Goal: Check status: Check status

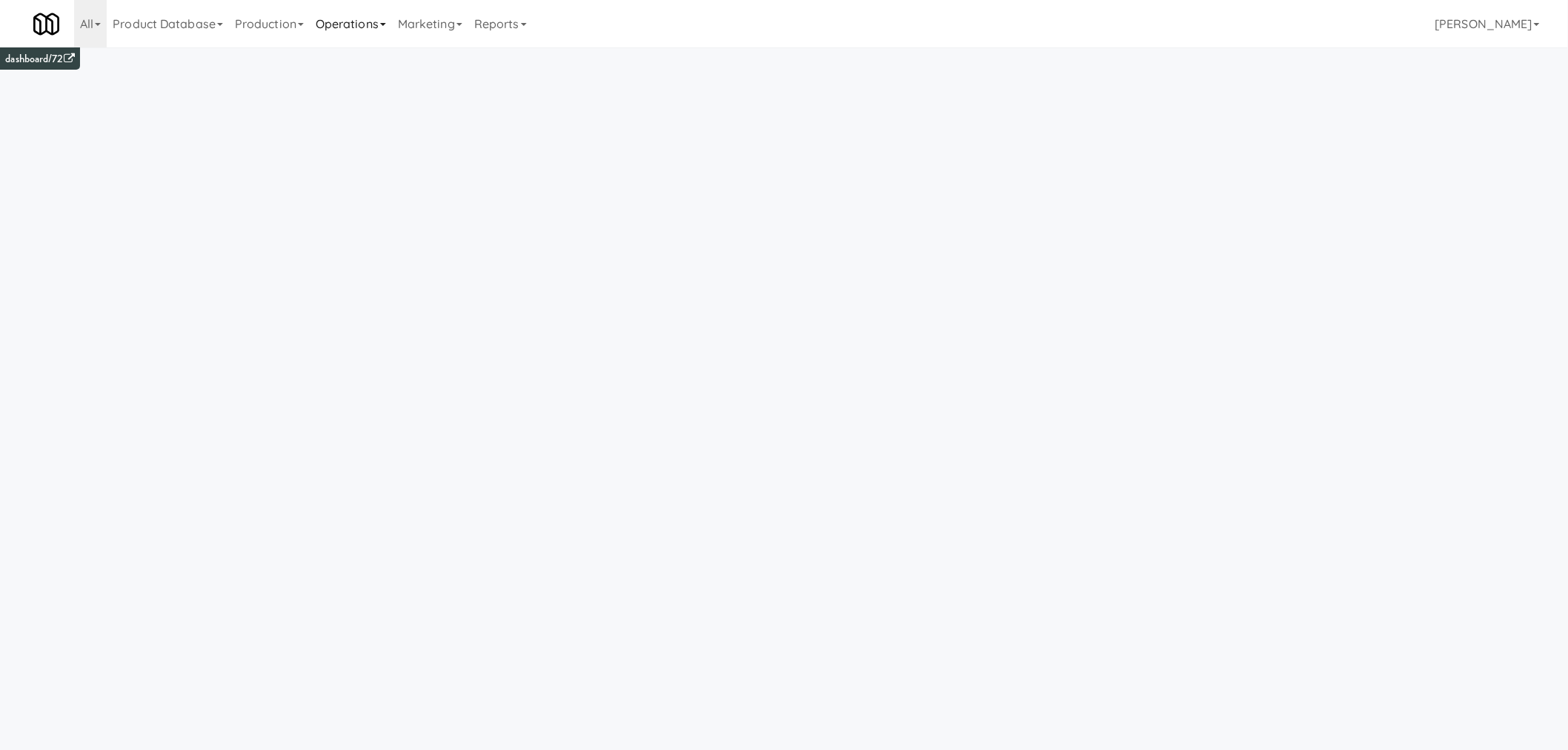
click at [386, 23] on icon at bounding box center [382, 25] width 6 height 3
click at [369, 165] on link "Vision Orders" at bounding box center [369, 159] width 119 height 26
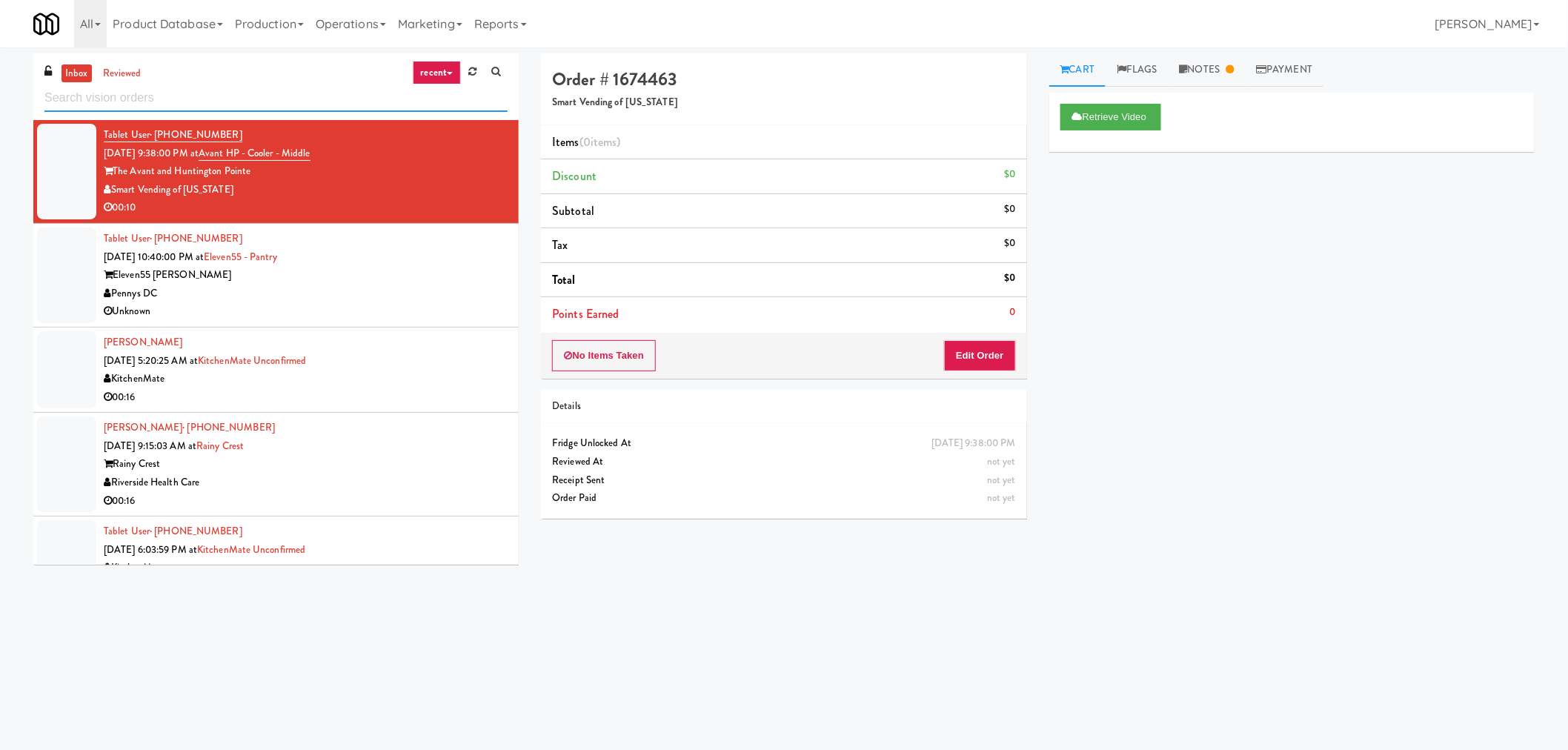
click at [176, 99] on input "text" at bounding box center [276, 98] width 463 height 27
paste input "Riverwalk at [GEOGRAPHIC_DATA]"
type input "Riverwalk at [GEOGRAPHIC_DATA]"
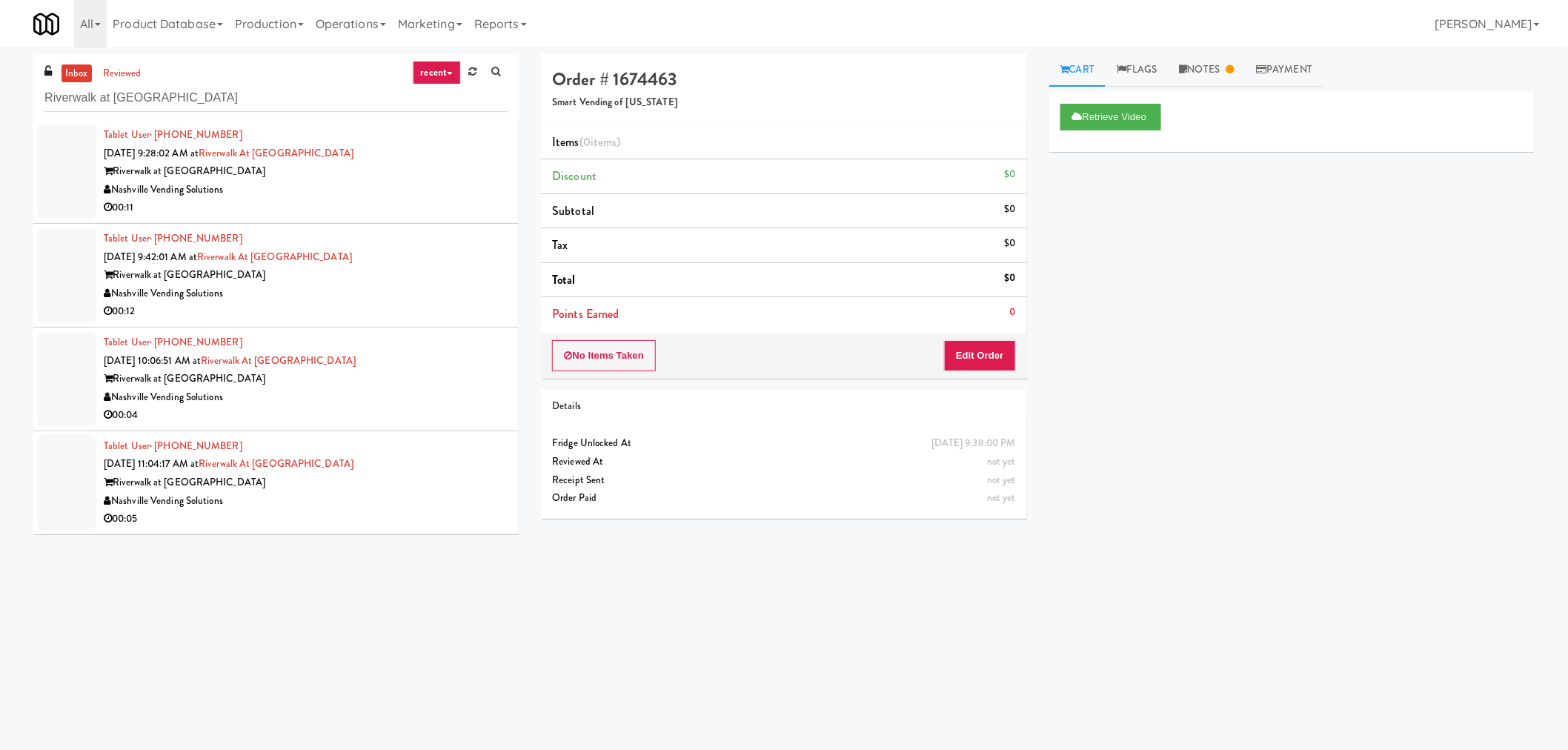
click at [432, 203] on div "00:11" at bounding box center [305, 208] width 404 height 18
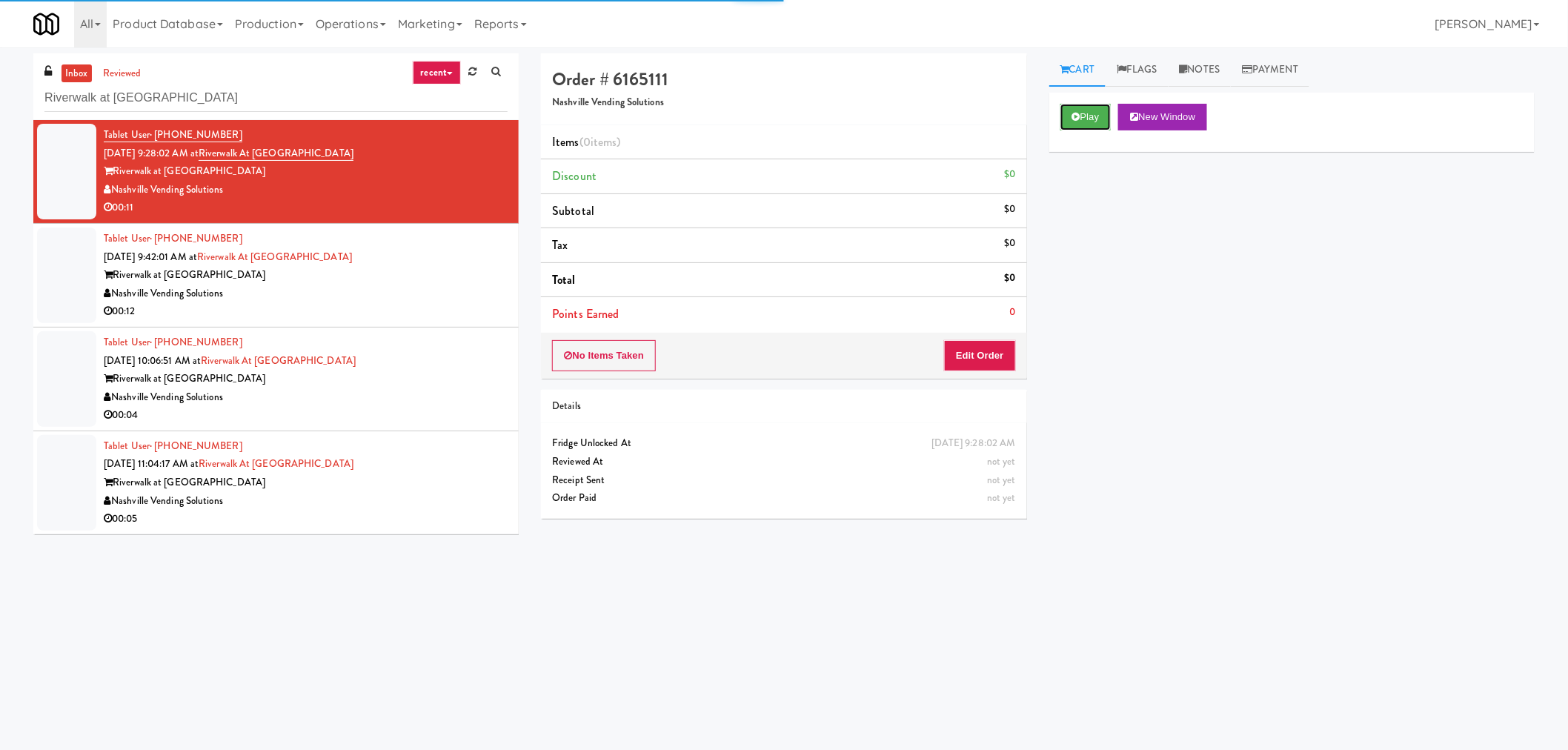
click at [1098, 115] on button "Play" at bounding box center [1086, 116] width 51 height 26
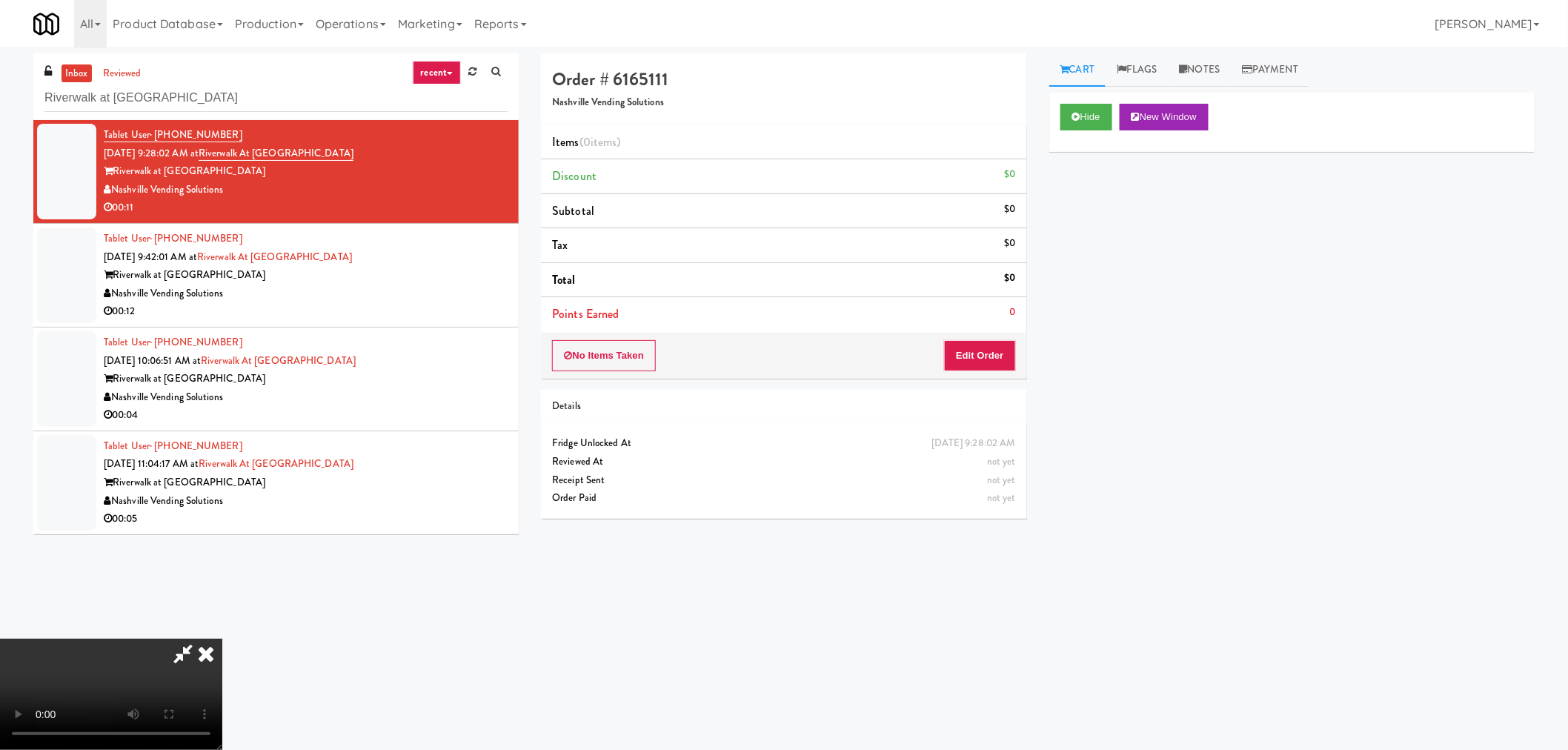
click at [183, 663] on icon at bounding box center [183, 653] width 34 height 30
click at [222, 654] on video at bounding box center [111, 694] width 222 height 111
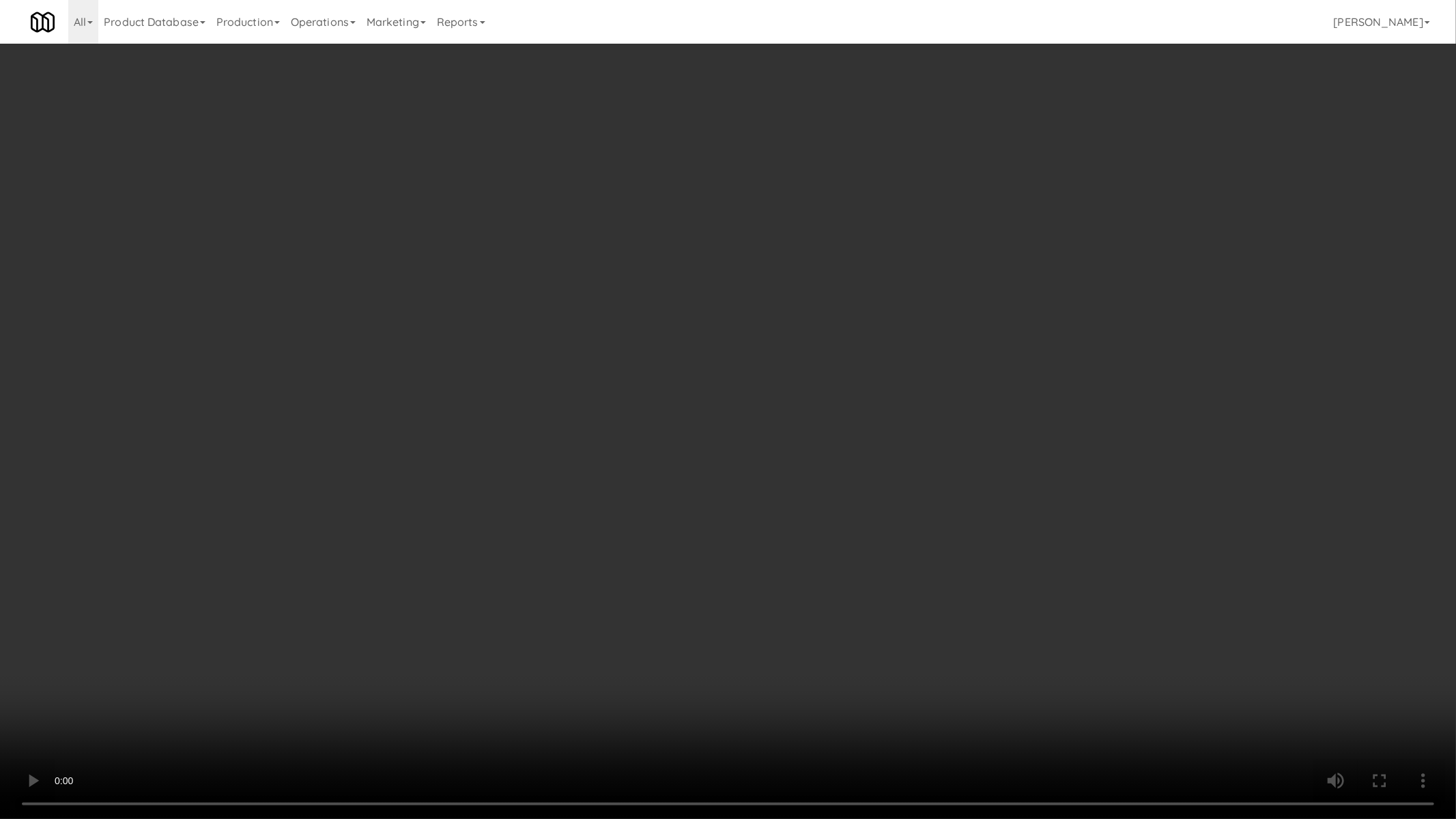
click at [806, 587] on video at bounding box center [728, 410] width 1456 height 819
click at [677, 567] on video at bounding box center [728, 410] width 1456 height 819
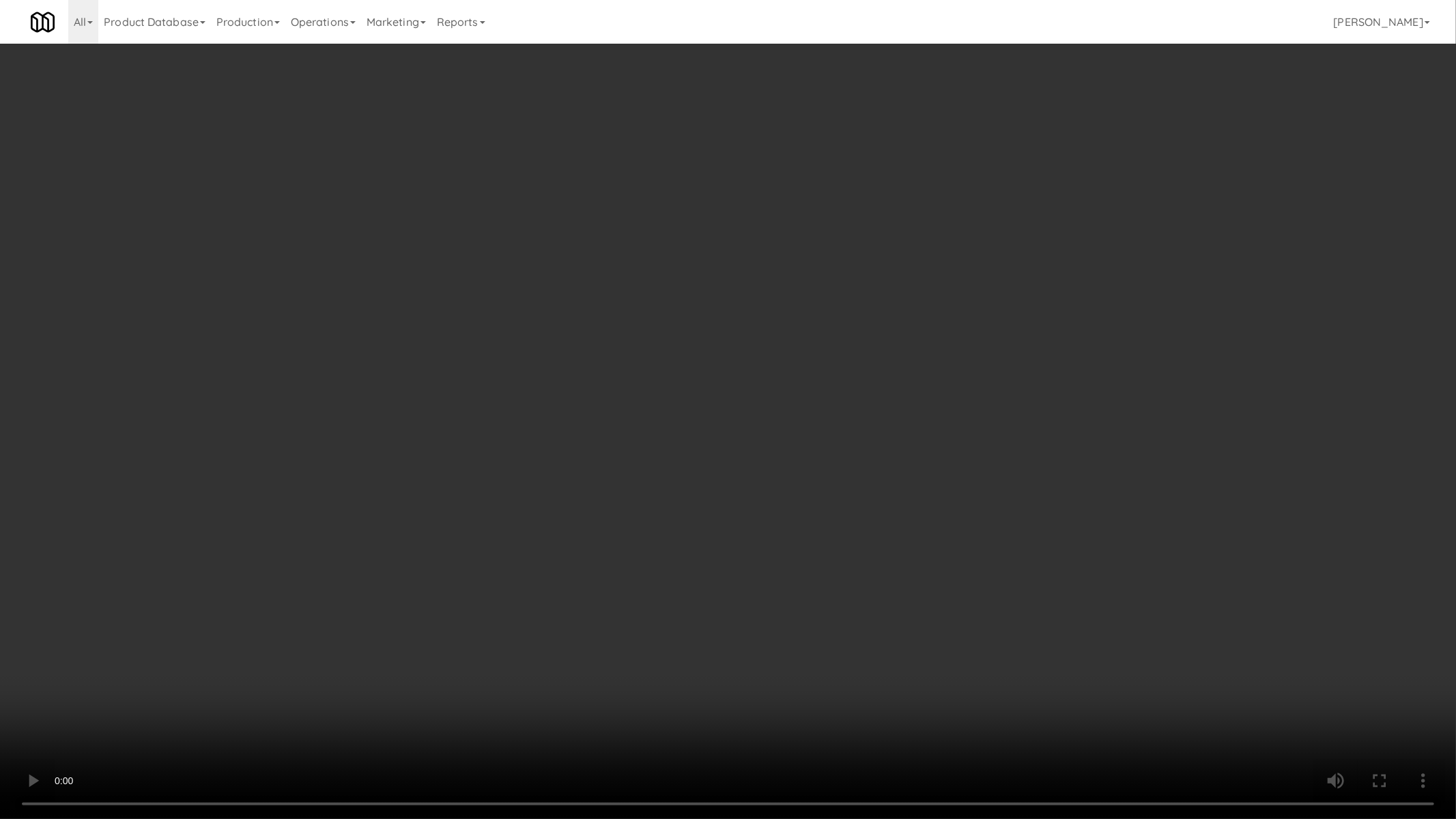
click at [677, 567] on video at bounding box center [728, 410] width 1456 height 819
drag, startPoint x: 677, startPoint y: 517, endPoint x: 671, endPoint y: 520, distance: 6.7
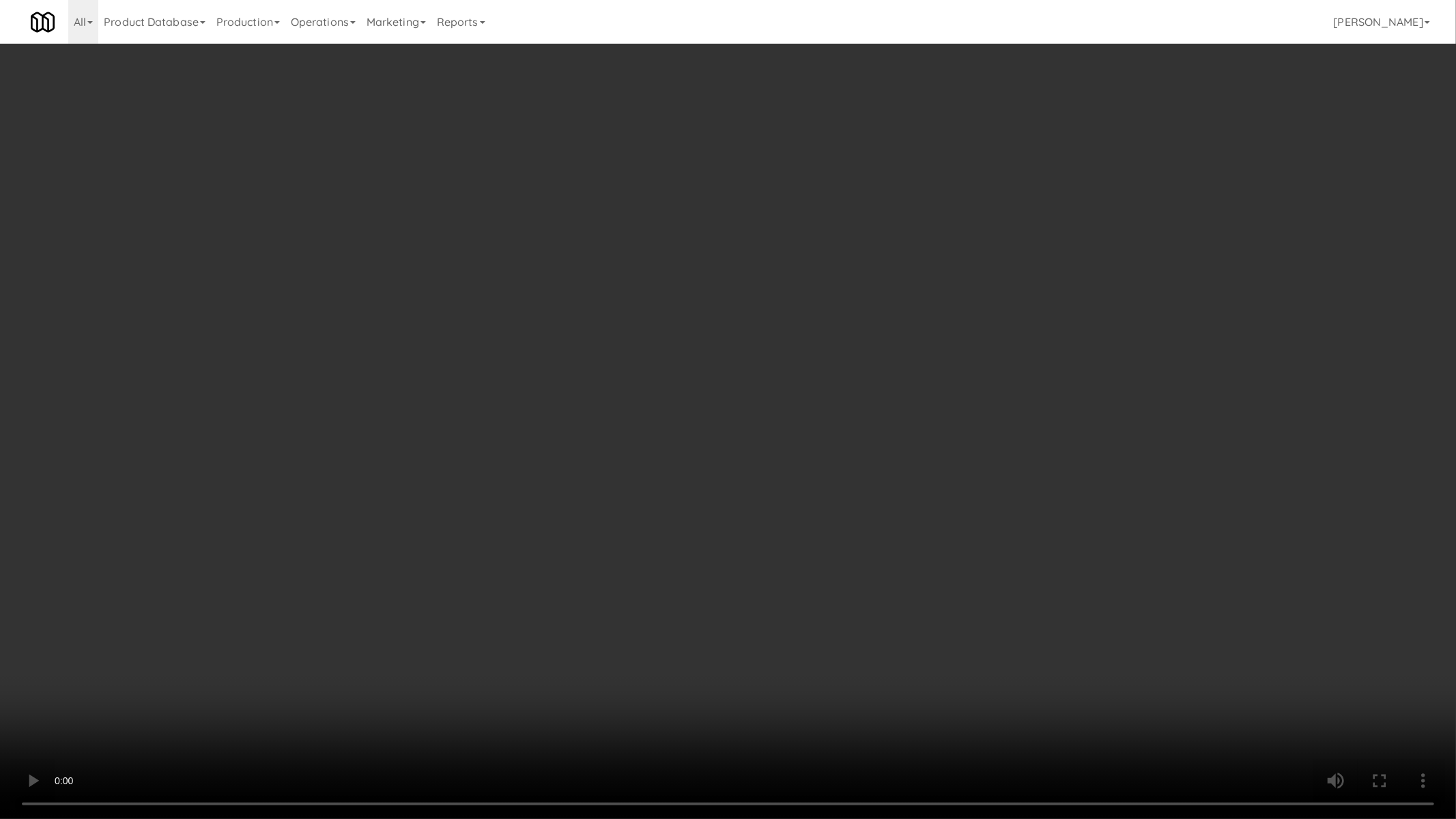
click at [672, 516] on video at bounding box center [728, 410] width 1456 height 819
click at [686, 443] on video at bounding box center [728, 410] width 1456 height 819
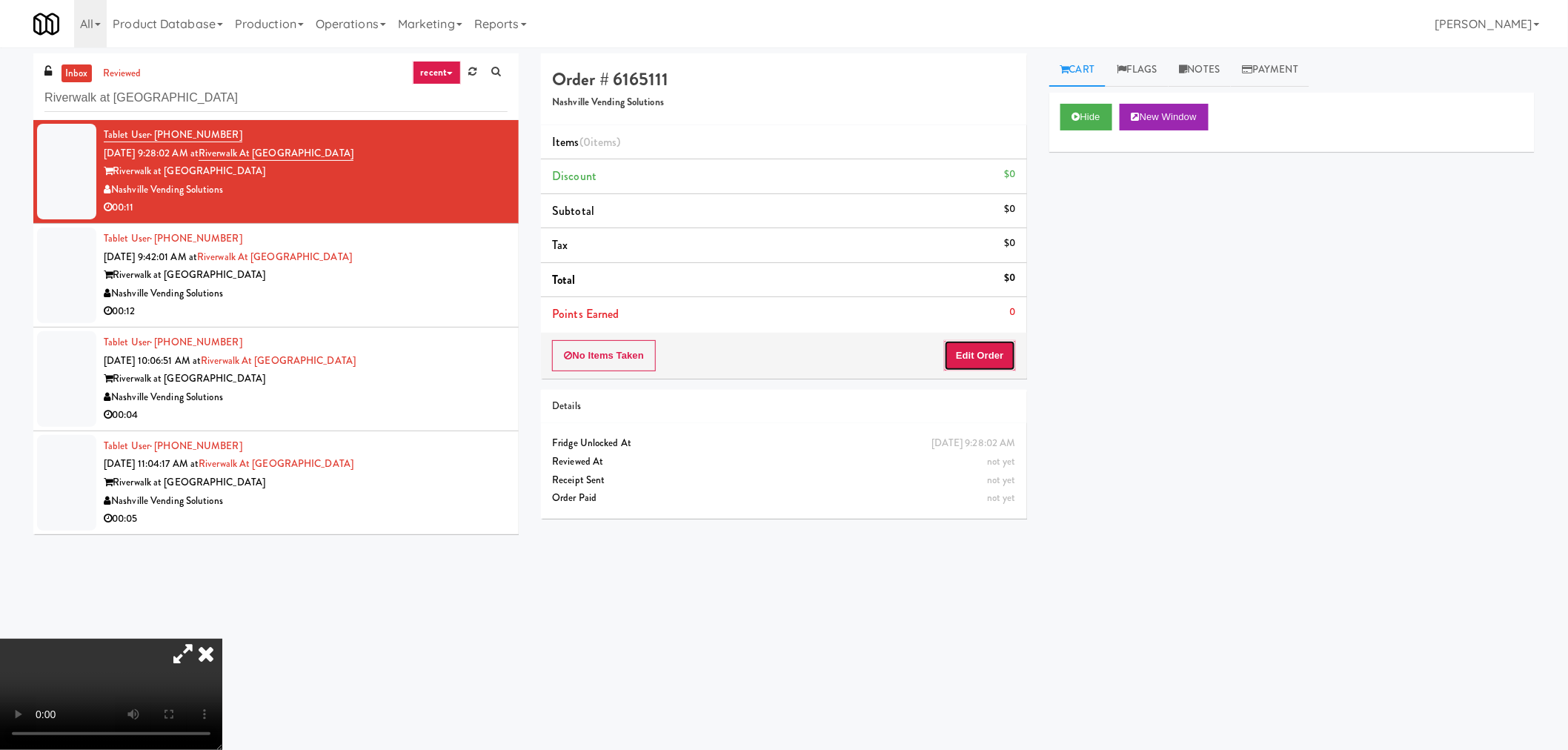
click at [986, 358] on button "Edit Order" at bounding box center [980, 355] width 72 height 31
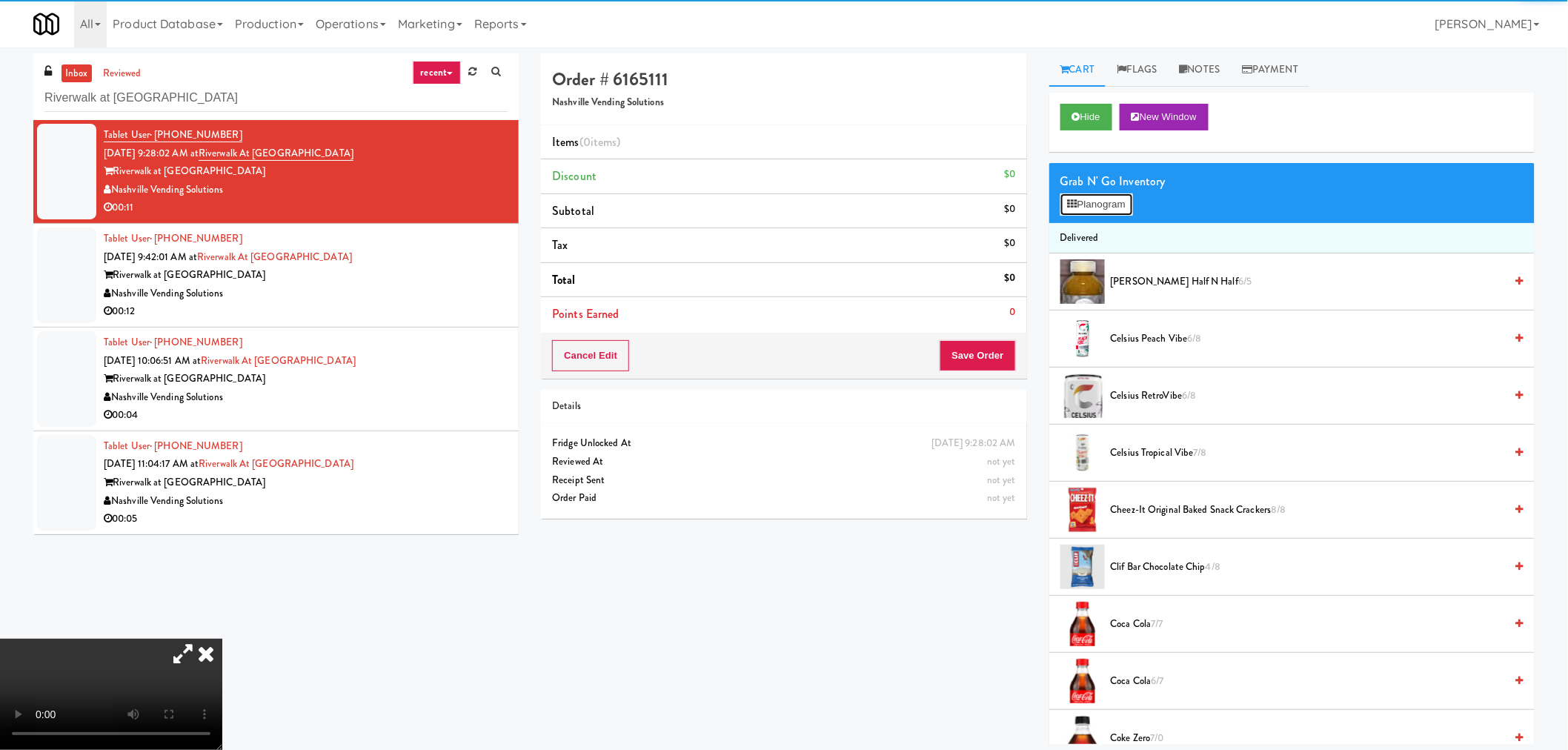
drag, startPoint x: 1095, startPoint y: 205, endPoint x: 1106, endPoint y: 235, distance: 32.0
click at [1095, 204] on button "Planogram" at bounding box center [1096, 204] width 73 height 22
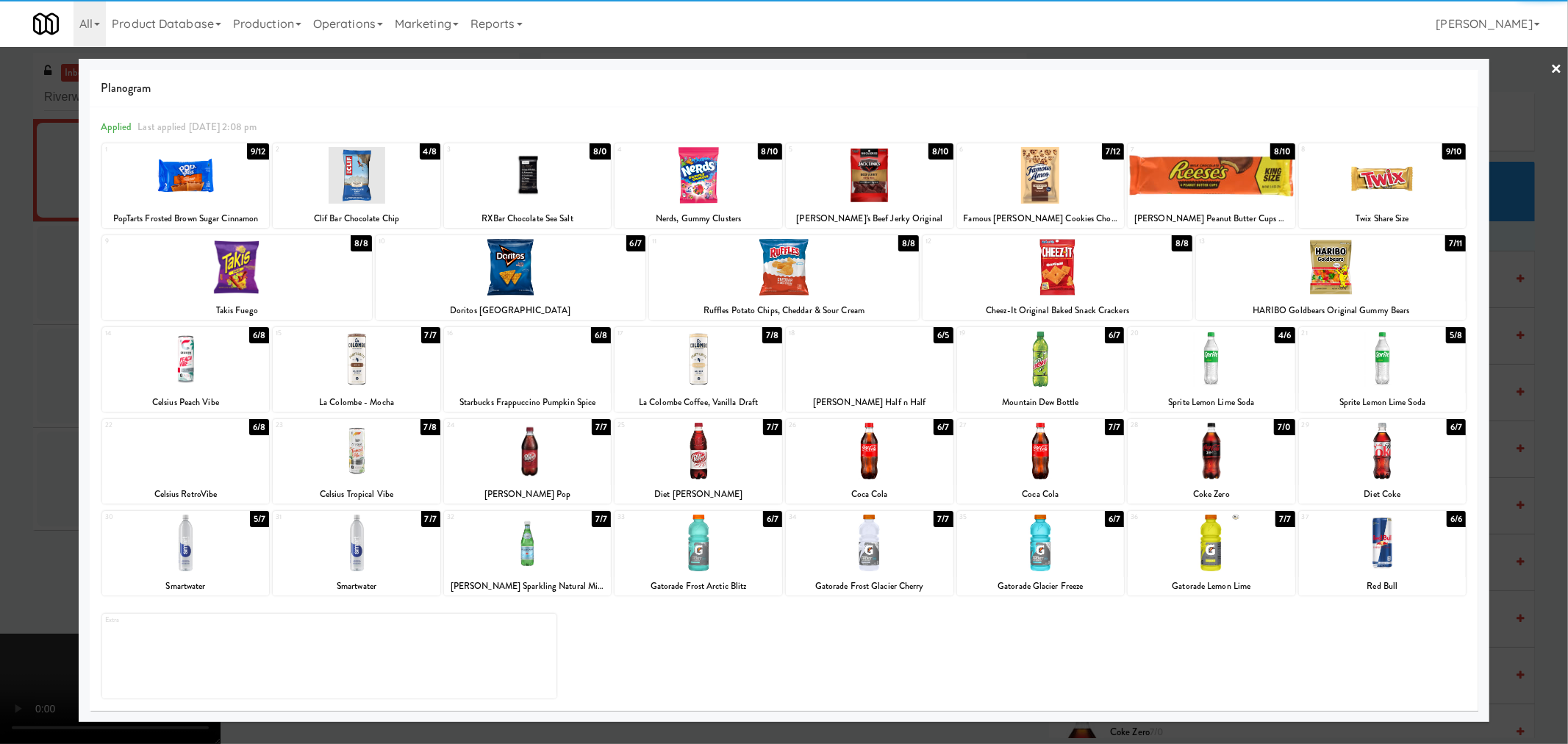
click at [208, 175] on div at bounding box center [186, 175] width 168 height 56
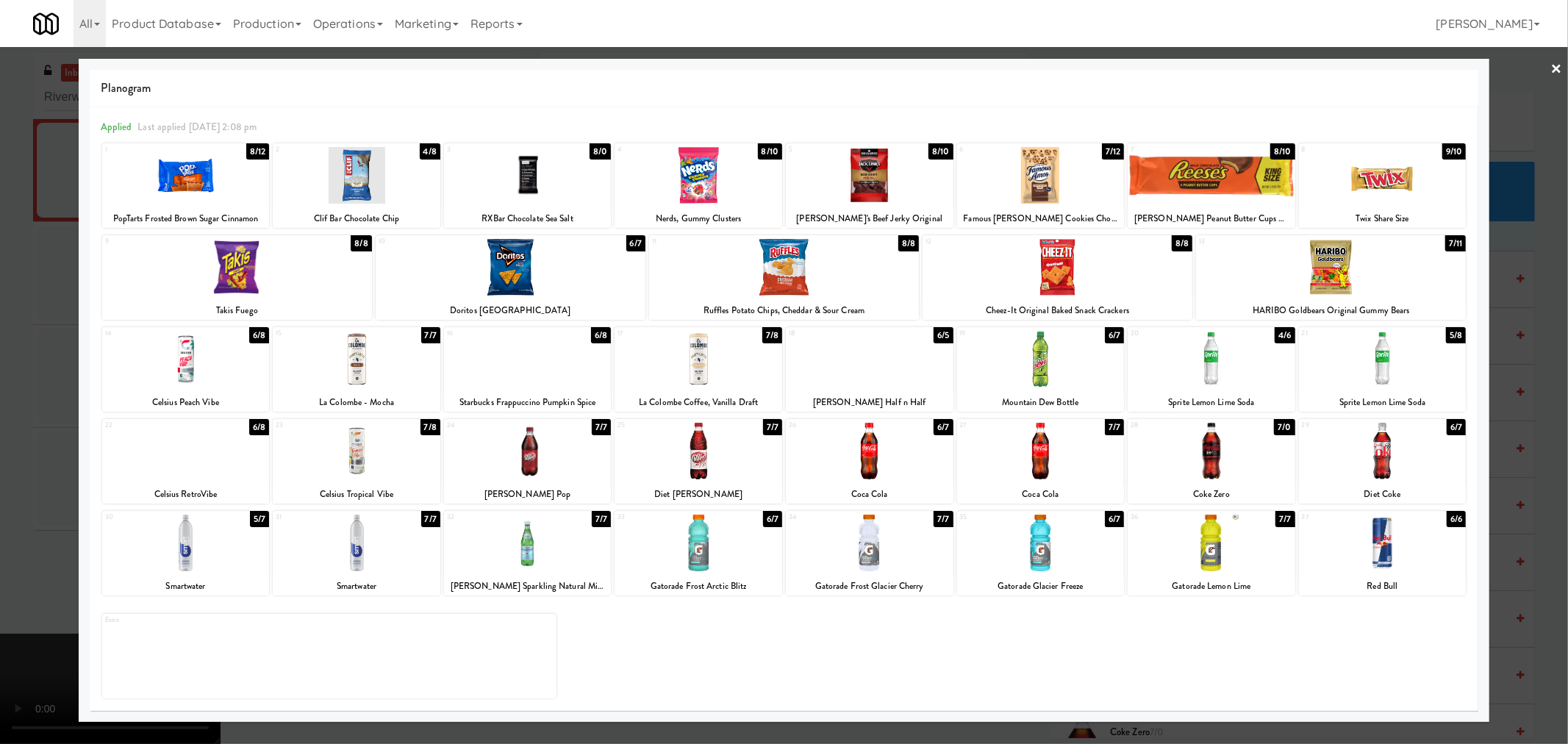
click at [45, 296] on div at bounding box center [784, 372] width 1568 height 744
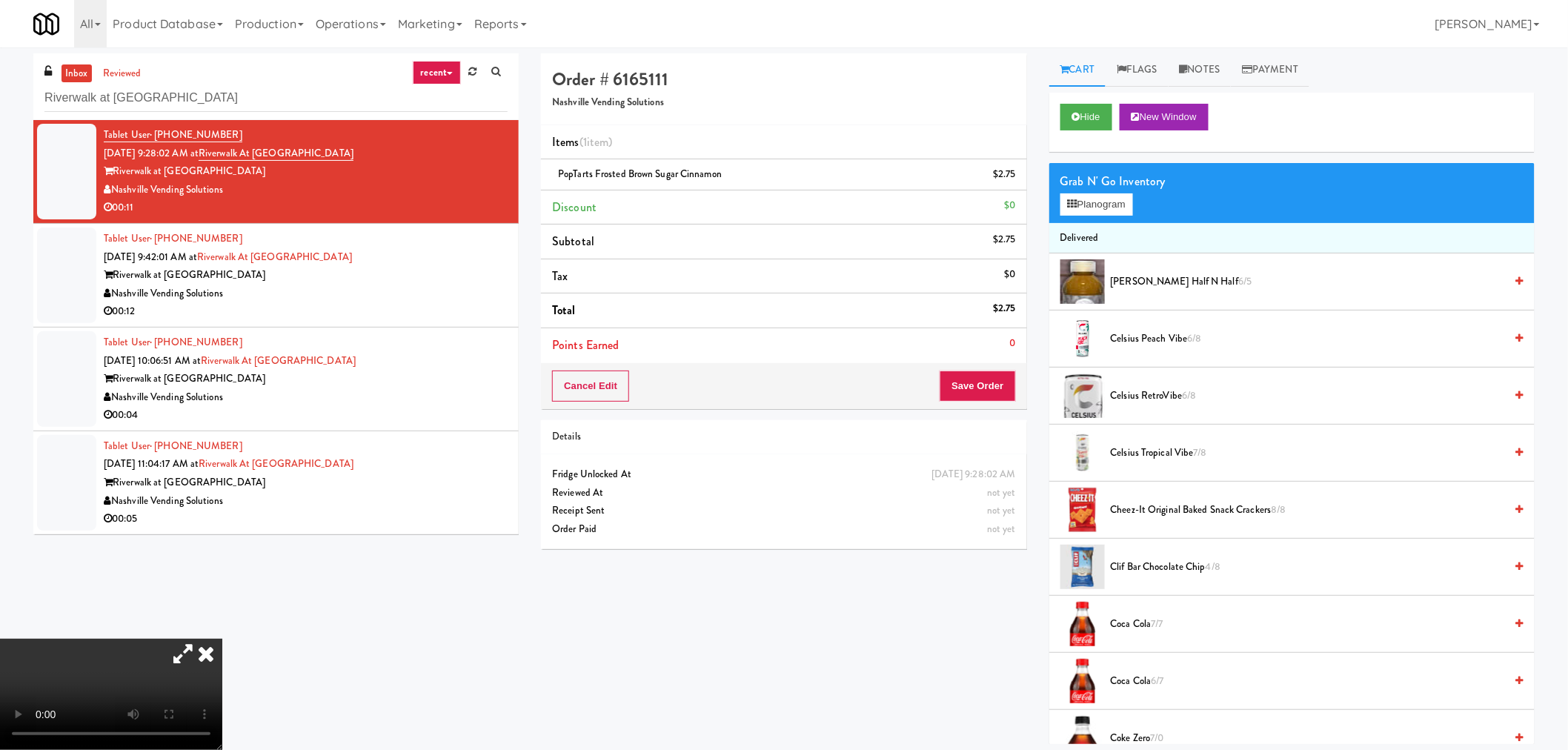
click at [222, 639] on video at bounding box center [111, 694] width 222 height 111
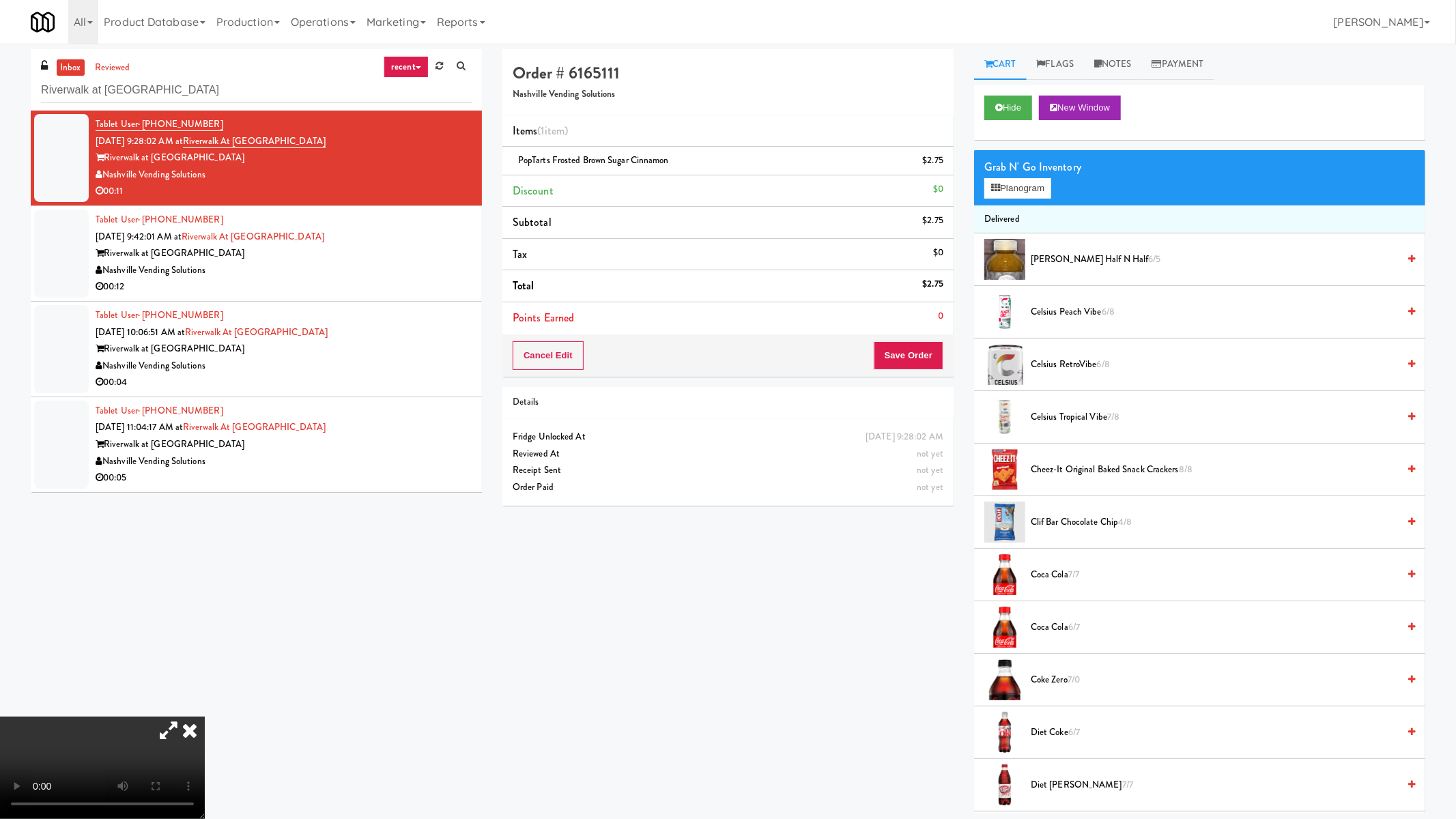
click at [204, 690] on video at bounding box center [102, 767] width 204 height 103
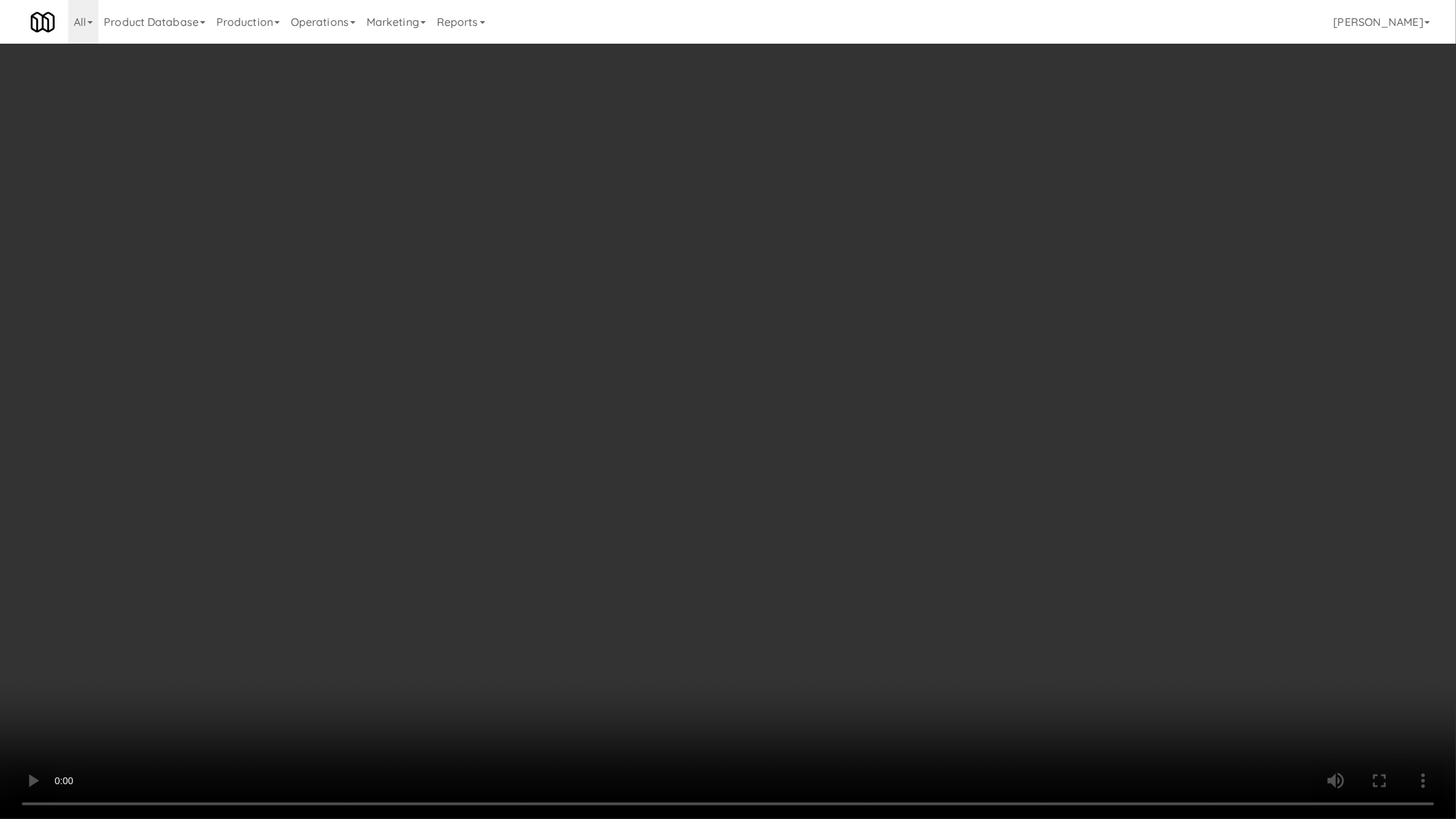
click at [570, 531] on video at bounding box center [728, 410] width 1456 height 819
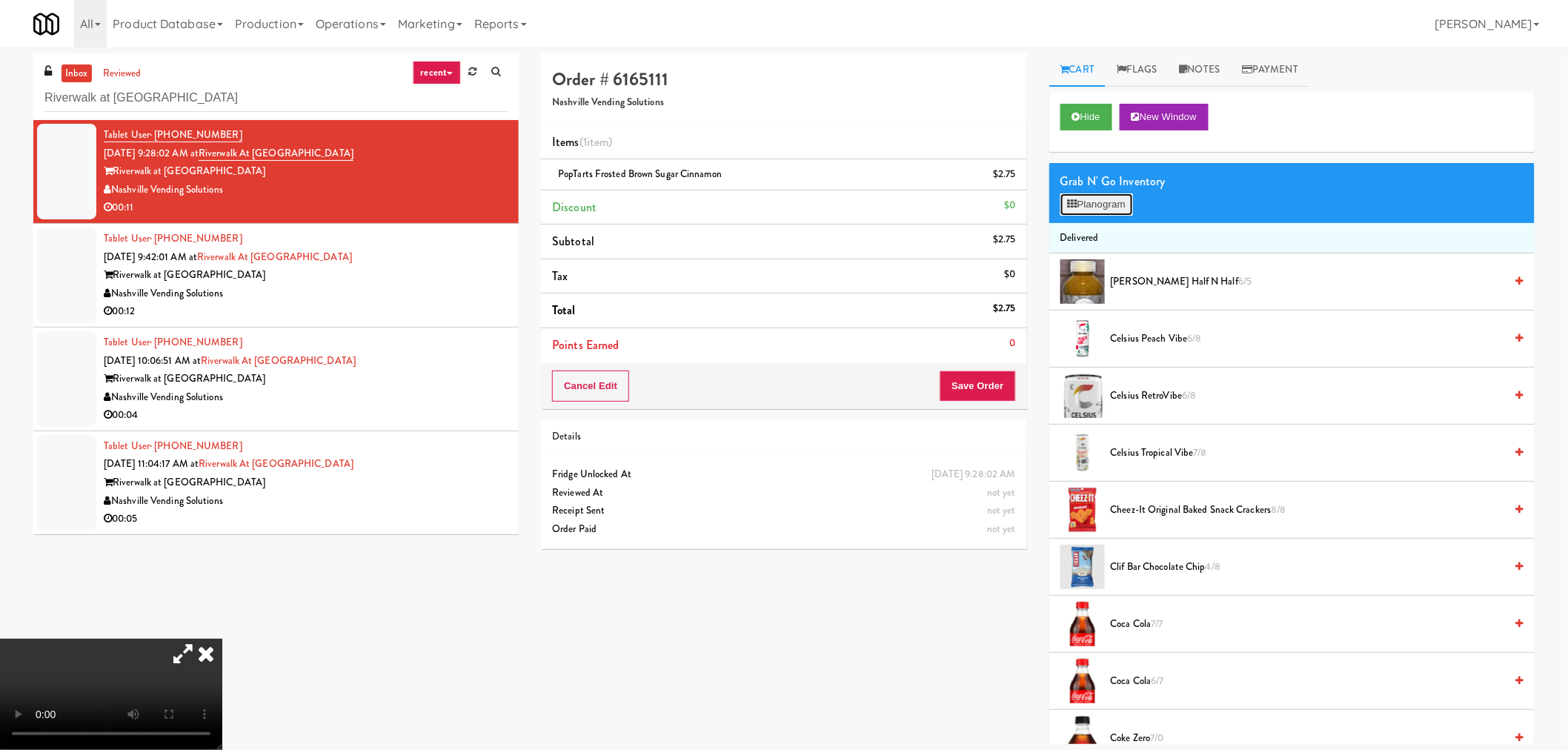
click at [1082, 210] on button "Planogram" at bounding box center [1096, 204] width 73 height 22
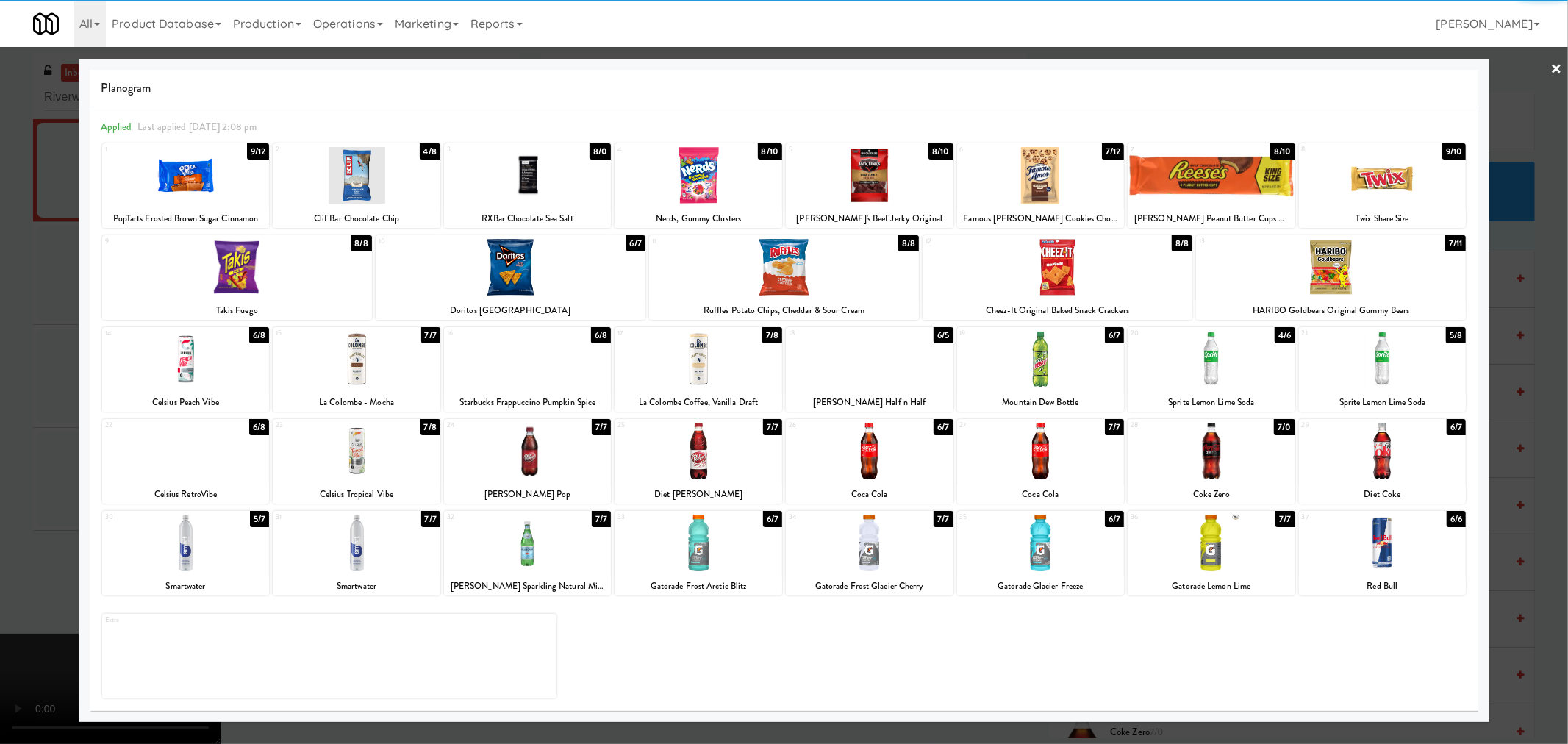
click at [512, 269] on div at bounding box center [510, 267] width 269 height 56
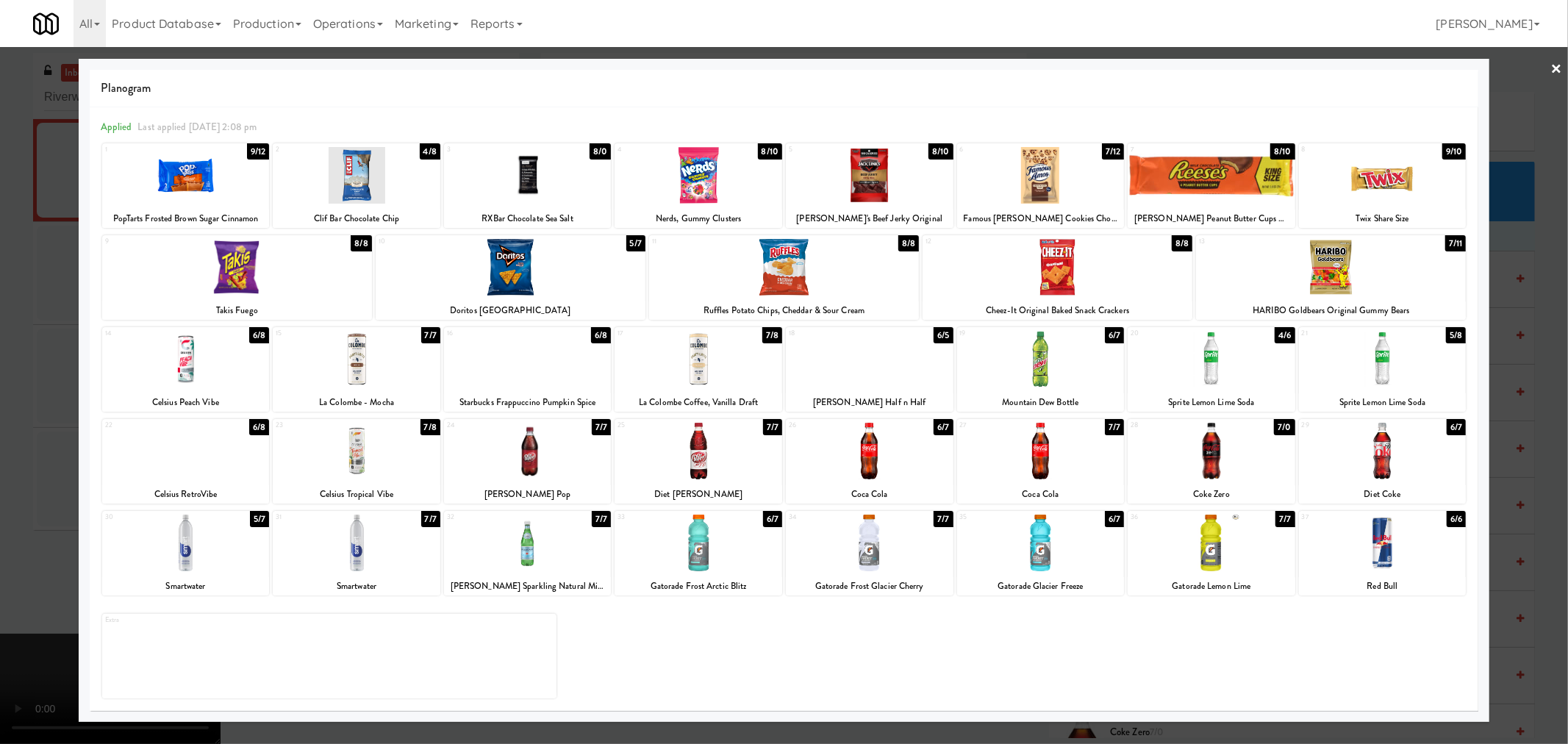
click at [0, 455] on div at bounding box center [784, 372] width 1568 height 744
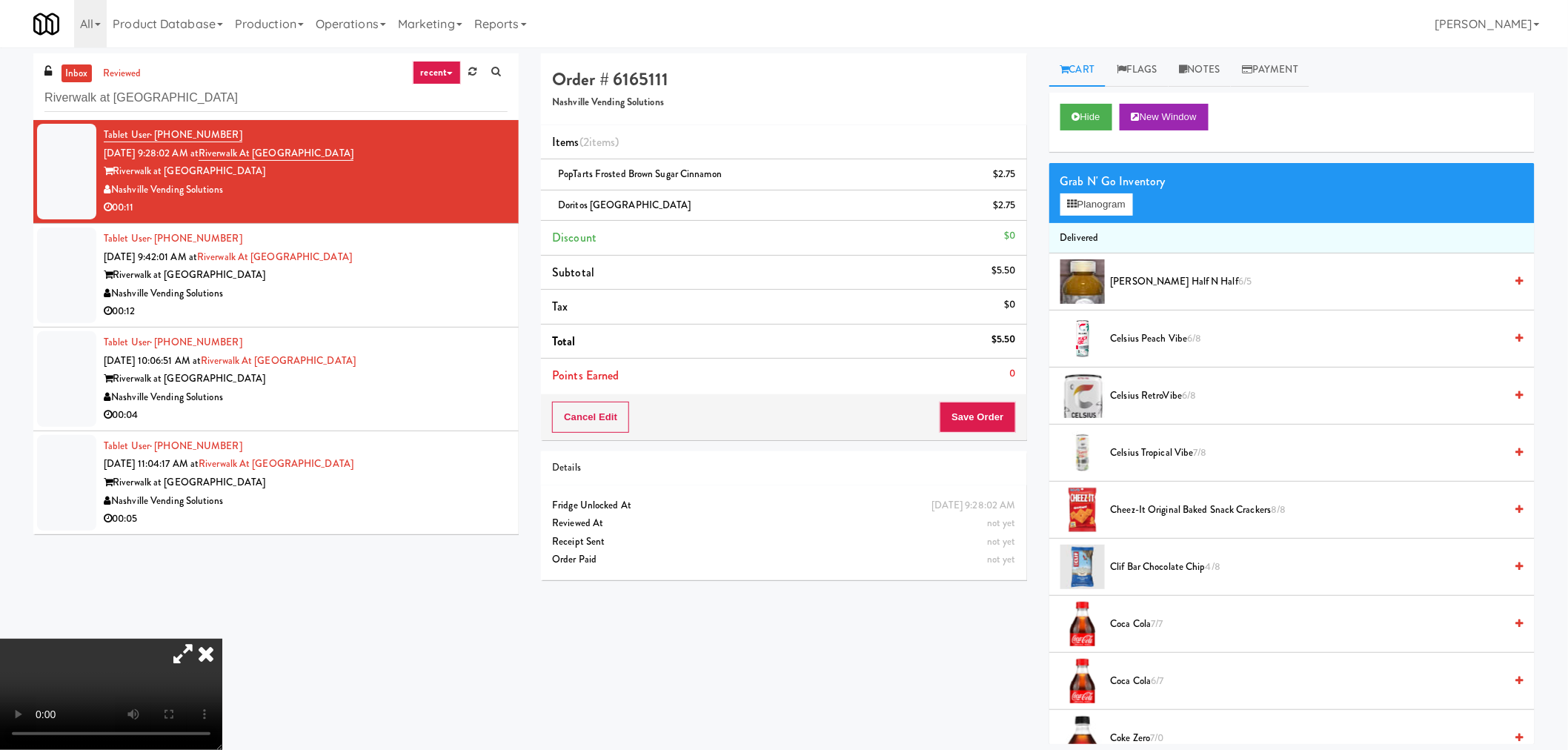
click at [222, 639] on video at bounding box center [111, 694] width 222 height 111
click at [974, 425] on button "Save Order" at bounding box center [977, 417] width 75 height 31
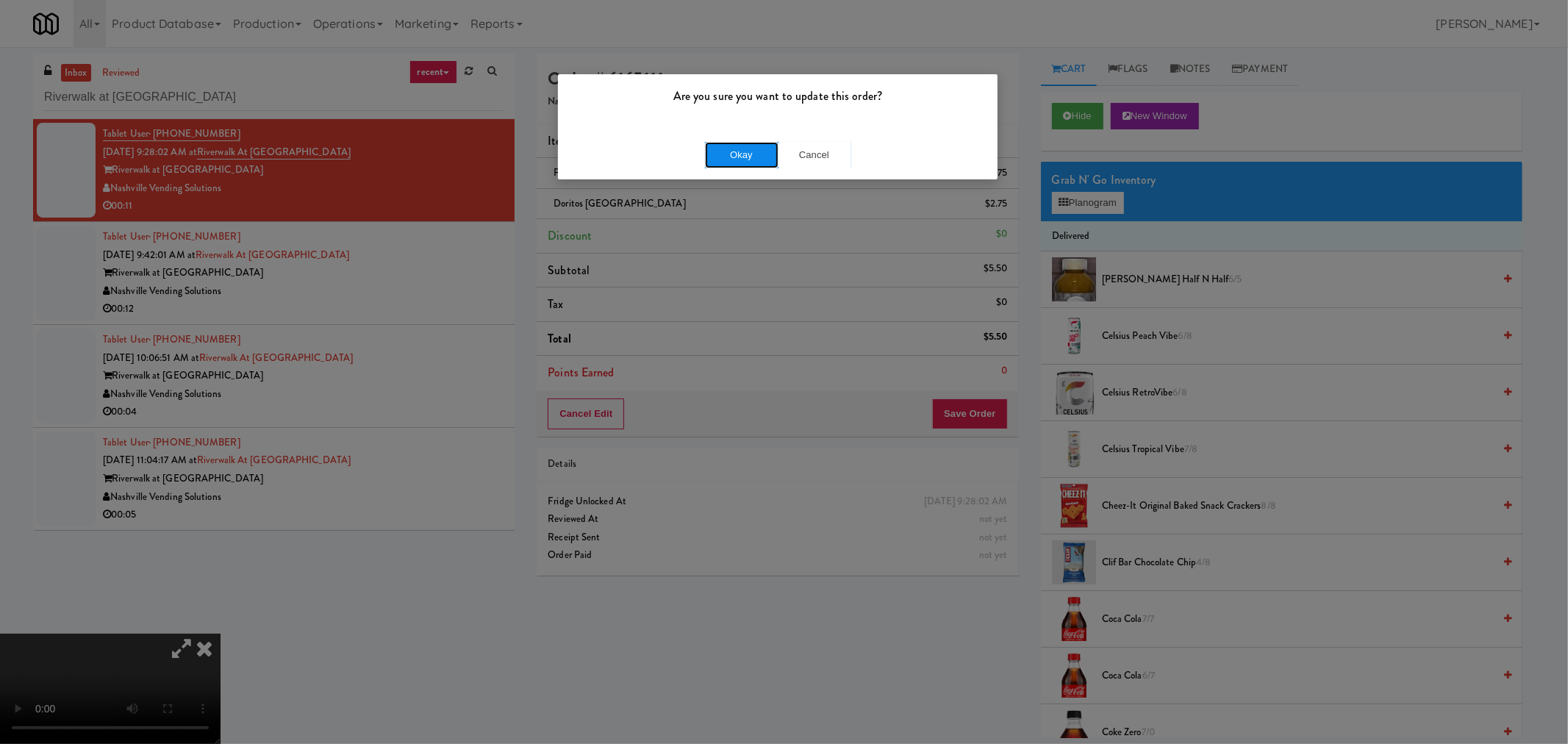
click at [752, 151] on button "Okay" at bounding box center [741, 154] width 73 height 26
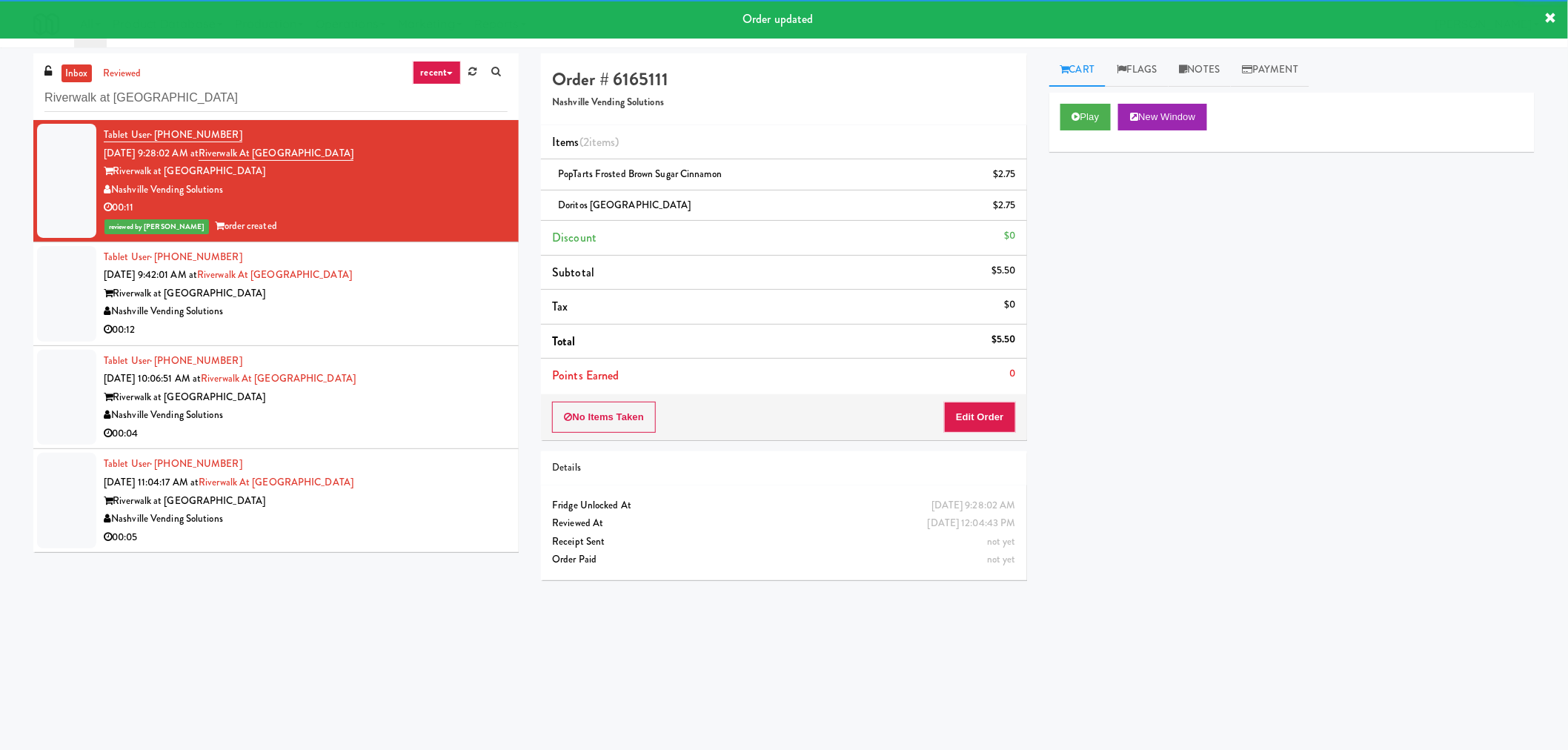
click at [435, 288] on div "Riverwalk at [GEOGRAPHIC_DATA]" at bounding box center [305, 293] width 404 height 18
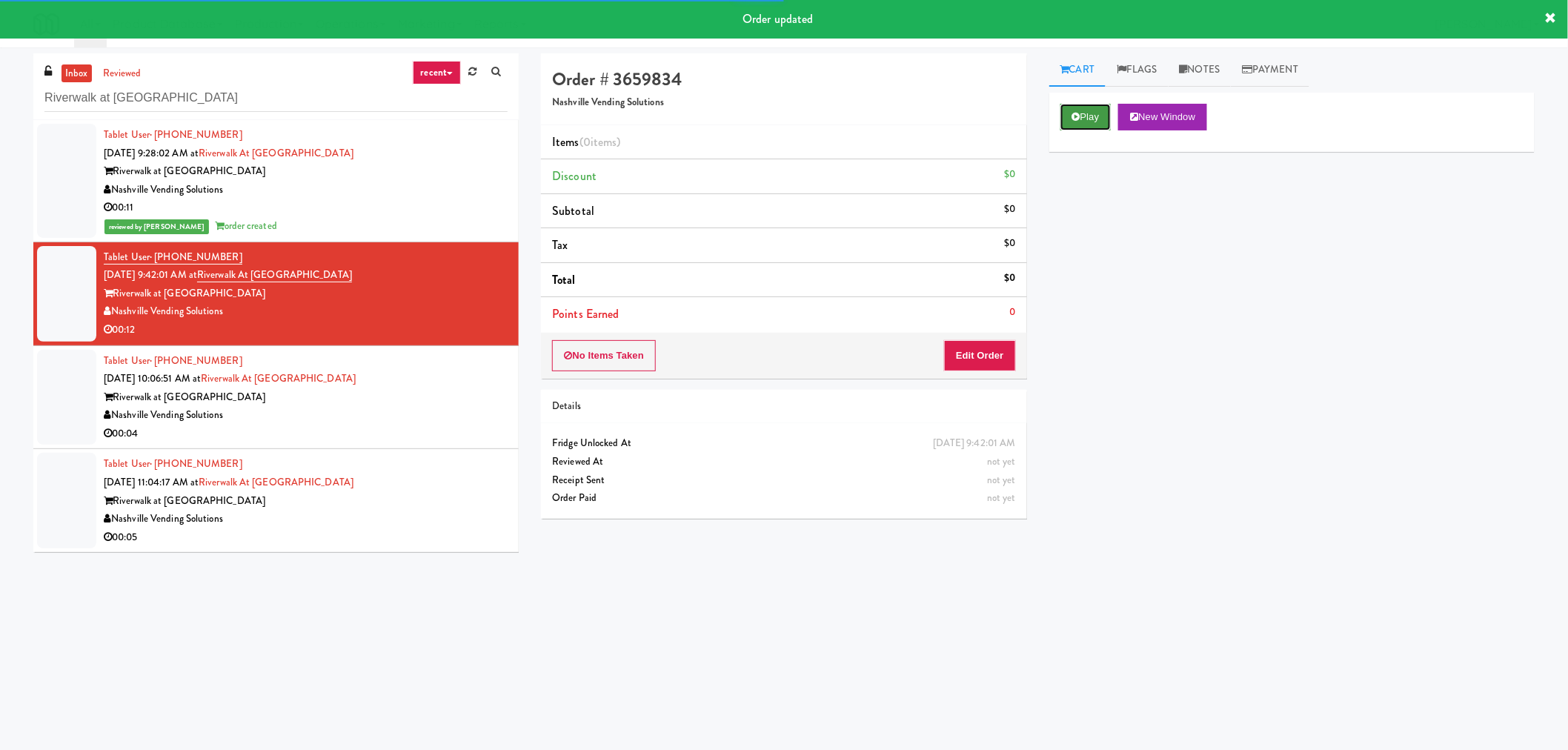
click at [1099, 107] on button "Play" at bounding box center [1086, 116] width 51 height 26
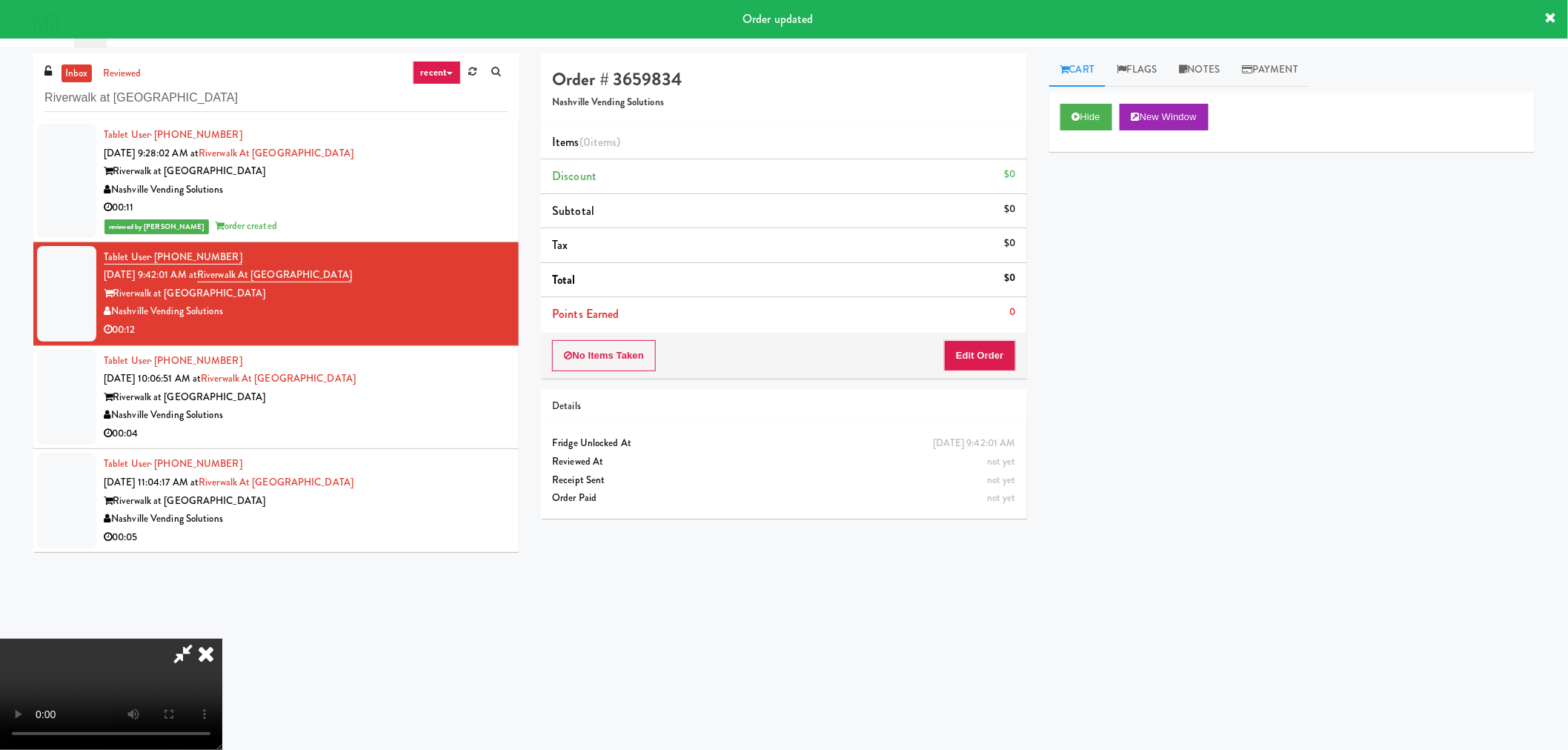
click at [175, 650] on icon at bounding box center [183, 653] width 34 height 30
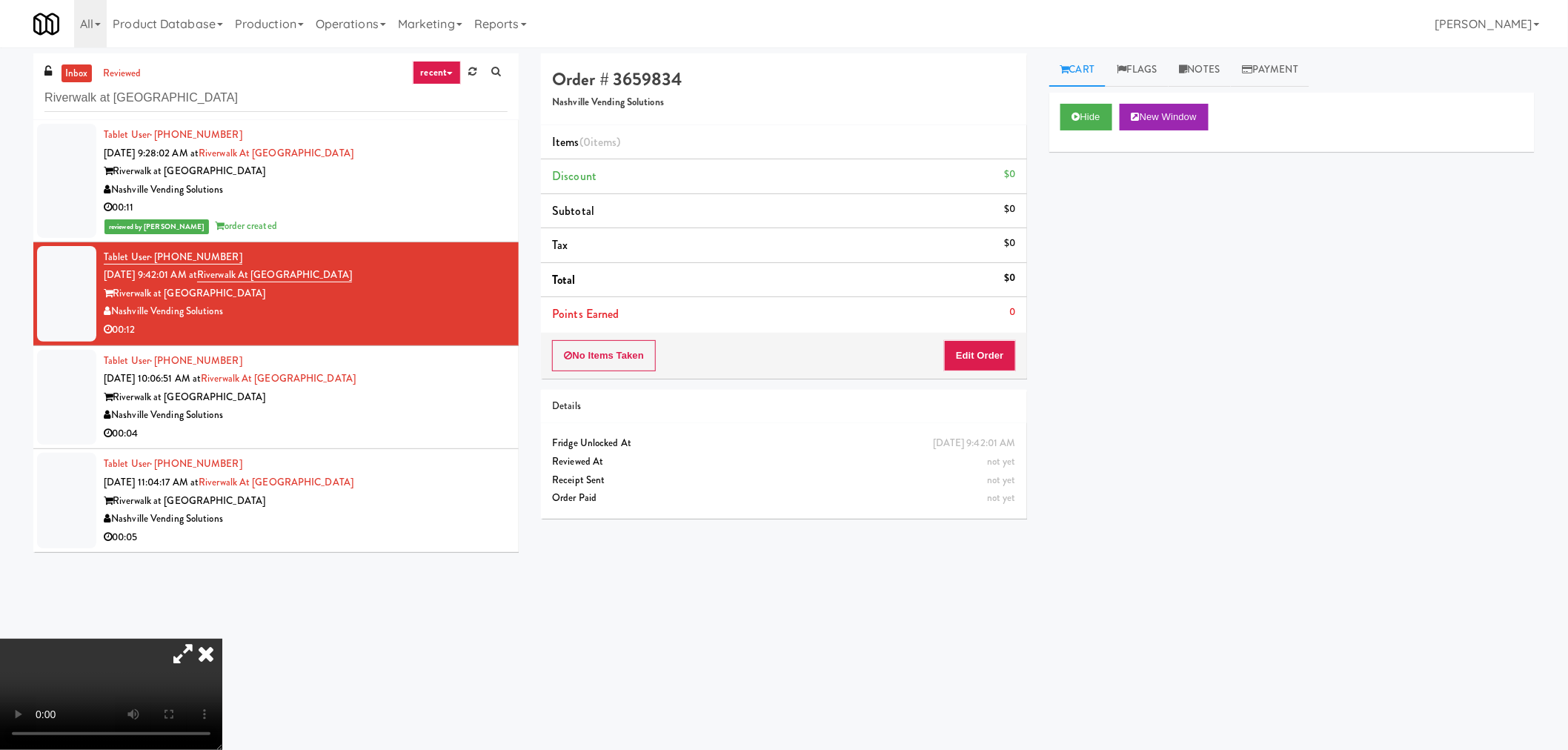
click at [222, 639] on video at bounding box center [111, 694] width 222 height 111
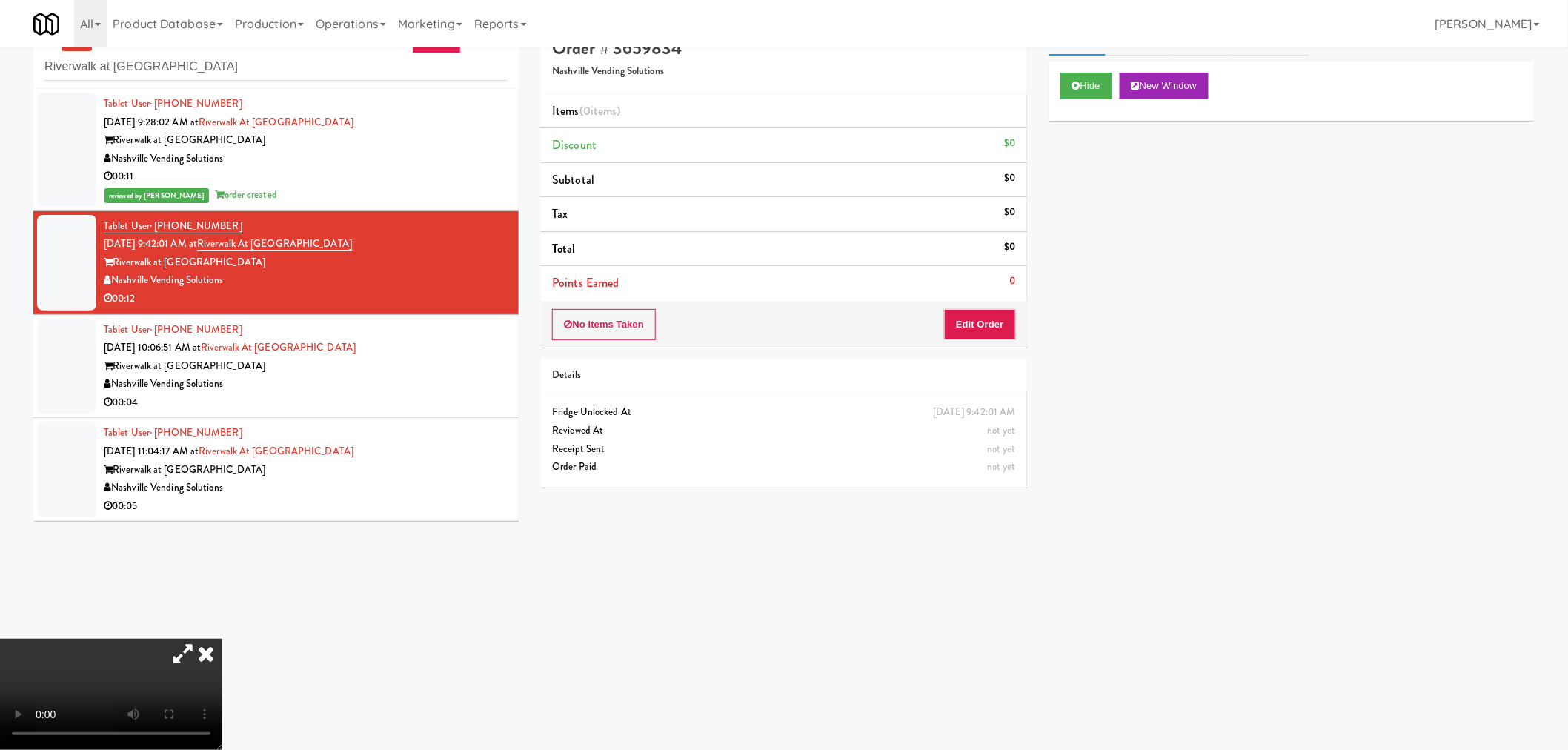
scroll to position [47, 0]
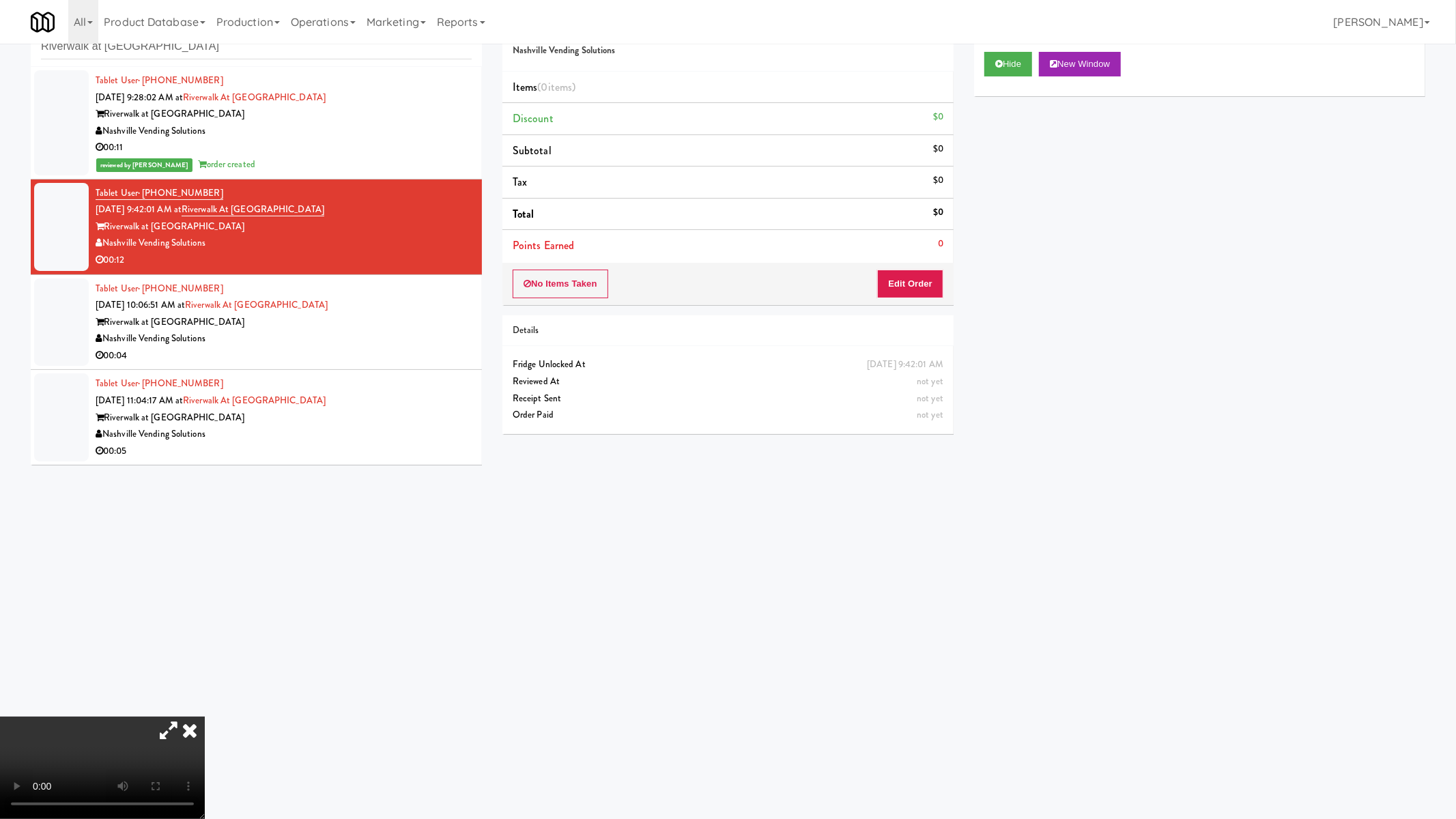
click at [204, 690] on video at bounding box center [102, 767] width 204 height 103
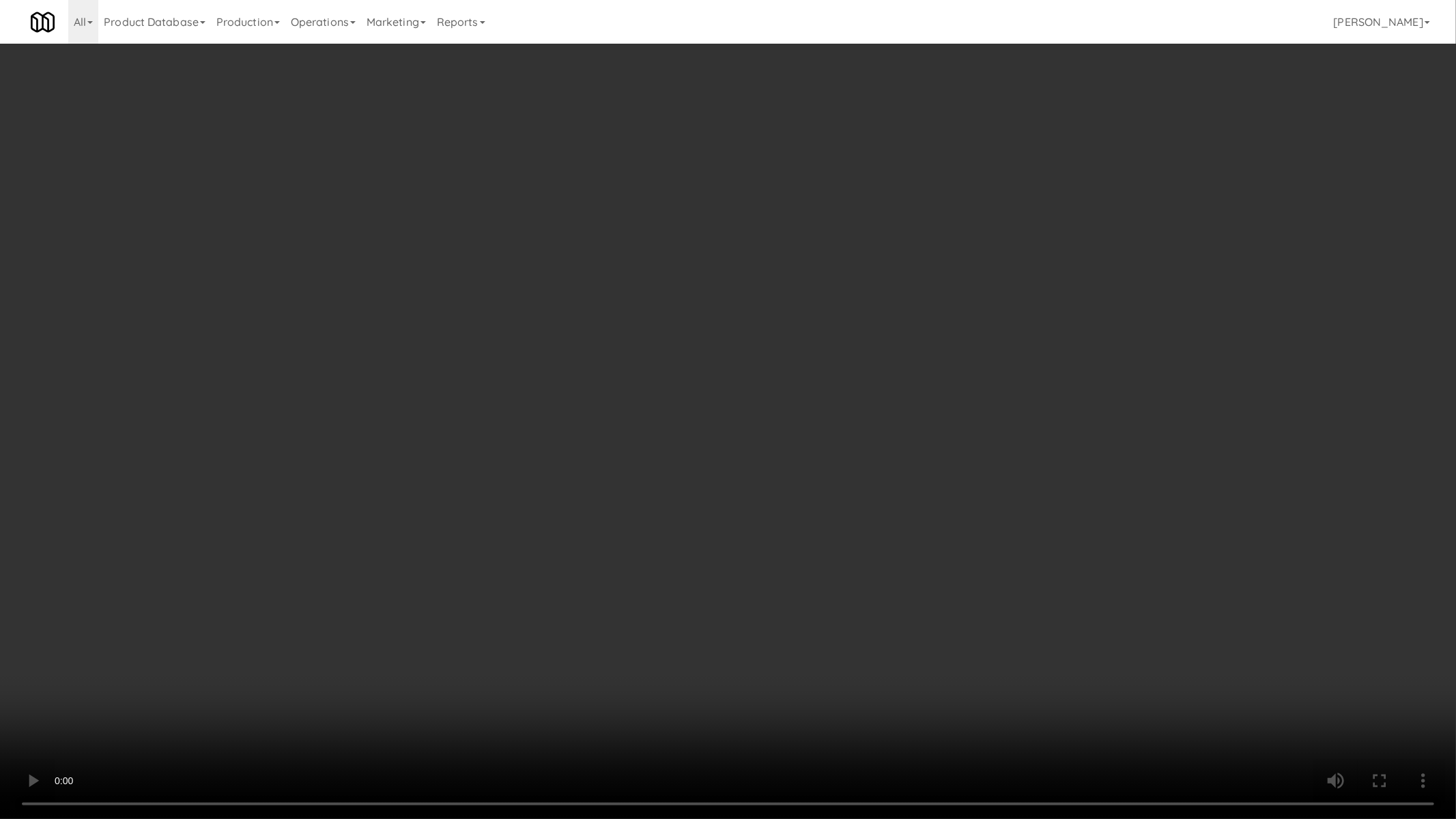
click at [781, 424] on video at bounding box center [728, 410] width 1456 height 819
click at [779, 424] on video at bounding box center [728, 410] width 1456 height 819
click at [786, 424] on video at bounding box center [728, 410] width 1456 height 819
click at [786, 424] on video at bounding box center [728, 410] width 1456 height 819
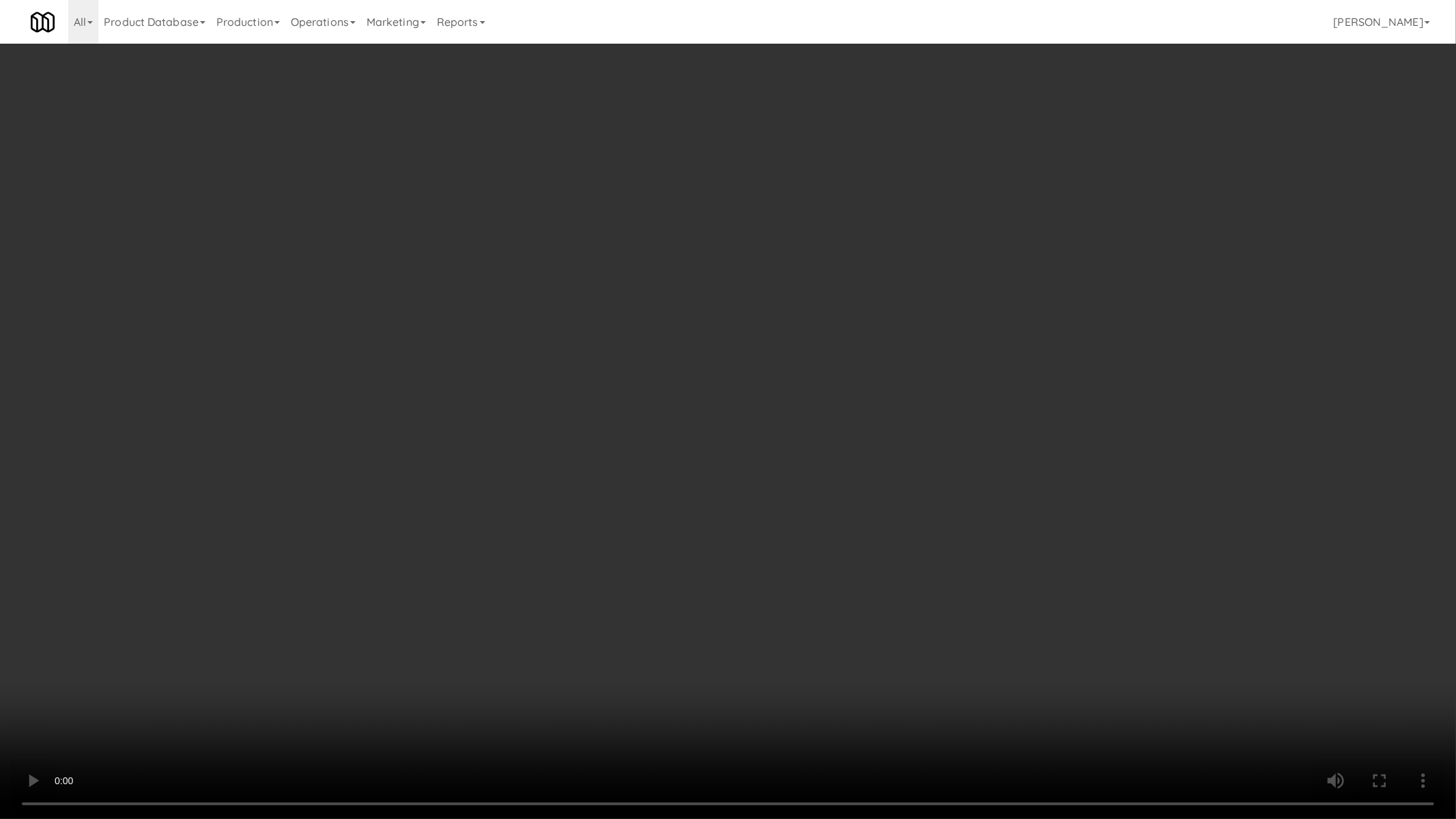
click at [786, 424] on video at bounding box center [728, 410] width 1456 height 819
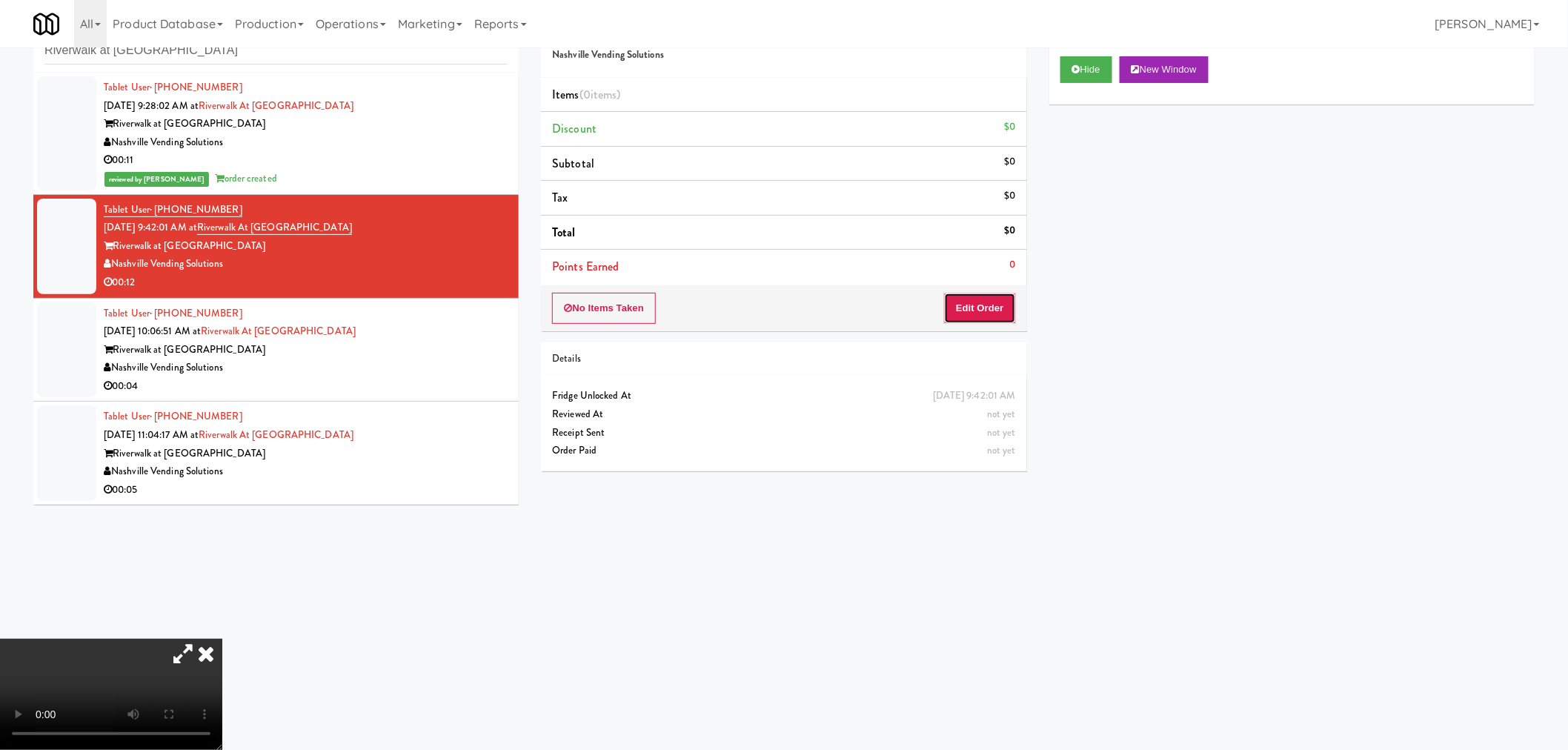
click at [997, 304] on button "Edit Order" at bounding box center [980, 308] width 72 height 31
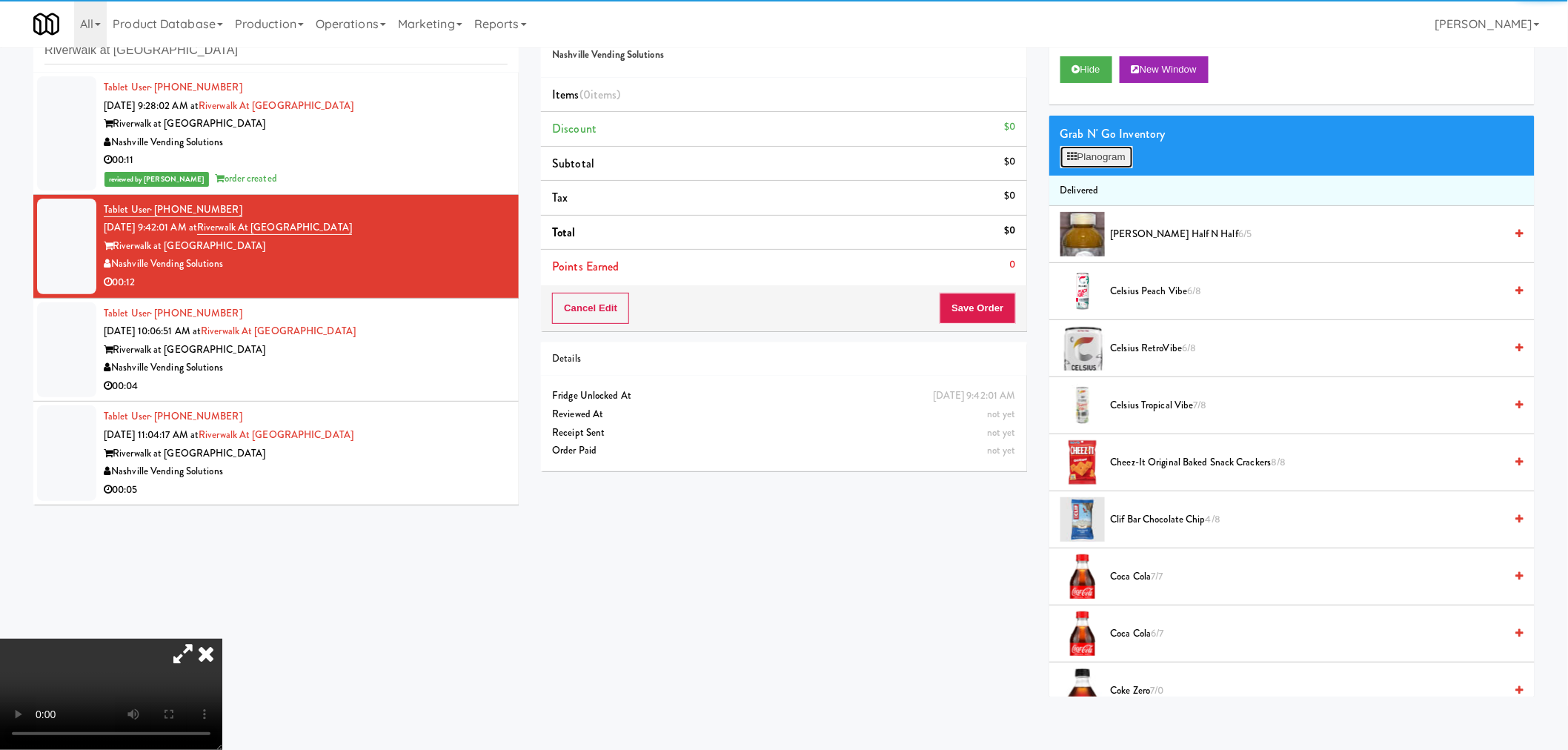
click at [1085, 146] on button "Planogram" at bounding box center [1096, 157] width 73 height 22
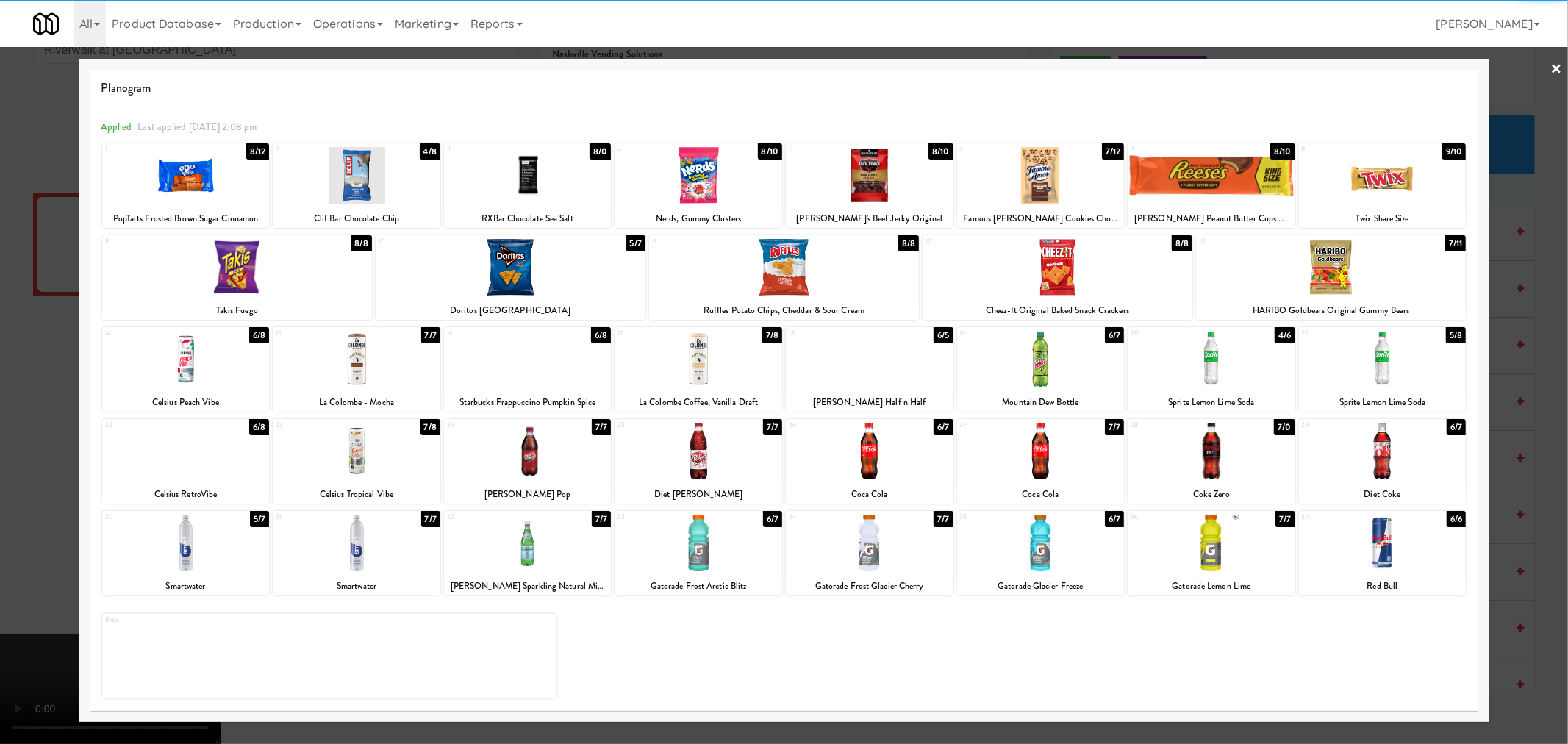
click at [521, 557] on div at bounding box center [528, 542] width 168 height 56
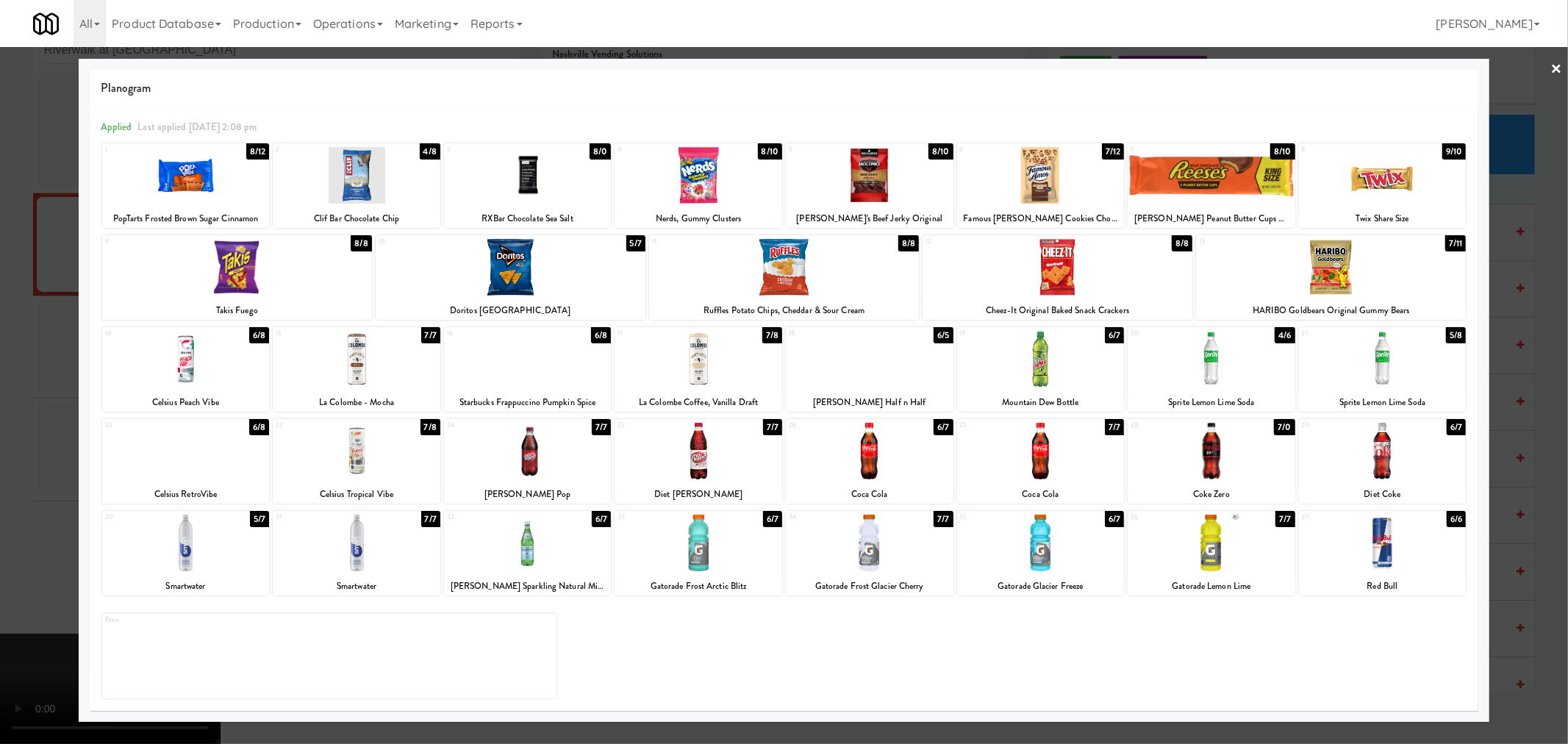
click at [1255, 173] on div at bounding box center [1211, 175] width 168 height 56
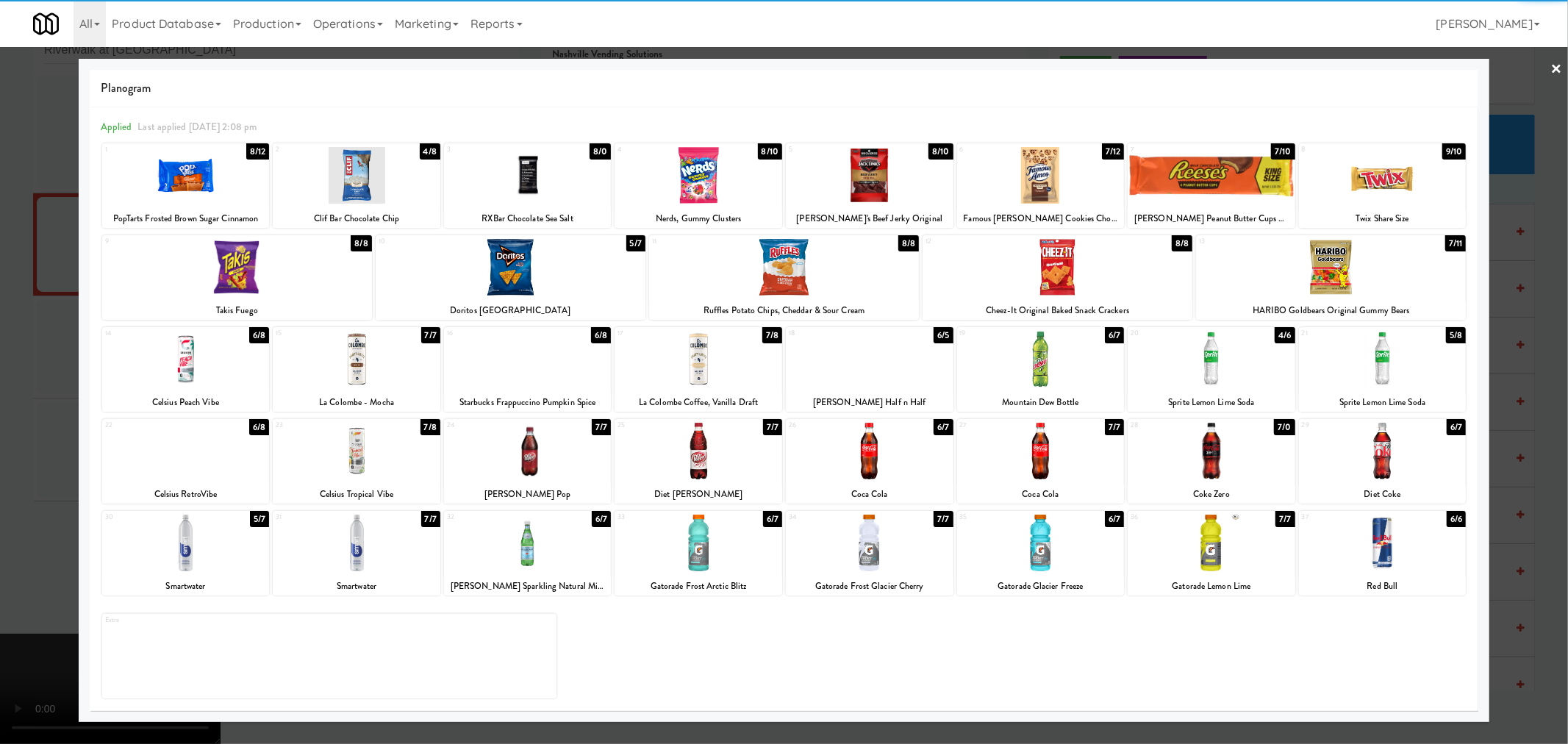
click at [1500, 294] on div at bounding box center [784, 372] width 1568 height 744
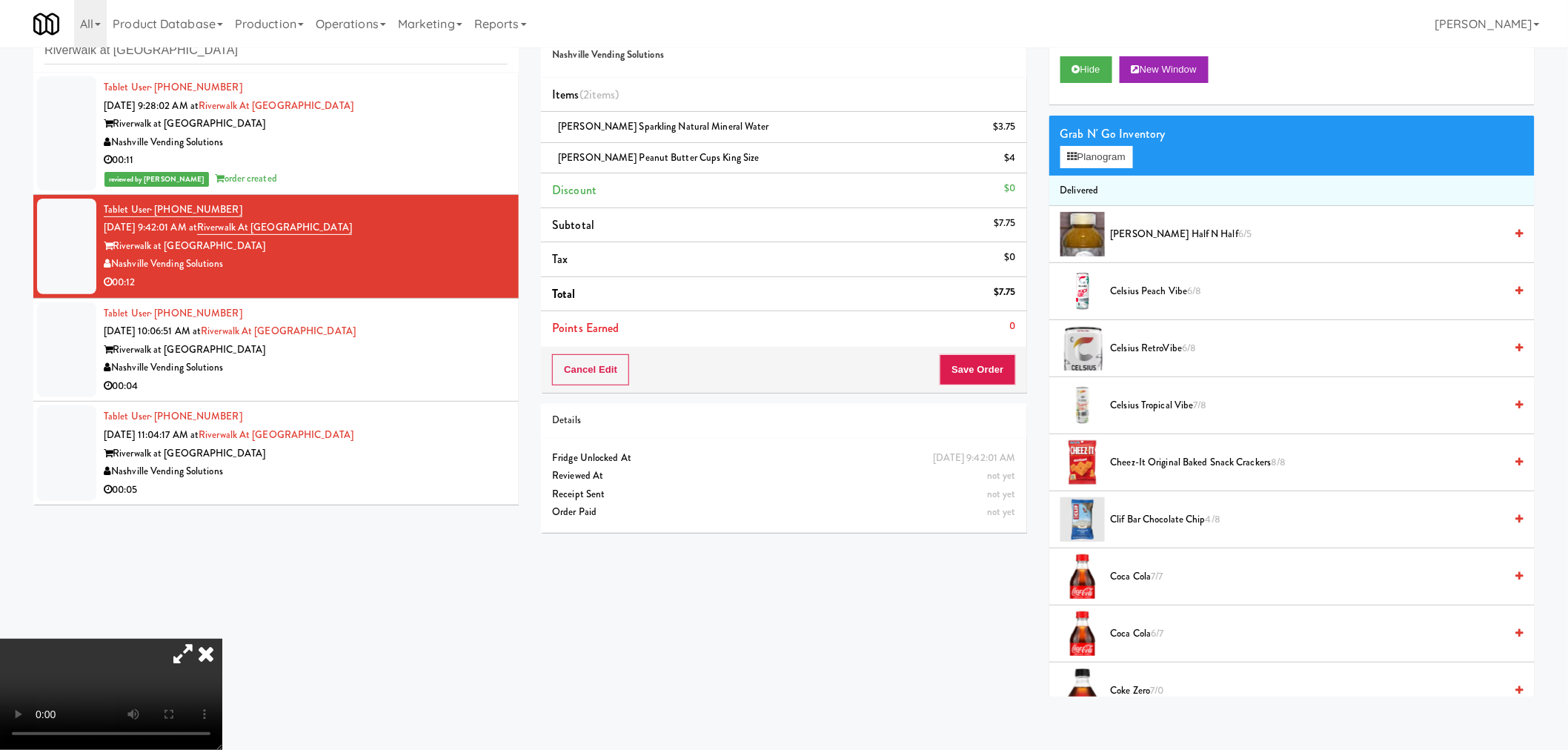
click at [222, 639] on video at bounding box center [111, 694] width 222 height 111
click at [973, 369] on button "Save Order" at bounding box center [977, 369] width 75 height 31
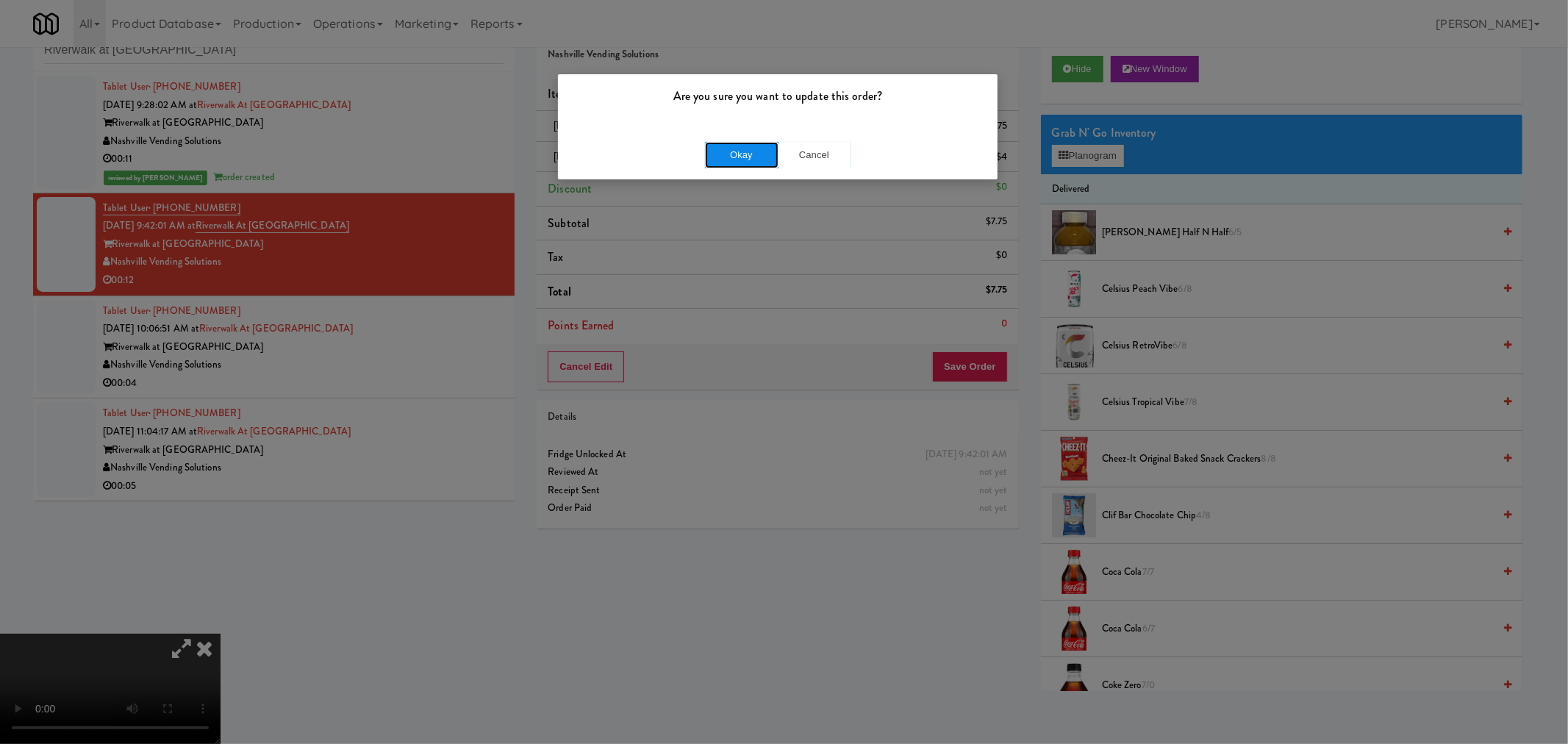
click at [739, 162] on button "Okay" at bounding box center [741, 154] width 73 height 26
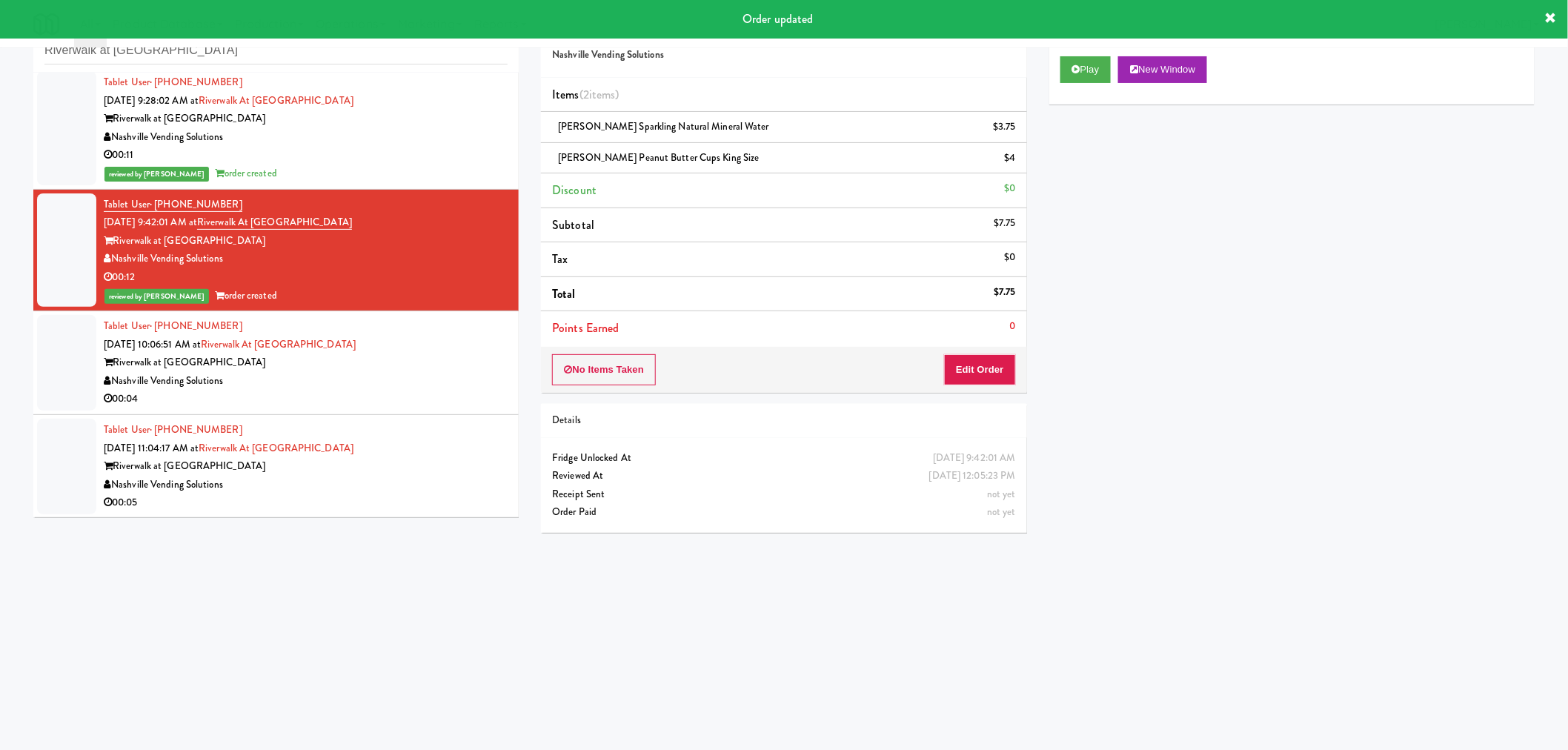
scroll to position [6, 0]
click at [445, 373] on div "Nashville Vending Solutions" at bounding box center [305, 380] width 404 height 18
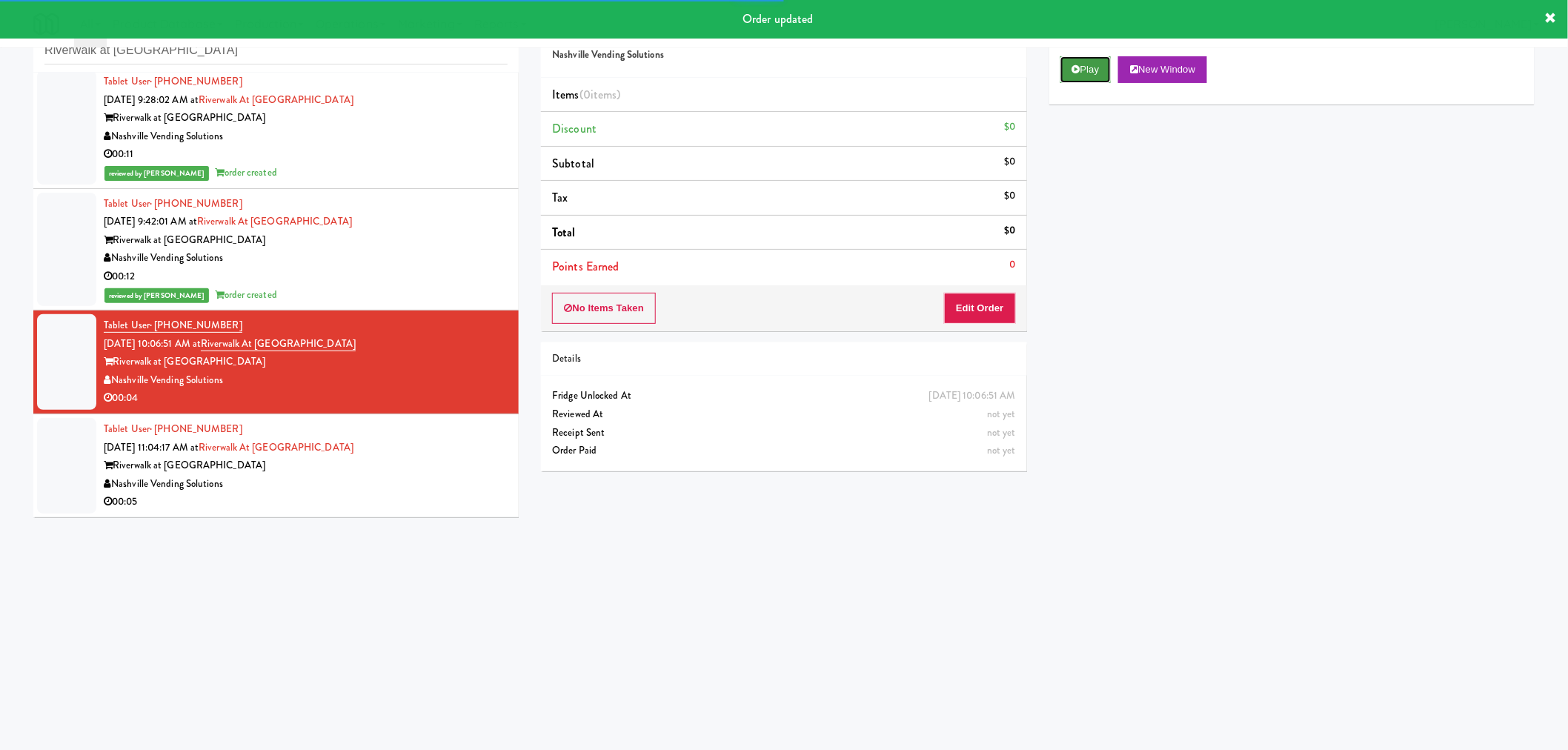
click at [1093, 75] on button "Play" at bounding box center [1086, 69] width 51 height 26
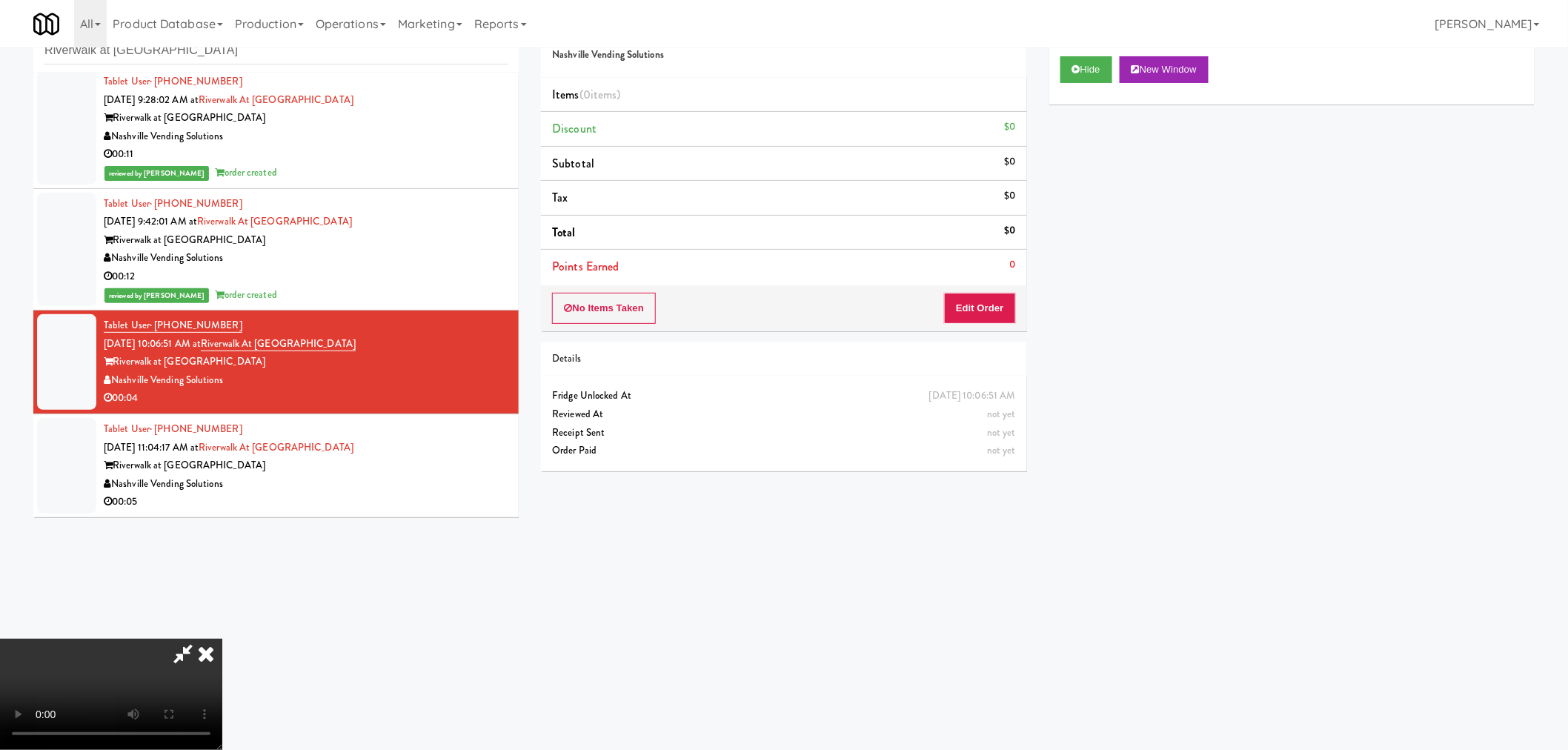
click at [179, 658] on icon at bounding box center [183, 653] width 34 height 30
click at [222, 653] on video at bounding box center [111, 694] width 222 height 111
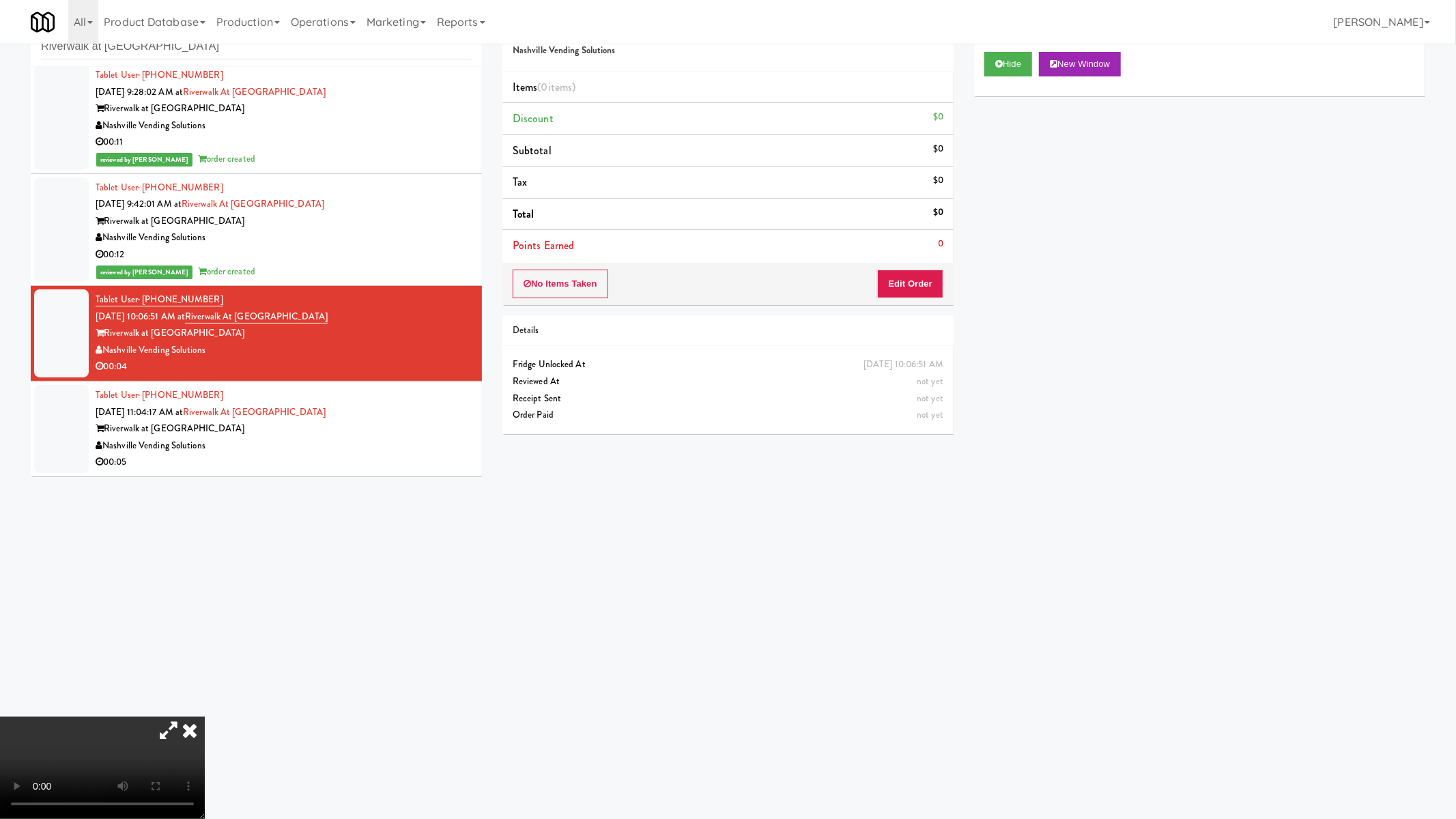
click at [204, 690] on video at bounding box center [102, 767] width 204 height 103
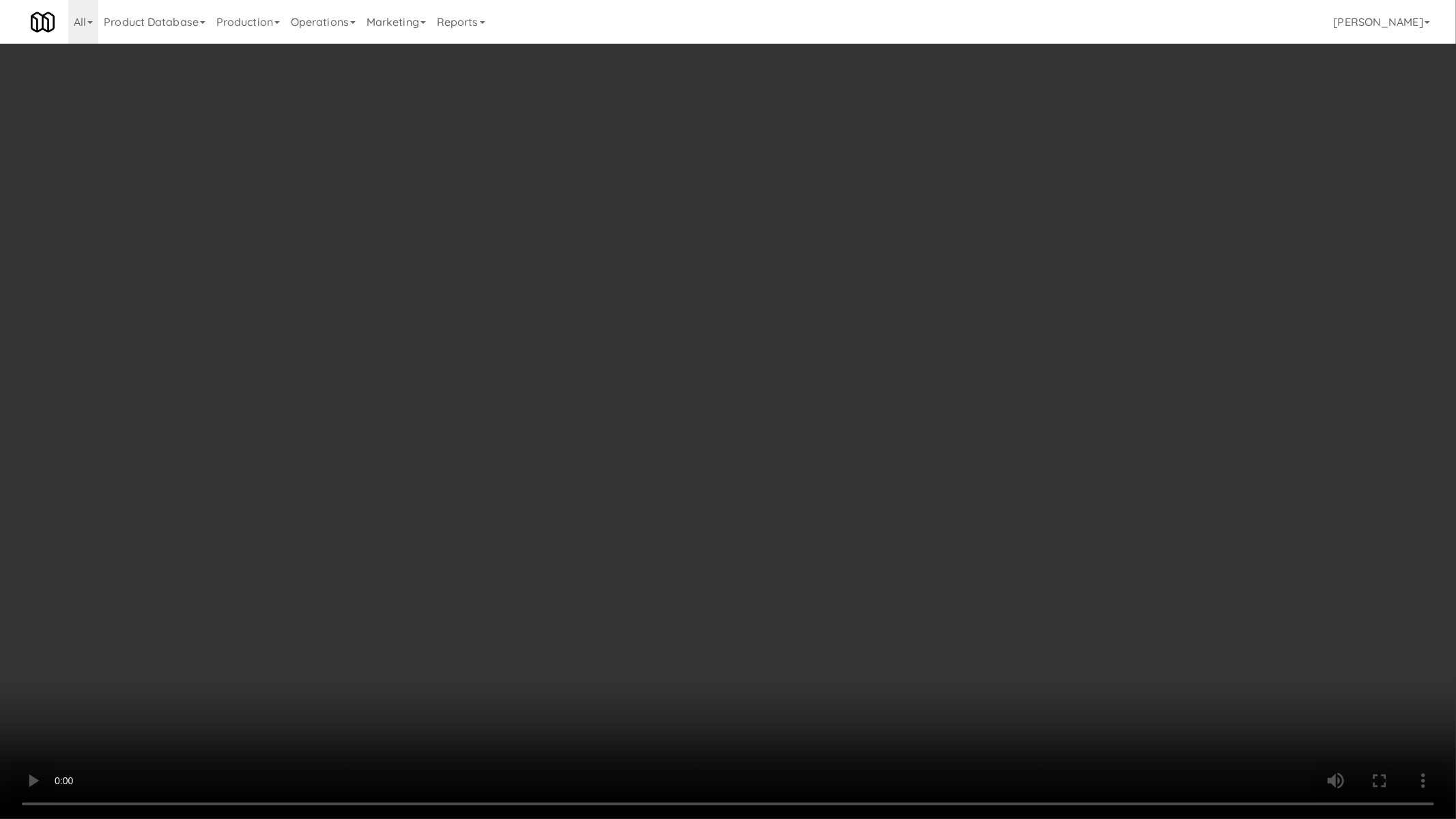
click at [719, 494] on video at bounding box center [728, 410] width 1456 height 819
click at [748, 478] on video at bounding box center [728, 410] width 1456 height 819
click at [748, 478] on video at bounding box center [728, 410] width 1456 height 819
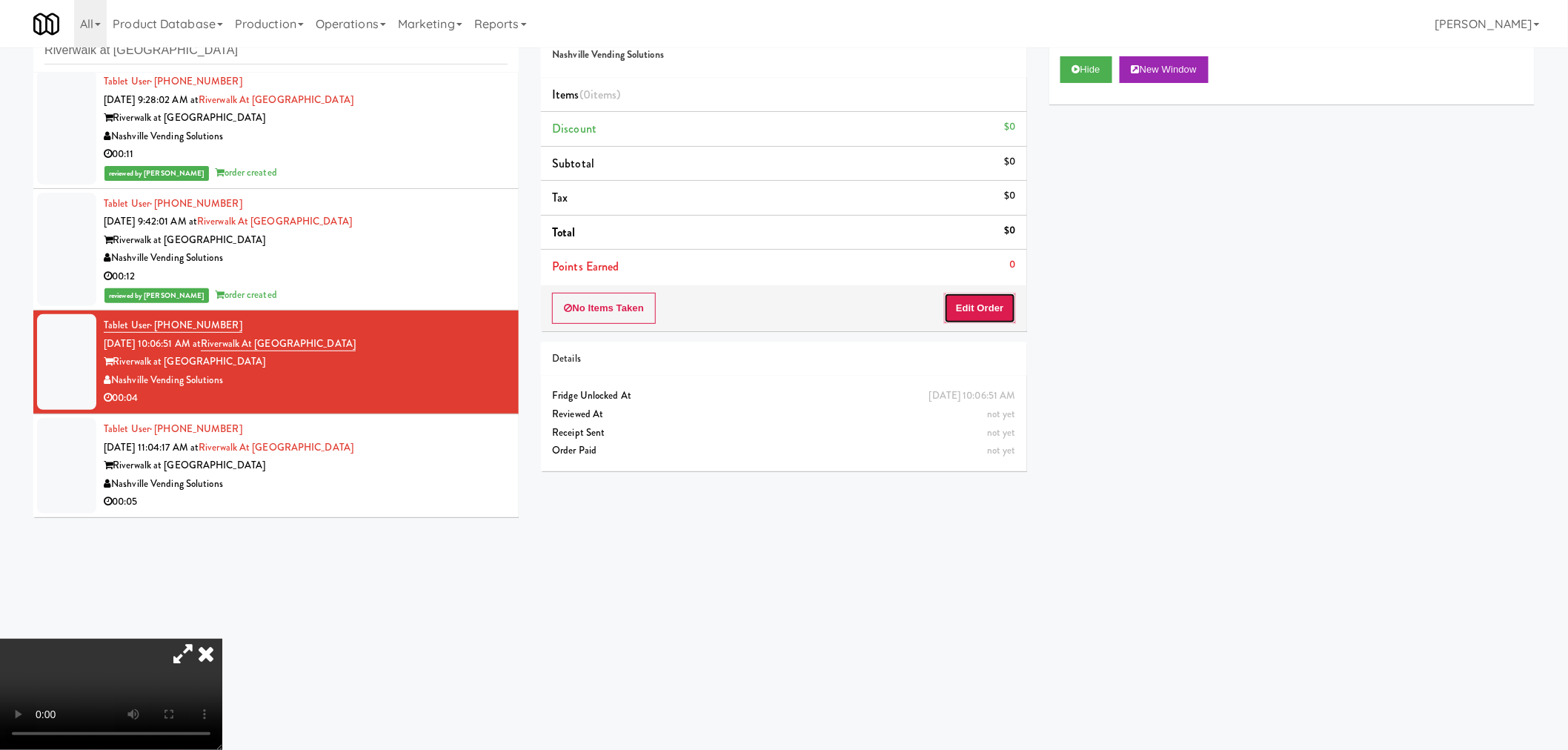
click at [1010, 310] on button "Edit Order" at bounding box center [980, 308] width 72 height 31
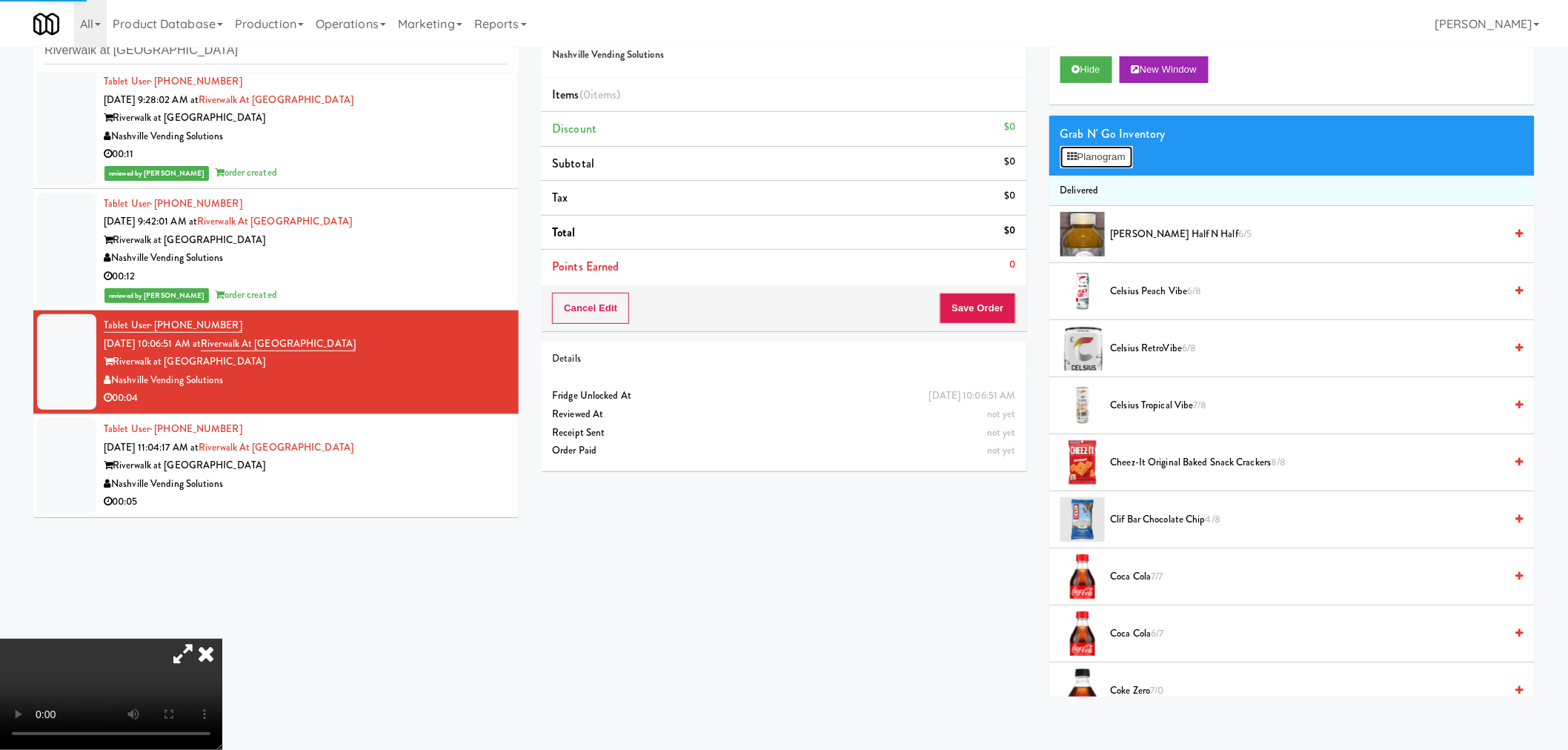
click at [1086, 163] on button "Planogram" at bounding box center [1096, 157] width 73 height 22
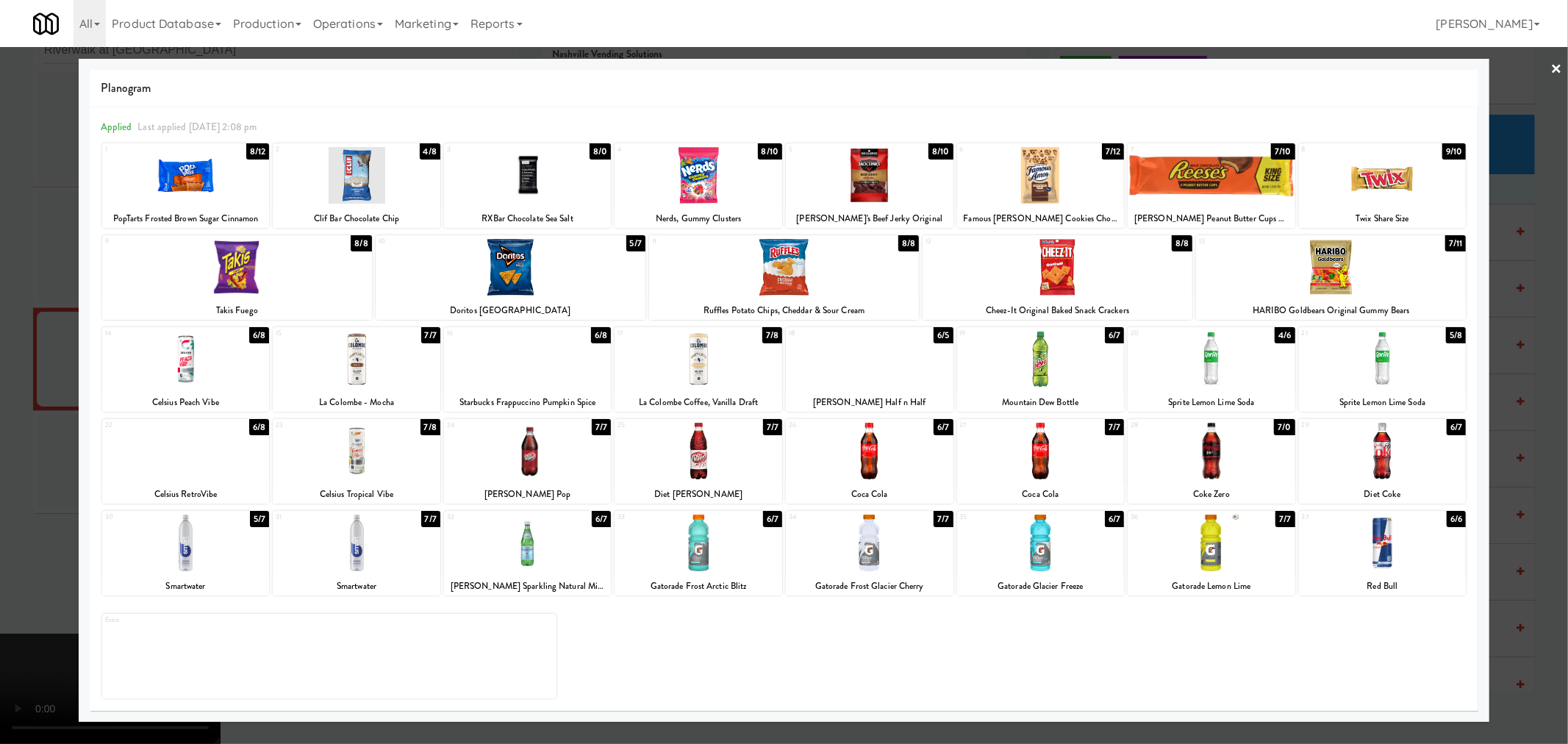
click at [172, 382] on div at bounding box center [186, 358] width 168 height 56
click at [16, 436] on div at bounding box center [784, 372] width 1568 height 744
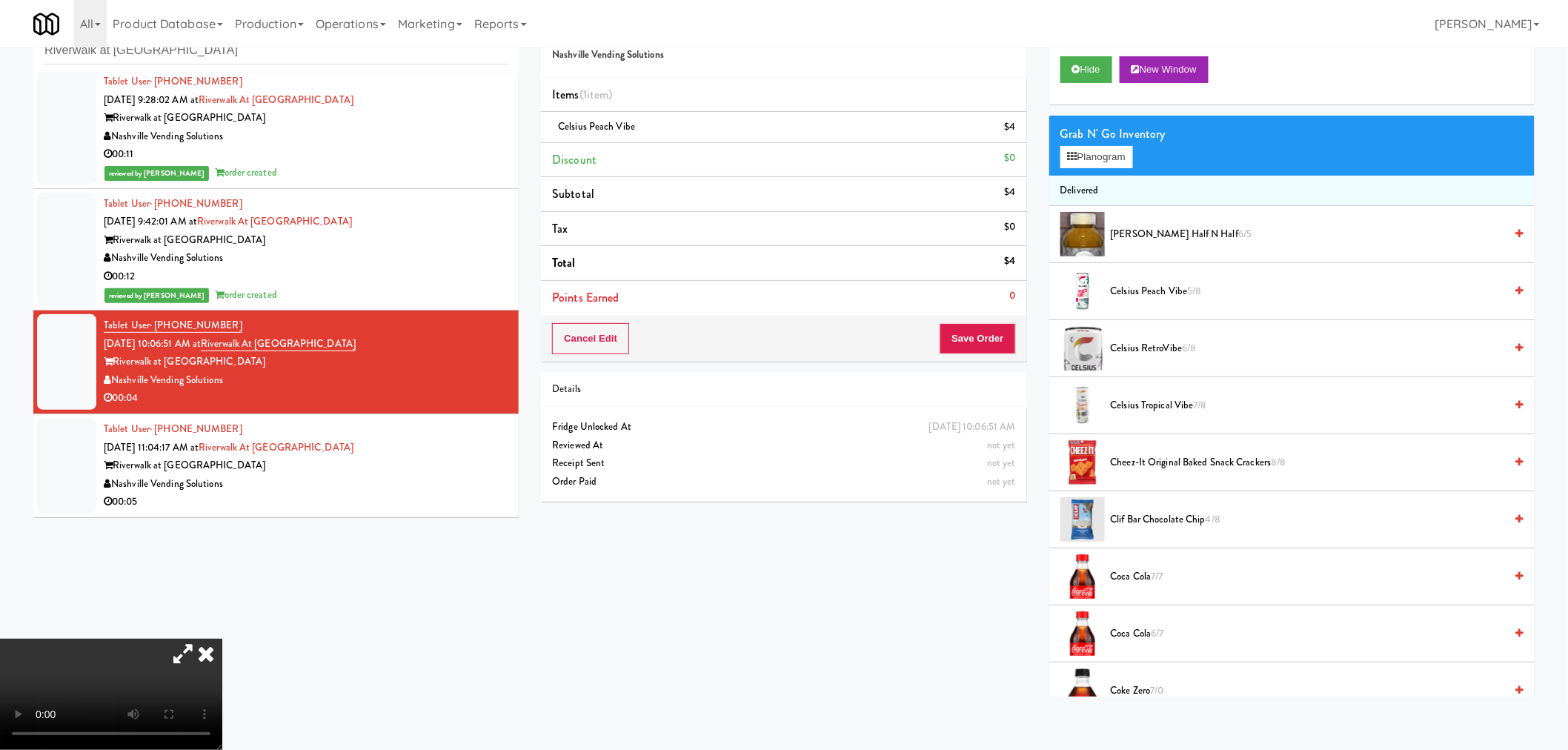
click at [222, 639] on video at bounding box center [111, 694] width 222 height 111
click at [981, 341] on button "Save Order" at bounding box center [977, 338] width 75 height 31
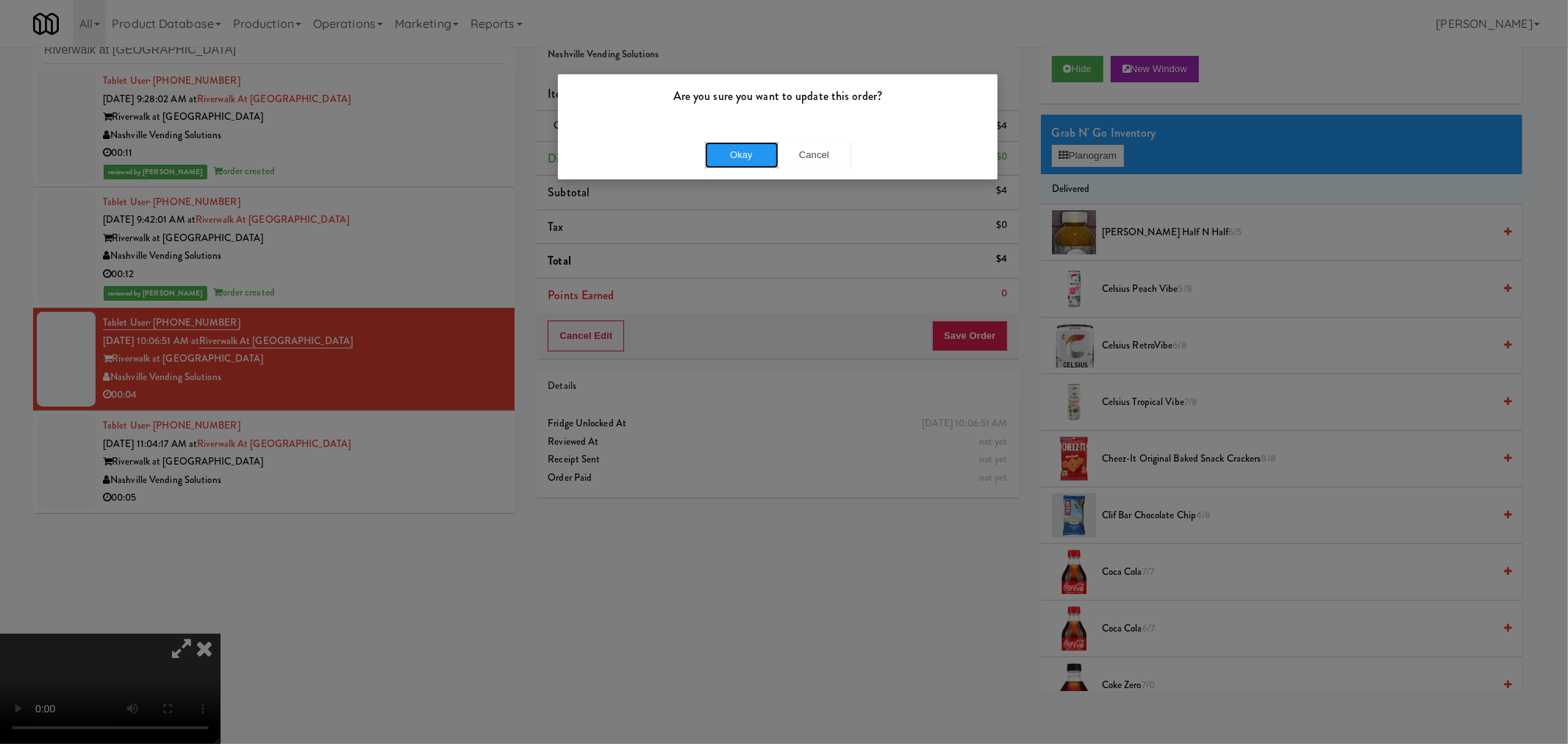
drag, startPoint x: 744, startPoint y: 164, endPoint x: 738, endPoint y: 171, distance: 9.2
click at [745, 163] on button "Okay" at bounding box center [741, 154] width 73 height 26
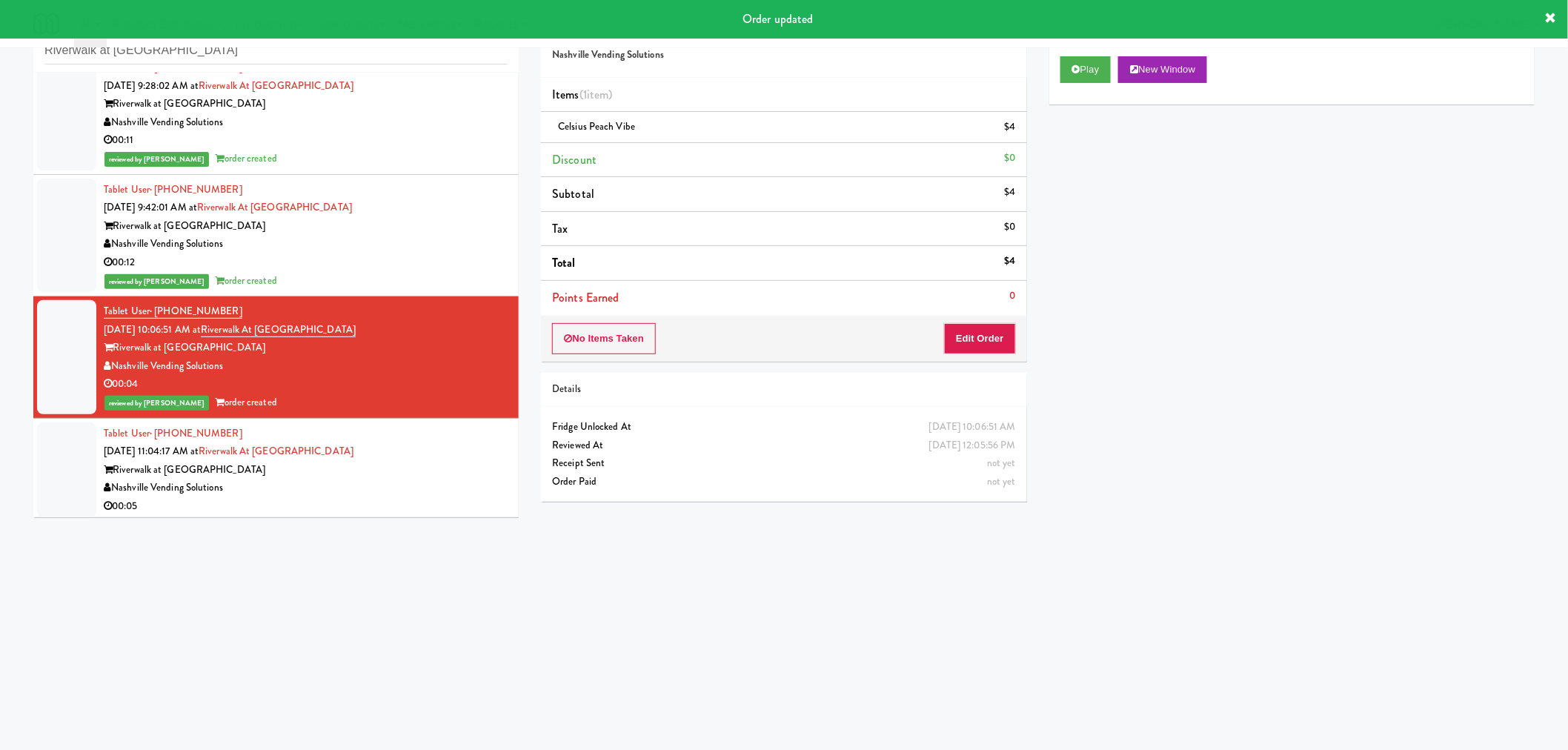
scroll to position [25, 0]
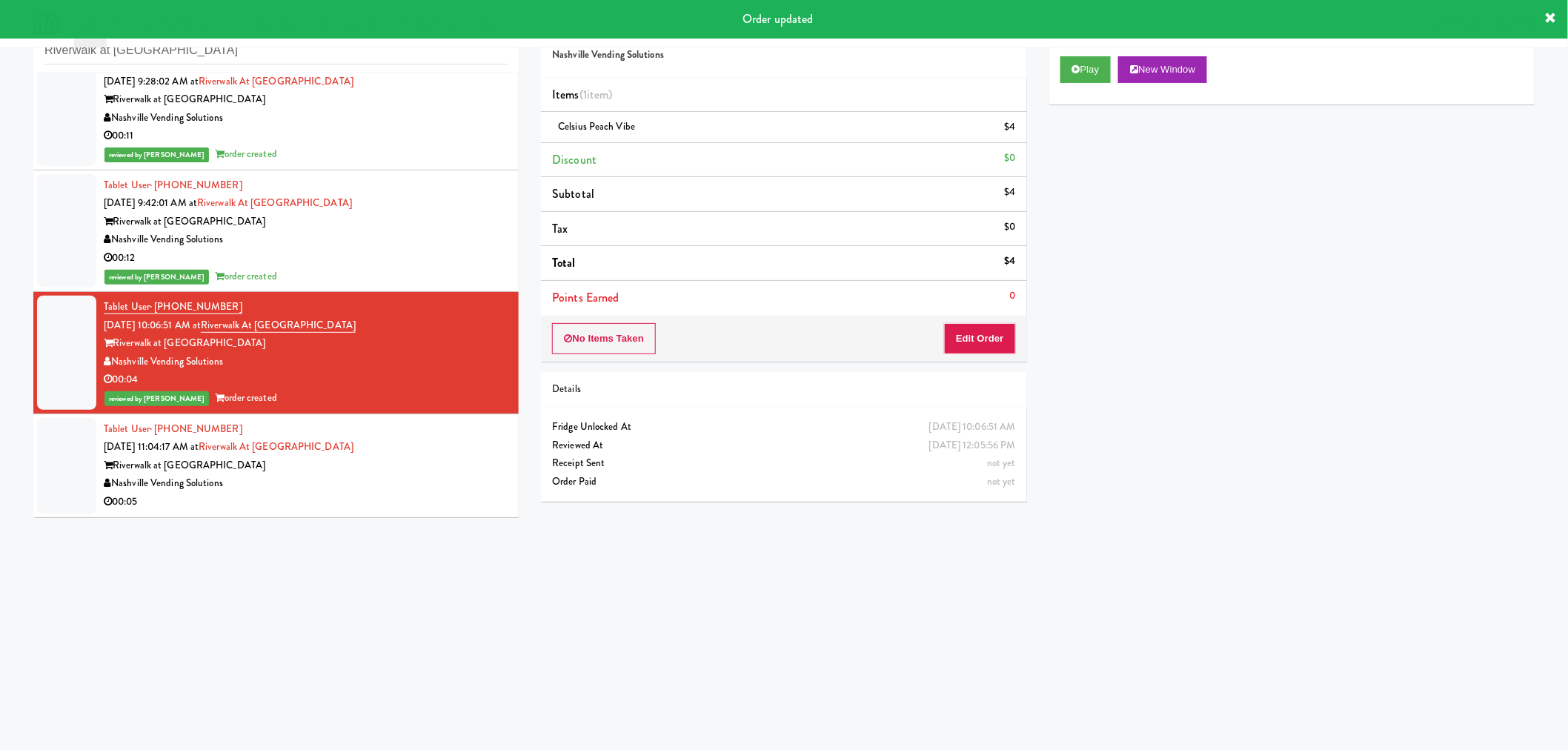
click at [441, 487] on div "Nashville Vending Solutions" at bounding box center [305, 483] width 404 height 18
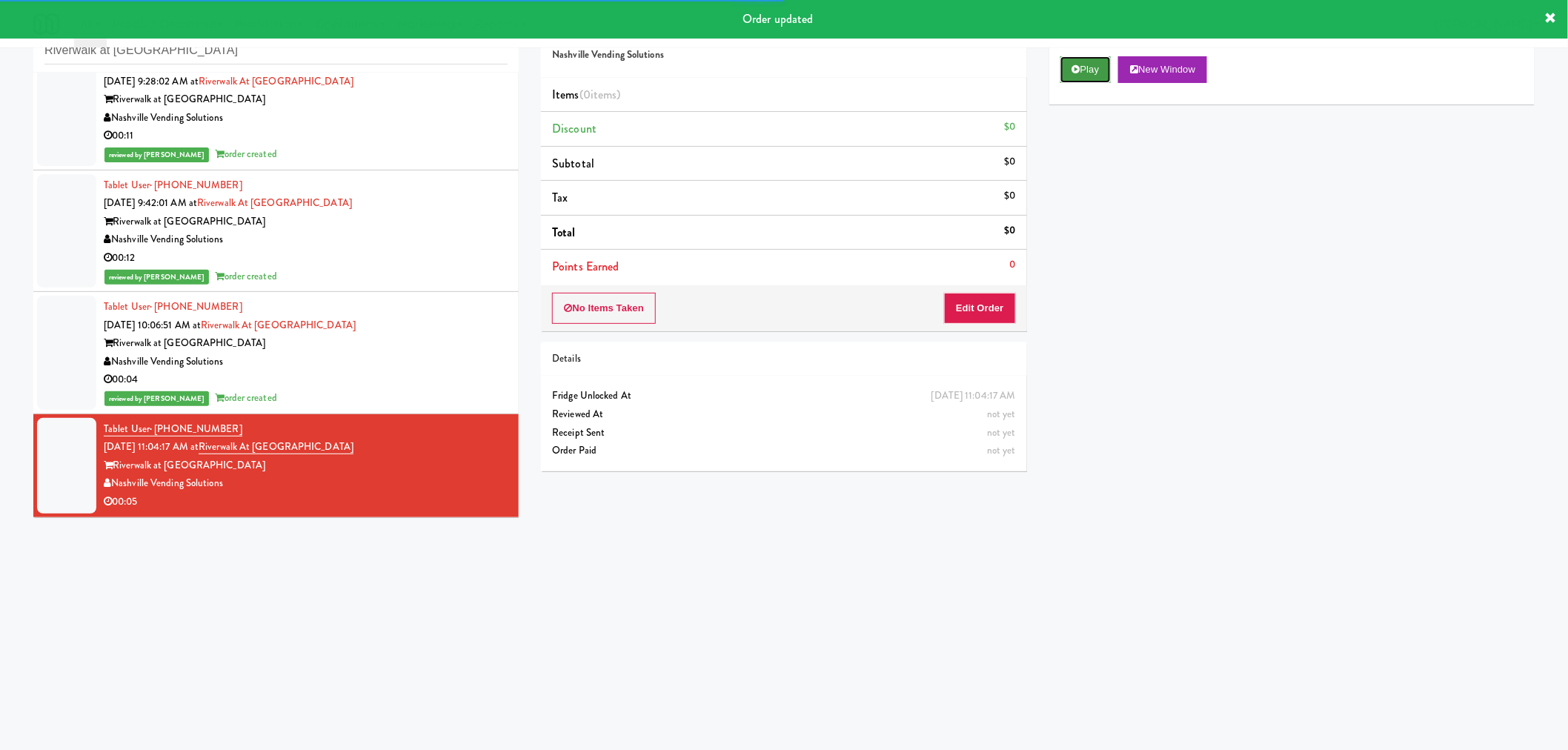
click at [1092, 74] on button "Play" at bounding box center [1086, 69] width 51 height 26
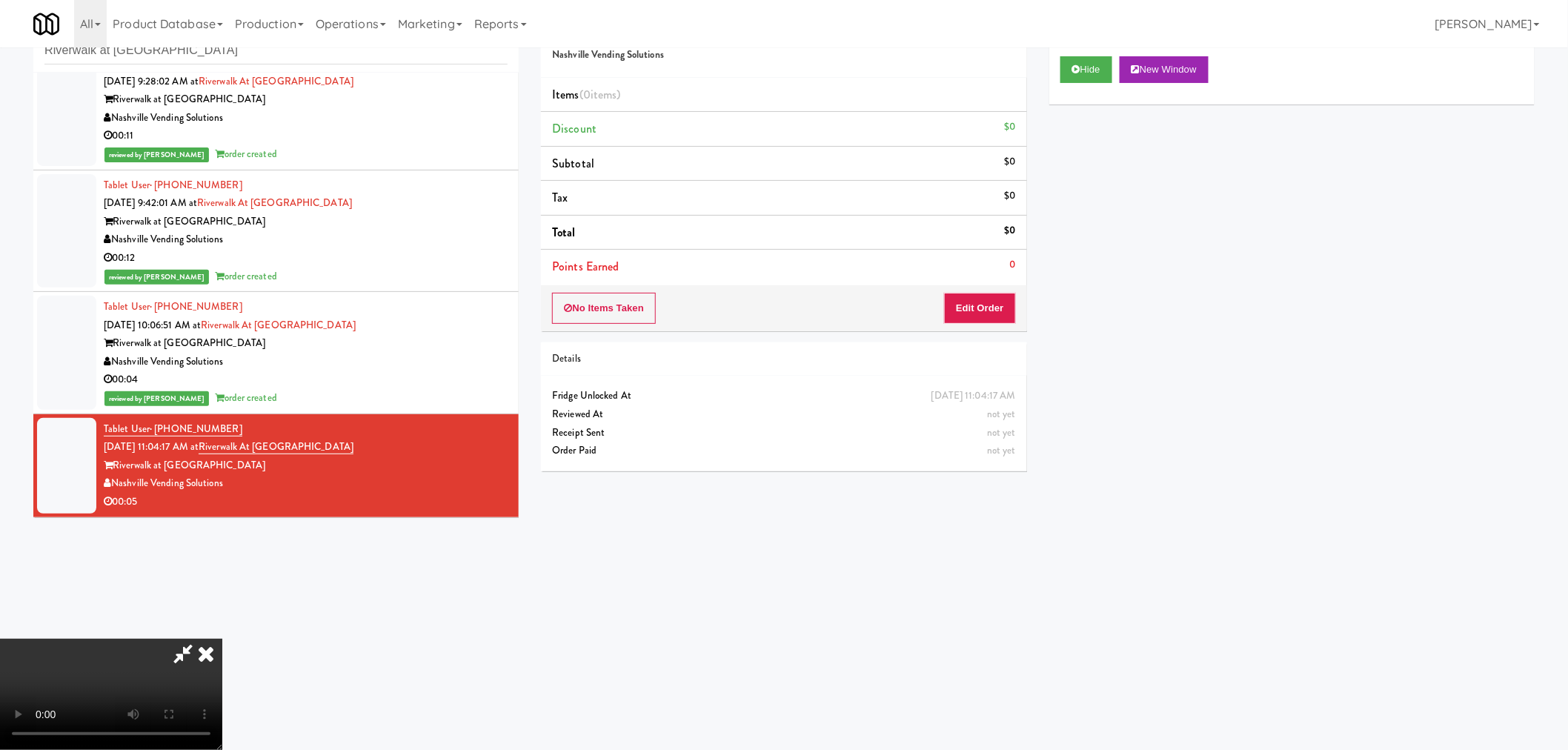
click at [188, 656] on icon at bounding box center [183, 653] width 34 height 30
click at [222, 639] on video at bounding box center [111, 694] width 222 height 111
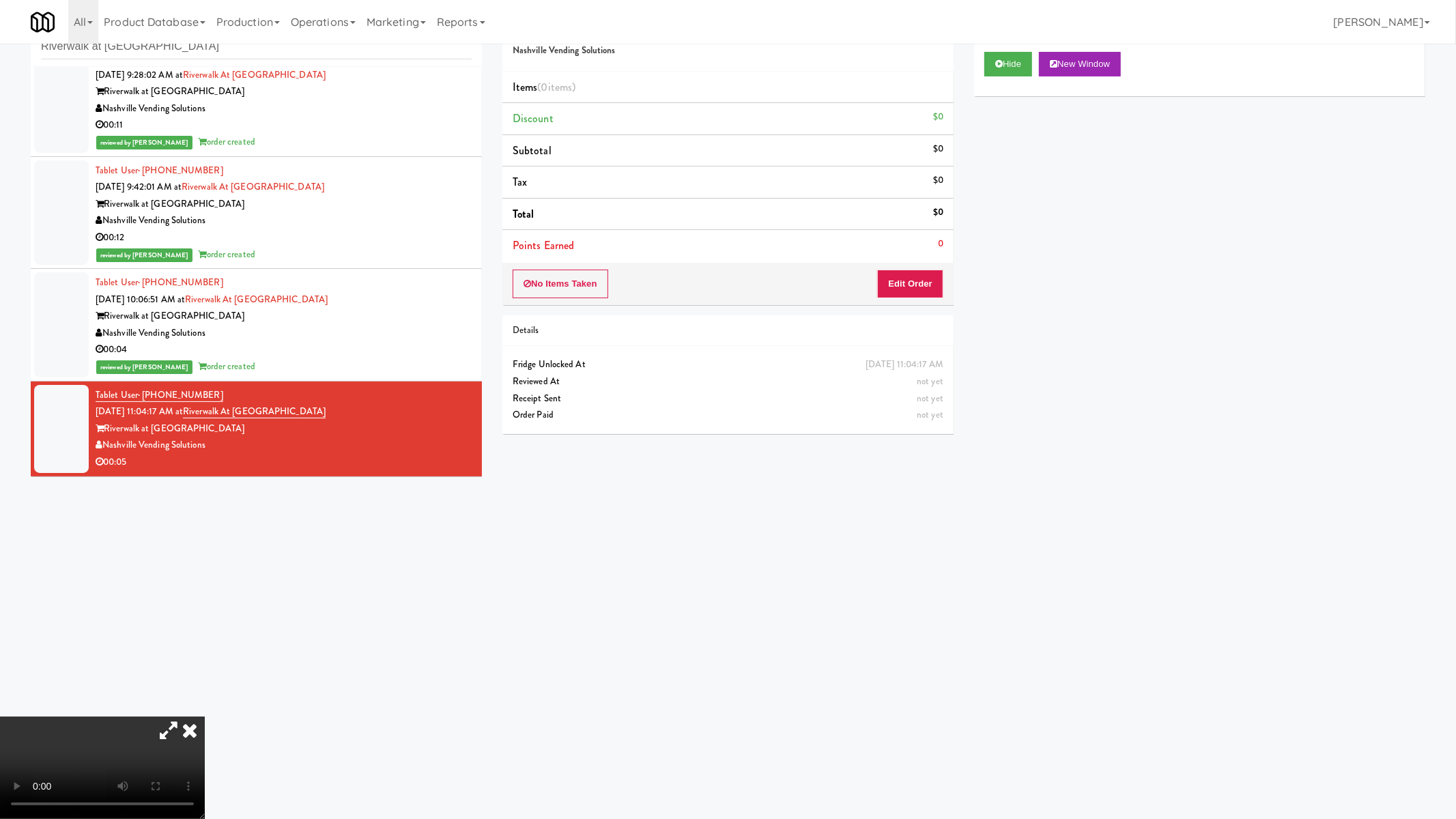
click at [204, 690] on video at bounding box center [102, 767] width 204 height 103
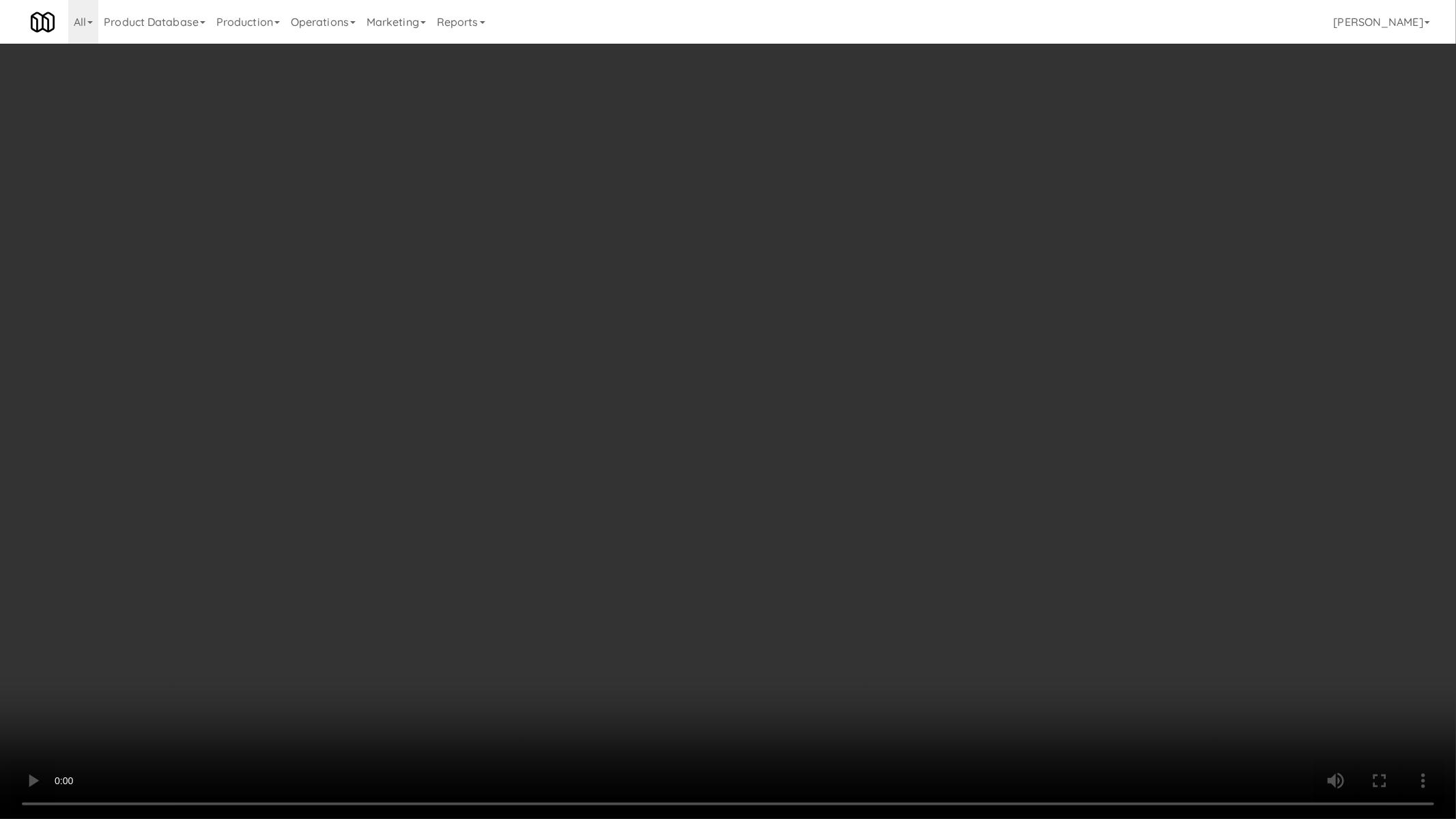
click at [734, 401] on video at bounding box center [728, 410] width 1456 height 819
click at [738, 471] on video at bounding box center [728, 410] width 1456 height 819
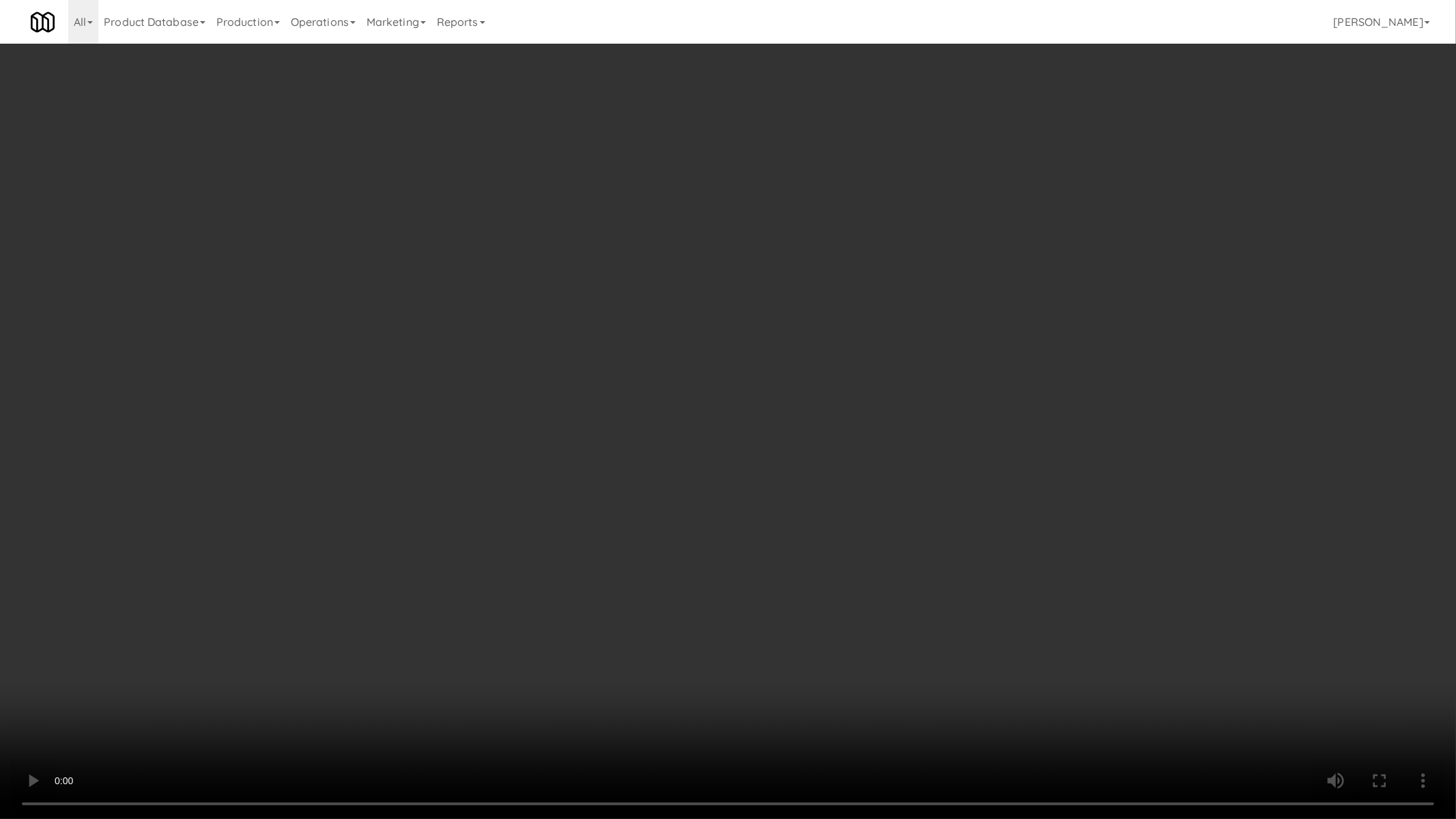
click at [741, 583] on video at bounding box center [728, 410] width 1456 height 819
click at [837, 658] on video at bounding box center [728, 410] width 1456 height 819
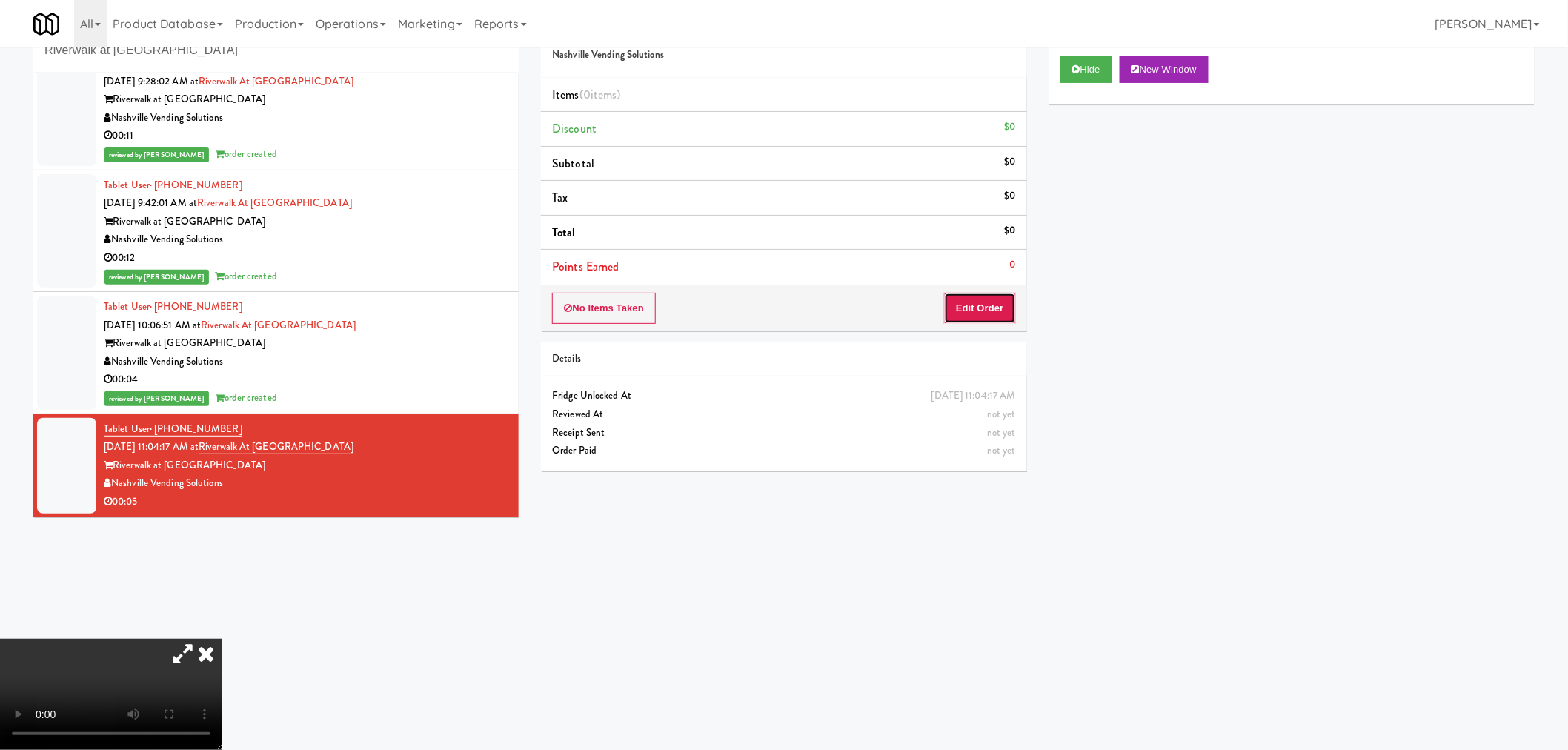
click at [999, 309] on button "Edit Order" at bounding box center [980, 308] width 72 height 31
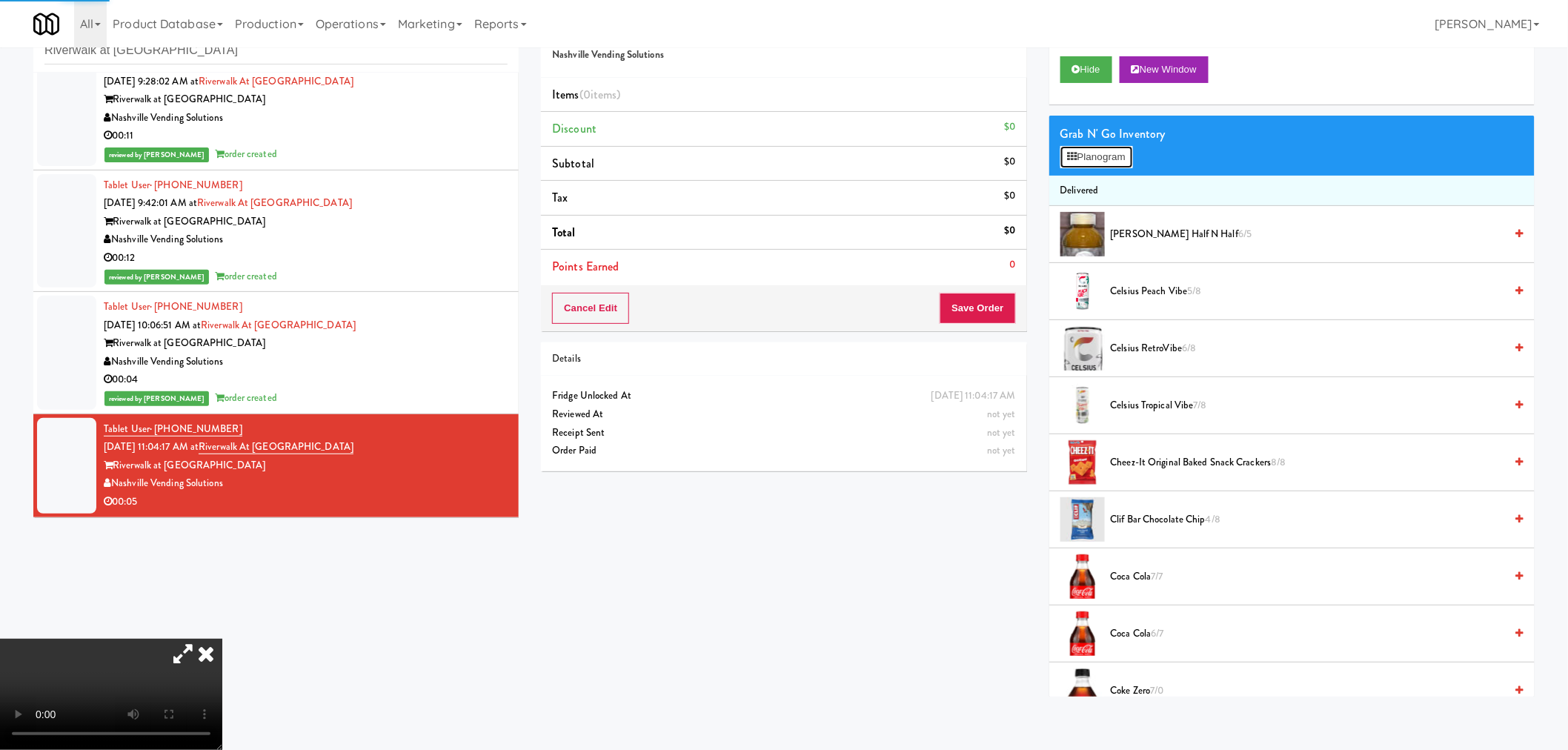
click at [1115, 155] on button "Planogram" at bounding box center [1096, 157] width 73 height 22
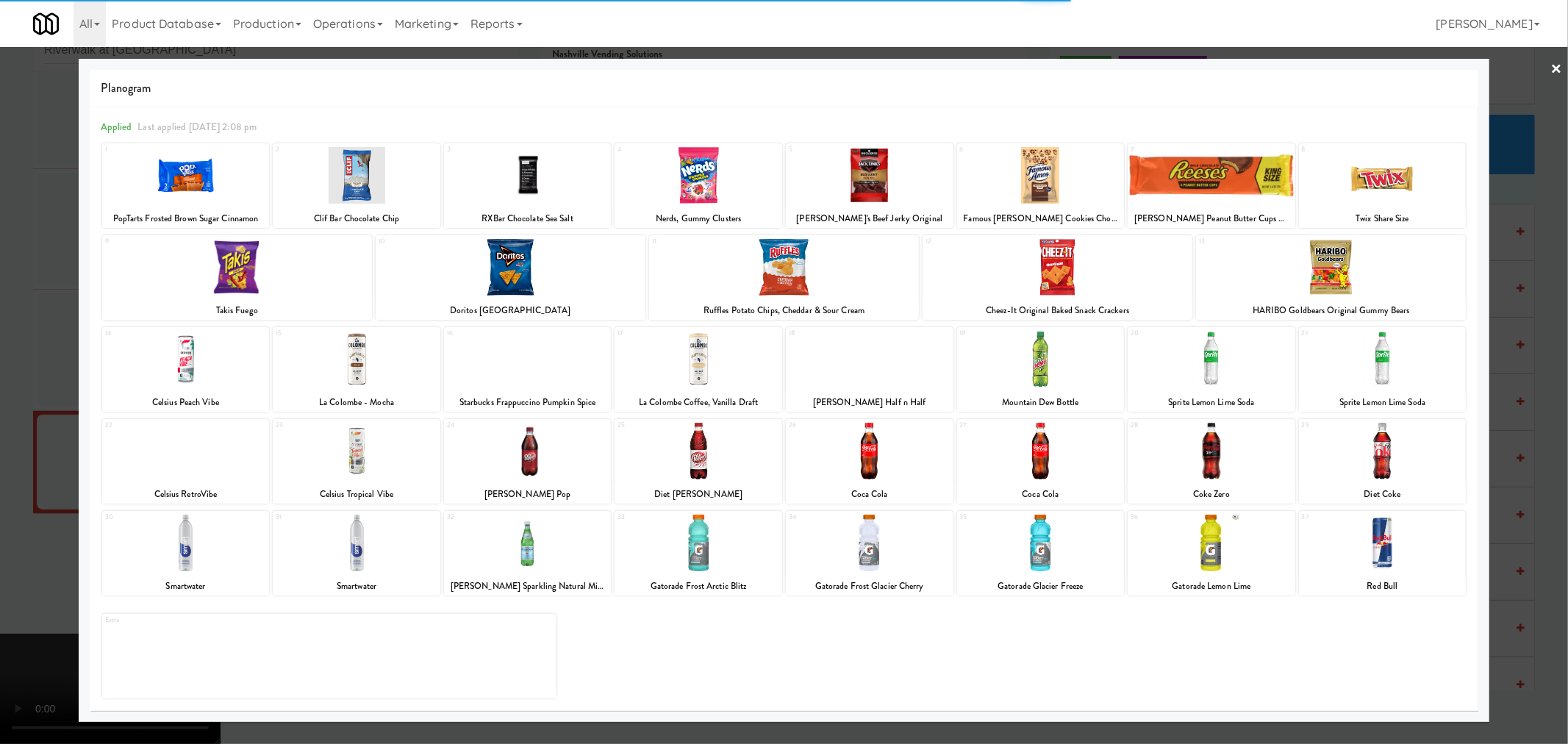
click at [1393, 571] on div at bounding box center [1382, 542] width 168 height 56
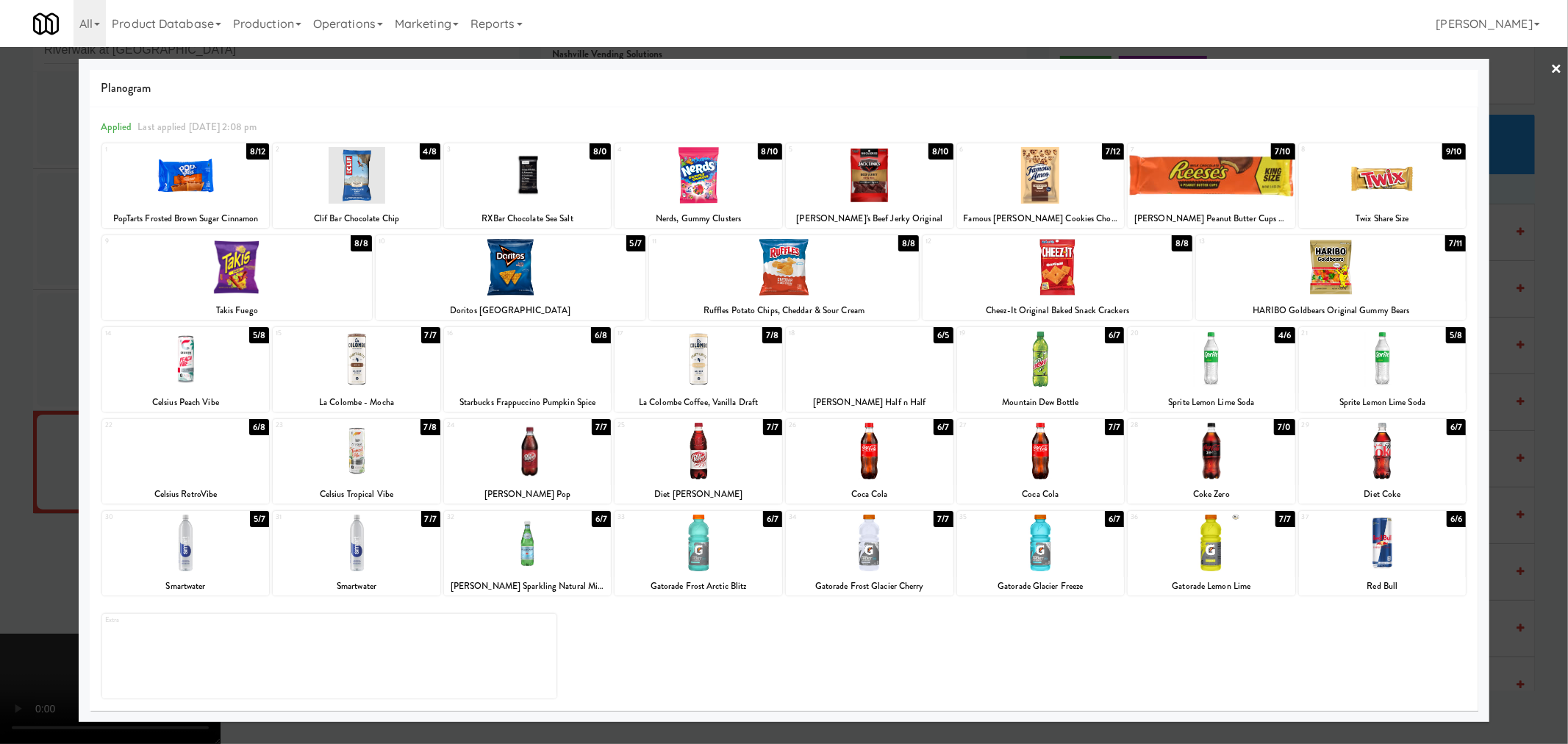
click at [1391, 570] on div at bounding box center [1382, 542] width 168 height 56
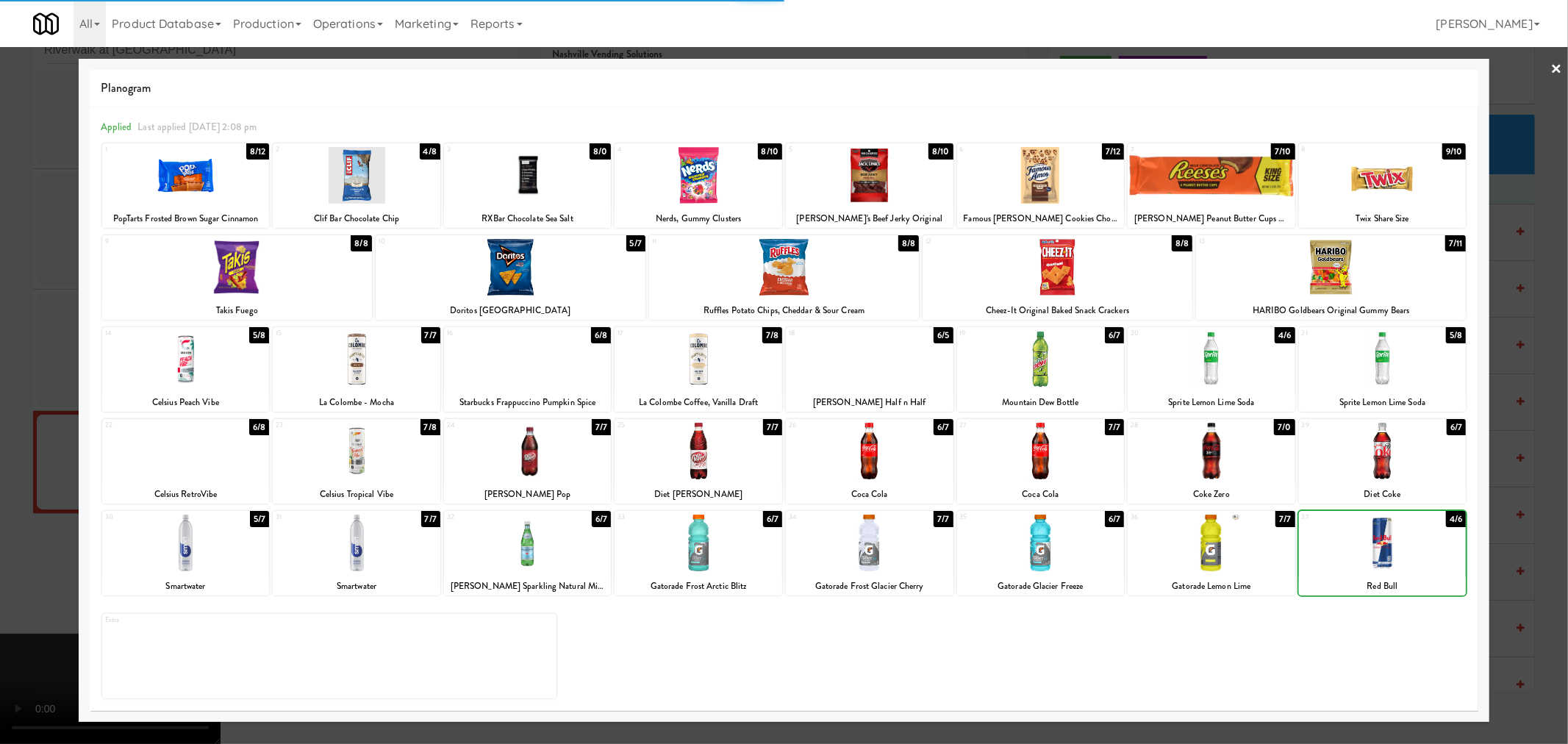
click at [1554, 541] on div at bounding box center [784, 372] width 1568 height 744
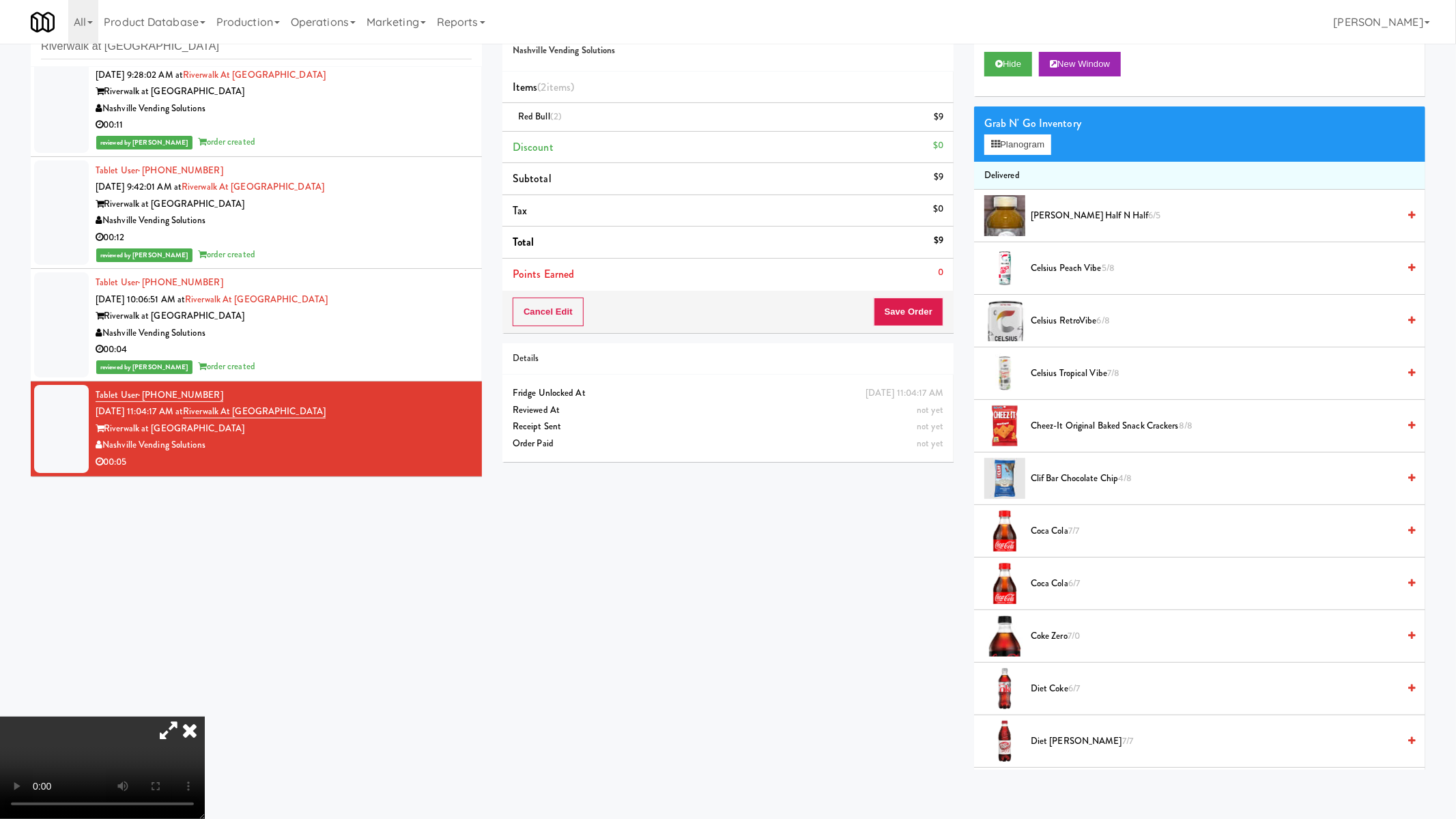
click at [204, 690] on video at bounding box center [102, 767] width 204 height 103
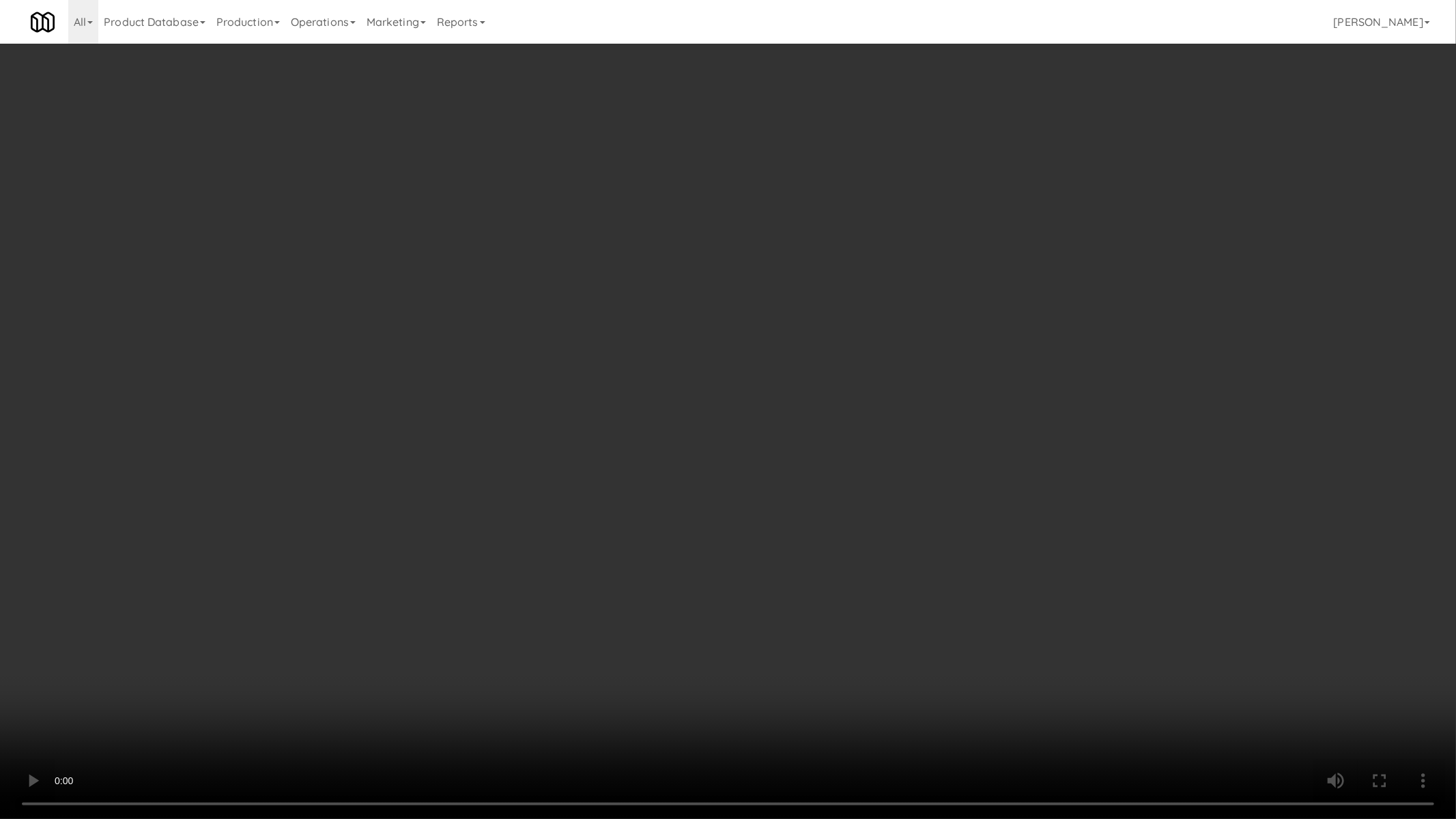
click at [660, 611] on video at bounding box center [728, 410] width 1456 height 819
click at [1196, 632] on video at bounding box center [728, 410] width 1456 height 819
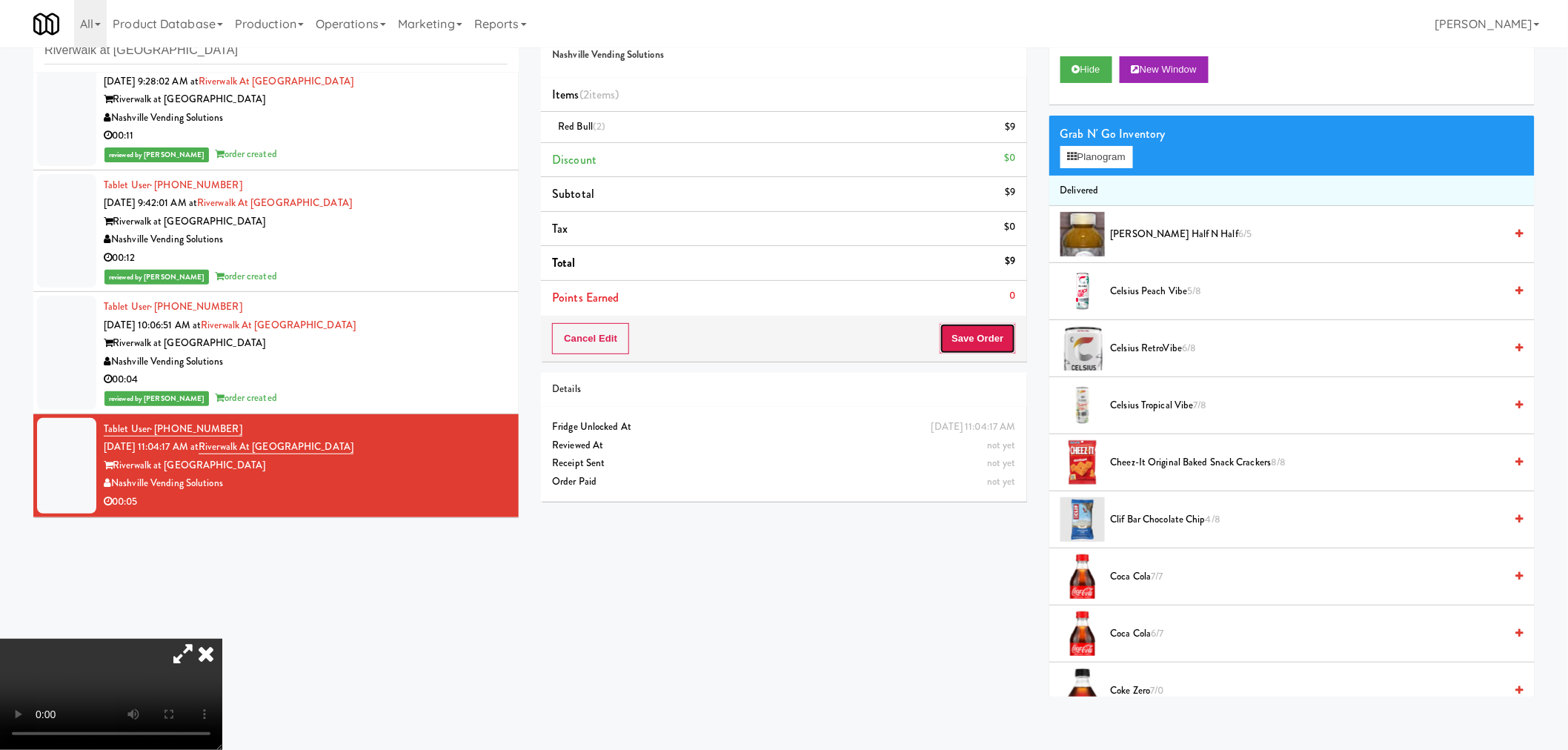
click at [971, 336] on button "Save Order" at bounding box center [977, 338] width 75 height 31
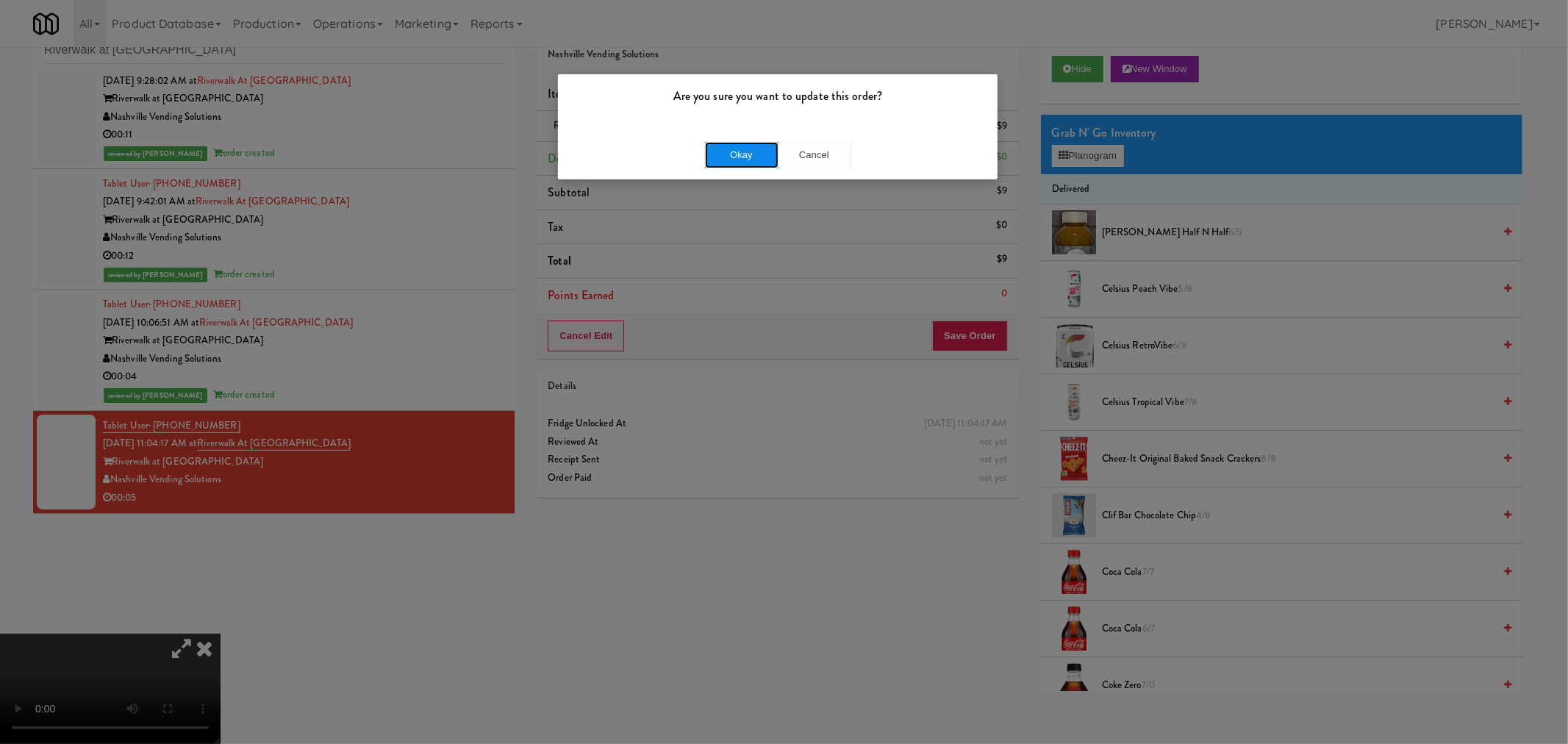
click at [752, 152] on button "Okay" at bounding box center [741, 154] width 73 height 26
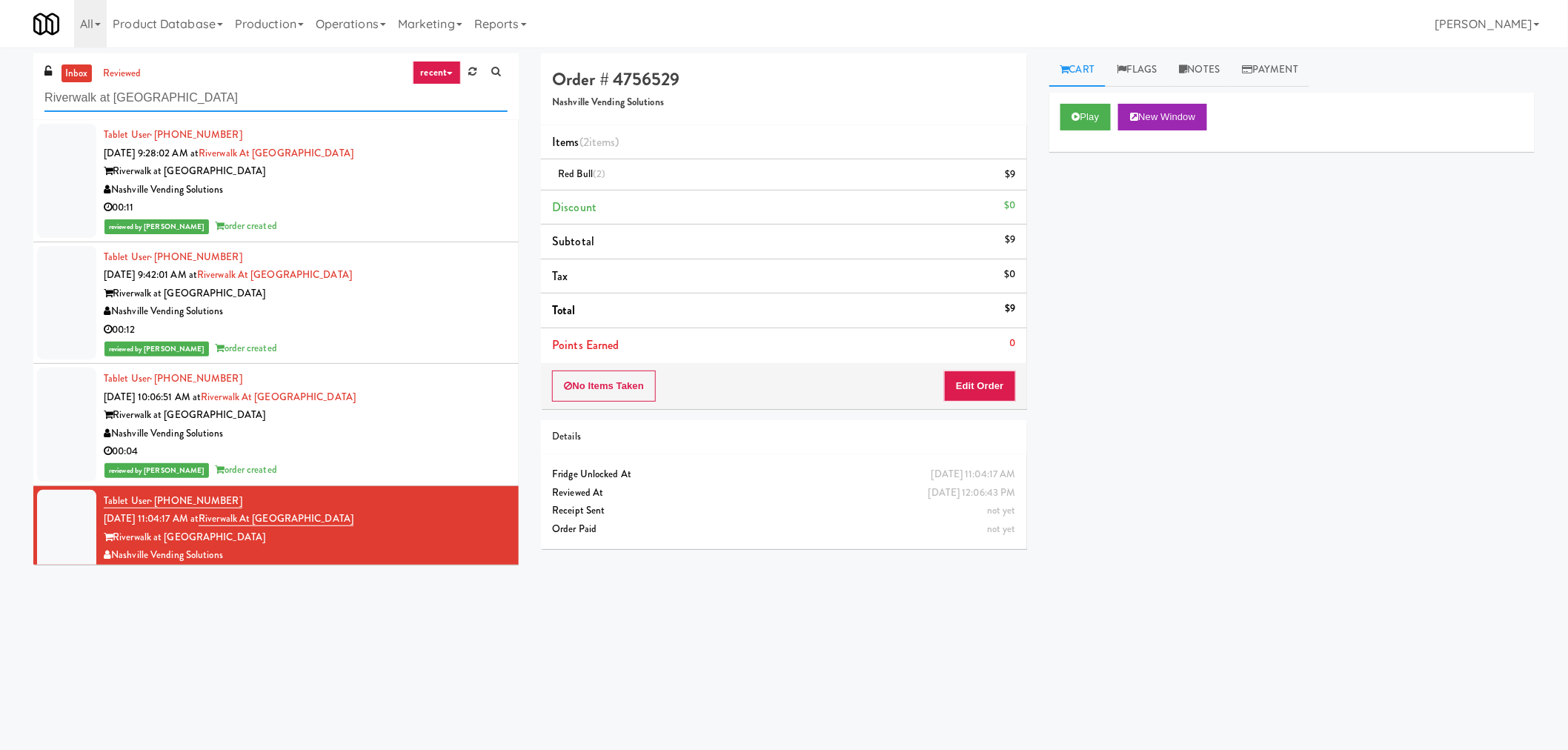
click at [167, 100] on input "Riverwalk at [GEOGRAPHIC_DATA]" at bounding box center [276, 98] width 463 height 27
paste input "The Monarch Combo"
type input "The Monarch Combo"
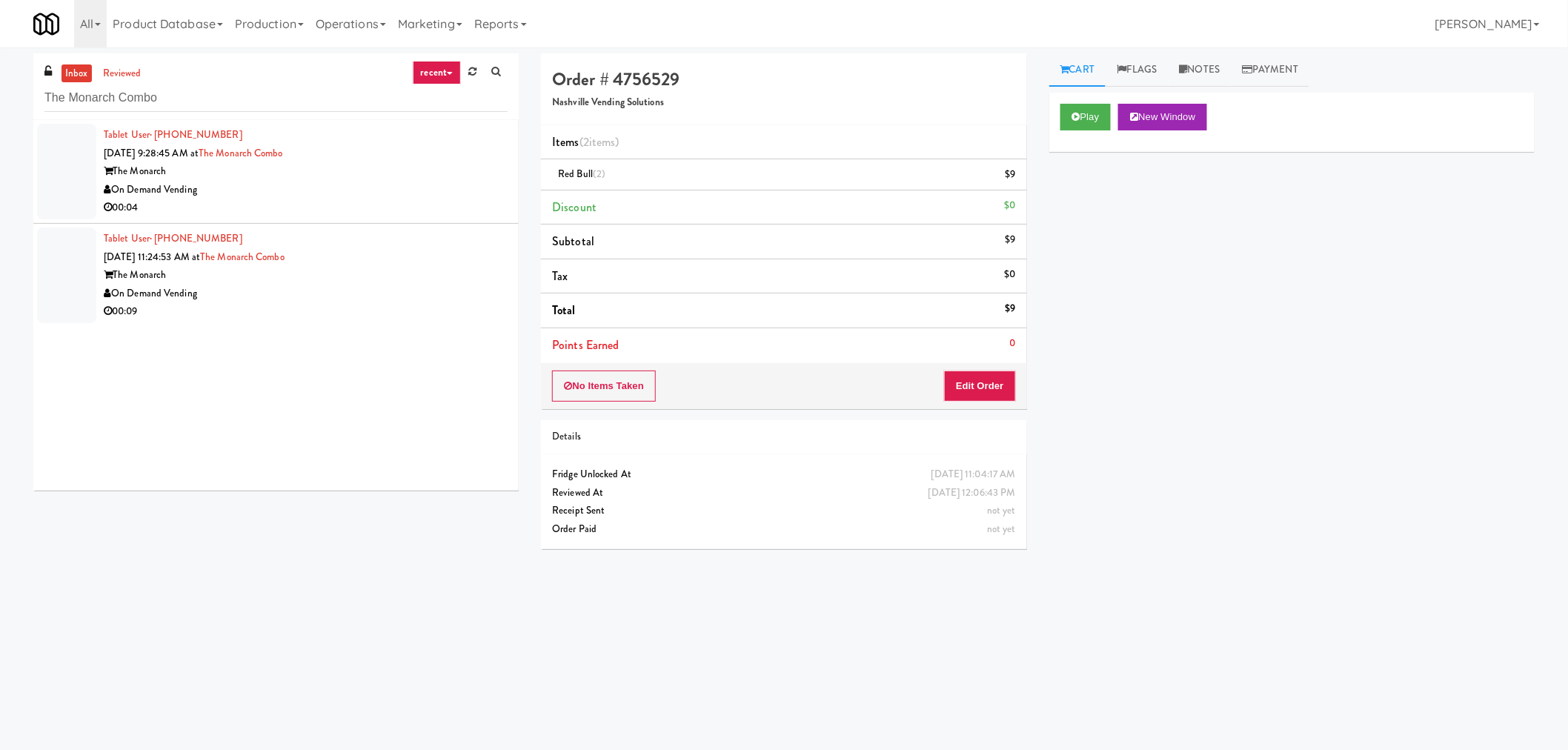
click at [413, 190] on div "On Demand Vending" at bounding box center [305, 190] width 404 height 18
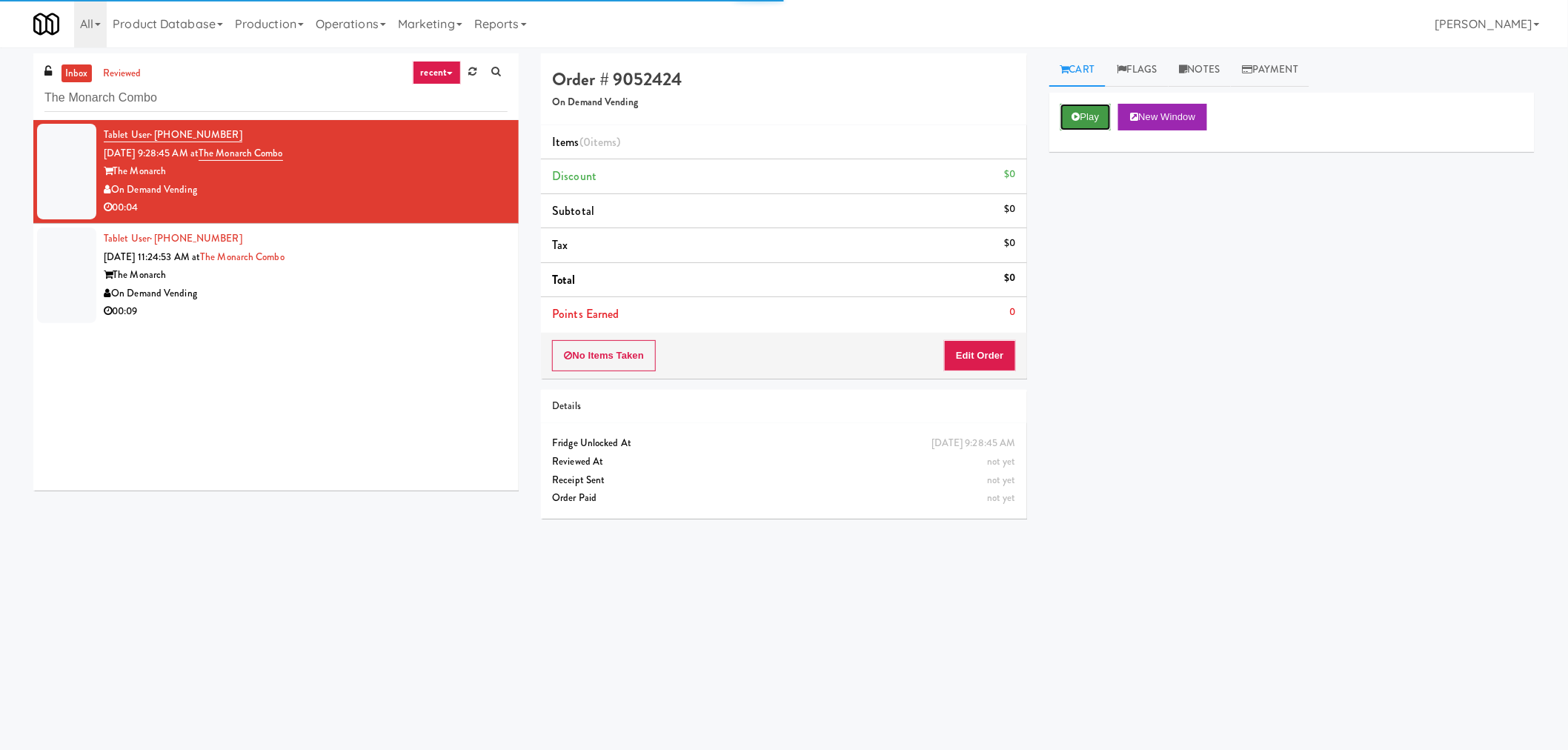
click at [1094, 114] on button "Play" at bounding box center [1086, 116] width 51 height 26
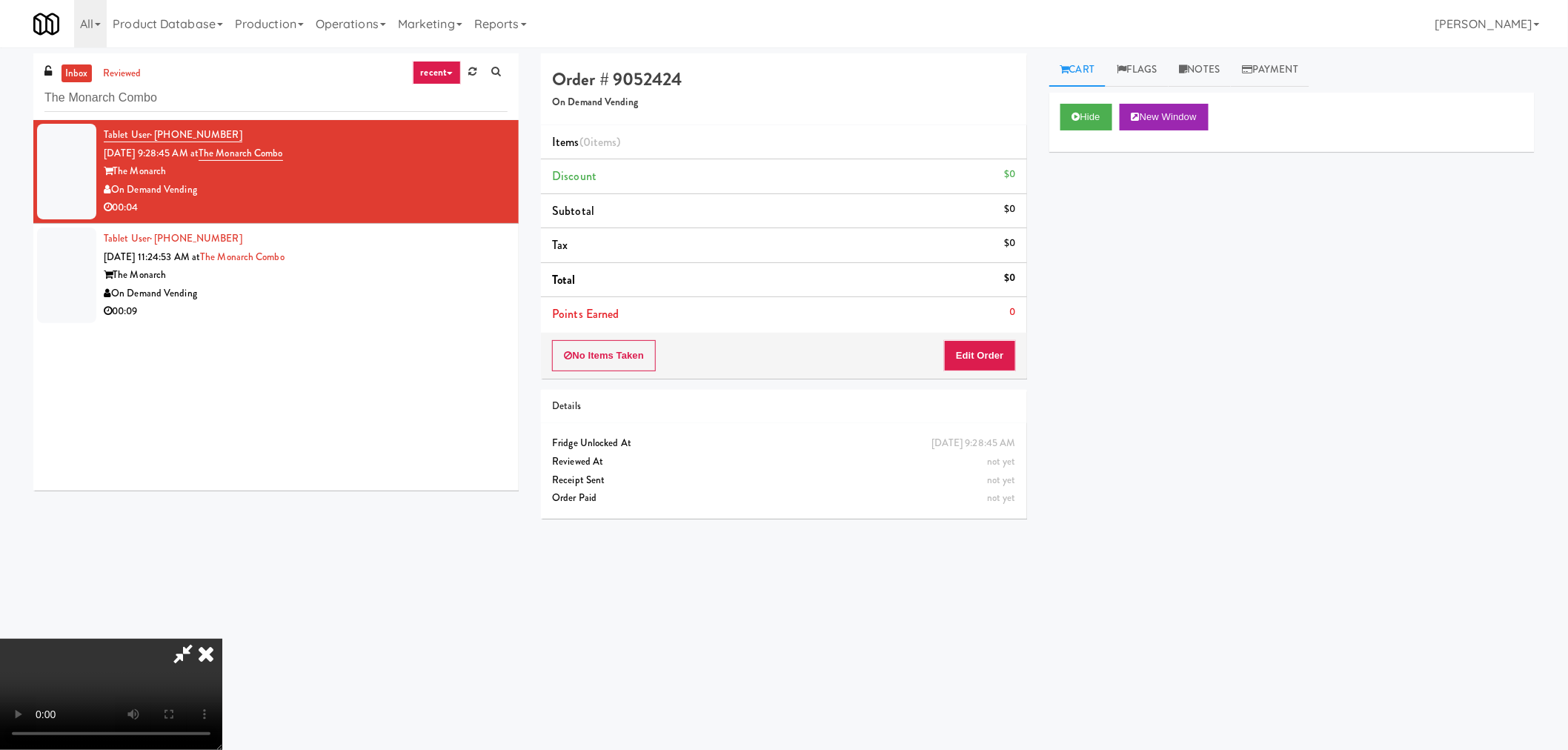
drag, startPoint x: 112, startPoint y: 652, endPoint x: 121, endPoint y: 663, distance: 14.2
click at [113, 655] on video at bounding box center [111, 694] width 222 height 111
click at [181, 660] on icon at bounding box center [183, 653] width 34 height 30
drag, startPoint x: 466, startPoint y: 665, endPoint x: 506, endPoint y: 712, distance: 61.7
click at [222, 663] on video at bounding box center [111, 694] width 222 height 111
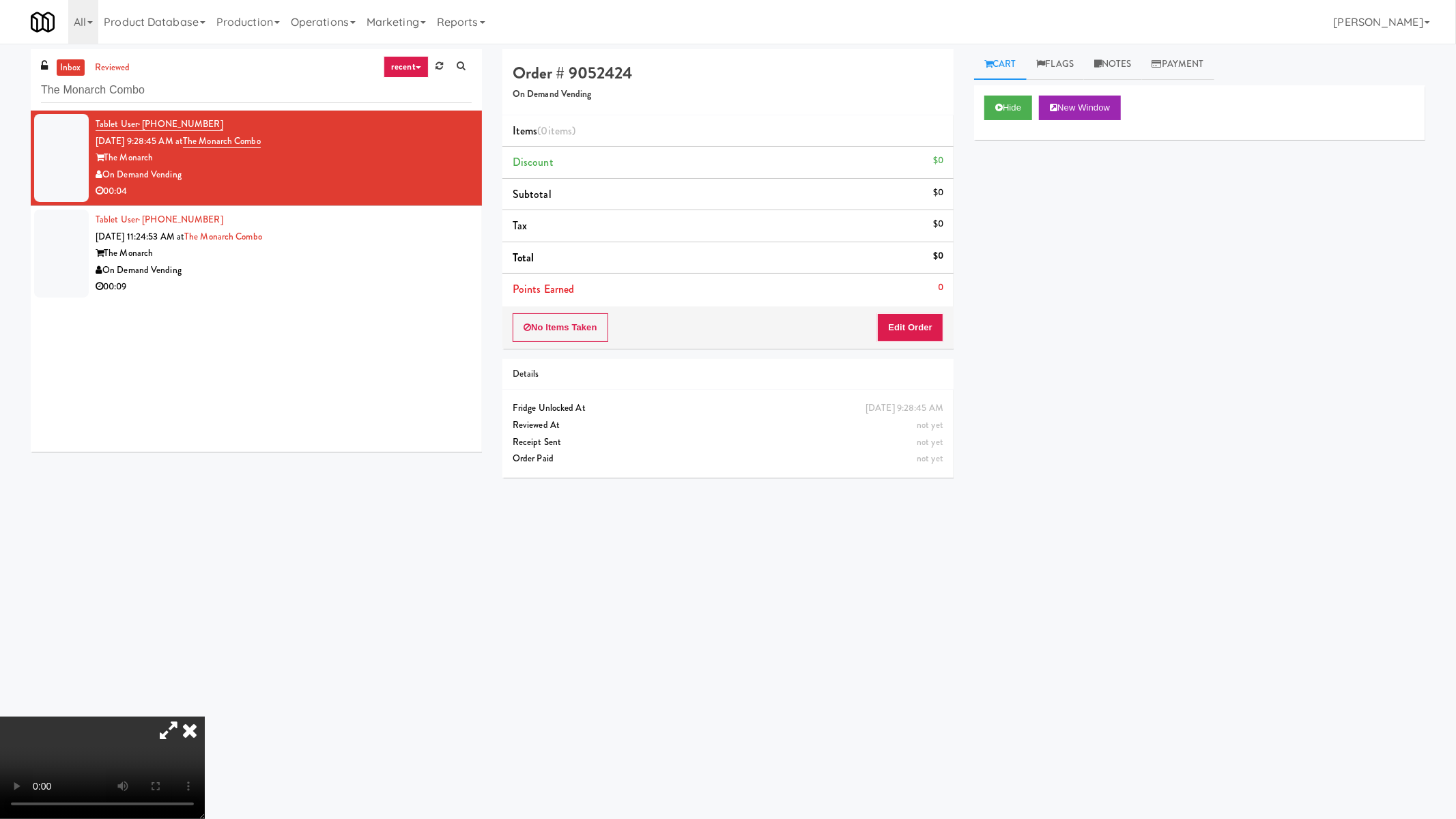
click at [204, 690] on video at bounding box center [102, 767] width 204 height 103
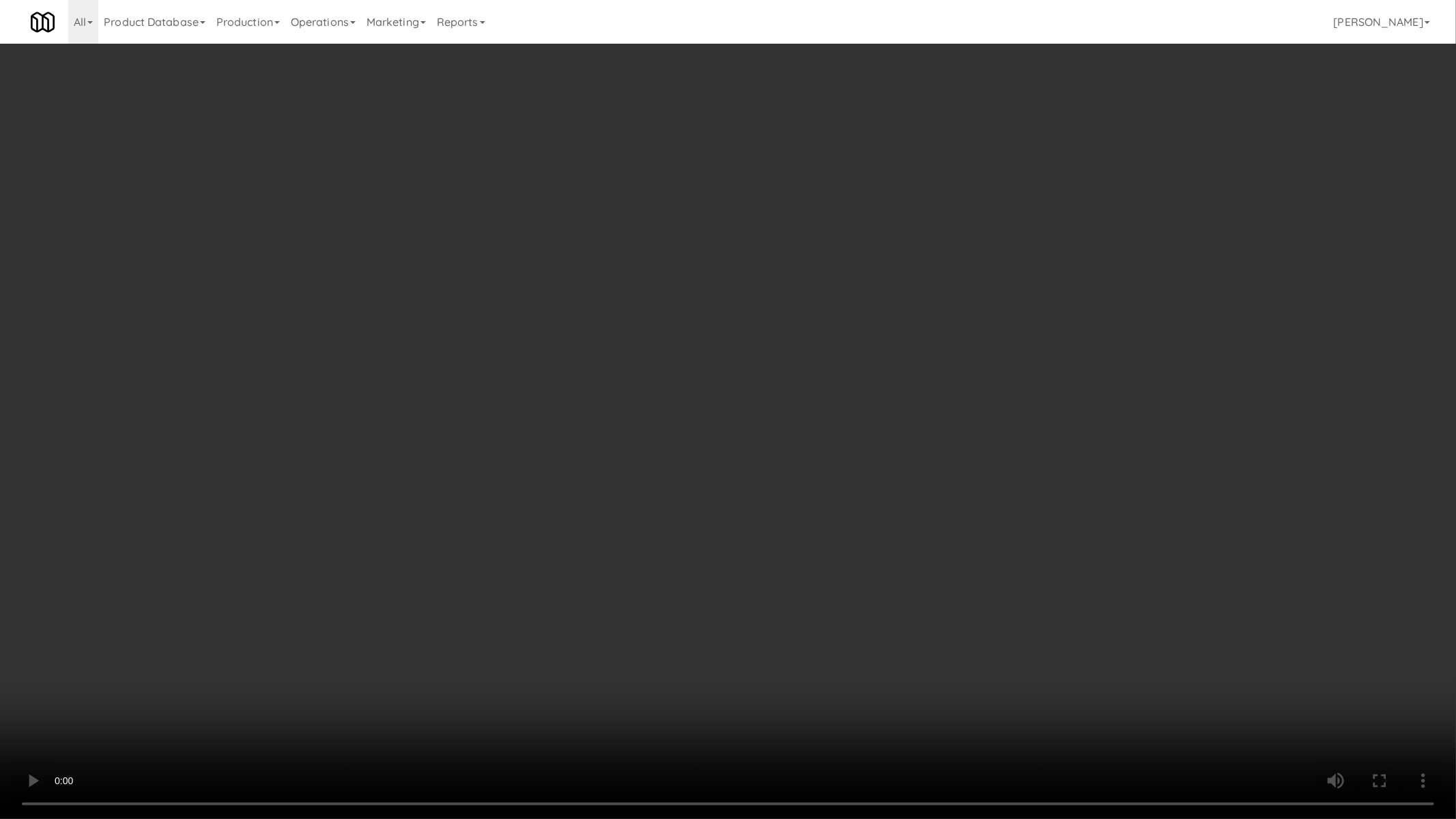
click at [694, 432] on video at bounding box center [728, 410] width 1456 height 819
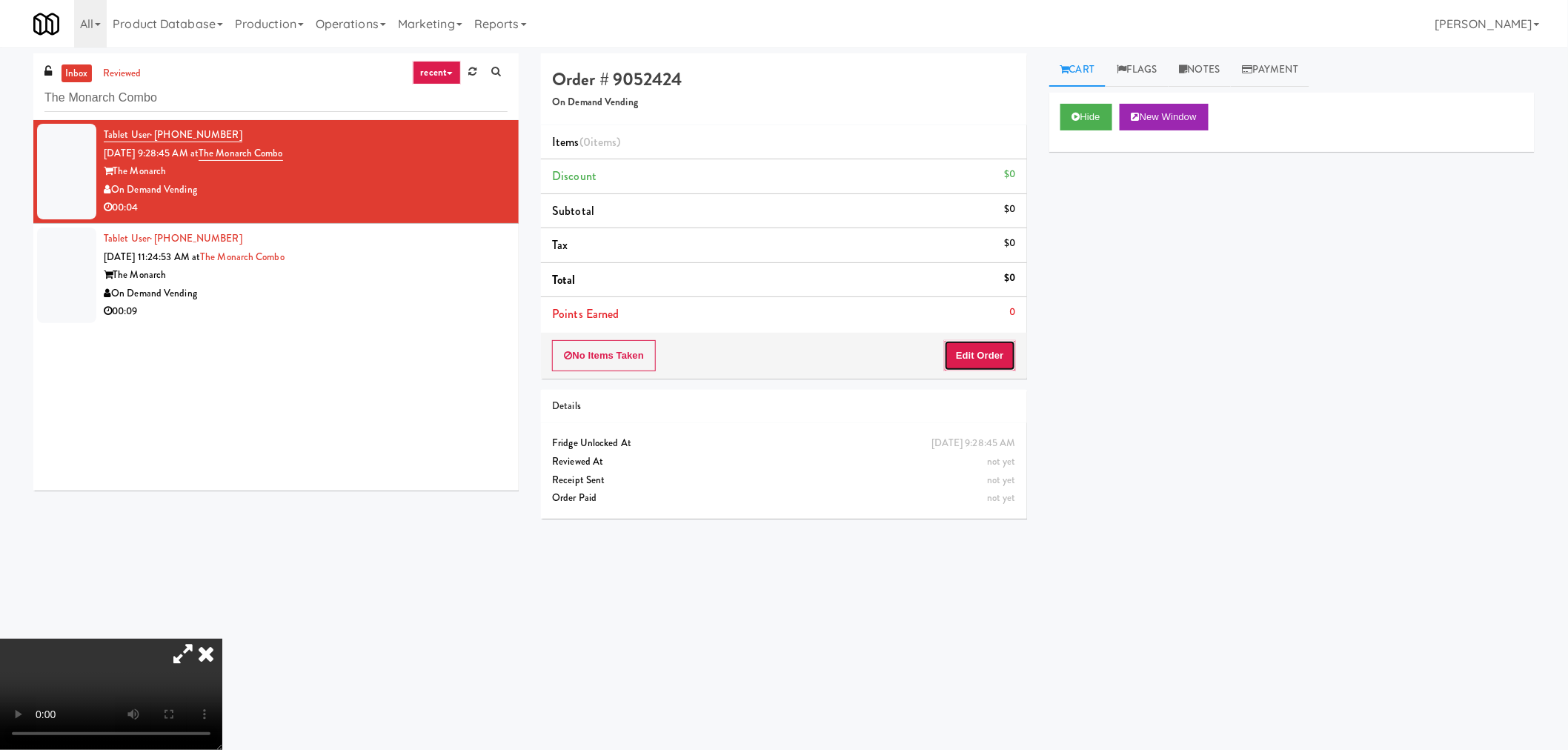
click at [982, 356] on button "Edit Order" at bounding box center [980, 355] width 72 height 31
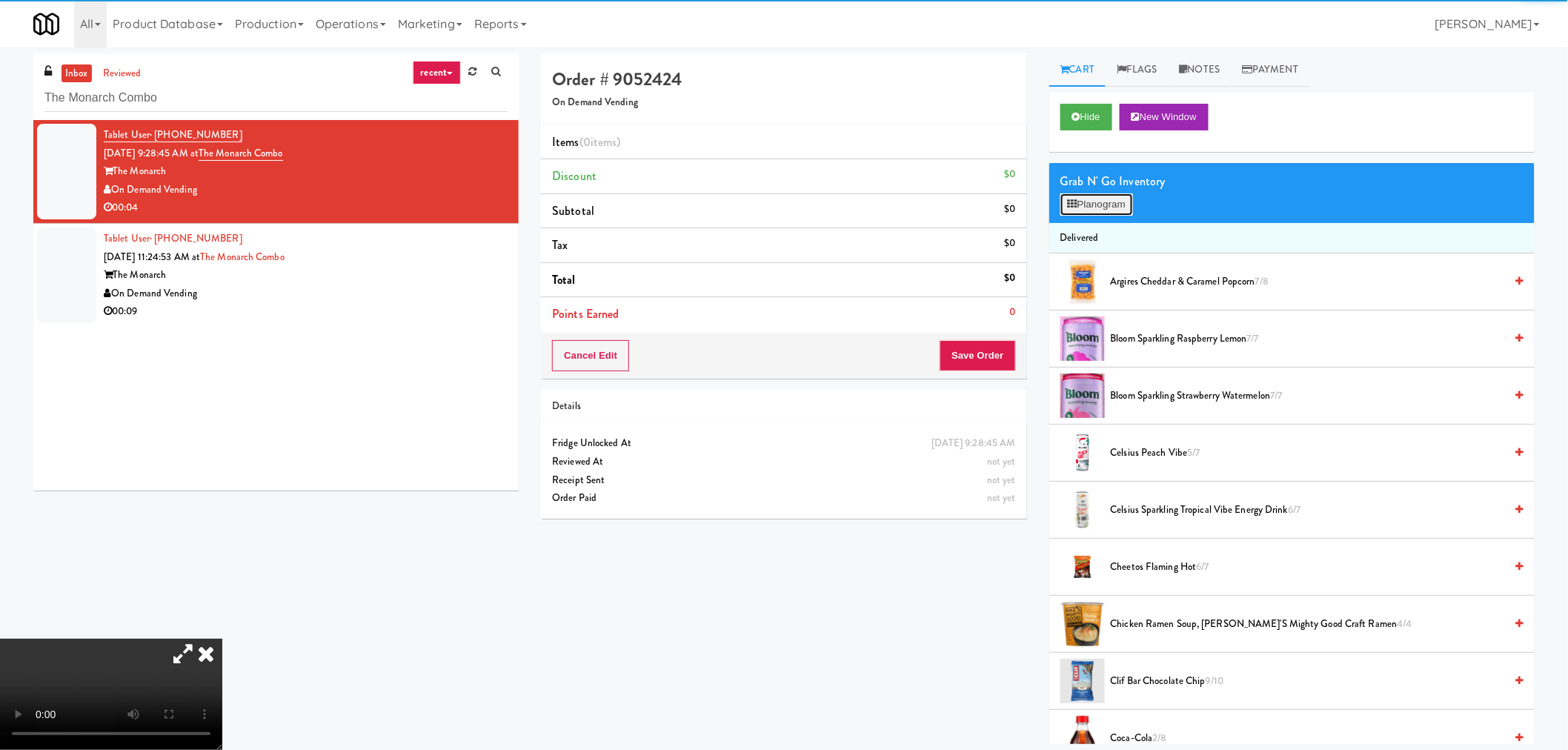
click at [1109, 208] on button "Planogram" at bounding box center [1096, 204] width 73 height 22
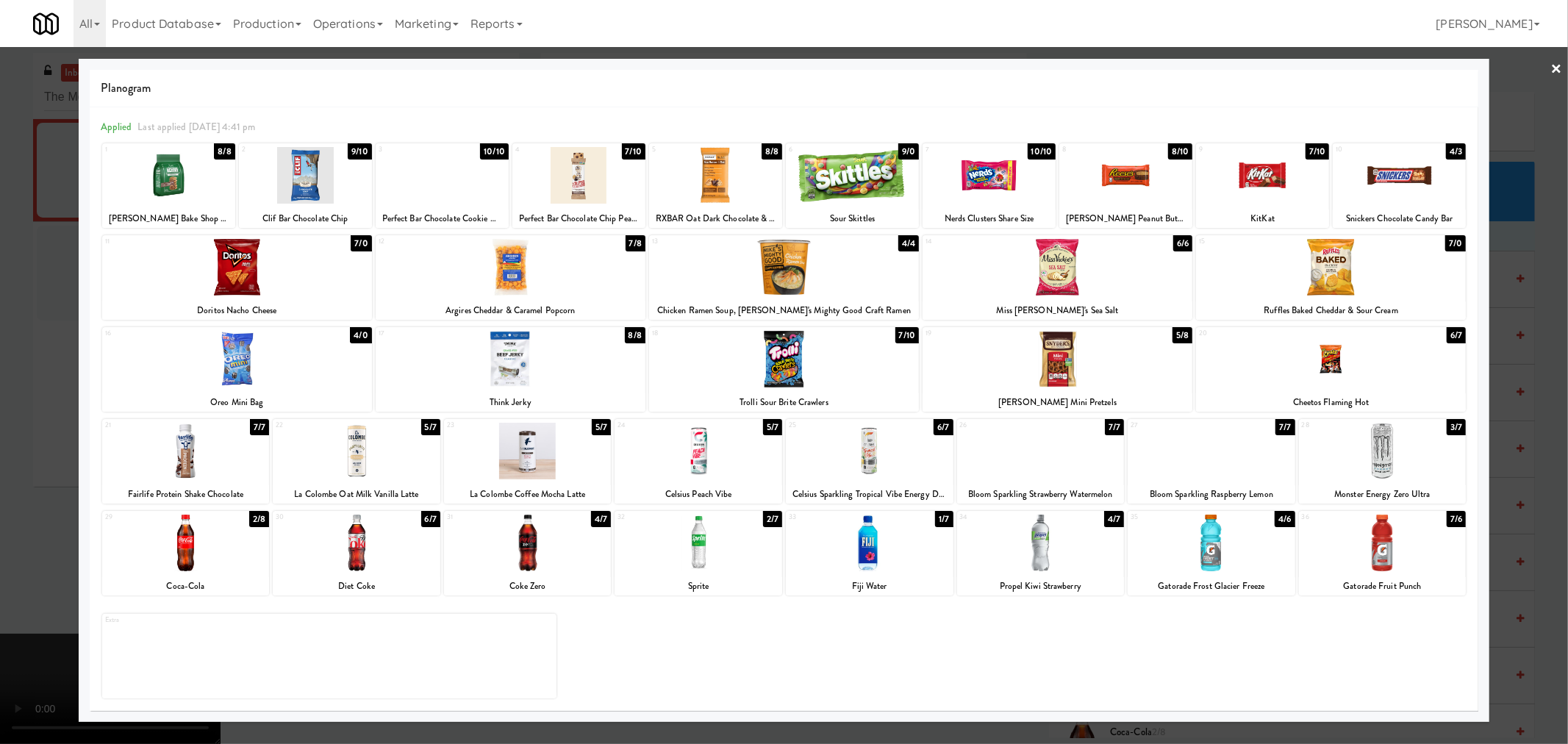
click at [687, 459] on div at bounding box center [698, 451] width 168 height 56
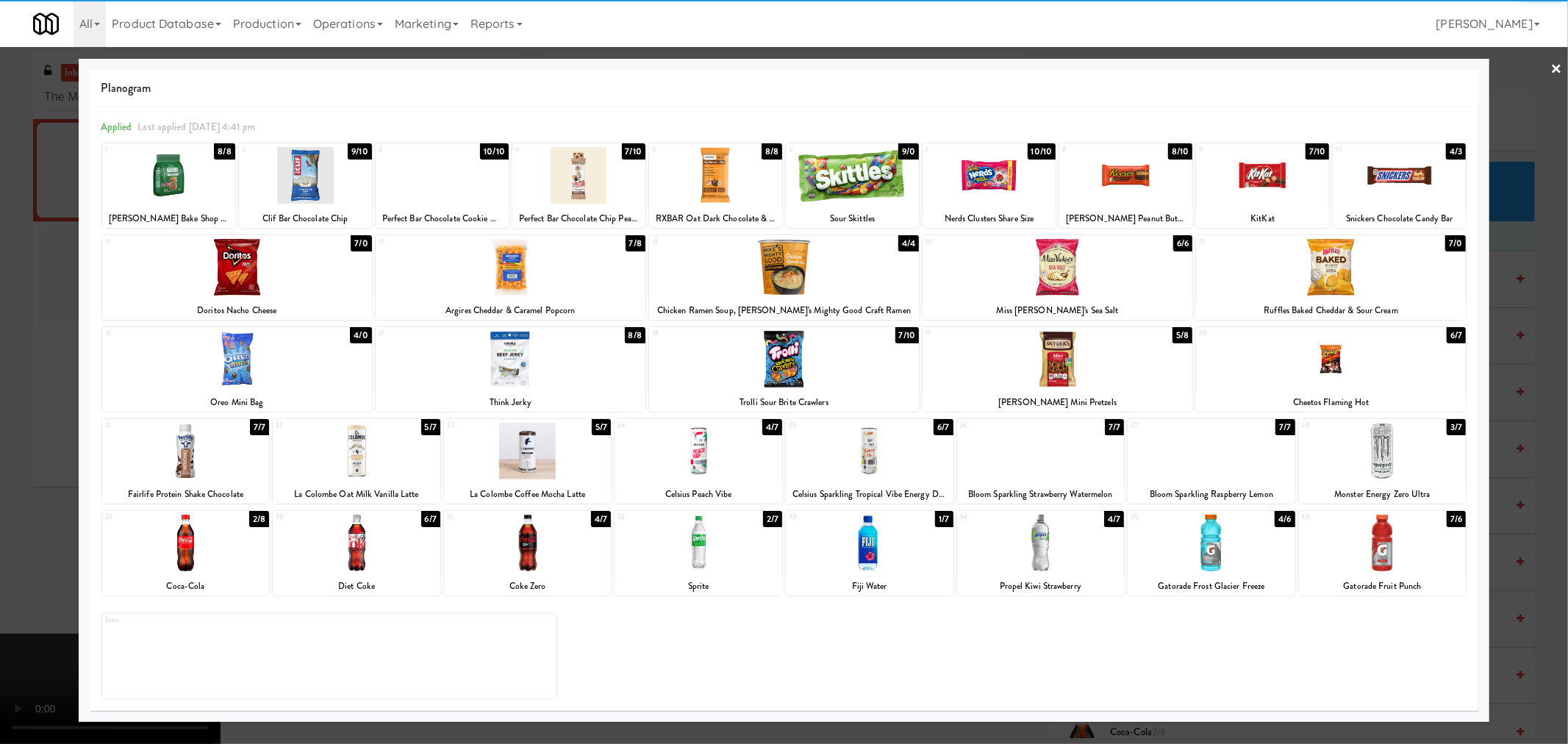
drag, startPoint x: 6, startPoint y: 497, endPoint x: 129, endPoint y: 555, distance: 136.0
click at [6, 498] on div at bounding box center [784, 372] width 1568 height 744
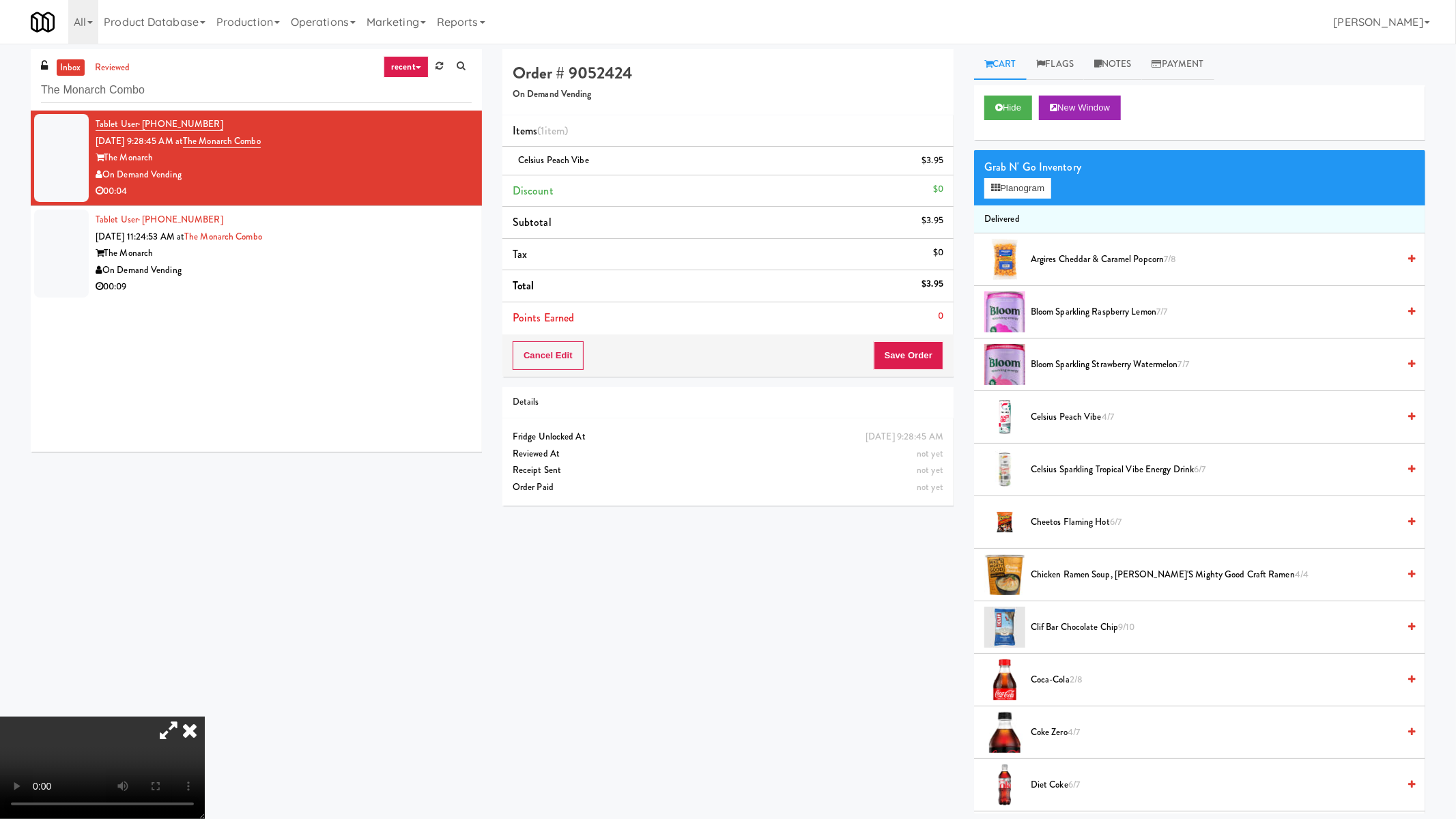
click at [204, 690] on video at bounding box center [102, 767] width 204 height 103
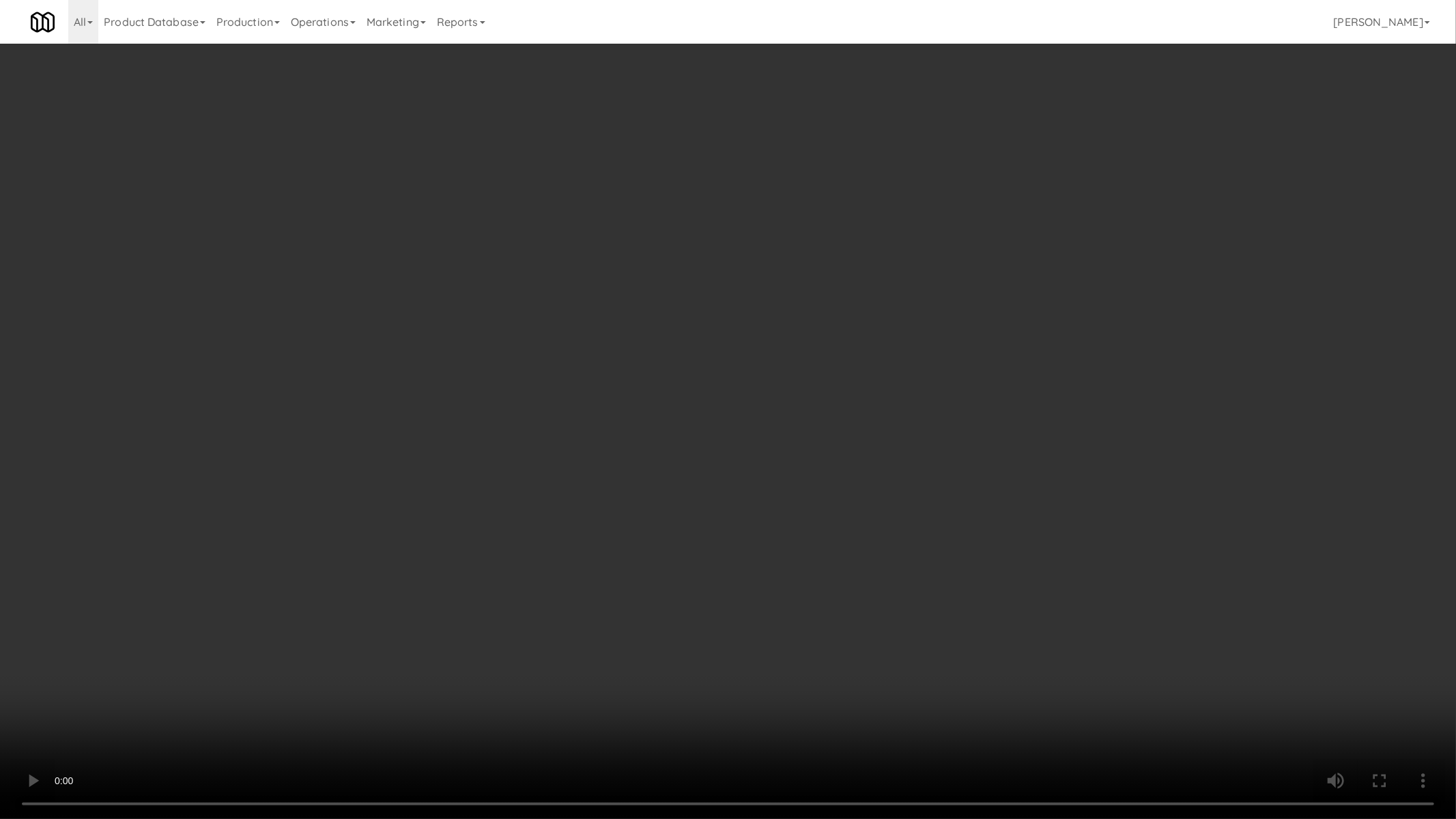
click at [565, 581] on video at bounding box center [728, 410] width 1456 height 819
click at [565, 583] on video at bounding box center [728, 410] width 1456 height 819
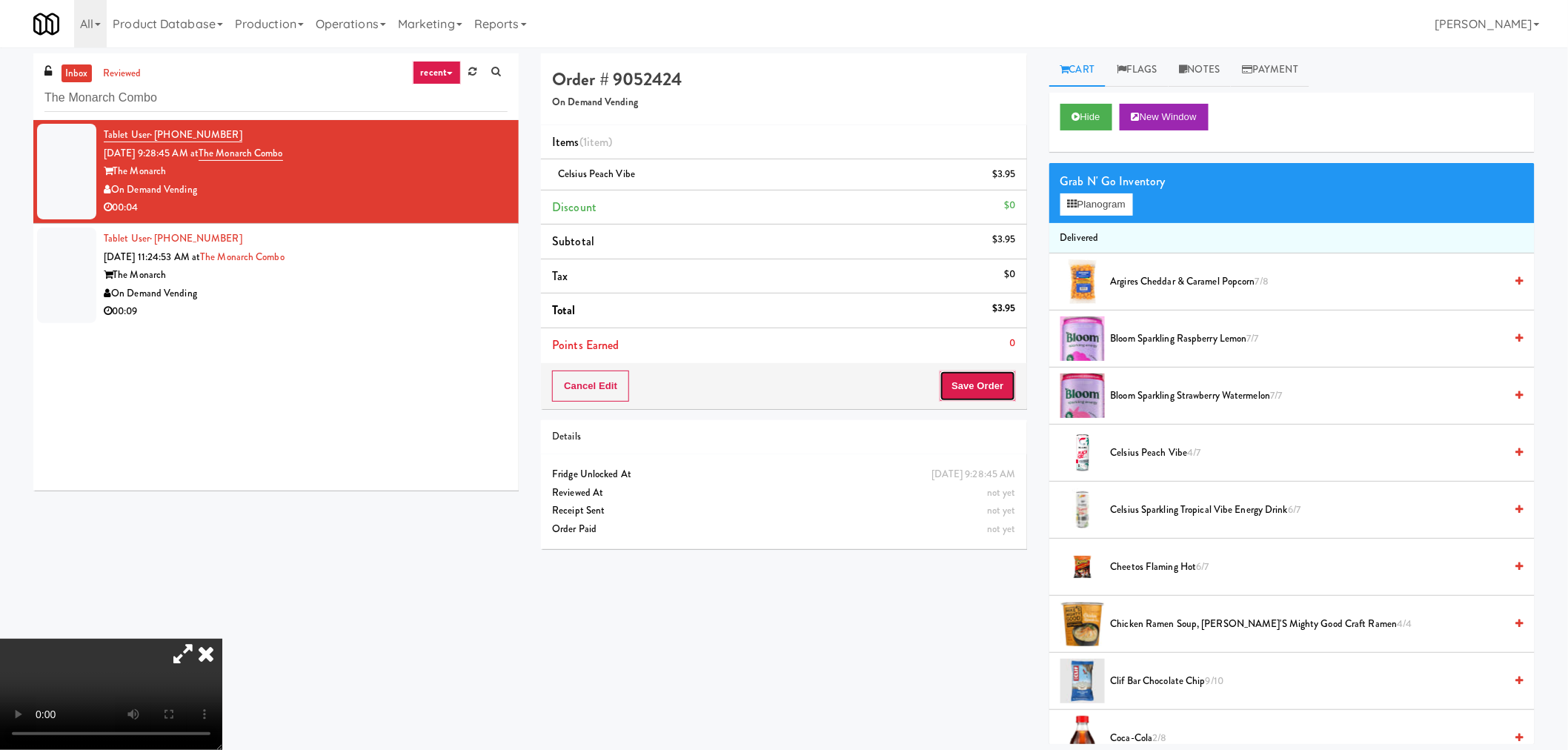
click at [975, 393] on button "Save Order" at bounding box center [977, 385] width 75 height 31
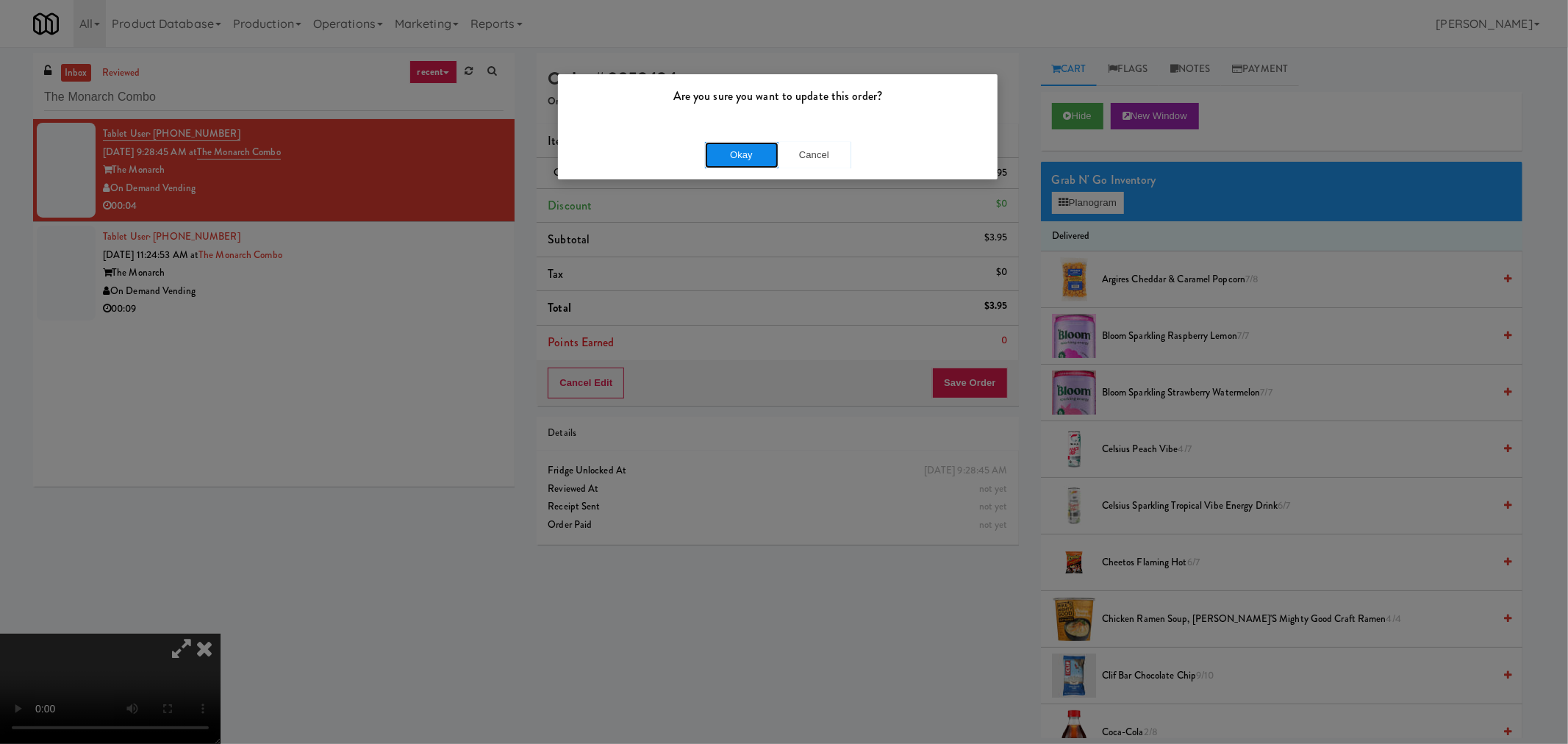
click at [740, 145] on button "Okay" at bounding box center [741, 154] width 73 height 26
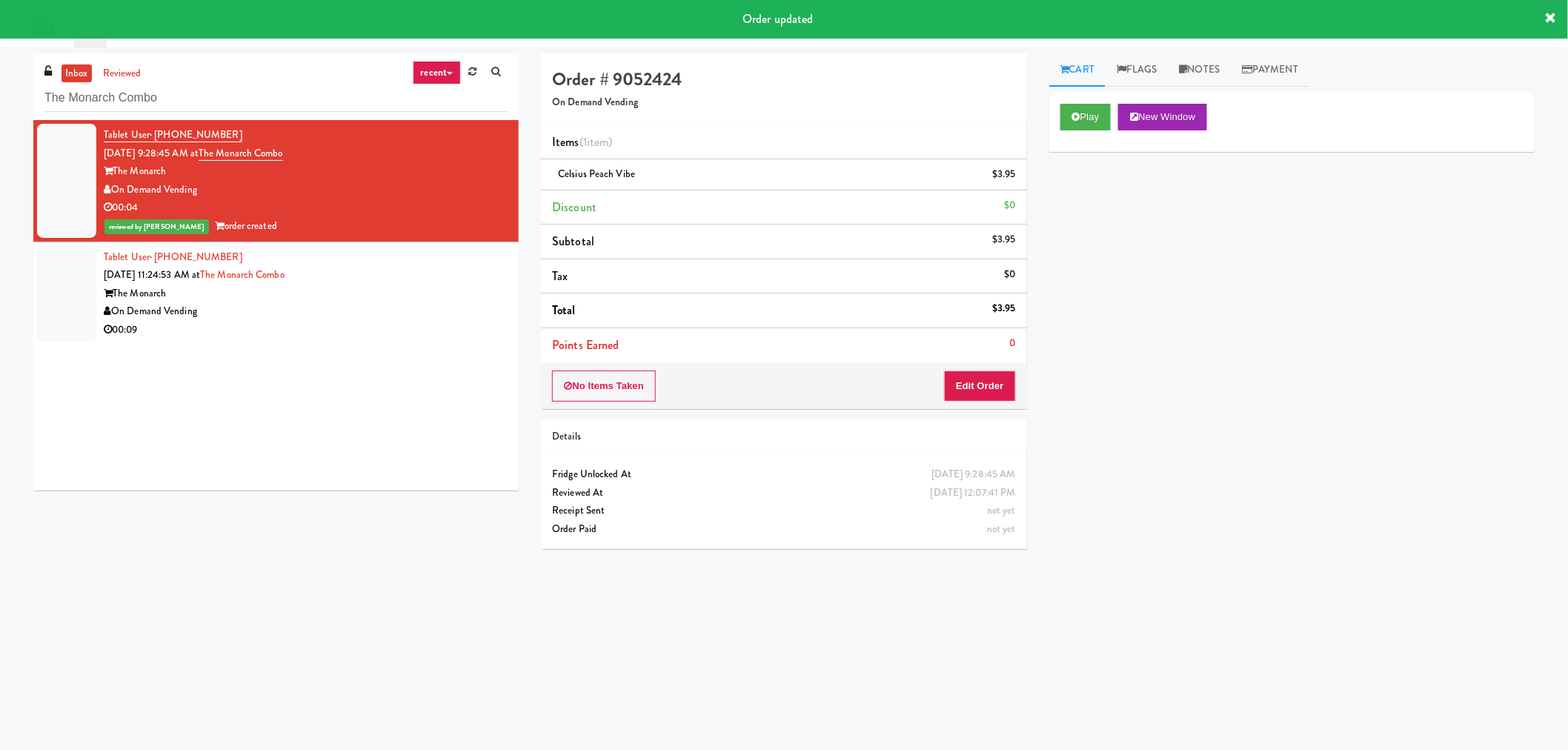
click at [425, 315] on div "On Demand Vending" at bounding box center [305, 311] width 404 height 18
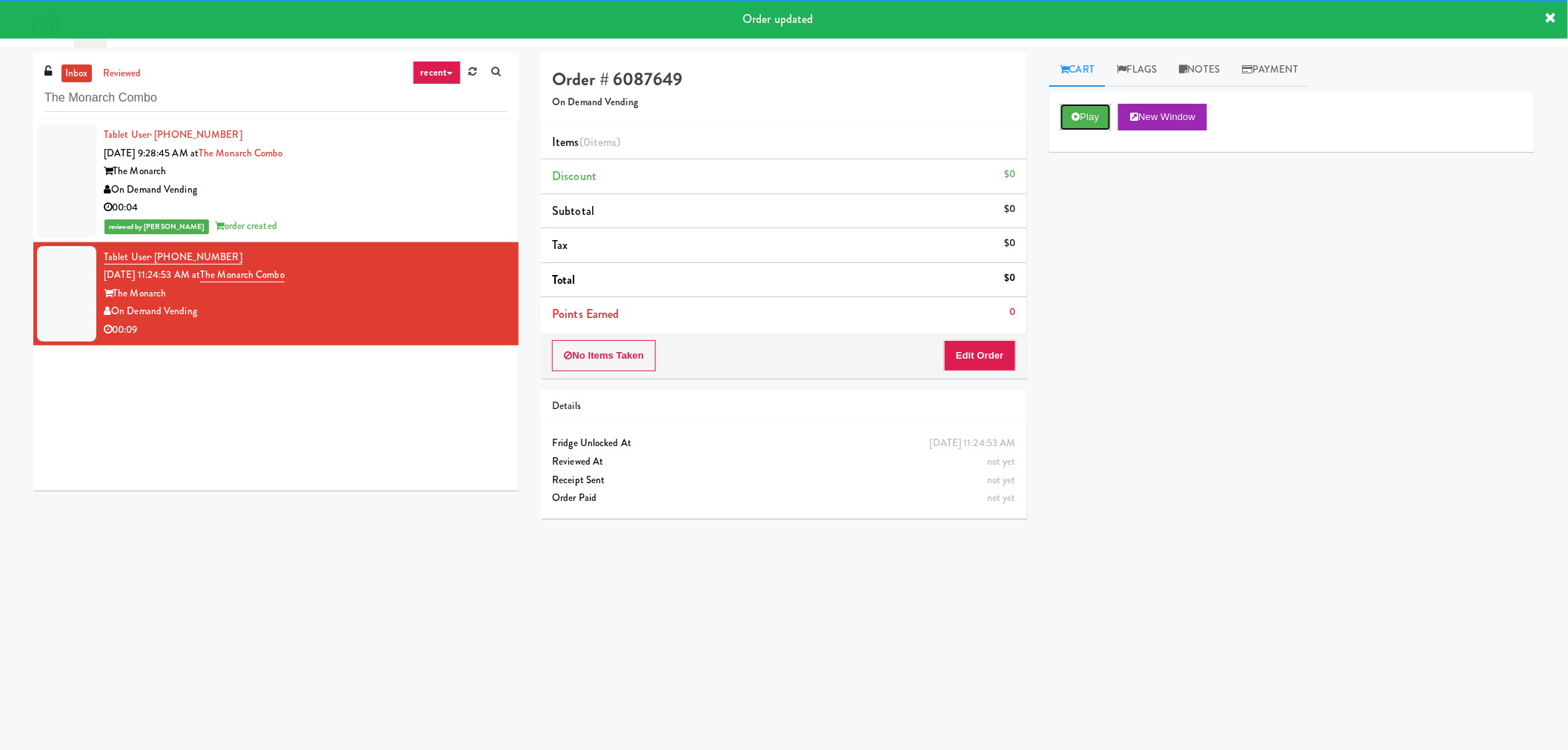
click at [1095, 115] on button "Play" at bounding box center [1086, 116] width 51 height 26
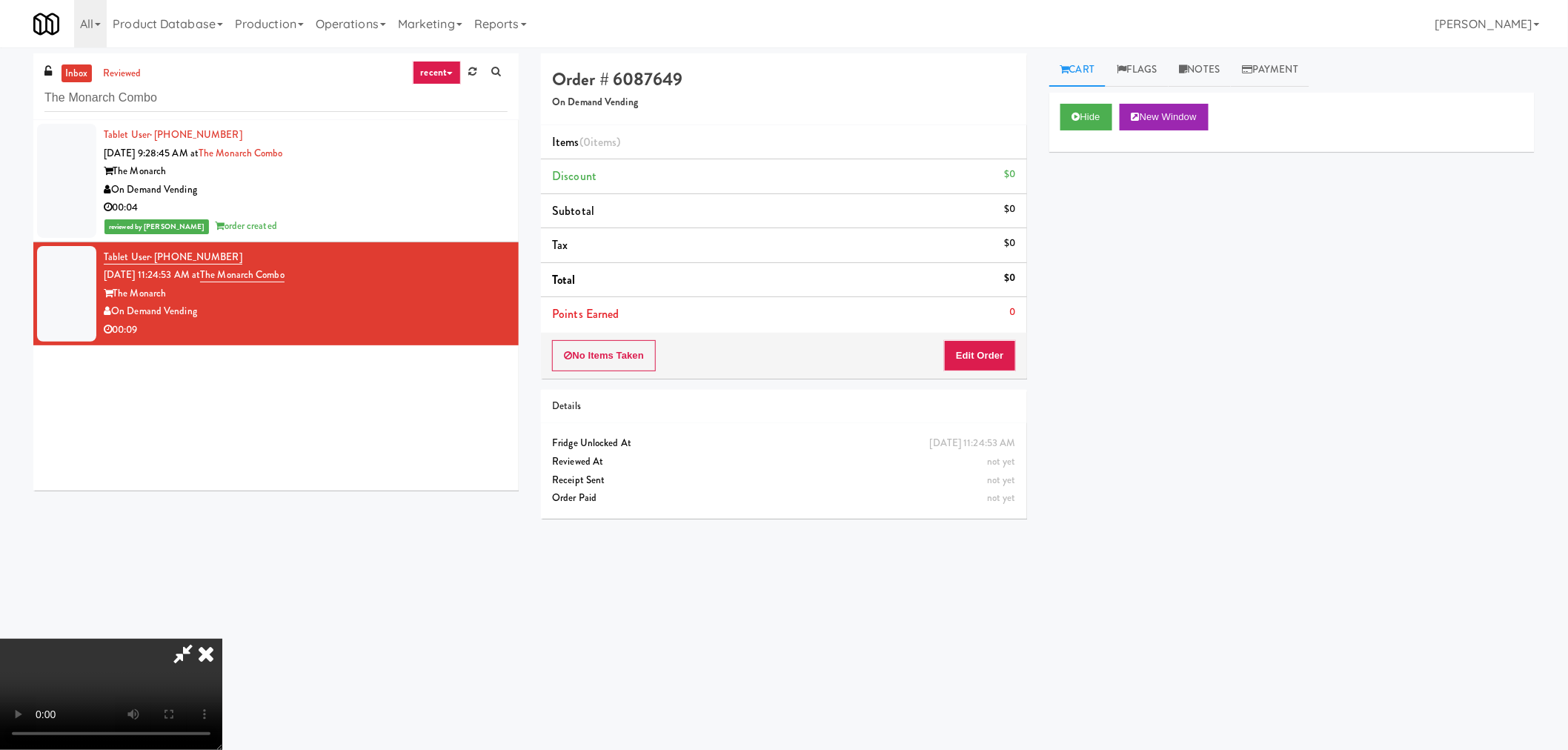
click at [179, 651] on icon at bounding box center [183, 653] width 34 height 30
click at [222, 647] on video at bounding box center [111, 694] width 222 height 111
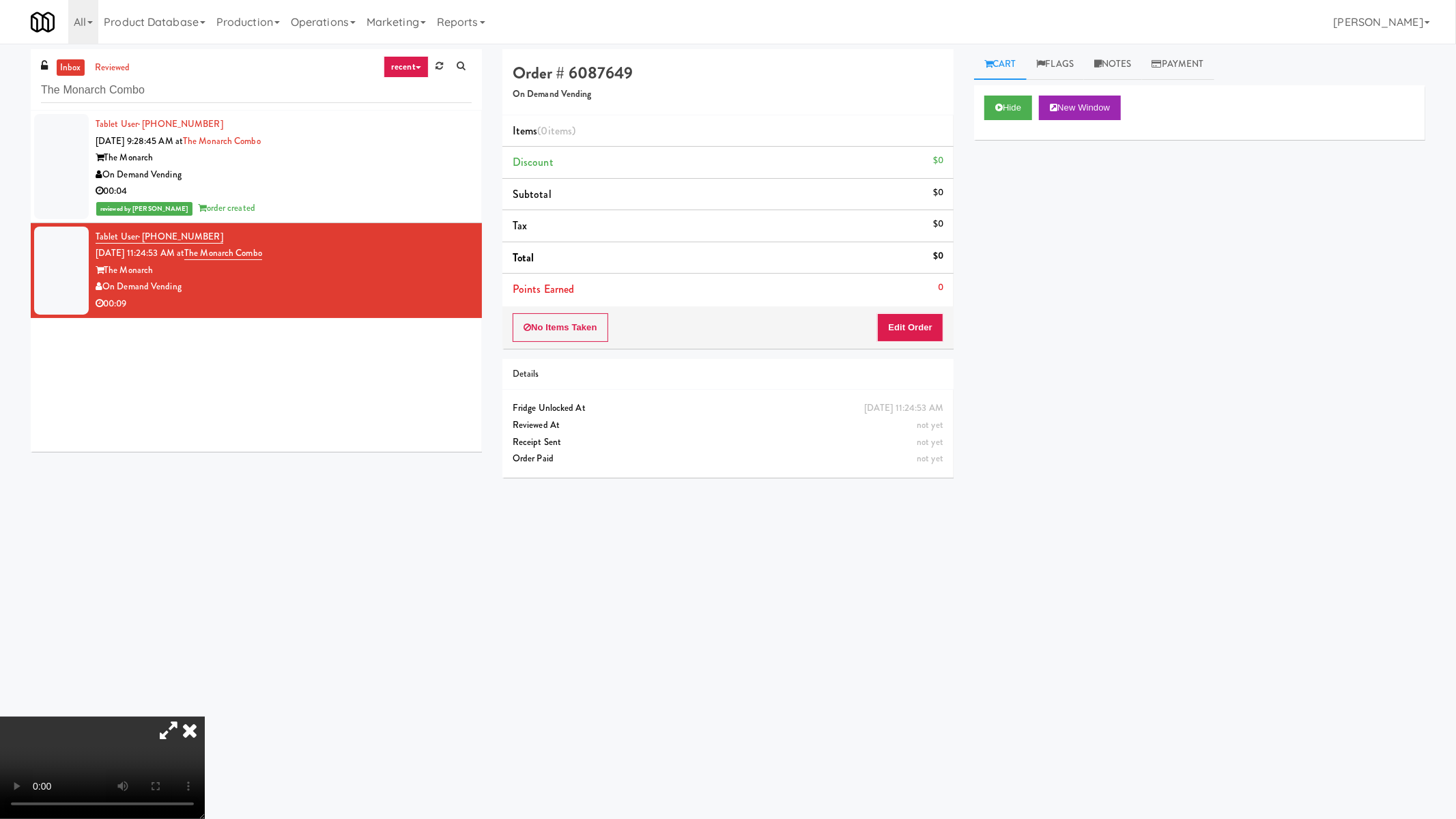
click at [204, 690] on video at bounding box center [102, 767] width 204 height 103
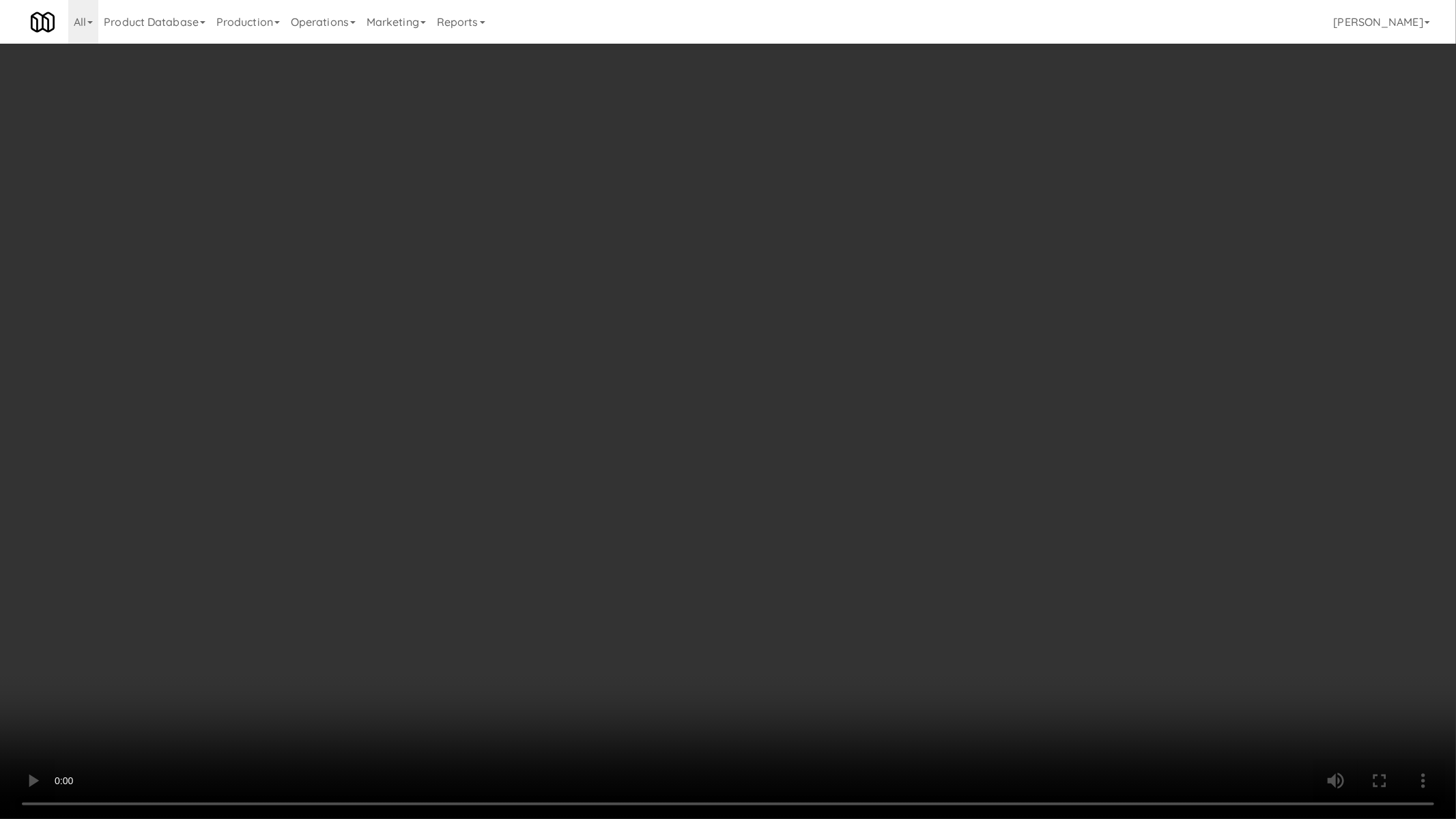
click at [704, 507] on video at bounding box center [728, 410] width 1456 height 819
click at [672, 561] on video at bounding box center [728, 410] width 1456 height 819
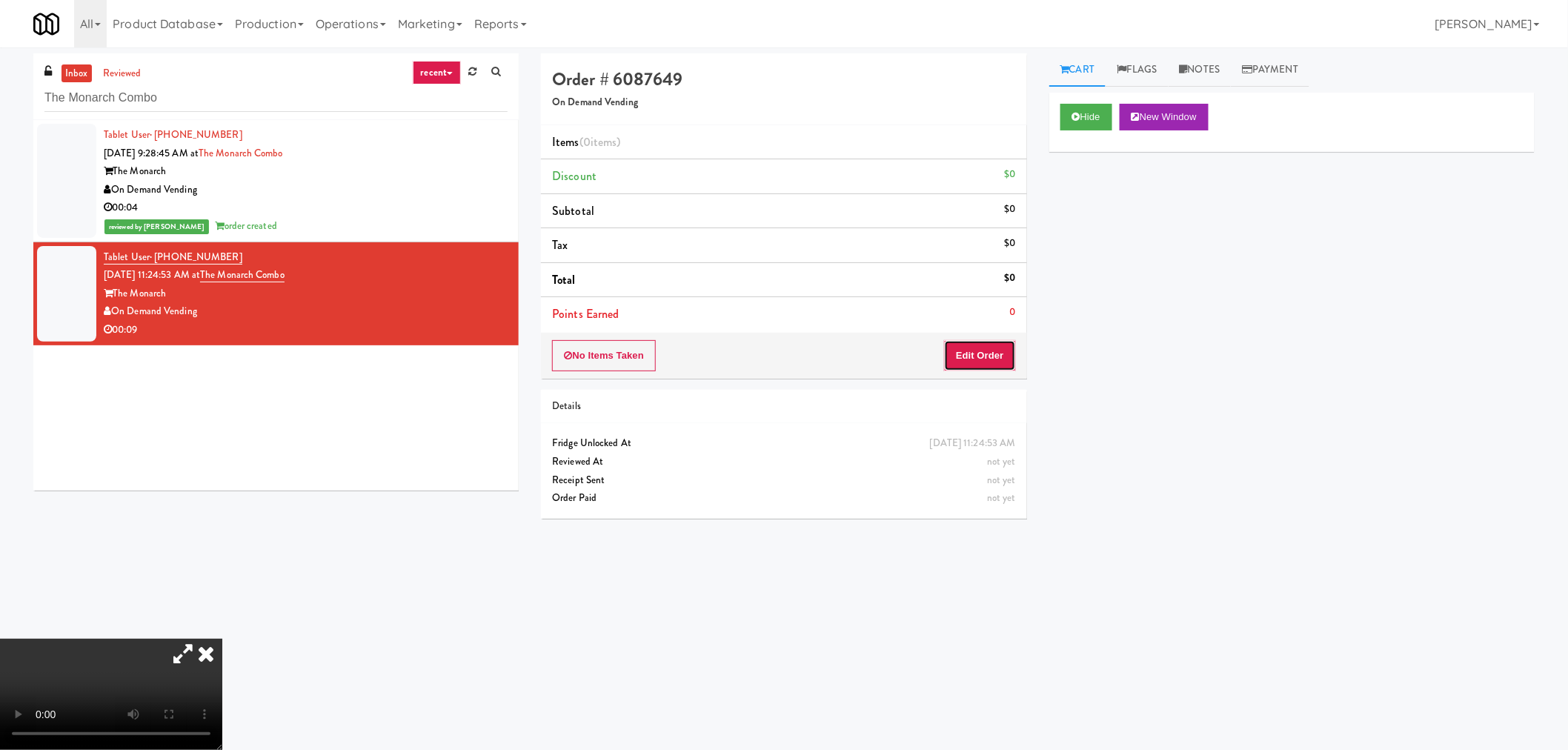
click at [966, 365] on button "Edit Order" at bounding box center [980, 355] width 72 height 31
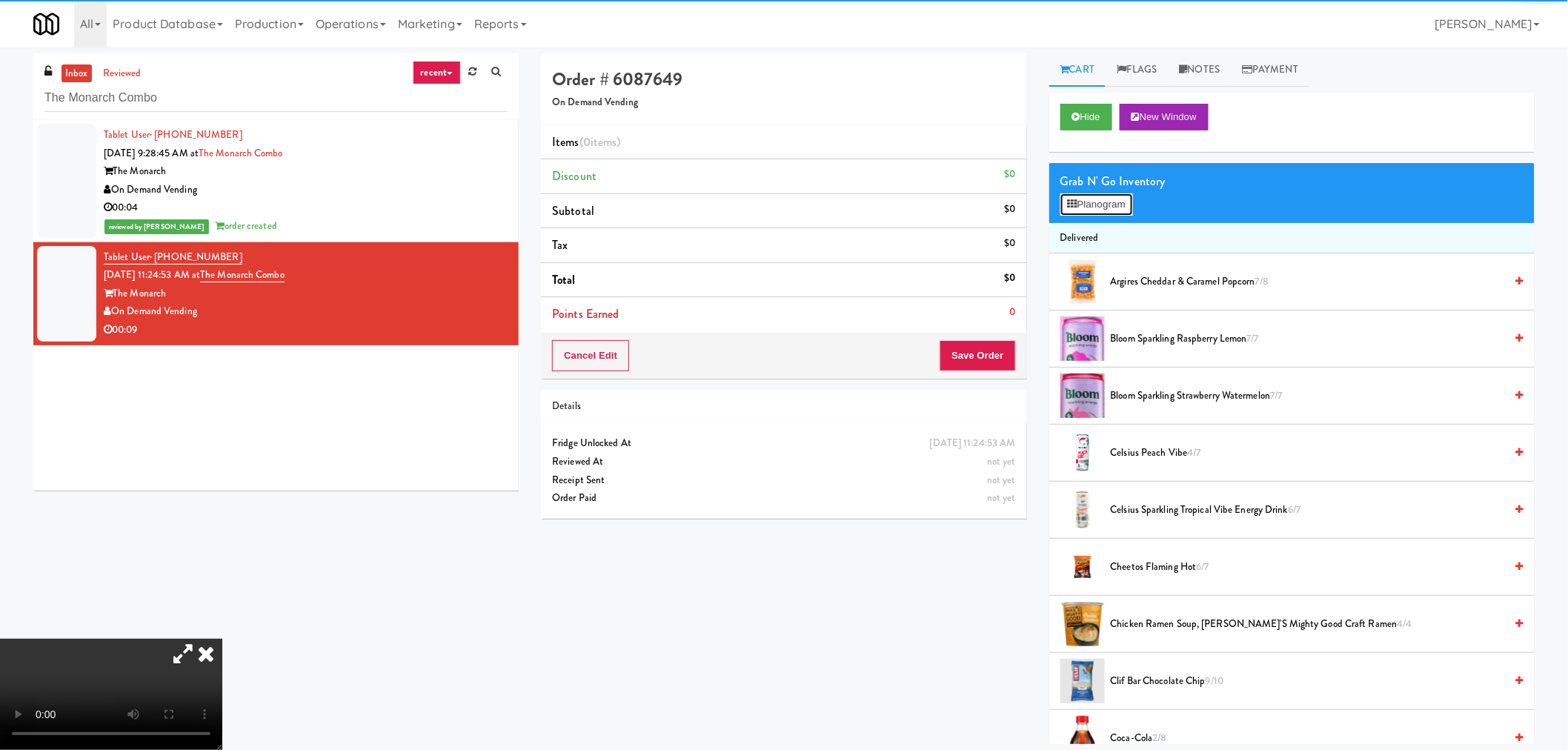
drag, startPoint x: 1095, startPoint y: 205, endPoint x: 1043, endPoint y: 299, distance: 107.4
click at [1095, 205] on button "Planogram" at bounding box center [1096, 204] width 73 height 22
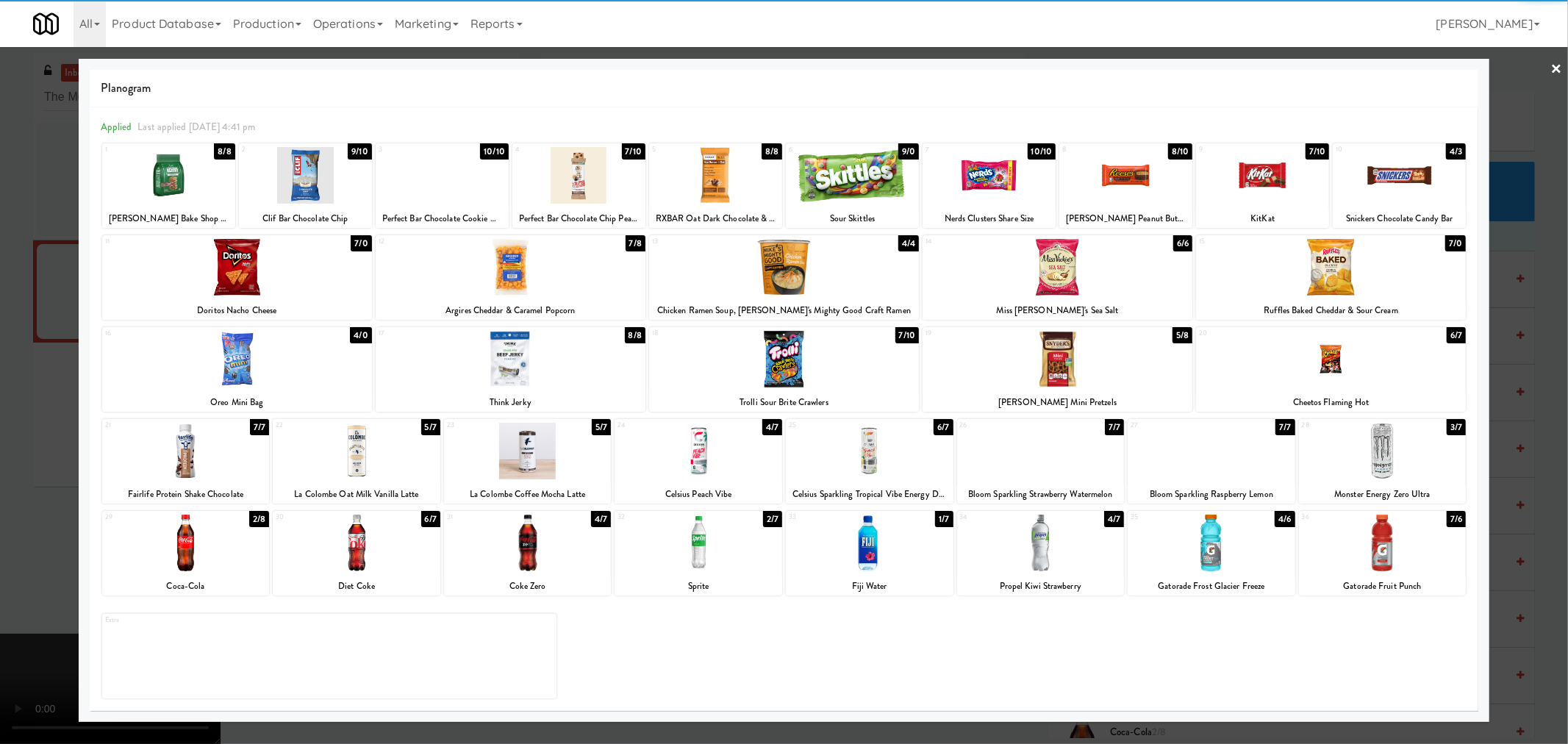
click at [699, 560] on div at bounding box center [698, 542] width 168 height 56
click at [72, 451] on div at bounding box center [784, 372] width 1568 height 744
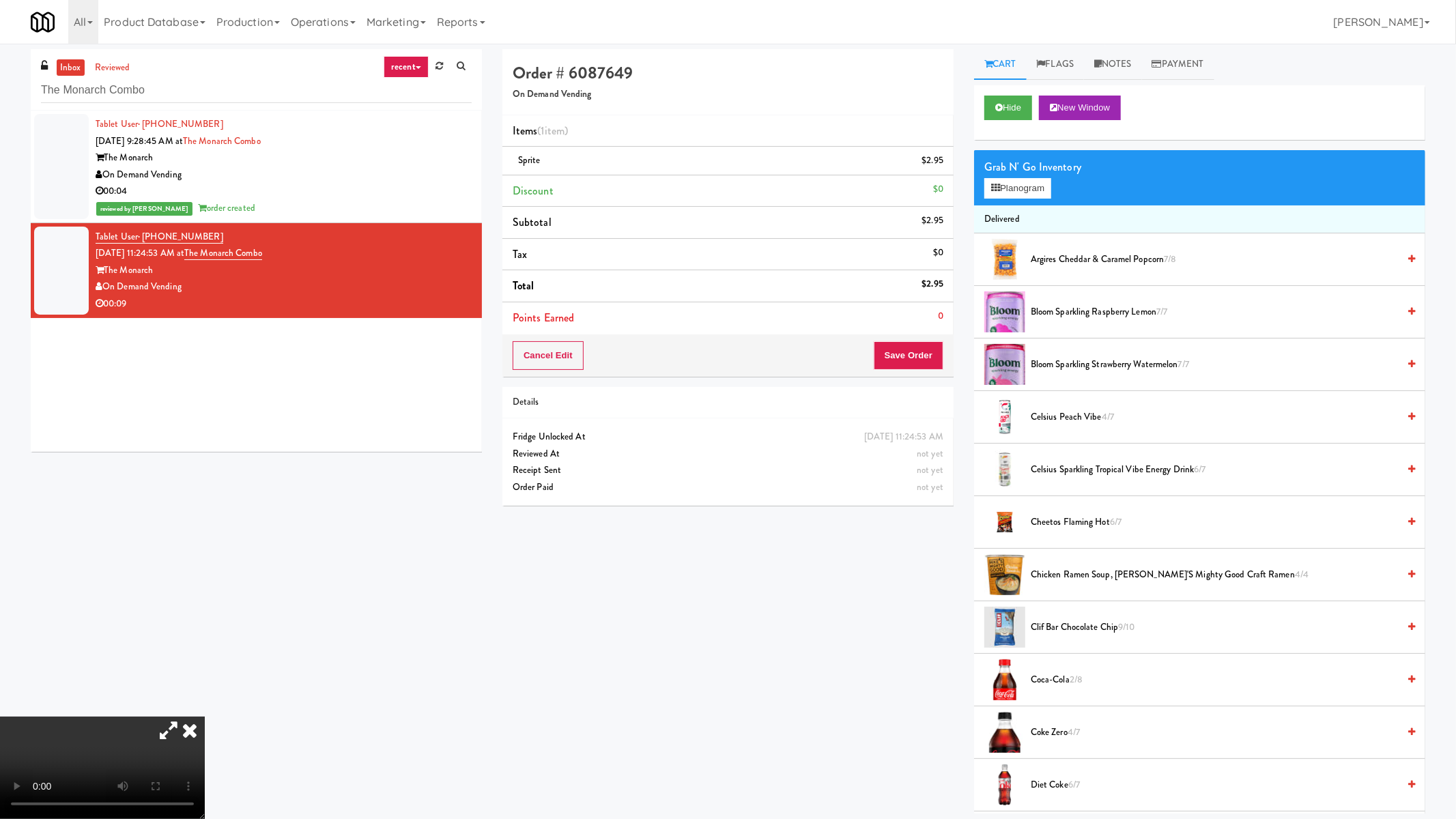
click at [204, 690] on video at bounding box center [102, 767] width 204 height 103
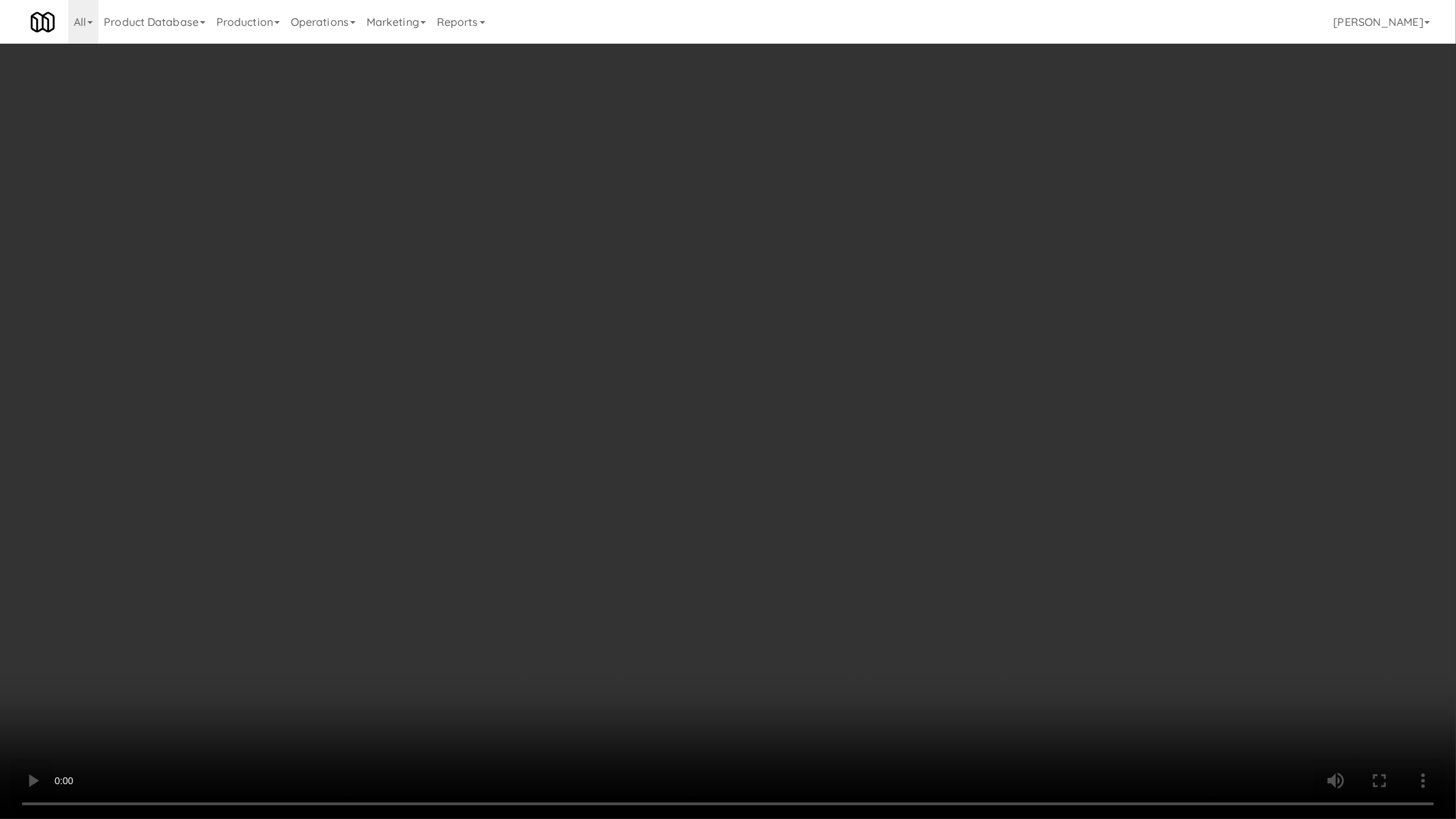
click at [686, 645] on video at bounding box center [728, 410] width 1456 height 819
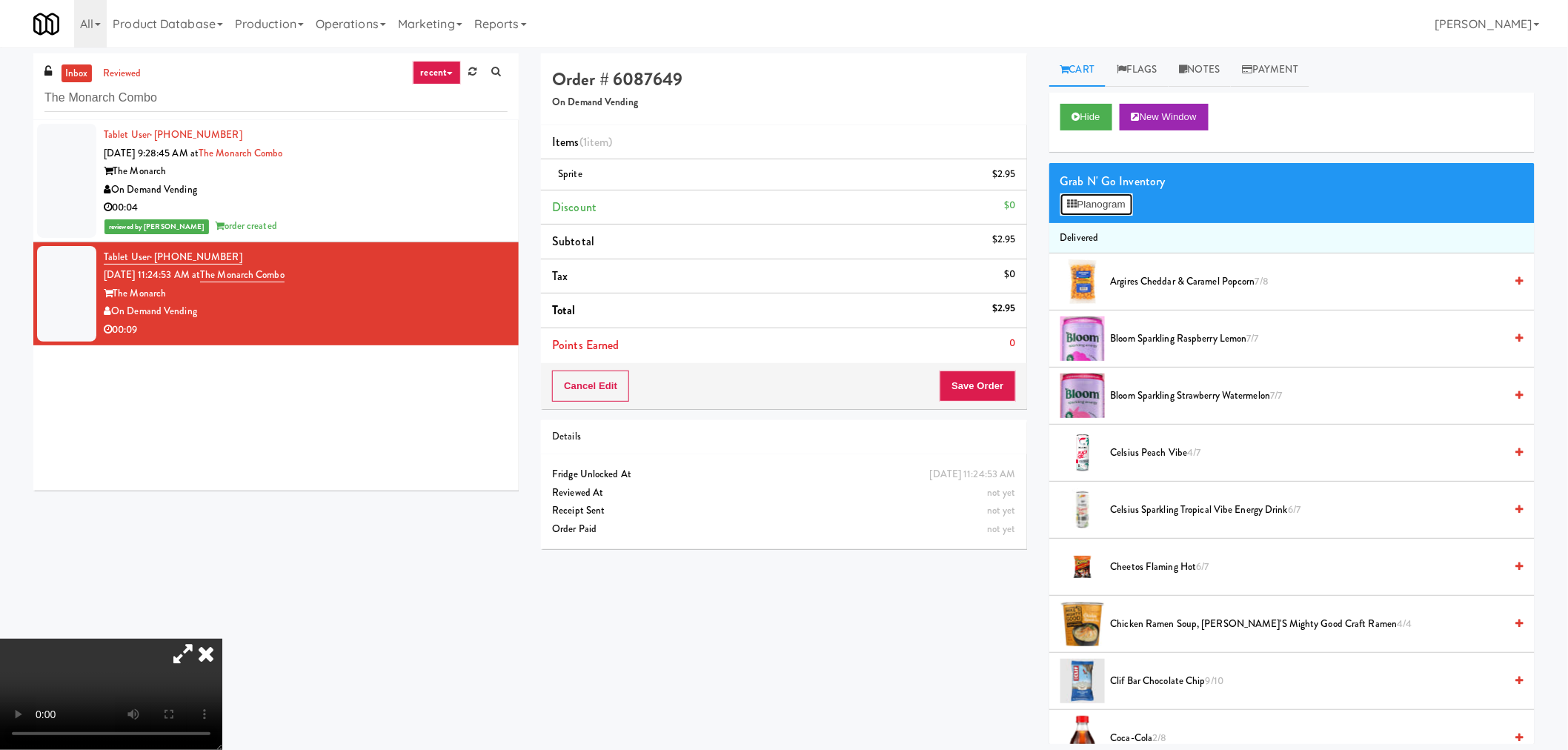
click at [1131, 201] on button "Planogram" at bounding box center [1096, 204] width 73 height 22
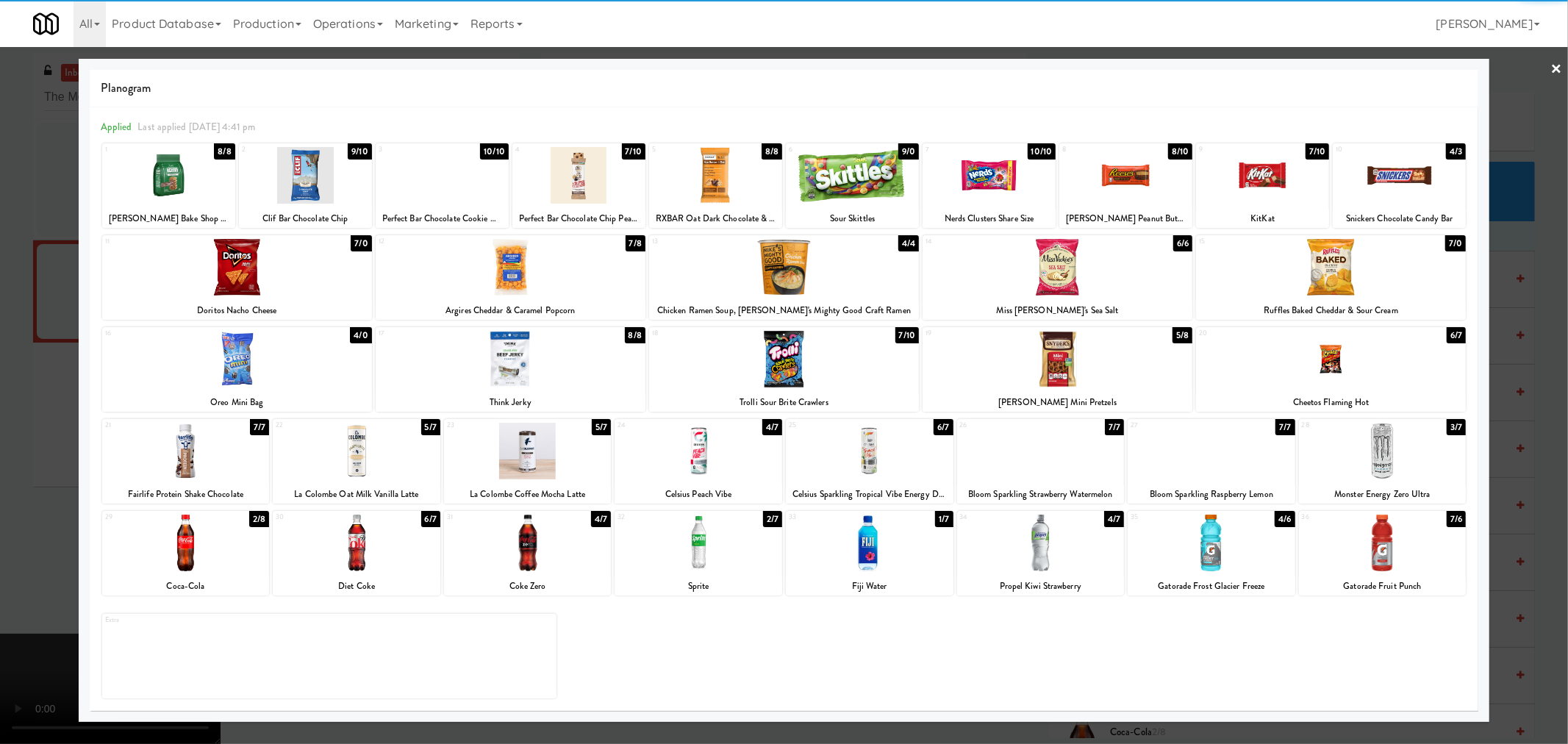
drag, startPoint x: 1369, startPoint y: 335, endPoint x: 1465, endPoint y: 375, distance: 104.0
click at [1369, 334] on div at bounding box center [1330, 358] width 269 height 56
click at [1521, 324] on div at bounding box center [784, 372] width 1568 height 744
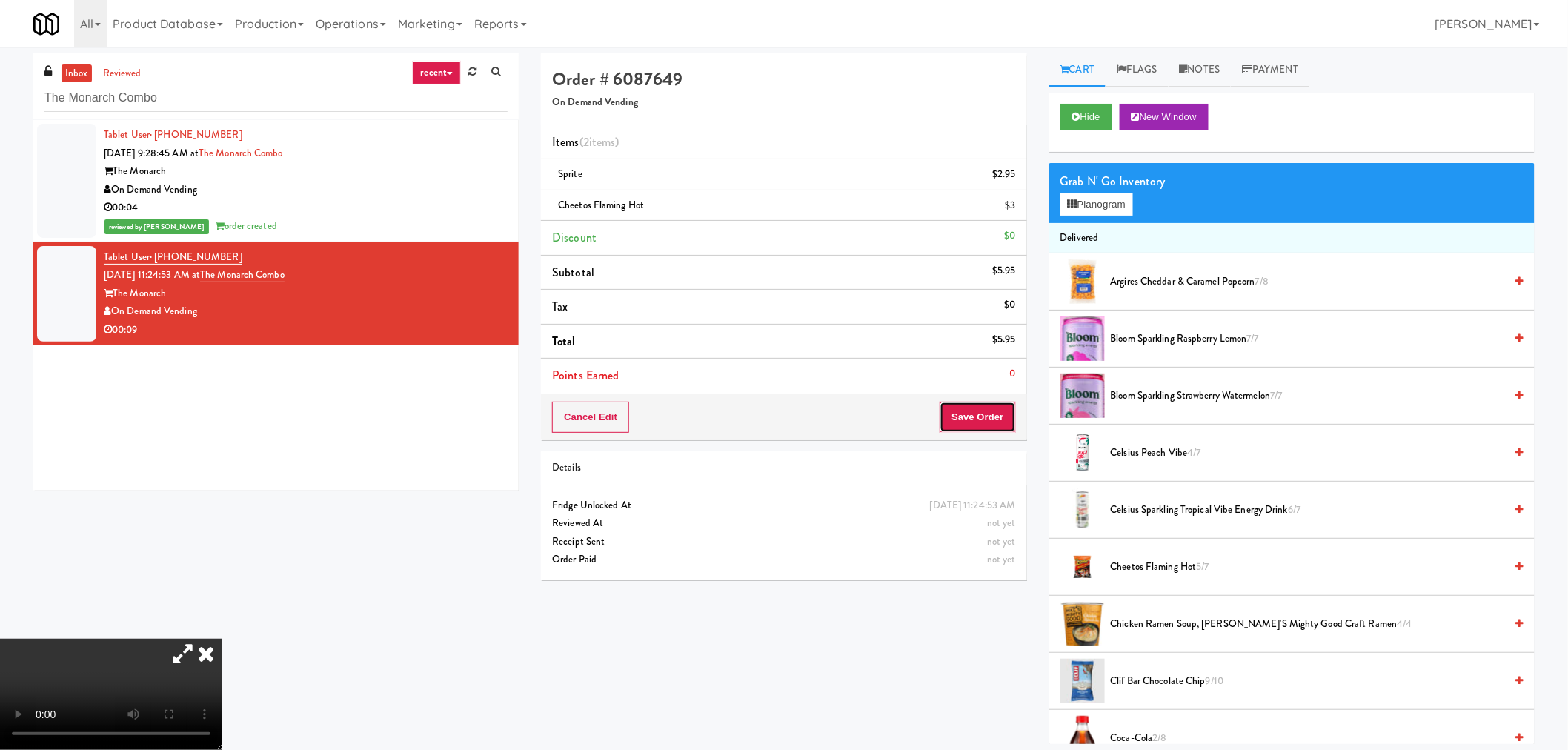
click at [998, 429] on button "Save Order" at bounding box center [977, 417] width 75 height 31
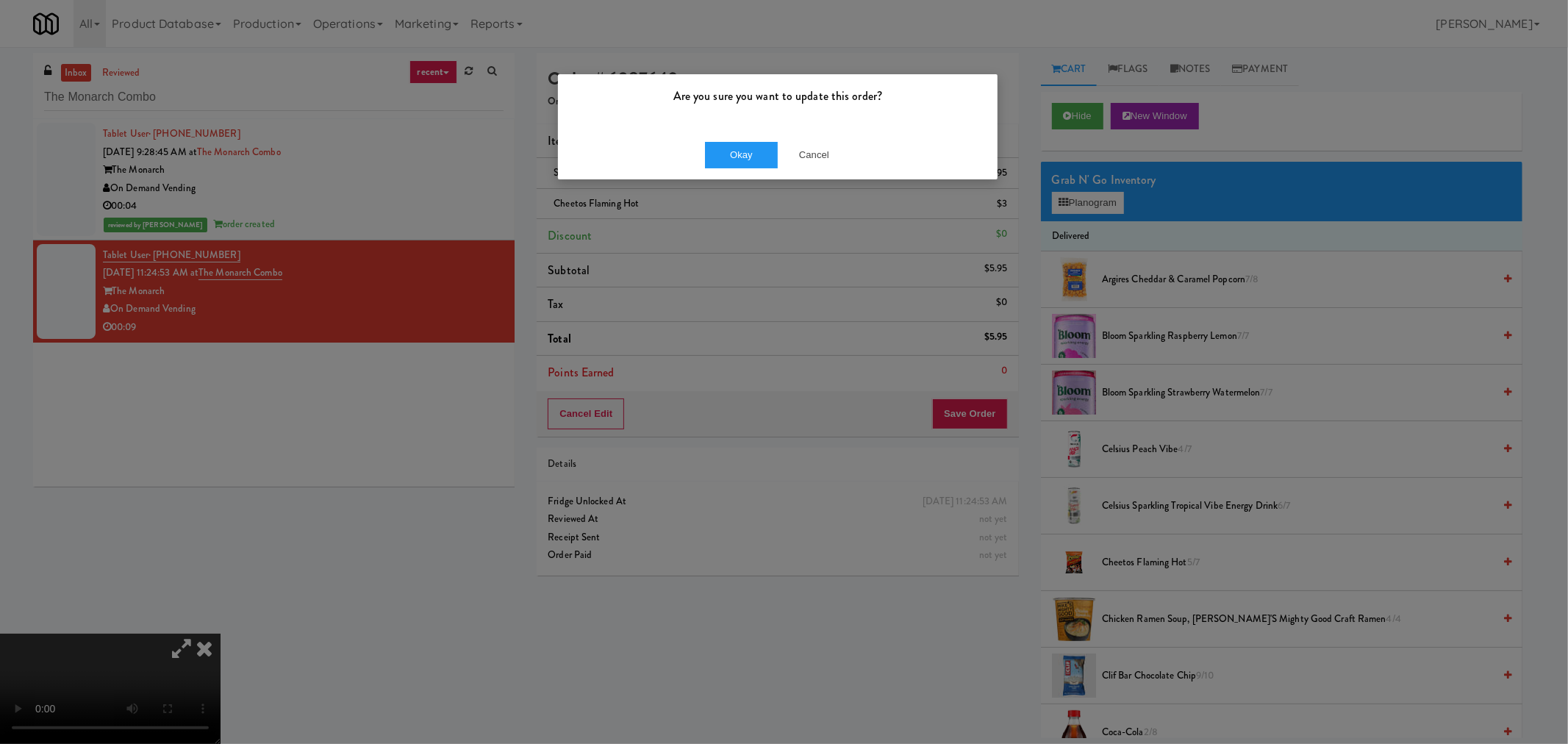
click at [761, 171] on div "Okay Cancel" at bounding box center [777, 155] width 439 height 49
click at [743, 149] on button "Okay" at bounding box center [741, 154] width 73 height 26
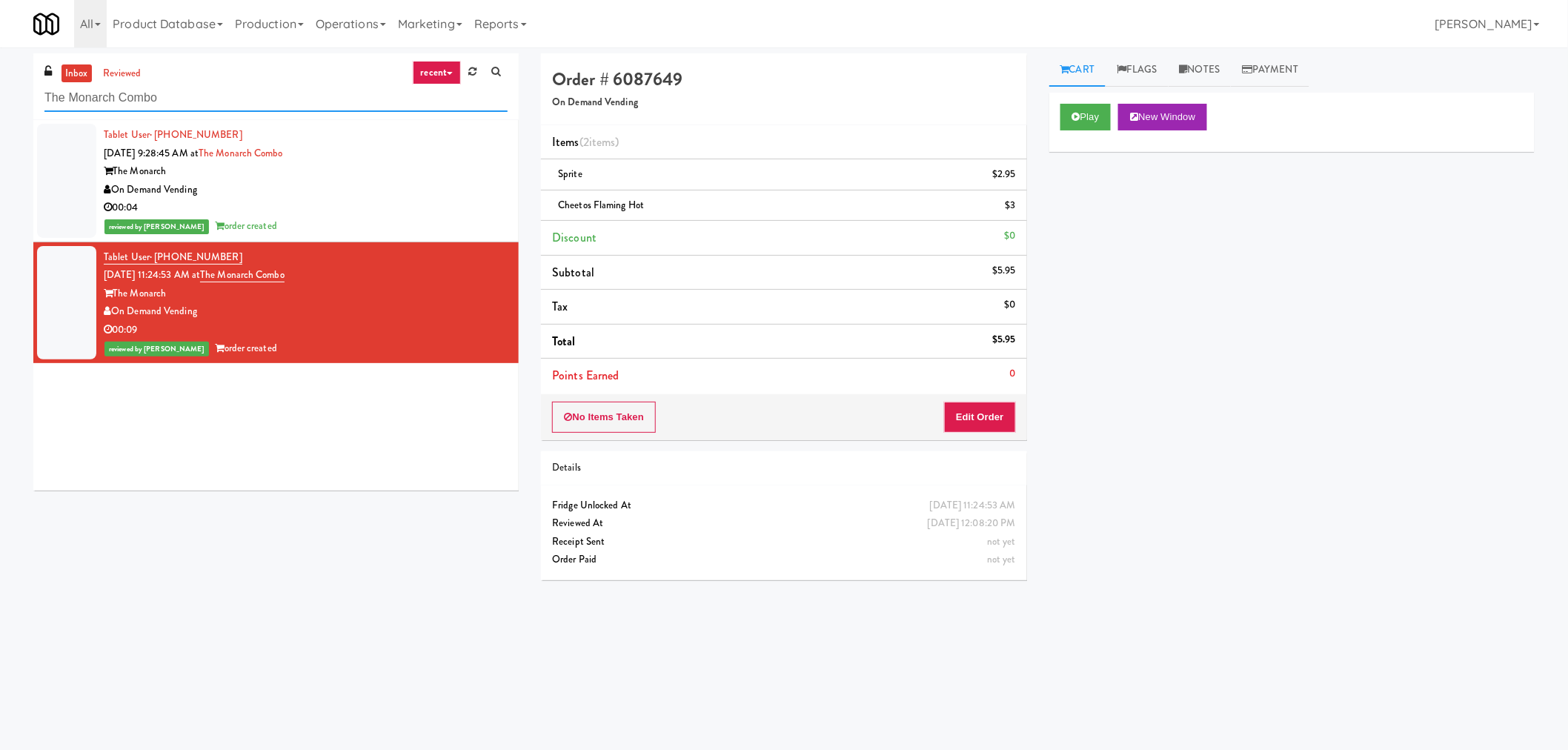
click at [206, 99] on input "The Monarch Combo" at bounding box center [276, 98] width 463 height 27
paste input "[PERSON_NAME] - Cooler - Left"
type input "[PERSON_NAME] - Cooler - Left"
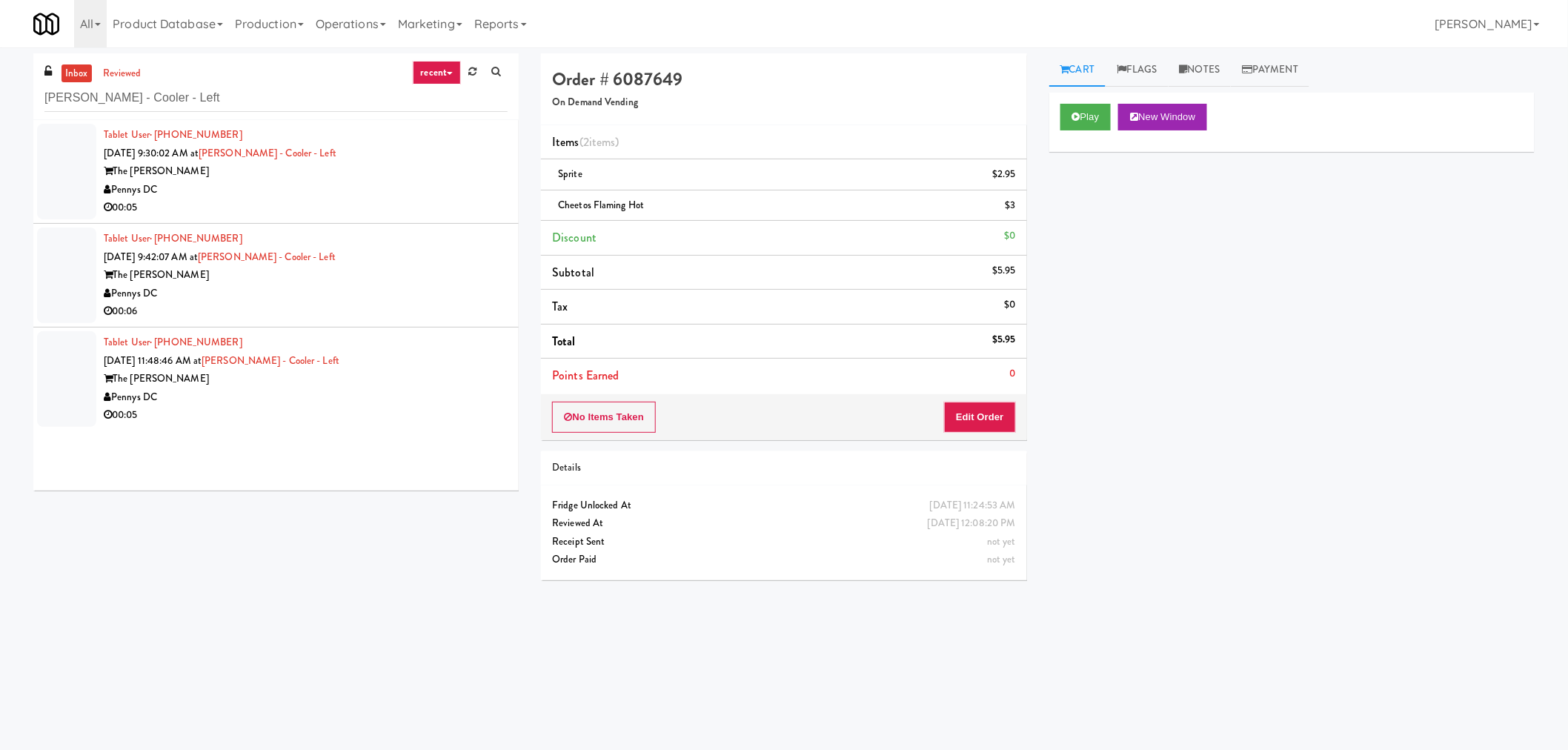
click at [349, 197] on div "Pennys DC" at bounding box center [305, 190] width 404 height 18
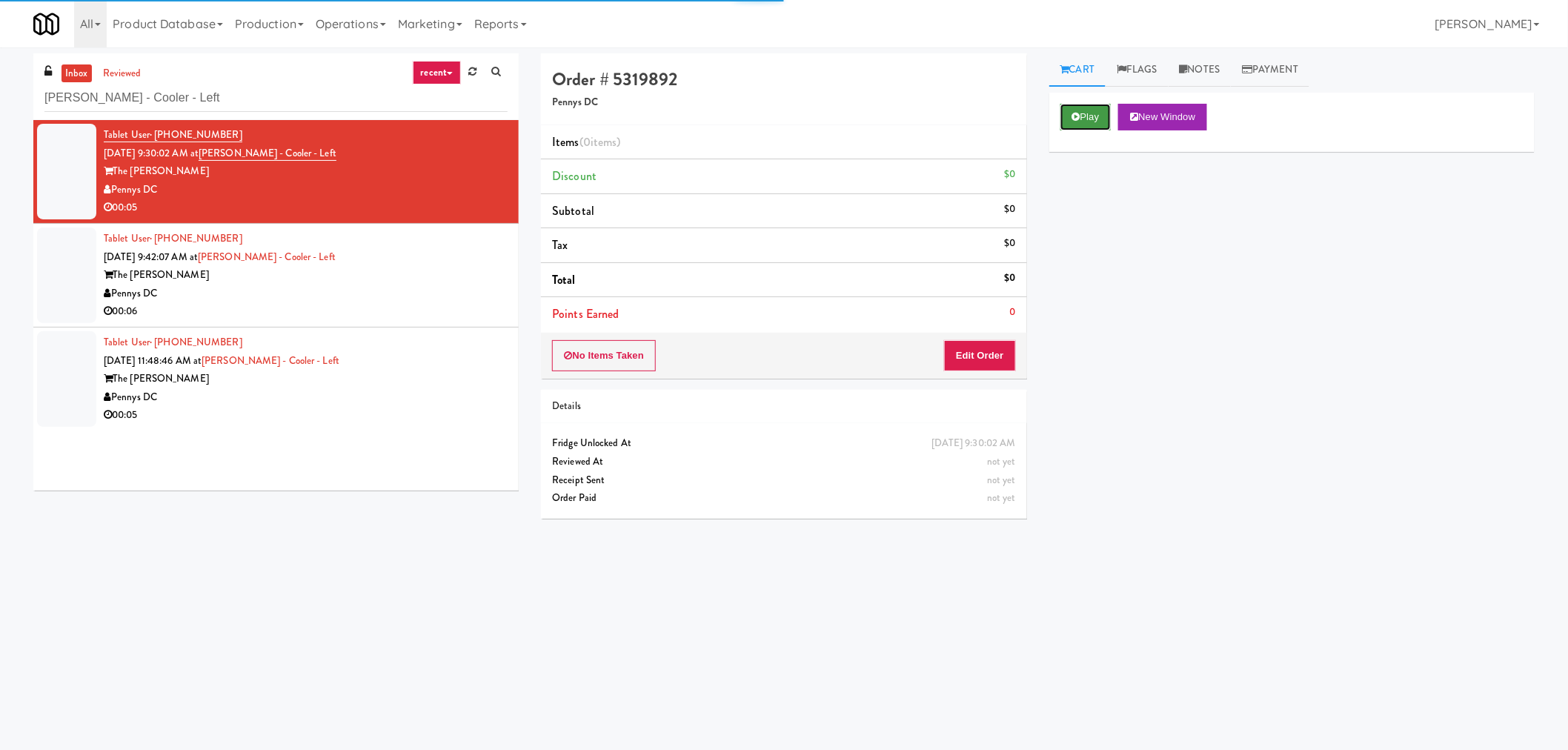
click at [1079, 111] on button "Play" at bounding box center [1086, 116] width 51 height 26
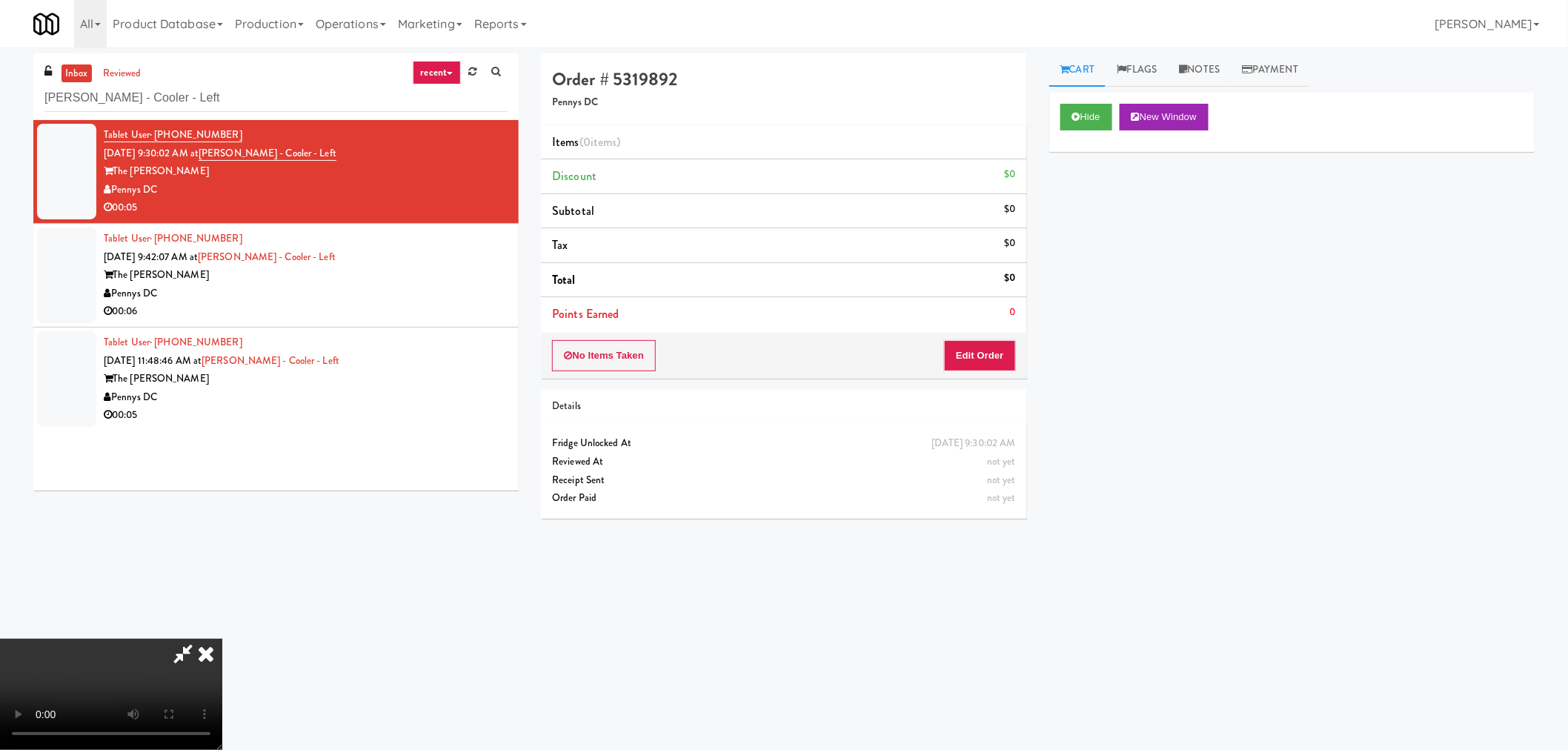
click at [200, 639] on icon at bounding box center [183, 653] width 34 height 30
click at [222, 639] on video at bounding box center [111, 694] width 222 height 111
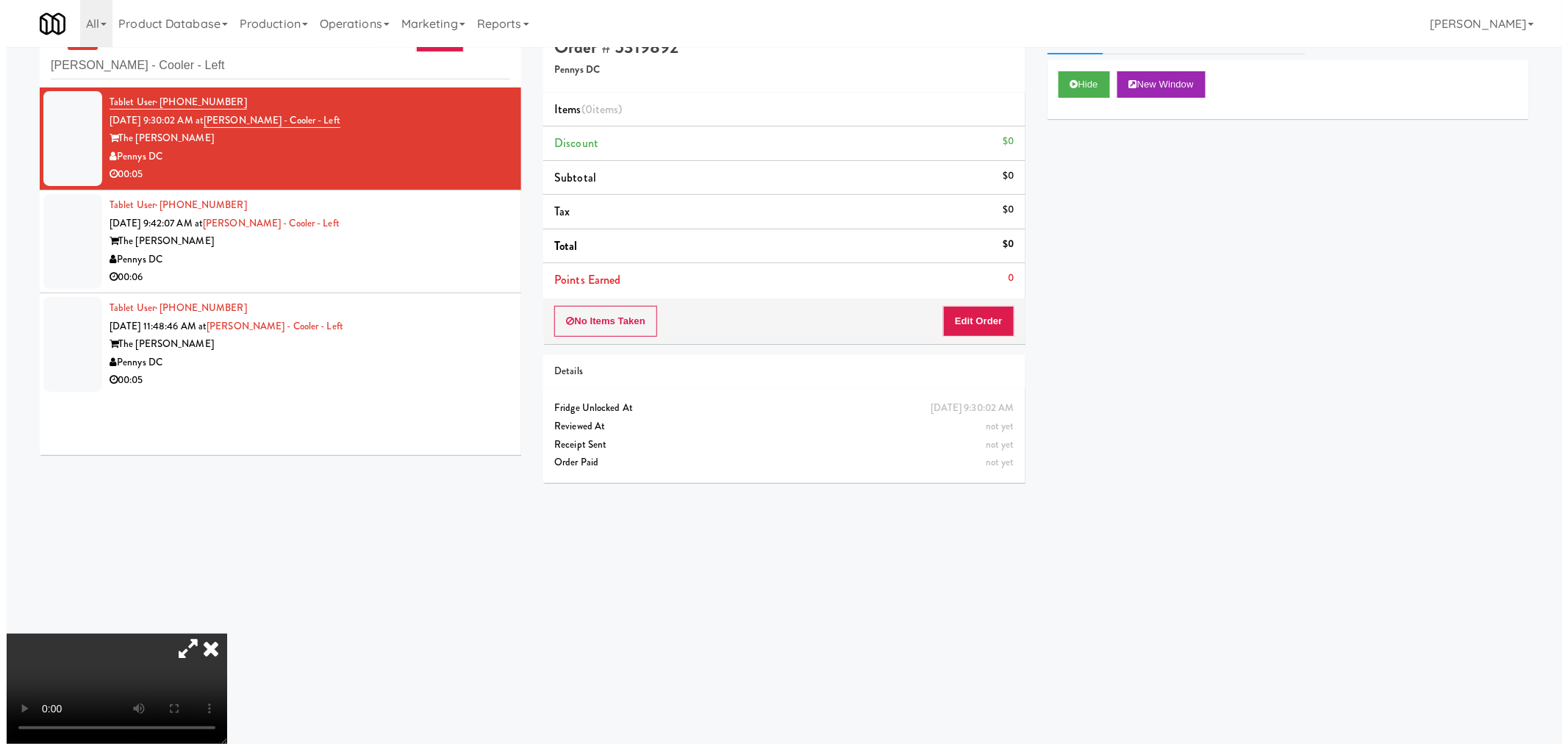
scroll to position [47, 0]
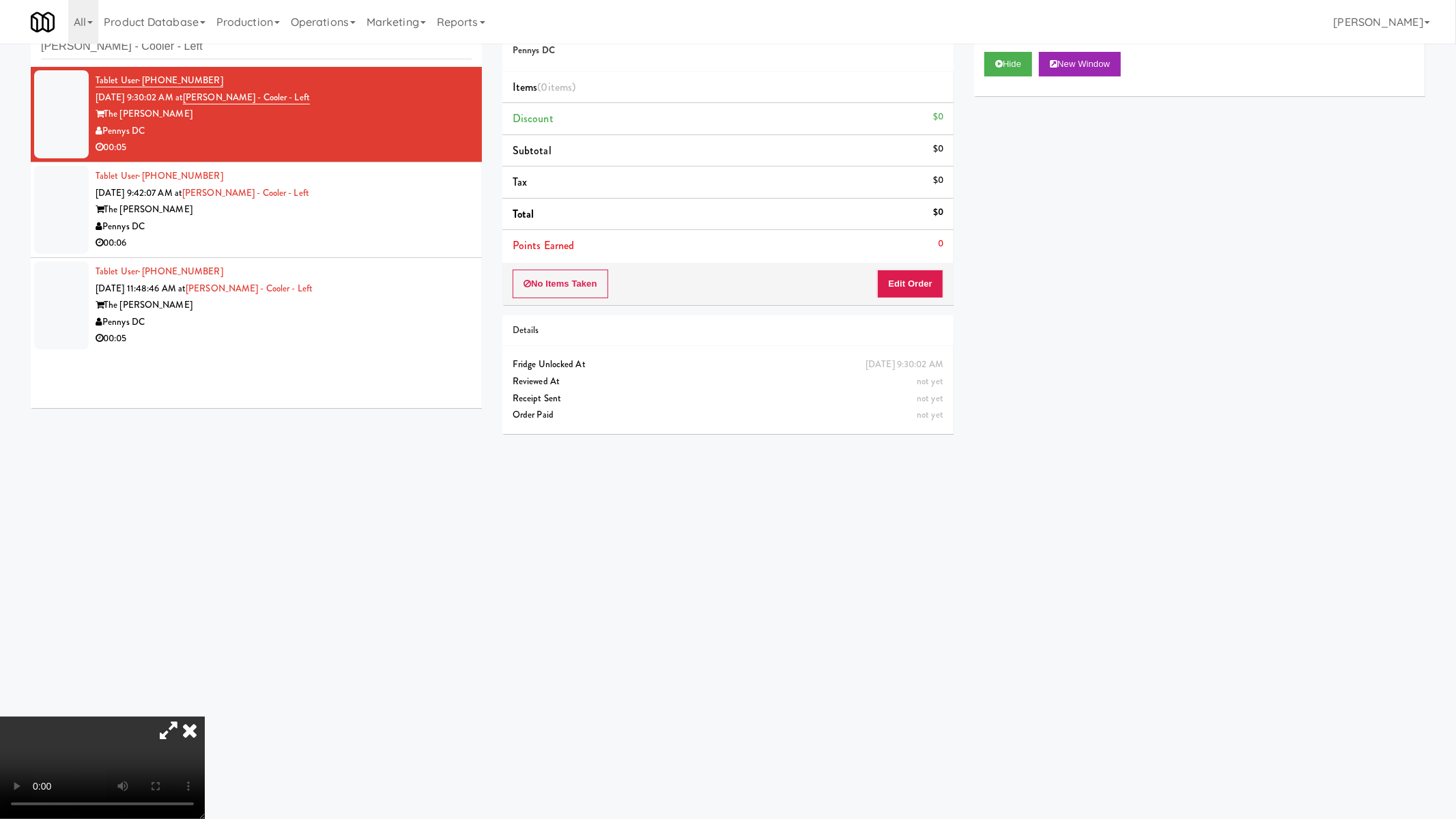
click at [204, 690] on video at bounding box center [102, 767] width 204 height 103
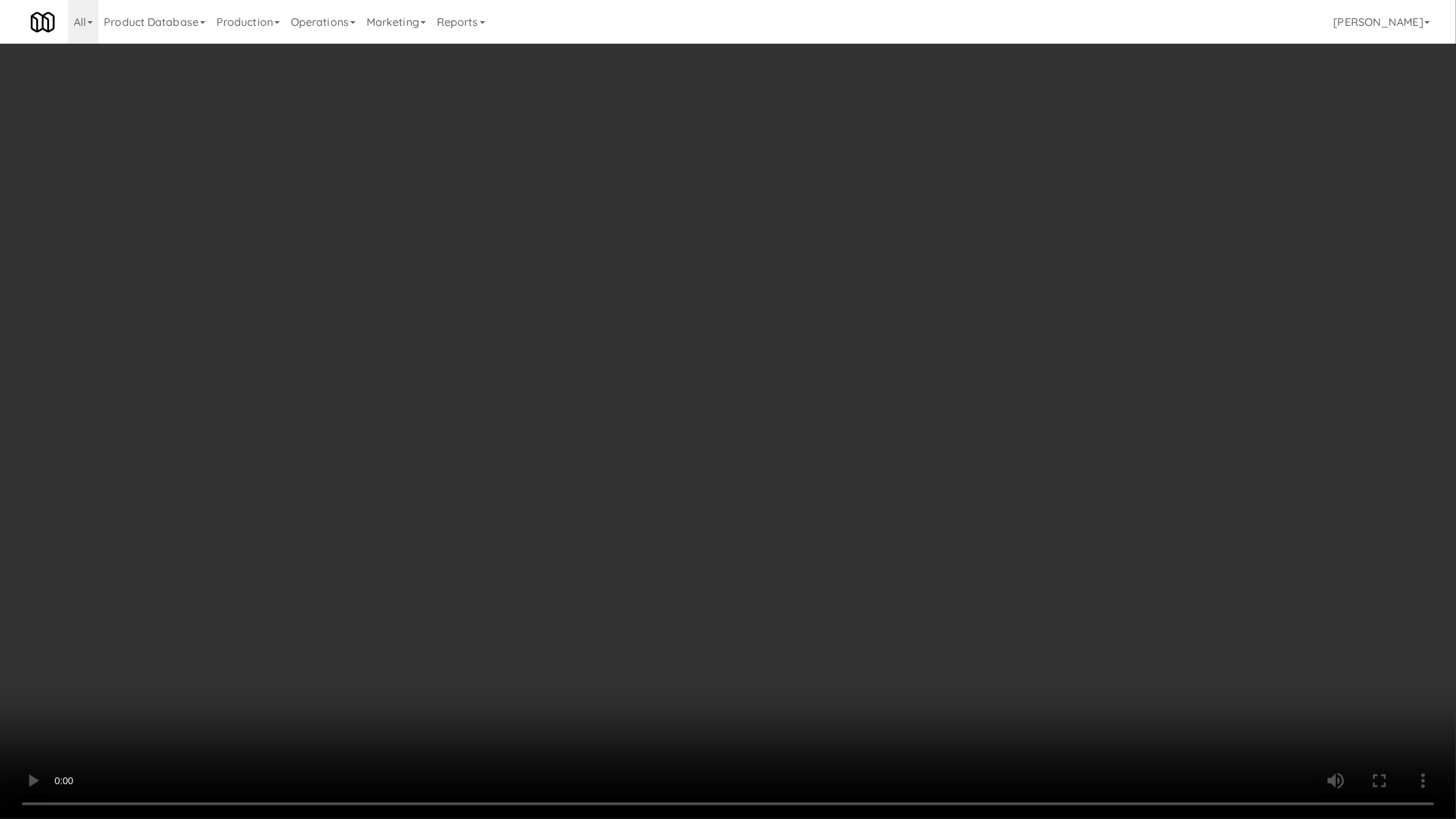
click at [740, 456] on video at bounding box center [728, 410] width 1456 height 819
click at [686, 499] on video at bounding box center [728, 410] width 1456 height 819
click at [726, 447] on video at bounding box center [728, 410] width 1456 height 819
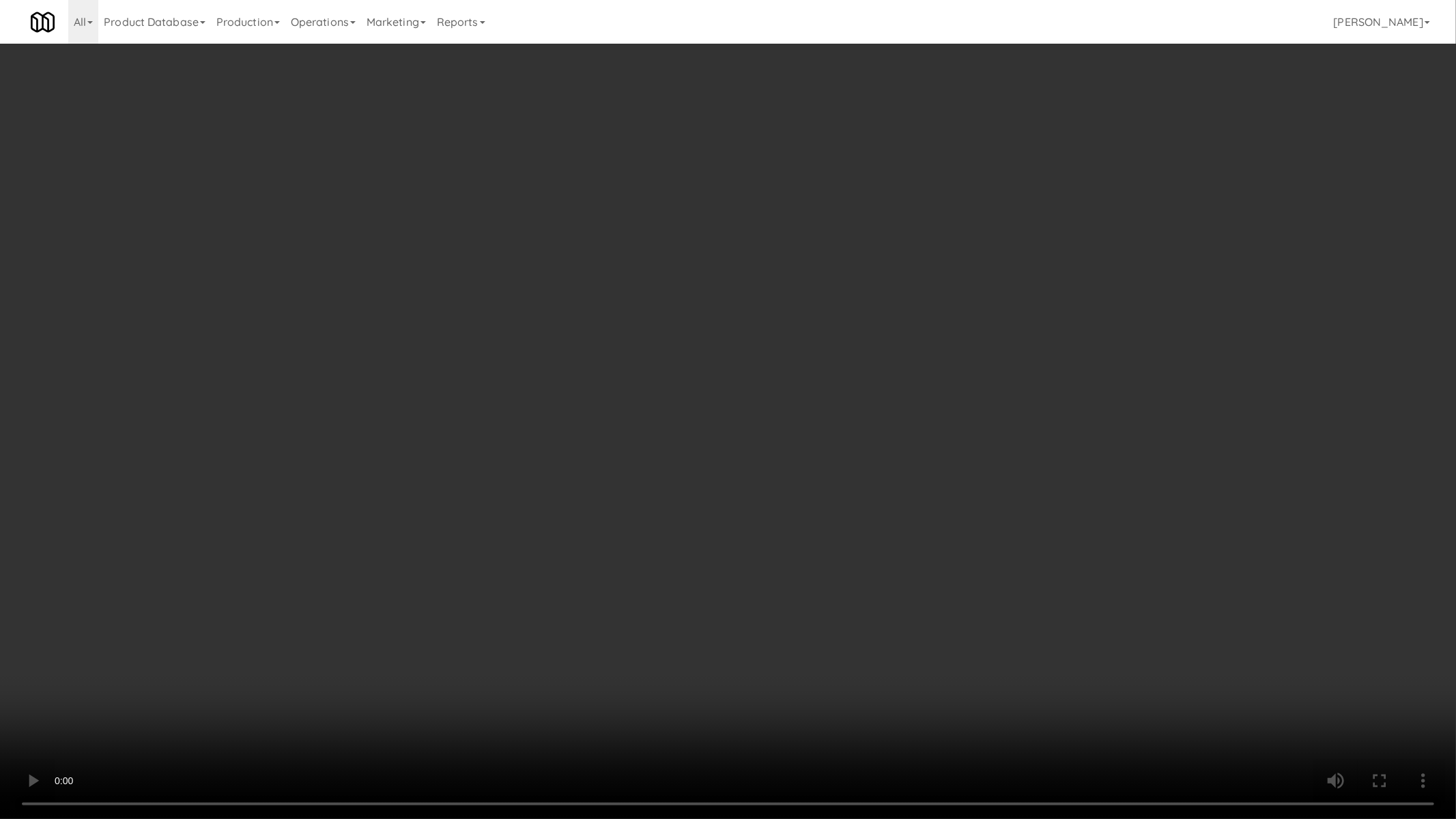
click at [726, 447] on video at bounding box center [728, 410] width 1456 height 819
click at [722, 448] on video at bounding box center [728, 410] width 1456 height 819
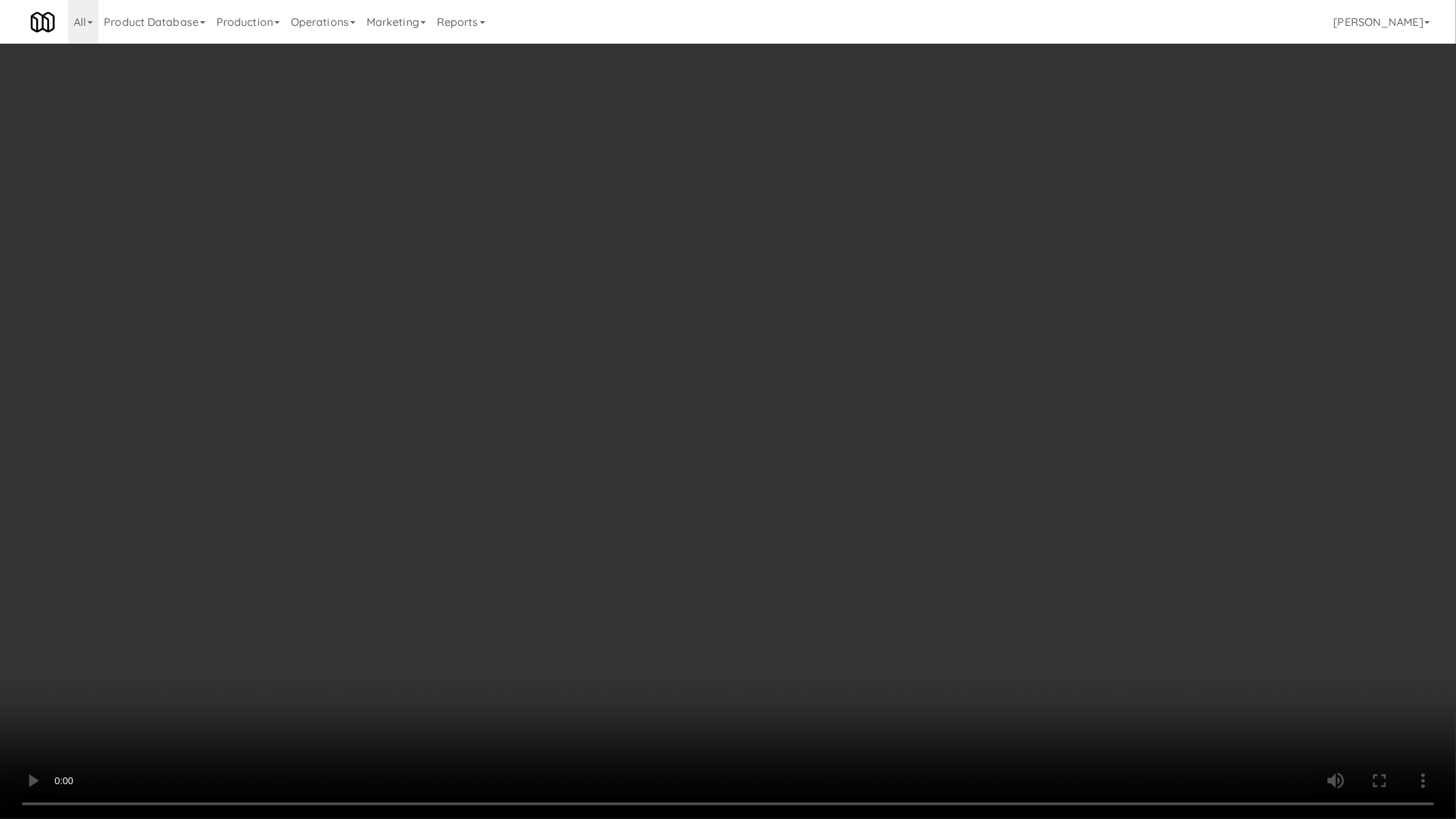
click at [722, 448] on video at bounding box center [728, 410] width 1456 height 819
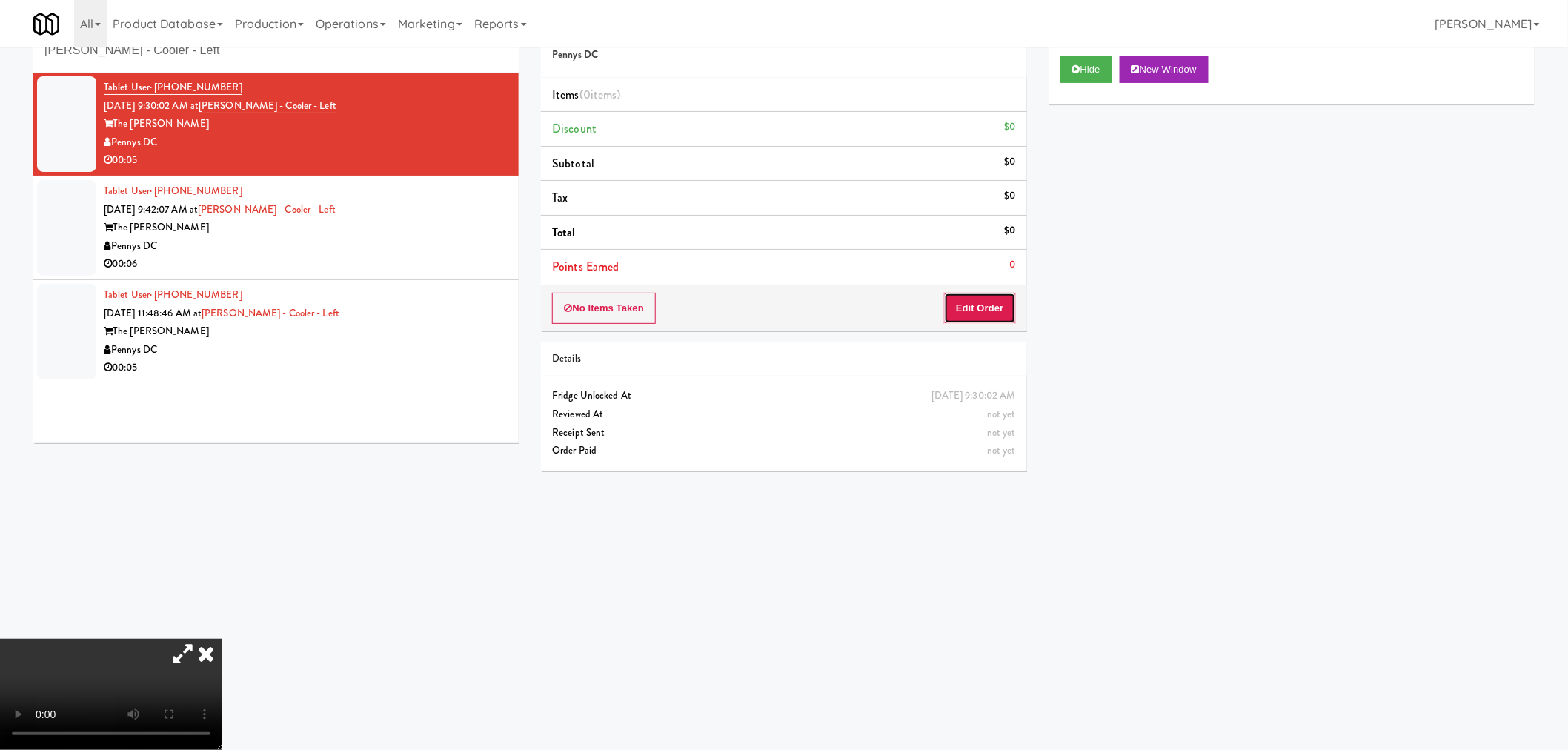
click at [980, 297] on button "Edit Order" at bounding box center [980, 308] width 72 height 31
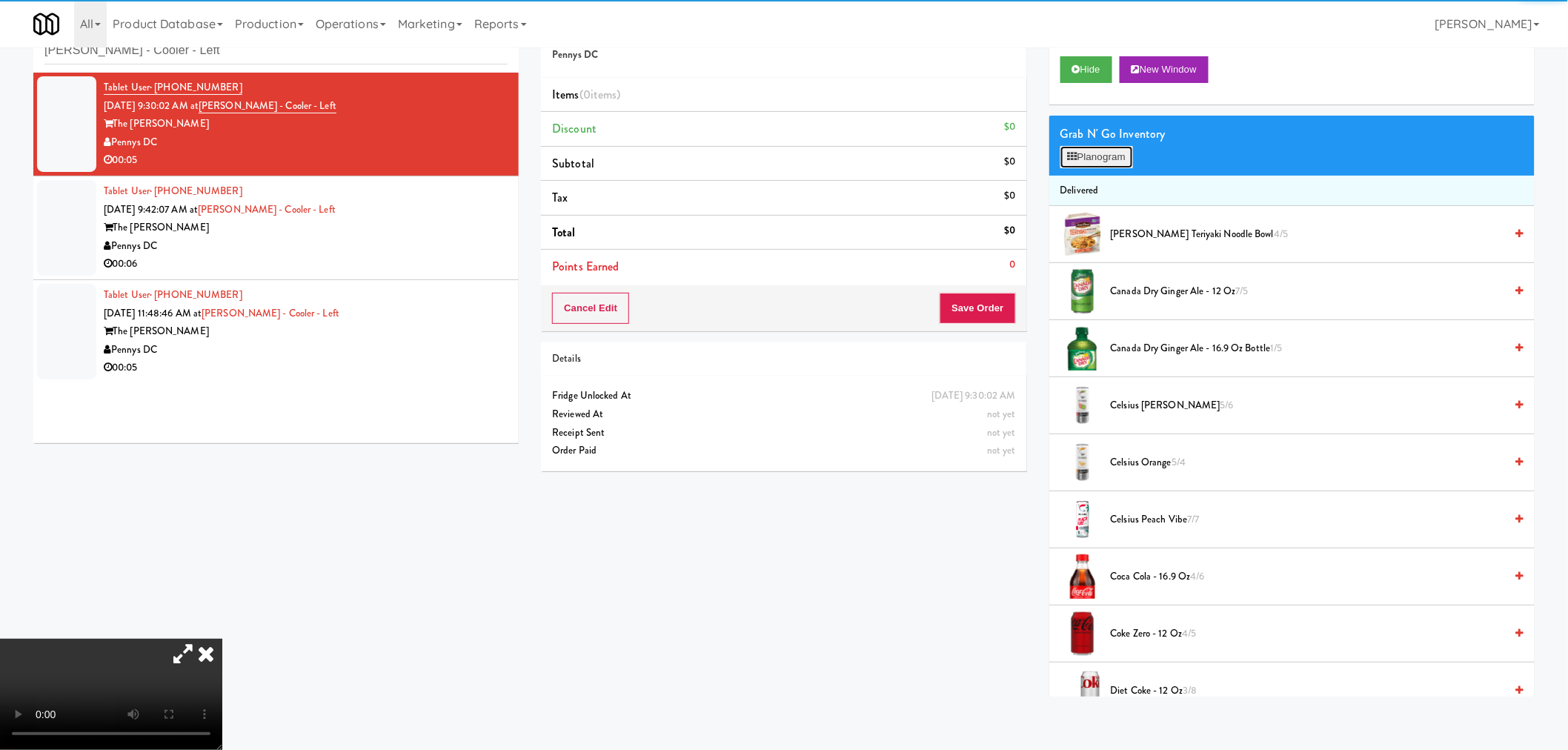
click at [1094, 162] on button "Planogram" at bounding box center [1096, 157] width 73 height 22
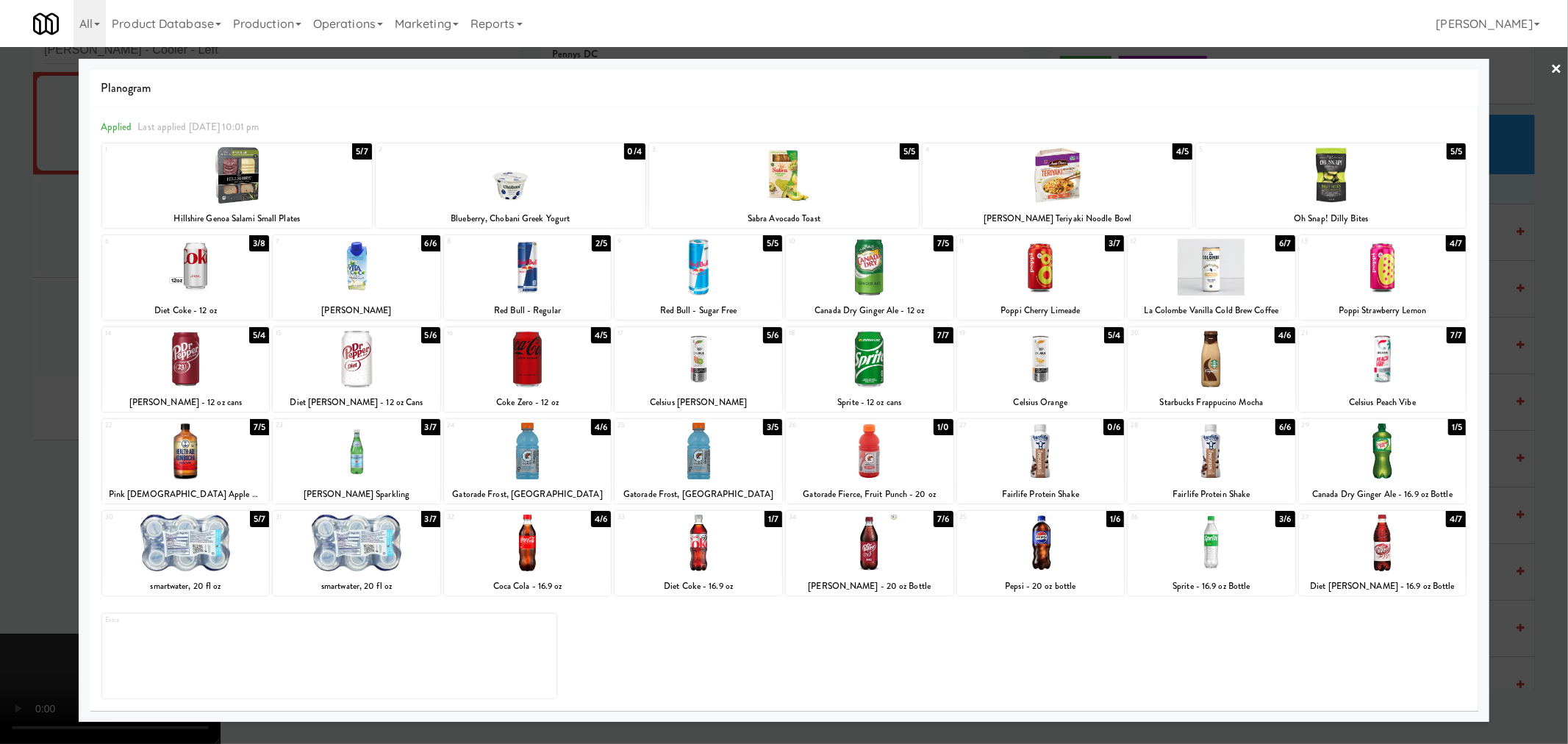
click at [1208, 277] on div at bounding box center [1211, 267] width 168 height 56
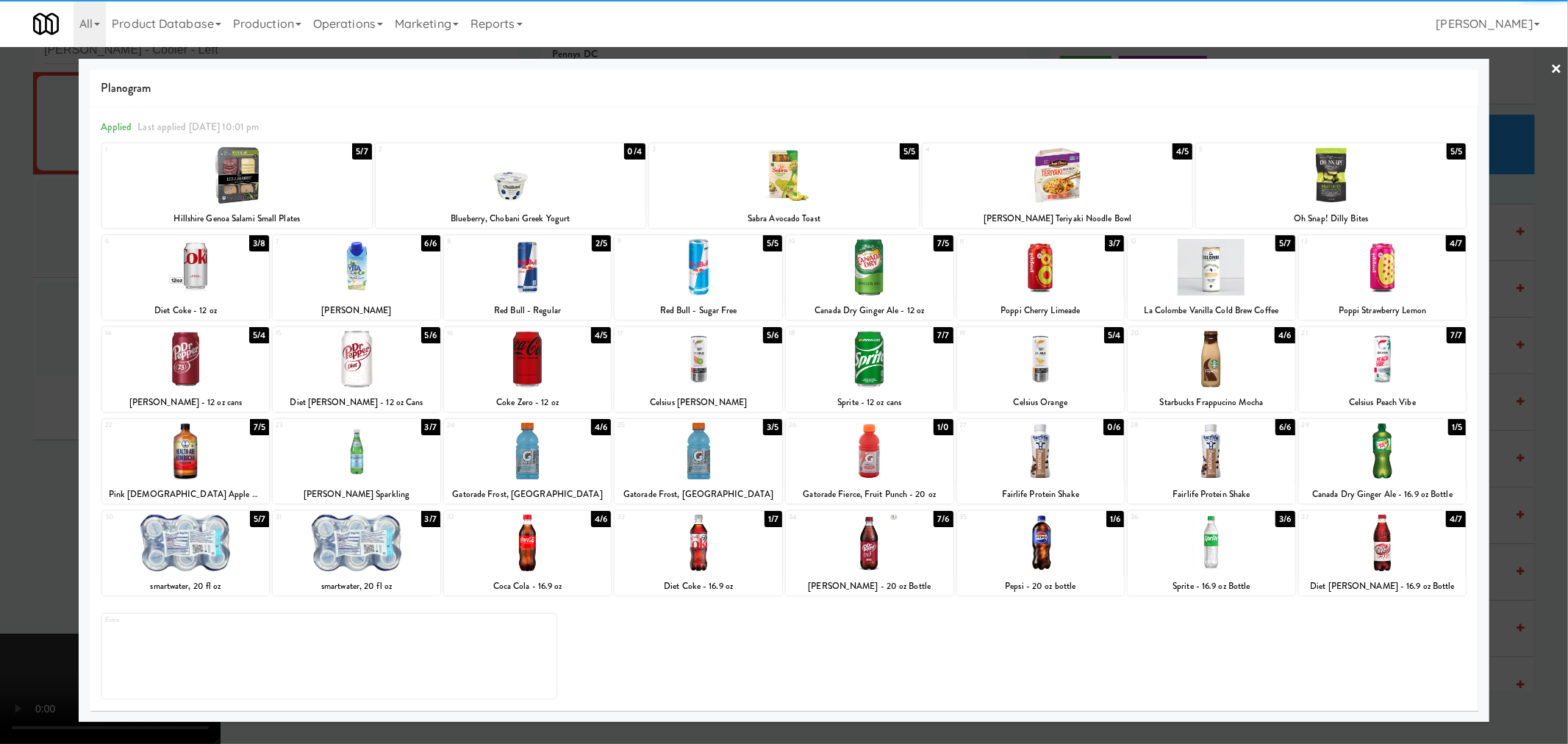
drag, startPoint x: 1531, startPoint y: 356, endPoint x: 1421, endPoint y: 302, distance: 122.5
click at [1531, 355] on div at bounding box center [784, 372] width 1568 height 744
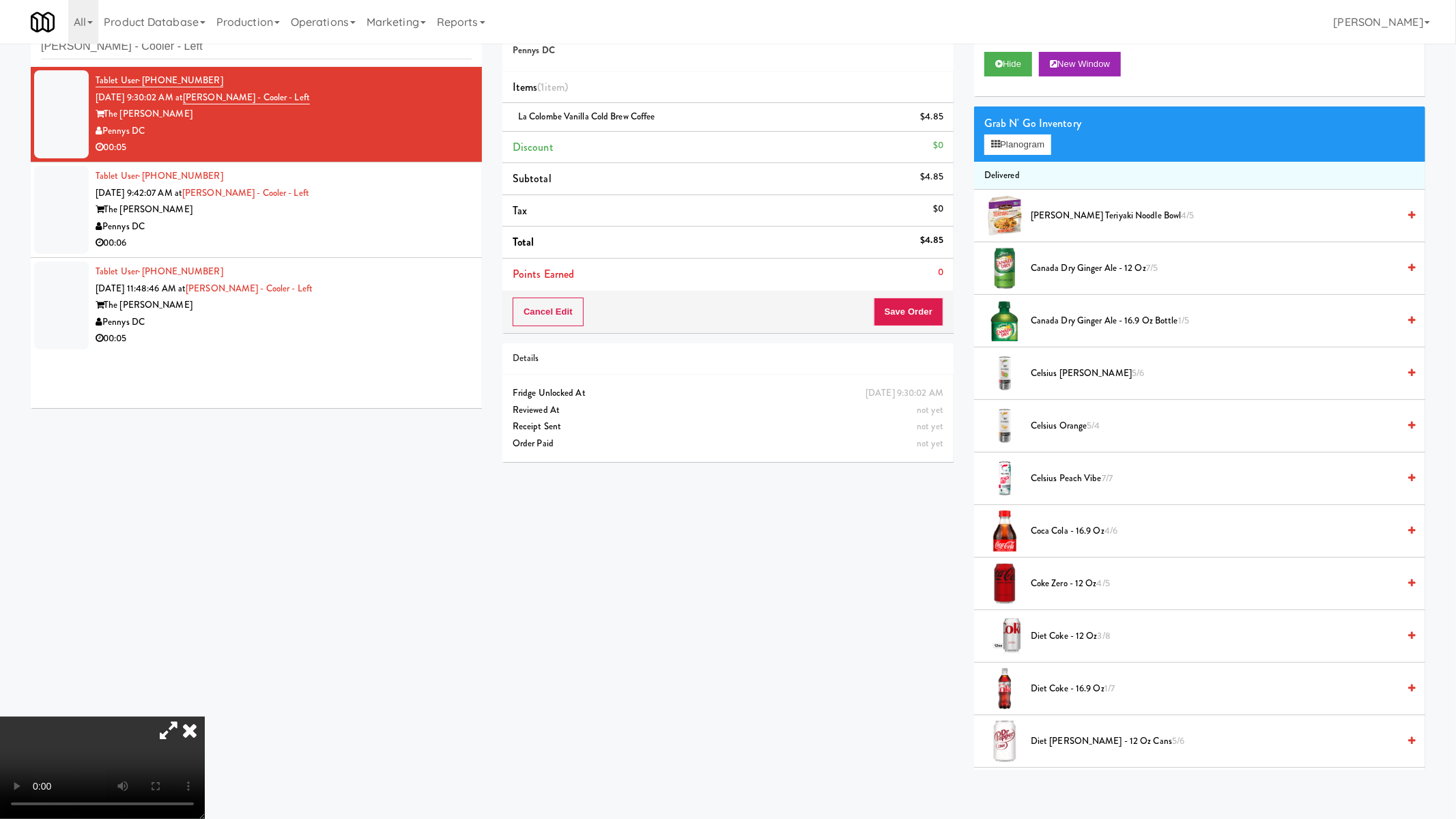
click at [204, 690] on video at bounding box center [102, 767] width 204 height 103
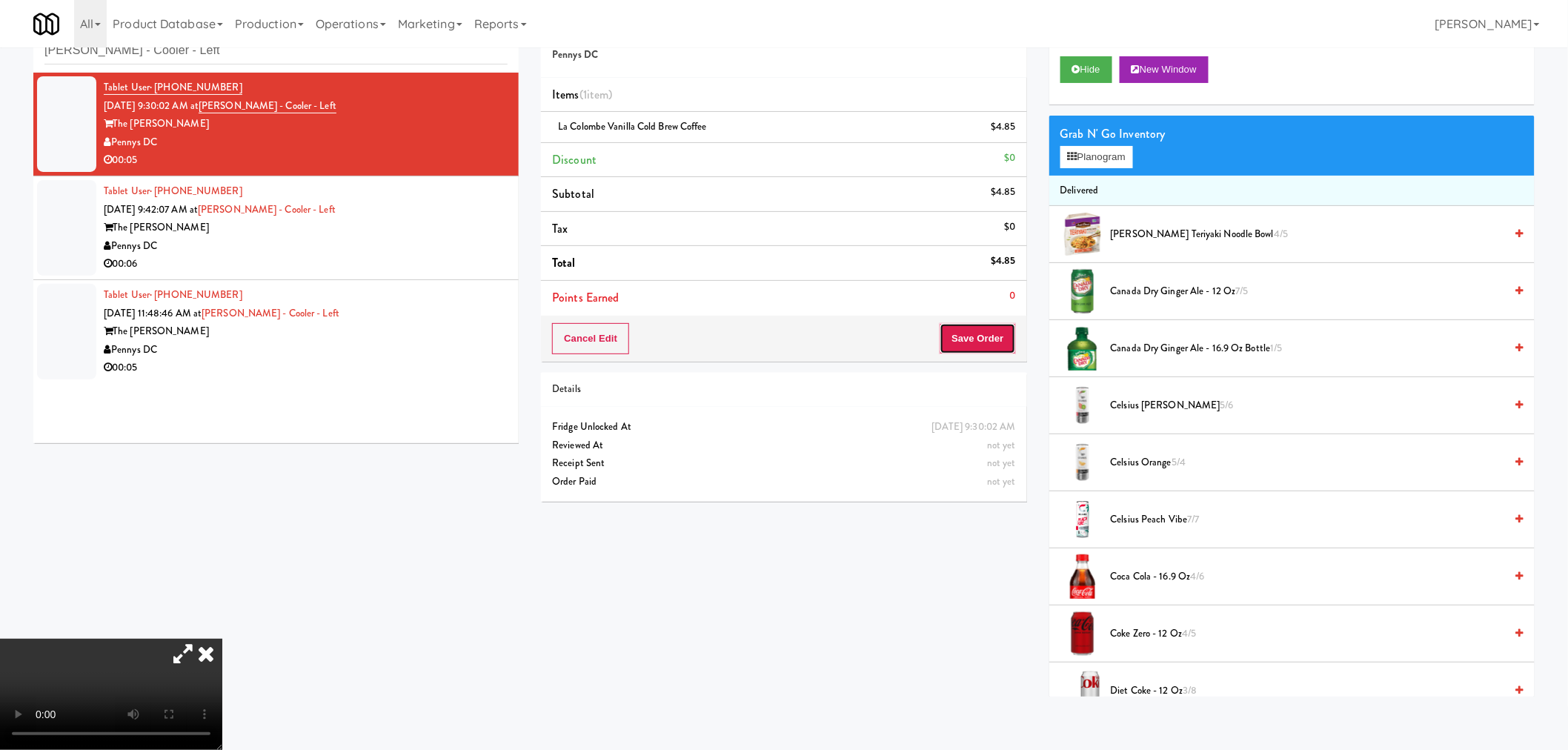
drag, startPoint x: 981, startPoint y: 349, endPoint x: 1002, endPoint y: 374, distance: 32.6
click at [981, 349] on button "Save Order" at bounding box center [977, 338] width 75 height 31
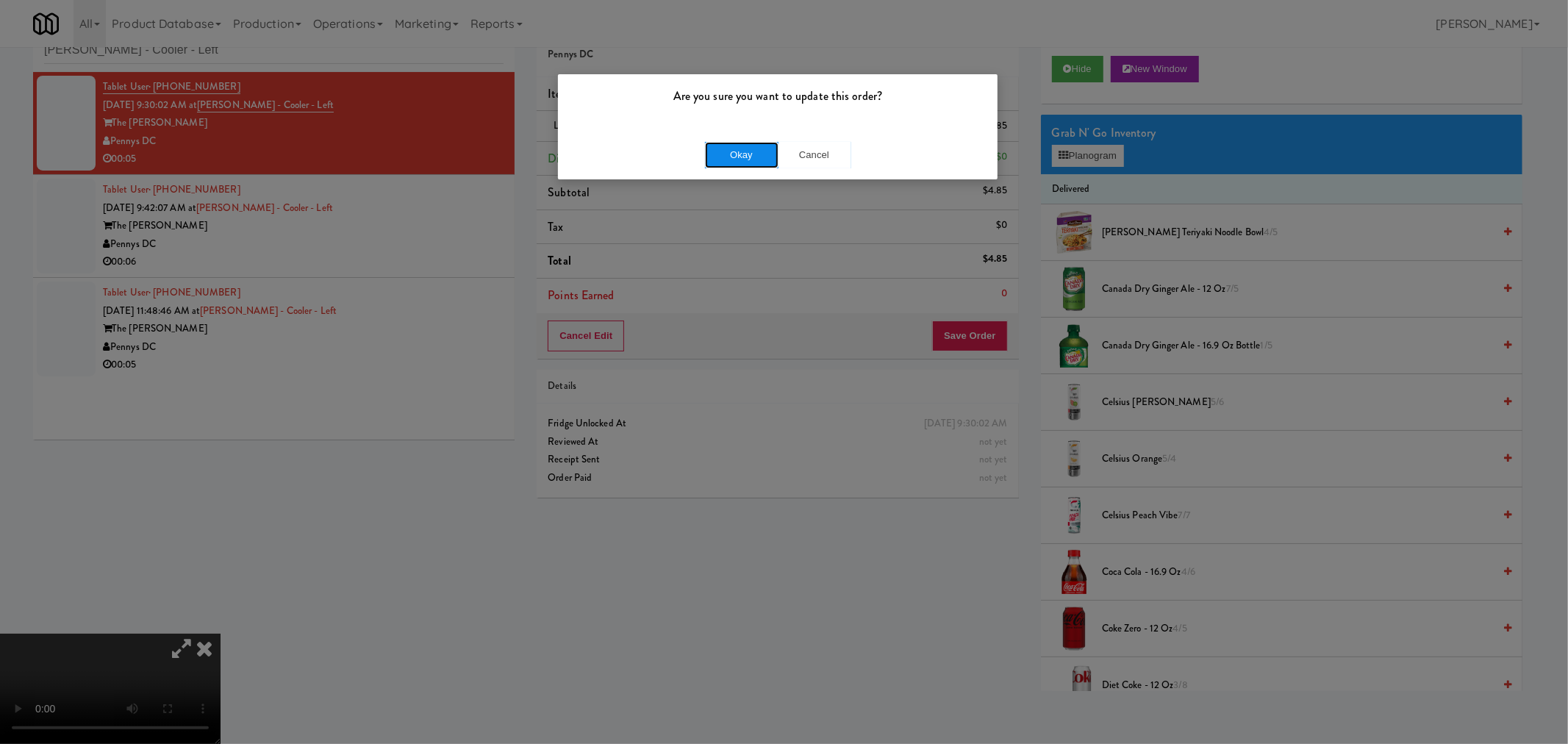
click at [748, 154] on button "Okay" at bounding box center [741, 154] width 73 height 26
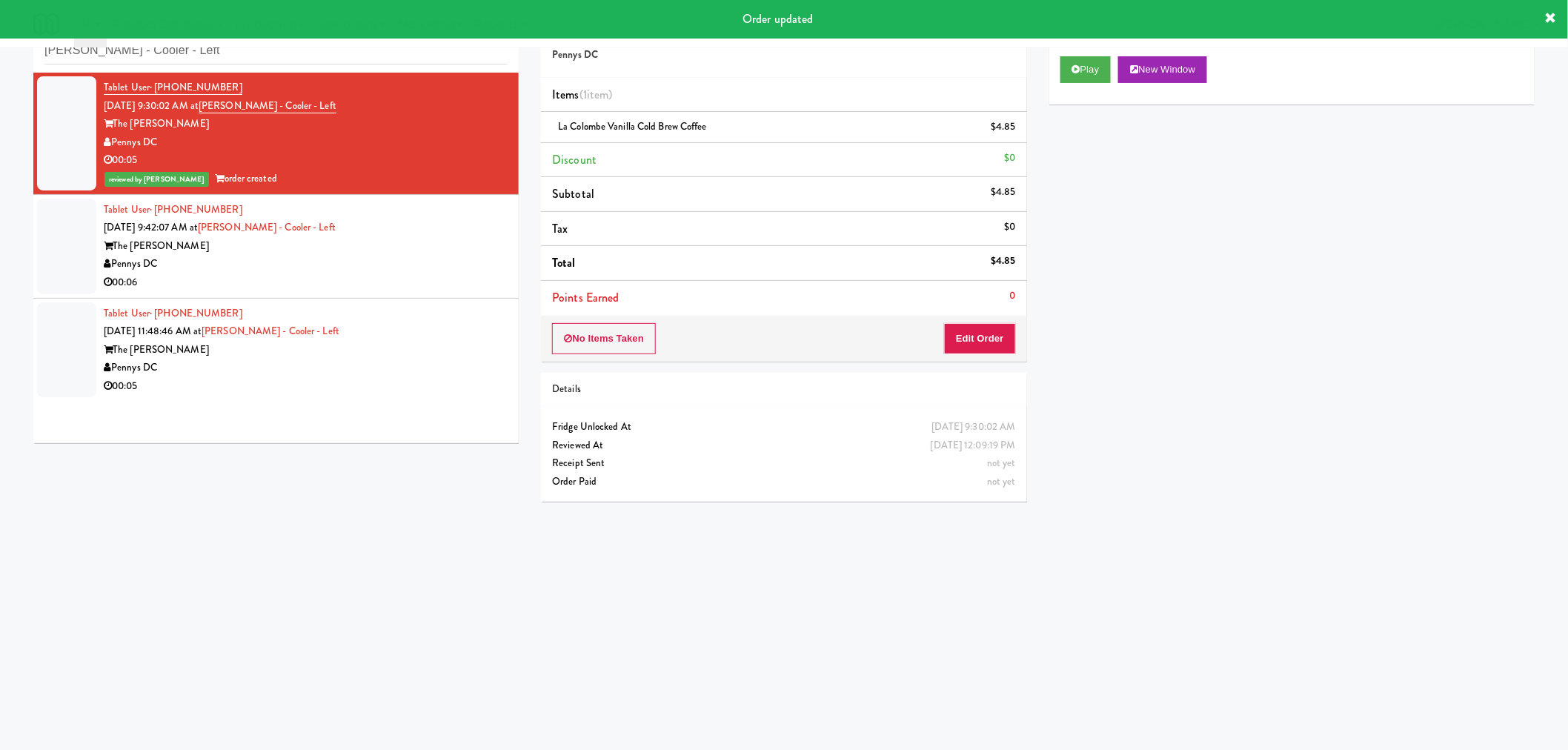
drag, startPoint x: 443, startPoint y: 256, endPoint x: 550, endPoint y: 286, distance: 111.1
click at [442, 256] on div "Pennys DC" at bounding box center [305, 264] width 404 height 18
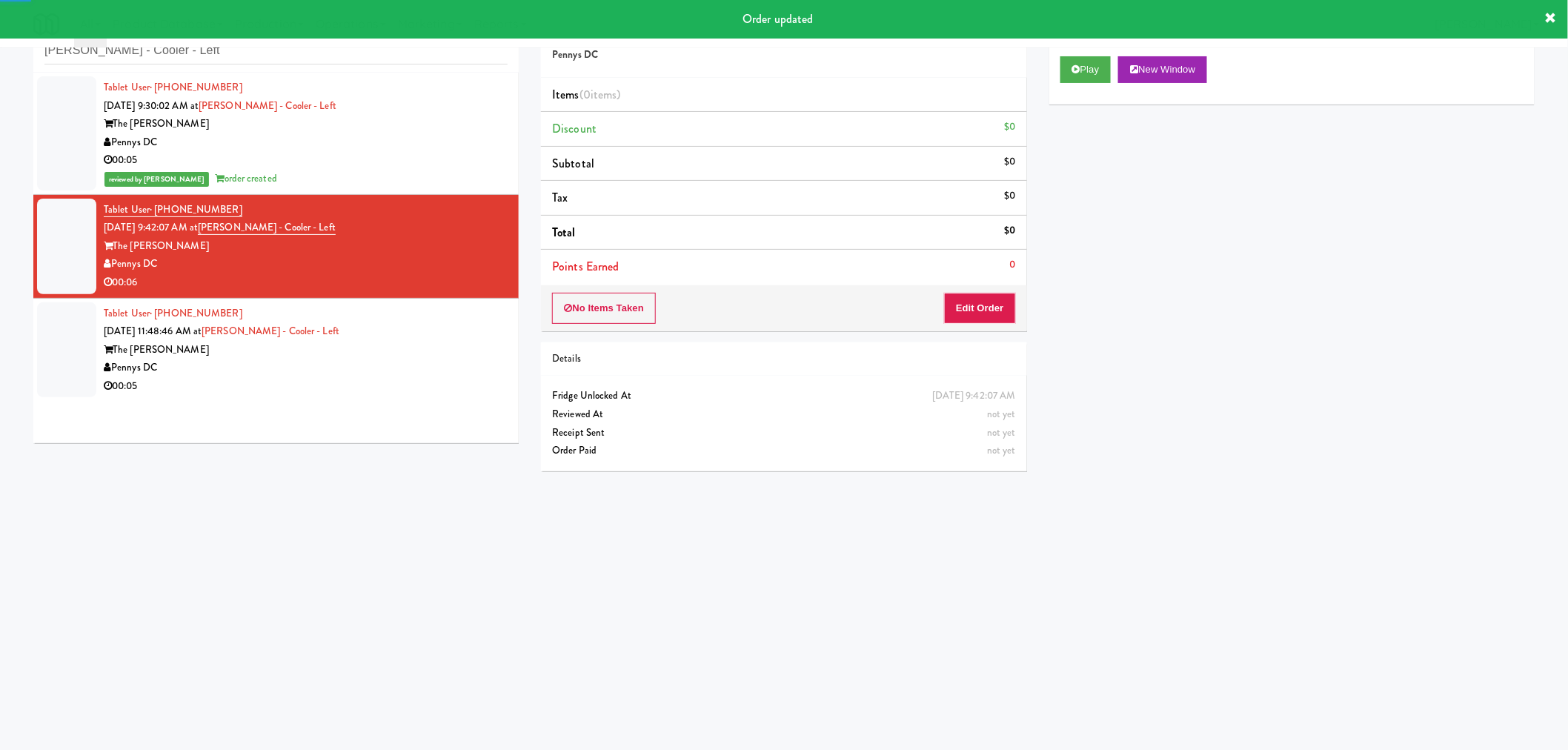
click at [1091, 86] on div "Play New Window" at bounding box center [1292, 75] width 486 height 59
click at [1087, 75] on button "Play" at bounding box center [1086, 69] width 51 height 26
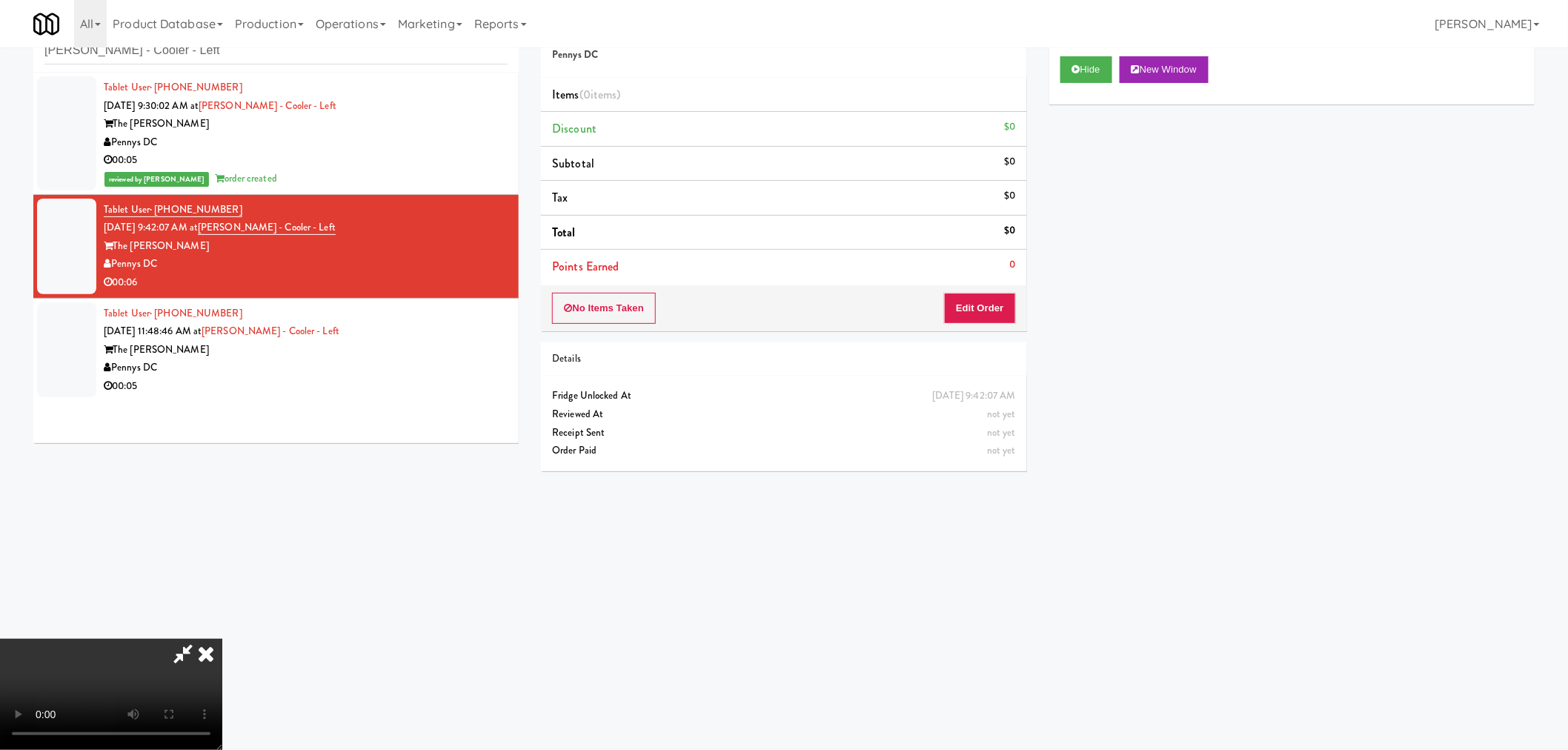
click at [179, 649] on icon at bounding box center [183, 653] width 34 height 30
click at [222, 667] on video at bounding box center [111, 694] width 222 height 111
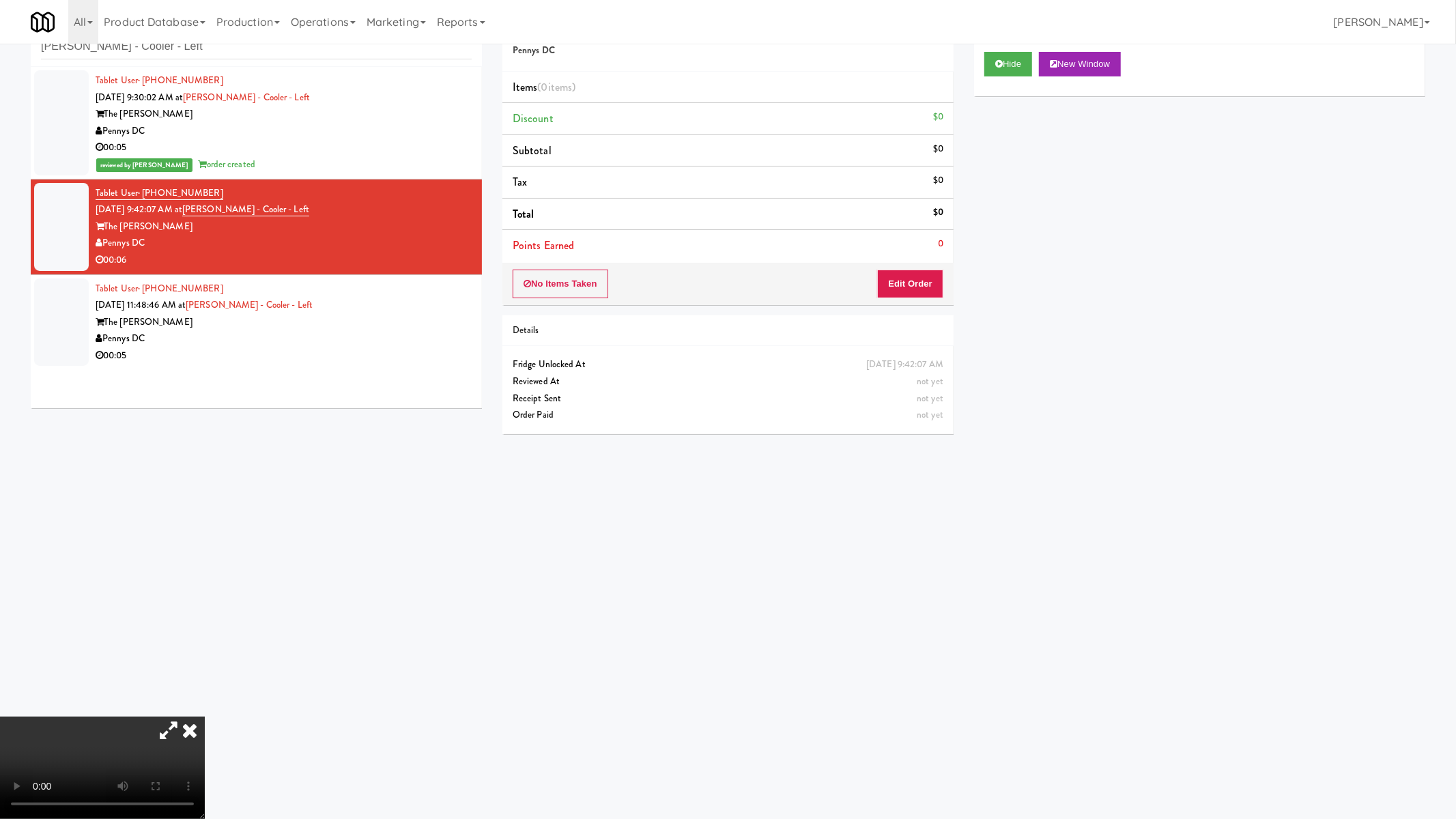
click at [204, 690] on video at bounding box center [102, 767] width 204 height 103
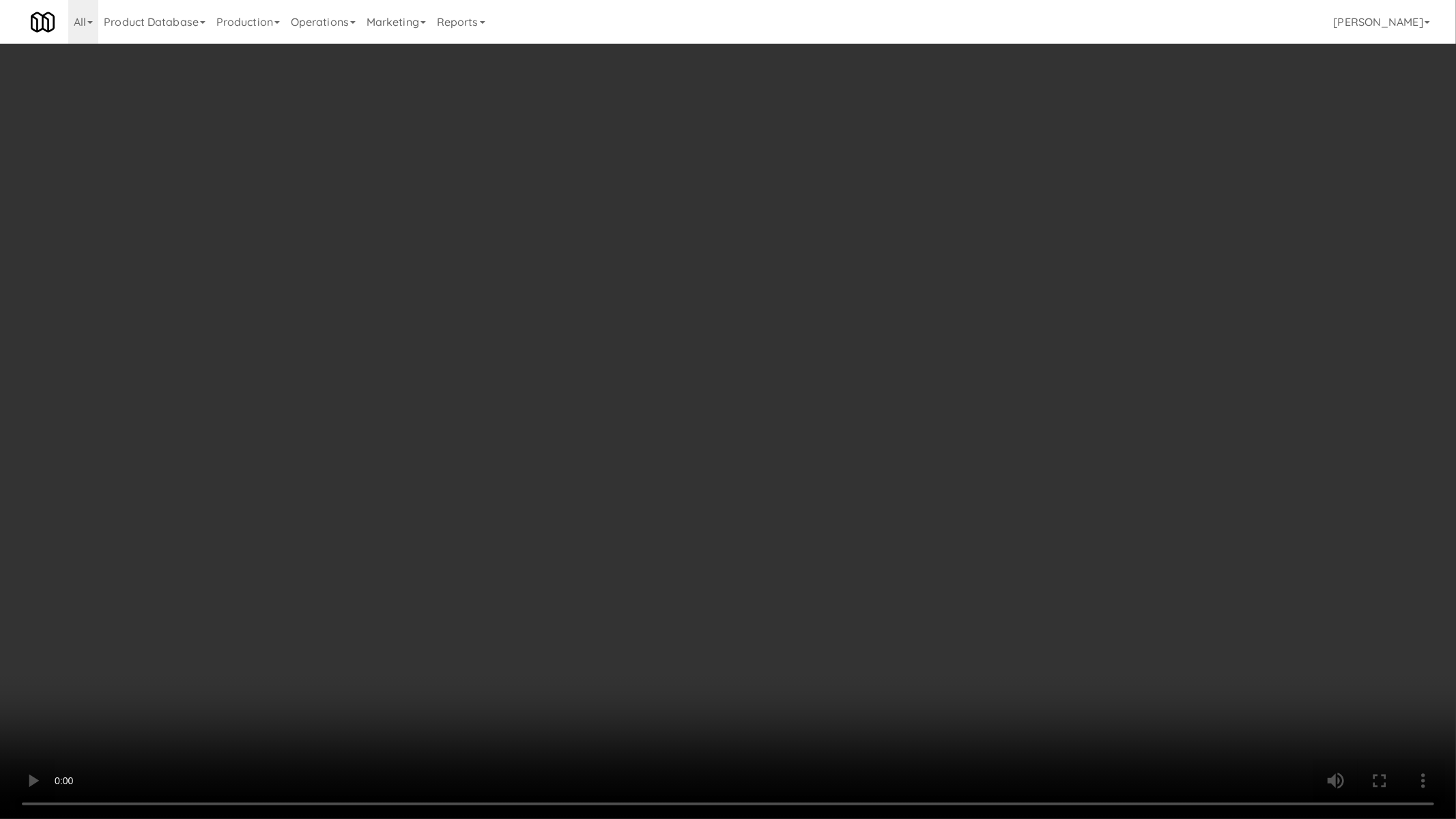
click at [694, 482] on video at bounding box center [728, 410] width 1456 height 819
click at [710, 466] on video at bounding box center [728, 410] width 1456 height 819
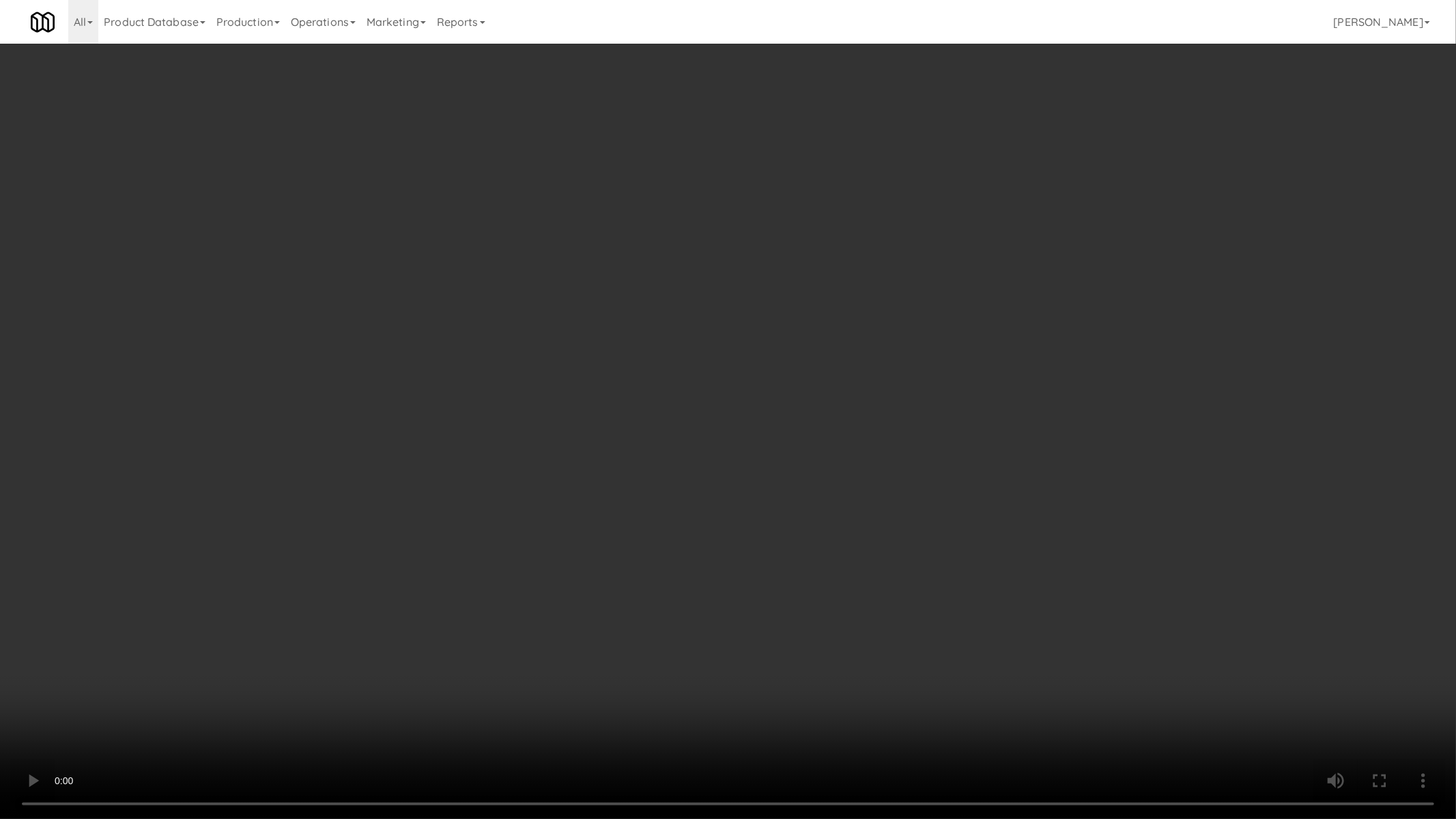
click at [710, 466] on video at bounding box center [728, 410] width 1456 height 819
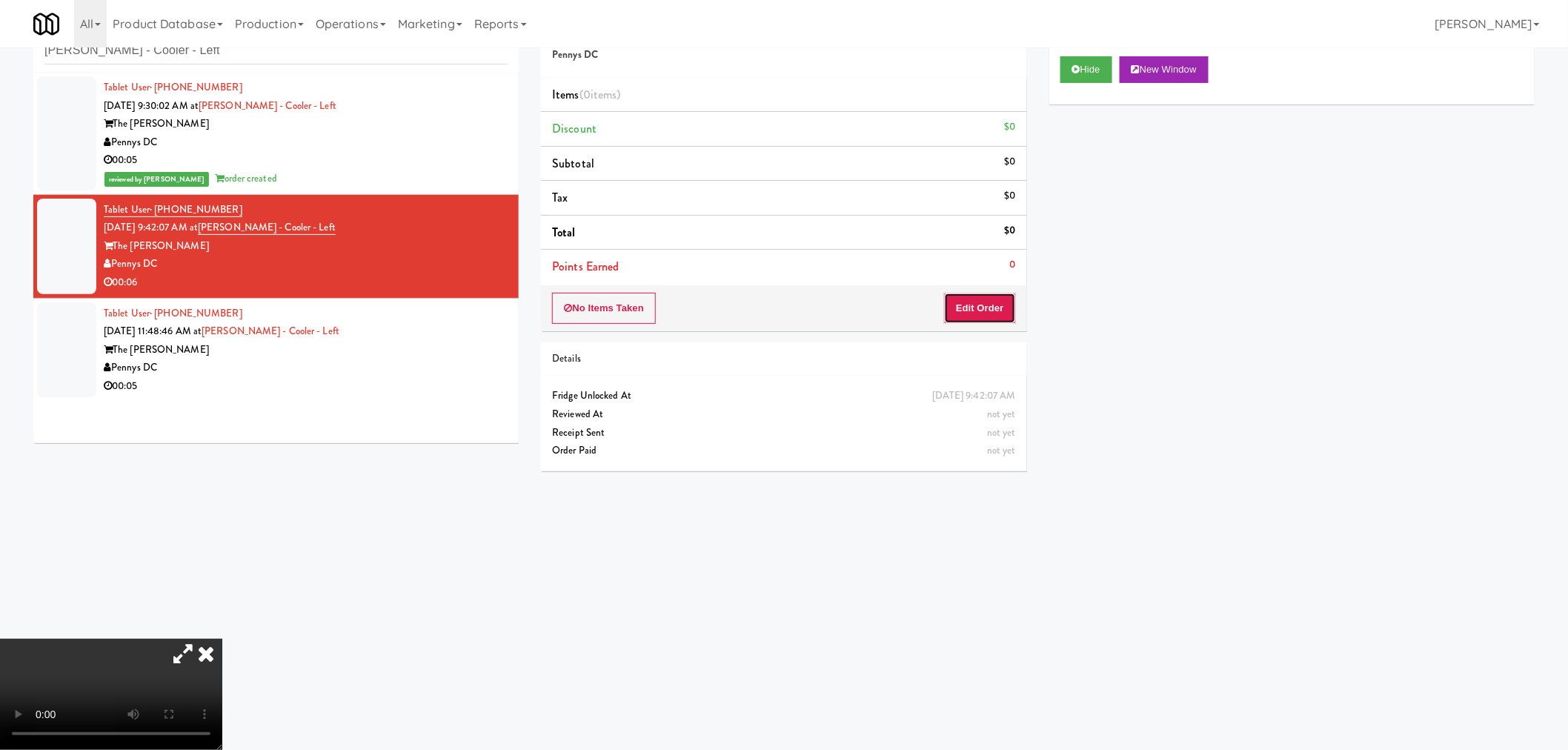
click at [981, 301] on button "Edit Order" at bounding box center [980, 308] width 72 height 31
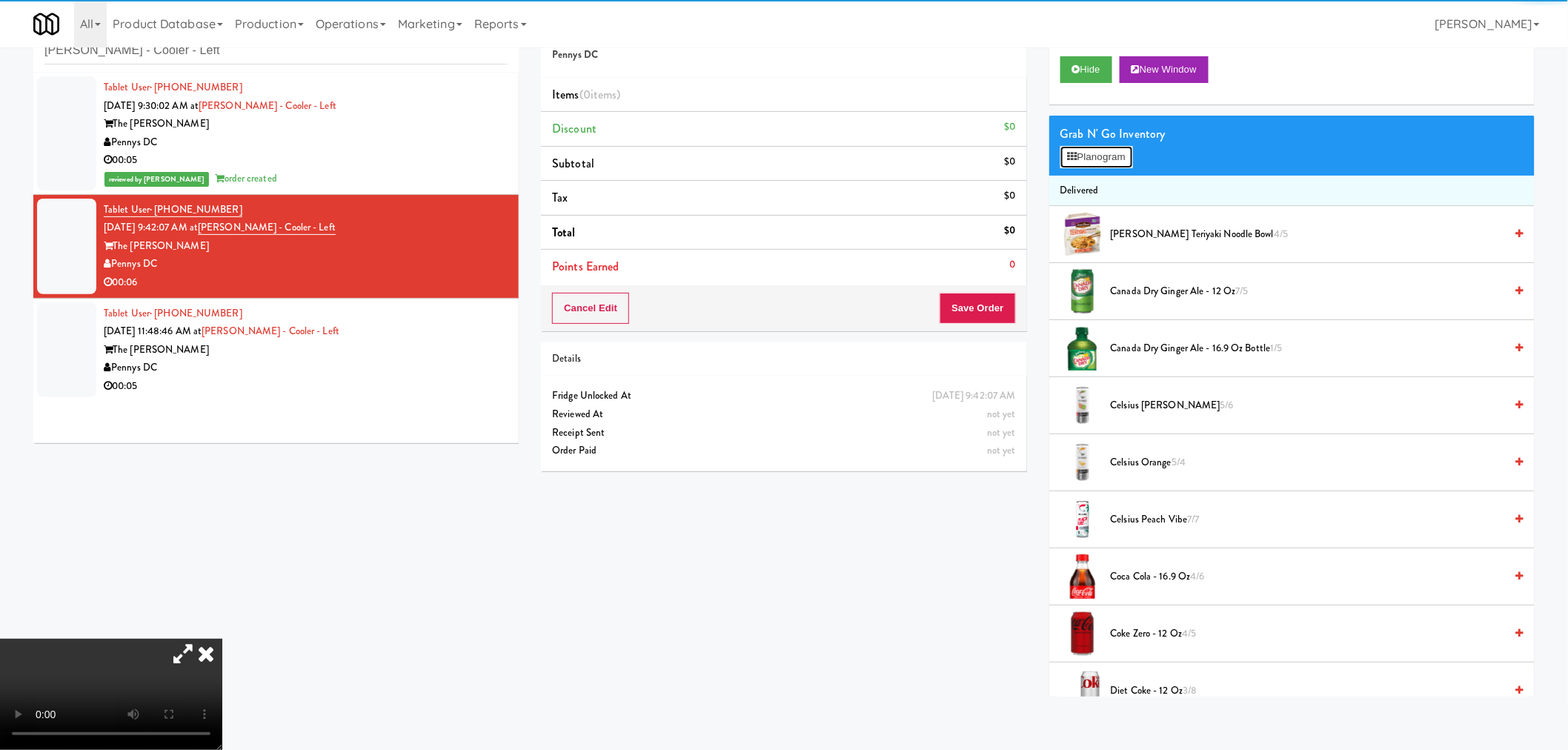
click at [1097, 159] on button "Planogram" at bounding box center [1096, 157] width 73 height 22
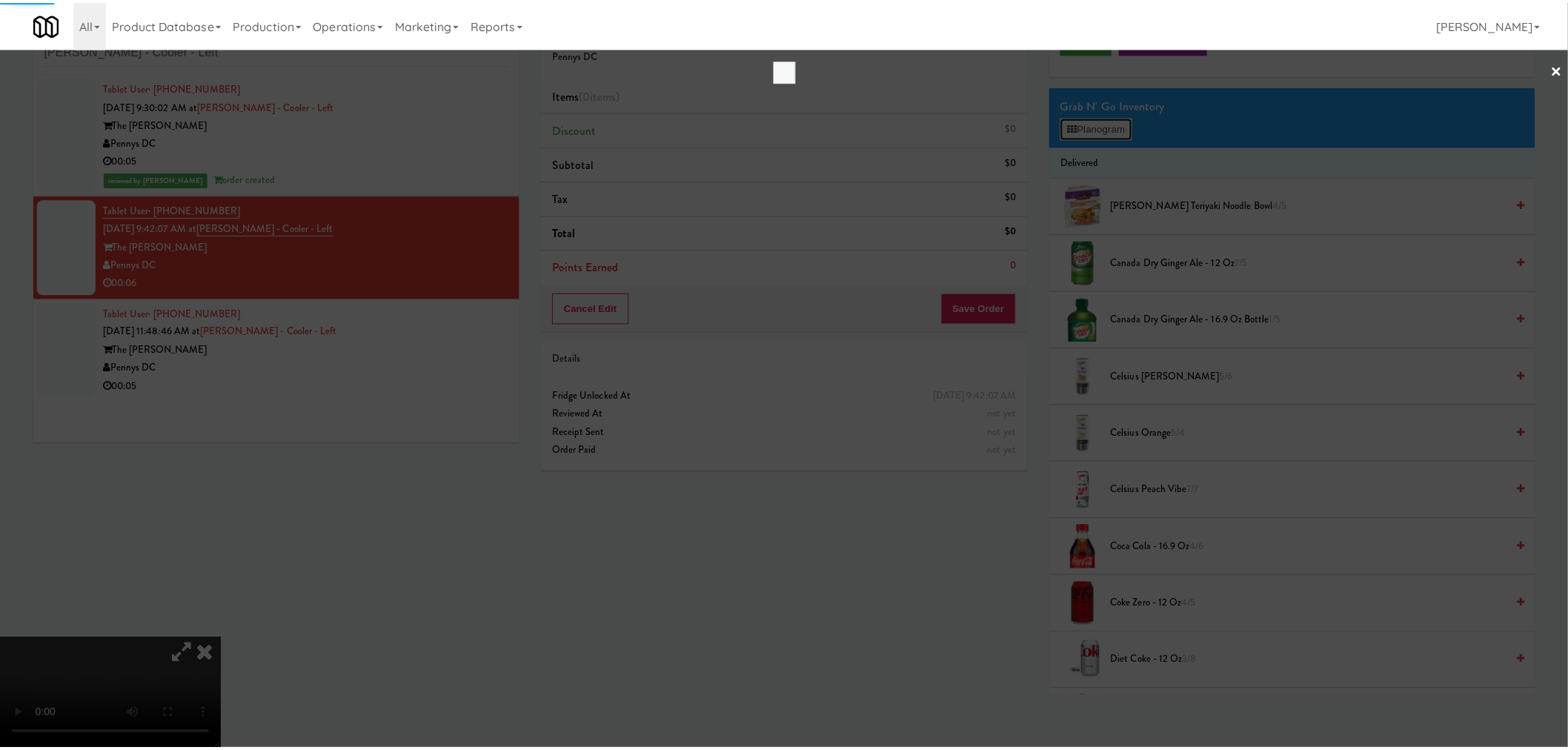
scroll to position [33, 0]
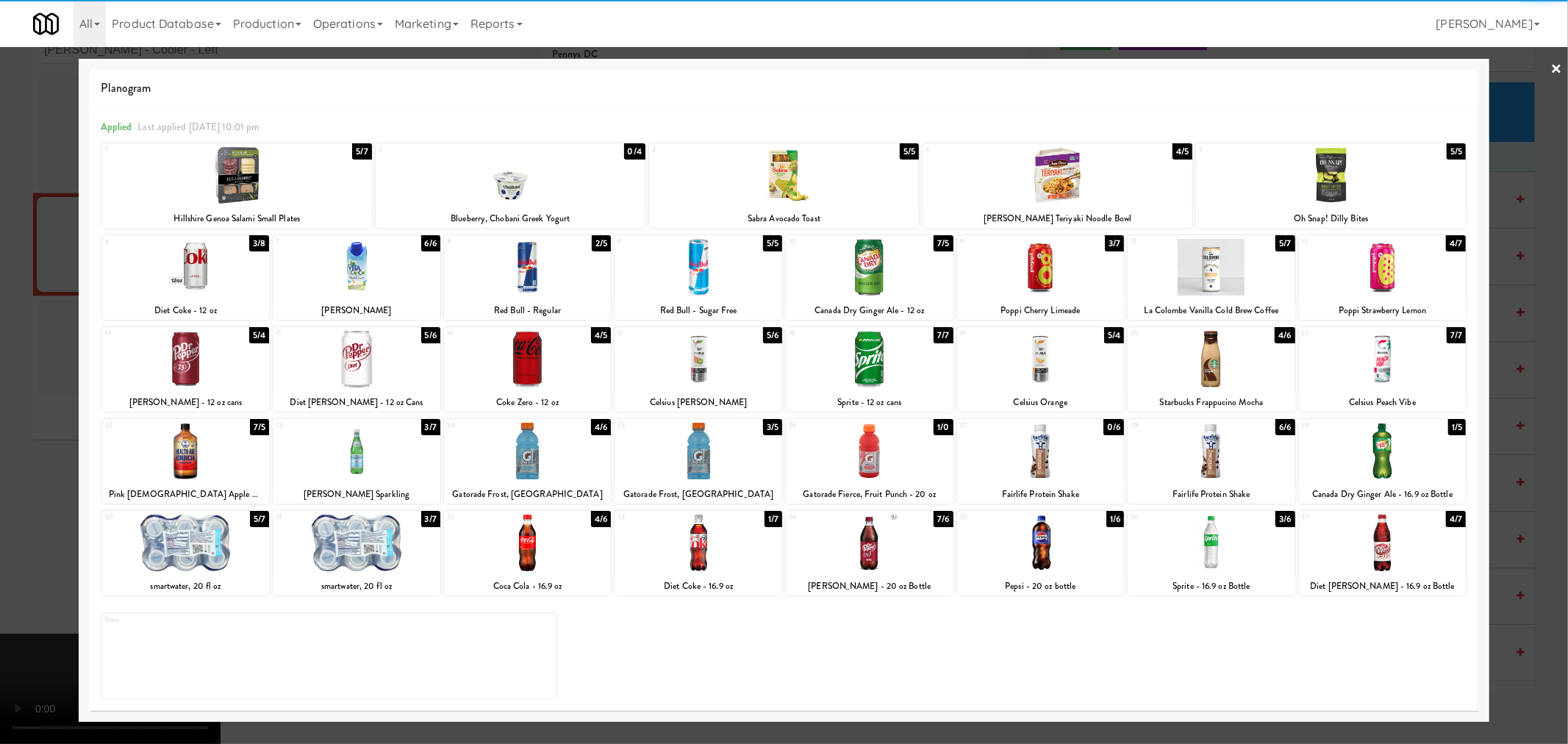
click at [1202, 355] on div at bounding box center [1211, 358] width 168 height 56
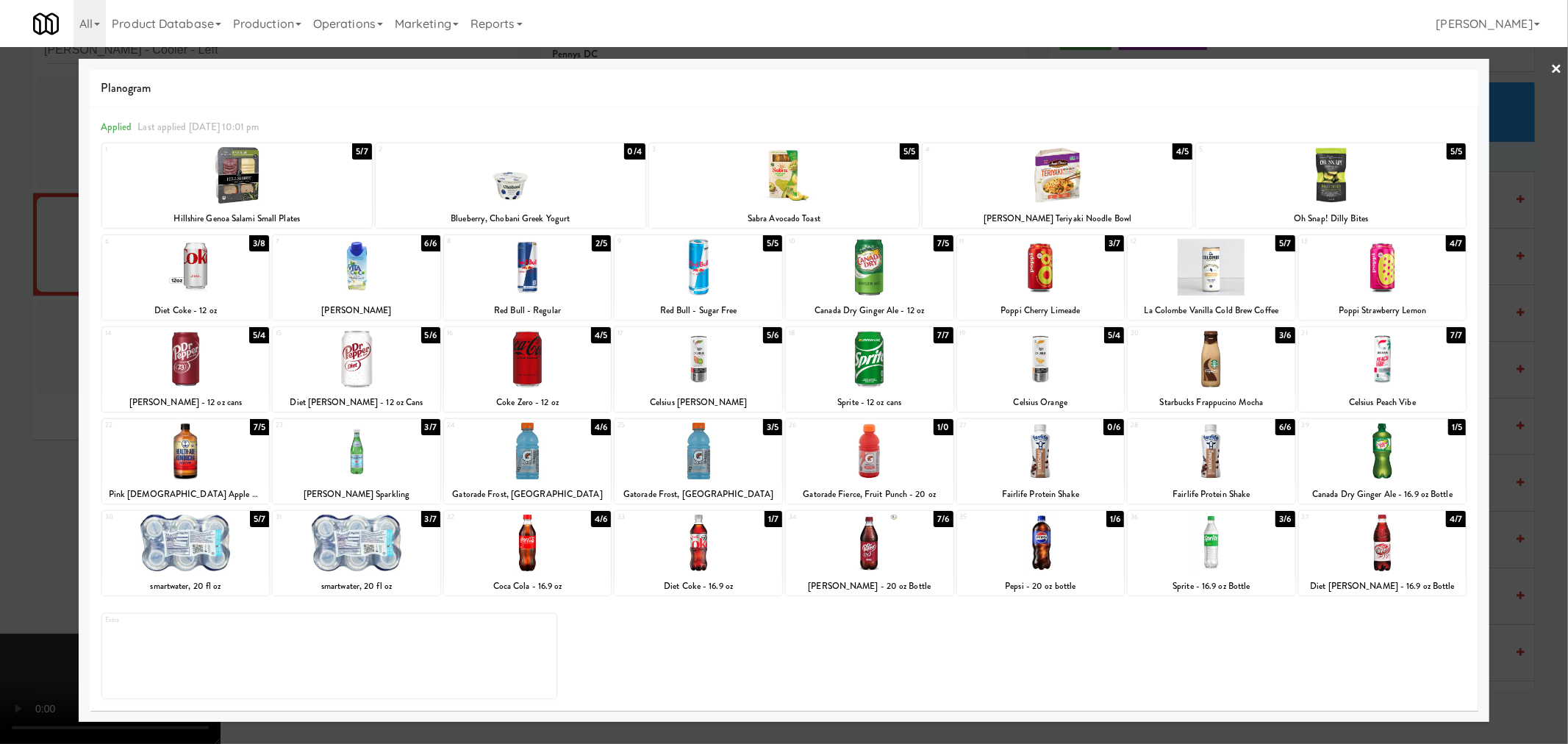
click at [1551, 381] on div at bounding box center [784, 372] width 1568 height 744
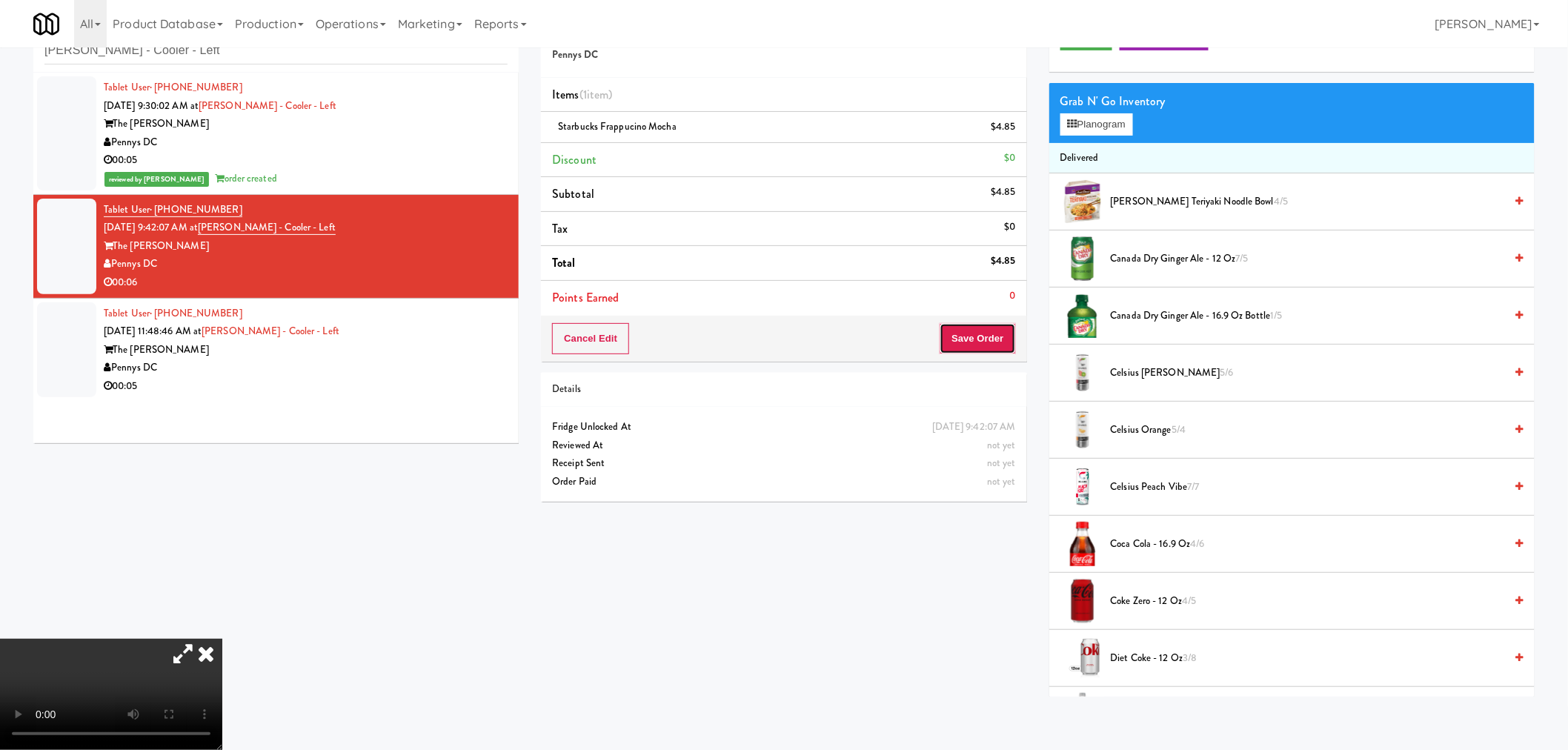
click at [979, 330] on button "Save Order" at bounding box center [977, 338] width 75 height 31
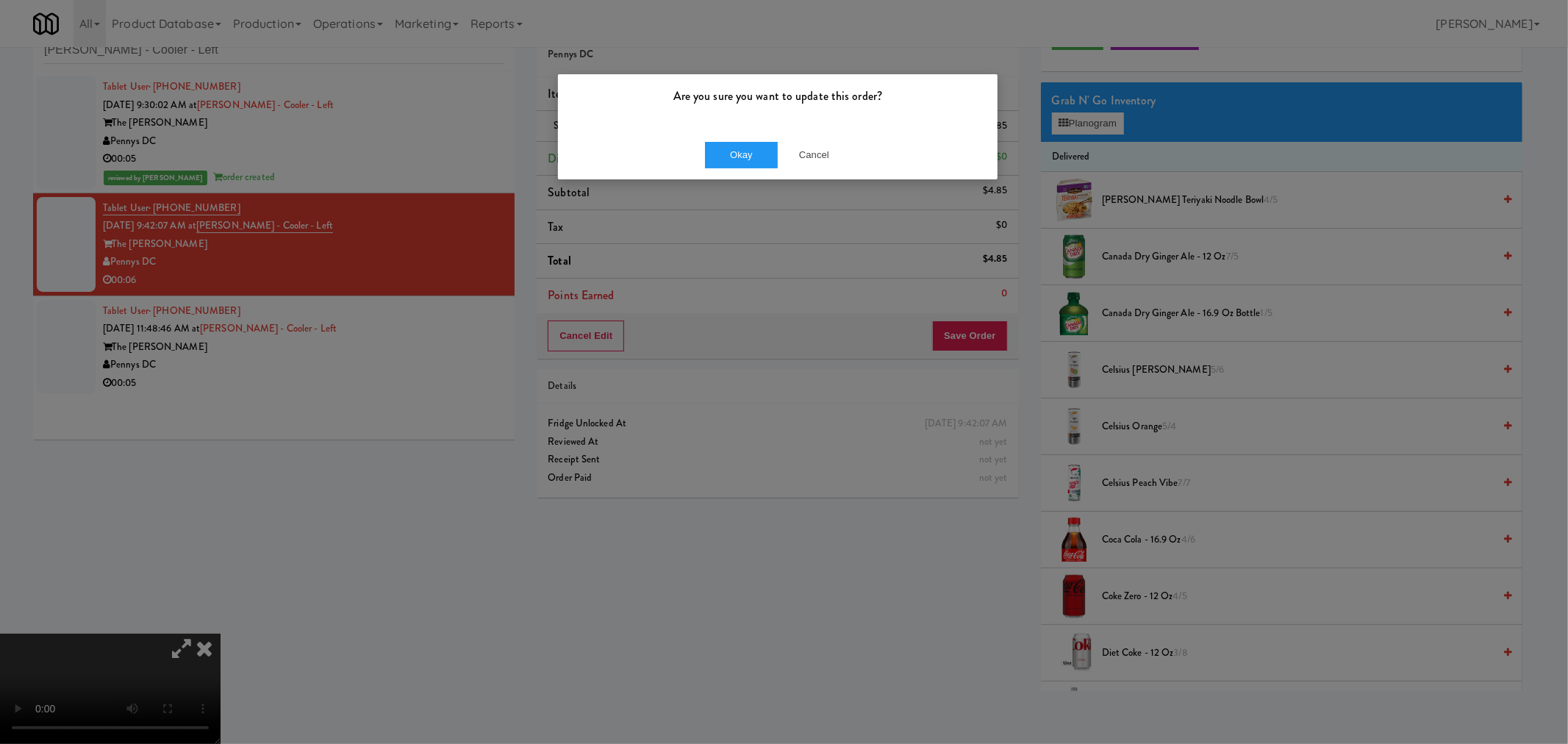
click at [738, 586] on div "Are you sure you want to update this order? Okay Cancel" at bounding box center [784, 372] width 1568 height 744
click at [350, 451] on div "Are you sure you want to update this order? Okay Cancel" at bounding box center [784, 372] width 1568 height 744
click at [796, 163] on button "Cancel" at bounding box center [814, 154] width 73 height 26
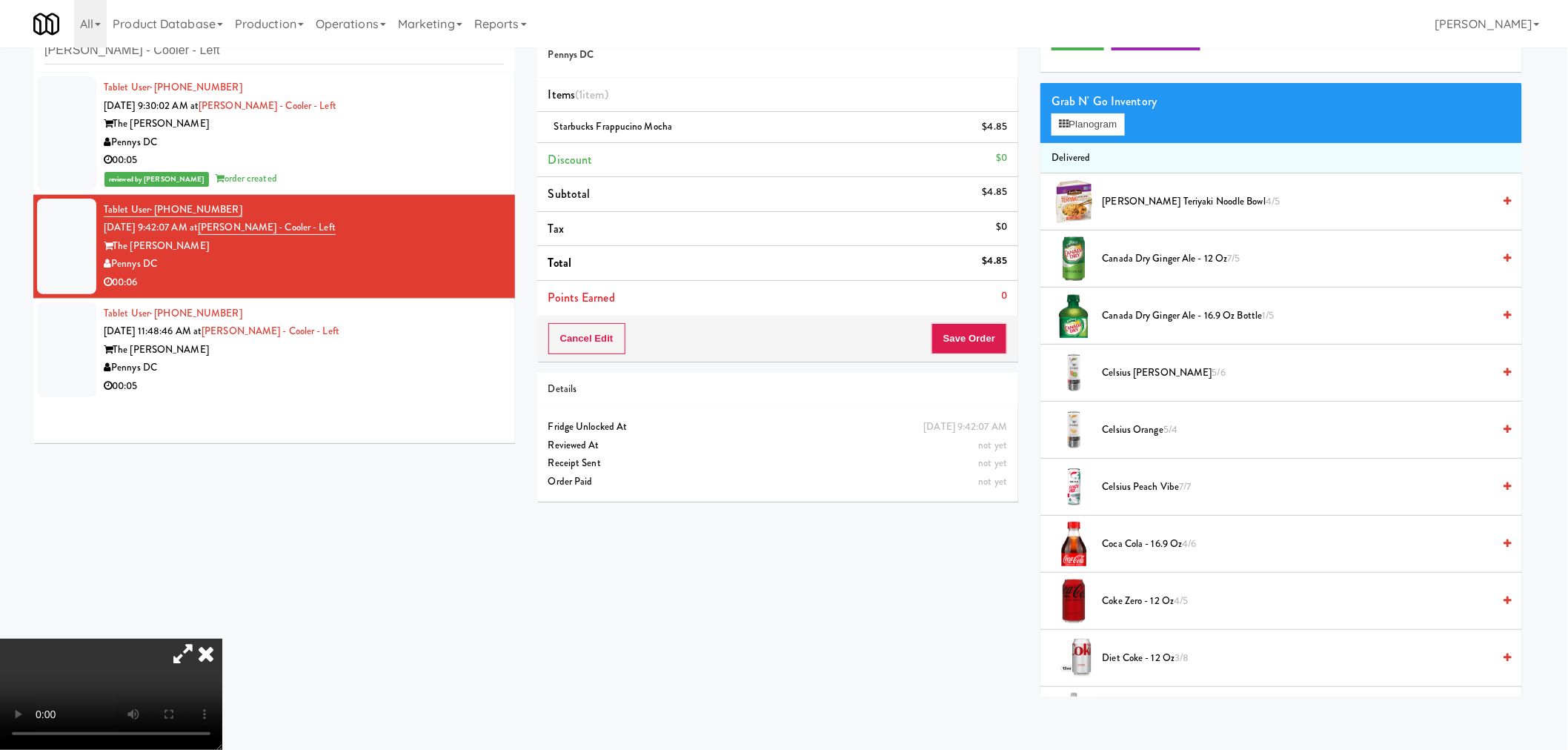
click at [222, 639] on video at bounding box center [111, 694] width 222 height 111
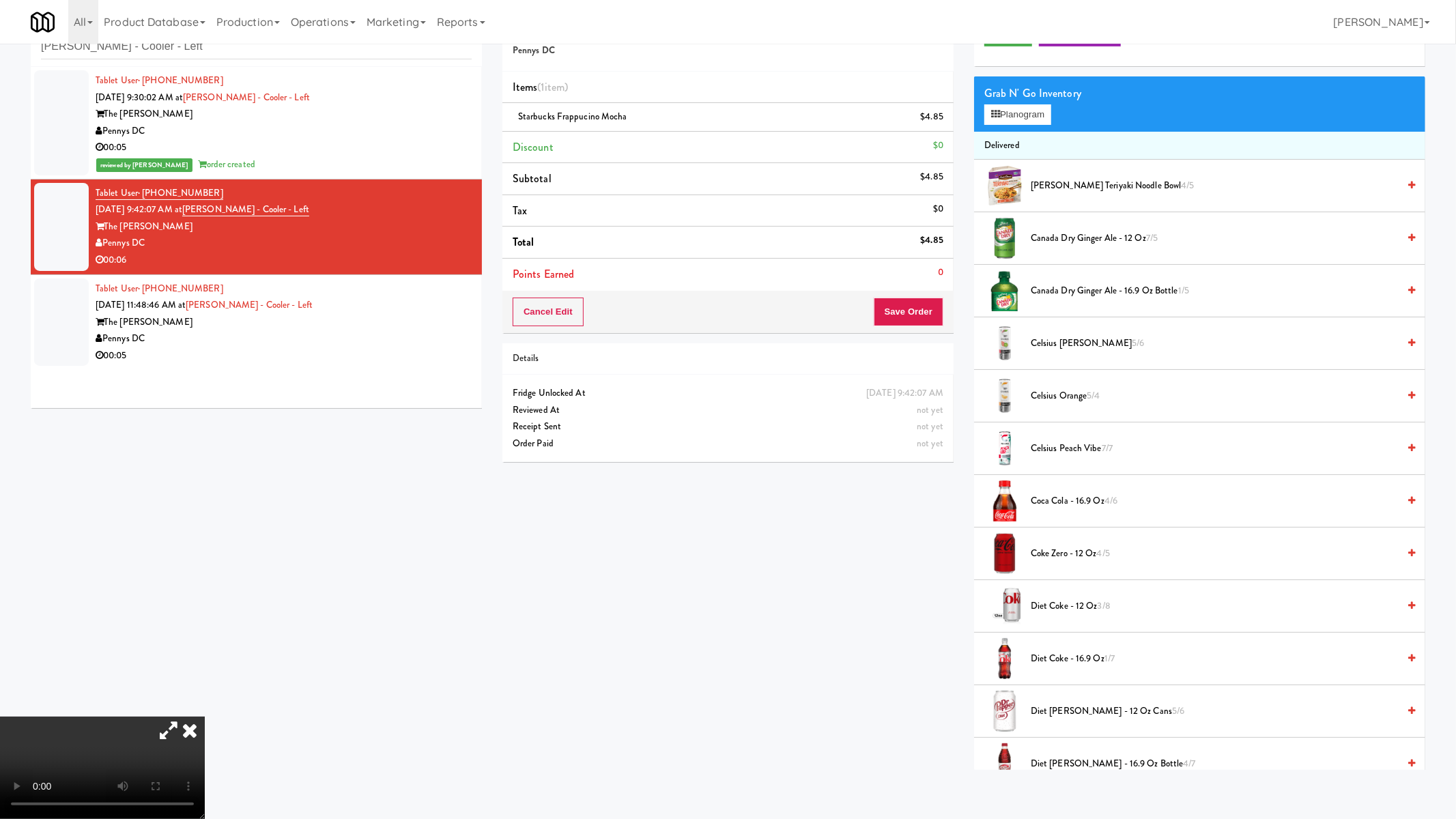
click at [204, 690] on video at bounding box center [102, 767] width 204 height 103
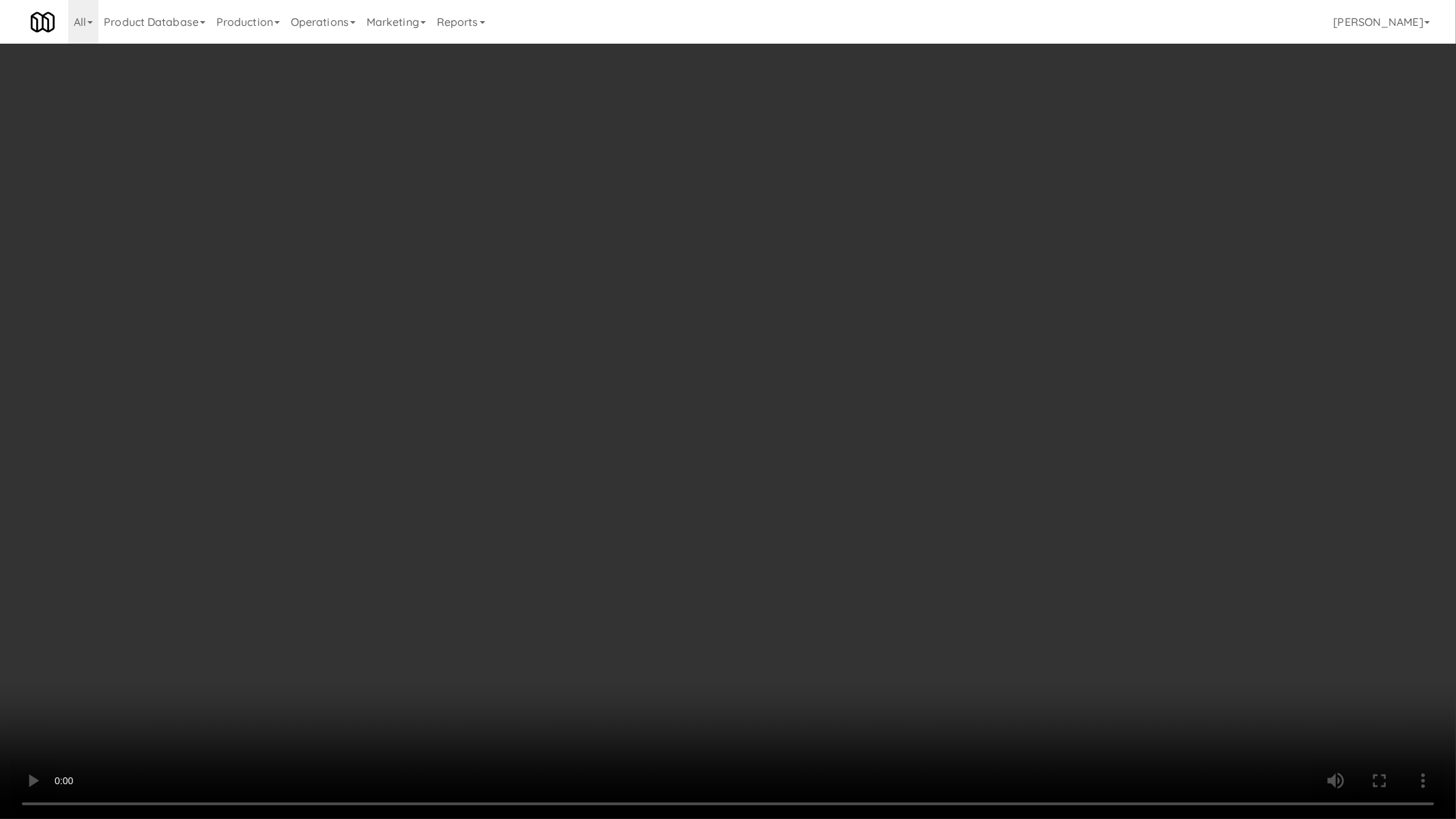
click at [991, 559] on video at bounding box center [728, 410] width 1456 height 819
click at [987, 559] on video at bounding box center [728, 410] width 1456 height 819
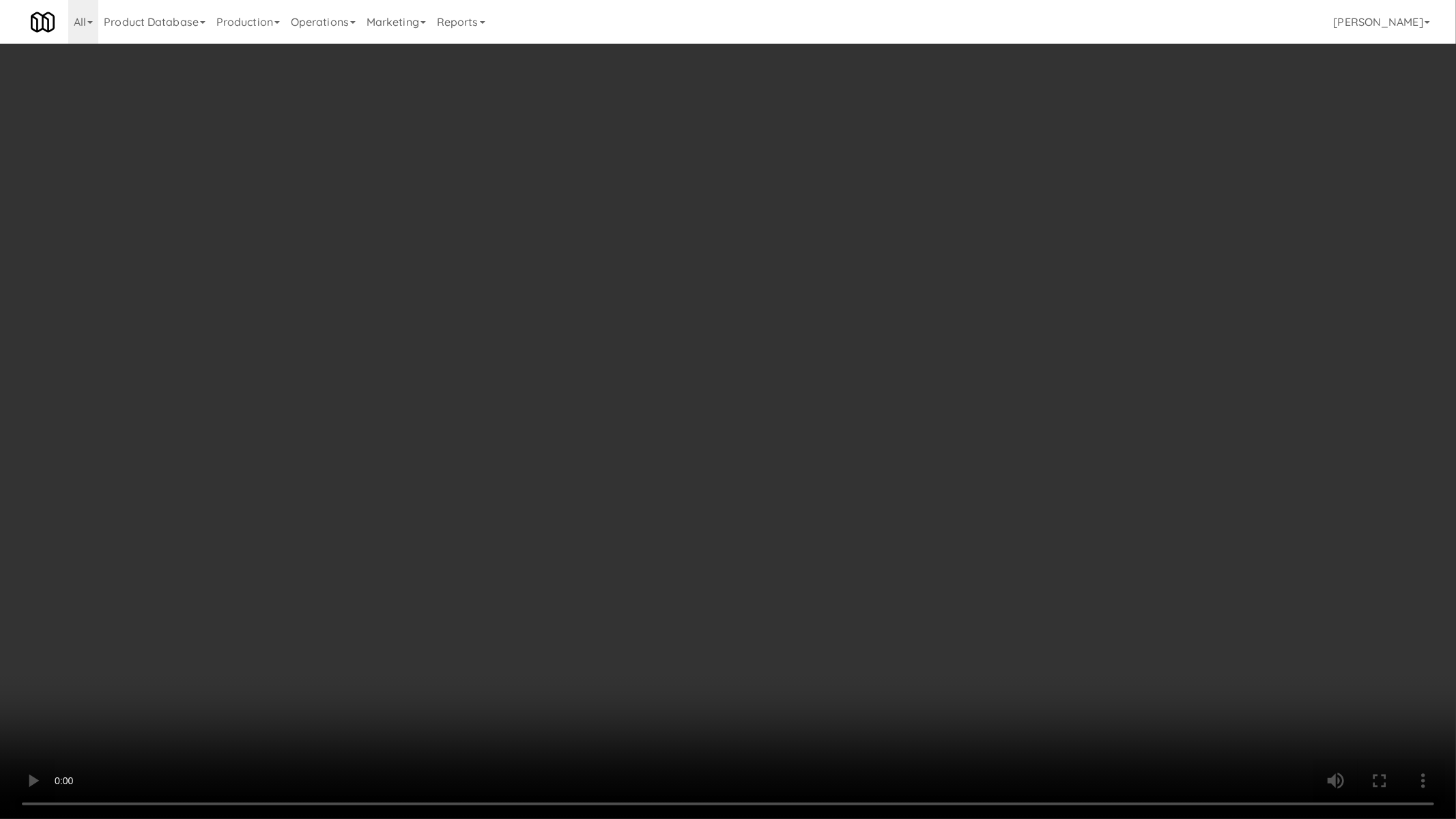
click at [987, 559] on video at bounding box center [728, 410] width 1456 height 819
click at [987, 558] on video at bounding box center [728, 410] width 1456 height 819
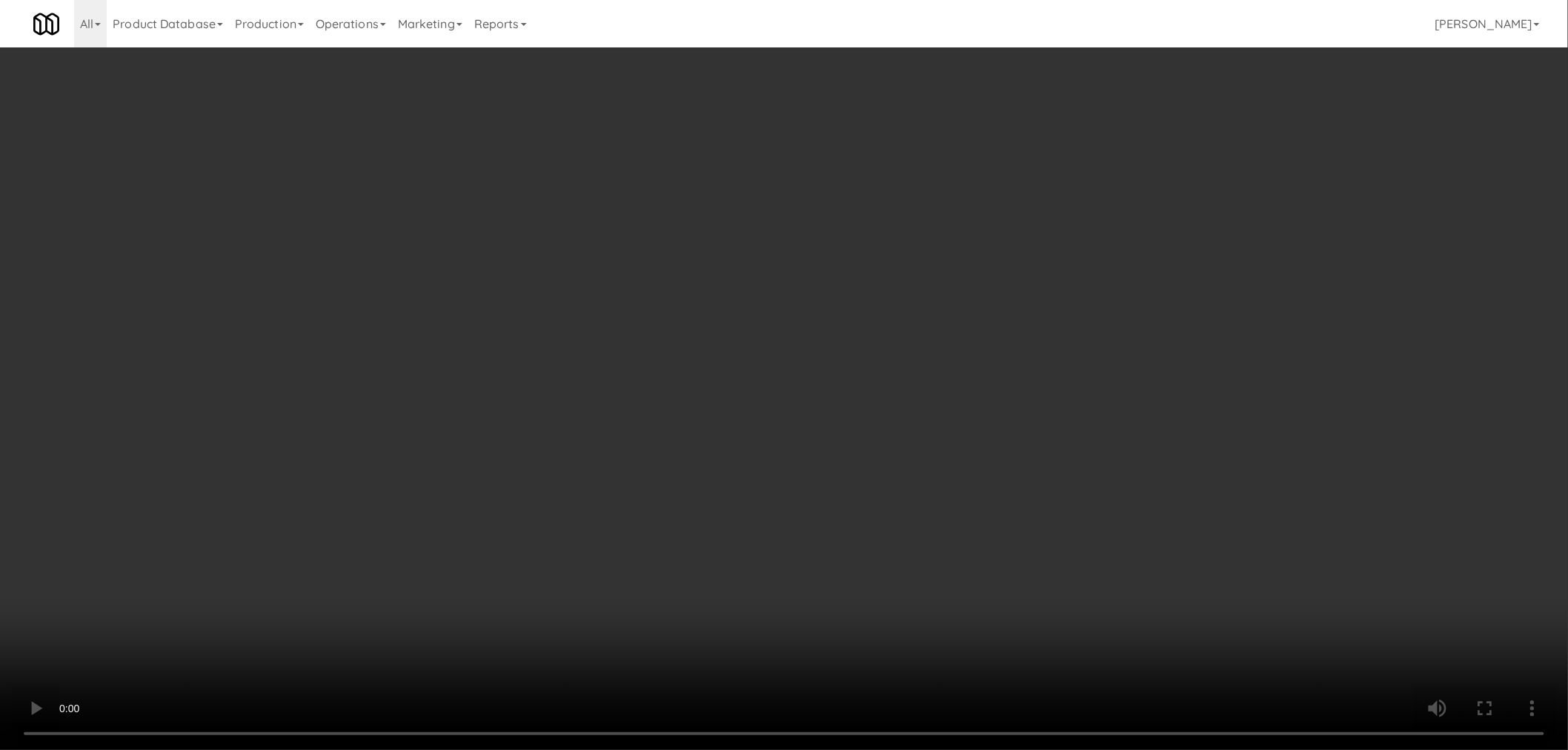
drag, startPoint x: 971, startPoint y: 354, endPoint x: 944, endPoint y: 393, distance: 47.4
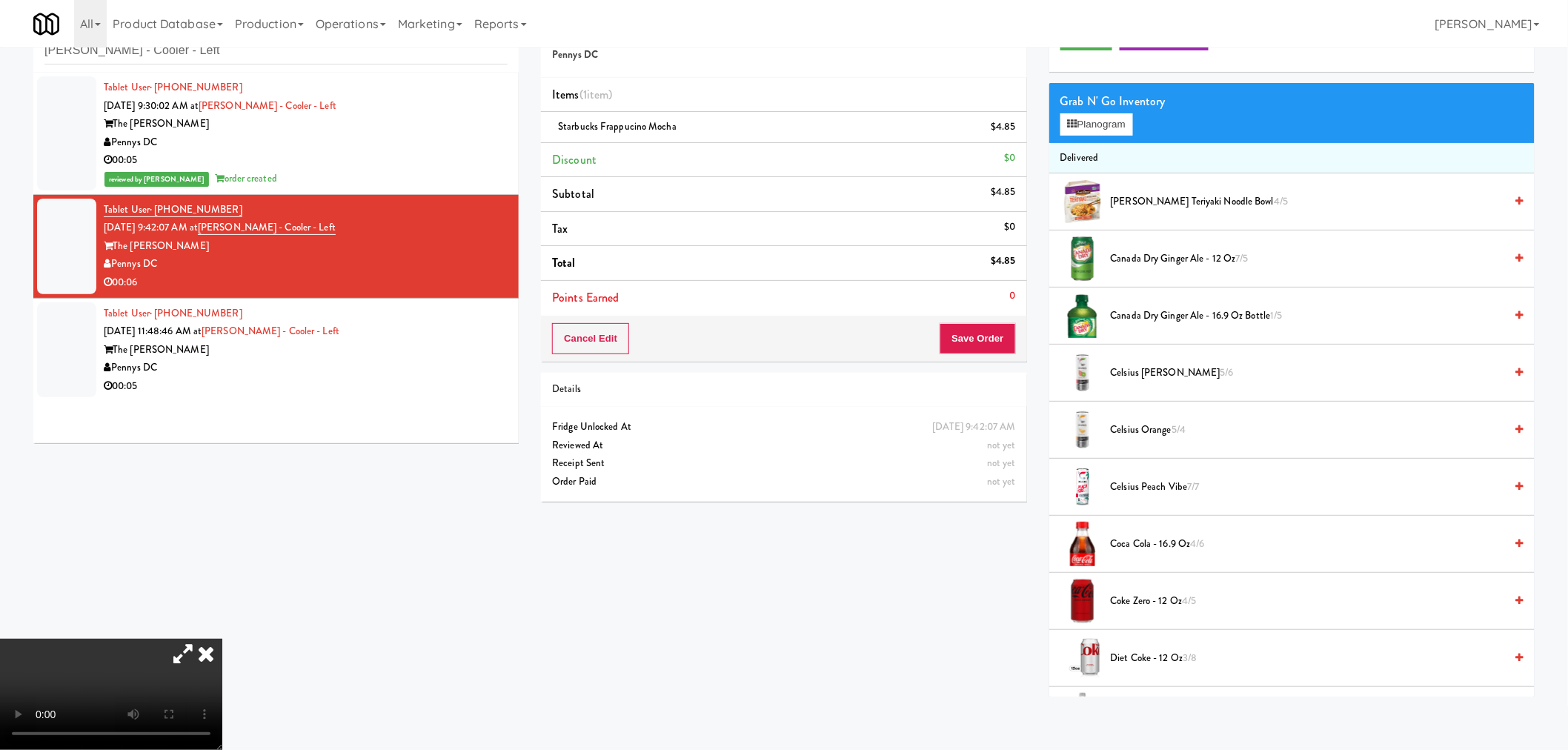
click at [971, 353] on div "Cancel Edit Save Order" at bounding box center [784, 338] width 486 height 46
click at [969, 344] on button "Save Order" at bounding box center [977, 338] width 75 height 31
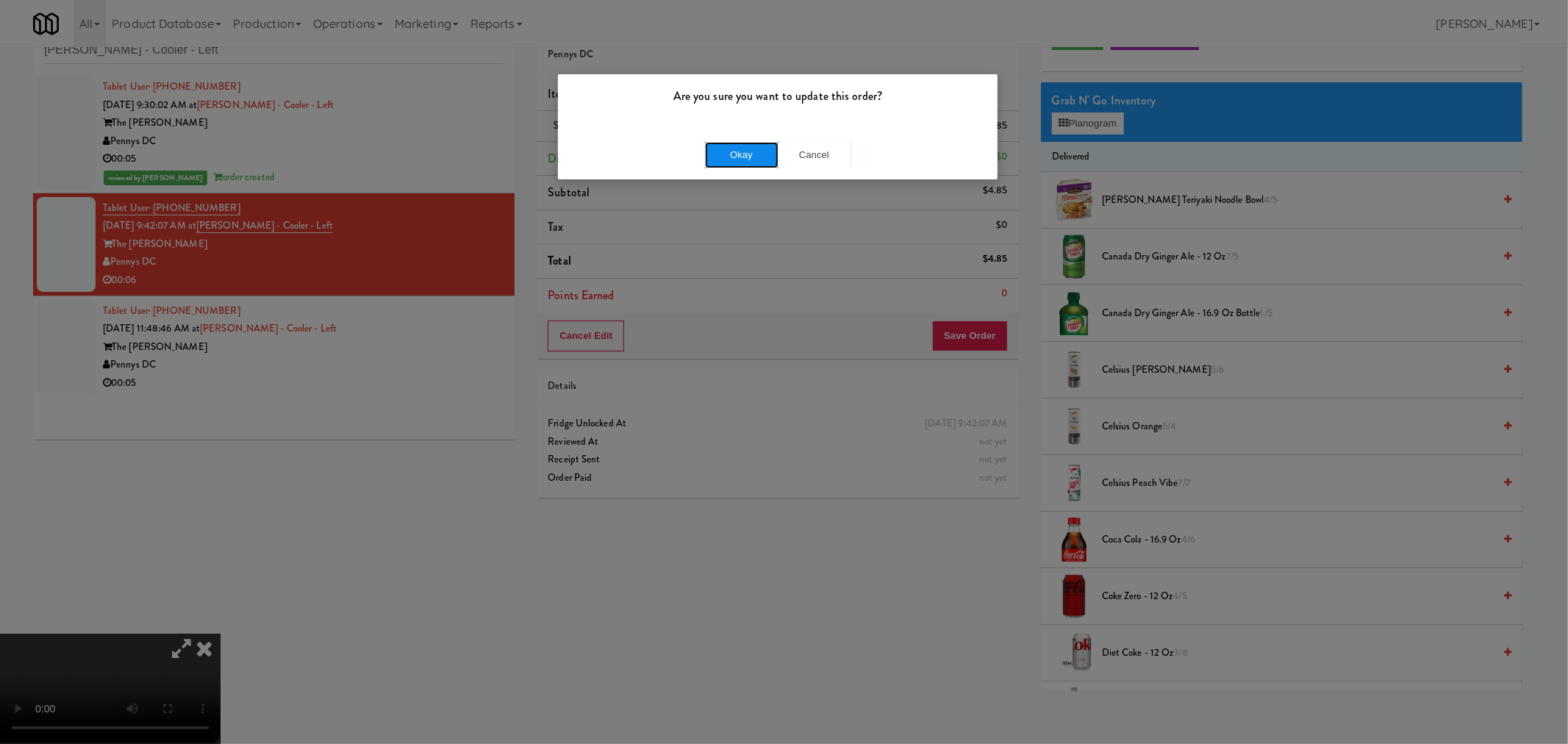
click at [743, 147] on button "Okay" at bounding box center [741, 154] width 73 height 26
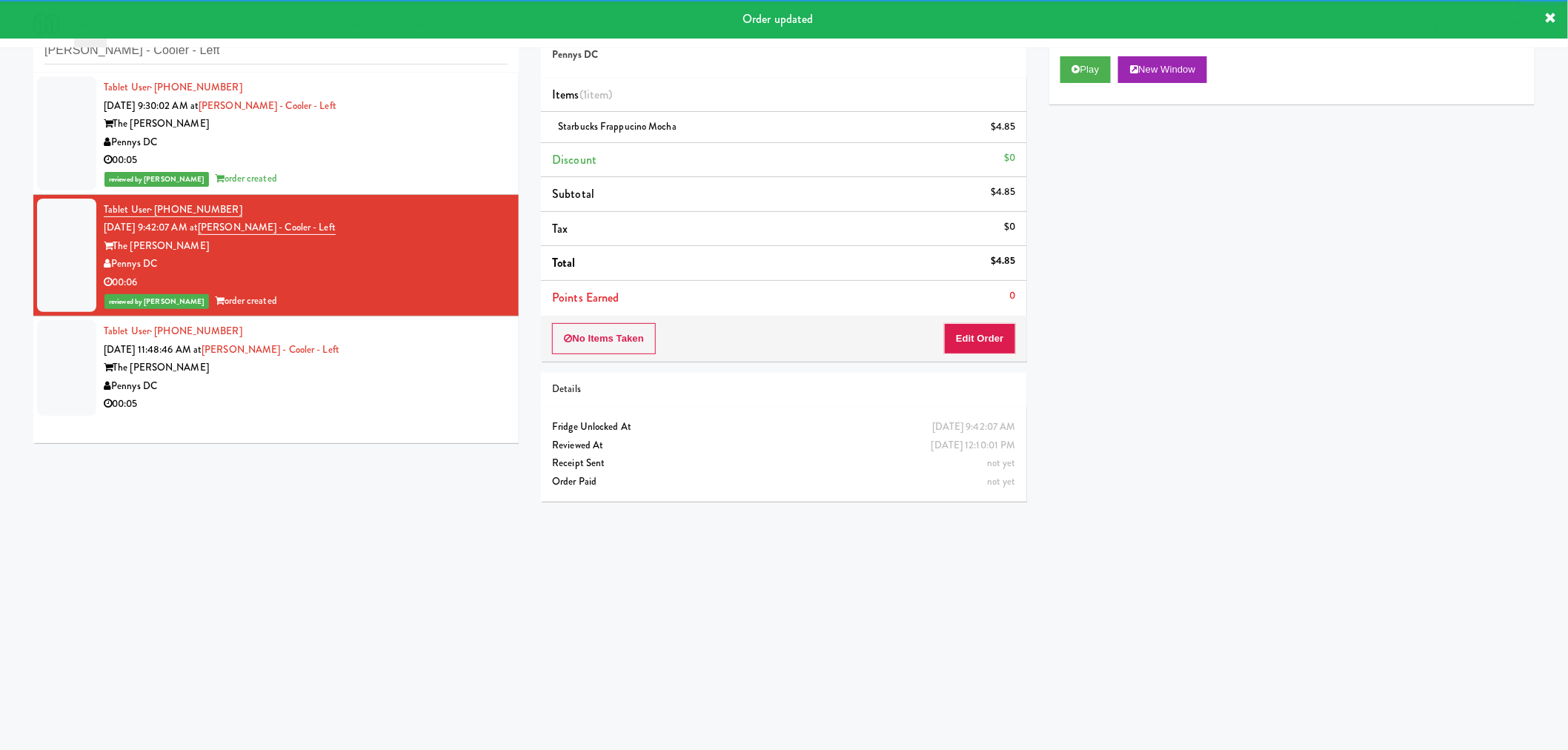
click at [399, 398] on div "00:05" at bounding box center [305, 404] width 404 height 18
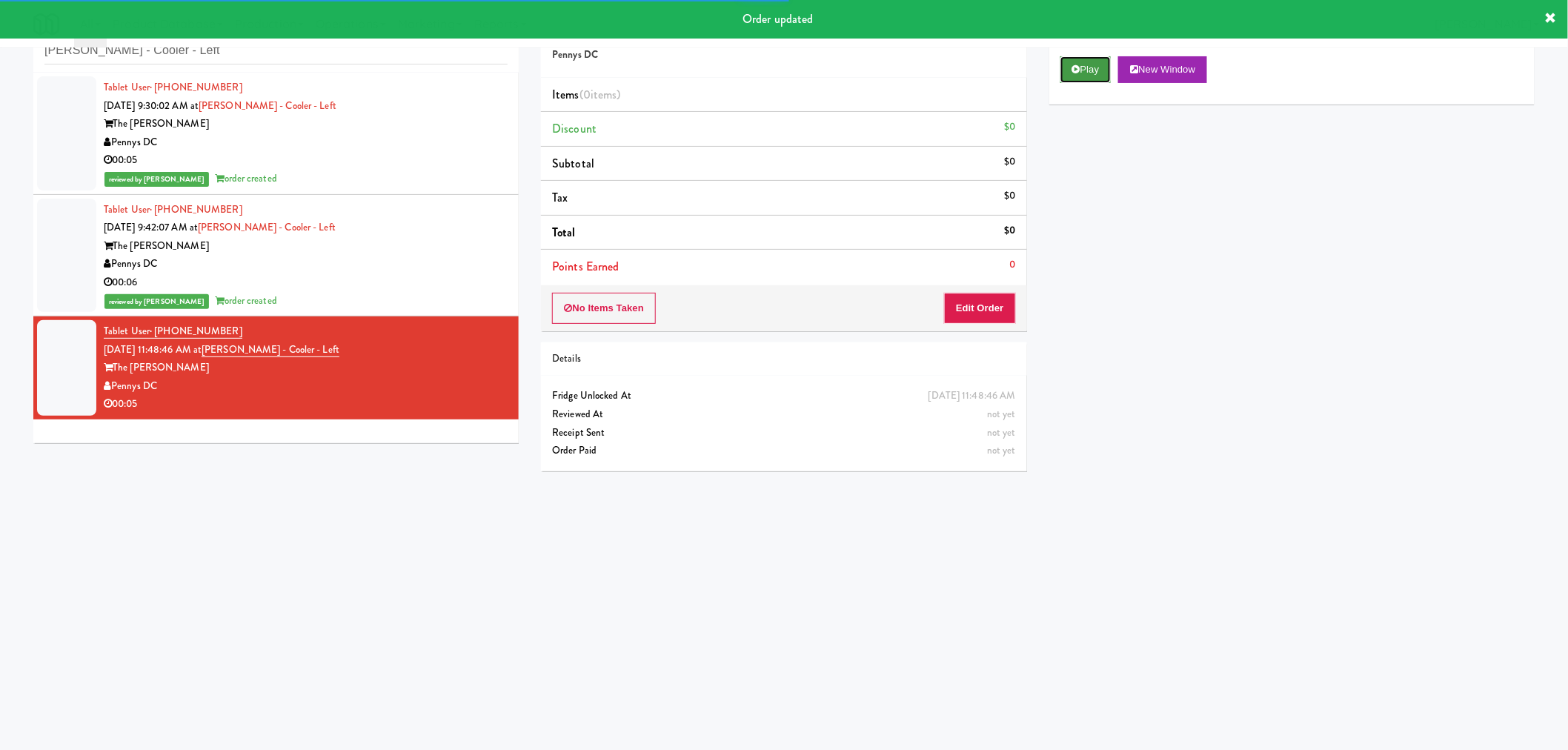
click at [1079, 72] on icon at bounding box center [1076, 69] width 8 height 10
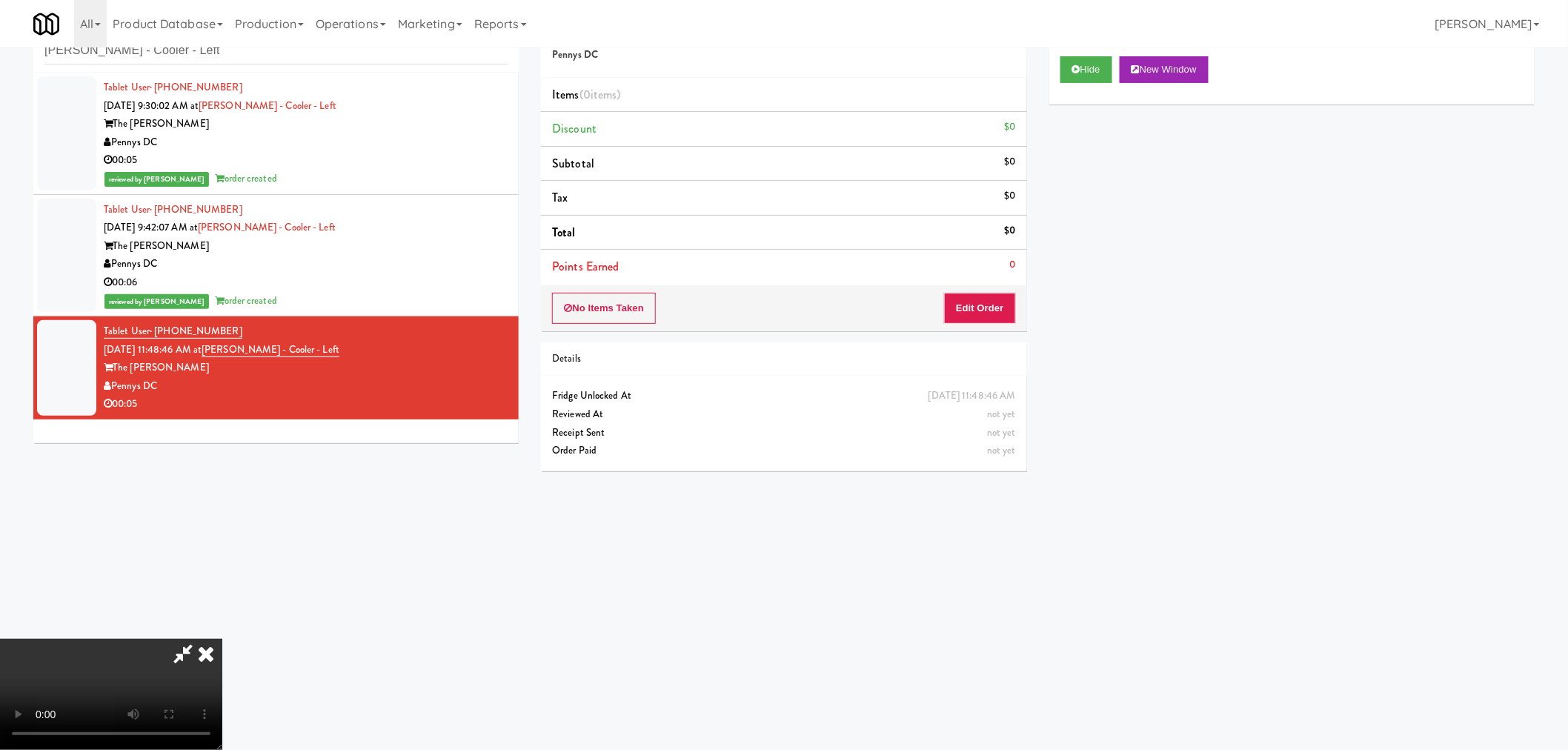
drag, startPoint x: 181, startPoint y: 658, endPoint x: 292, endPoint y: 633, distance: 113.8
click at [179, 658] on icon at bounding box center [183, 653] width 34 height 30
click at [222, 639] on video at bounding box center [111, 694] width 222 height 111
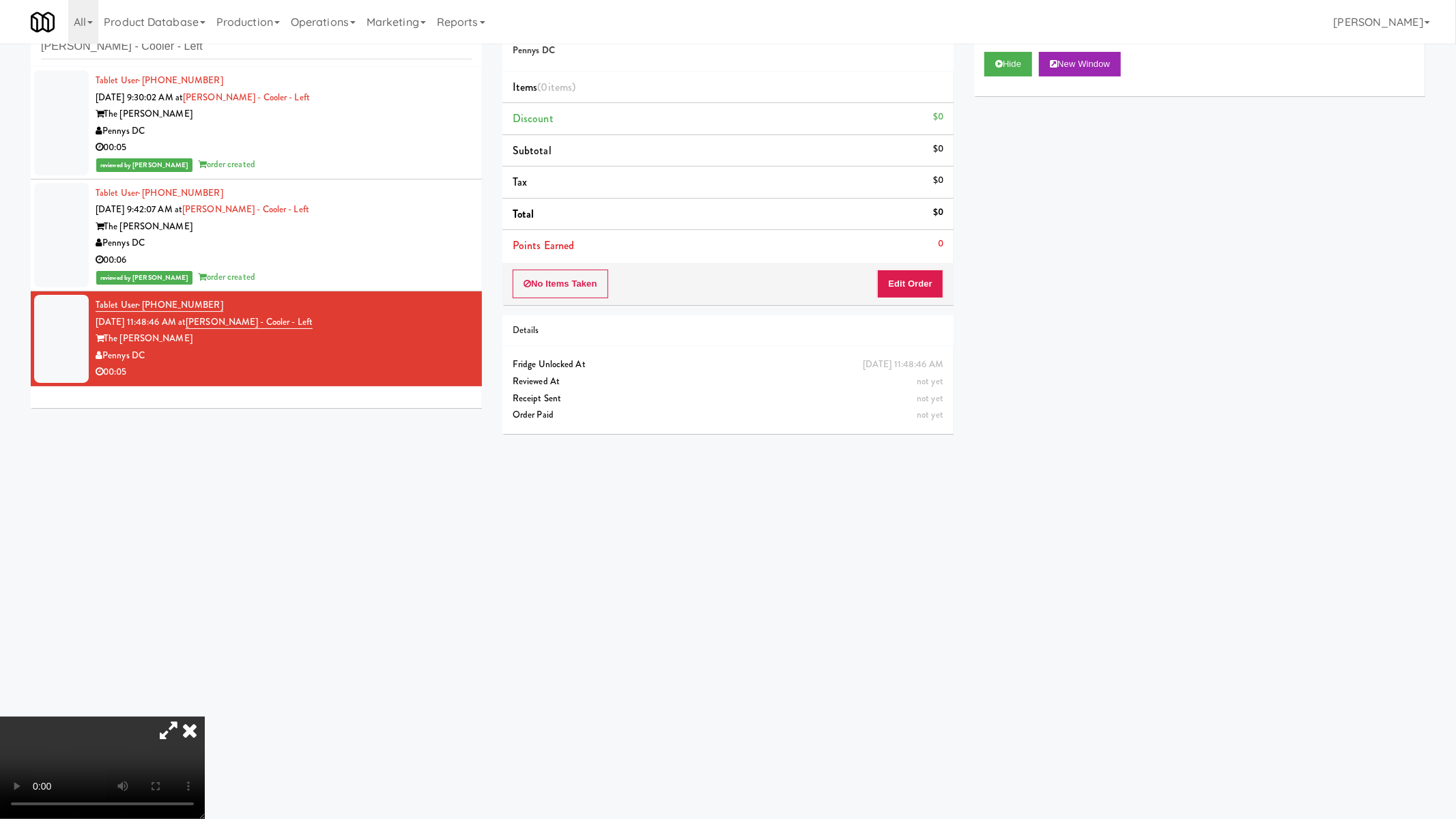
click at [204, 690] on video at bounding box center [102, 767] width 204 height 103
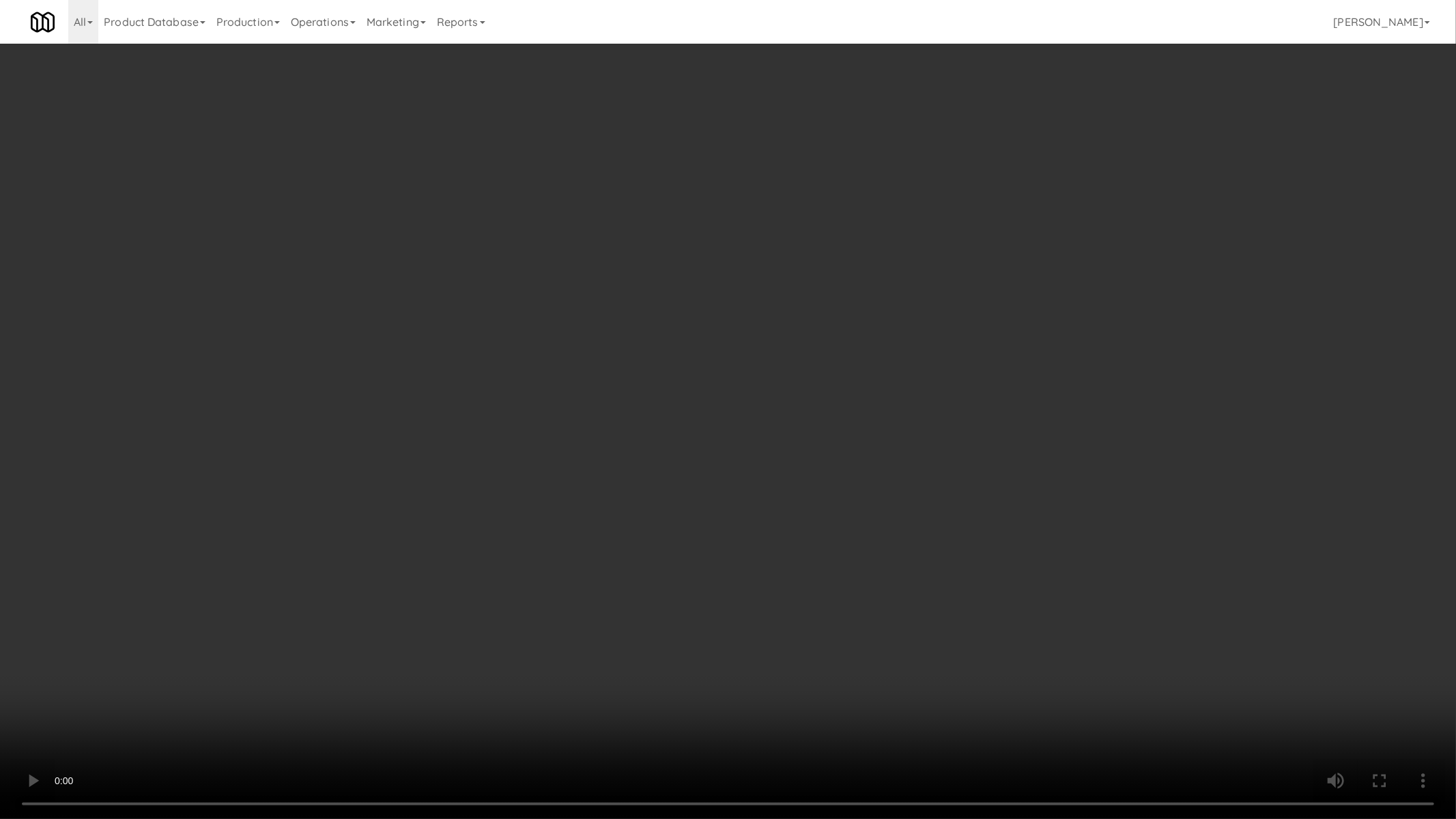
click at [697, 475] on video at bounding box center [728, 410] width 1456 height 819
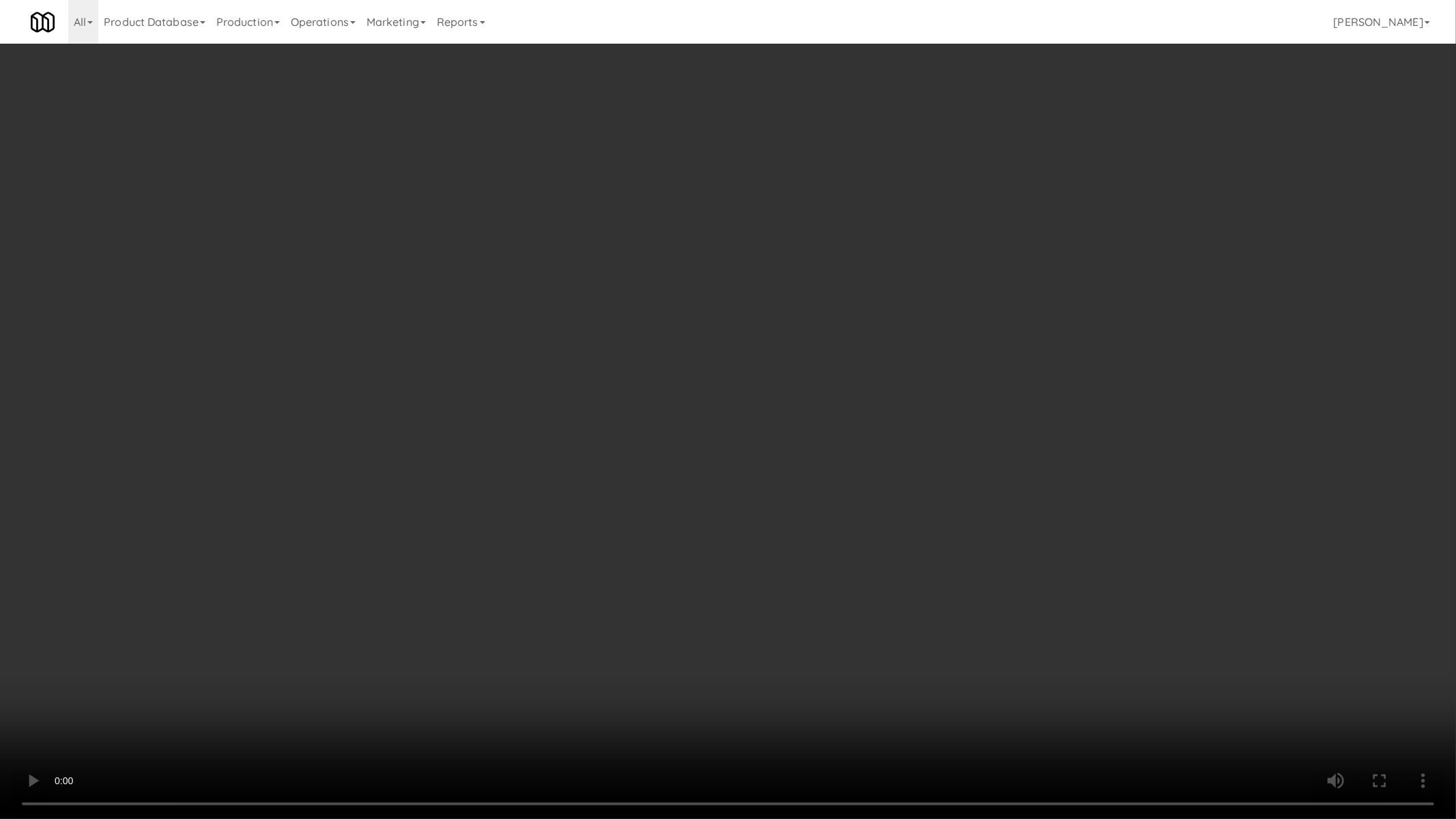
click at [697, 475] on video at bounding box center [728, 410] width 1456 height 819
click at [622, 373] on video at bounding box center [728, 410] width 1456 height 819
click at [613, 349] on video at bounding box center [728, 410] width 1456 height 819
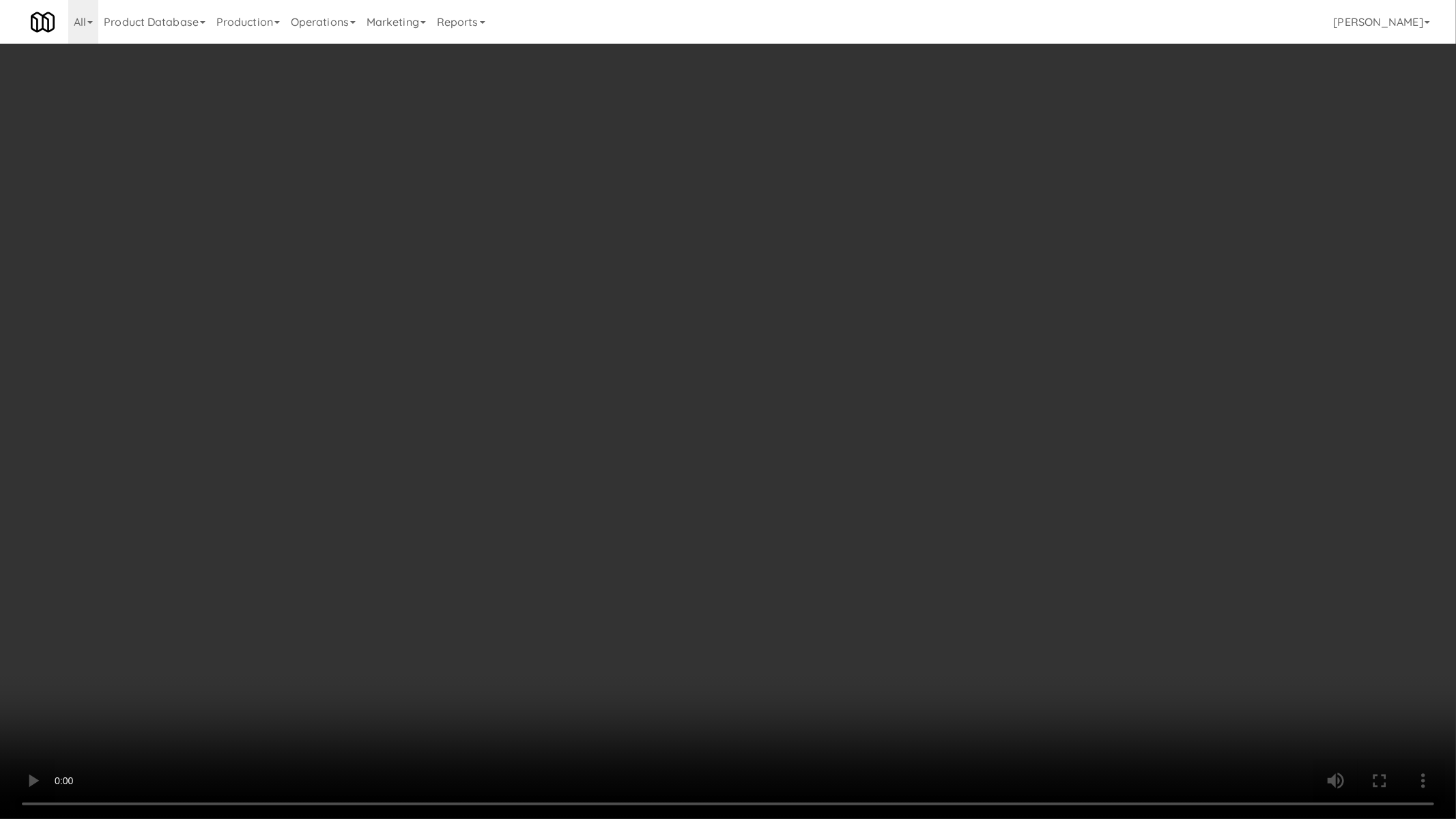
click at [713, 347] on video at bounding box center [728, 410] width 1456 height 819
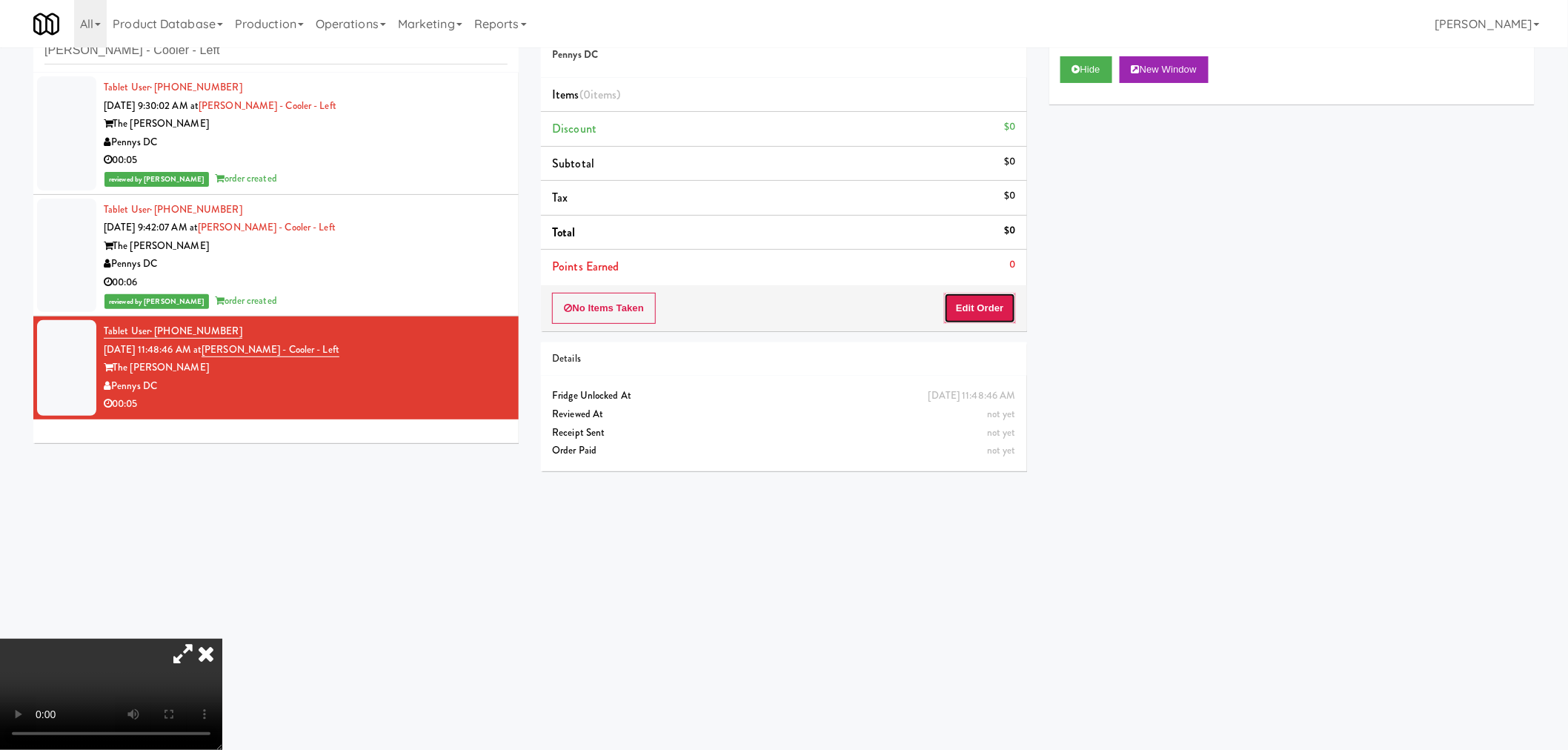
click at [969, 309] on button "Edit Order" at bounding box center [980, 308] width 72 height 31
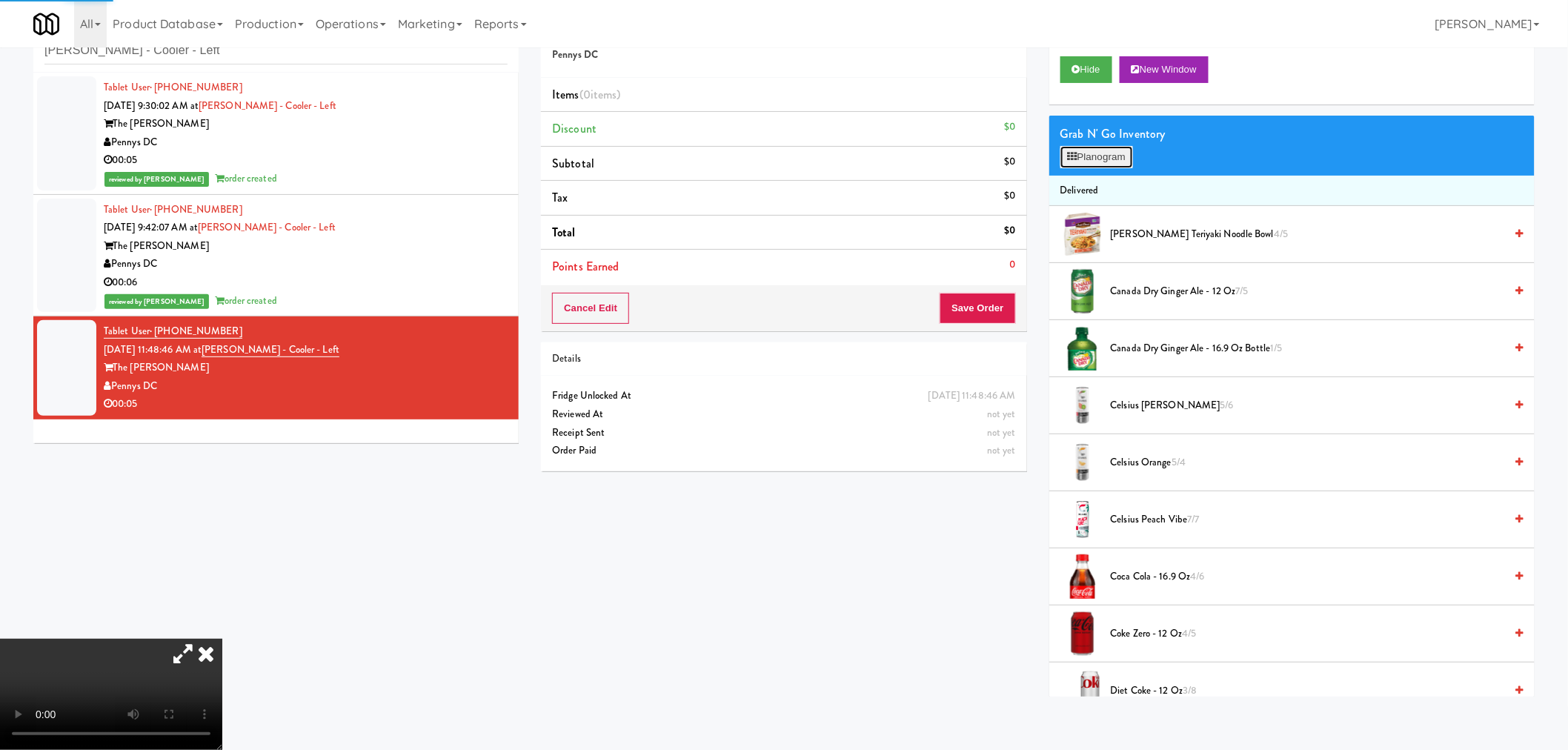
click at [1093, 159] on button "Planogram" at bounding box center [1096, 157] width 73 height 22
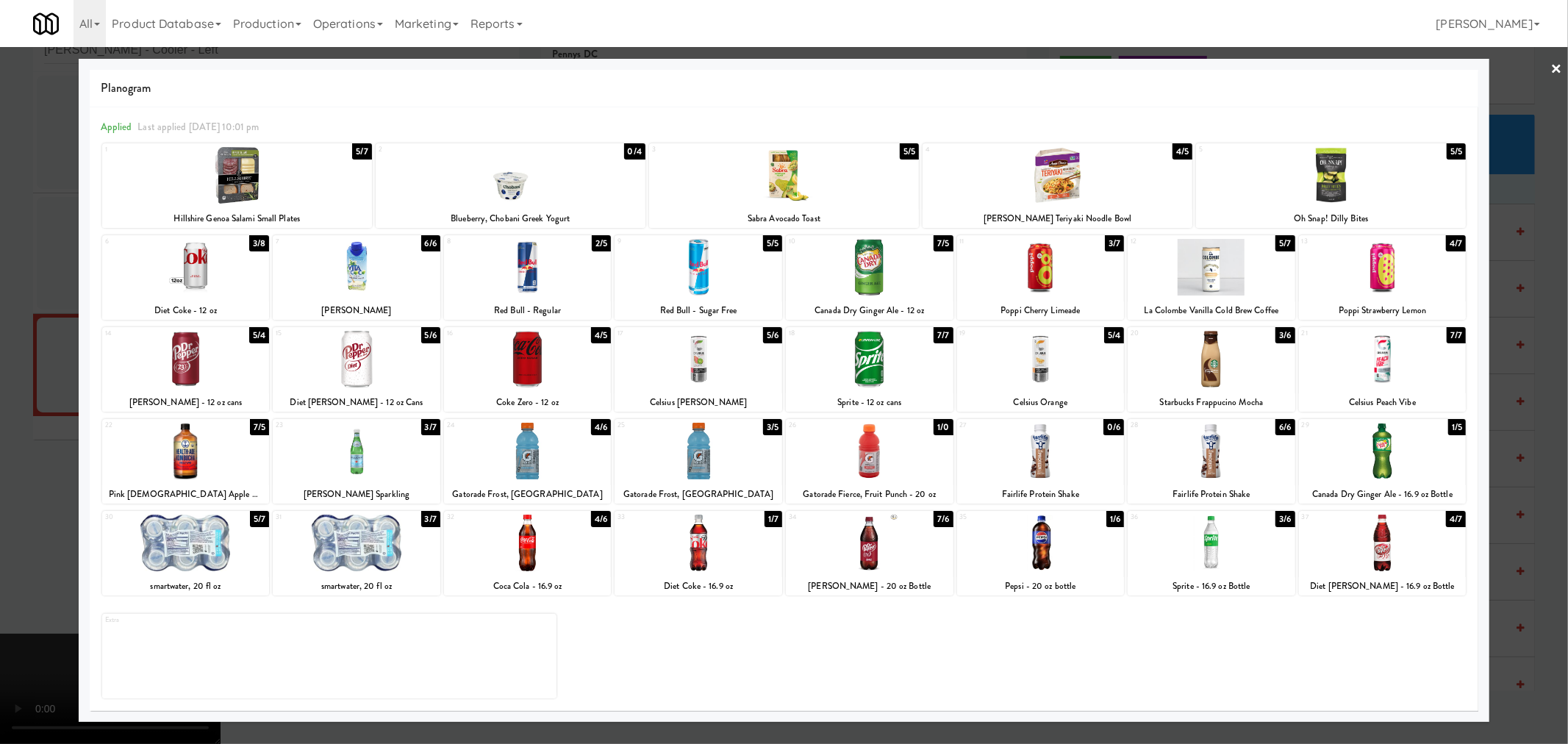
click at [696, 378] on div at bounding box center [698, 358] width 168 height 56
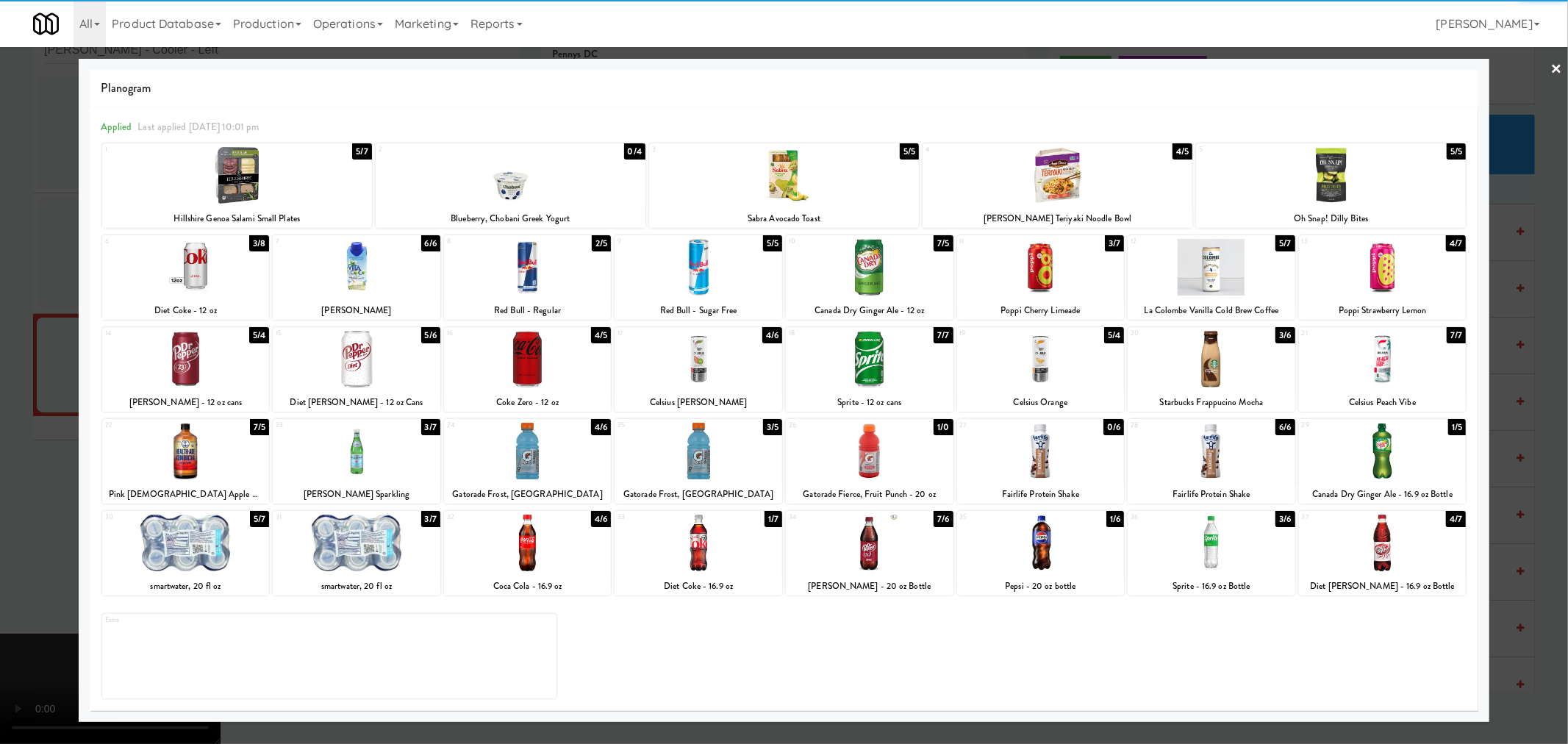
click at [1554, 367] on div at bounding box center [784, 372] width 1568 height 744
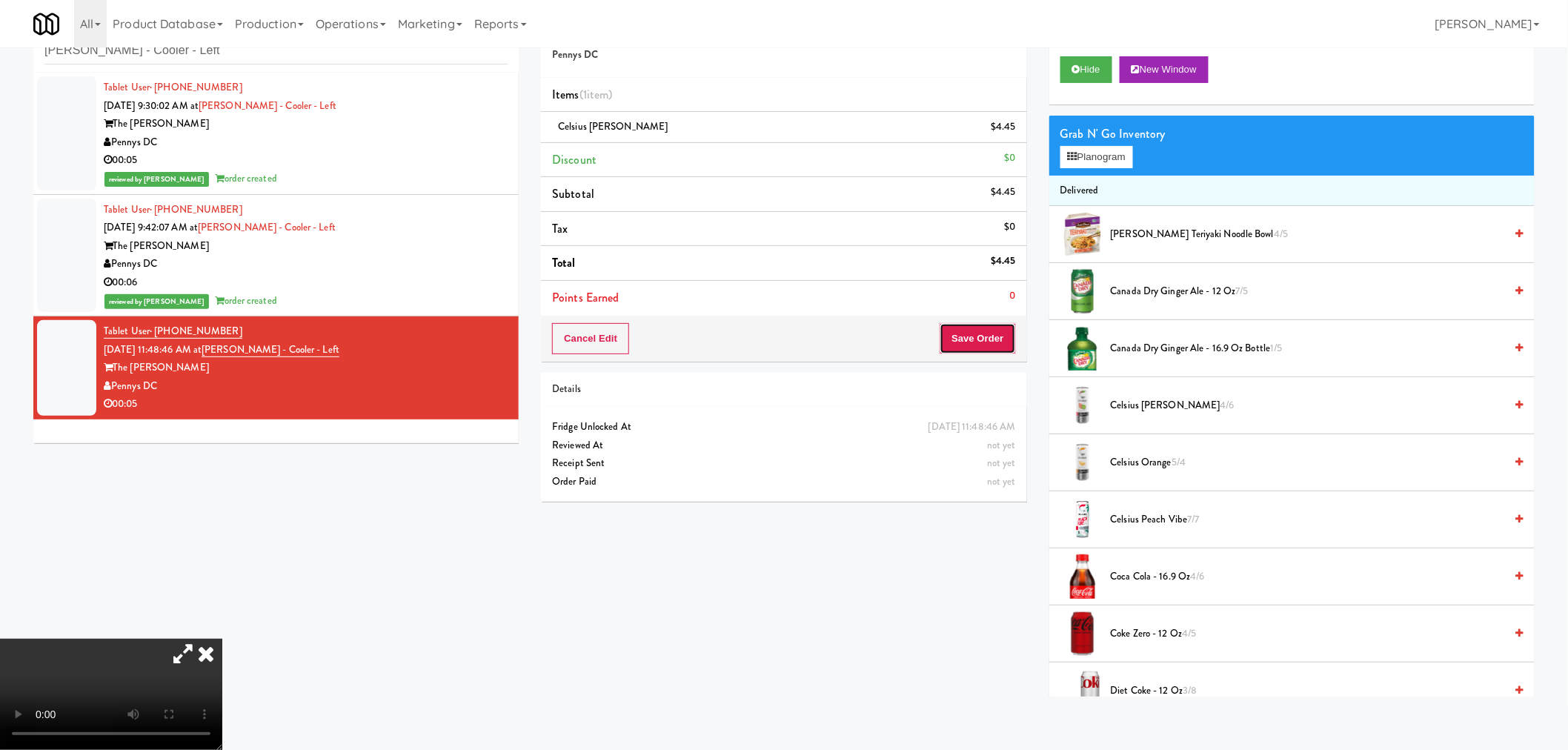
click at [981, 332] on button "Save Order" at bounding box center [977, 338] width 75 height 31
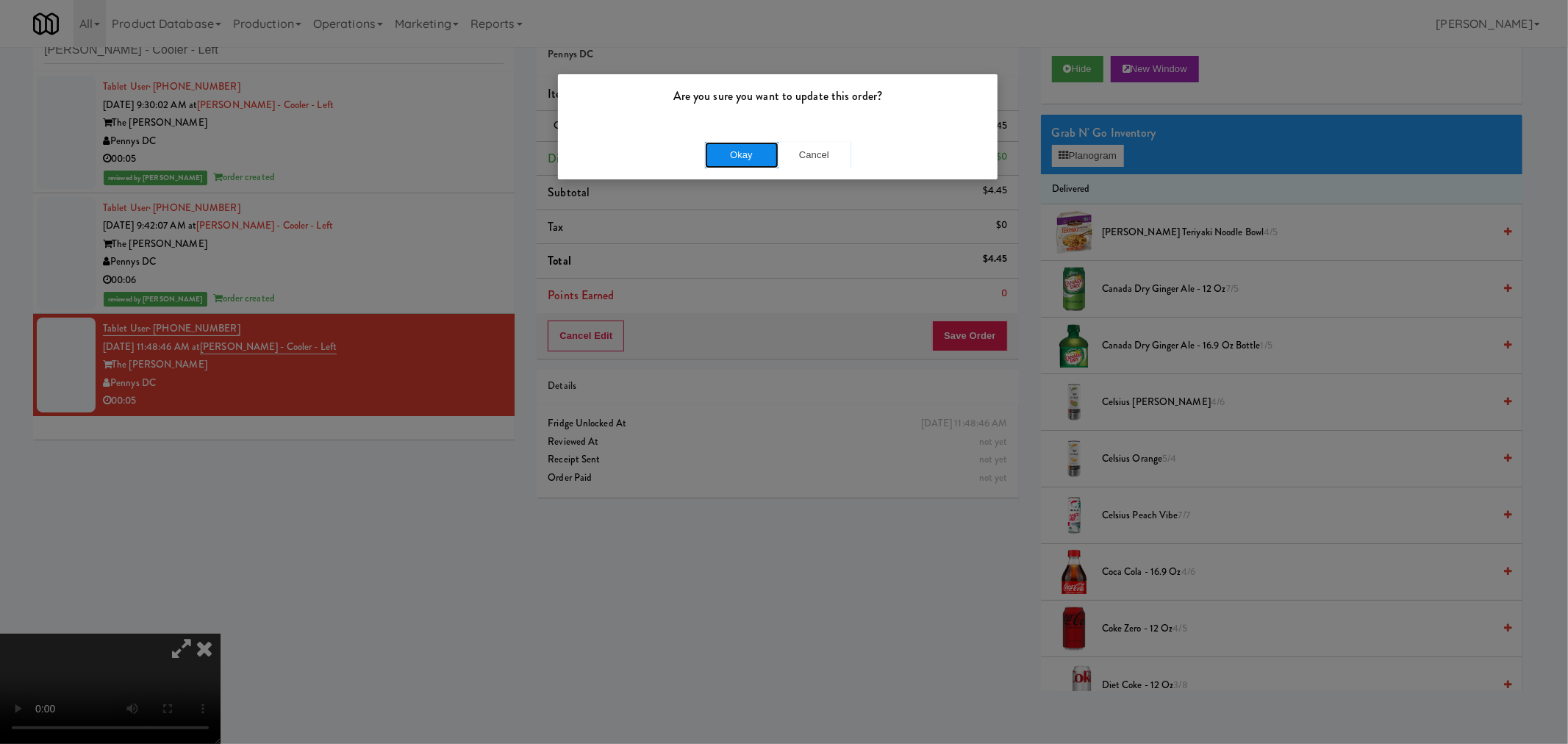
click at [742, 145] on button "Okay" at bounding box center [741, 154] width 73 height 26
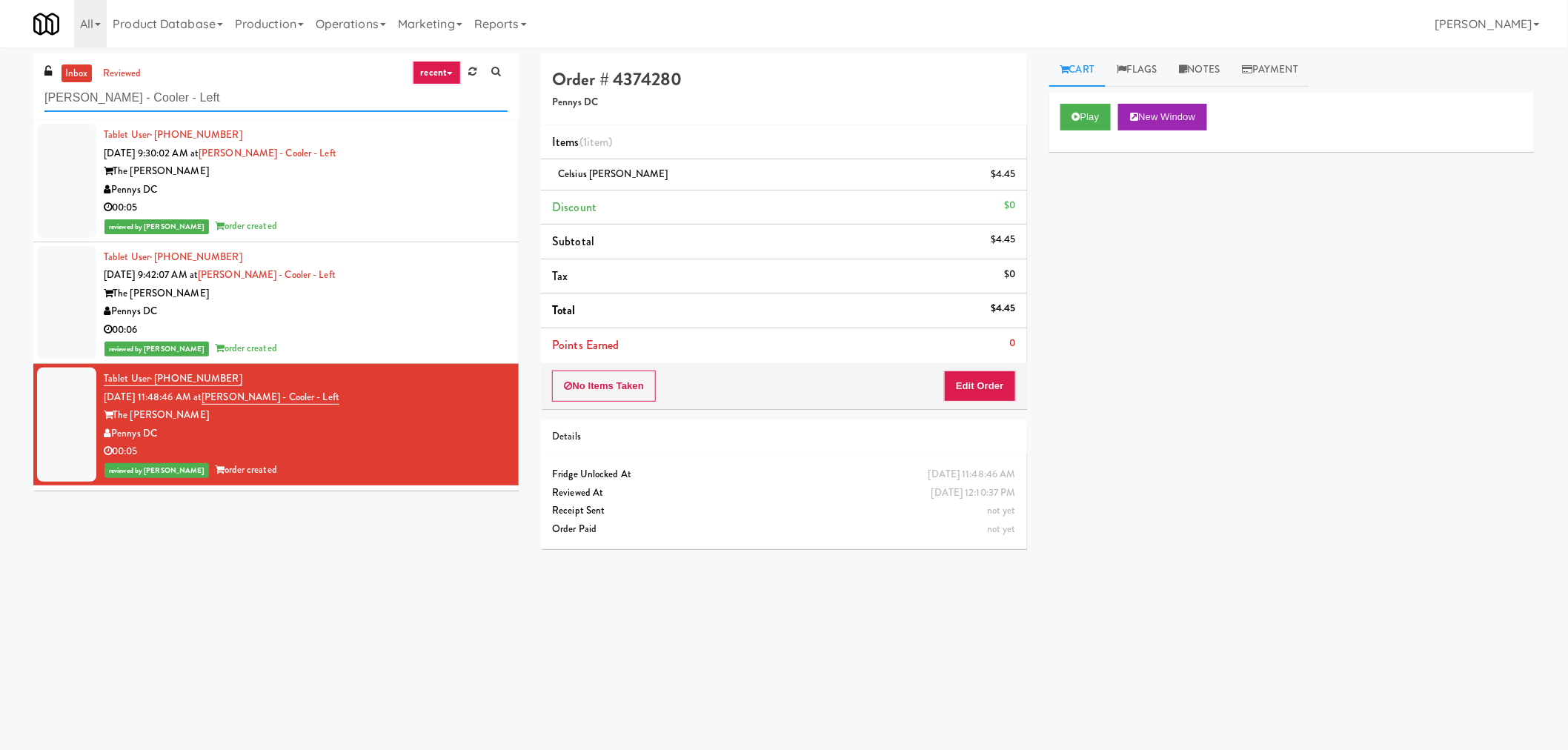
click at [167, 102] on input "[PERSON_NAME] - Cooler - Left" at bounding box center [276, 98] width 463 height 27
paste input "Armada Combo Unit"
type input "Armada Combo Unit"
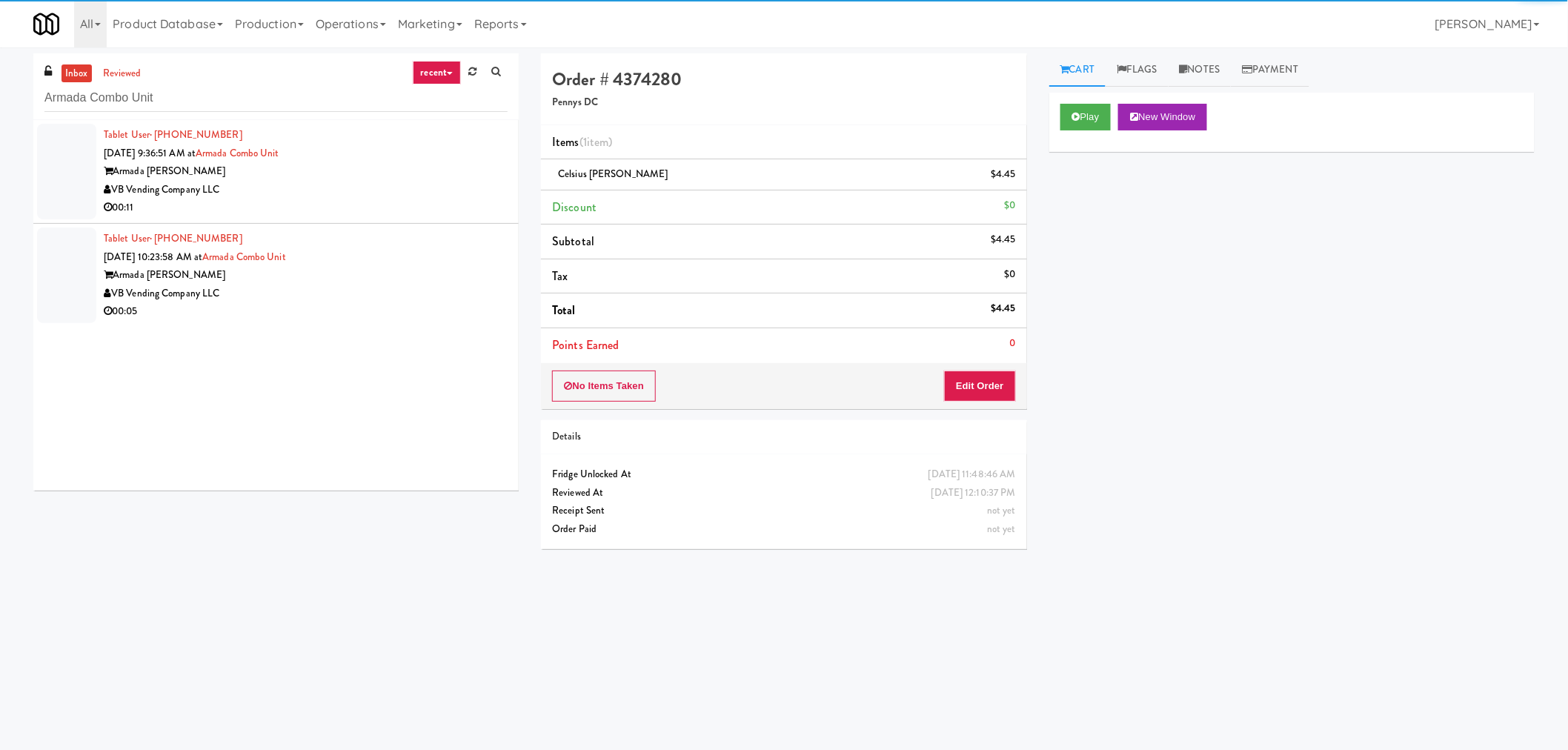
click at [408, 172] on div "Armada [PERSON_NAME]" at bounding box center [305, 171] width 404 height 18
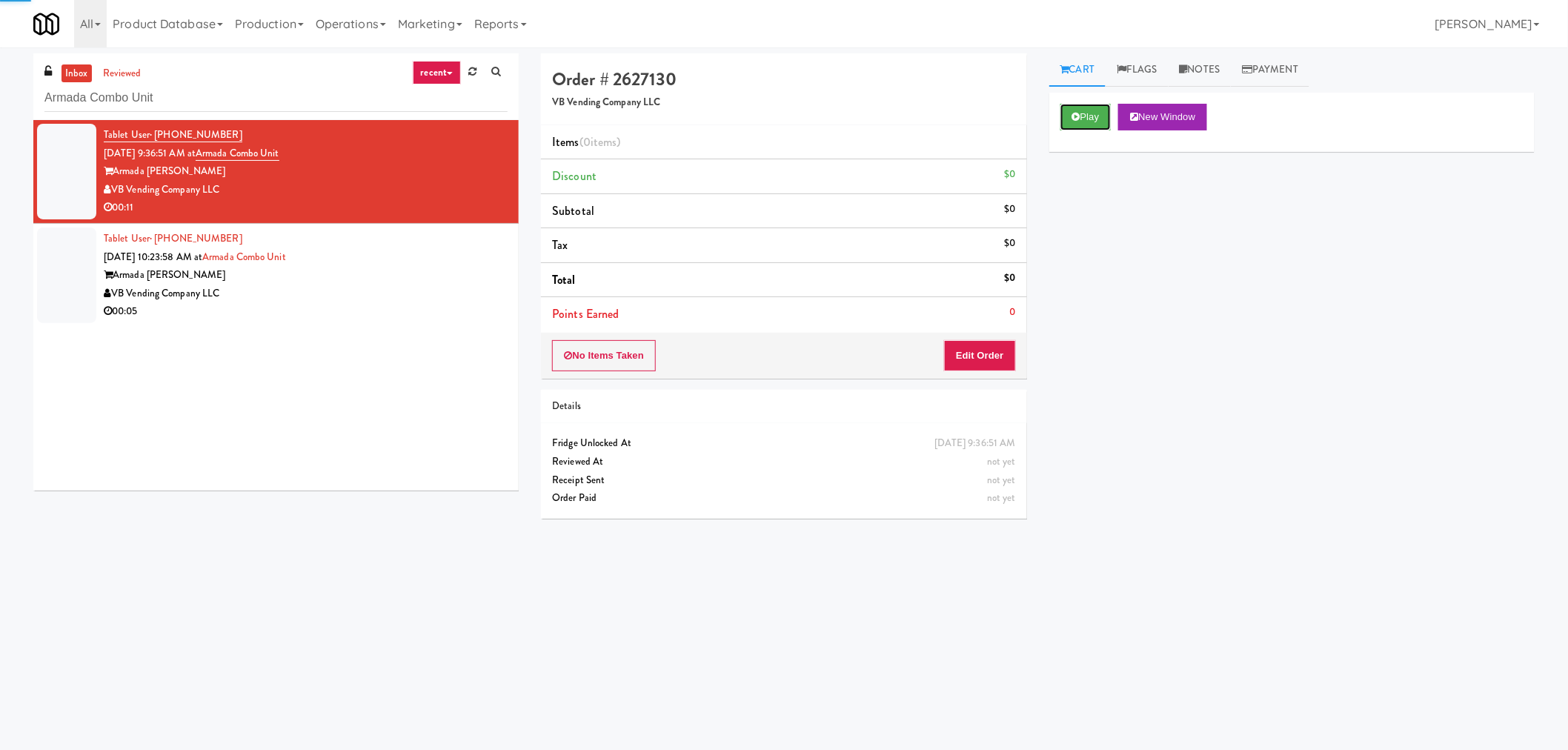
click at [1105, 109] on button "Play" at bounding box center [1086, 116] width 51 height 26
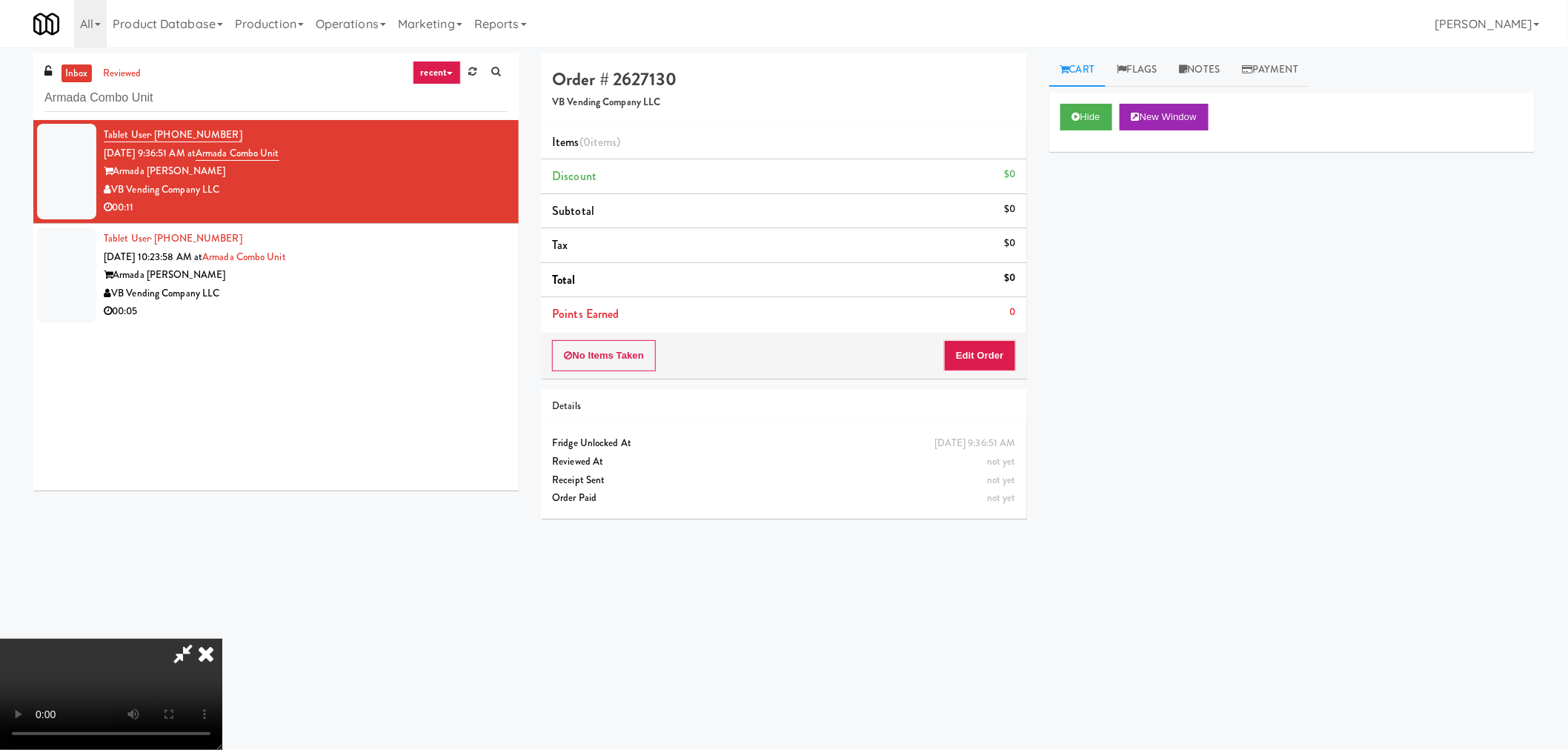
click at [183, 650] on icon at bounding box center [183, 653] width 34 height 30
click at [222, 639] on video at bounding box center [111, 694] width 222 height 111
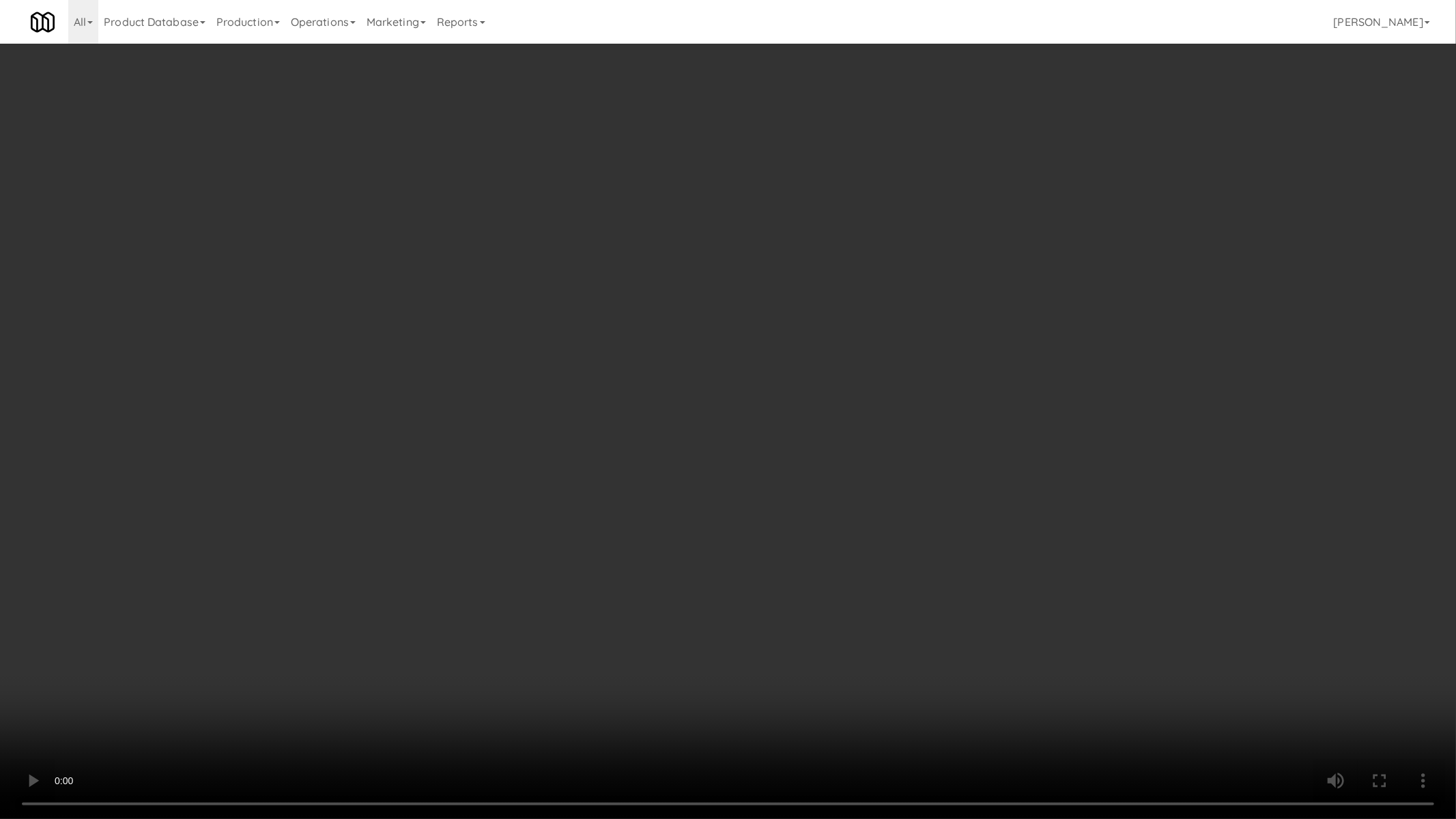
drag, startPoint x: 908, startPoint y: 490, endPoint x: 894, endPoint y: 491, distance: 14.0
click at [908, 490] on video at bounding box center [728, 410] width 1456 height 819
click at [887, 491] on video at bounding box center [728, 410] width 1456 height 819
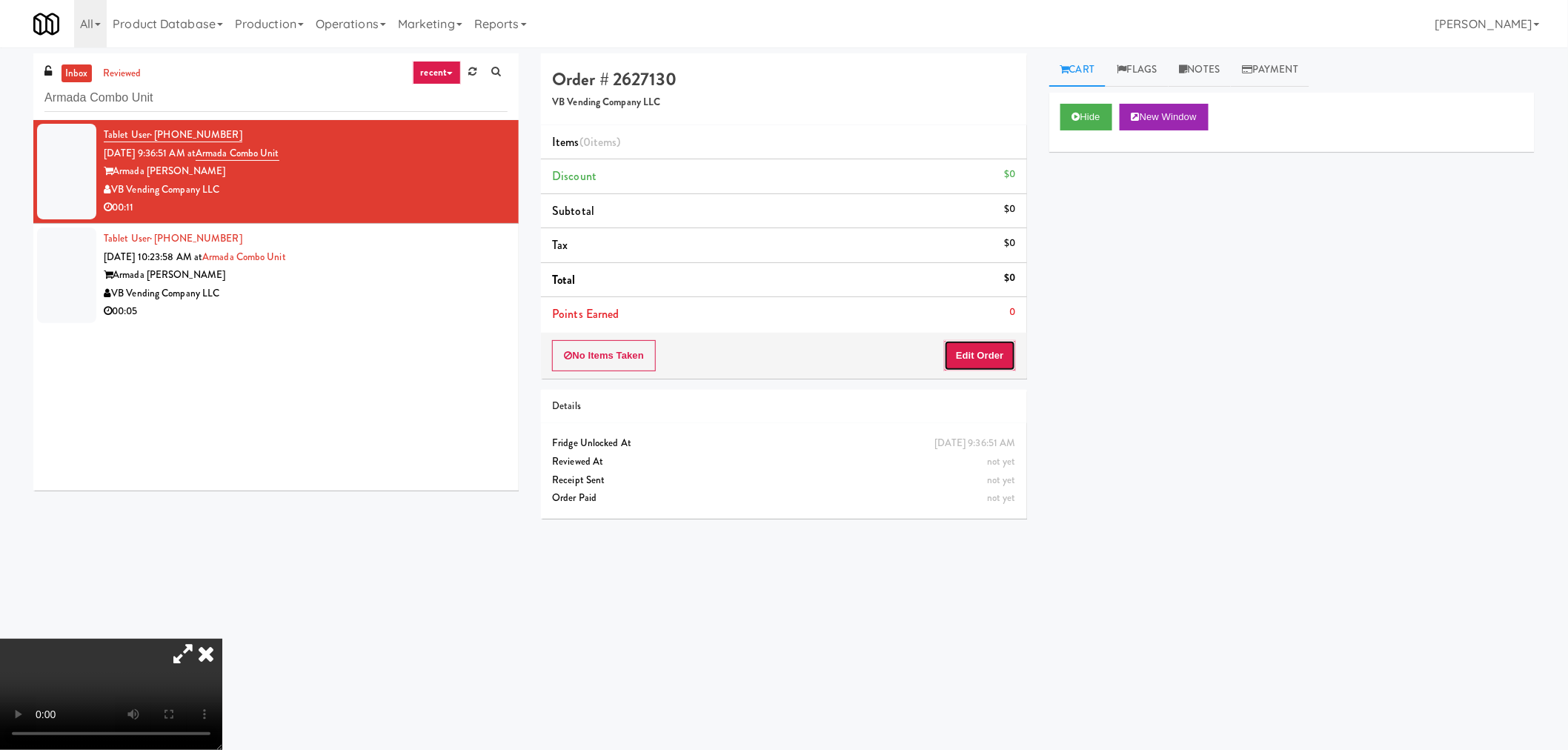
drag, startPoint x: 1003, startPoint y: 351, endPoint x: 1045, endPoint y: 350, distance: 42.0
click at [1002, 351] on button "Edit Order" at bounding box center [980, 355] width 72 height 31
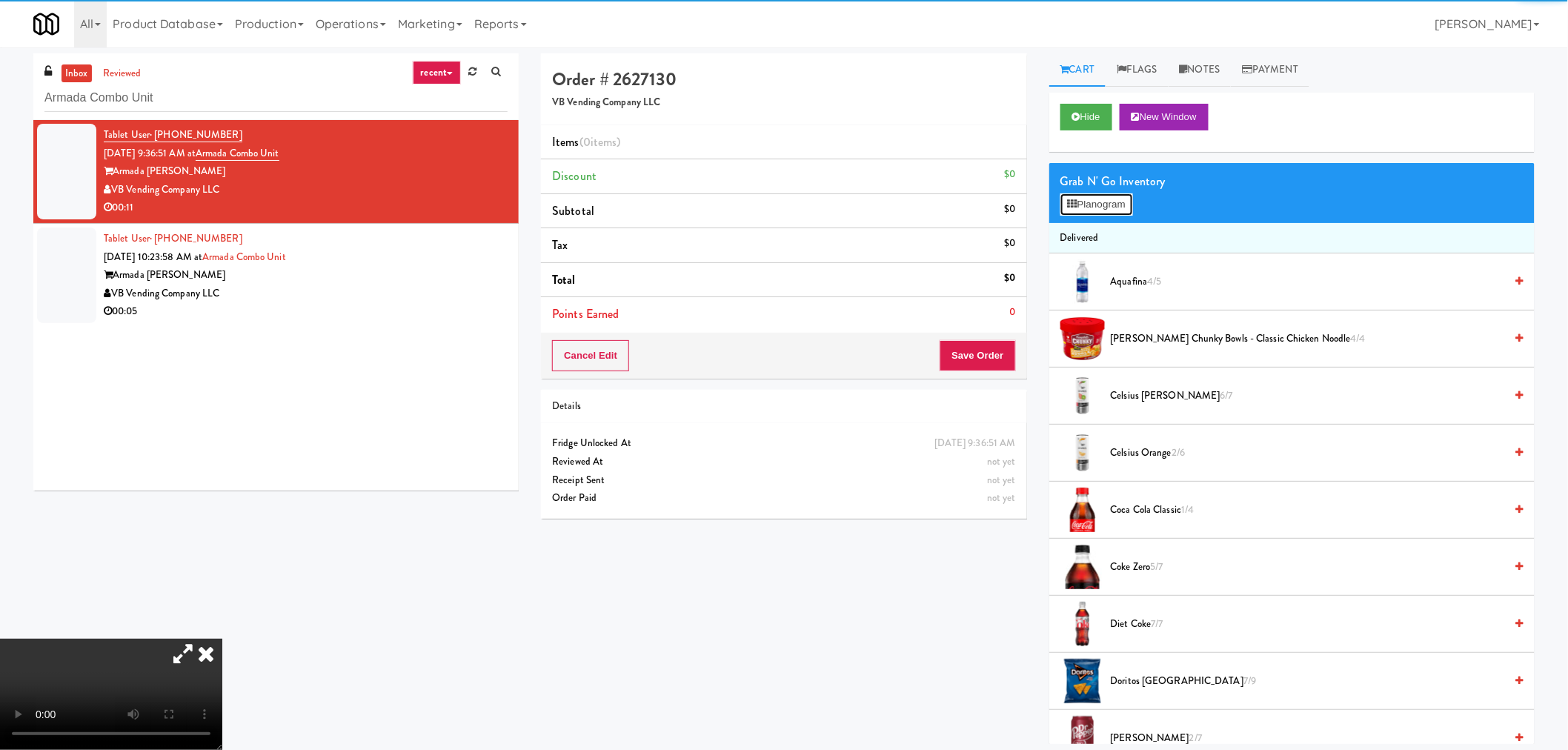
click at [1106, 203] on button "Planogram" at bounding box center [1096, 204] width 73 height 22
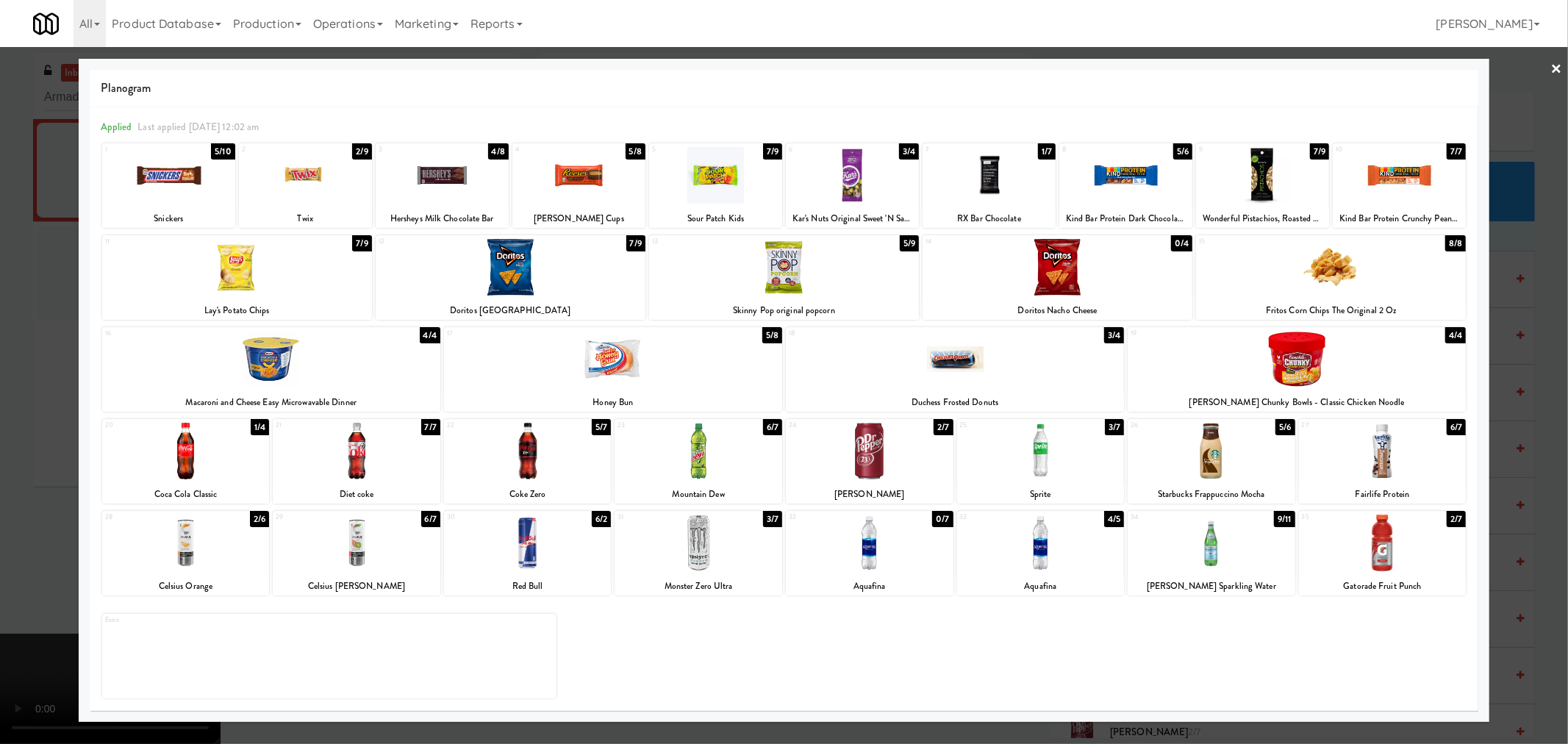
click at [776, 287] on div at bounding box center [784, 267] width 269 height 56
click at [1310, 276] on div at bounding box center [1330, 267] width 269 height 56
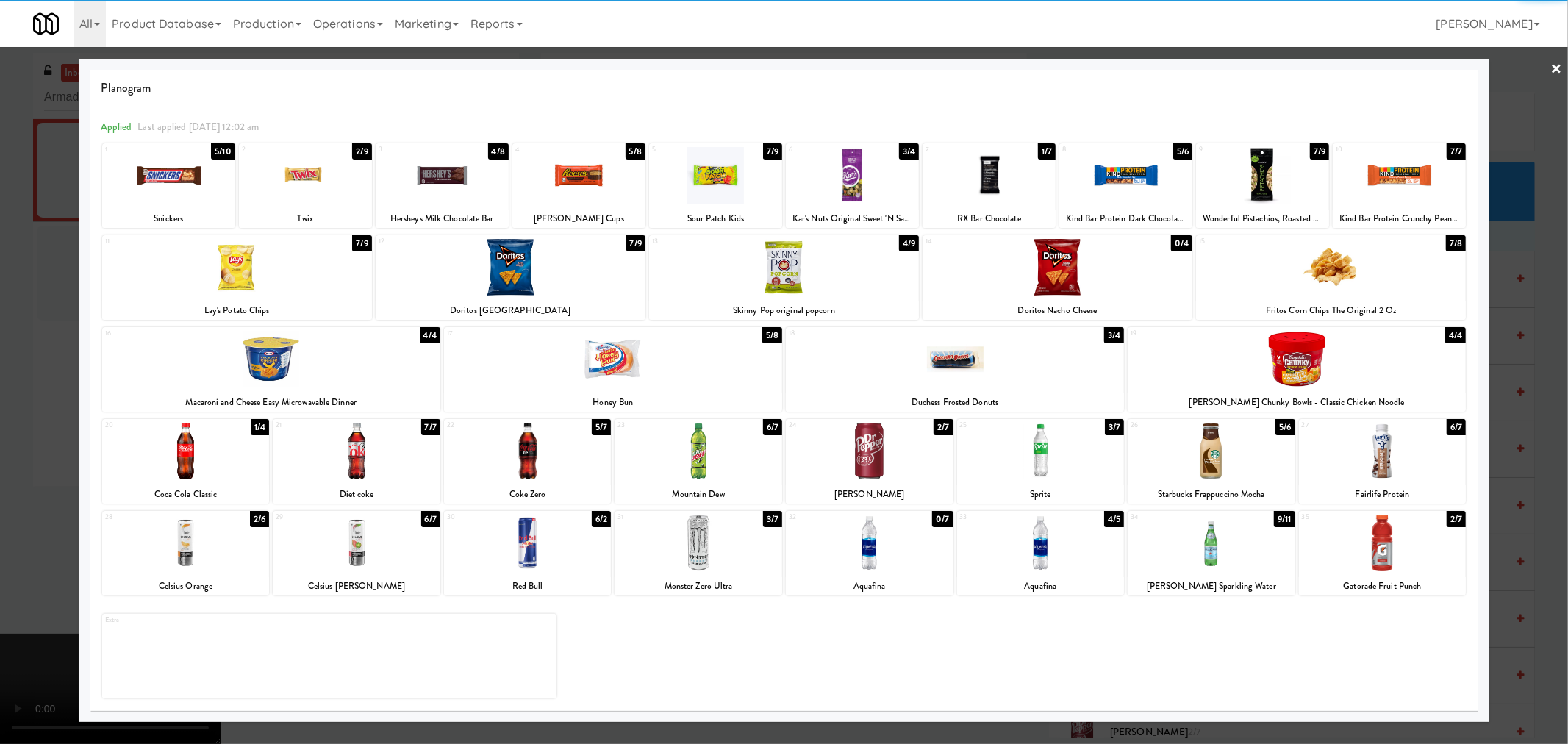
click at [1540, 276] on div at bounding box center [784, 372] width 1568 height 744
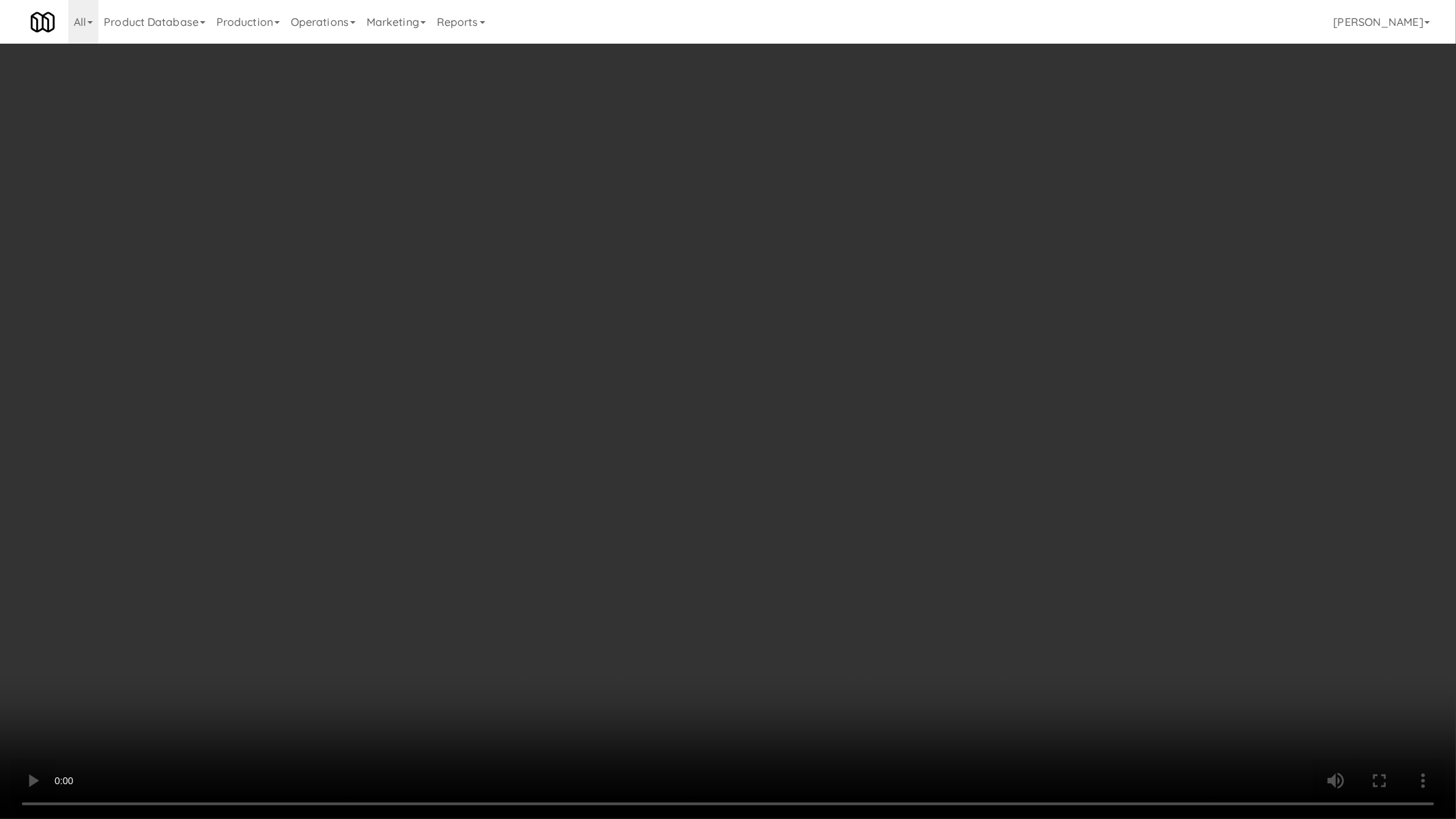
click at [872, 537] on video at bounding box center [728, 410] width 1456 height 819
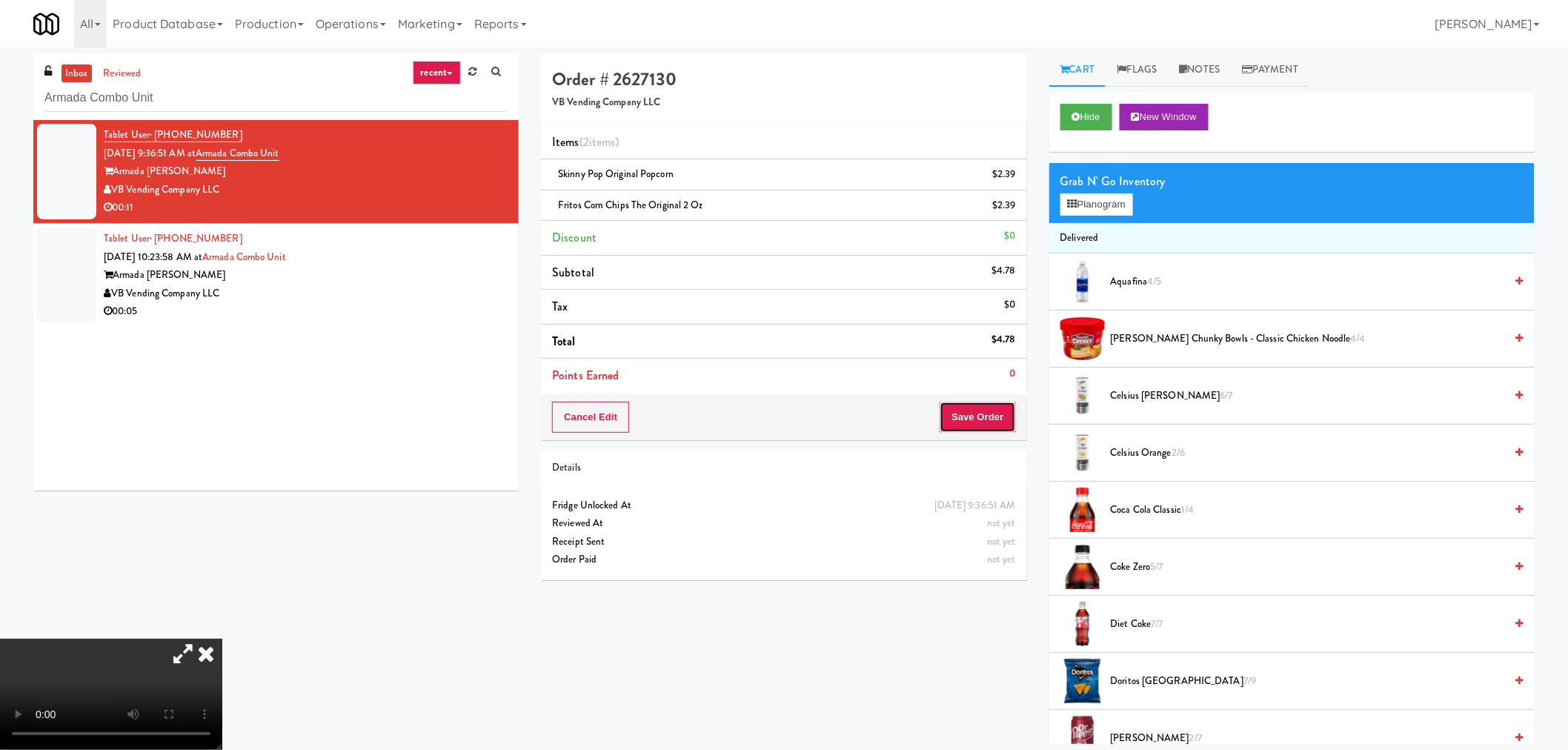
drag, startPoint x: 957, startPoint y: 420, endPoint x: 905, endPoint y: 554, distance: 143.7
click at [957, 424] on button "Save Order" at bounding box center [977, 417] width 75 height 31
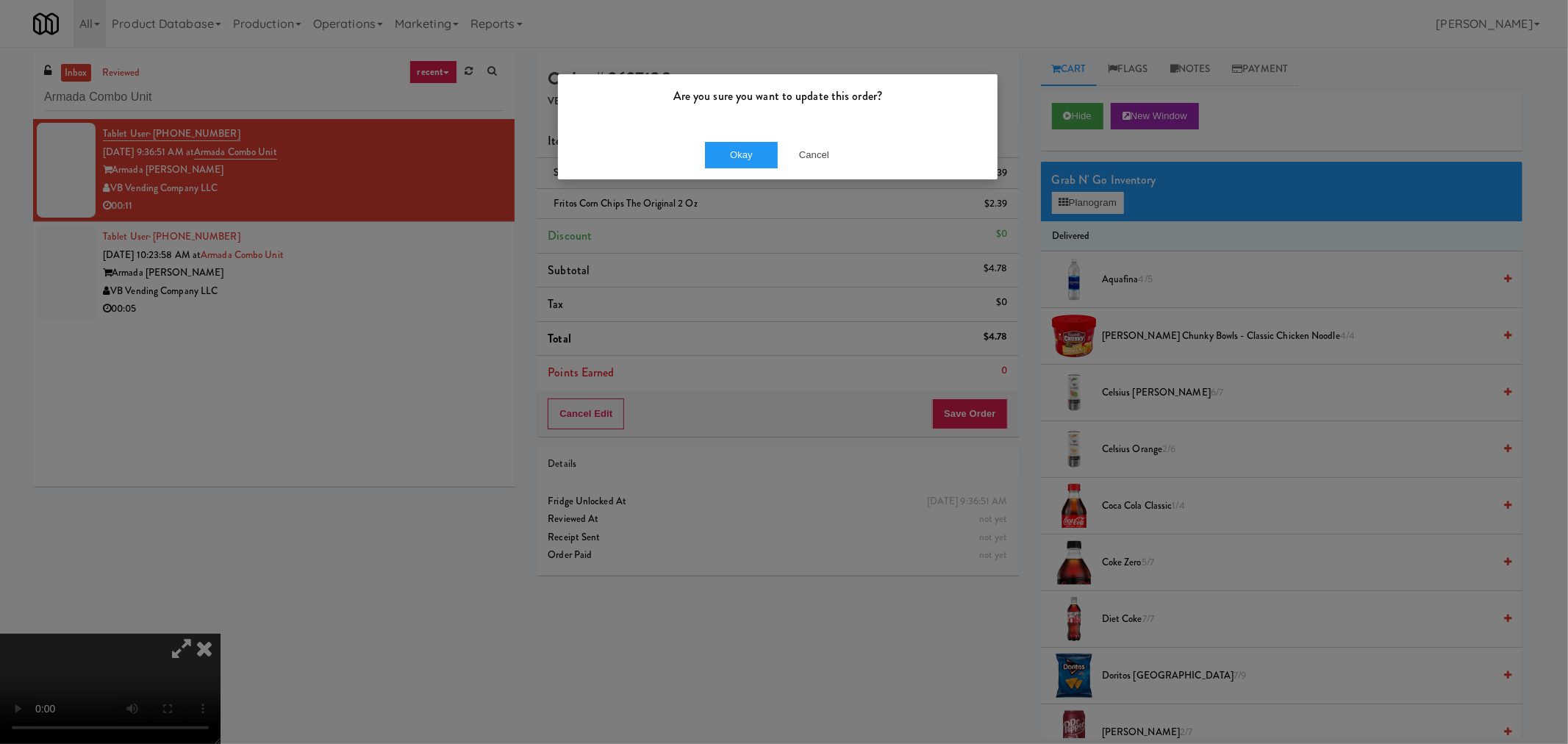
drag, startPoint x: 730, startPoint y: 140, endPoint x: 754, endPoint y: 202, distance: 66.5
click at [730, 138] on div "Okay Cancel" at bounding box center [777, 155] width 439 height 49
click at [738, 160] on button "Okay" at bounding box center [741, 154] width 73 height 26
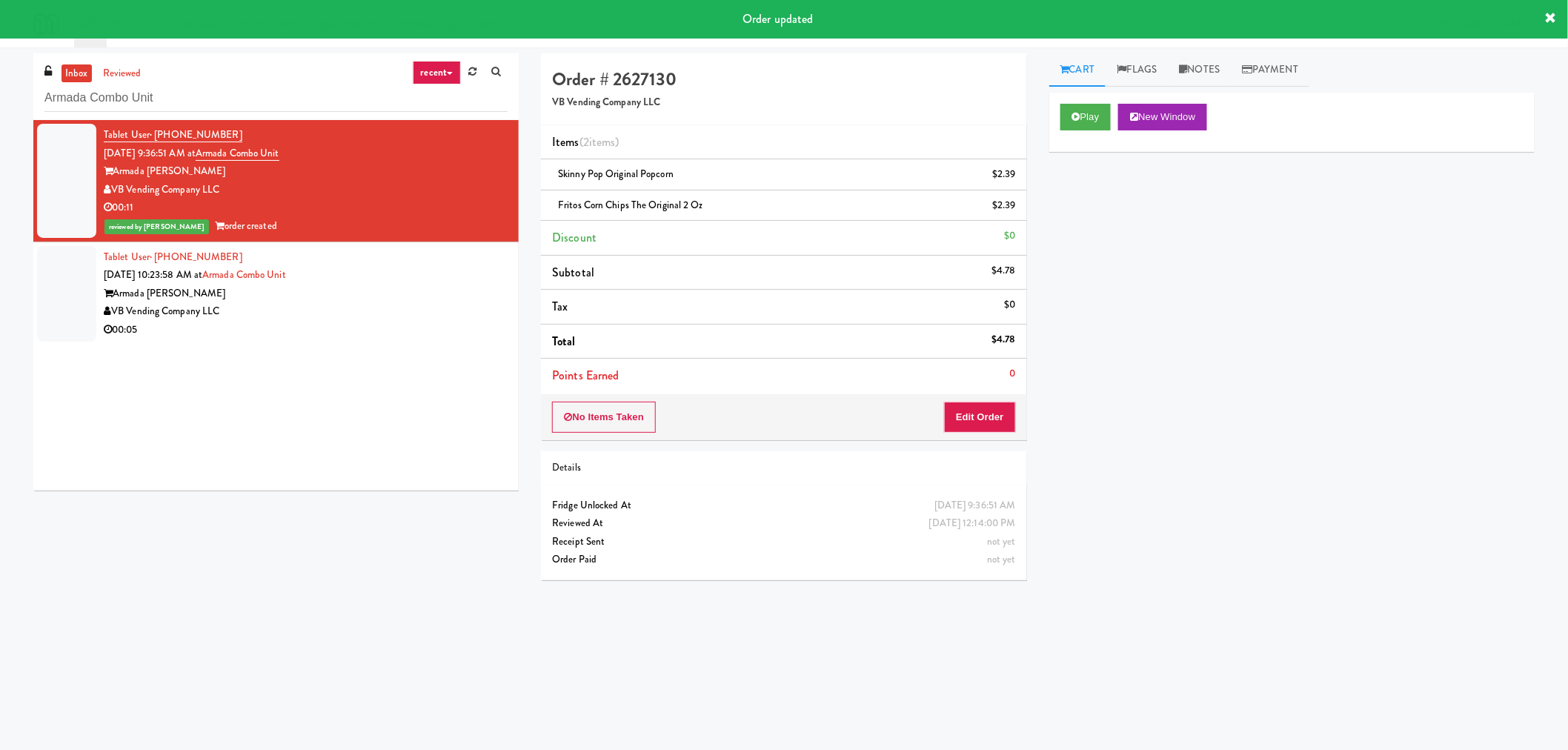
click at [419, 296] on div "Armada [PERSON_NAME]" at bounding box center [305, 293] width 404 height 18
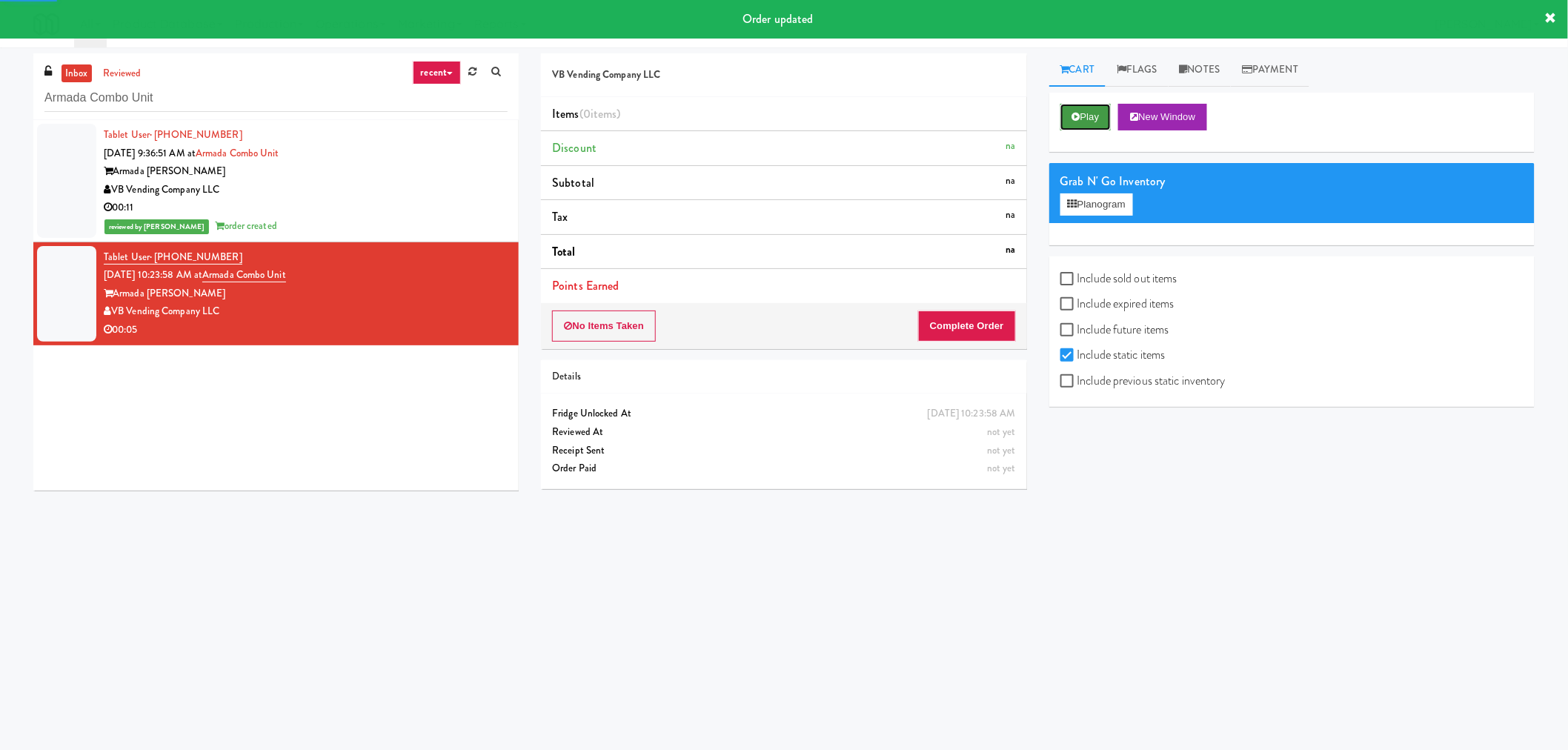
click at [1082, 114] on button "Play" at bounding box center [1086, 116] width 51 height 26
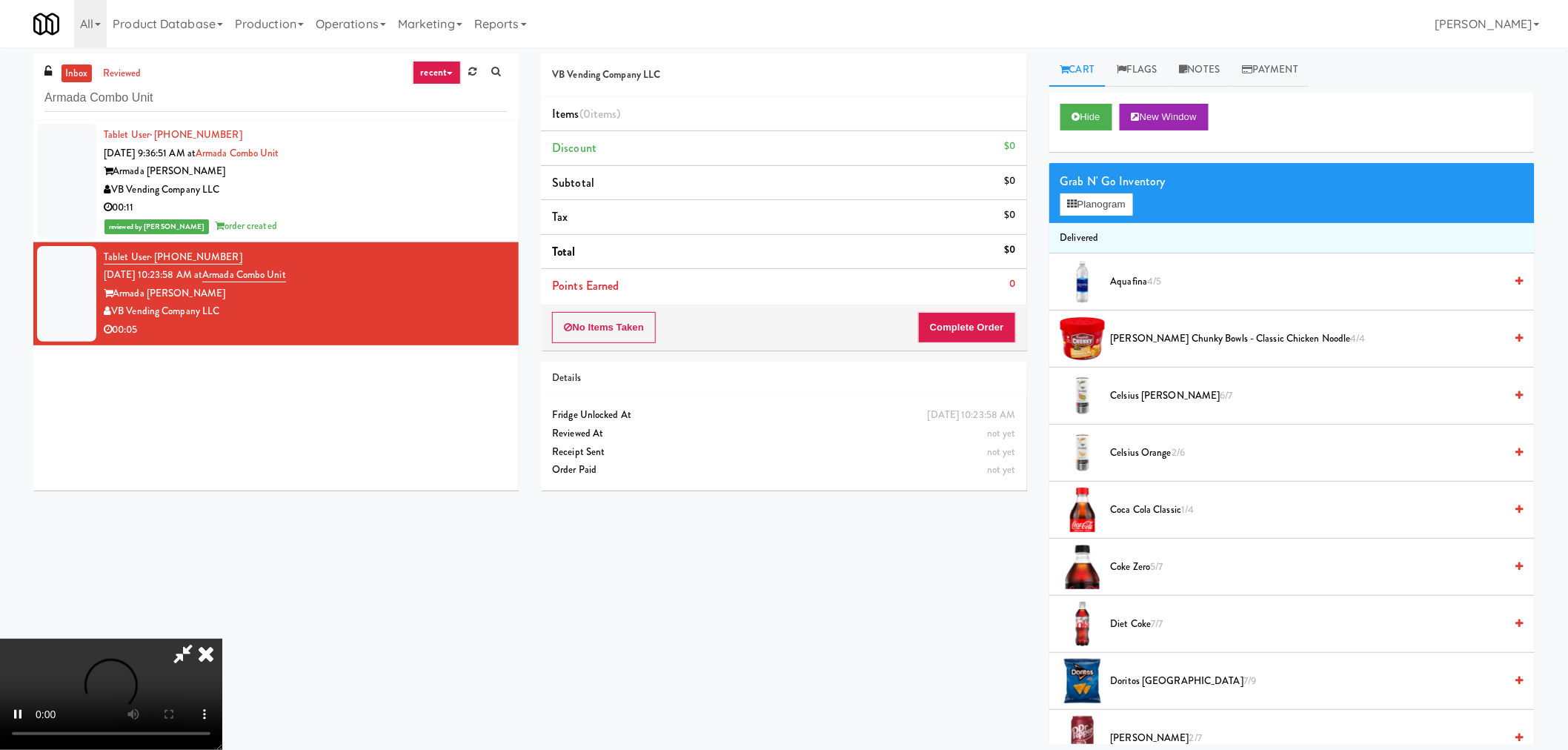
click at [179, 654] on icon at bounding box center [183, 653] width 34 height 30
click at [222, 646] on video at bounding box center [111, 694] width 222 height 111
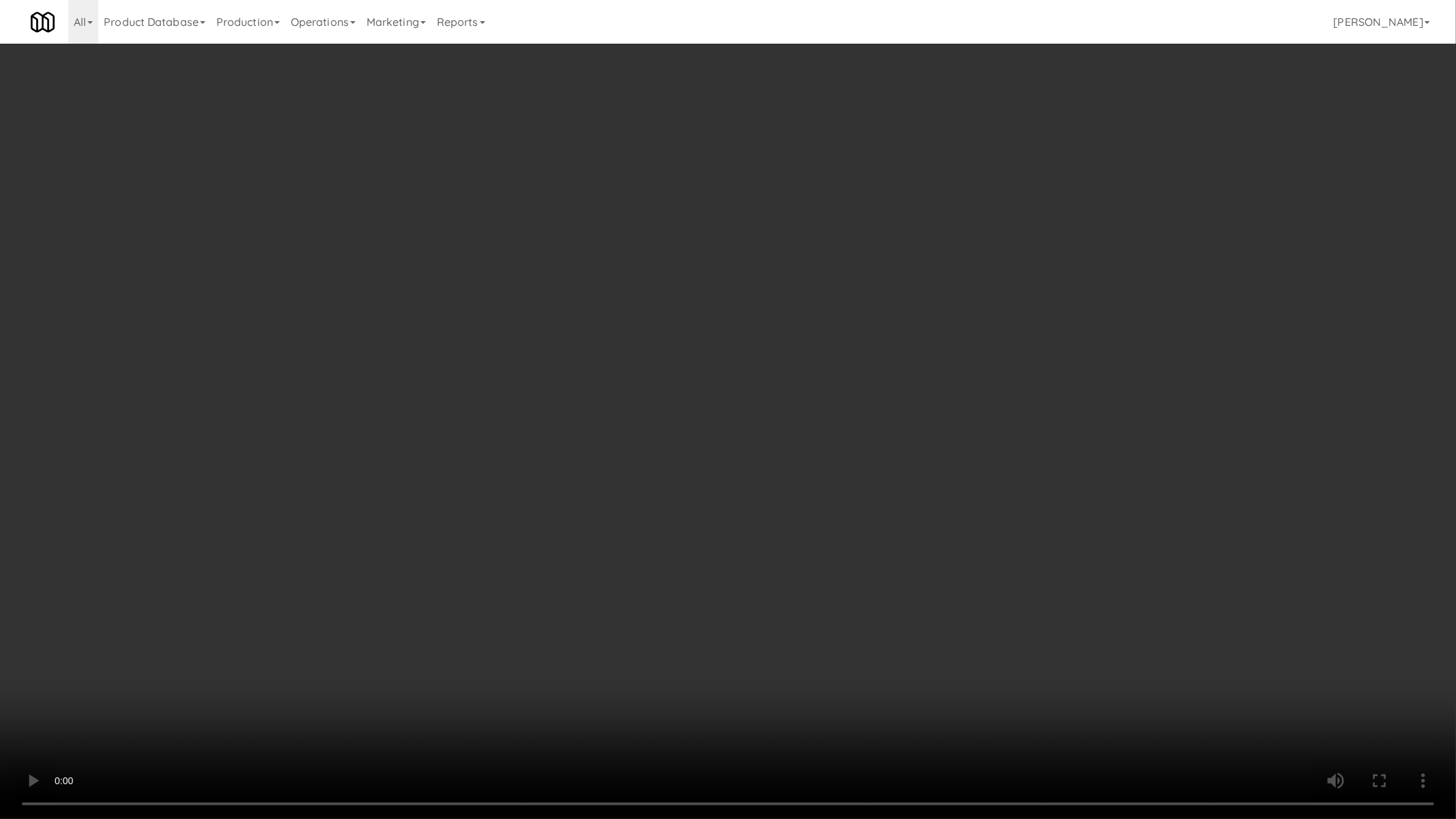
click at [874, 482] on video at bounding box center [728, 410] width 1456 height 819
click at [810, 550] on video at bounding box center [728, 410] width 1456 height 819
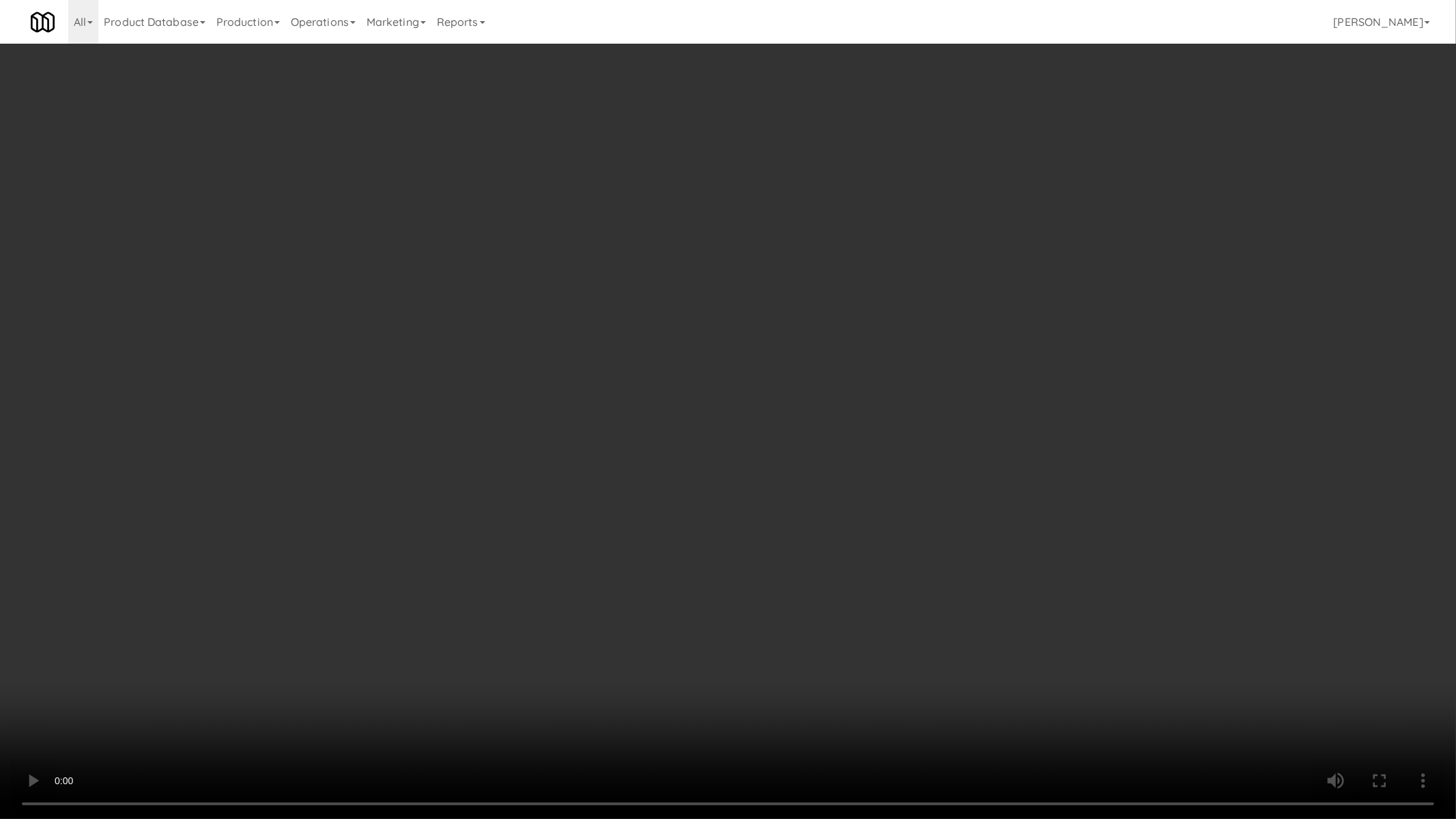
click at [946, 585] on video at bounding box center [728, 410] width 1456 height 819
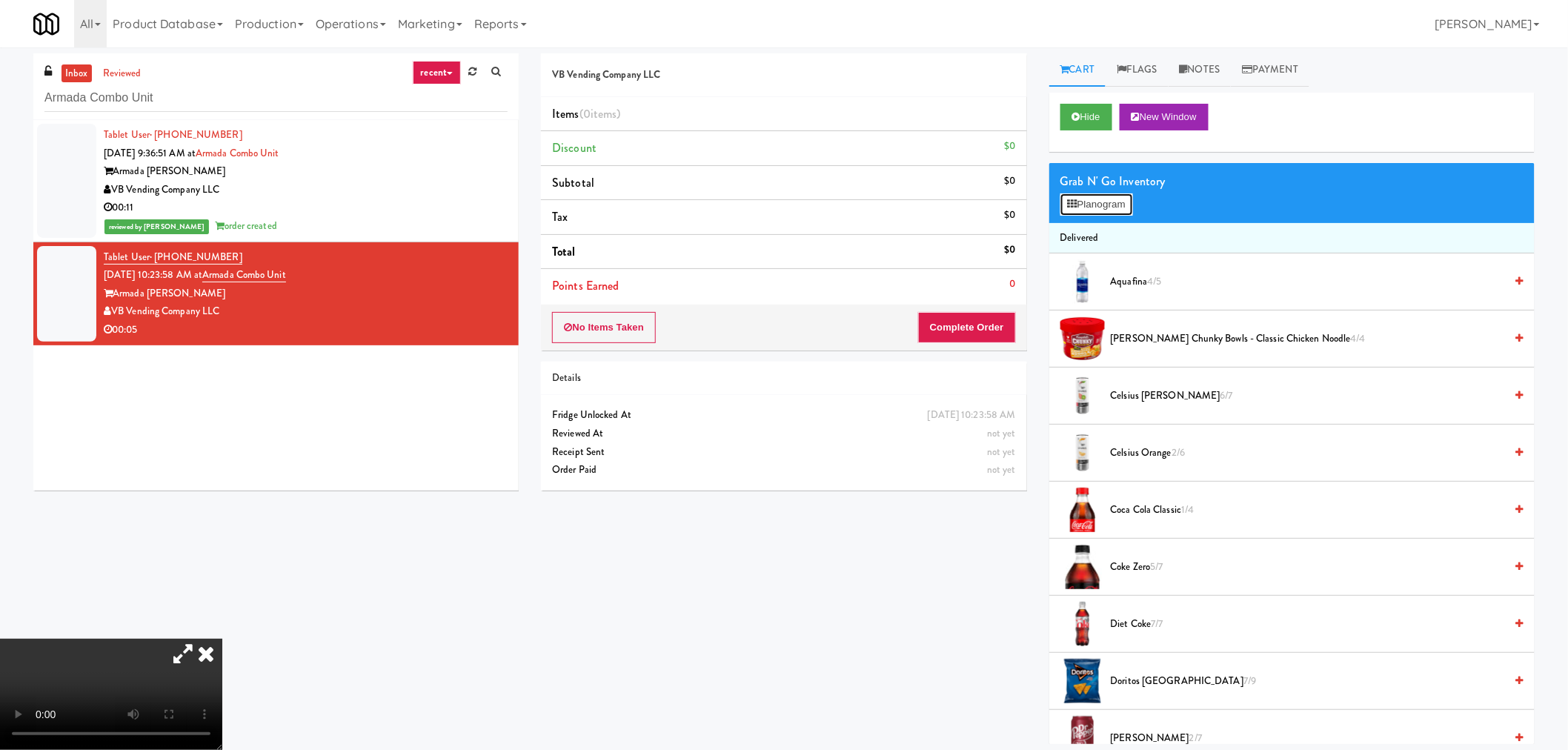
click at [1102, 194] on button "Planogram" at bounding box center [1096, 204] width 73 height 22
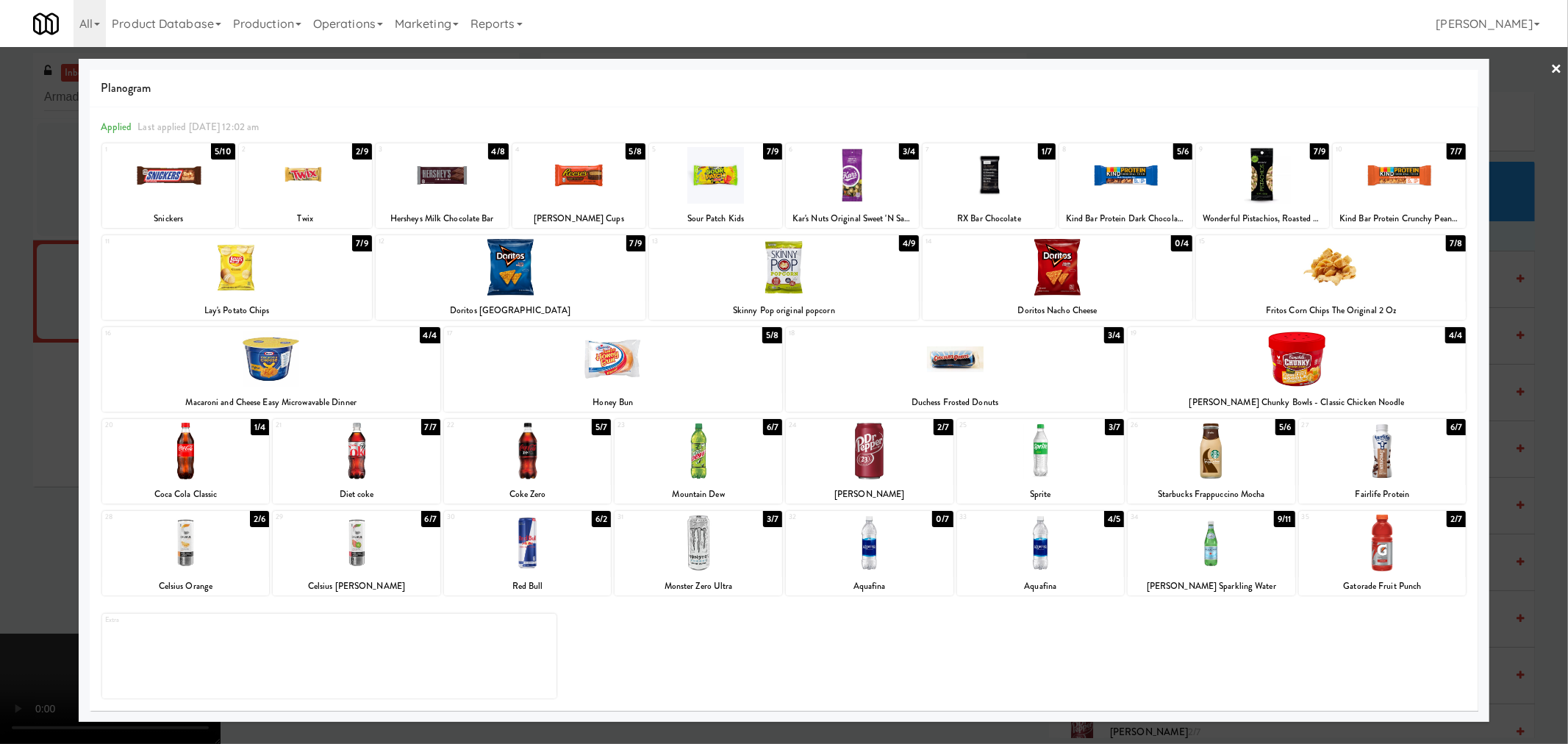
click at [982, 386] on div at bounding box center [954, 358] width 338 height 56
click at [1519, 437] on div at bounding box center [784, 372] width 1568 height 744
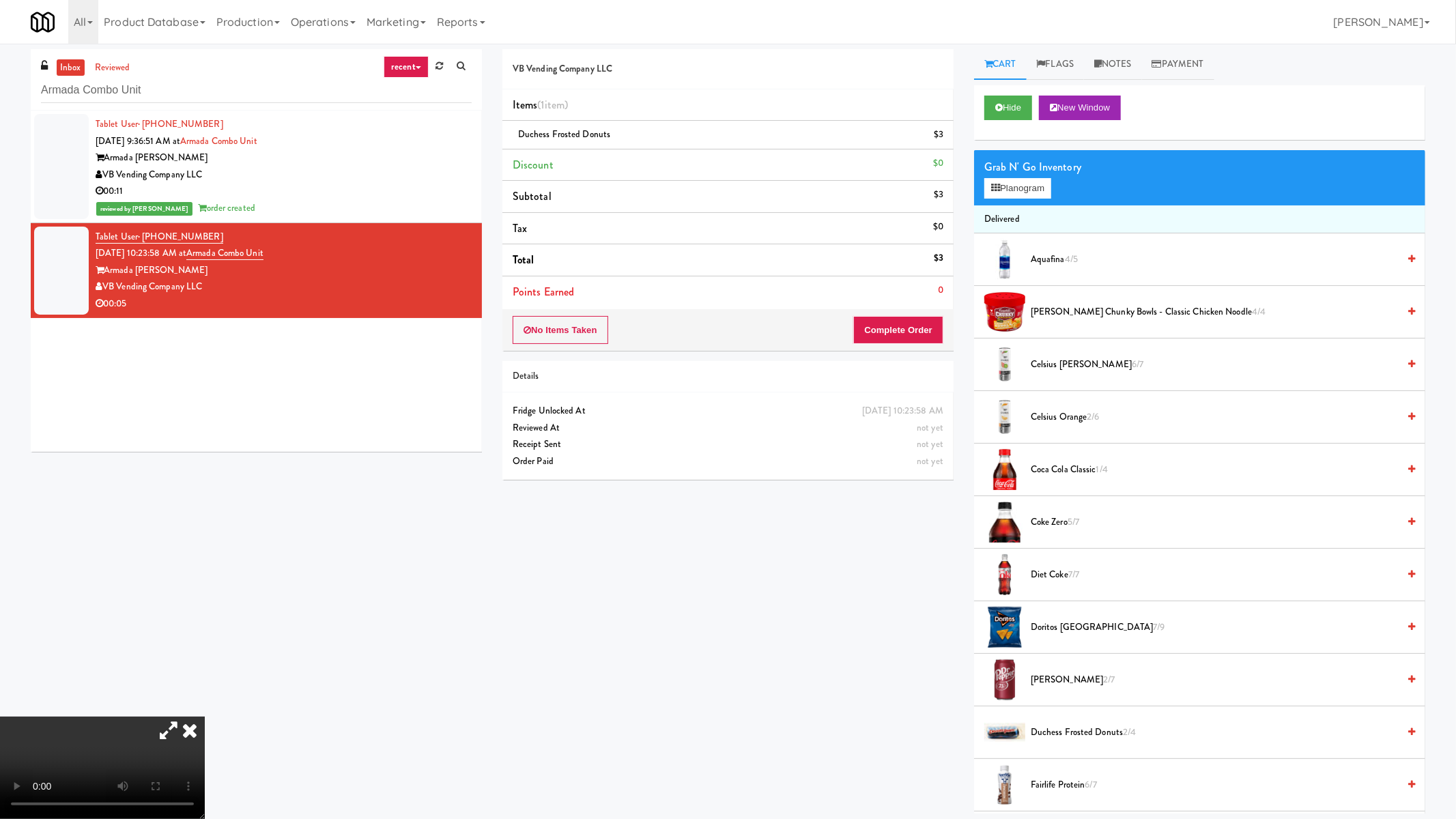
click at [204, 690] on video at bounding box center [102, 767] width 204 height 103
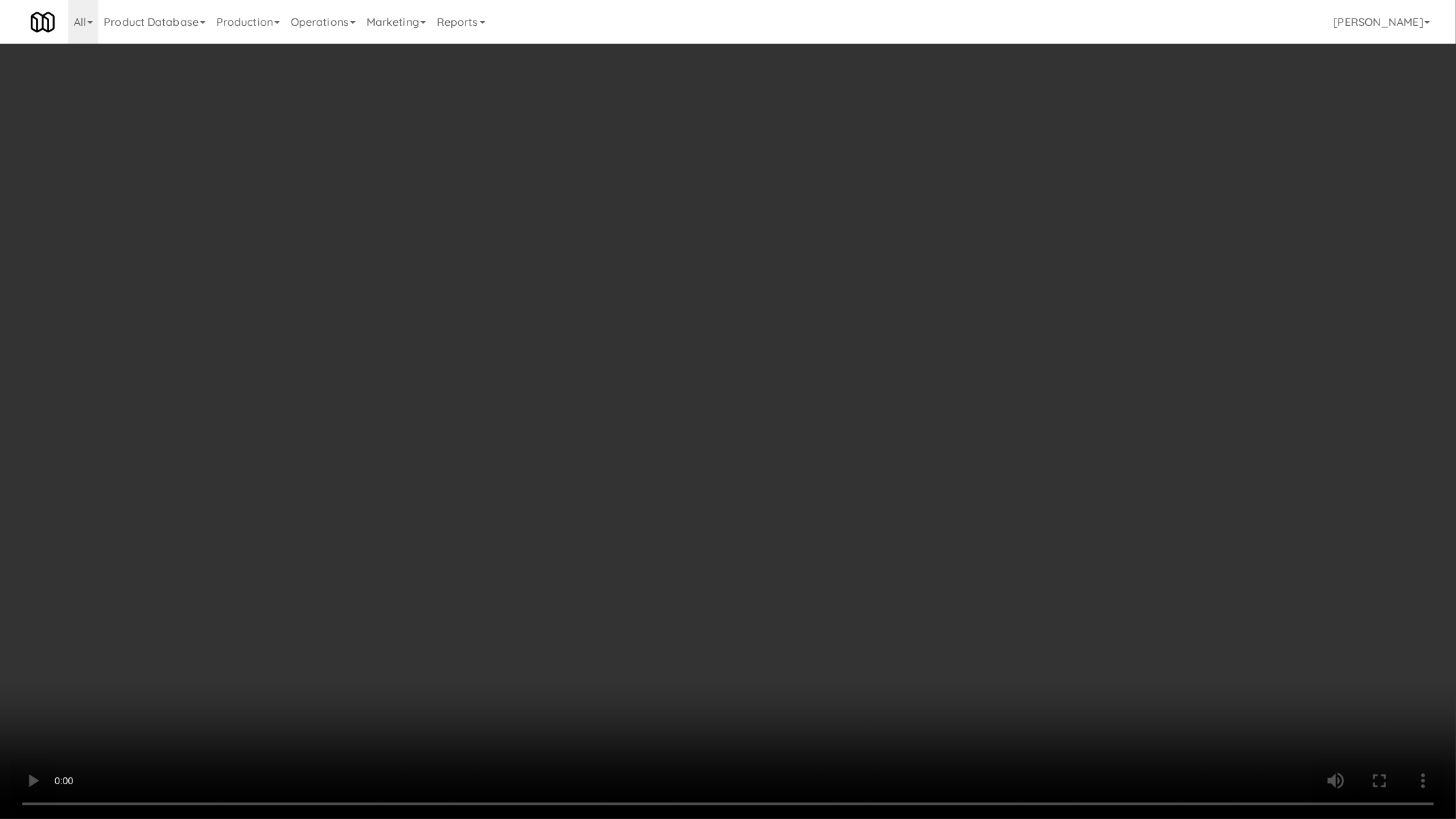
click at [763, 467] on video at bounding box center [728, 410] width 1456 height 819
click at [766, 471] on video at bounding box center [728, 410] width 1456 height 819
click at [783, 475] on video at bounding box center [728, 410] width 1456 height 819
click at [909, 554] on video at bounding box center [728, 410] width 1456 height 819
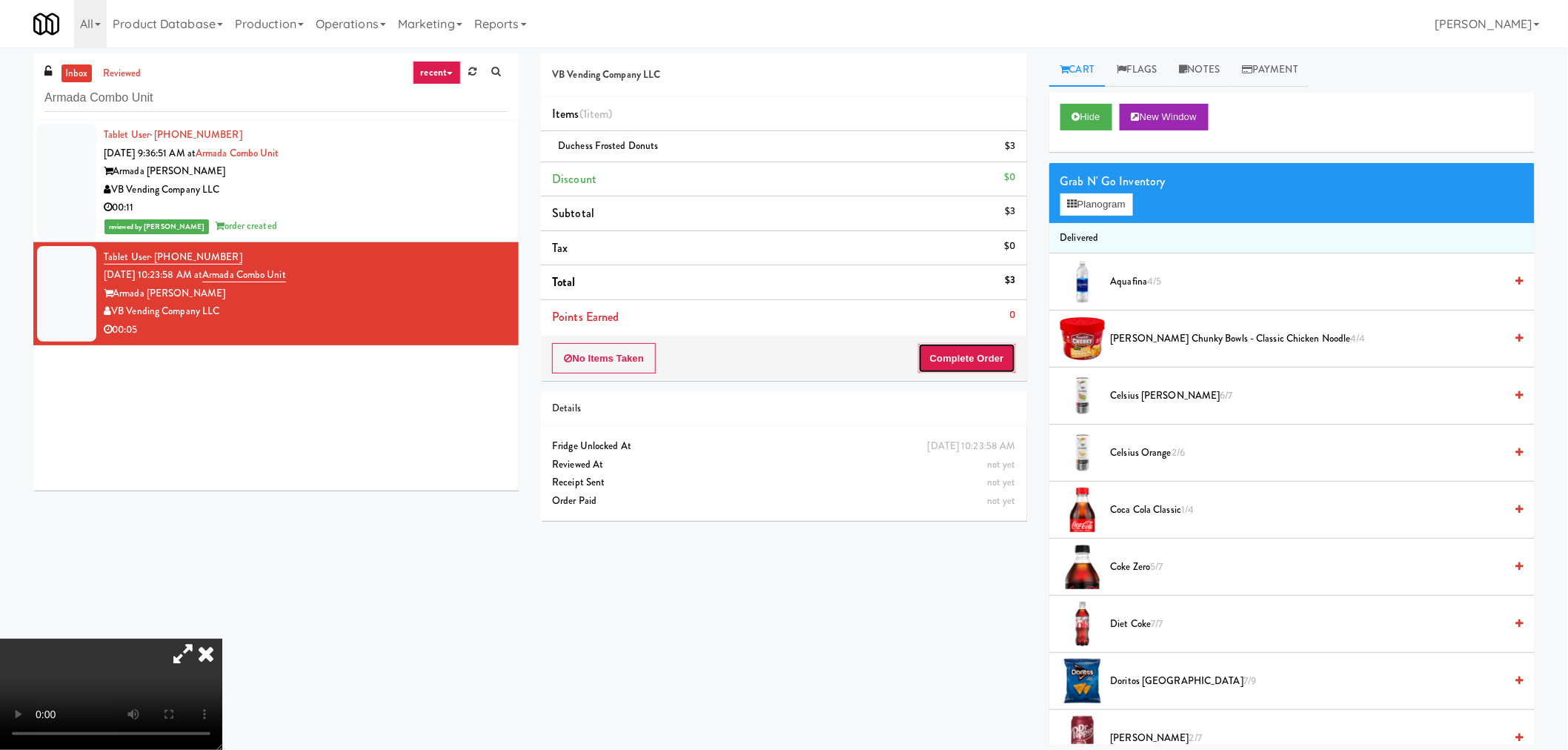
click at [941, 369] on button "Complete Order" at bounding box center [967, 358] width 98 height 31
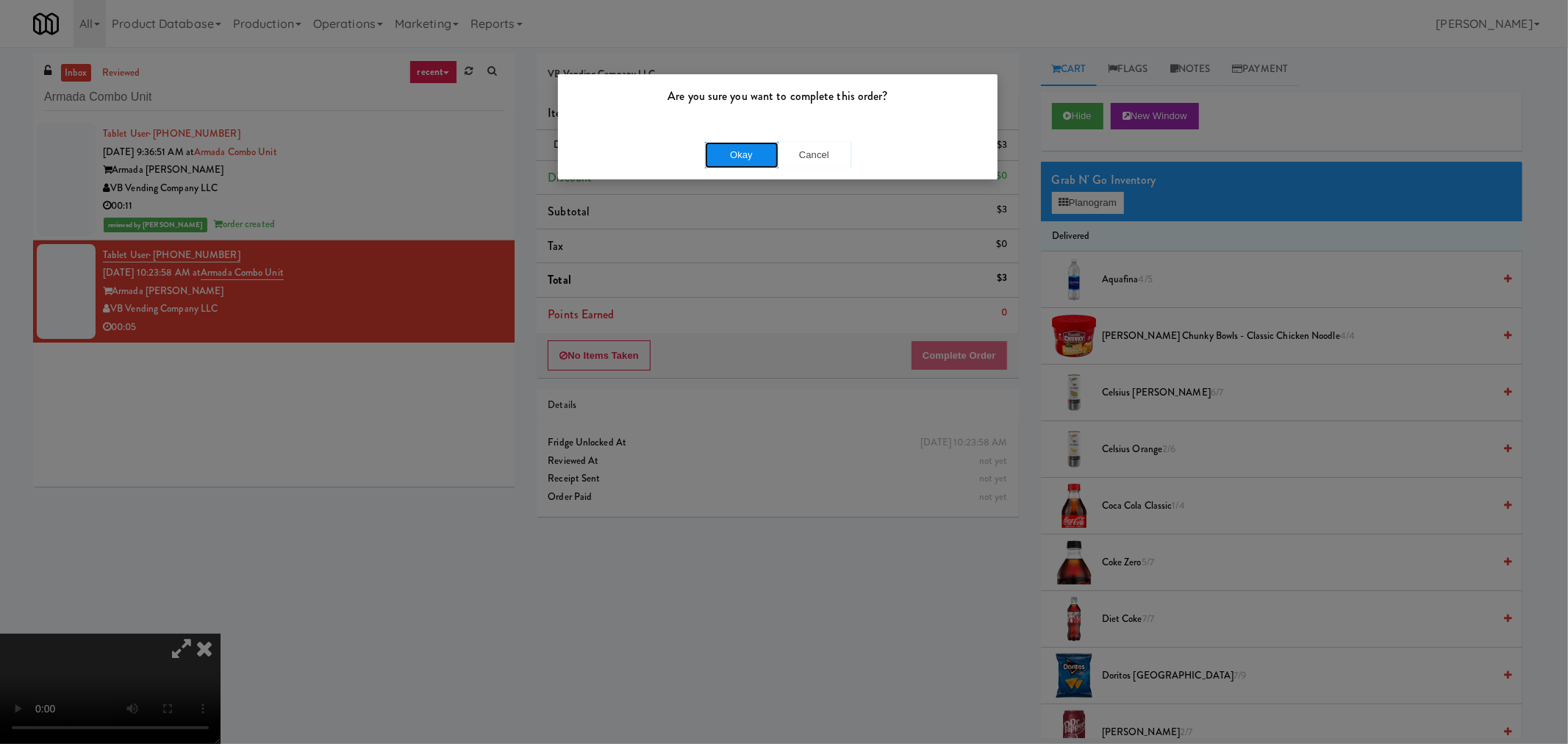
click at [714, 154] on button "Okay" at bounding box center [741, 154] width 73 height 26
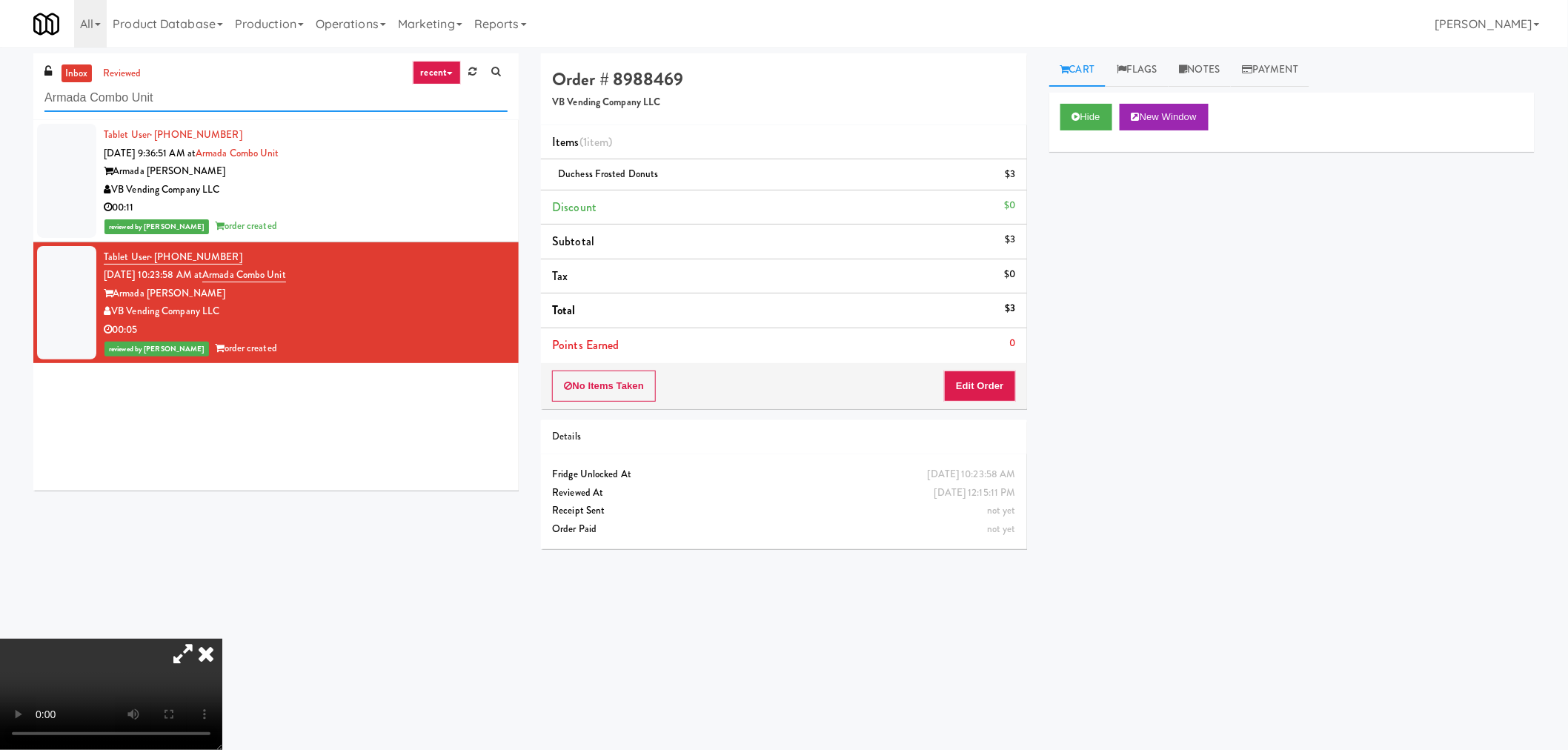
click at [156, 93] on input "Armada Combo Unit" at bounding box center [276, 98] width 463 height 27
paste input "29 S LaSalle - Left - Fridge"
type input "29 S LaSalle - Left - Fridge"
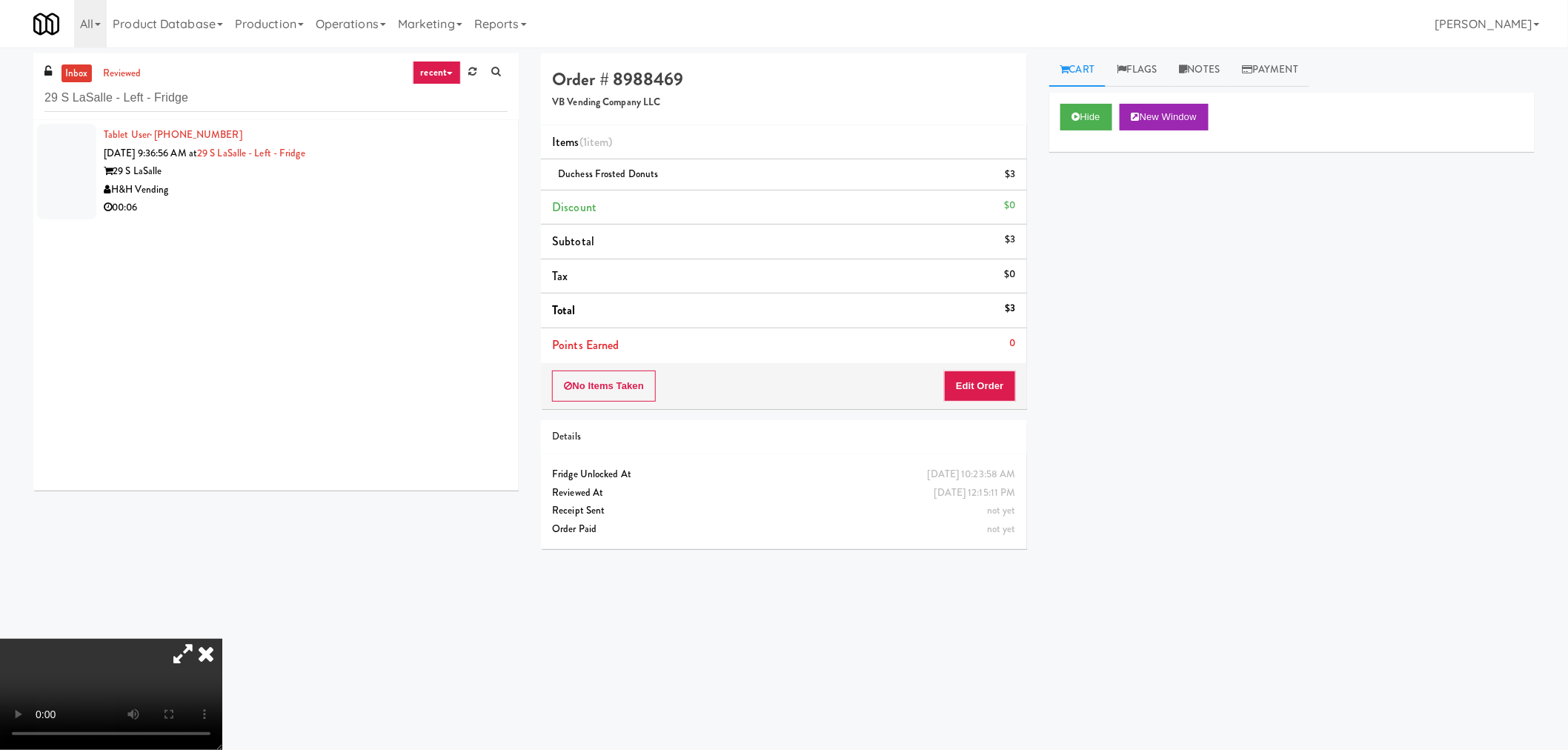
click at [222, 639] on icon at bounding box center [206, 653] width 33 height 30
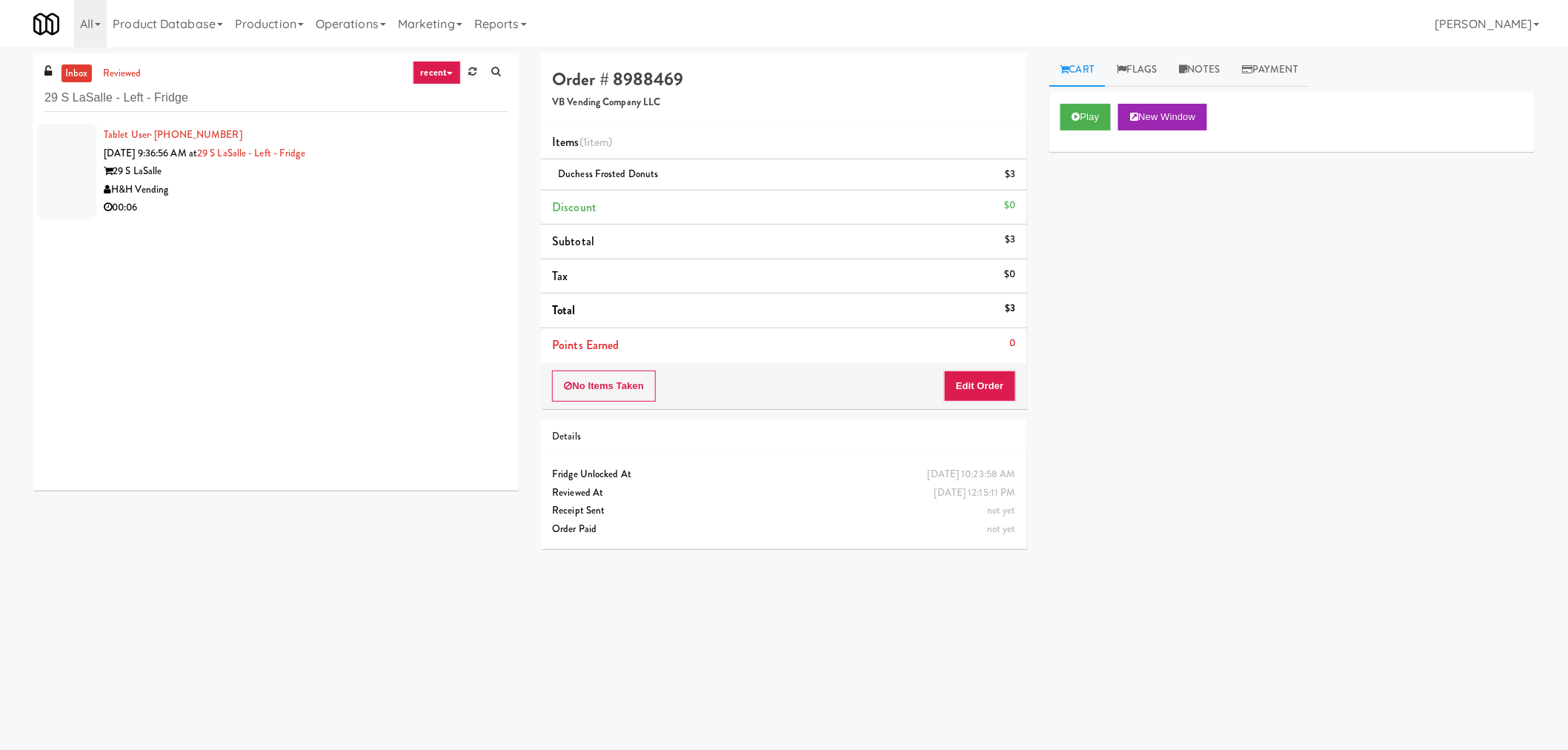
click at [391, 193] on div "H&H Vending" at bounding box center [305, 190] width 404 height 18
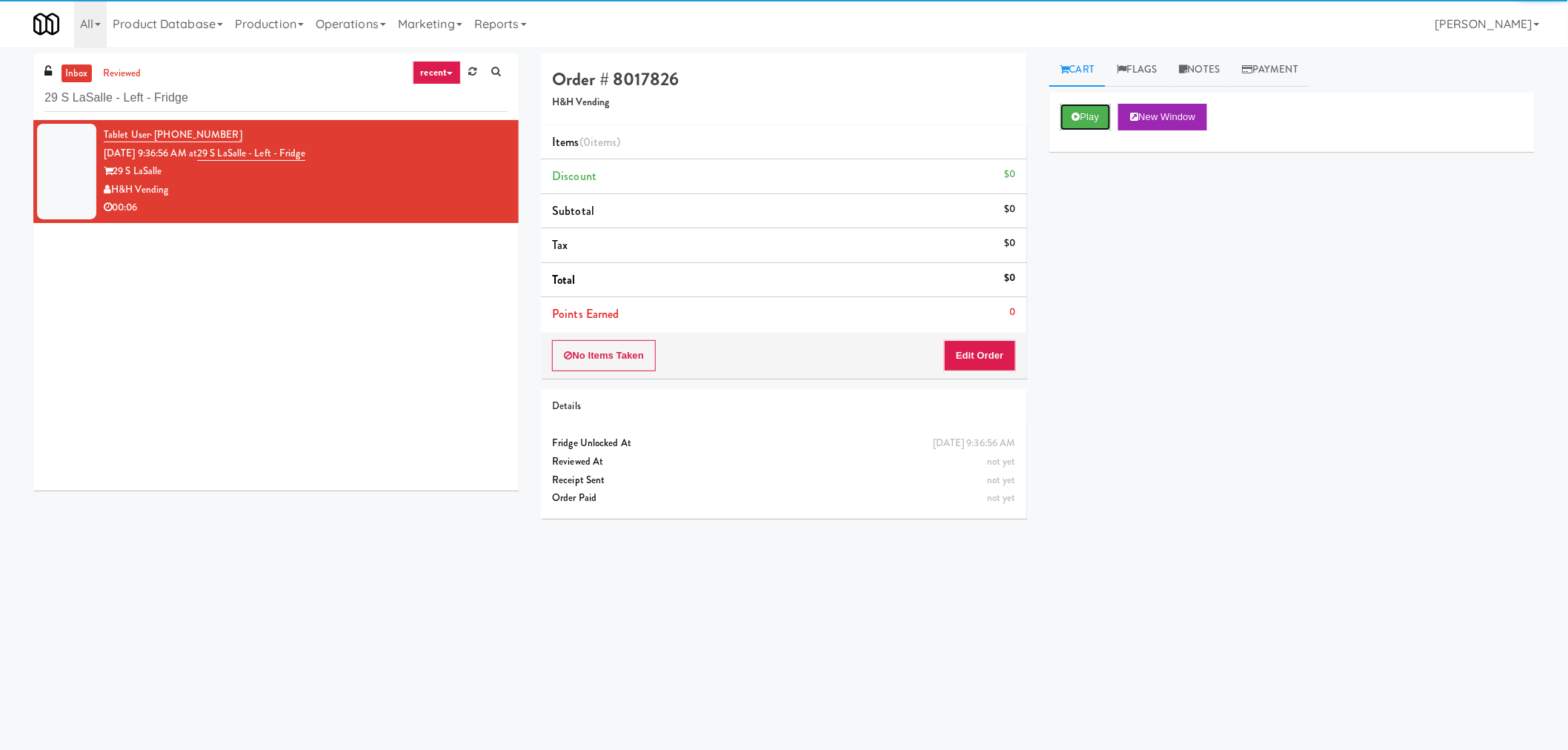
drag, startPoint x: 1078, startPoint y: 119, endPoint x: 1068, endPoint y: 151, distance: 33.5
click at [1079, 119] on icon at bounding box center [1076, 117] width 8 height 10
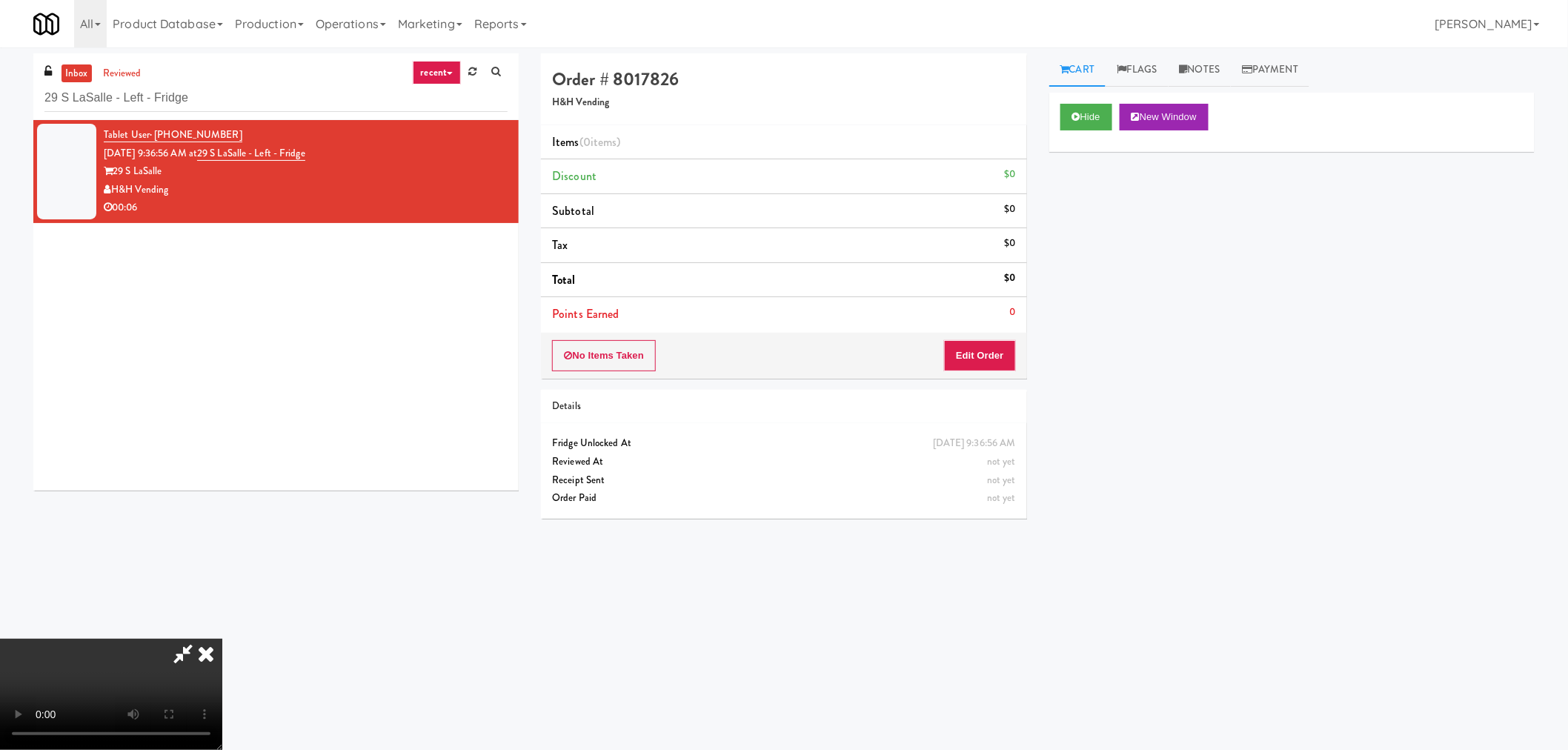
click at [183, 653] on icon at bounding box center [183, 653] width 34 height 30
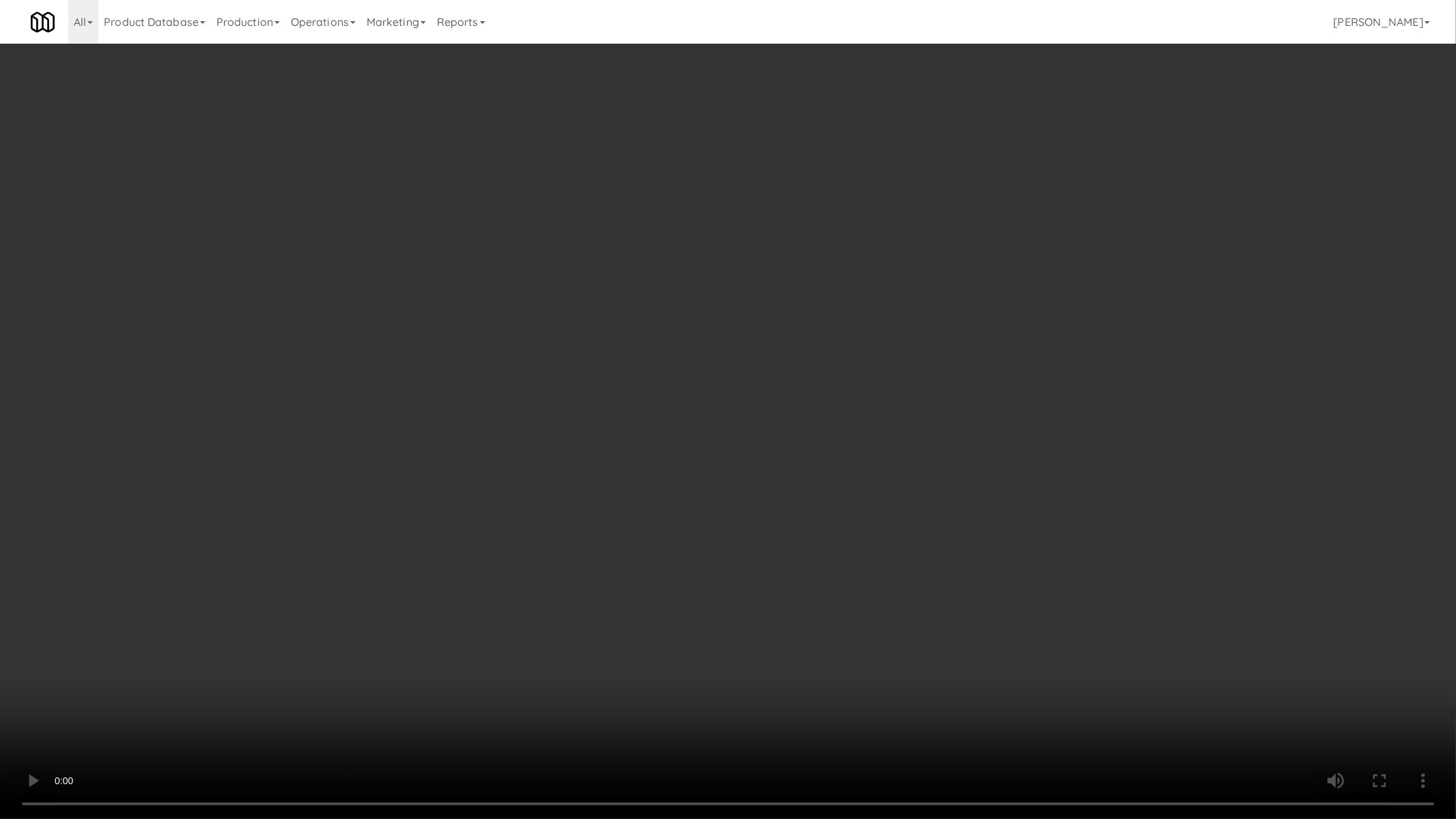
click at [582, 590] on video at bounding box center [728, 410] width 1456 height 819
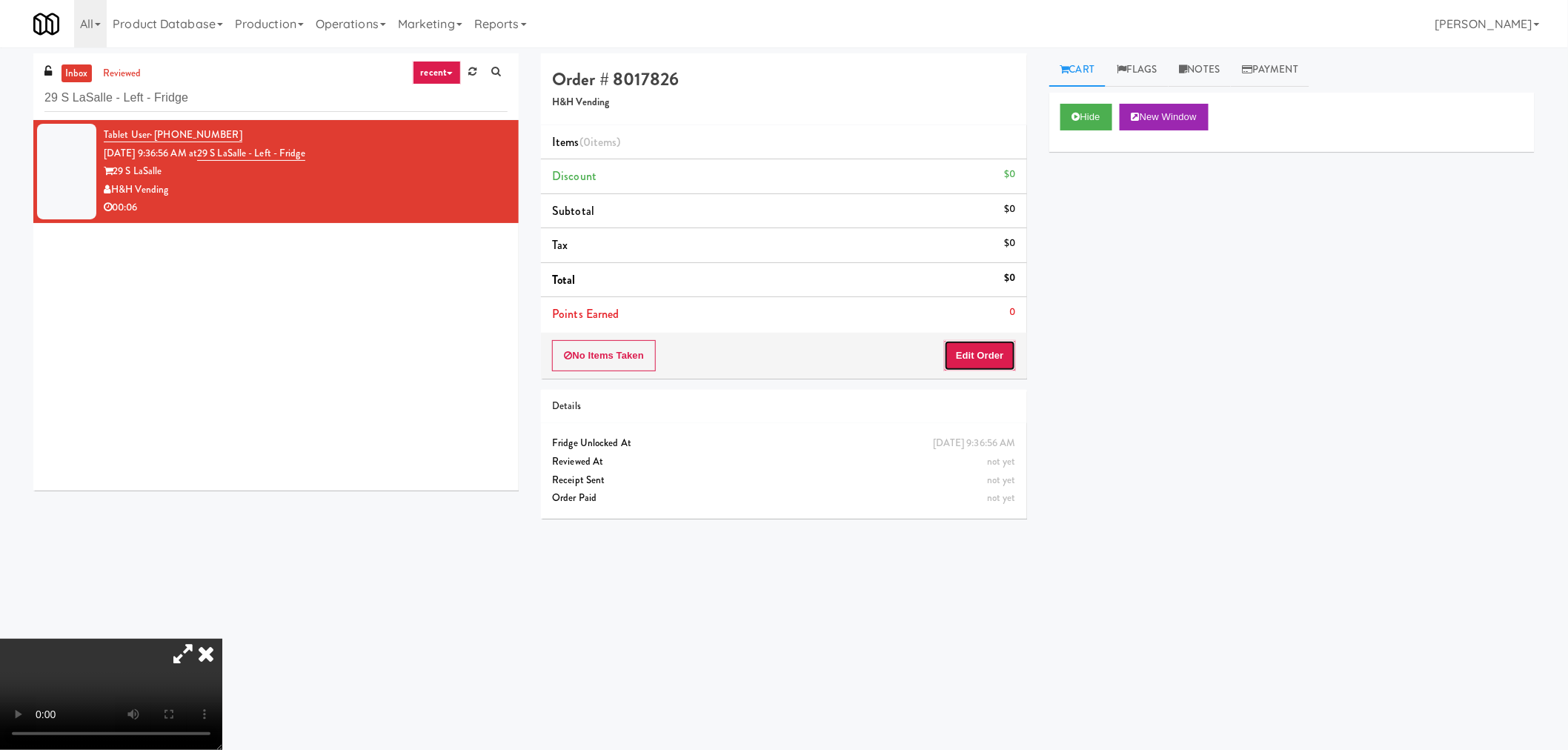
click at [972, 357] on button "Edit Order" at bounding box center [980, 355] width 72 height 31
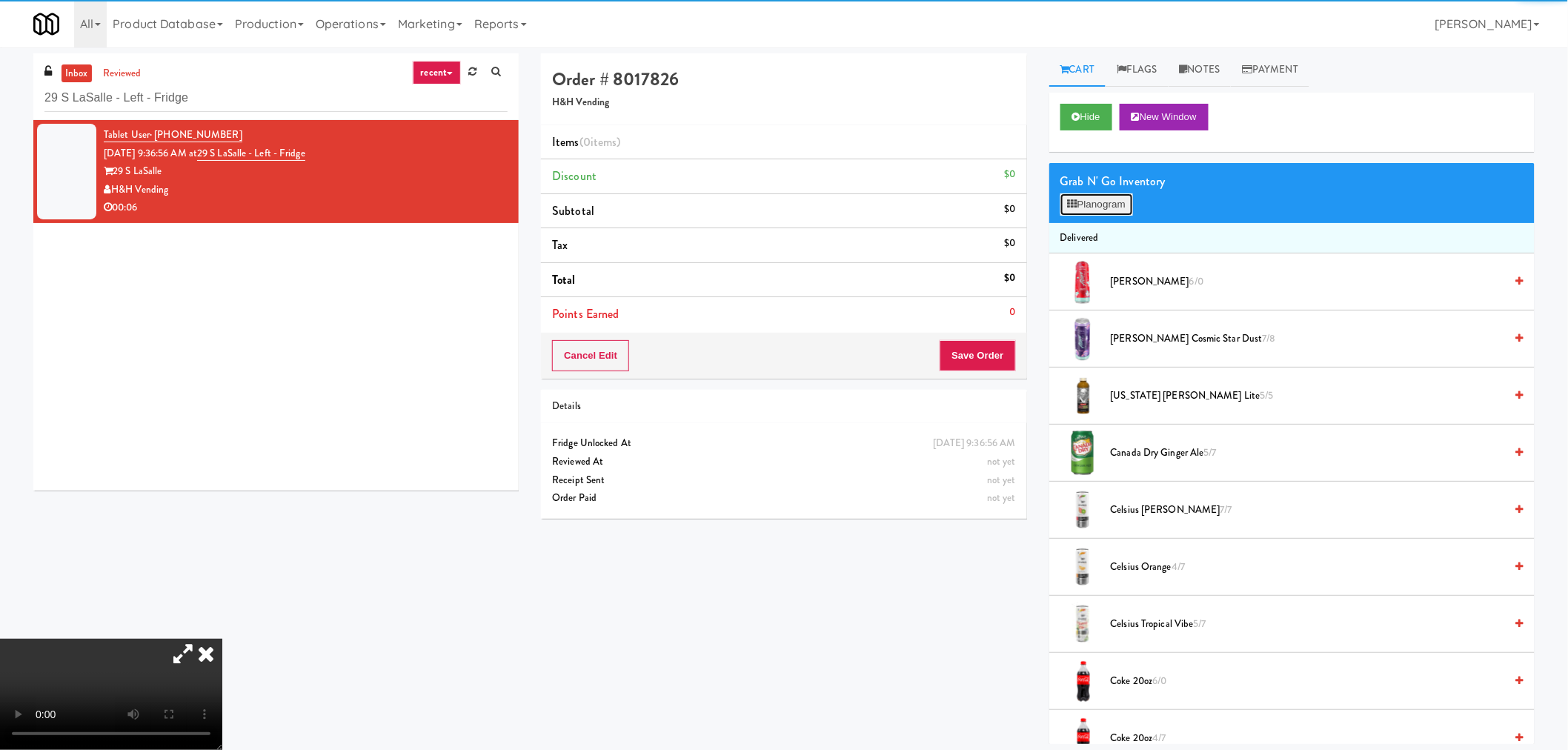
click at [1106, 210] on button "Planogram" at bounding box center [1096, 204] width 73 height 22
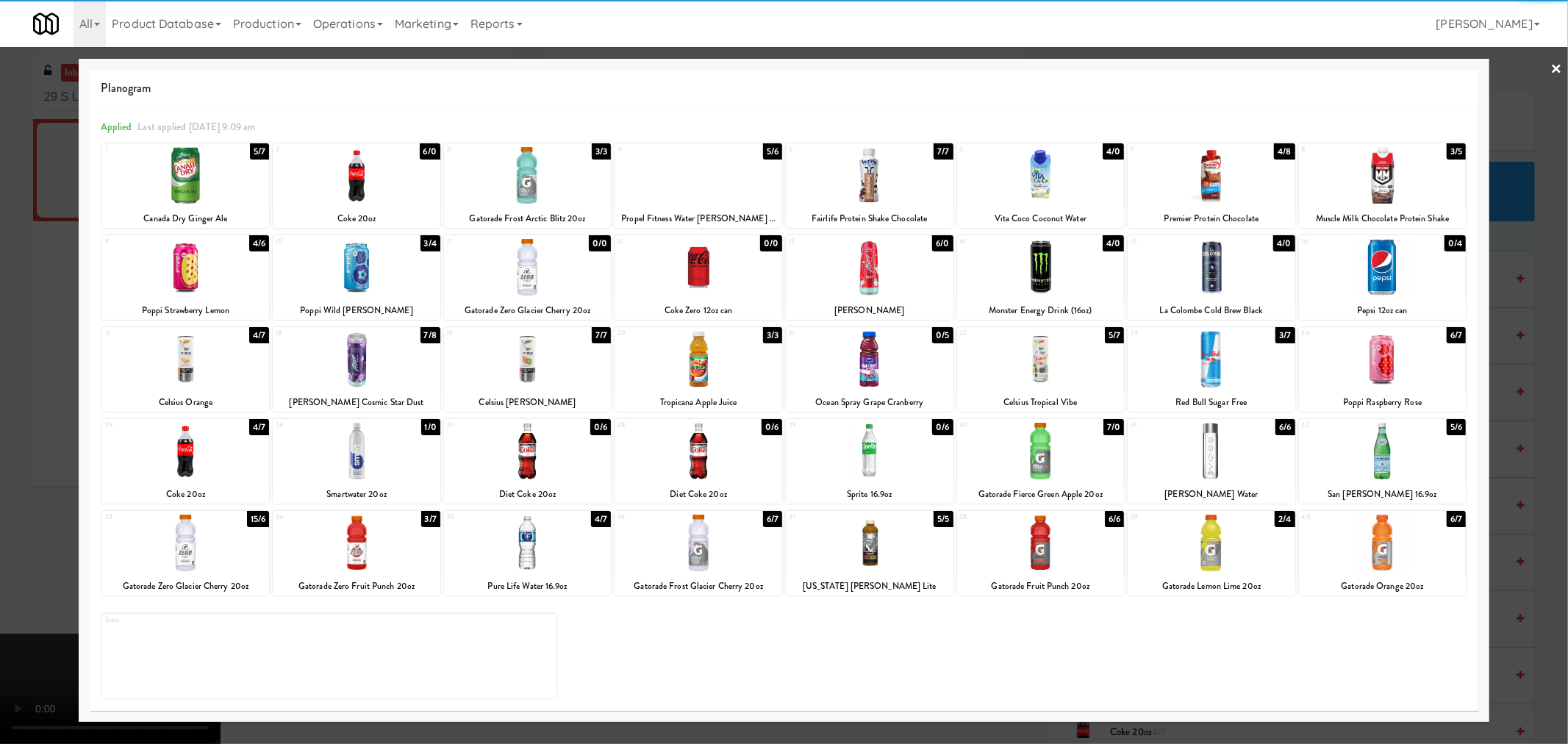
click at [202, 554] on div at bounding box center [186, 542] width 168 height 56
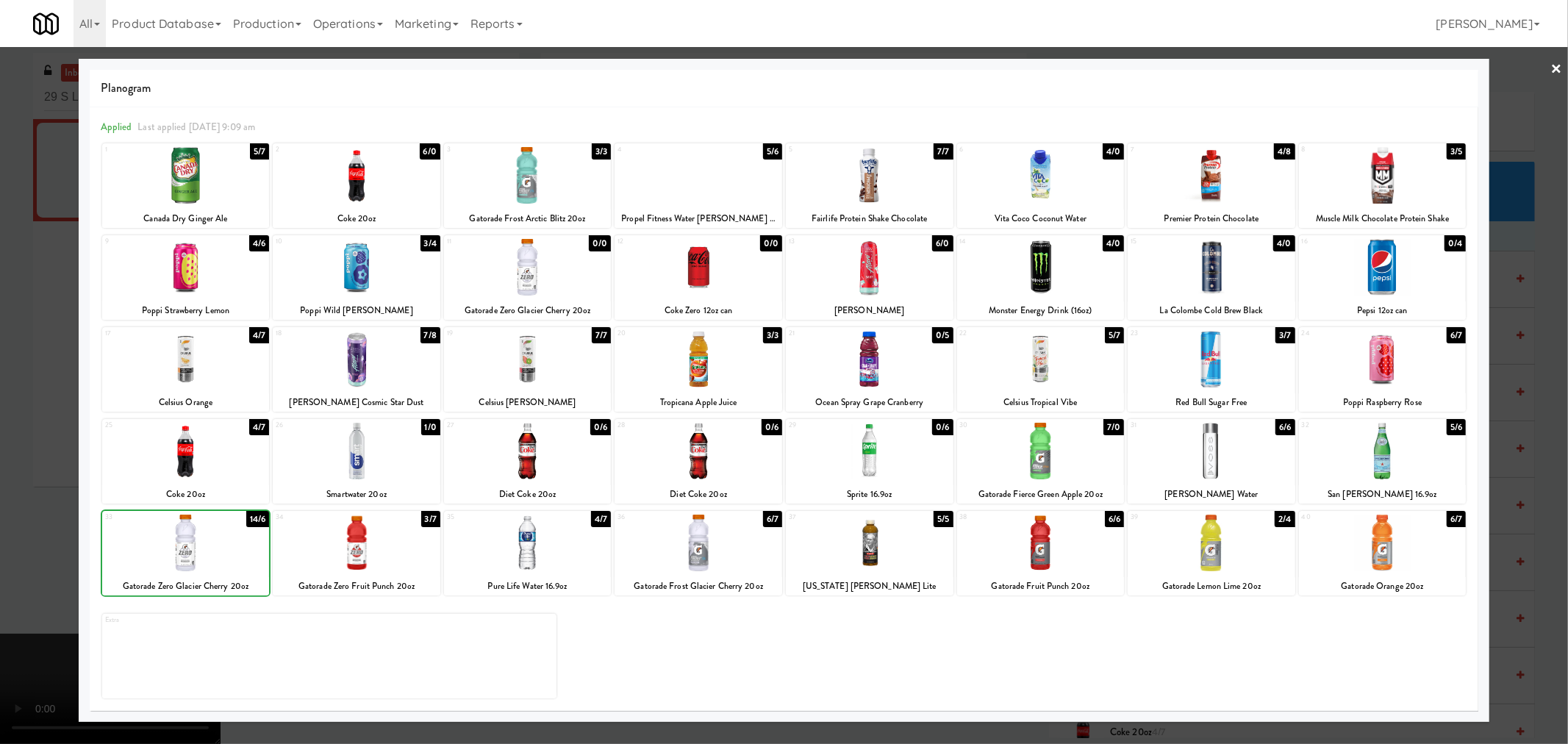
click at [44, 487] on div at bounding box center [784, 372] width 1568 height 744
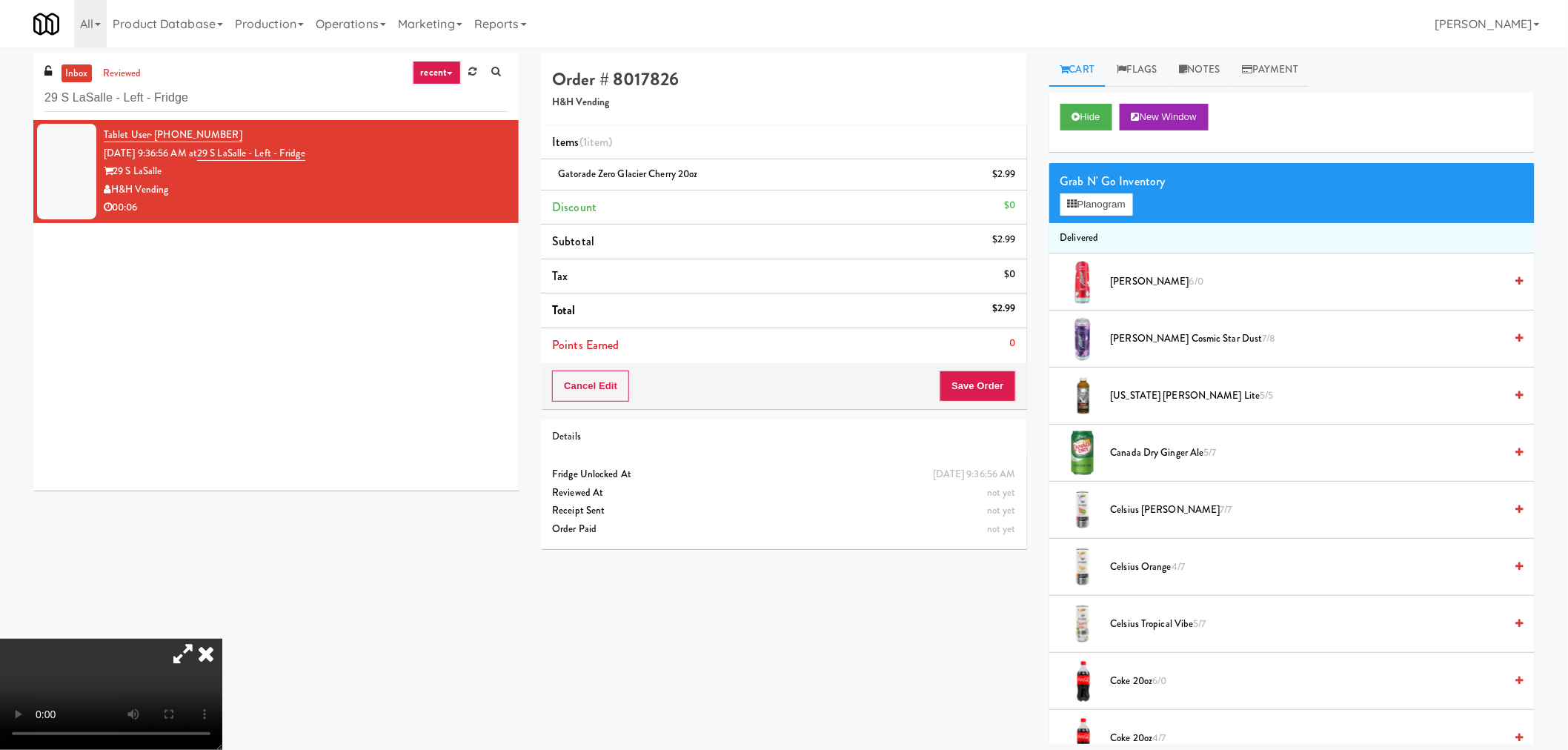
click at [1200, 67] on link "Notes" at bounding box center [1199, 71] width 63 height 34
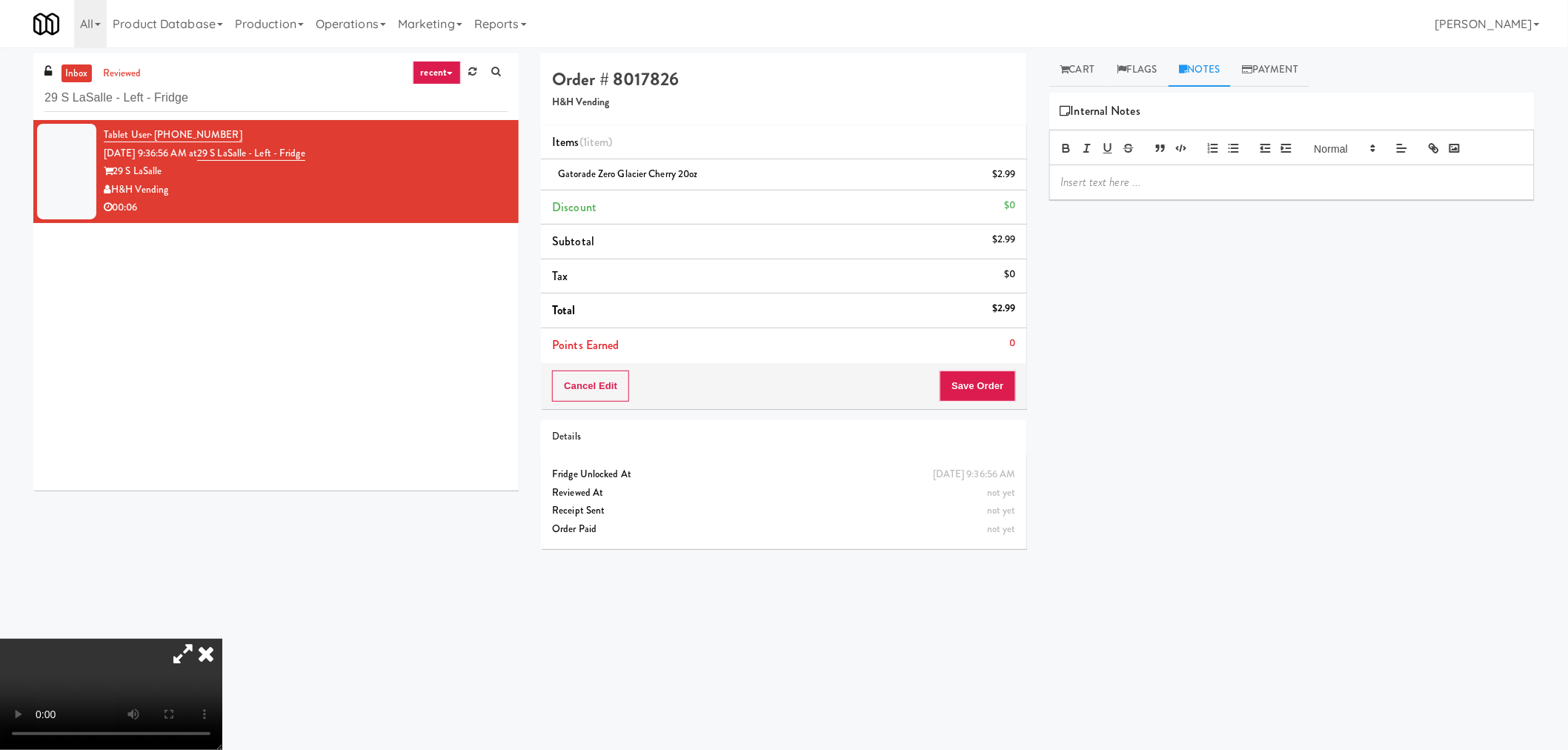
click at [1167, 182] on p at bounding box center [1292, 182] width 462 height 16
paste div
click at [1084, 60] on link "Cart" at bounding box center [1078, 71] width 57 height 34
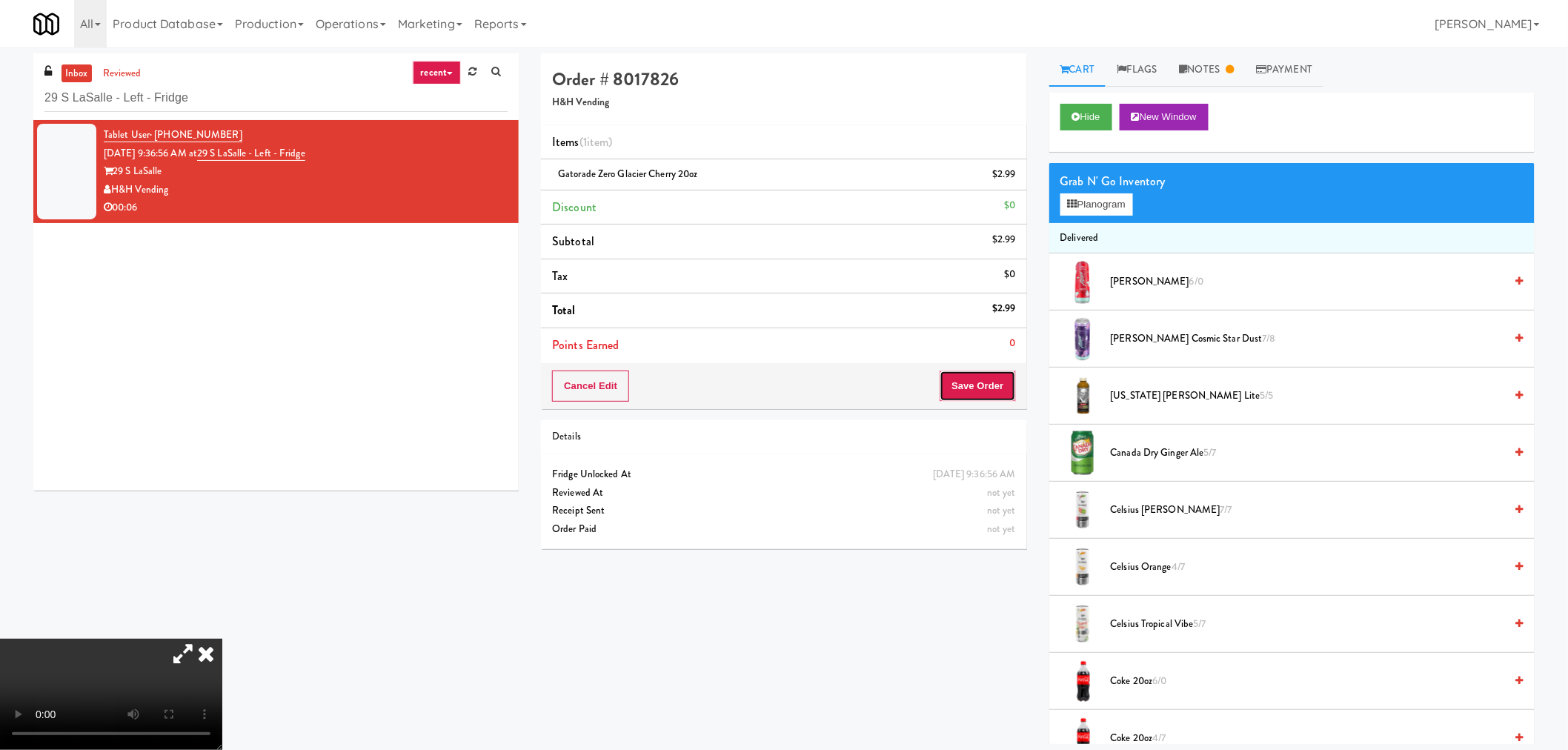
click at [986, 381] on button "Save Order" at bounding box center [977, 385] width 75 height 31
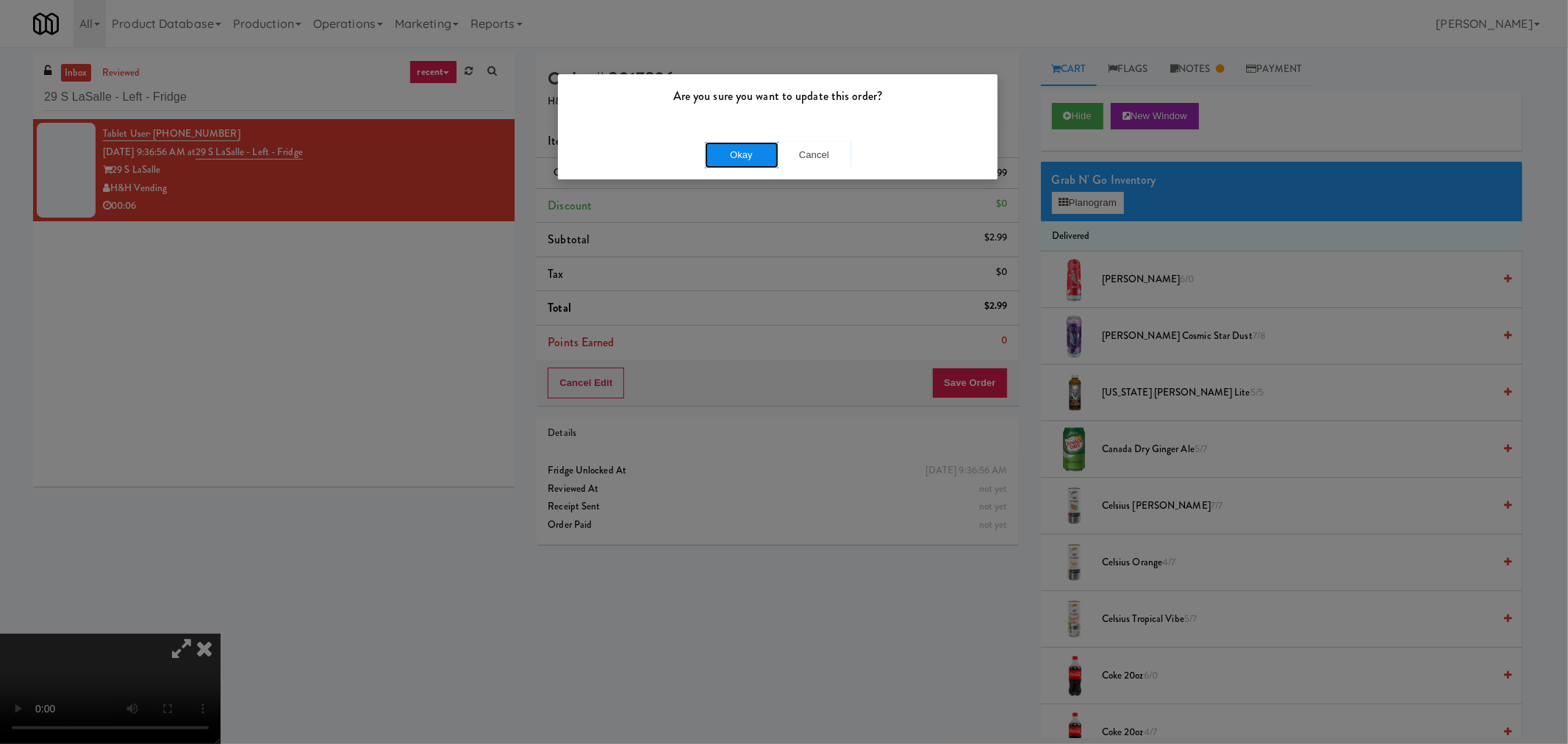
click at [754, 165] on button "Okay" at bounding box center [741, 154] width 73 height 26
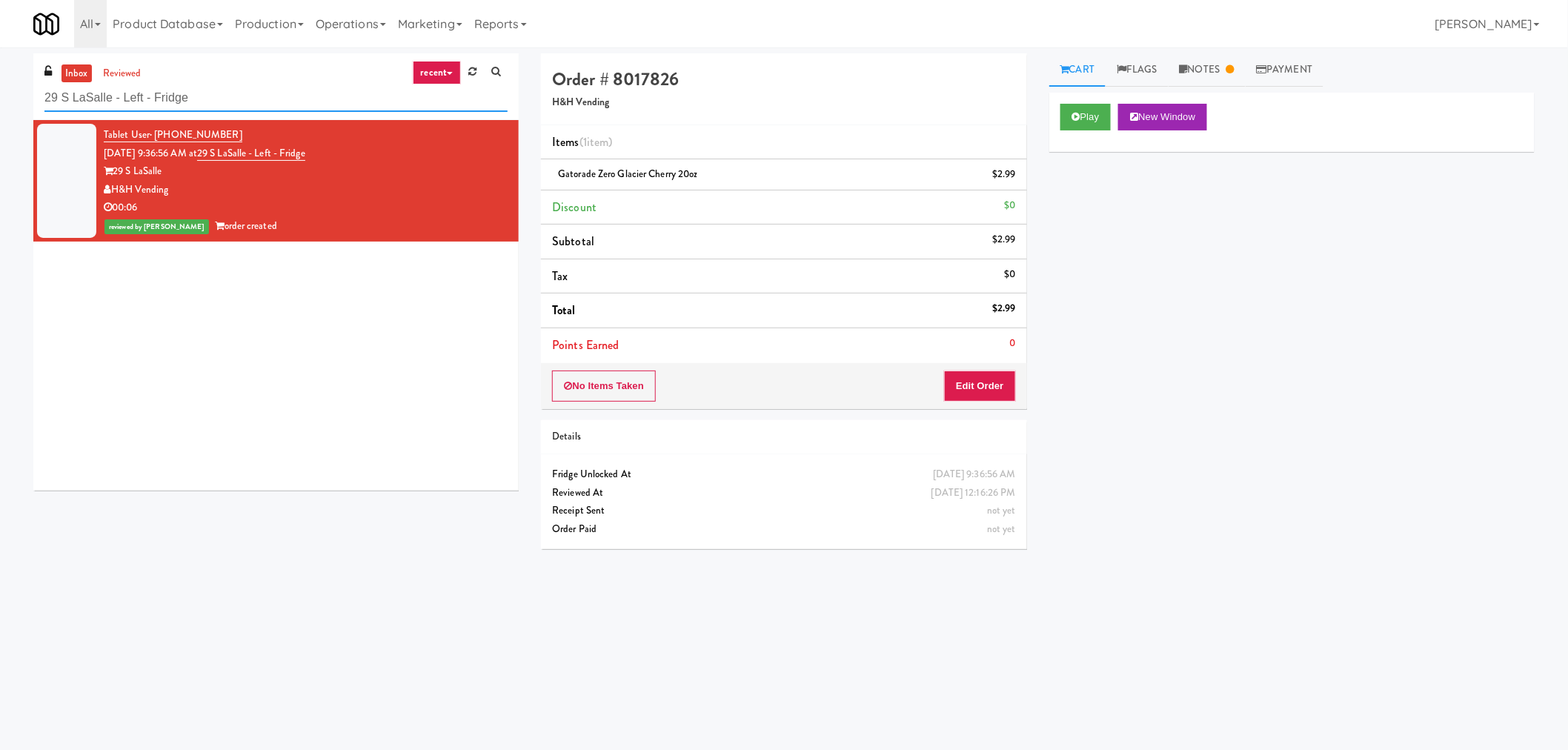
click at [194, 107] on input "29 S LaSalle - Left - Fridge" at bounding box center [276, 98] width 463 height 27
paste input "Element25 - Fridge"
type input "Element25 - Fridge"
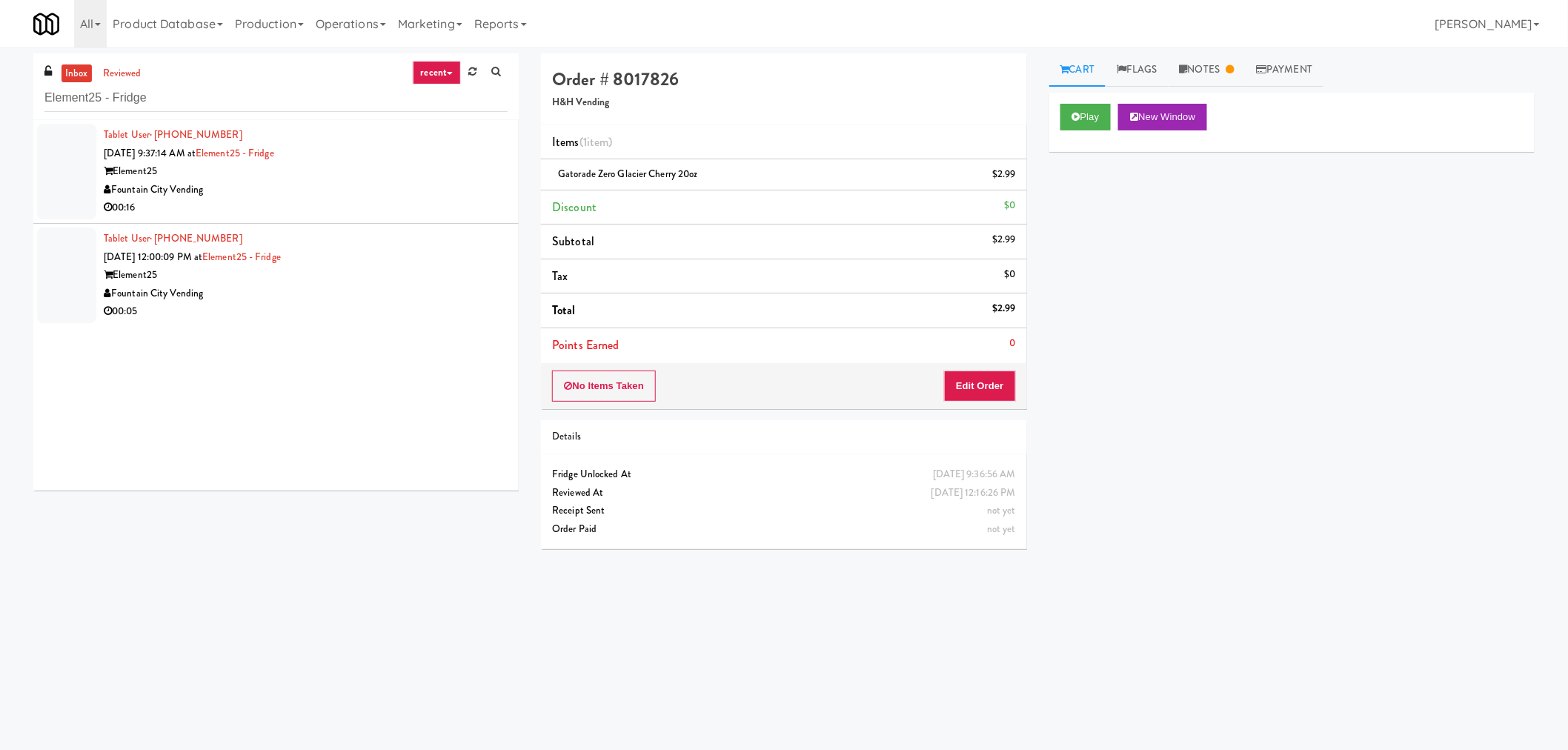
click at [363, 146] on div "Tablet User · (913) 267-3676 [DATE] 9:37:14 AM at Element25 - Fridge Element25 …" at bounding box center [305, 171] width 404 height 91
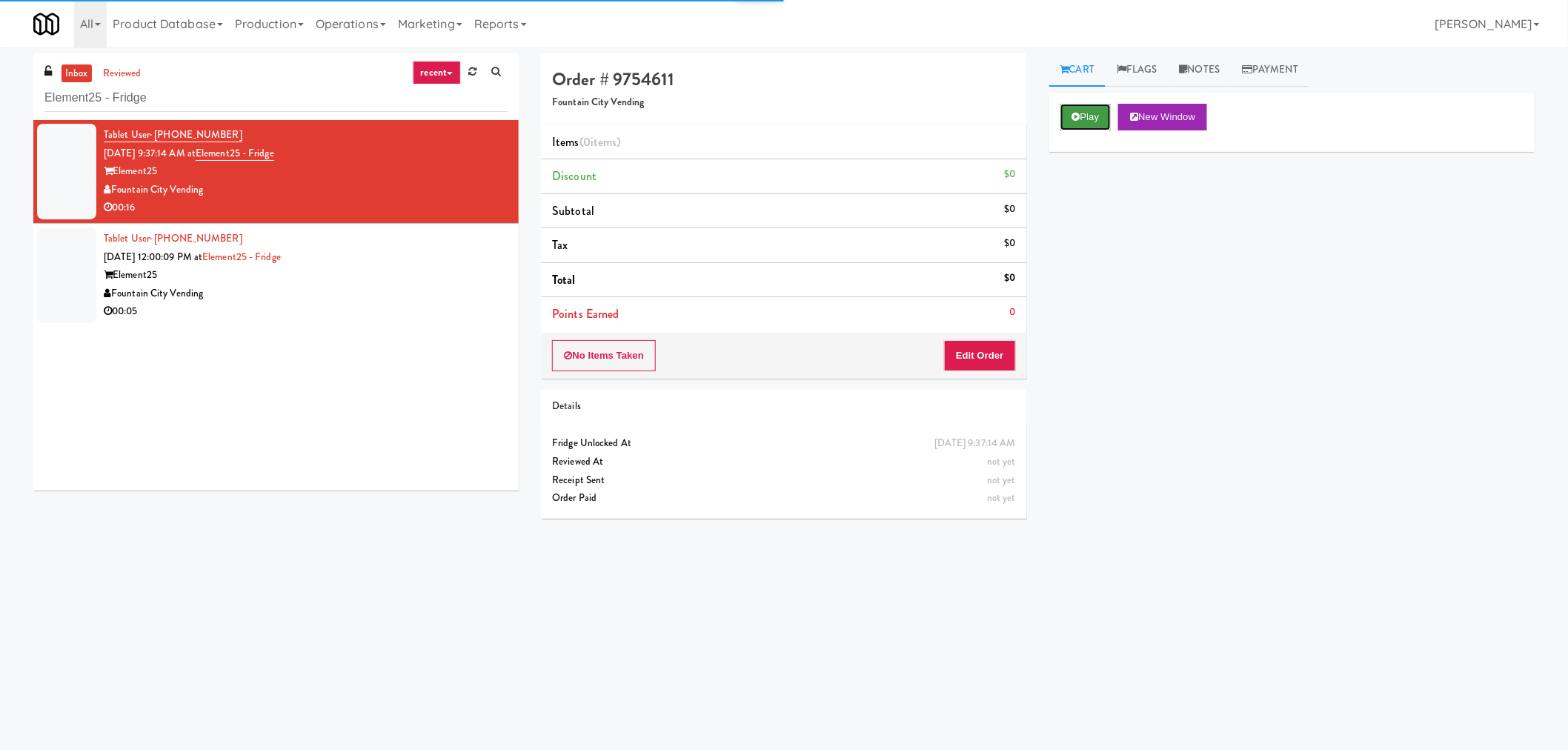
click at [1085, 115] on button "Play" at bounding box center [1086, 116] width 51 height 26
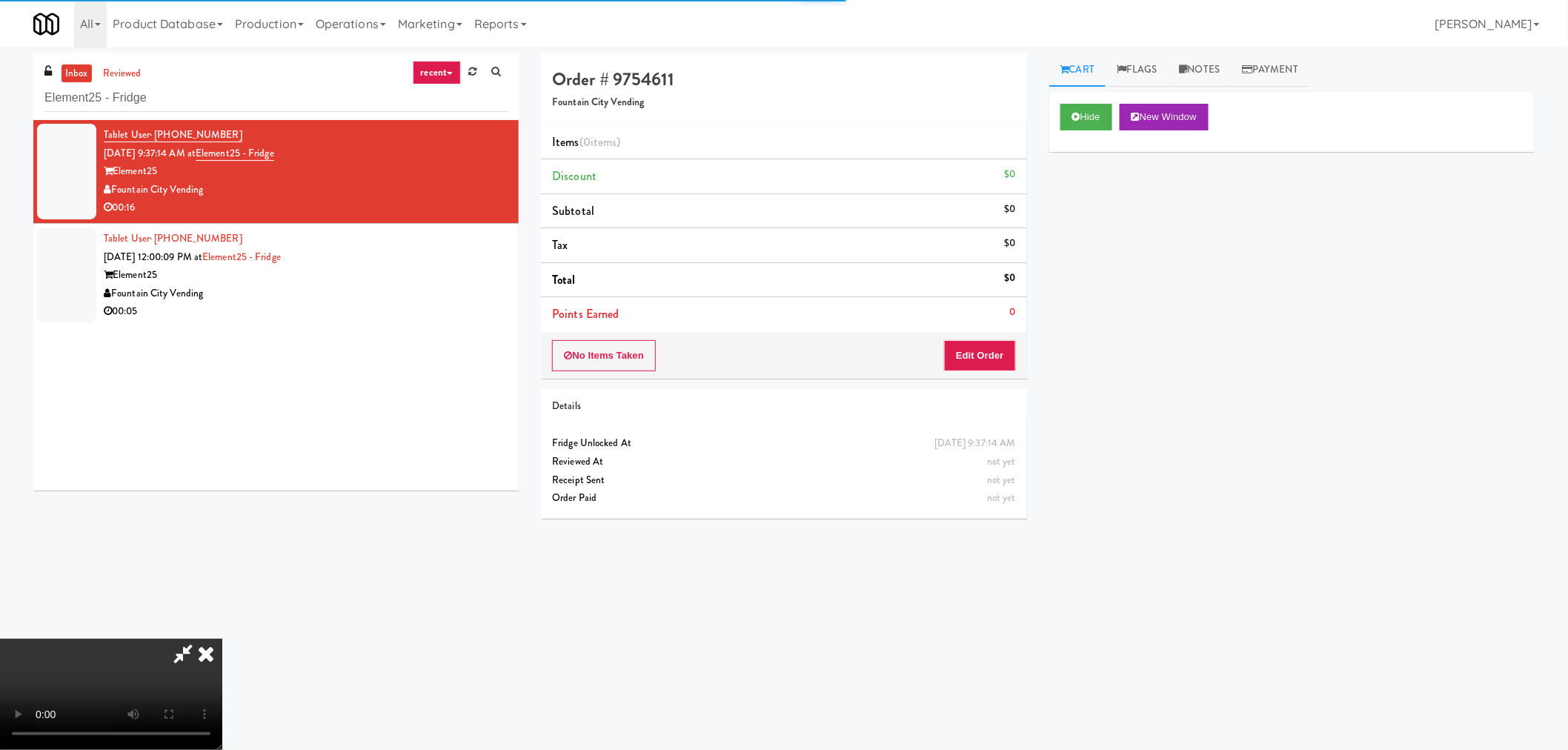
click at [187, 661] on icon at bounding box center [183, 653] width 34 height 30
click at [222, 639] on video at bounding box center [111, 694] width 222 height 111
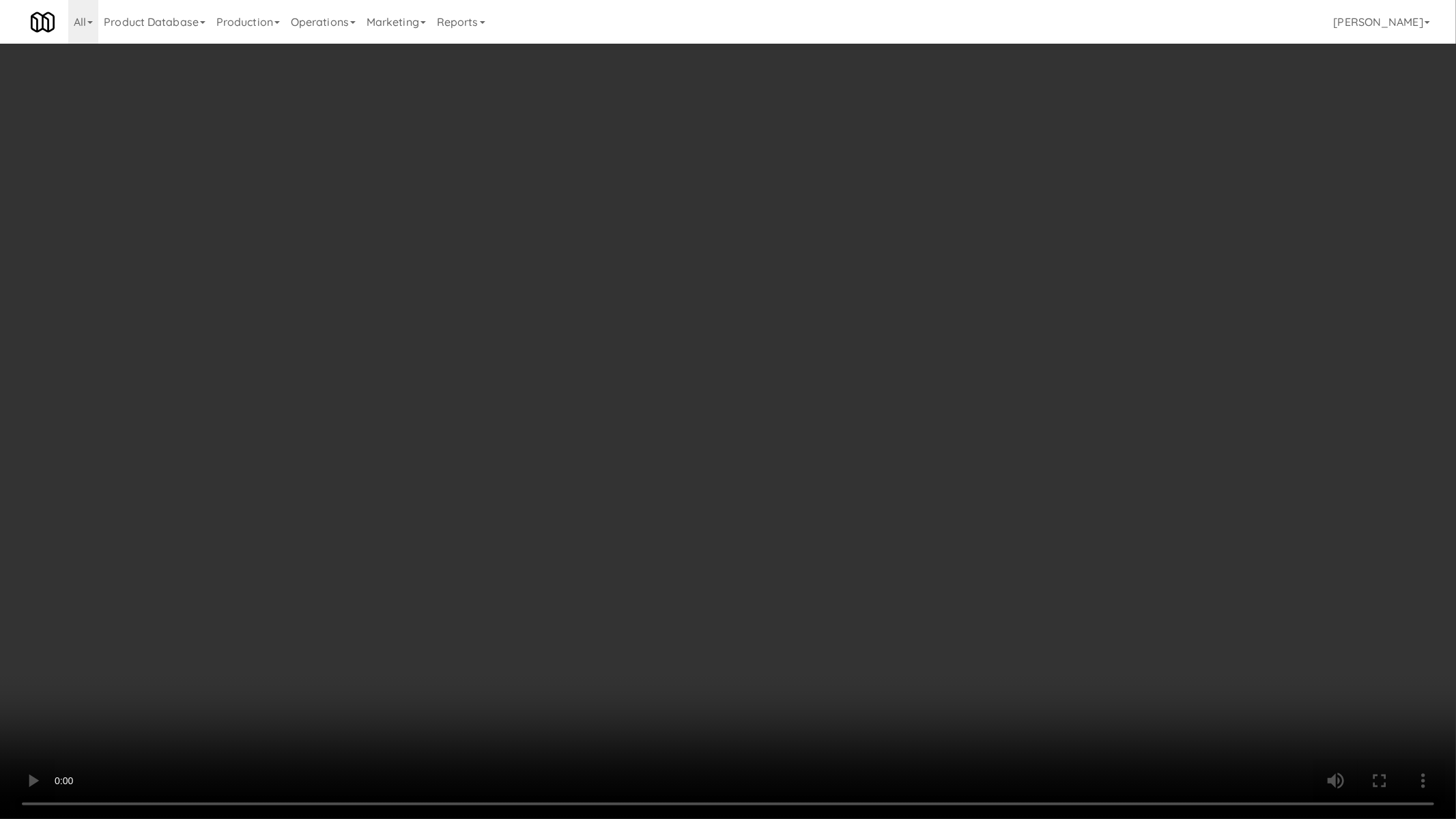
click at [810, 522] on video at bounding box center [728, 410] width 1456 height 819
click at [712, 443] on video at bounding box center [728, 410] width 1456 height 819
click at [711, 443] on video at bounding box center [728, 410] width 1456 height 819
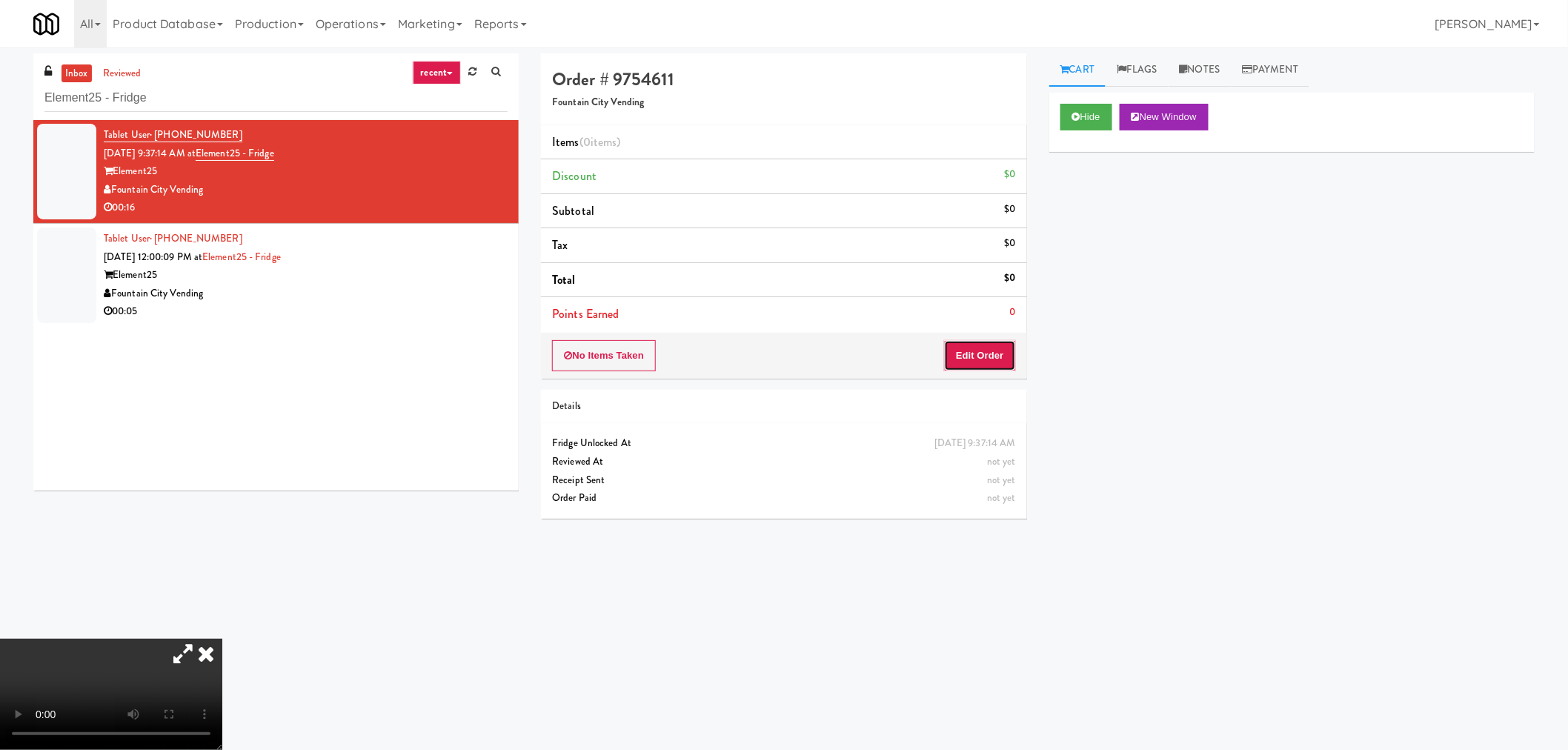
click at [979, 356] on button "Edit Order" at bounding box center [980, 355] width 72 height 31
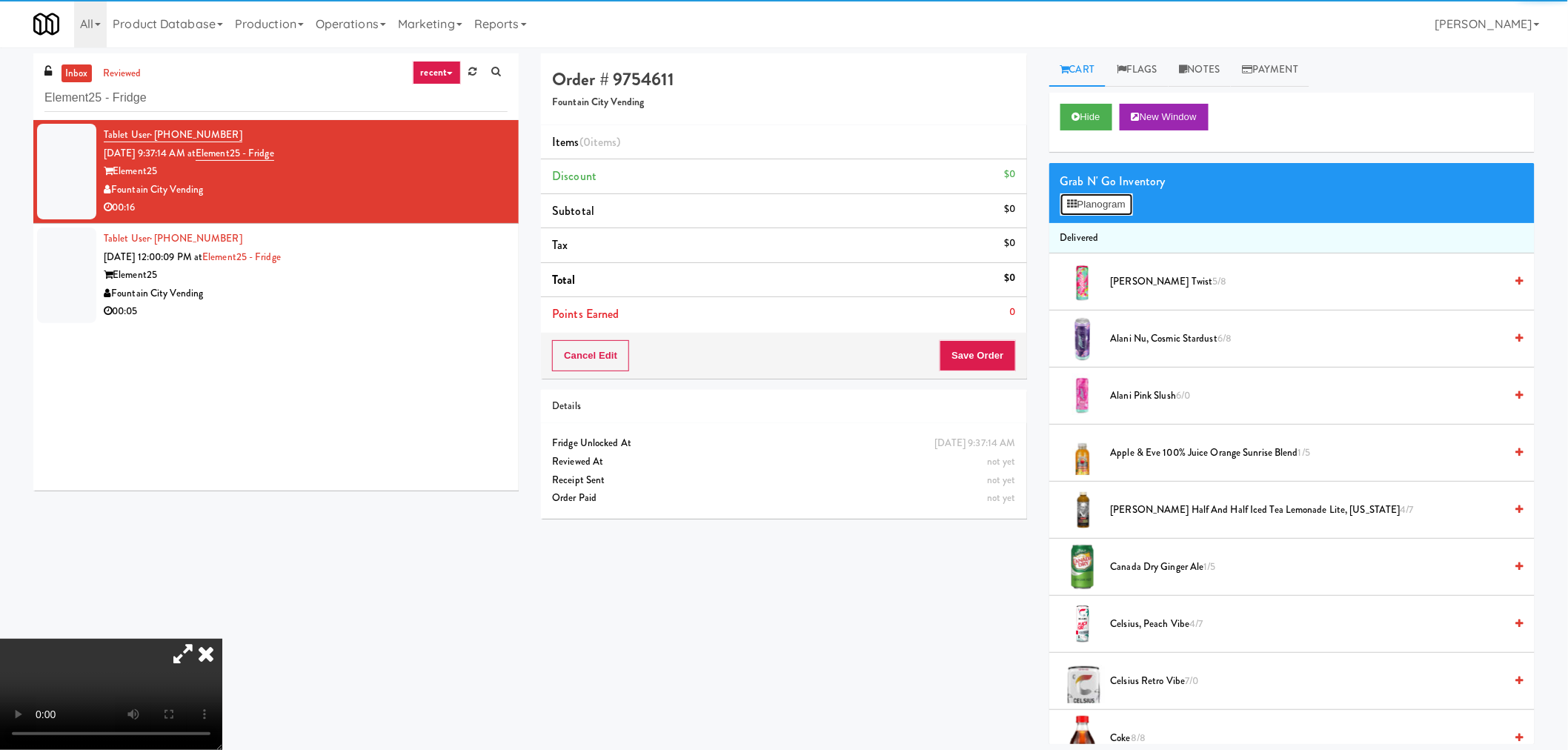
drag, startPoint x: 1076, startPoint y: 212, endPoint x: 1006, endPoint y: 258, distance: 83.8
click at [1075, 212] on button "Planogram" at bounding box center [1096, 204] width 73 height 22
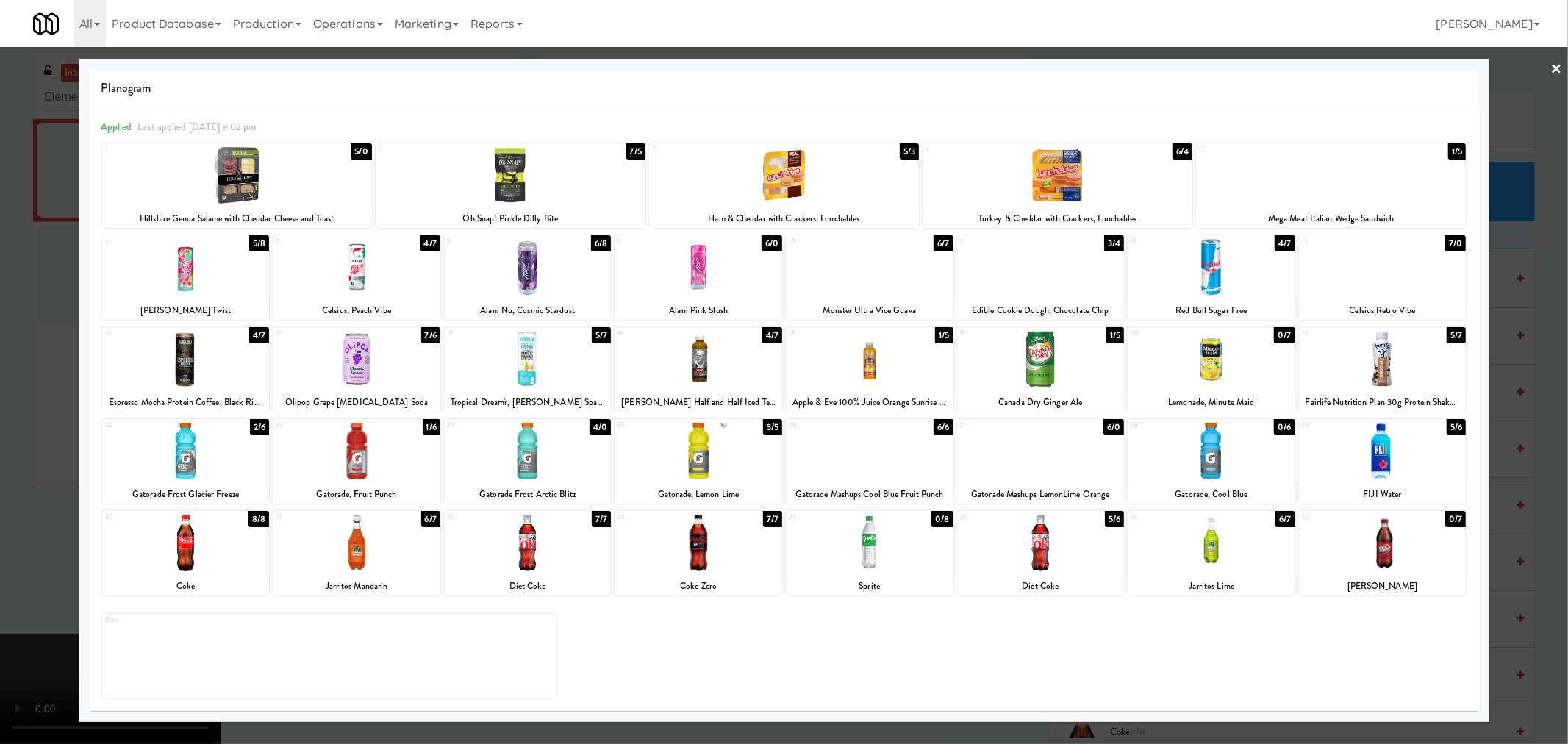
drag, startPoint x: 380, startPoint y: 269, endPoint x: 213, endPoint y: 386, distance: 203.9
click at [380, 270] on div at bounding box center [356, 267] width 168 height 56
click at [167, 367] on div at bounding box center [186, 358] width 168 height 56
click at [177, 467] on div at bounding box center [186, 451] width 168 height 56
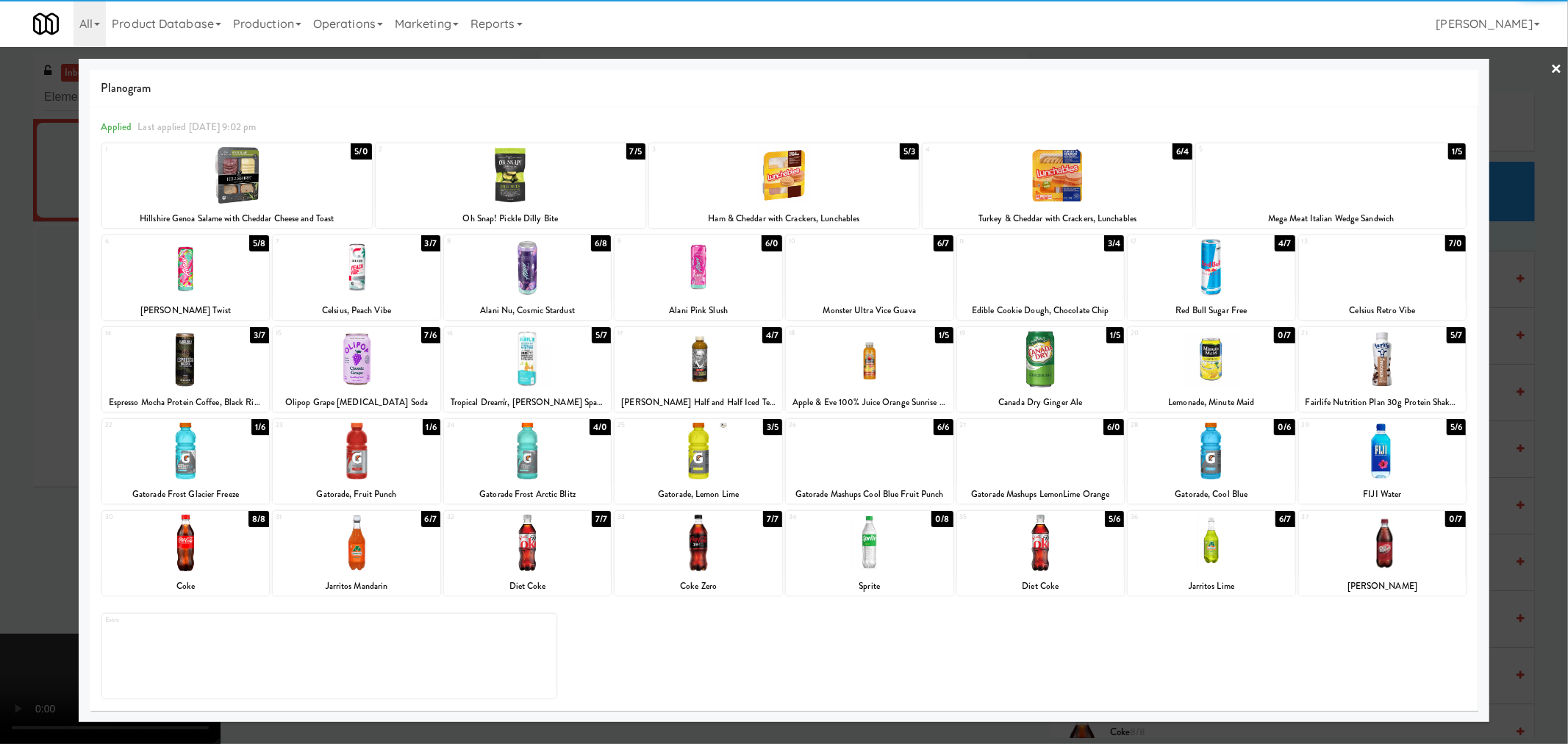
click at [40, 395] on div at bounding box center [784, 372] width 1568 height 744
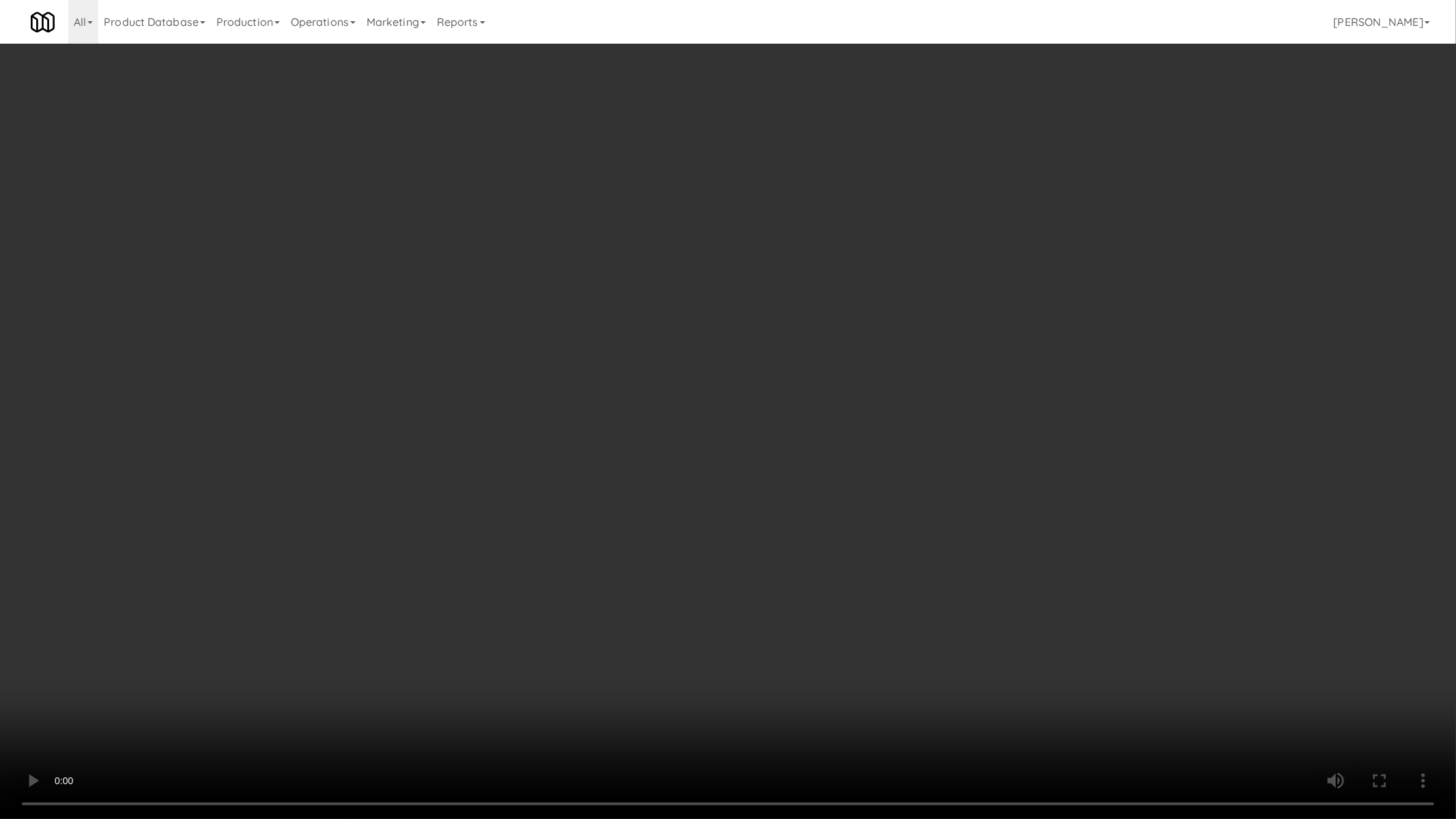
click at [667, 461] on video at bounding box center [728, 410] width 1456 height 819
click at [662, 442] on video at bounding box center [728, 410] width 1456 height 819
click at [1063, 690] on video at bounding box center [728, 410] width 1456 height 819
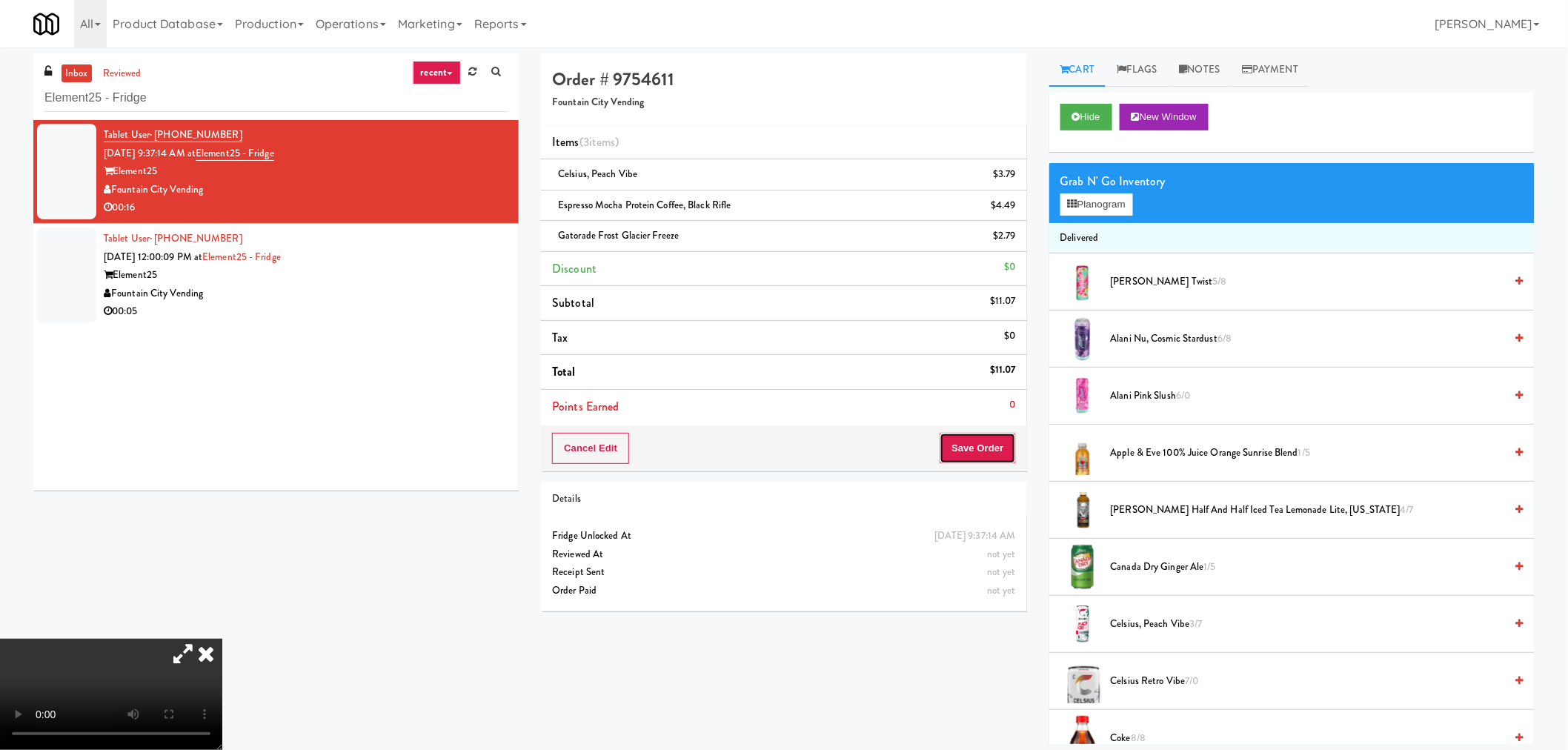
click at [986, 450] on button "Save Order" at bounding box center [977, 448] width 75 height 31
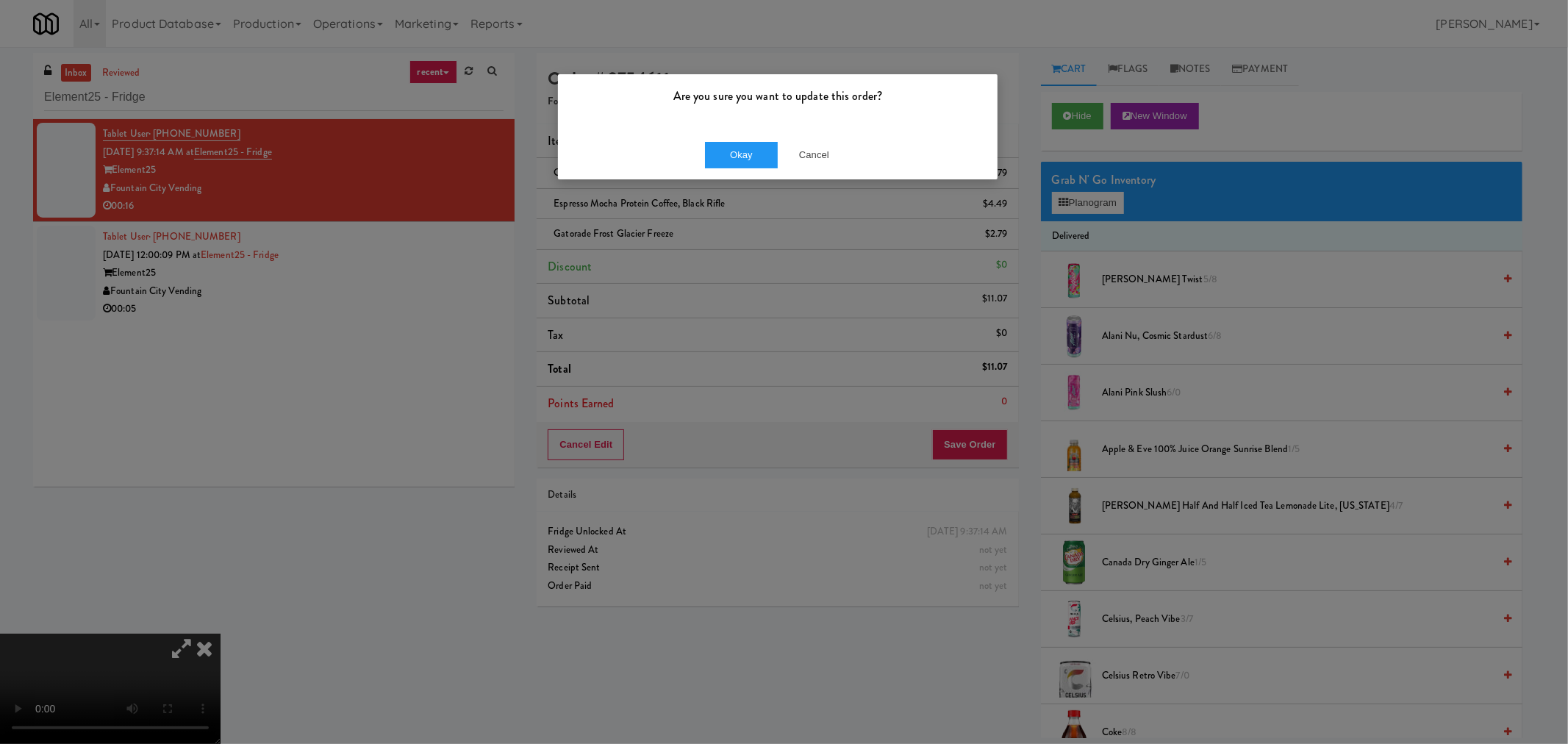
click at [732, 170] on div "Okay Cancel" at bounding box center [777, 155] width 439 height 49
click at [728, 158] on button "Okay" at bounding box center [741, 154] width 73 height 26
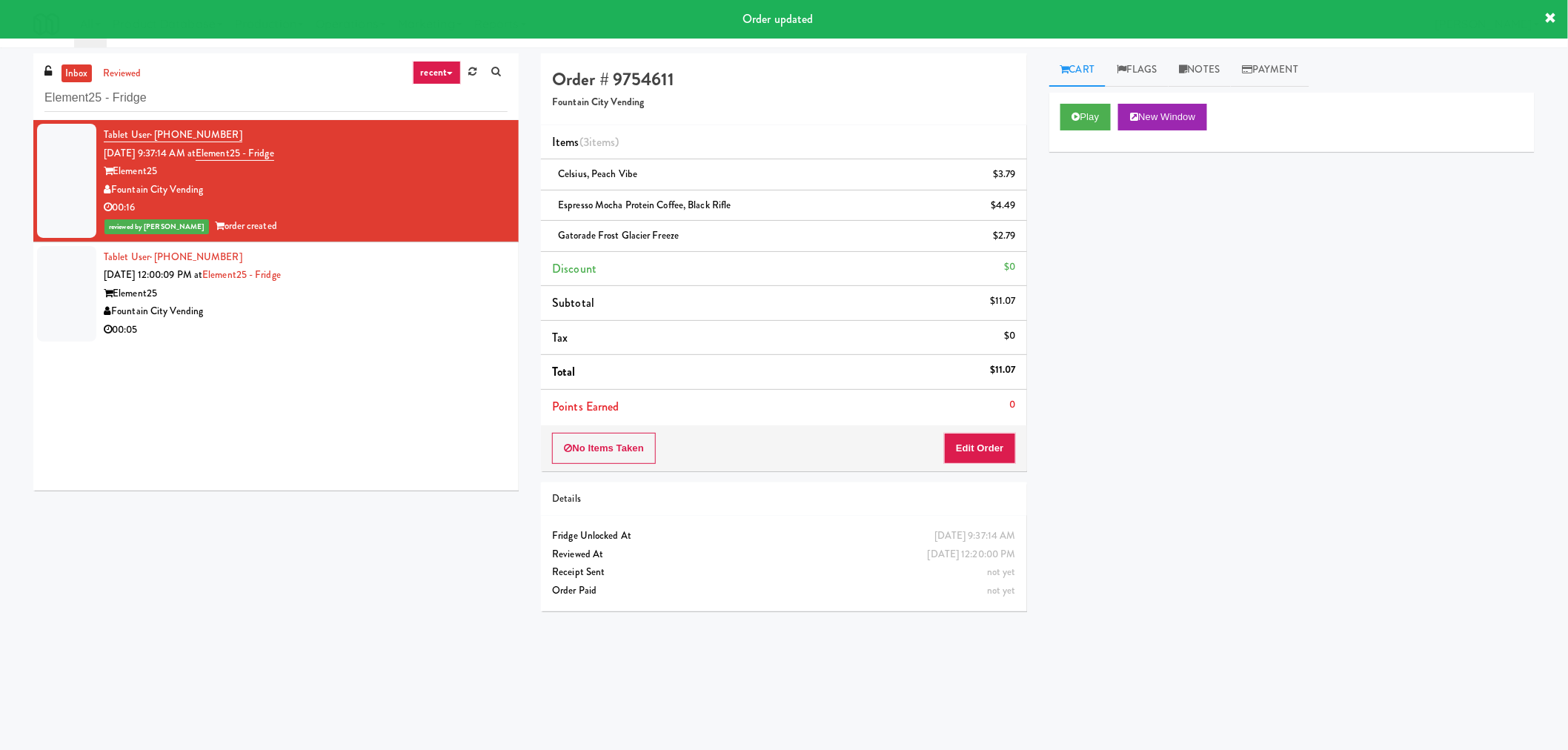
click at [453, 300] on div "Tablet User · (913) 709-7270 [DATE] 12:00:09 PM at Element25 - Fridge Element25…" at bounding box center [305, 294] width 404 height 91
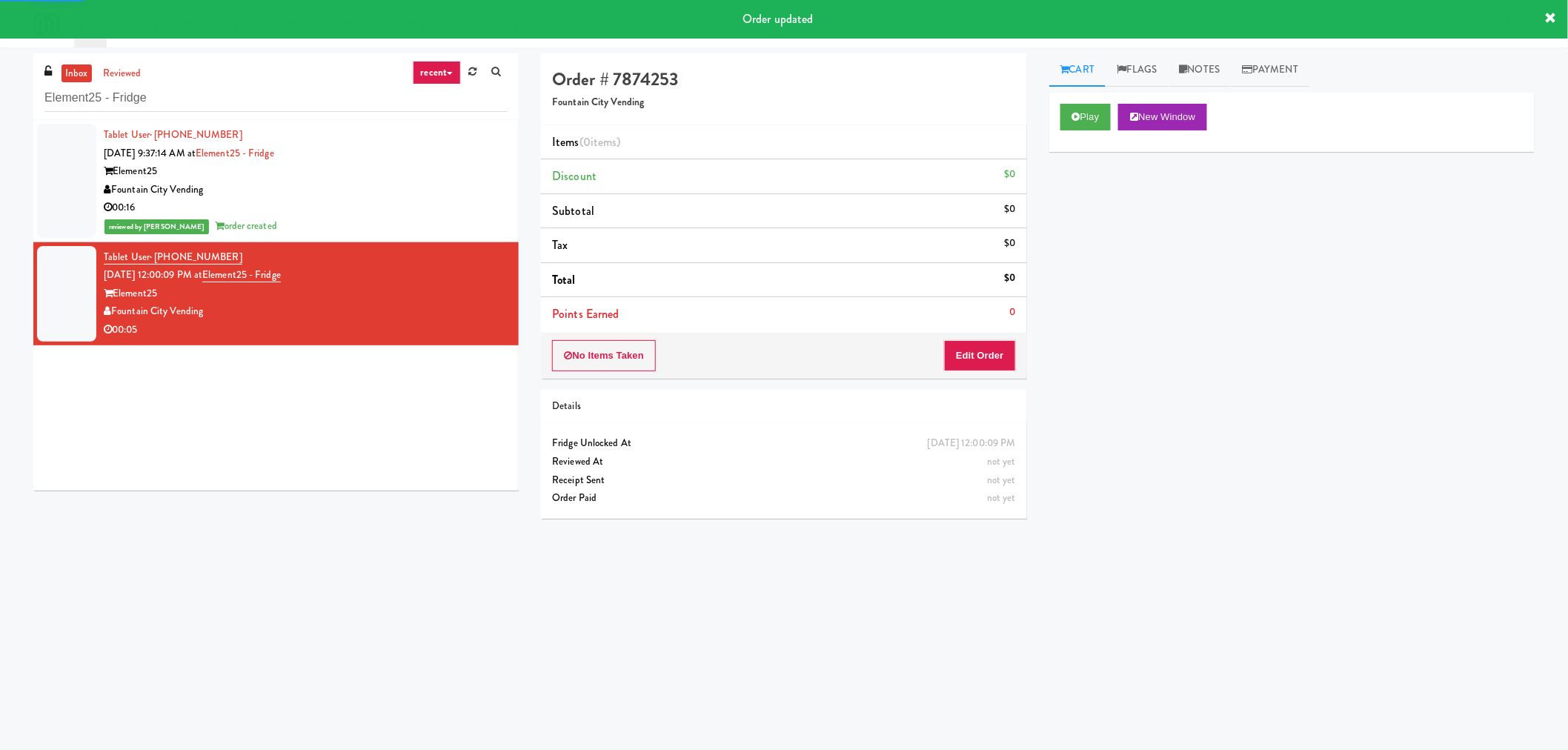
click at [389, 312] on div "Fountain City Vending" at bounding box center [305, 311] width 404 height 18
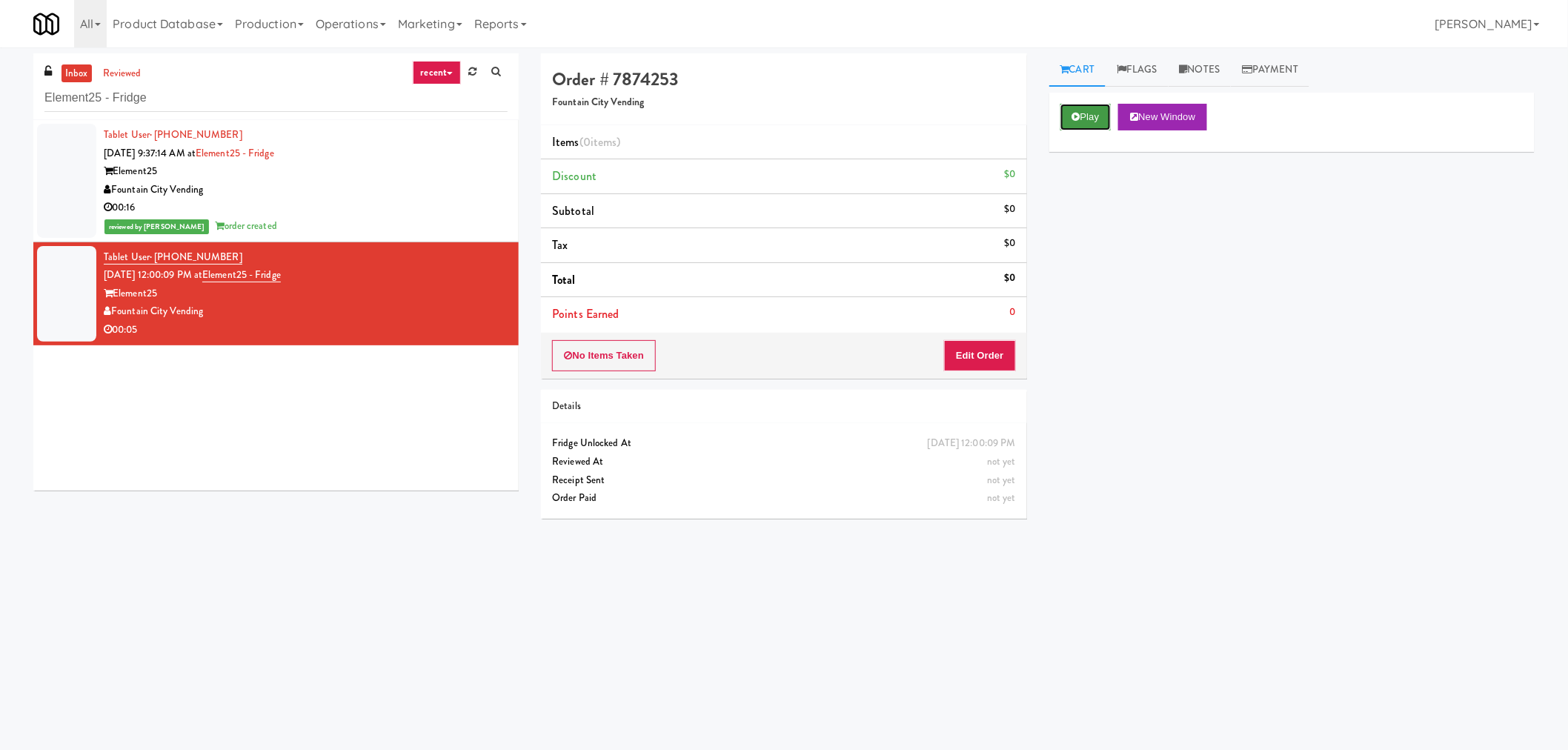
click at [1085, 110] on button "Play" at bounding box center [1086, 116] width 51 height 26
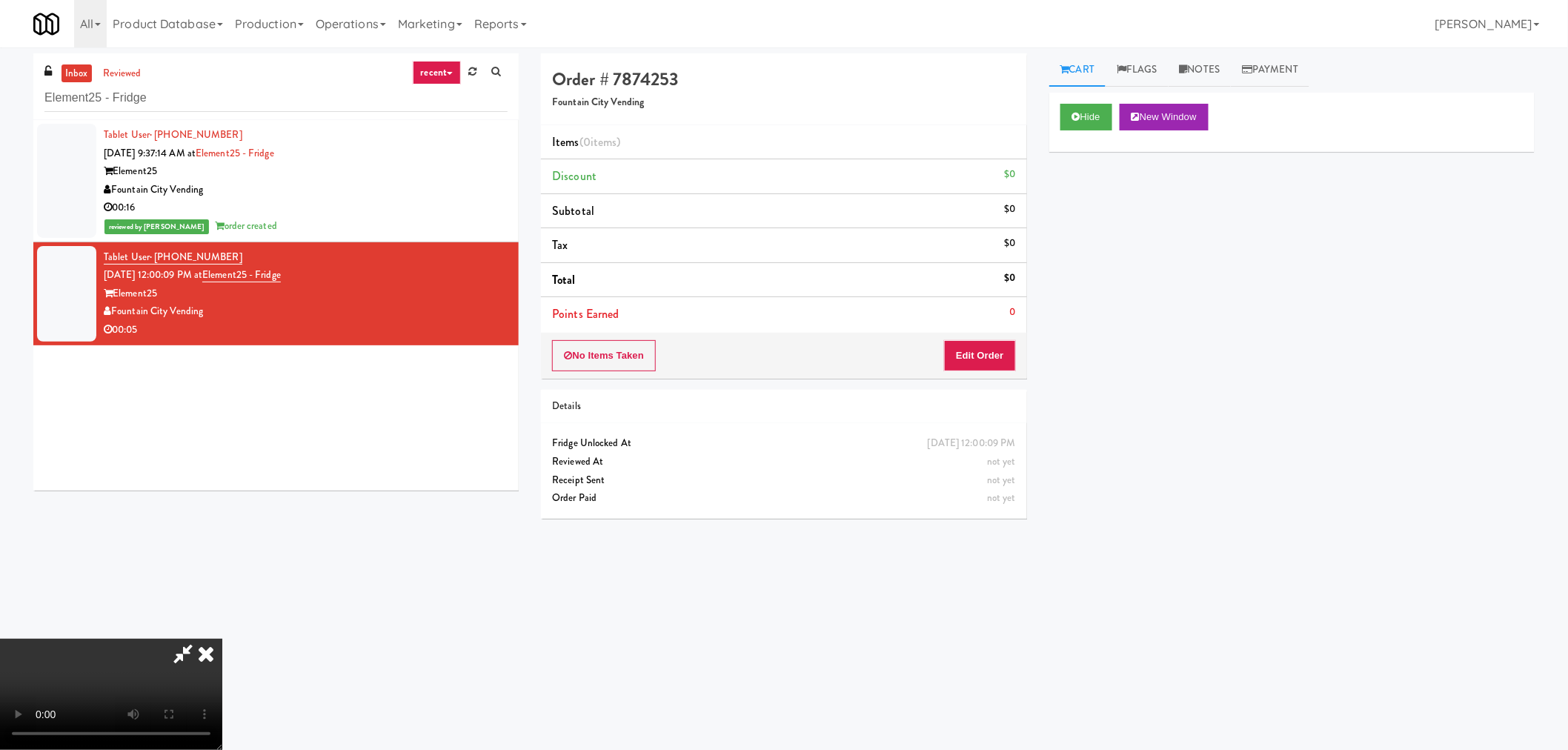
click at [191, 649] on icon at bounding box center [183, 653] width 34 height 30
click at [222, 639] on video at bounding box center [111, 694] width 222 height 111
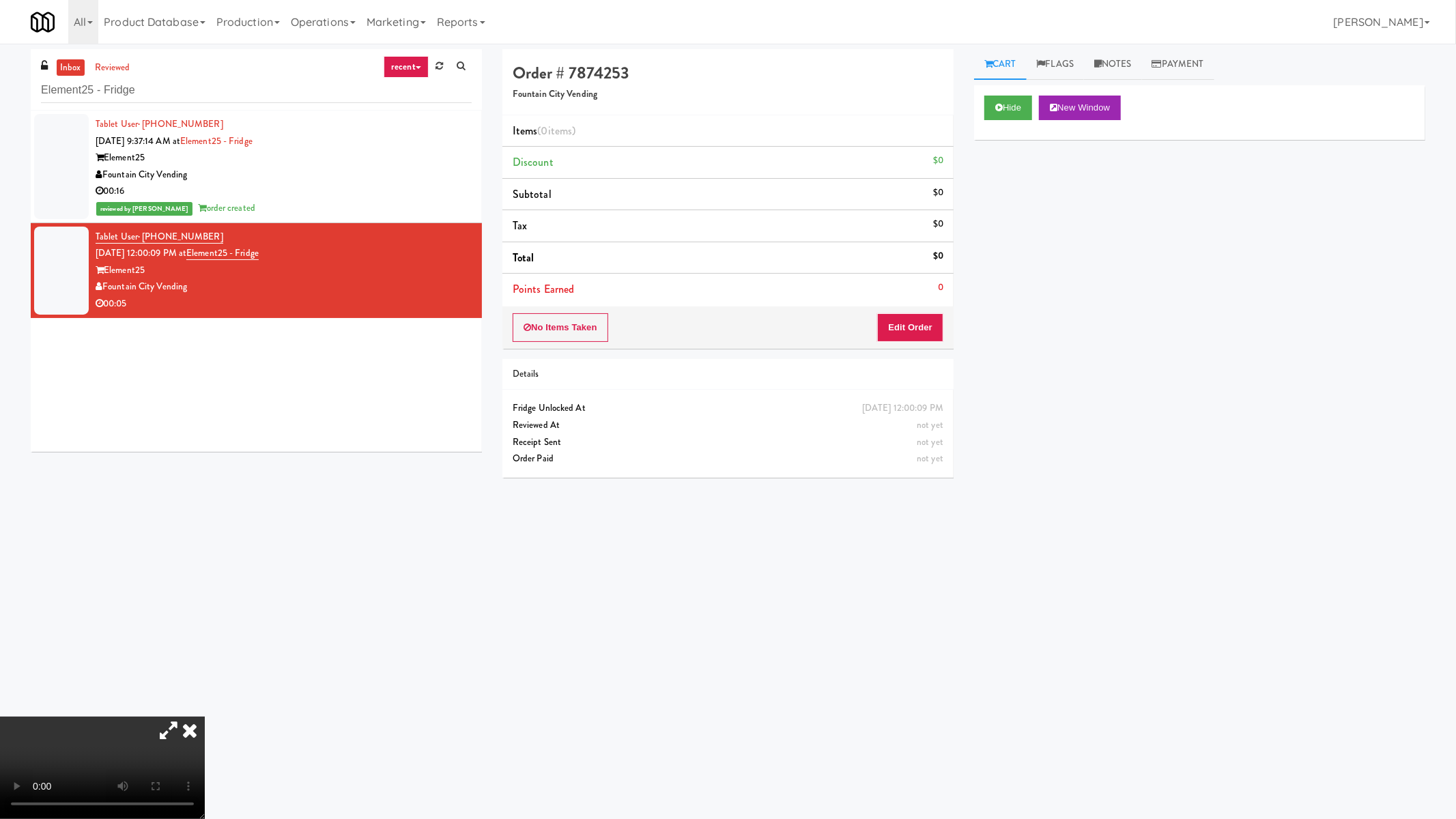
click at [204, 690] on video at bounding box center [102, 767] width 204 height 103
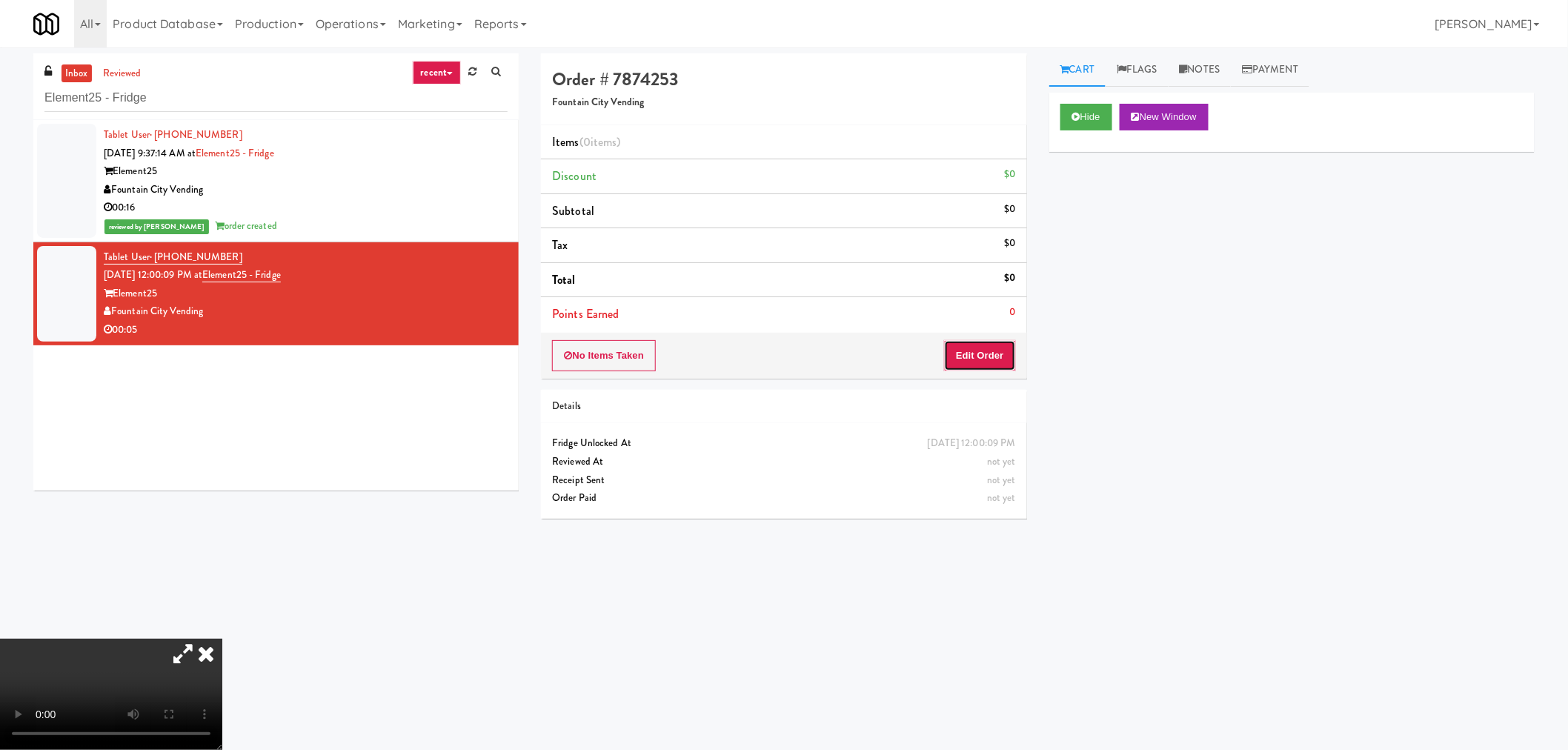
click at [991, 360] on button "Edit Order" at bounding box center [980, 355] width 72 height 31
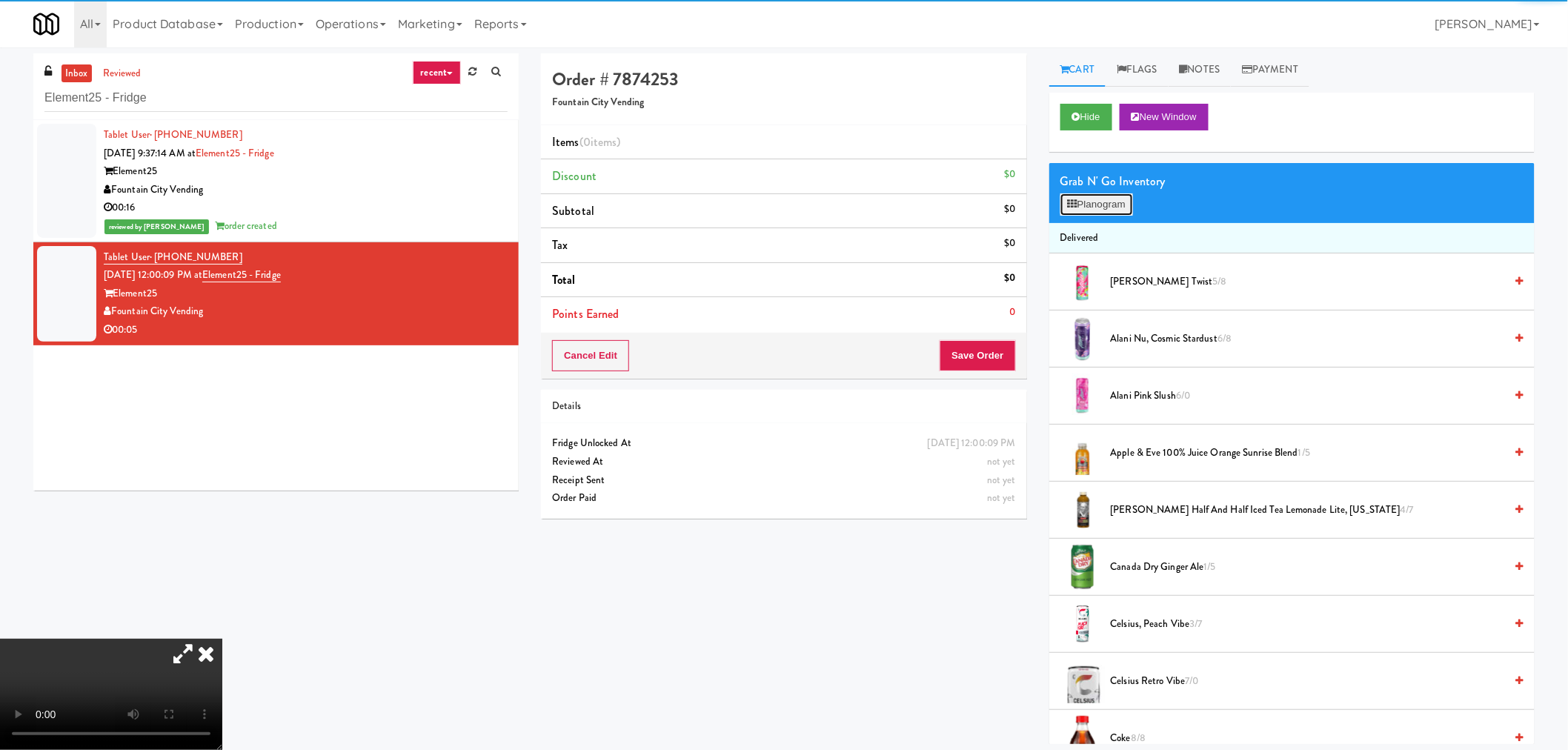
click at [1102, 204] on button "Planogram" at bounding box center [1096, 204] width 73 height 22
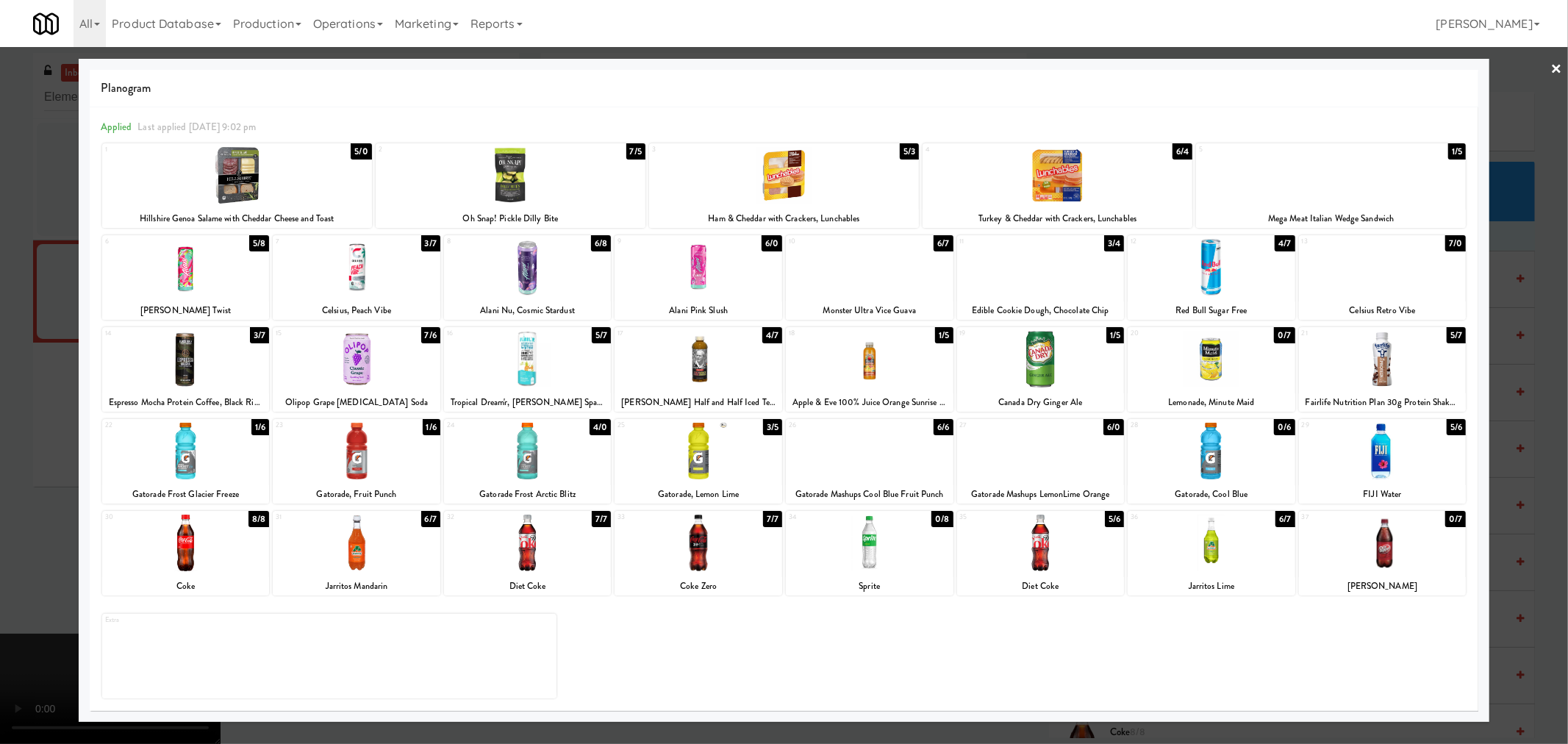
click at [370, 276] on div at bounding box center [356, 267] width 168 height 56
click at [29, 457] on div at bounding box center [784, 372] width 1568 height 744
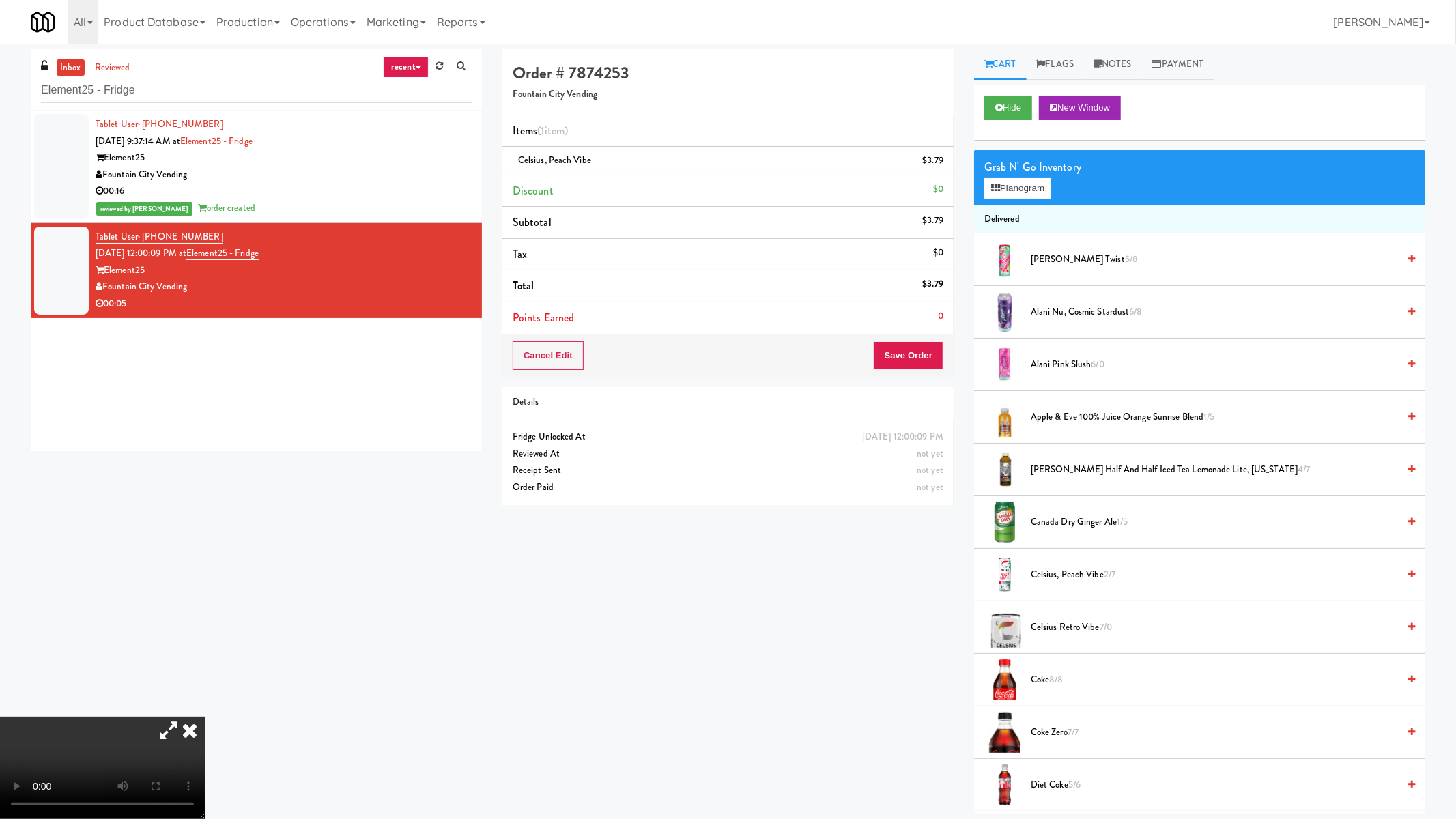
click at [204, 690] on video at bounding box center [102, 767] width 204 height 103
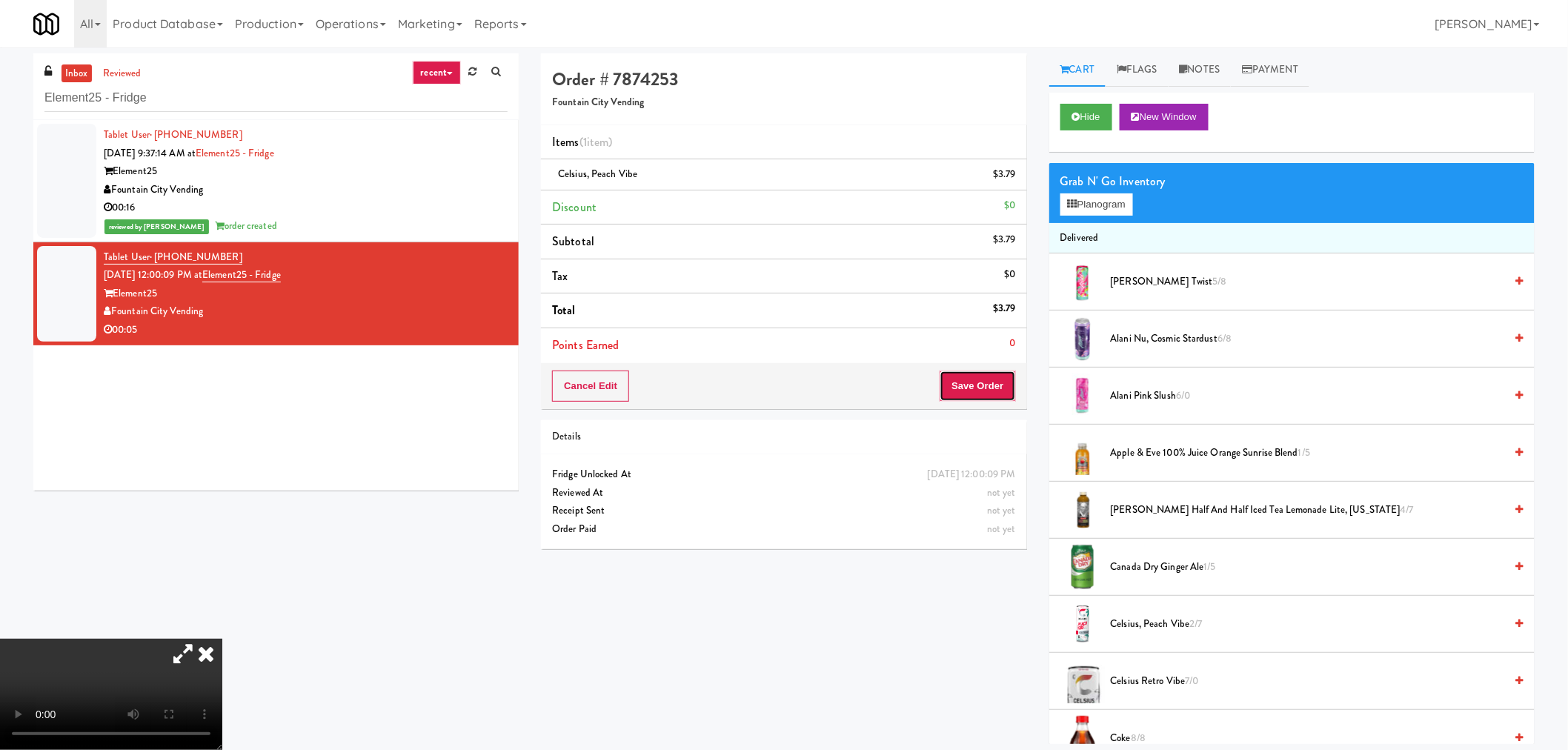
click at [981, 390] on button "Save Order" at bounding box center [977, 385] width 75 height 31
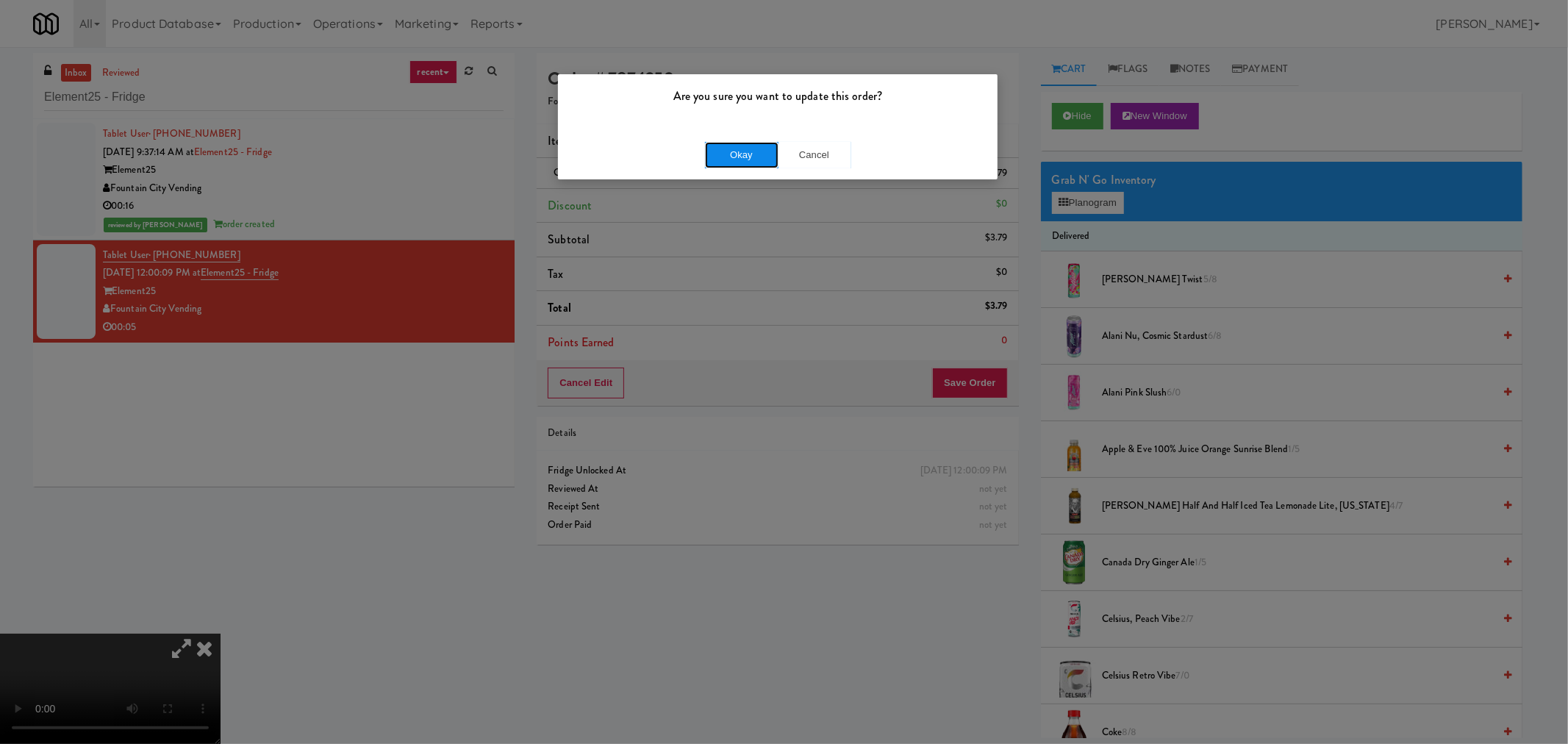
click at [744, 155] on button "Okay" at bounding box center [741, 154] width 73 height 26
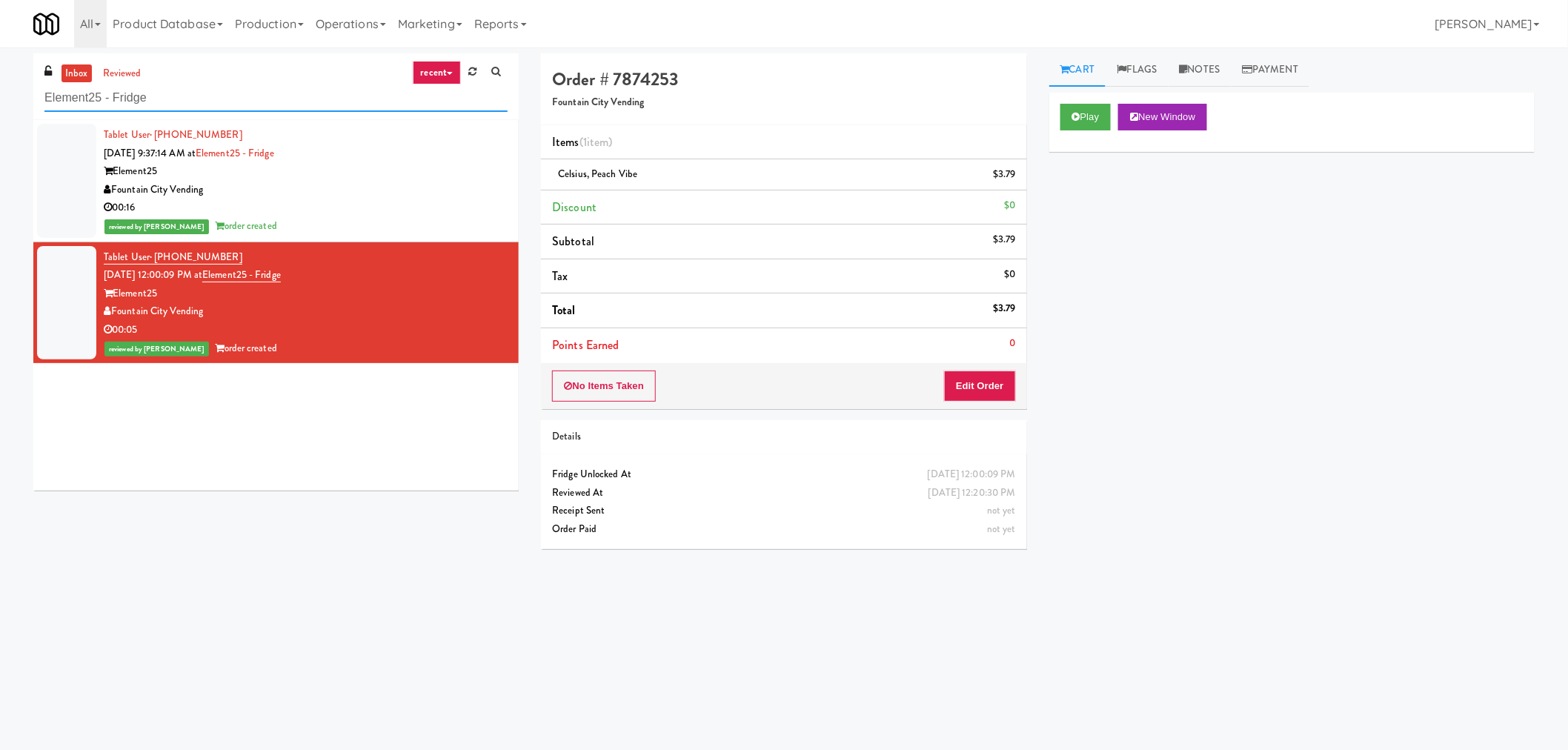
click at [252, 97] on input "Element25 - Fridge" at bounding box center [276, 98] width 463 height 27
paste input "Pyramid Center - Cooler - Left"
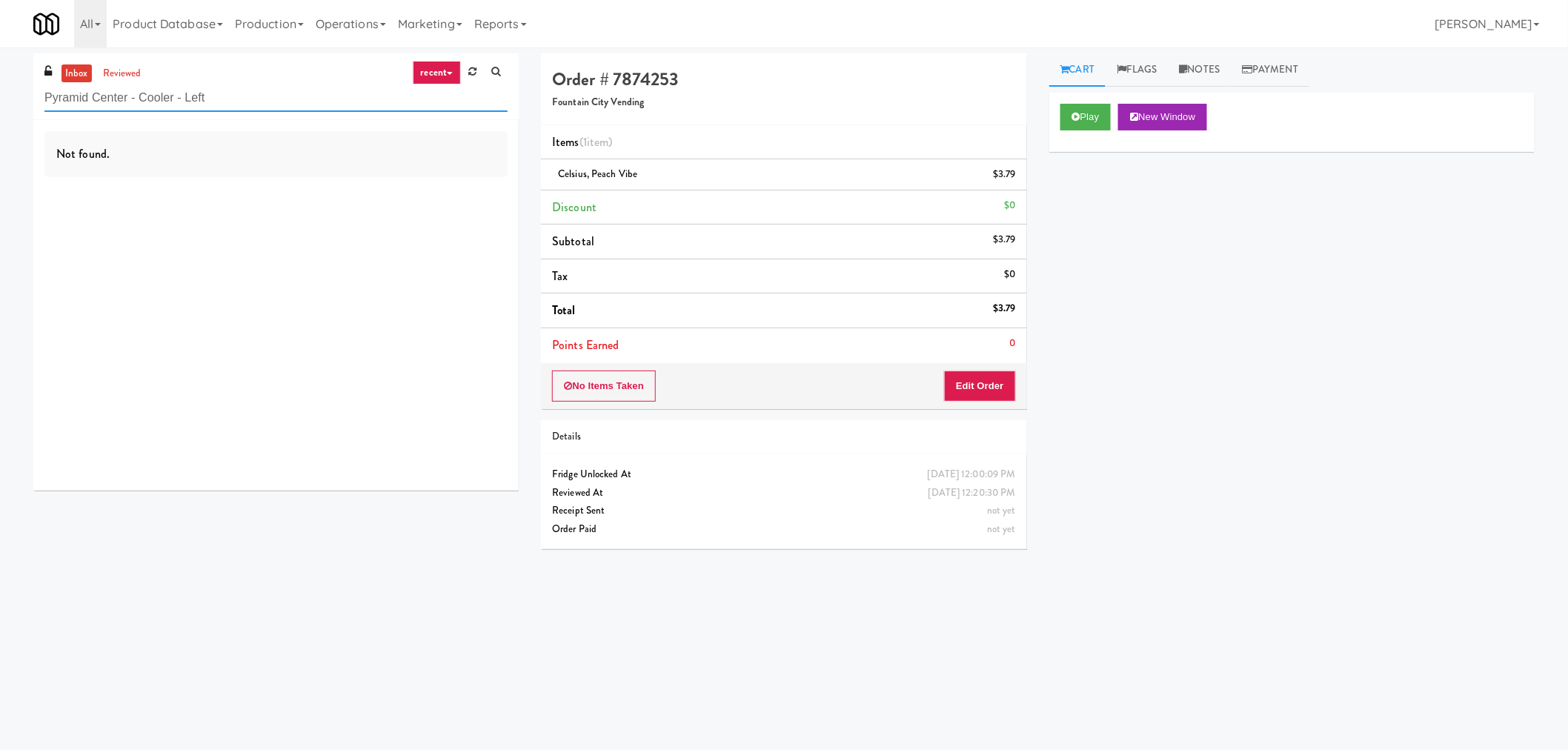
type input "Pyramid Center - Cooler - Left"
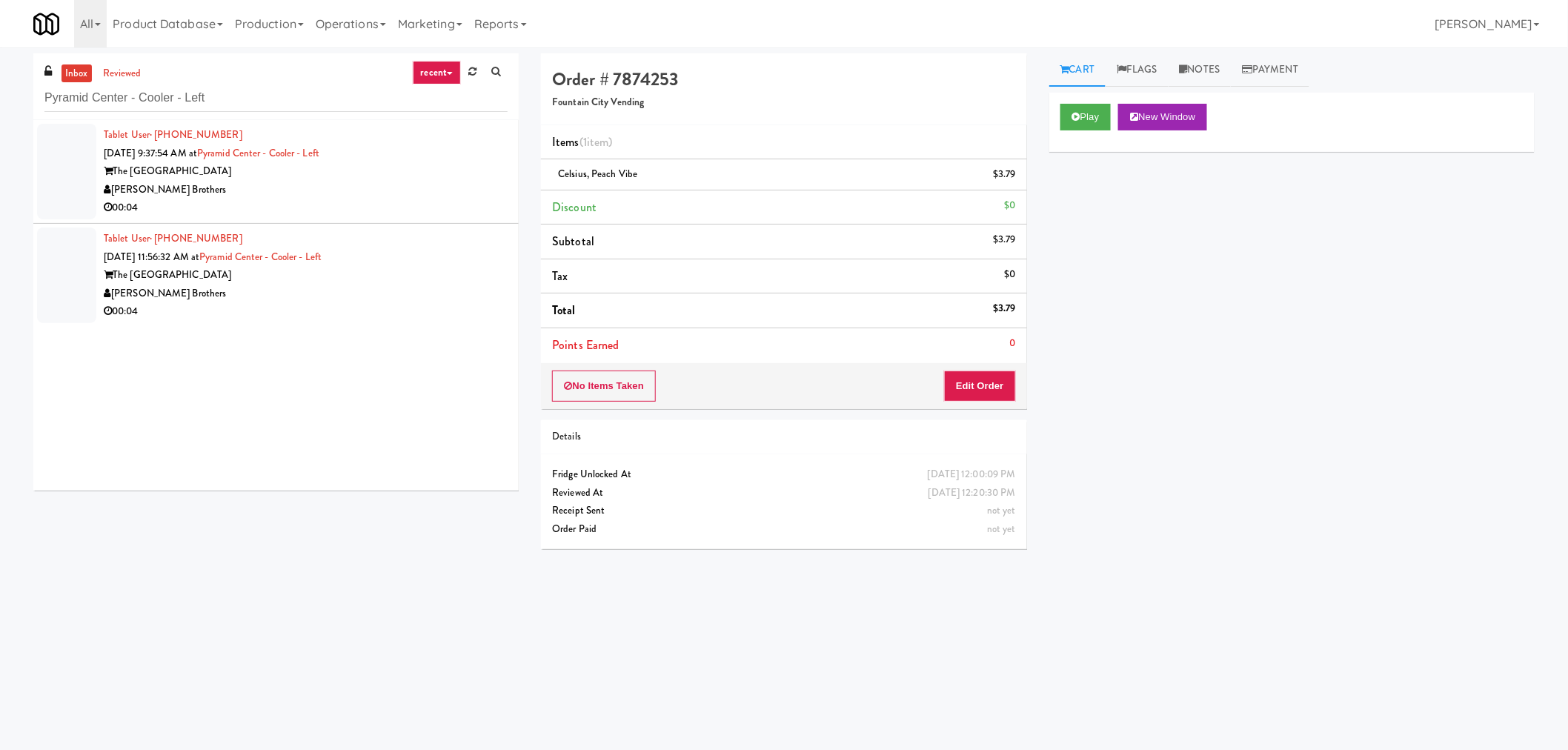
click at [339, 199] on div "00:04" at bounding box center [305, 208] width 404 height 18
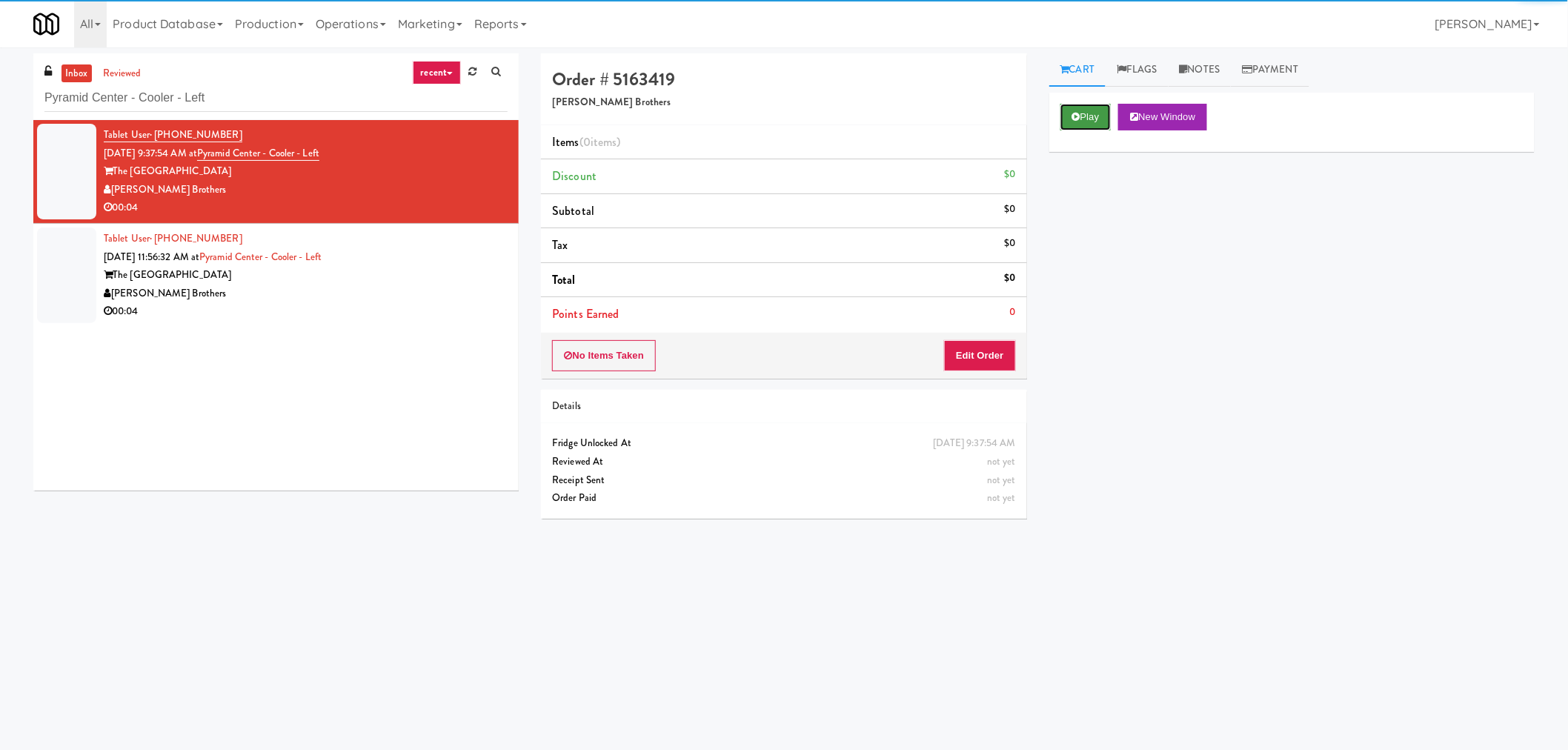
click at [1087, 115] on button "Play" at bounding box center [1086, 116] width 51 height 26
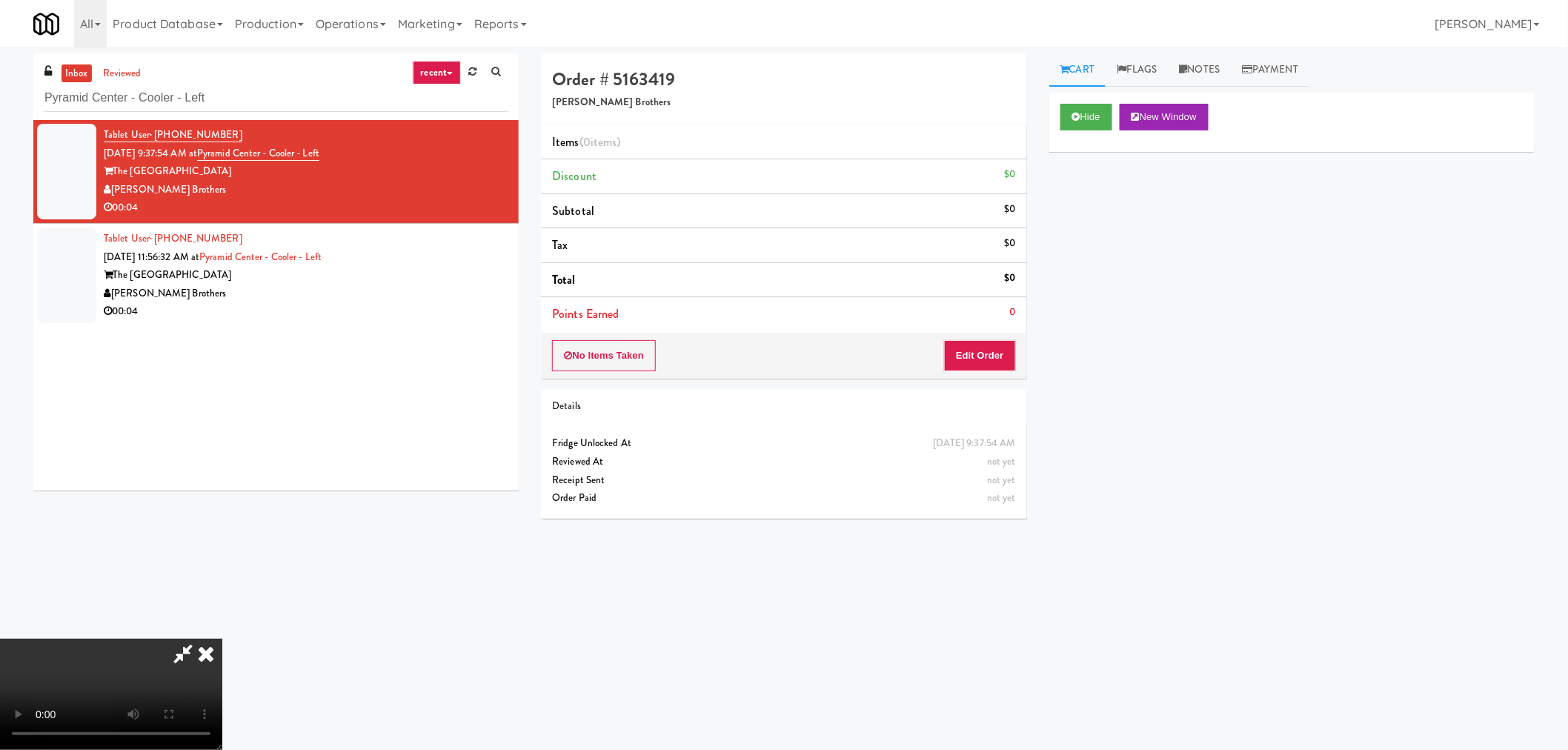
click at [176, 655] on icon at bounding box center [183, 653] width 34 height 30
drag, startPoint x: 203, startPoint y: 660, endPoint x: 224, endPoint y: 673, distance: 24.7
click at [206, 660] on icon at bounding box center [206, 653] width 33 height 30
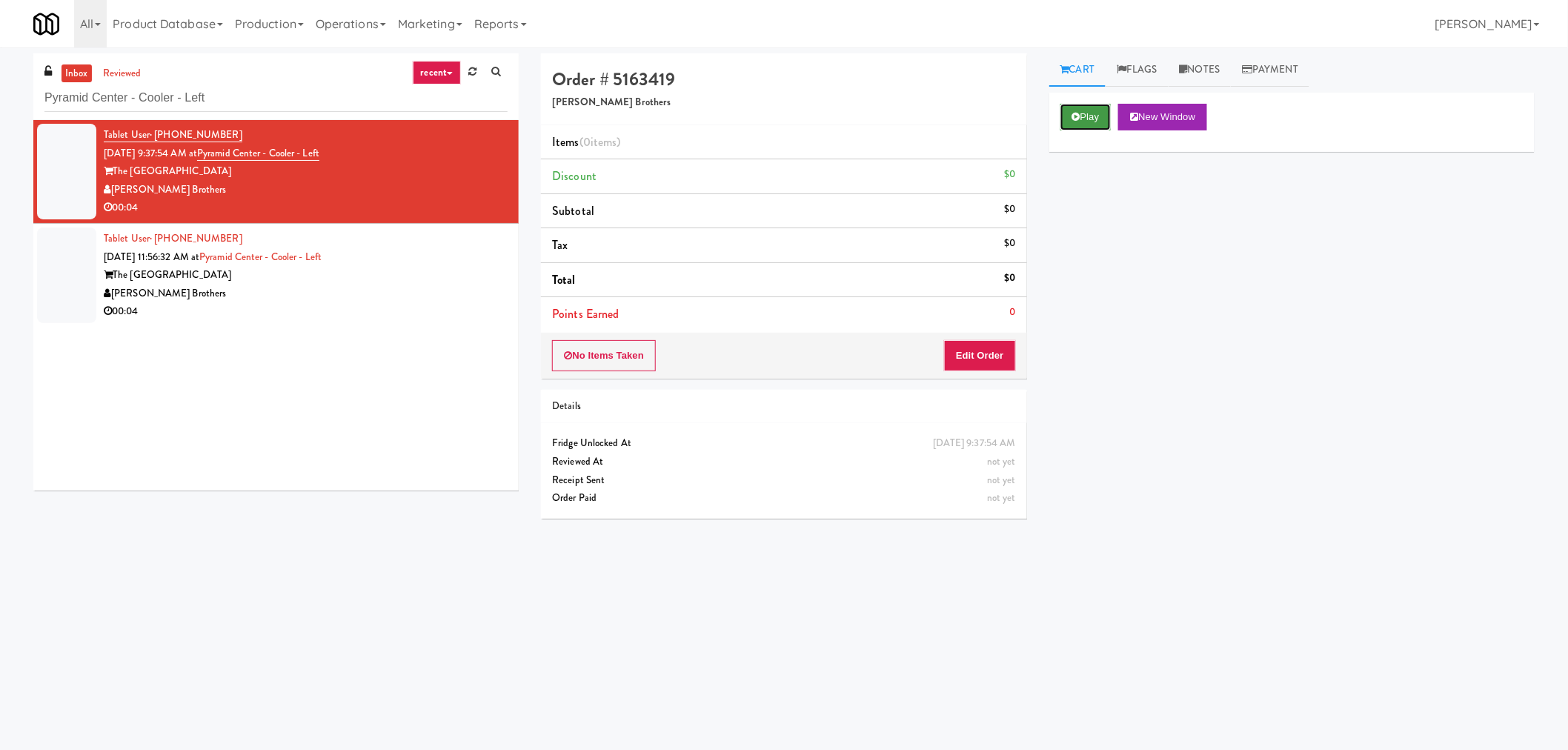
click at [1078, 116] on icon at bounding box center [1076, 117] width 8 height 10
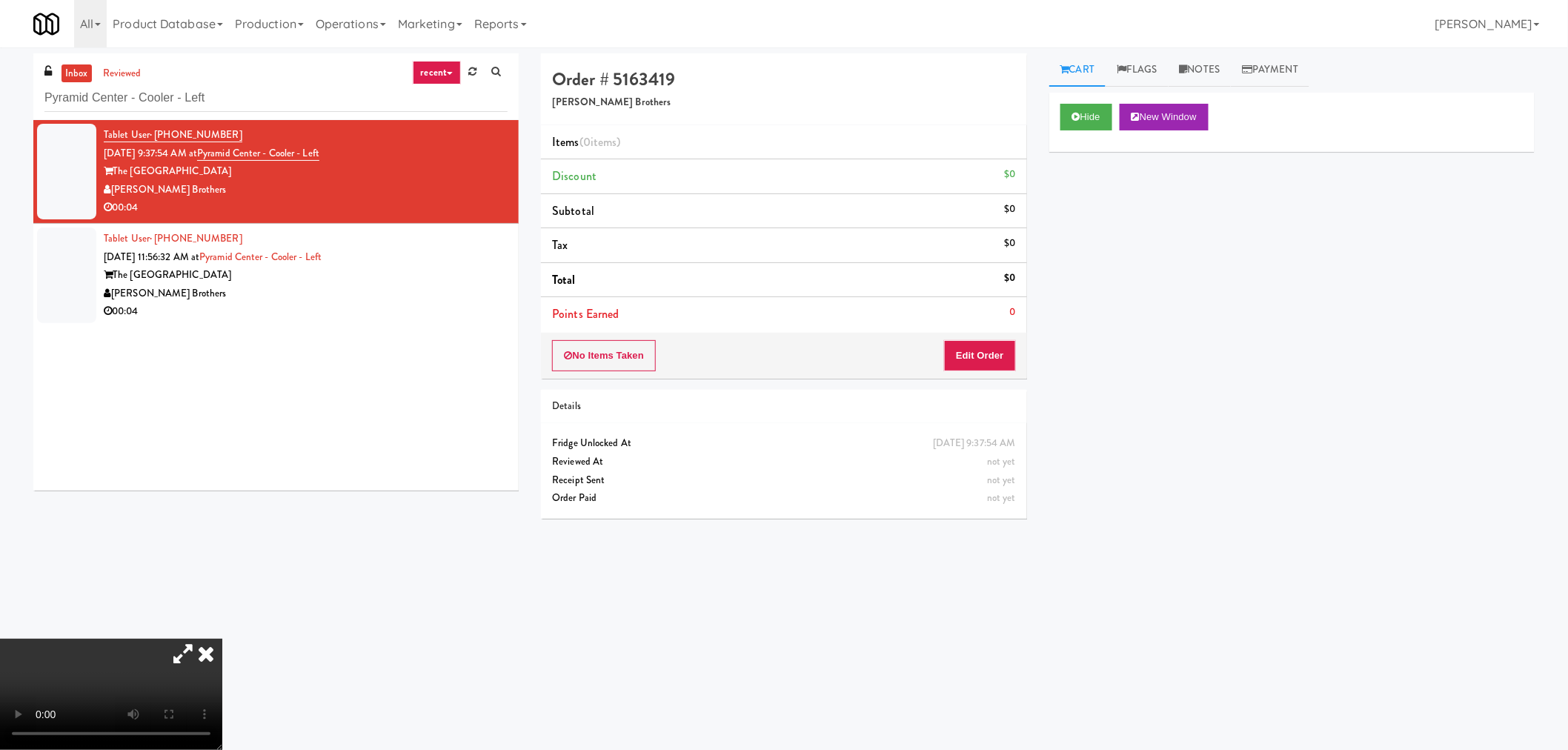
drag, startPoint x: 420, startPoint y: 560, endPoint x: 445, endPoint y: 749, distance: 190.6
click at [222, 639] on video at bounding box center [111, 694] width 222 height 111
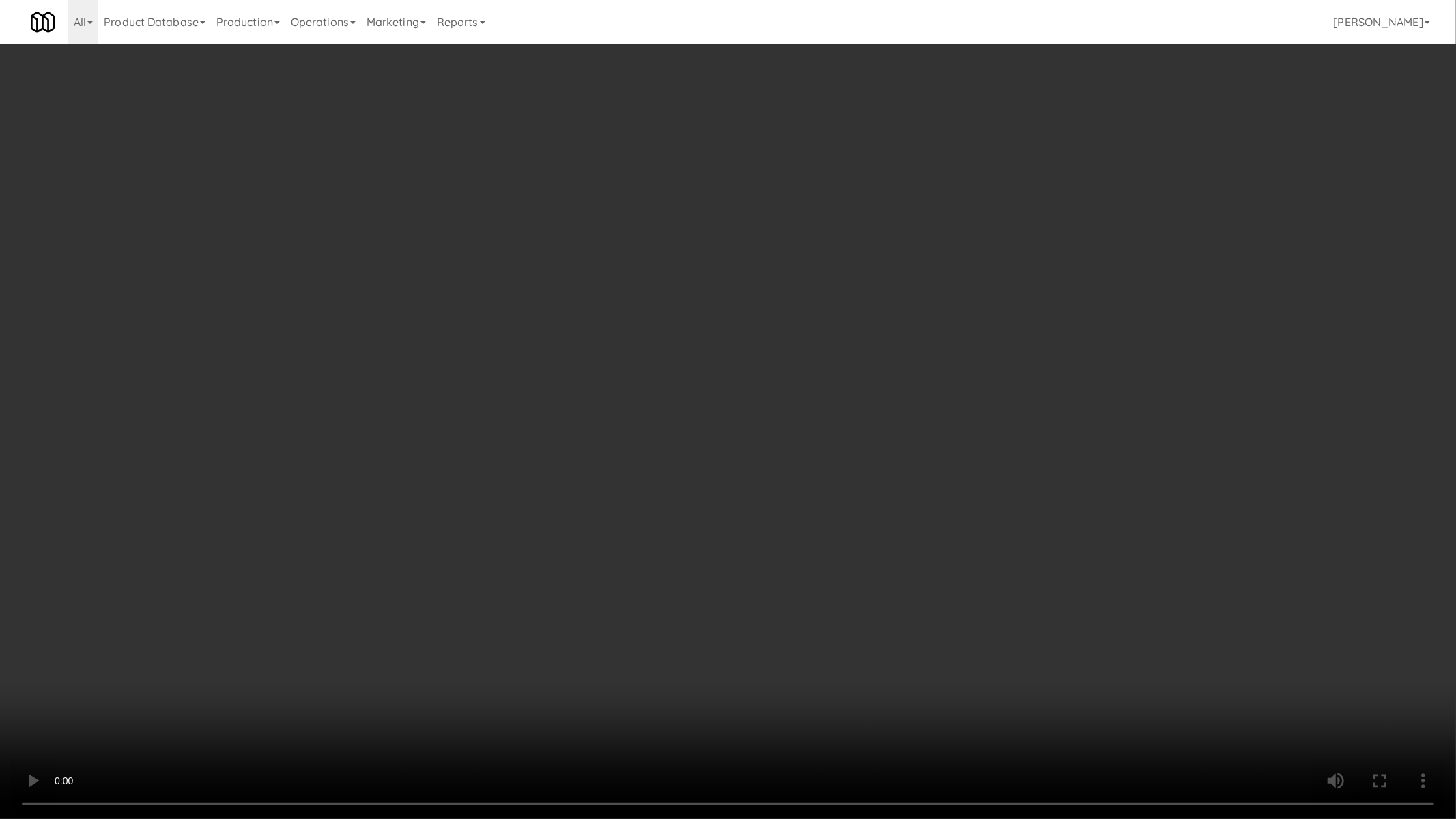
click at [761, 308] on video at bounding box center [728, 410] width 1456 height 819
click at [807, 684] on video at bounding box center [728, 410] width 1456 height 819
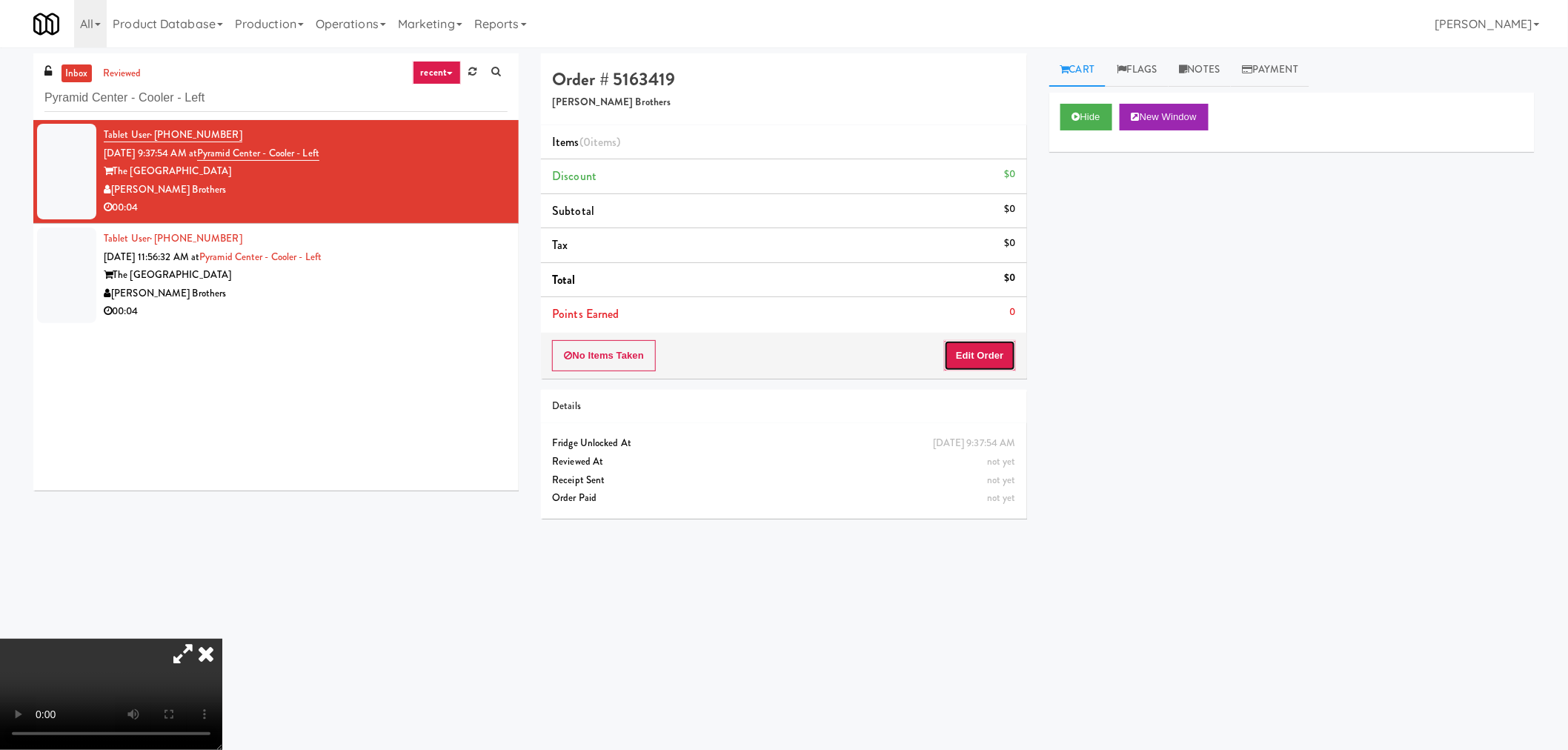
click at [969, 361] on button "Edit Order" at bounding box center [980, 355] width 72 height 31
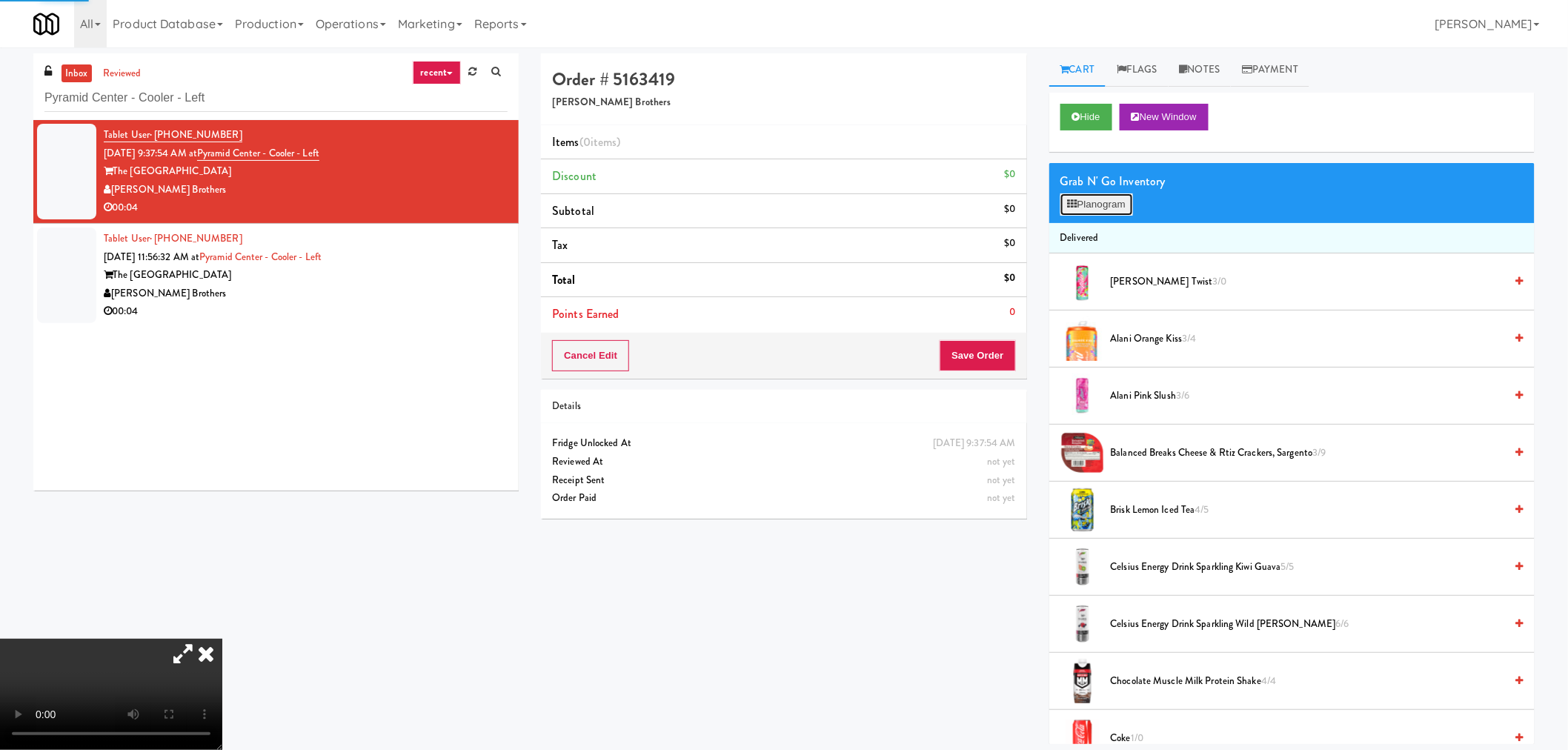
click at [1094, 204] on button "Planogram" at bounding box center [1096, 204] width 73 height 22
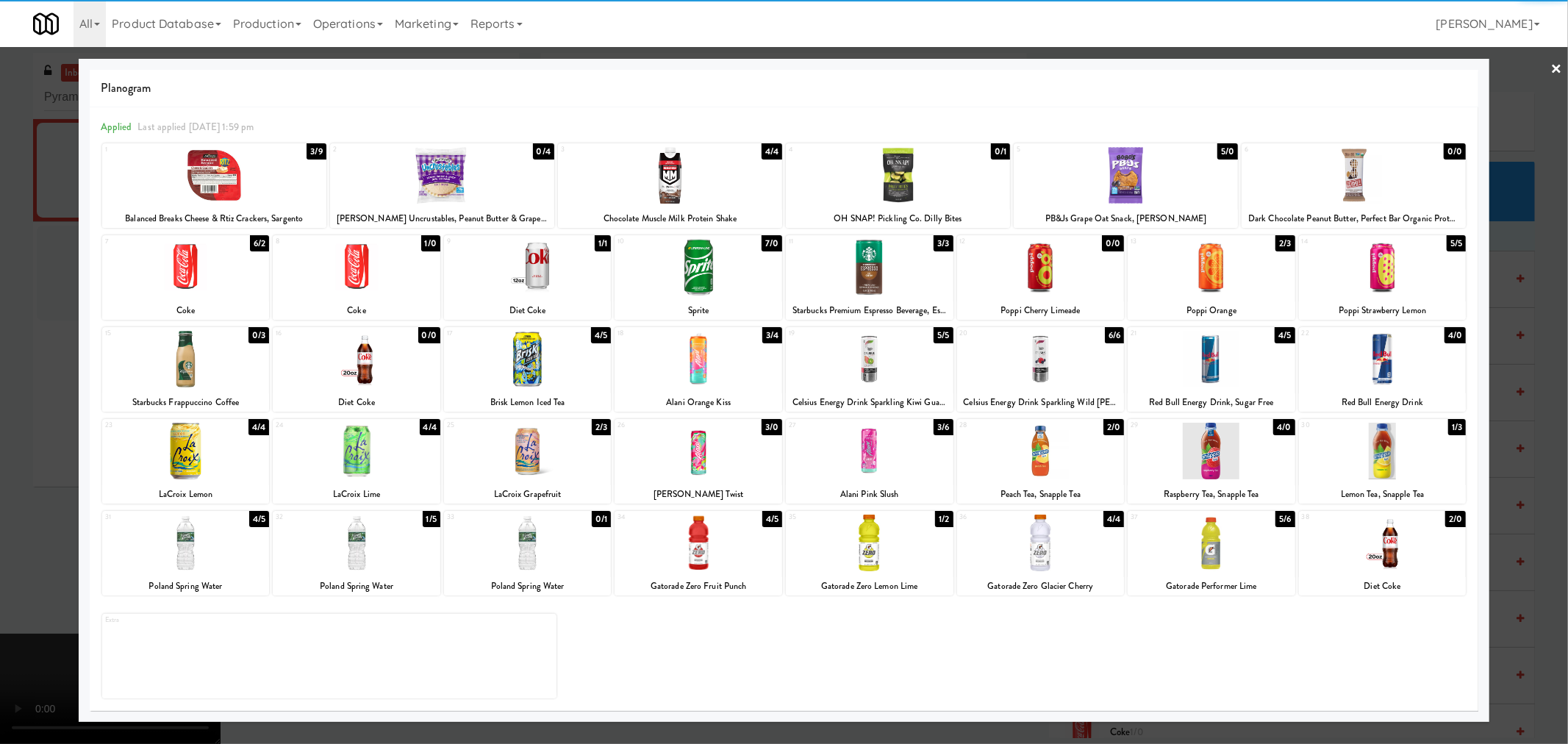
click at [361, 562] on div at bounding box center [356, 542] width 168 height 56
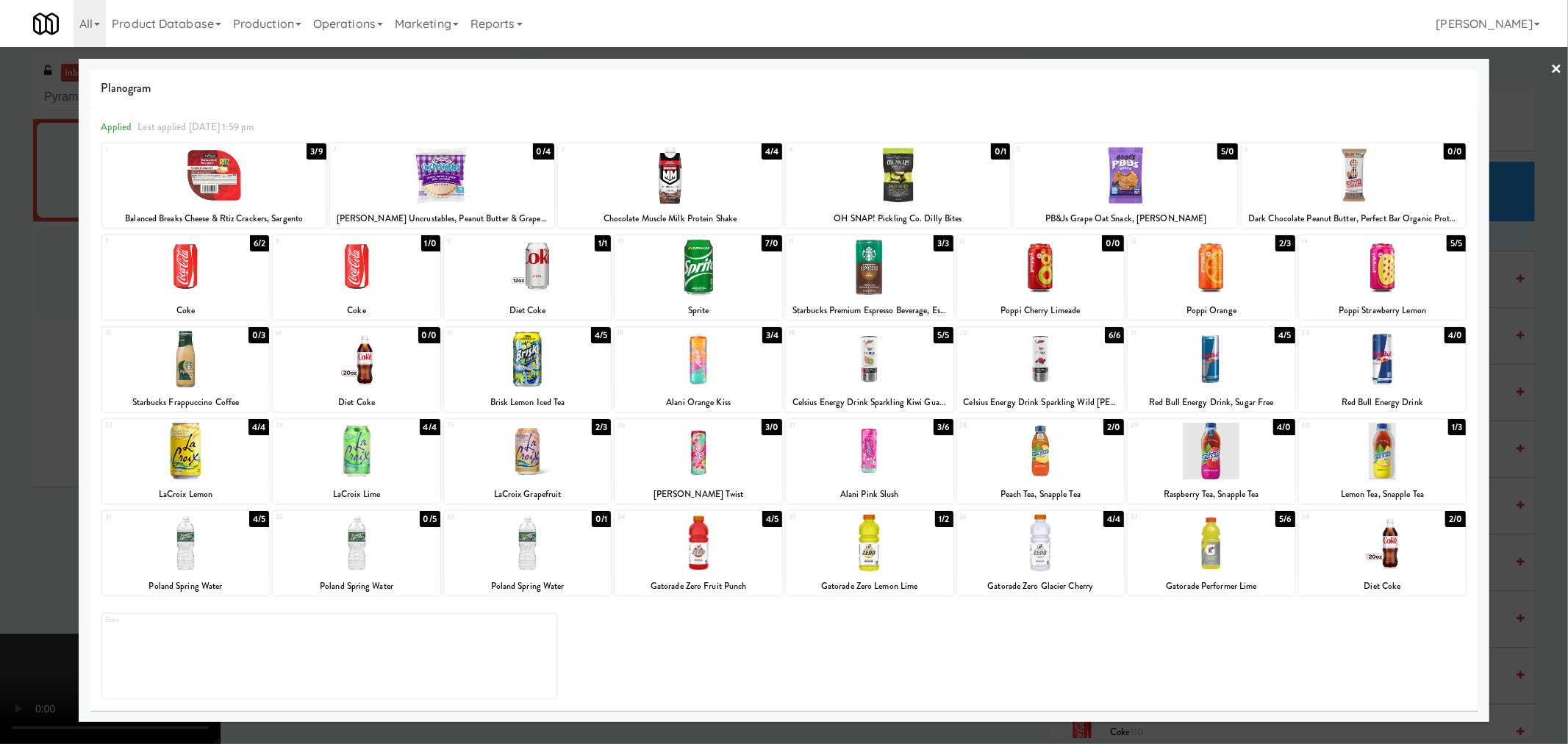
click at [44, 509] on div at bounding box center [784, 372] width 1568 height 744
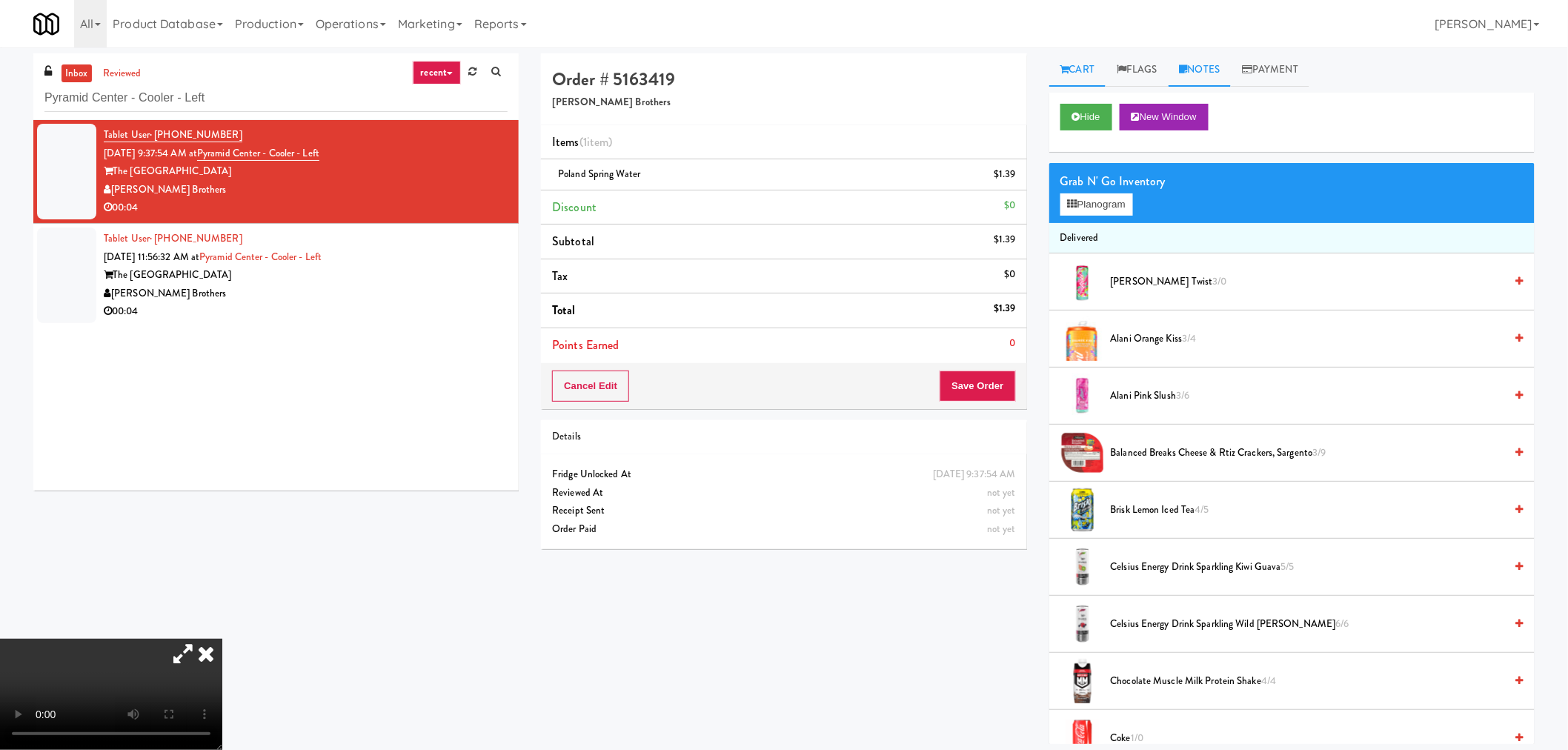
click at [1211, 74] on link "Notes" at bounding box center [1199, 71] width 63 height 34
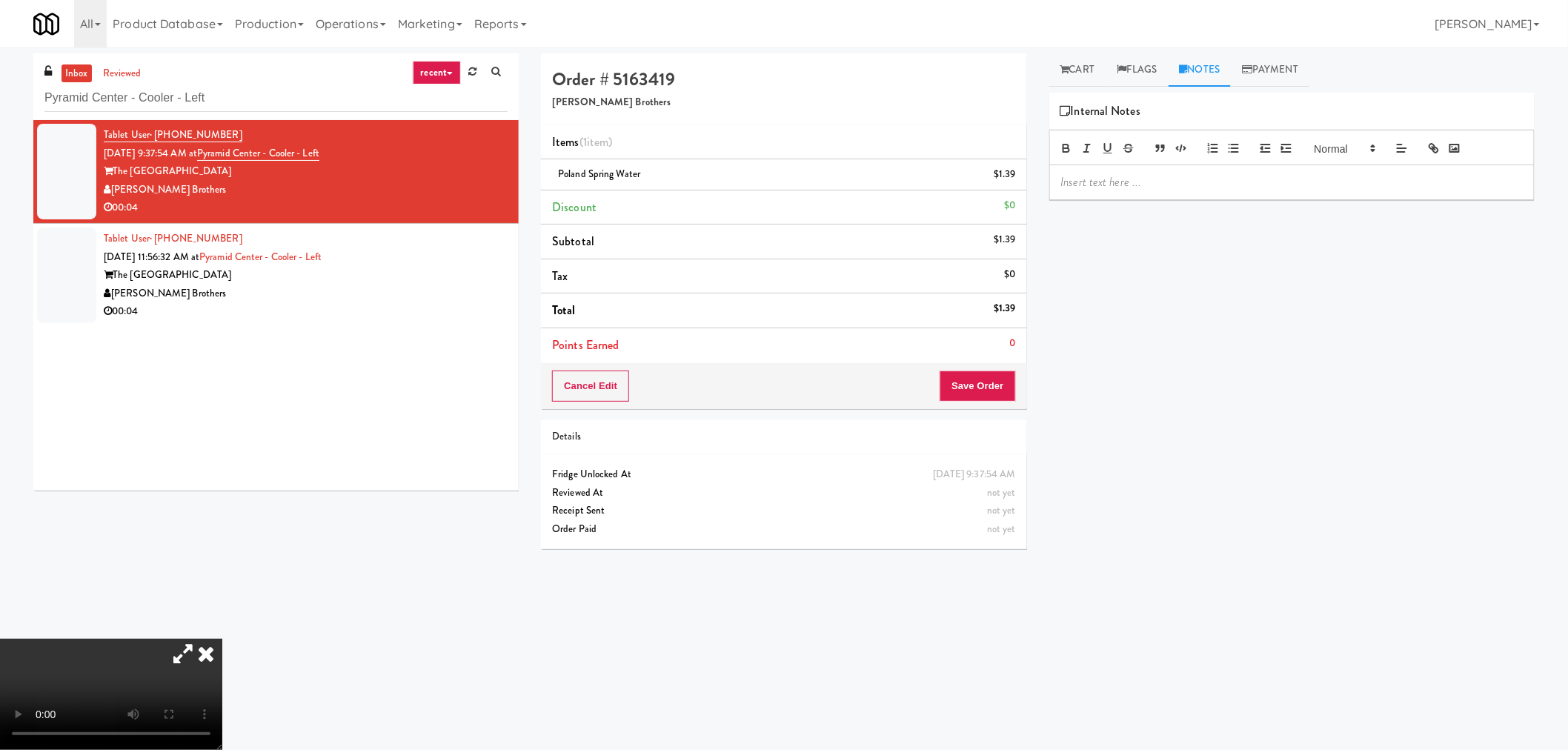
click at [1167, 171] on div at bounding box center [1292, 182] width 484 height 34
click at [1074, 74] on link "Cart" at bounding box center [1078, 71] width 57 height 34
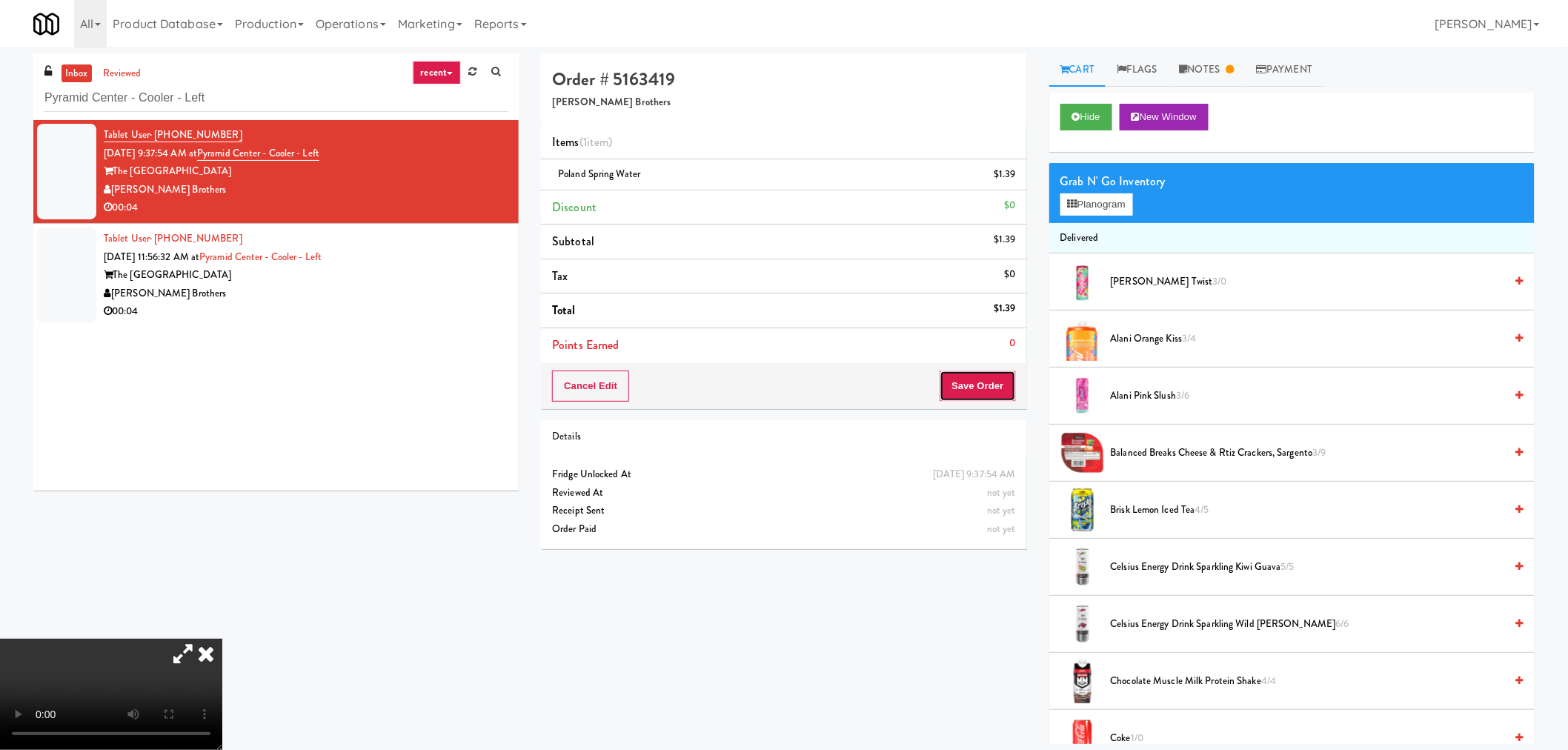
click at [988, 380] on button "Save Order" at bounding box center [977, 385] width 75 height 31
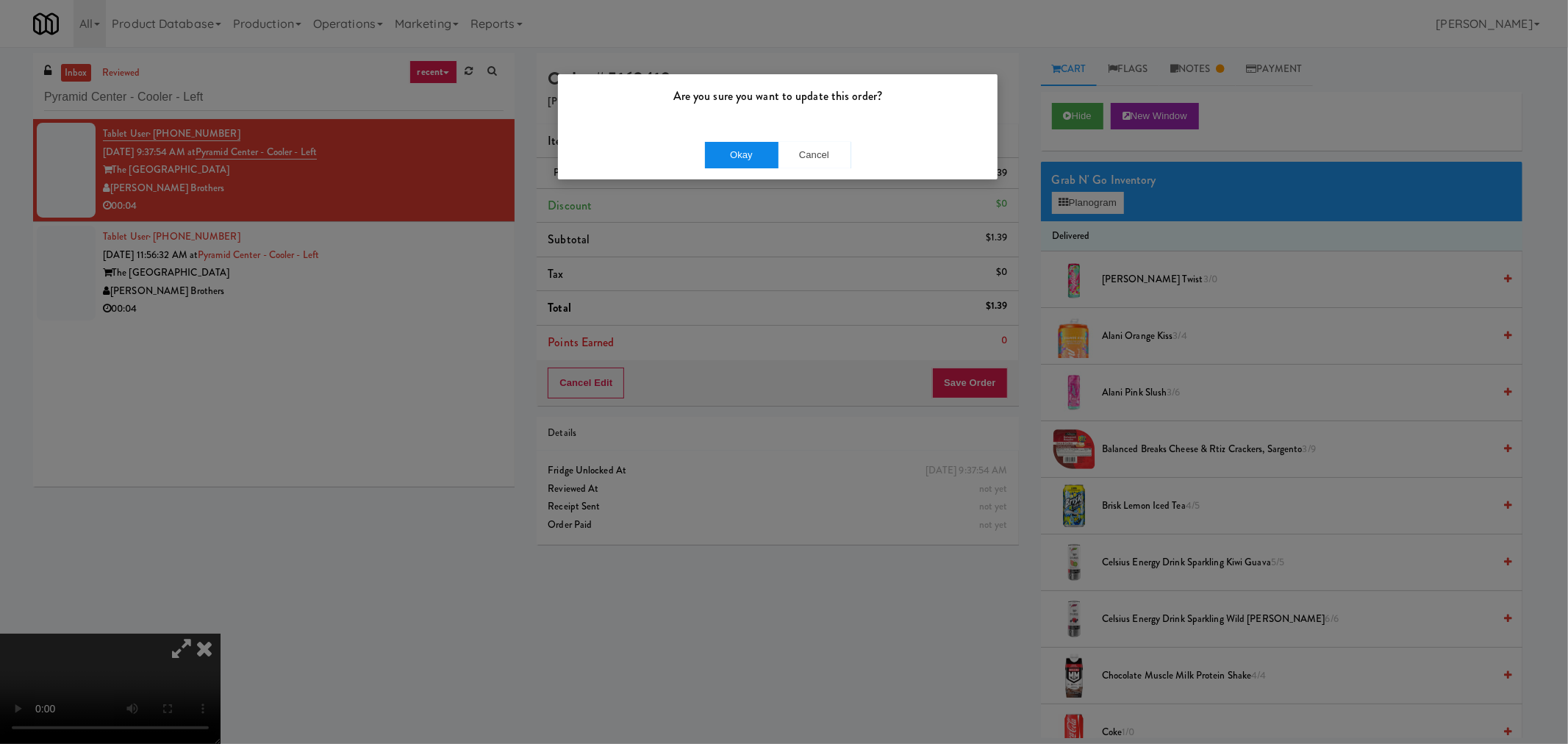
click at [744, 137] on div "Okay Cancel" at bounding box center [777, 155] width 439 height 49
click at [748, 152] on button "Okay" at bounding box center [741, 154] width 73 height 26
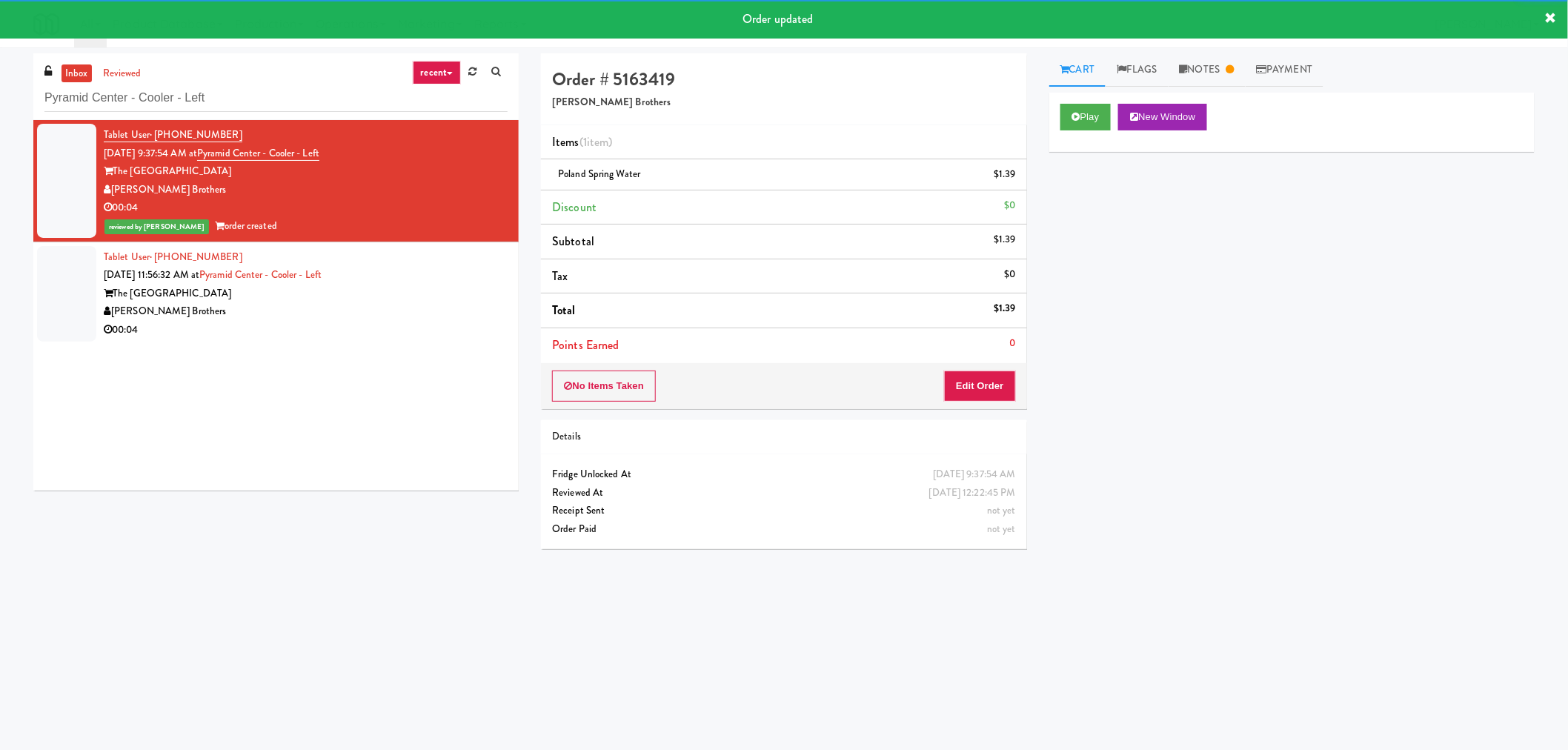
click at [349, 317] on div "[PERSON_NAME] Brothers" at bounding box center [305, 311] width 404 height 18
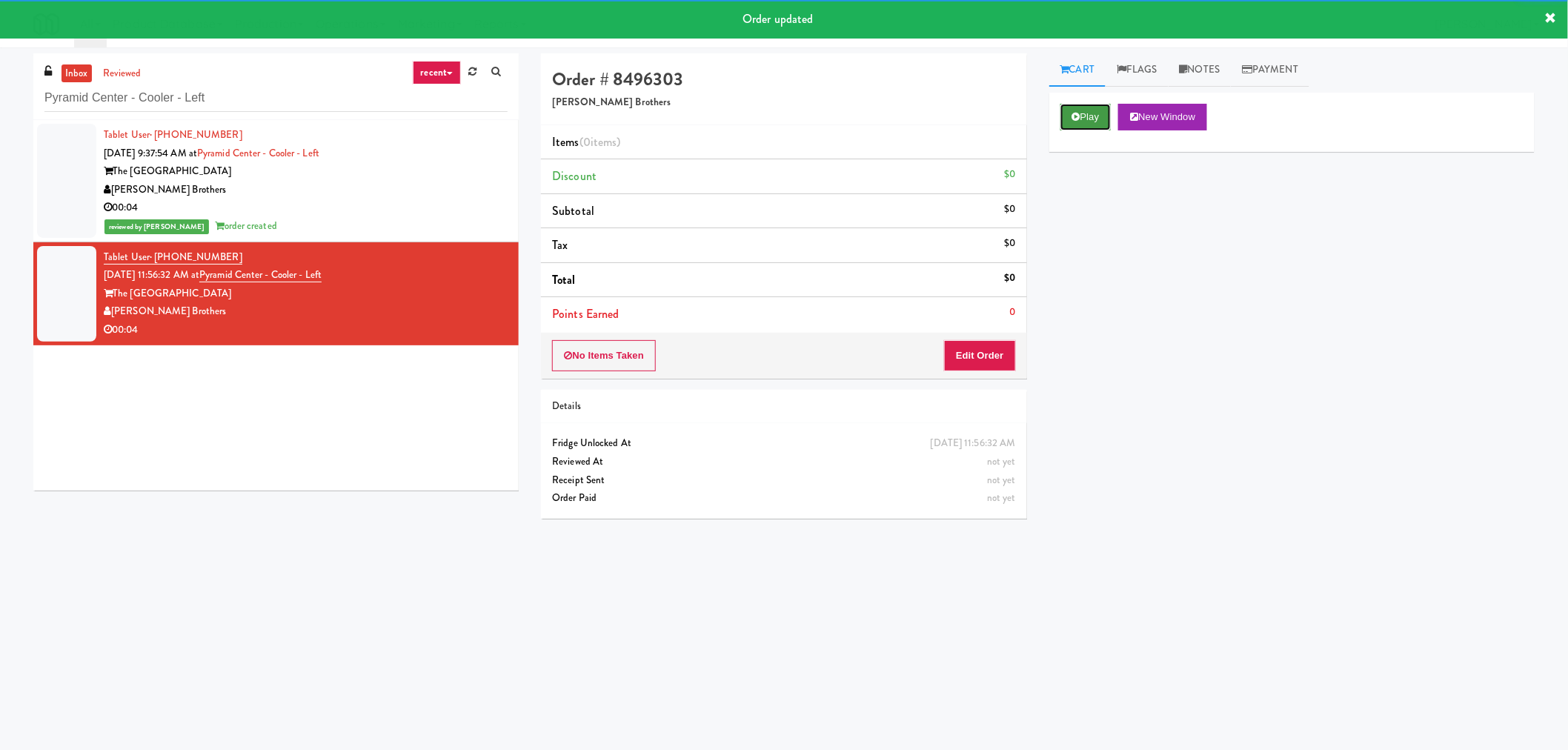
click at [1073, 123] on button "Play" at bounding box center [1086, 116] width 51 height 26
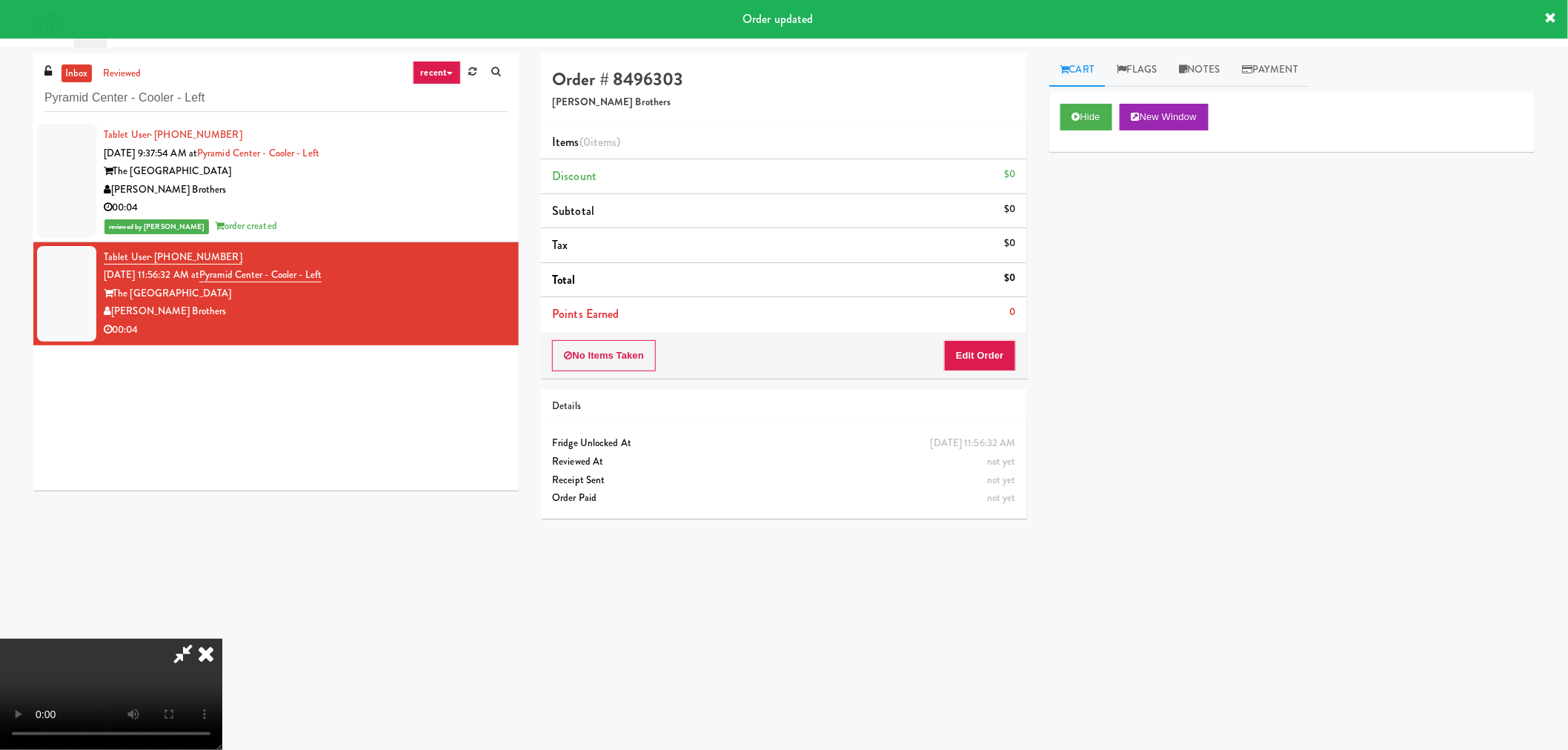
click at [191, 649] on icon at bounding box center [183, 653] width 34 height 30
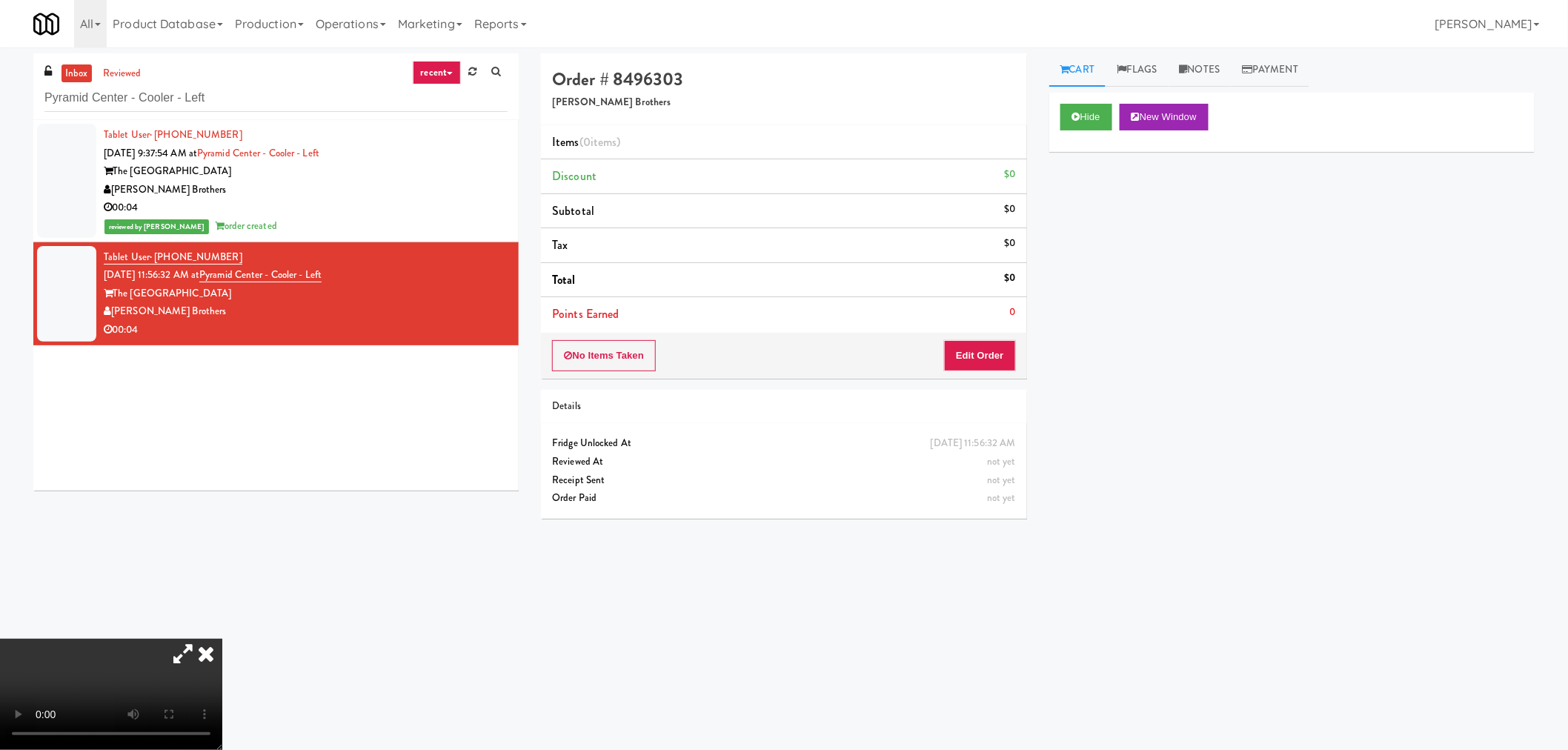
click at [206, 655] on icon at bounding box center [206, 653] width 33 height 30
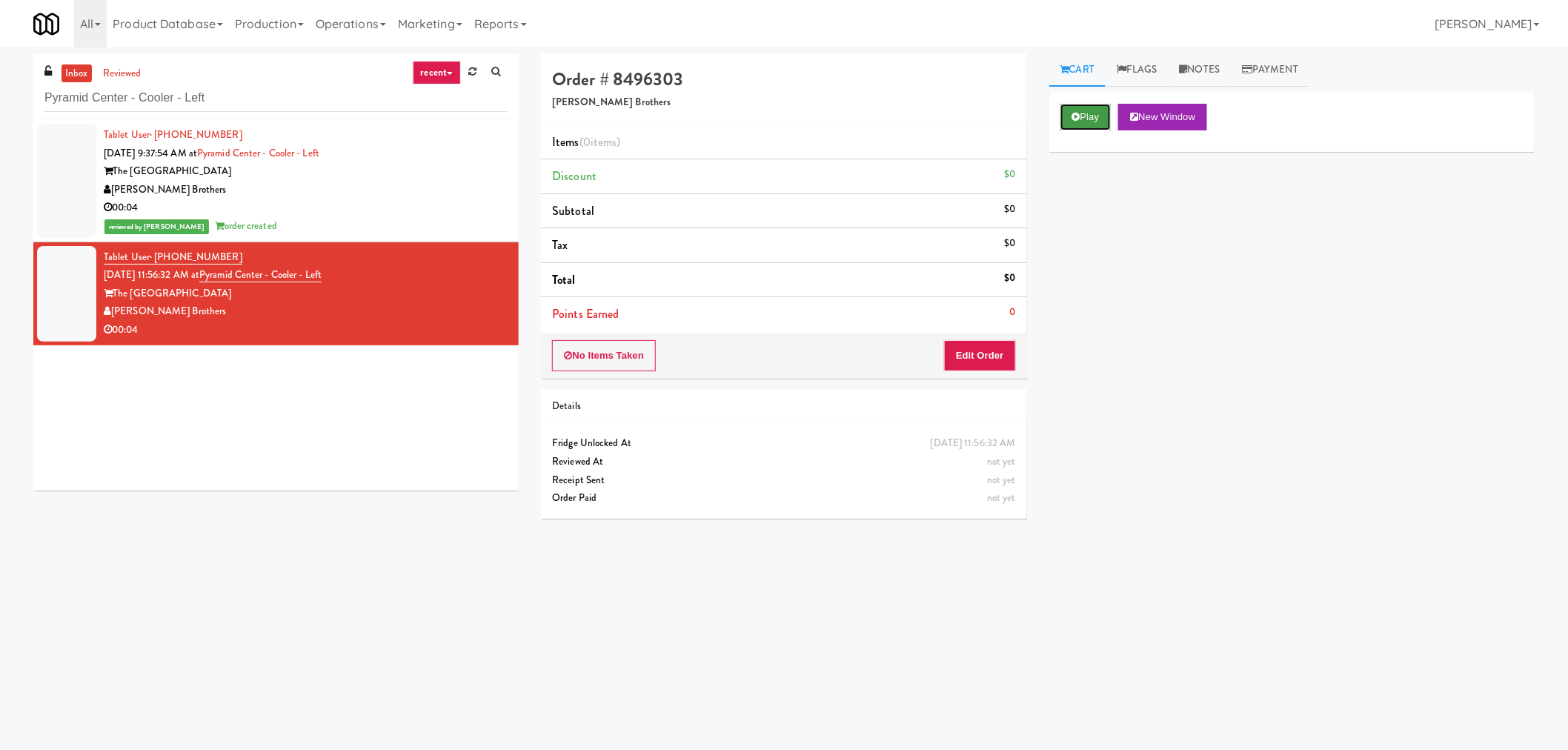
click at [1078, 117] on icon at bounding box center [1076, 117] width 8 height 10
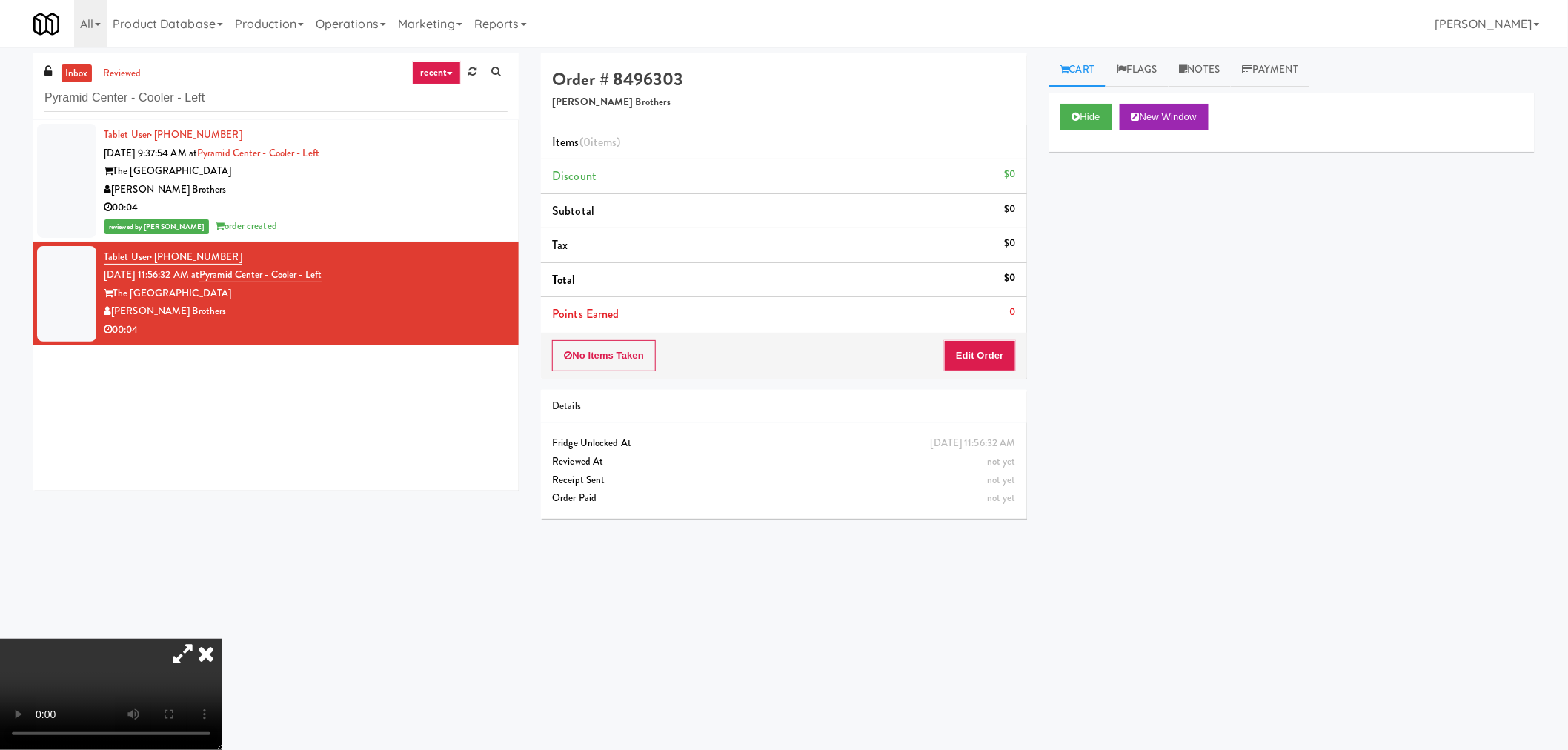
click at [204, 646] on icon at bounding box center [206, 653] width 33 height 30
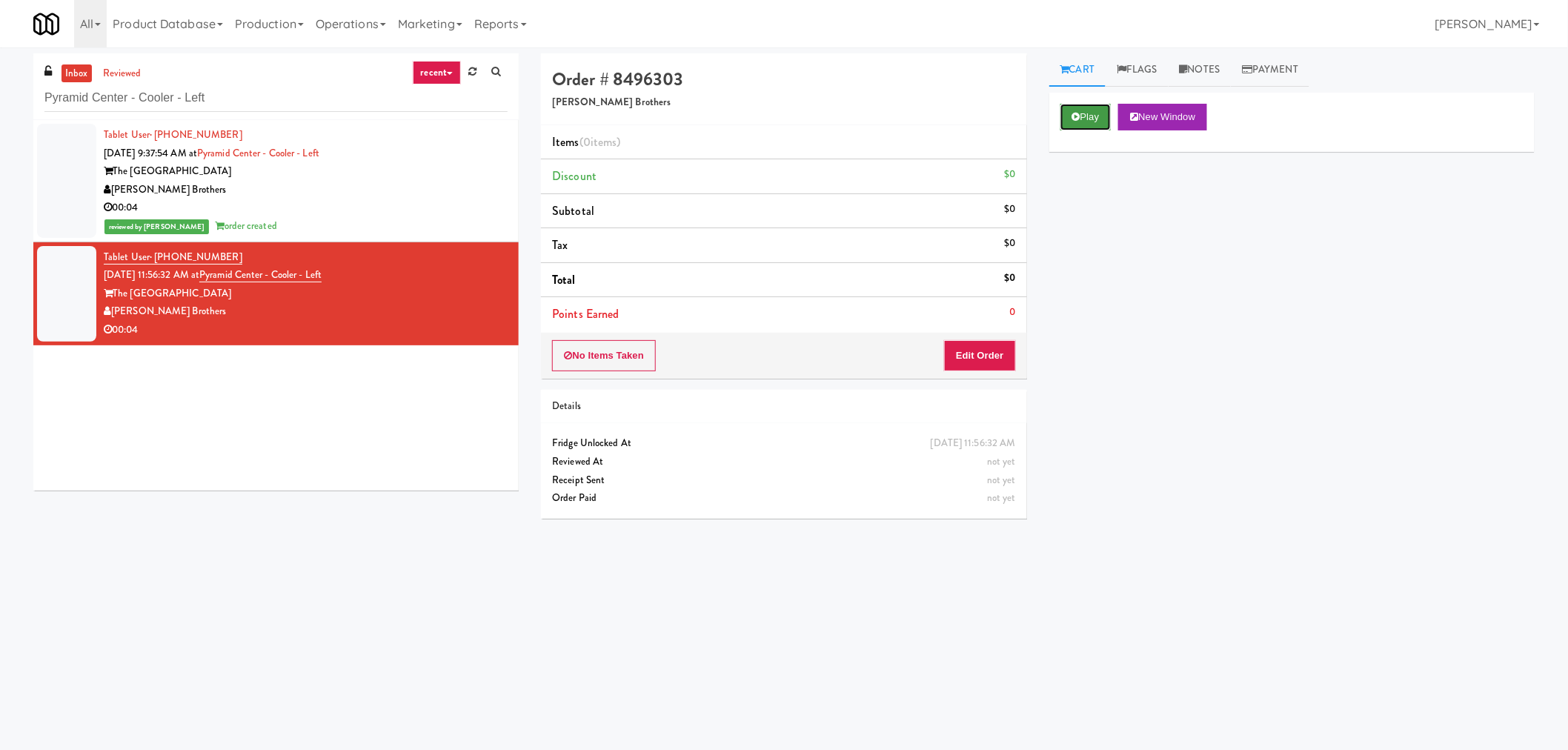
click at [1094, 115] on button "Play" at bounding box center [1086, 116] width 51 height 26
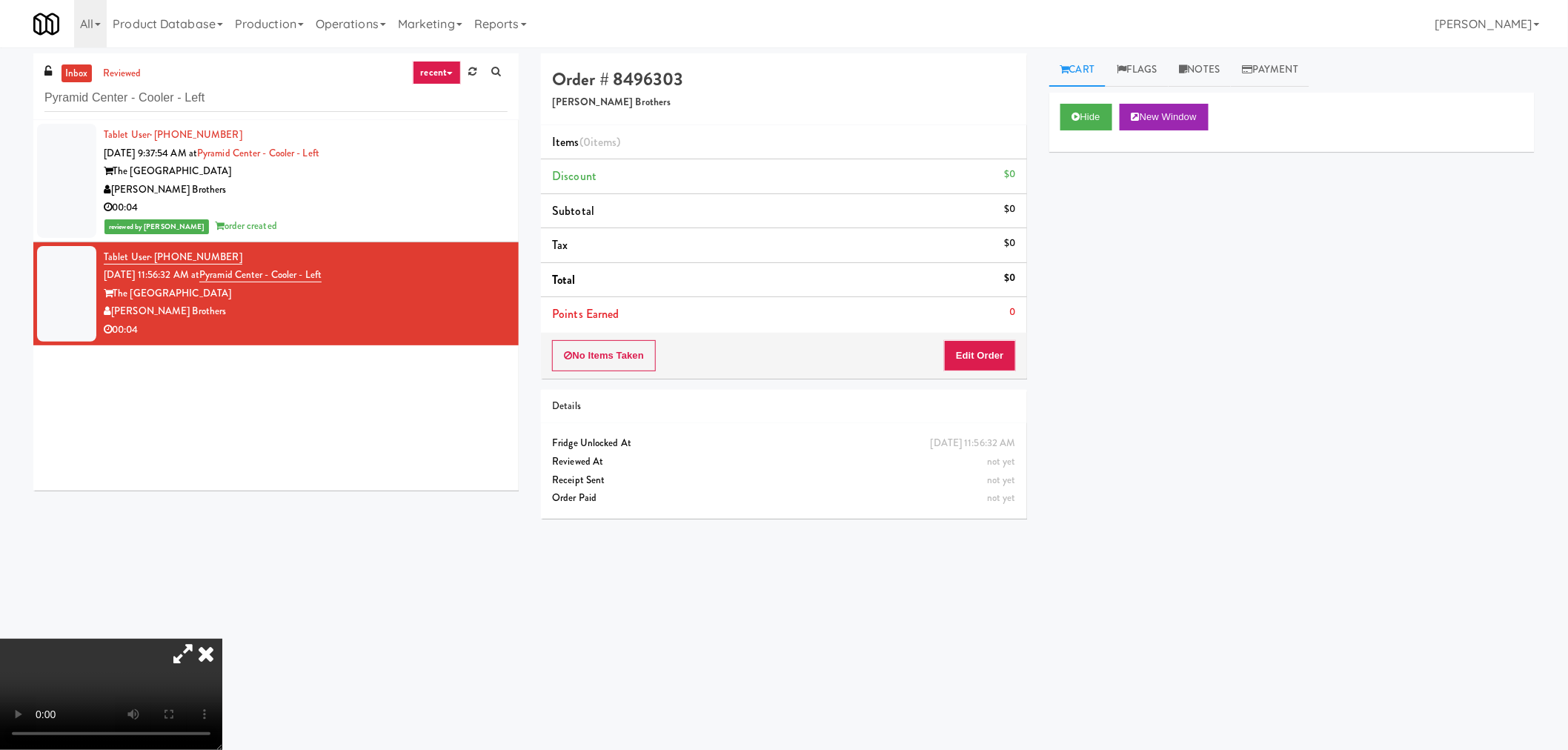
click at [98, 683] on video at bounding box center [111, 694] width 222 height 111
click at [209, 649] on icon at bounding box center [206, 653] width 33 height 30
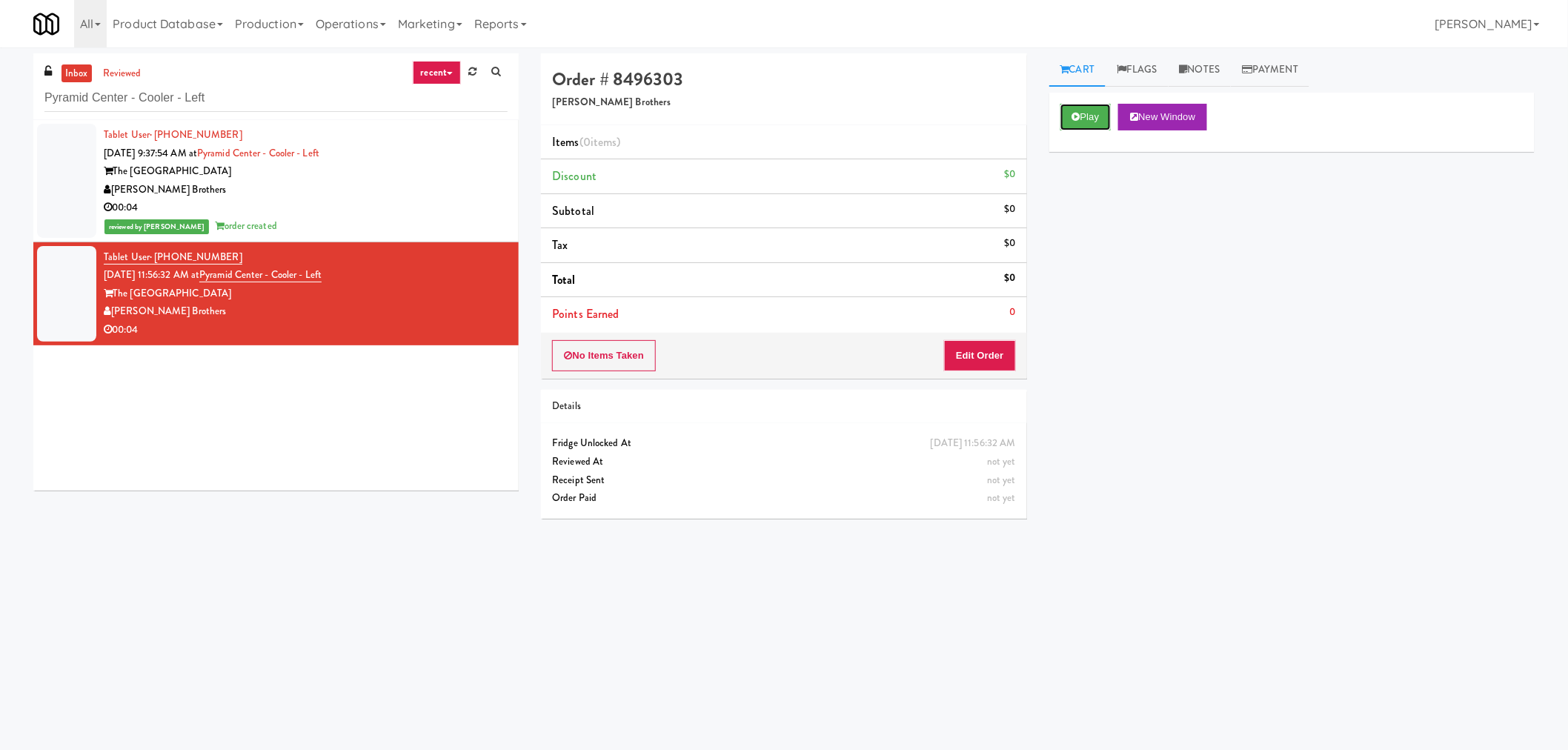
click at [1099, 115] on button "Play" at bounding box center [1086, 116] width 51 height 26
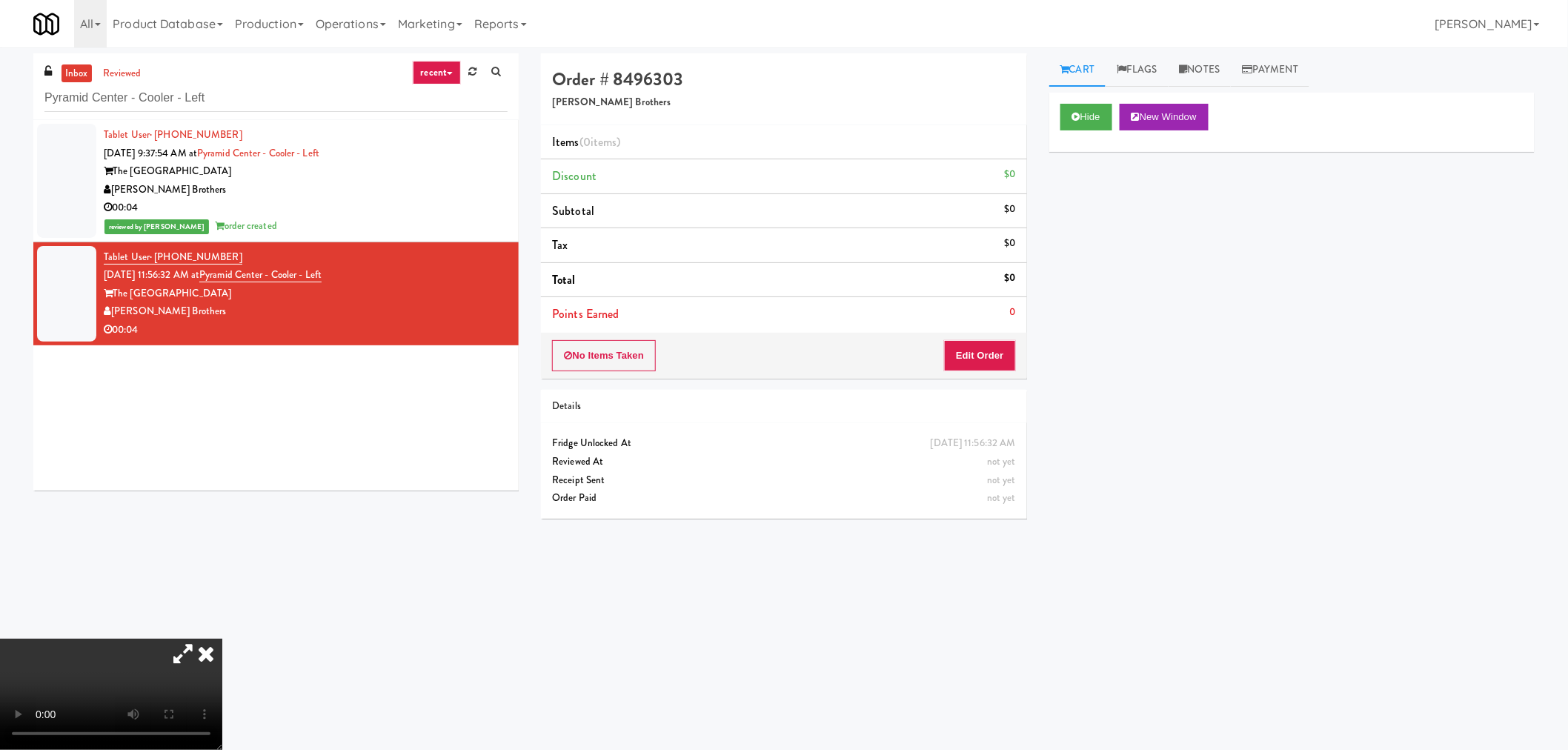
click at [208, 654] on icon at bounding box center [206, 653] width 33 height 30
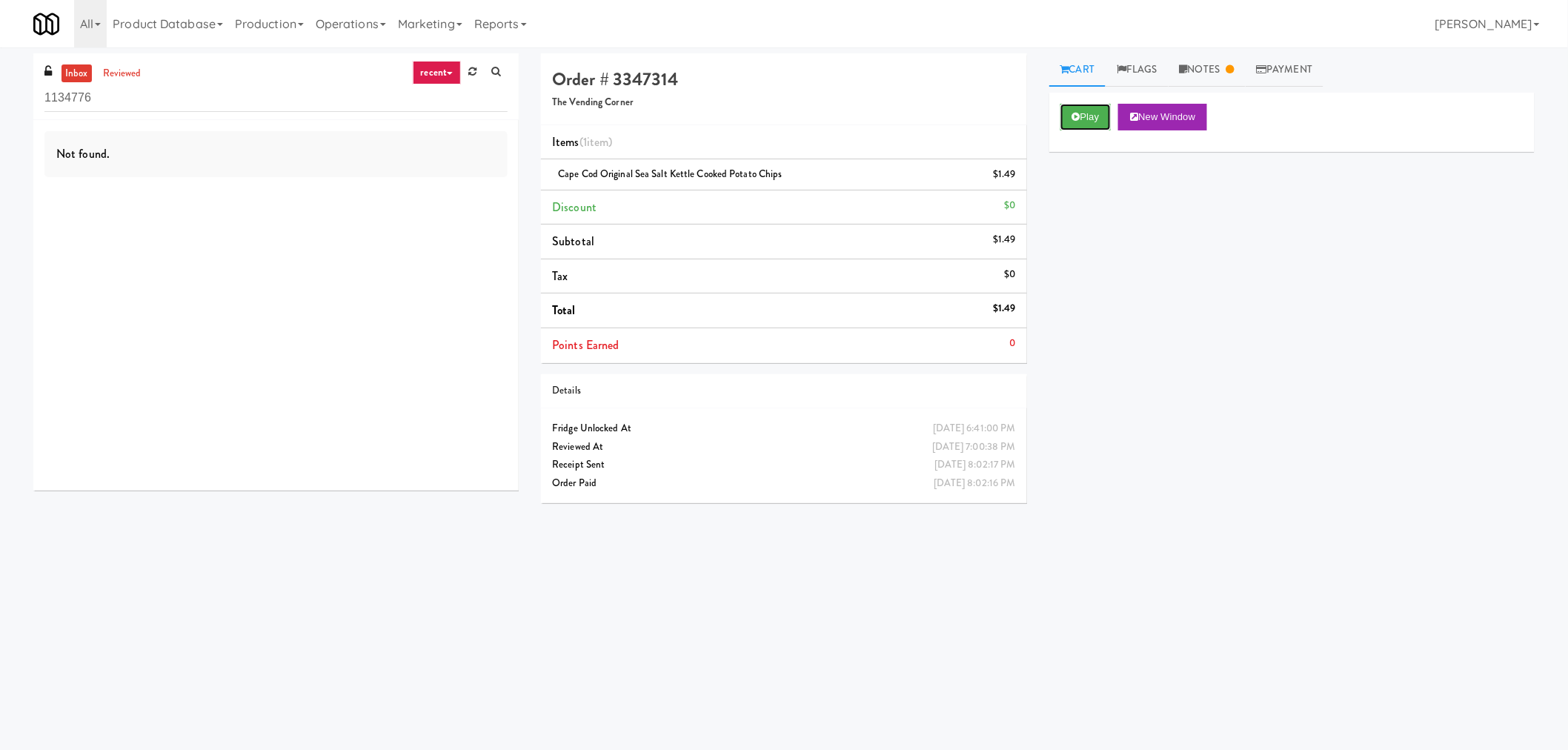
drag, startPoint x: 1088, startPoint y: 115, endPoint x: 990, endPoint y: 436, distance: 335.6
click at [1088, 120] on button "Play" at bounding box center [1086, 116] width 51 height 26
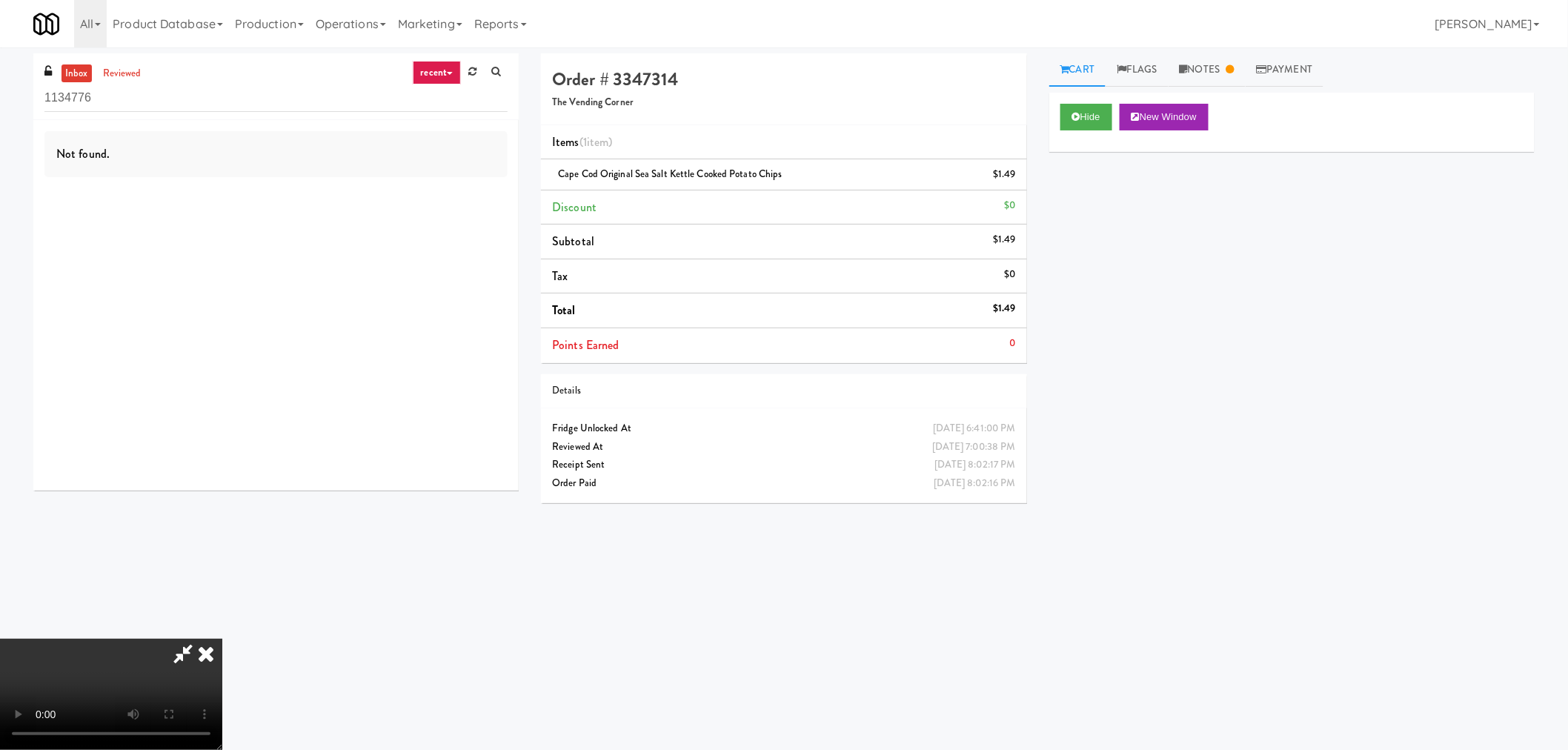
click at [222, 639] on video at bounding box center [111, 694] width 222 height 111
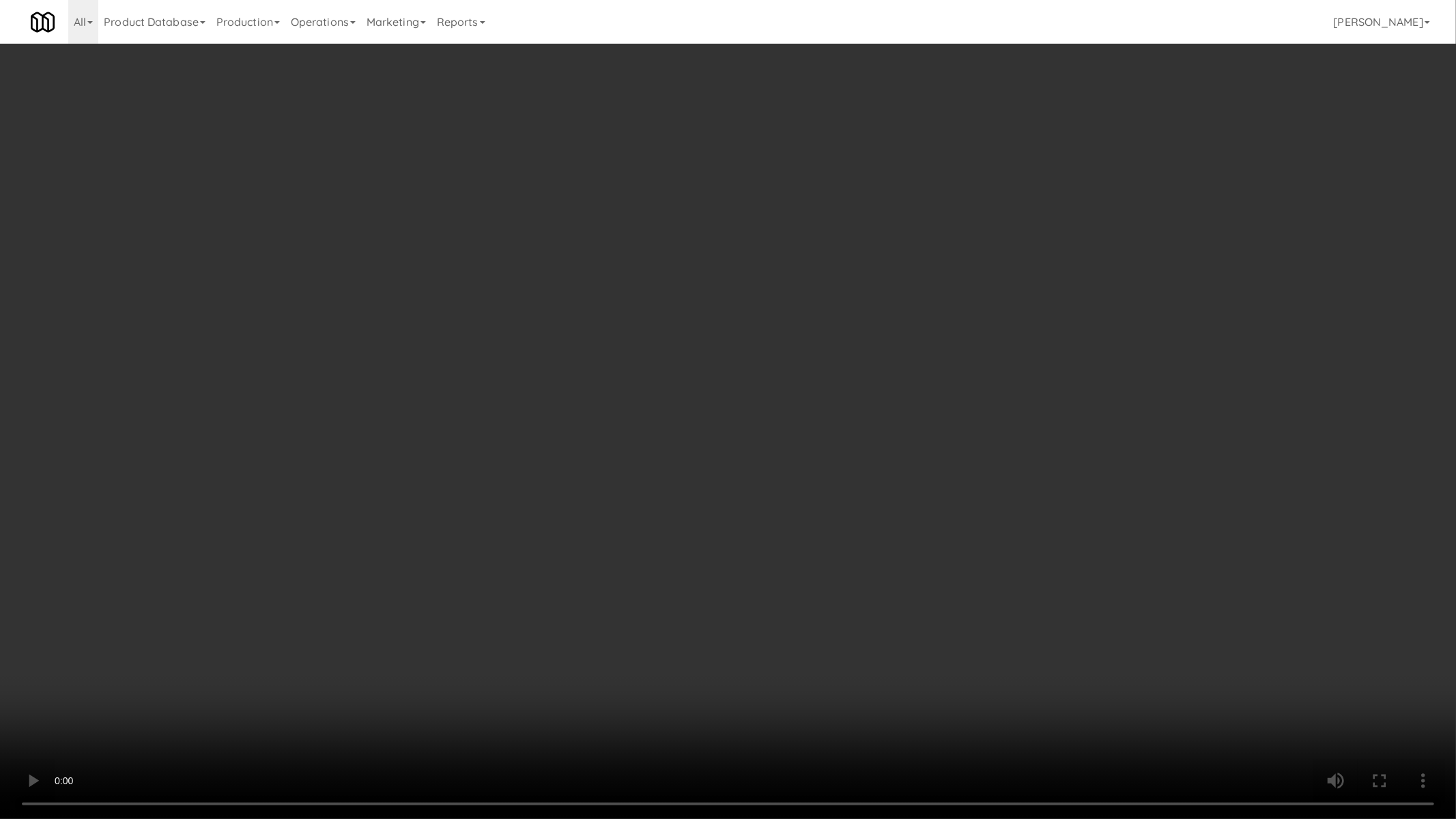
click at [721, 636] on video at bounding box center [728, 410] width 1456 height 819
click at [893, 652] on video at bounding box center [728, 410] width 1456 height 819
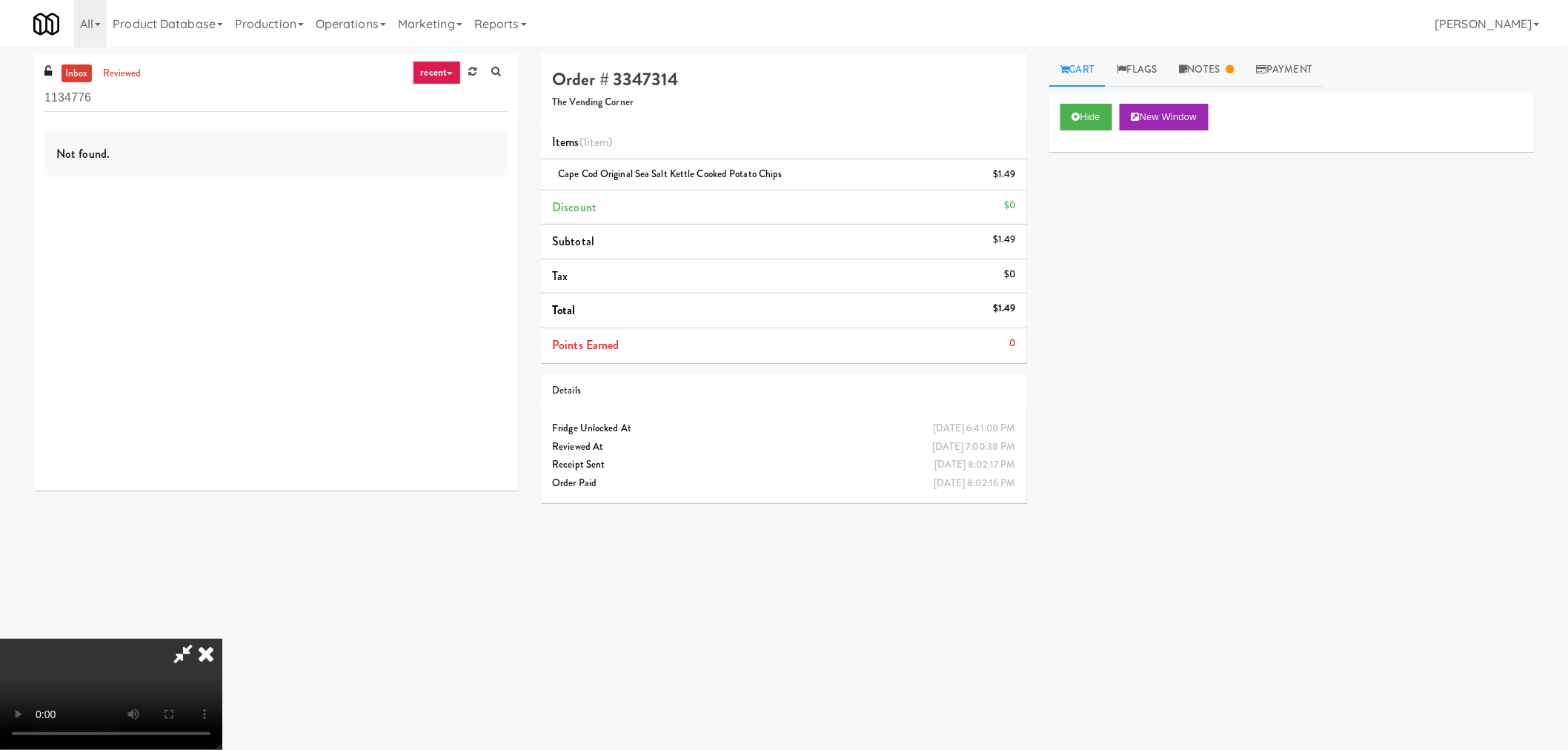
click at [1232, 384] on div "Hide New Window Primary Flag Clear Flag if unable to determine what was taken o…" at bounding box center [1292, 371] width 486 height 556
click at [222, 639] on icon at bounding box center [206, 653] width 33 height 30
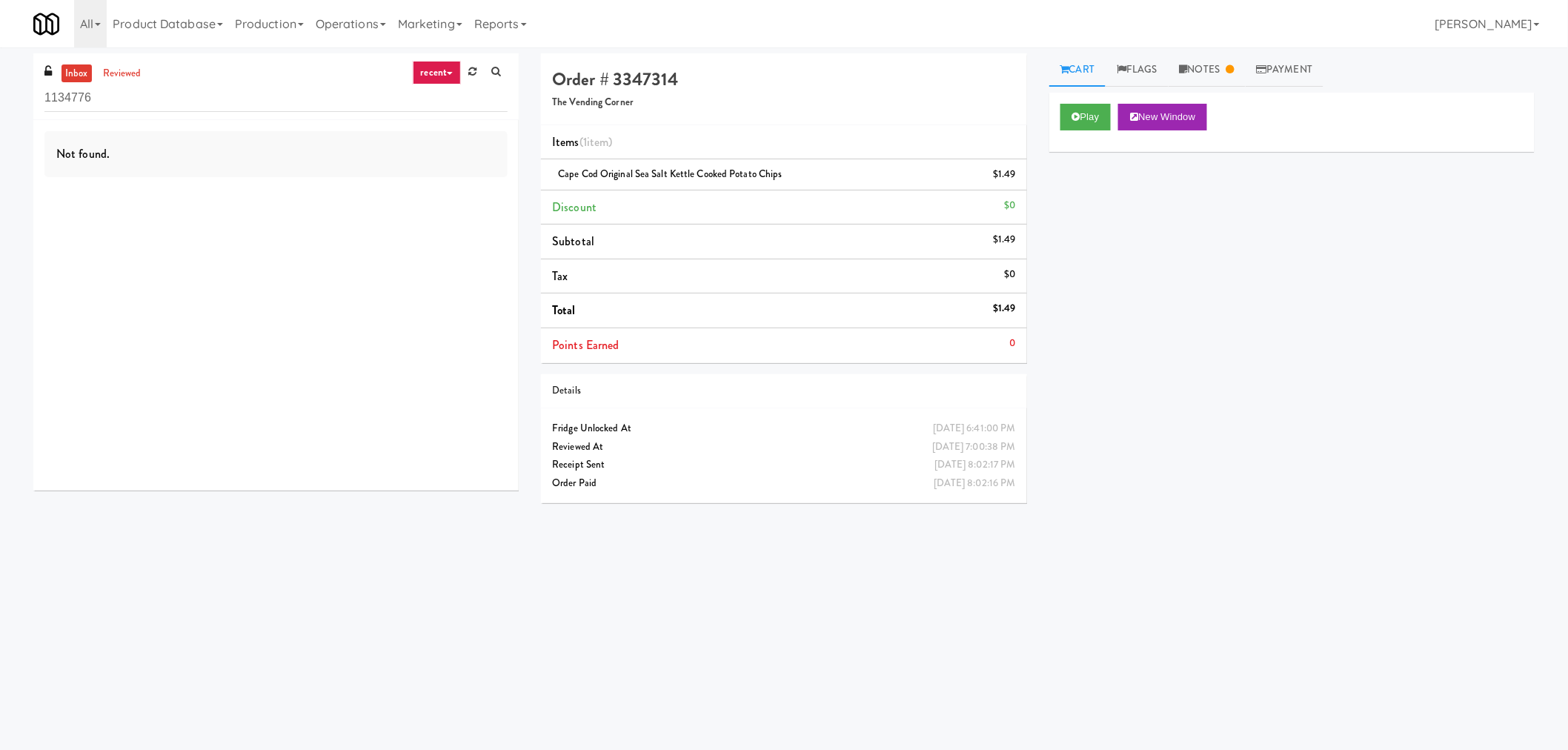
click at [1346, 305] on div "Play New Window Primary Flag Clear Flag if unable to determine what was taken o…" at bounding box center [1292, 371] width 486 height 556
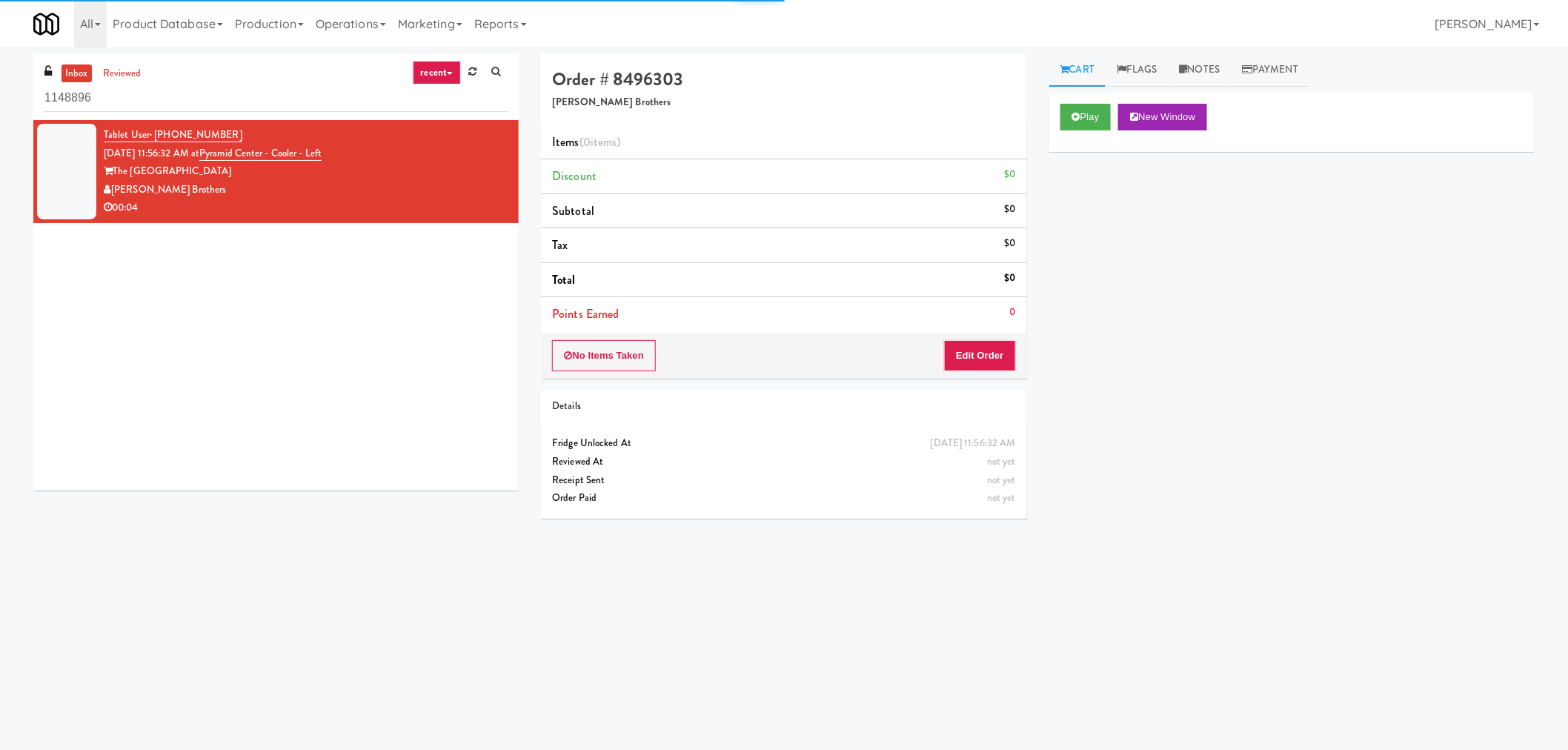
click at [241, 99] on input "1148896" at bounding box center [276, 98] width 463 height 27
type input "Pyramid Center - Cooler - Left"
click at [416, 213] on div "00:04" at bounding box center [305, 208] width 404 height 18
click at [1086, 127] on button "Play" at bounding box center [1086, 116] width 51 height 26
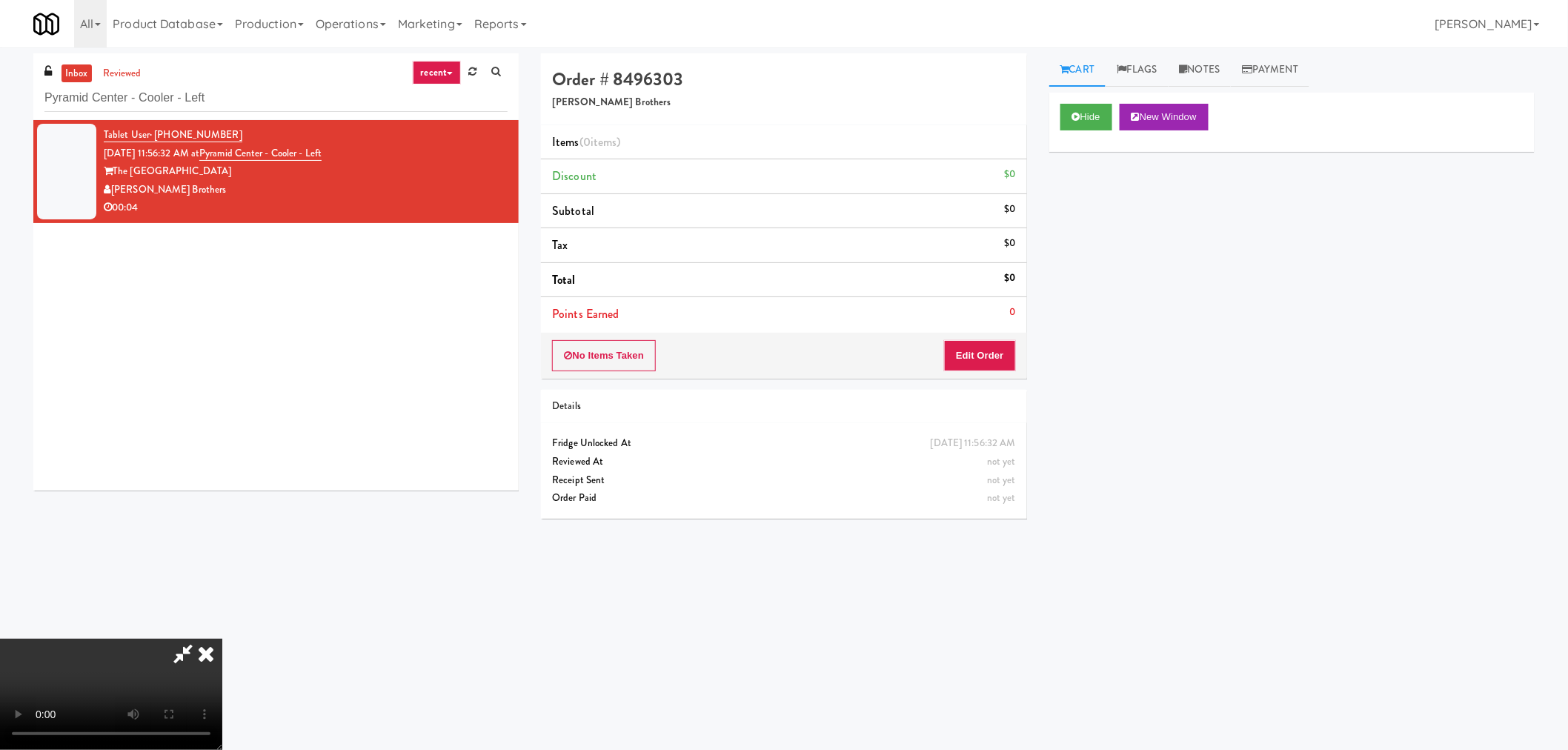
click at [183, 655] on icon at bounding box center [183, 653] width 34 height 30
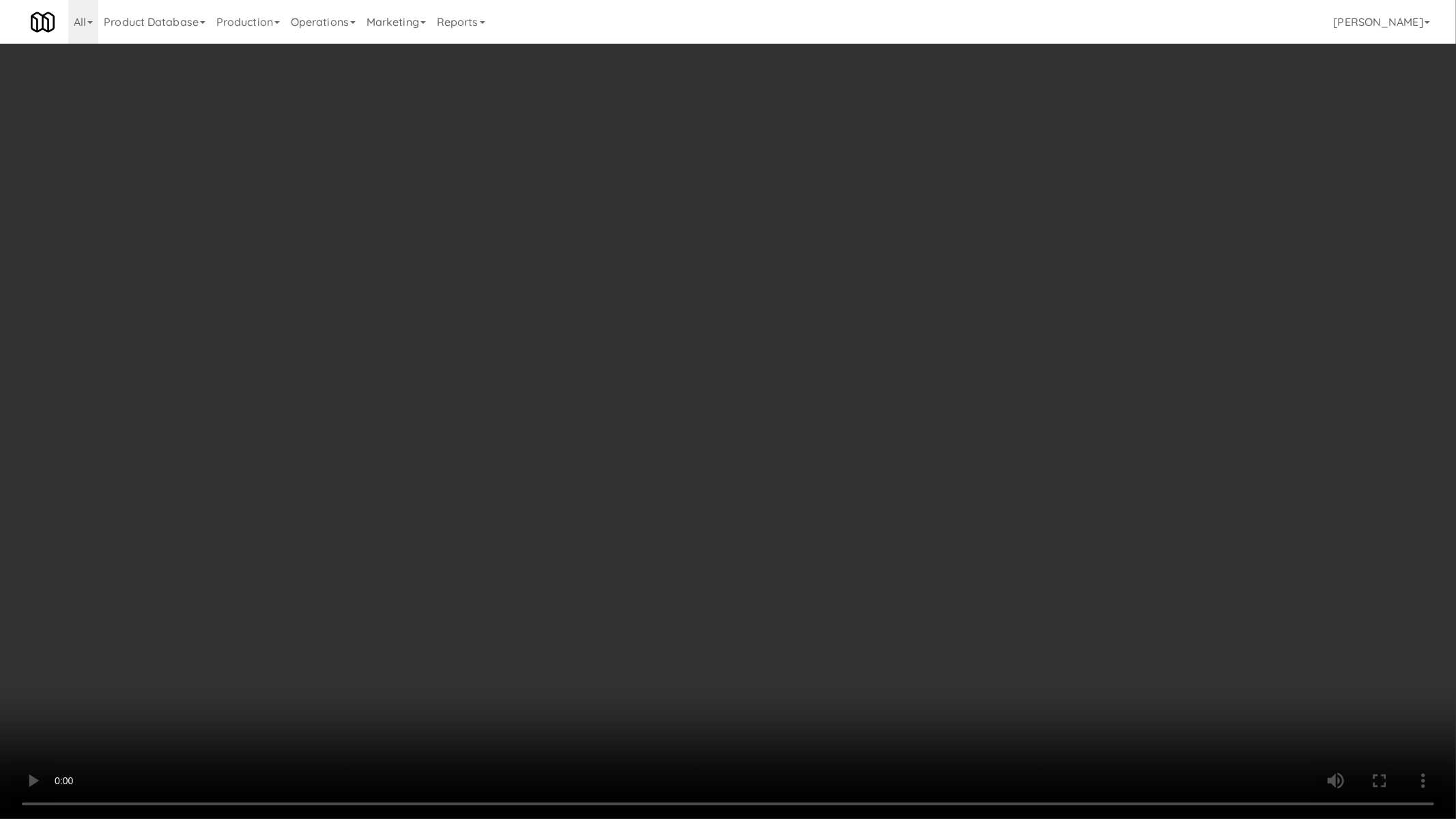
click at [589, 547] on video at bounding box center [728, 410] width 1456 height 819
drag, startPoint x: 589, startPoint y: 547, endPoint x: 599, endPoint y: 547, distance: 10.0
click at [589, 546] on video at bounding box center [728, 410] width 1456 height 819
click at [697, 483] on video at bounding box center [728, 410] width 1456 height 819
click at [644, 466] on video at bounding box center [728, 410] width 1456 height 819
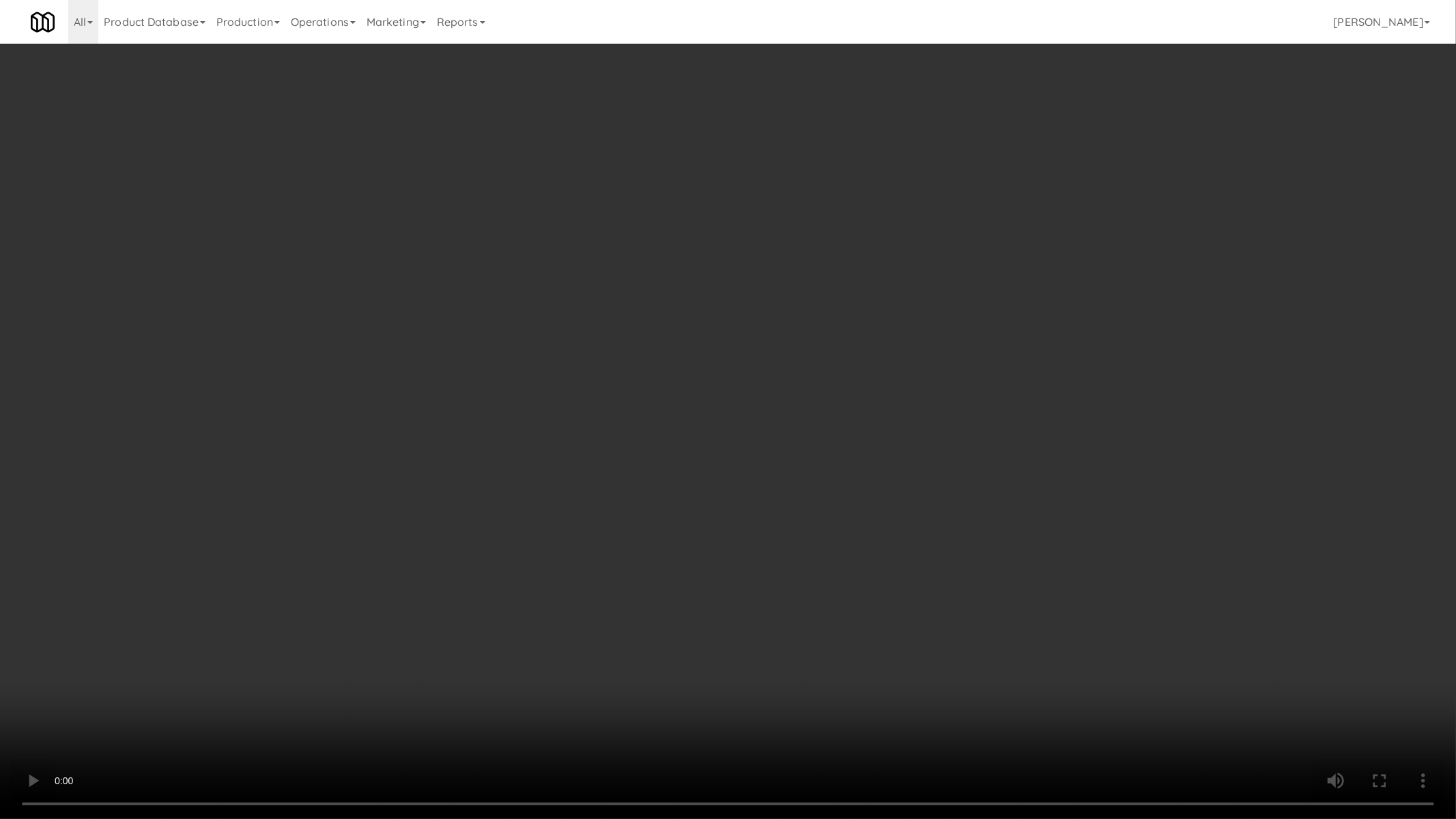
click at [892, 338] on video at bounding box center [728, 410] width 1456 height 819
click at [776, 522] on video at bounding box center [728, 410] width 1456 height 819
click at [529, 622] on video at bounding box center [728, 410] width 1456 height 819
click at [1107, 549] on video at bounding box center [728, 410] width 1456 height 819
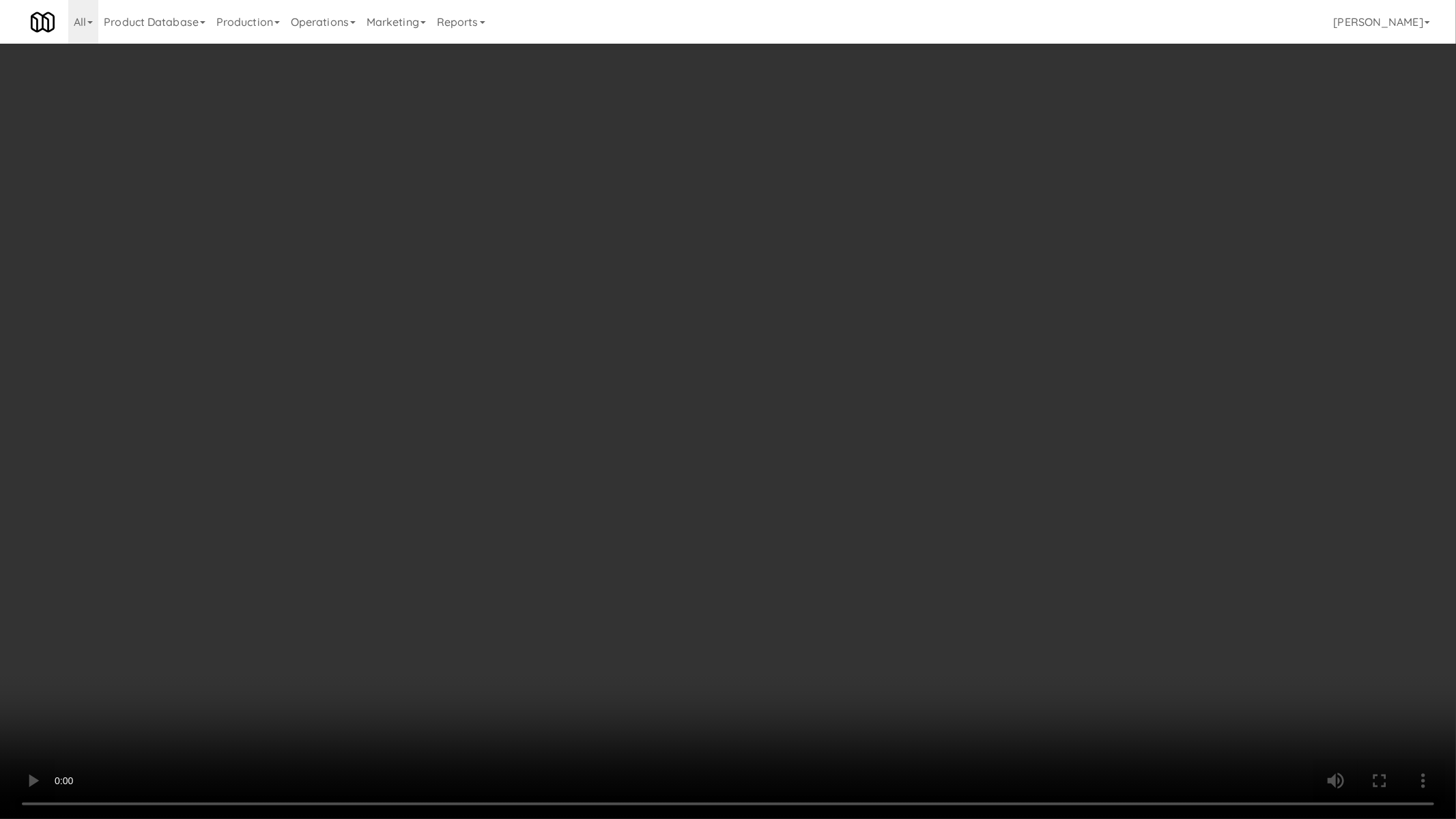
click at [776, 669] on video at bounding box center [728, 410] width 1456 height 819
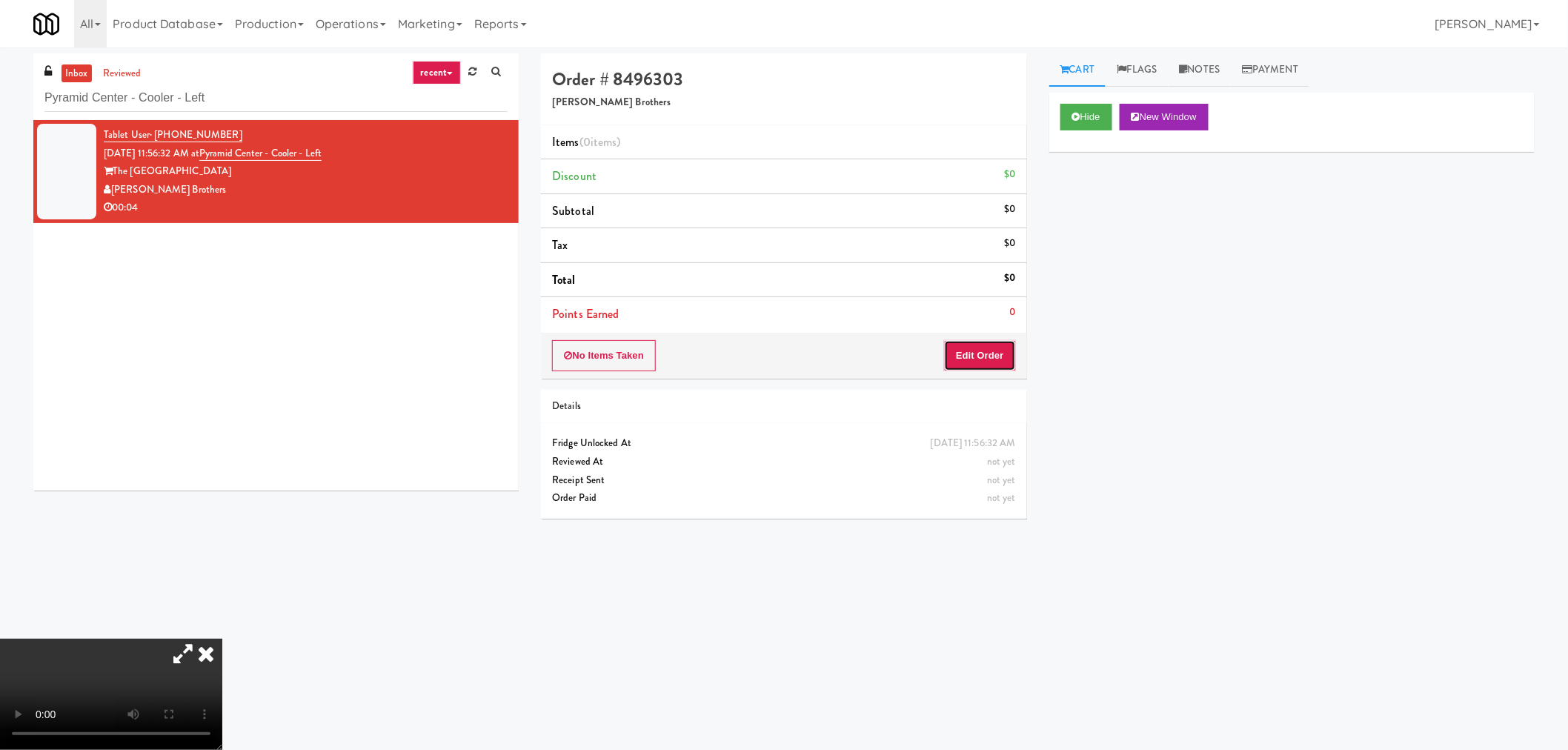
click at [1004, 346] on button "Edit Order" at bounding box center [980, 355] width 72 height 31
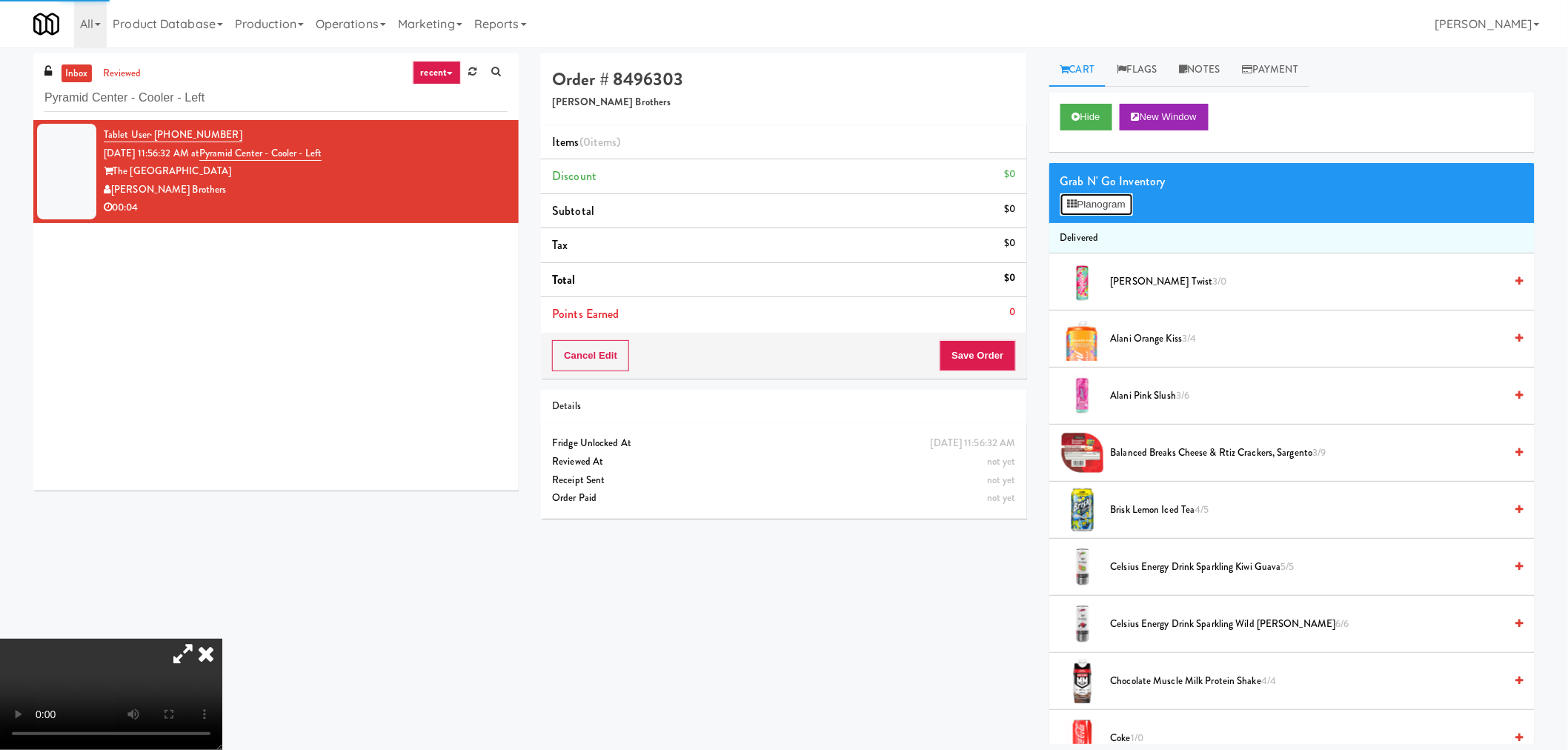
drag, startPoint x: 1104, startPoint y: 206, endPoint x: 1150, endPoint y: 238, distance: 56.0
click at [1102, 206] on button "Planogram" at bounding box center [1096, 204] width 73 height 22
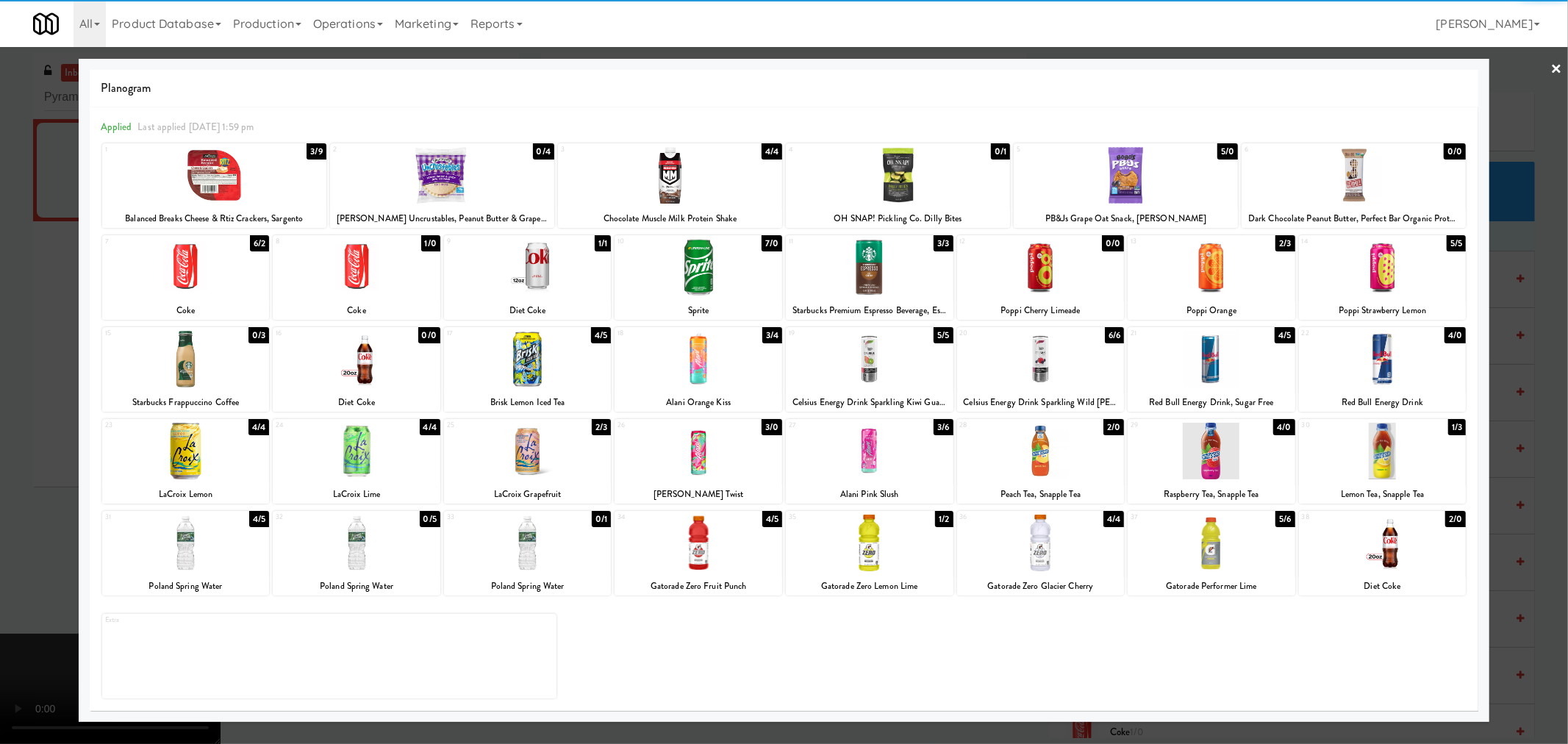
click at [1063, 540] on div at bounding box center [1040, 542] width 168 height 56
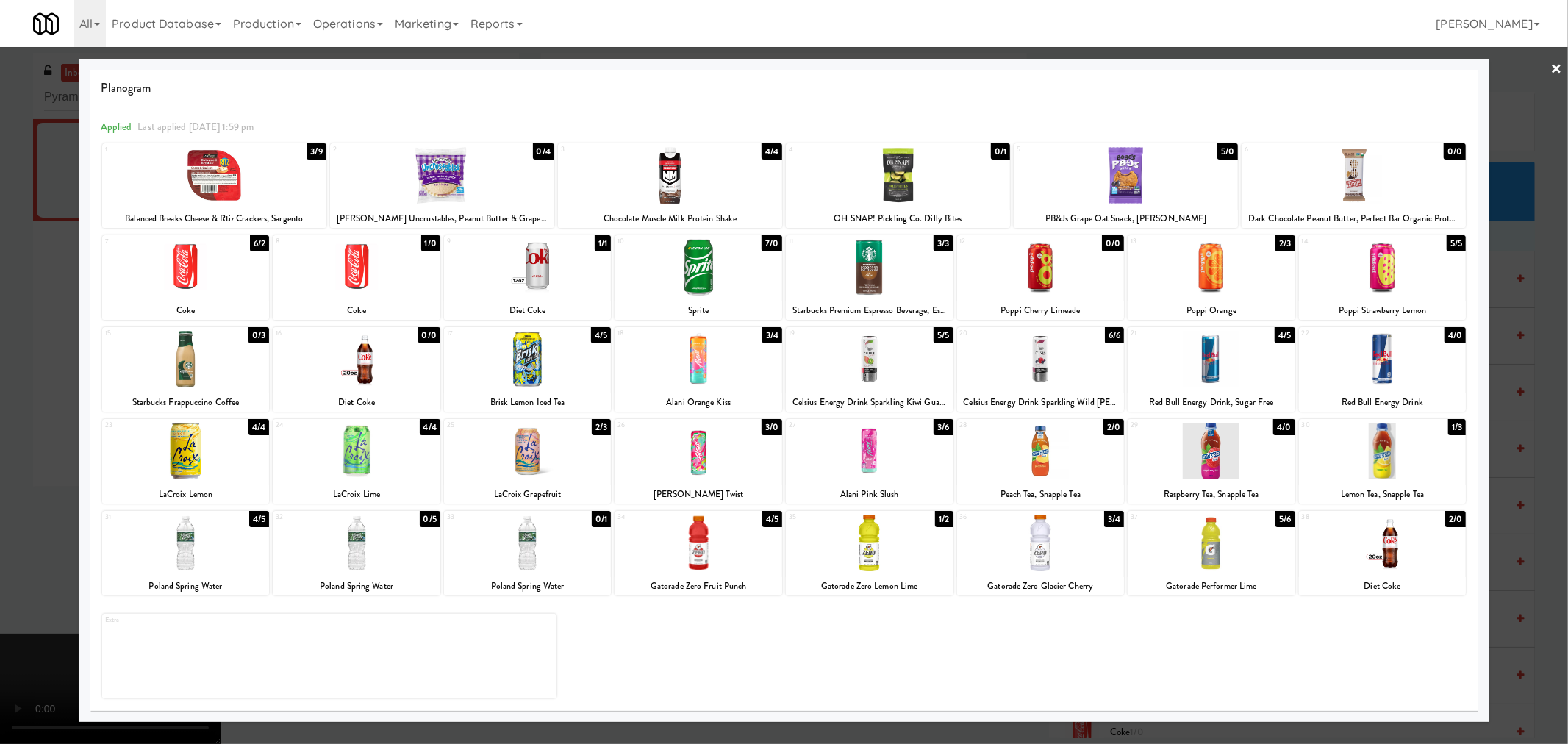
click at [1531, 428] on div at bounding box center [784, 372] width 1568 height 744
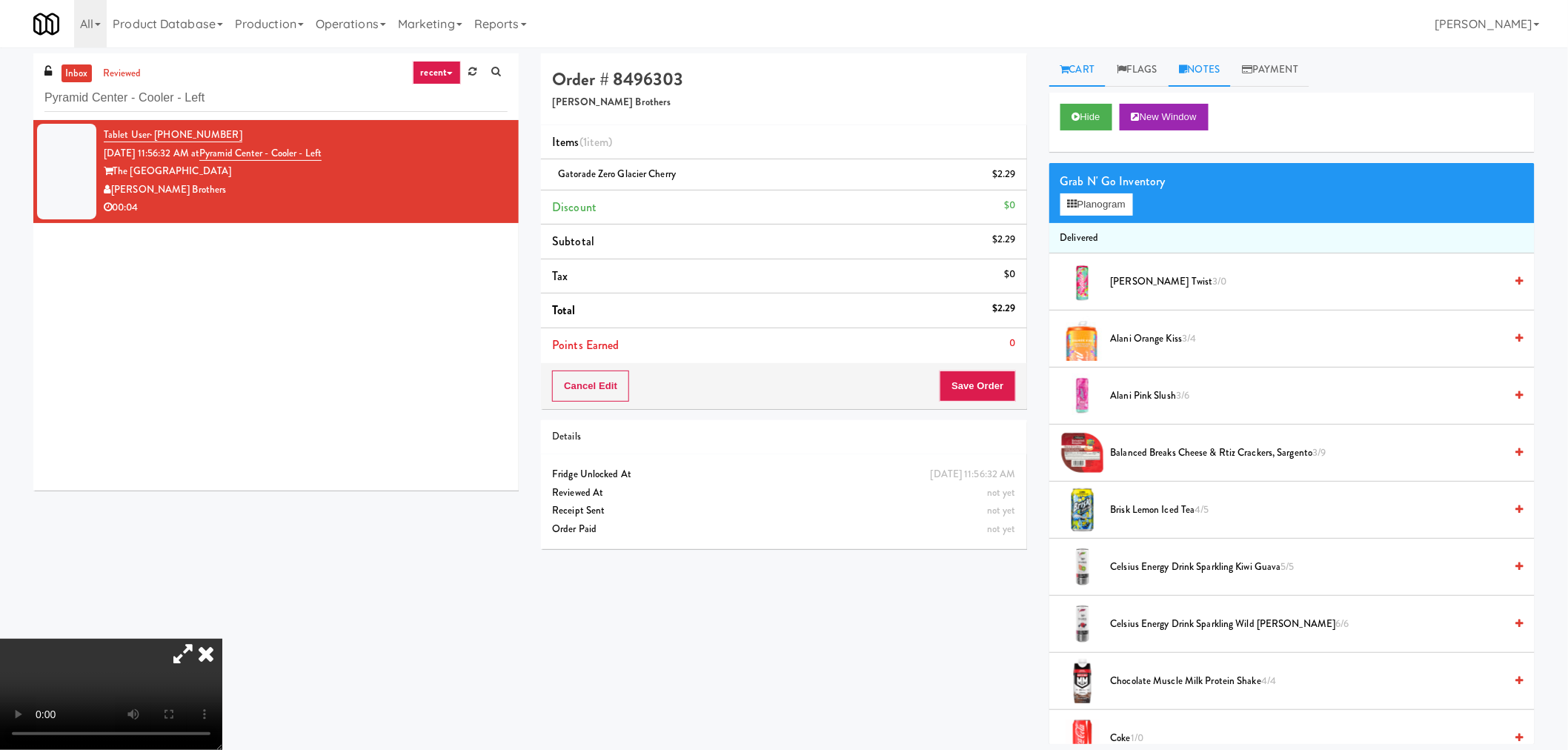
click at [1204, 63] on link "Notes" at bounding box center [1199, 71] width 63 height 34
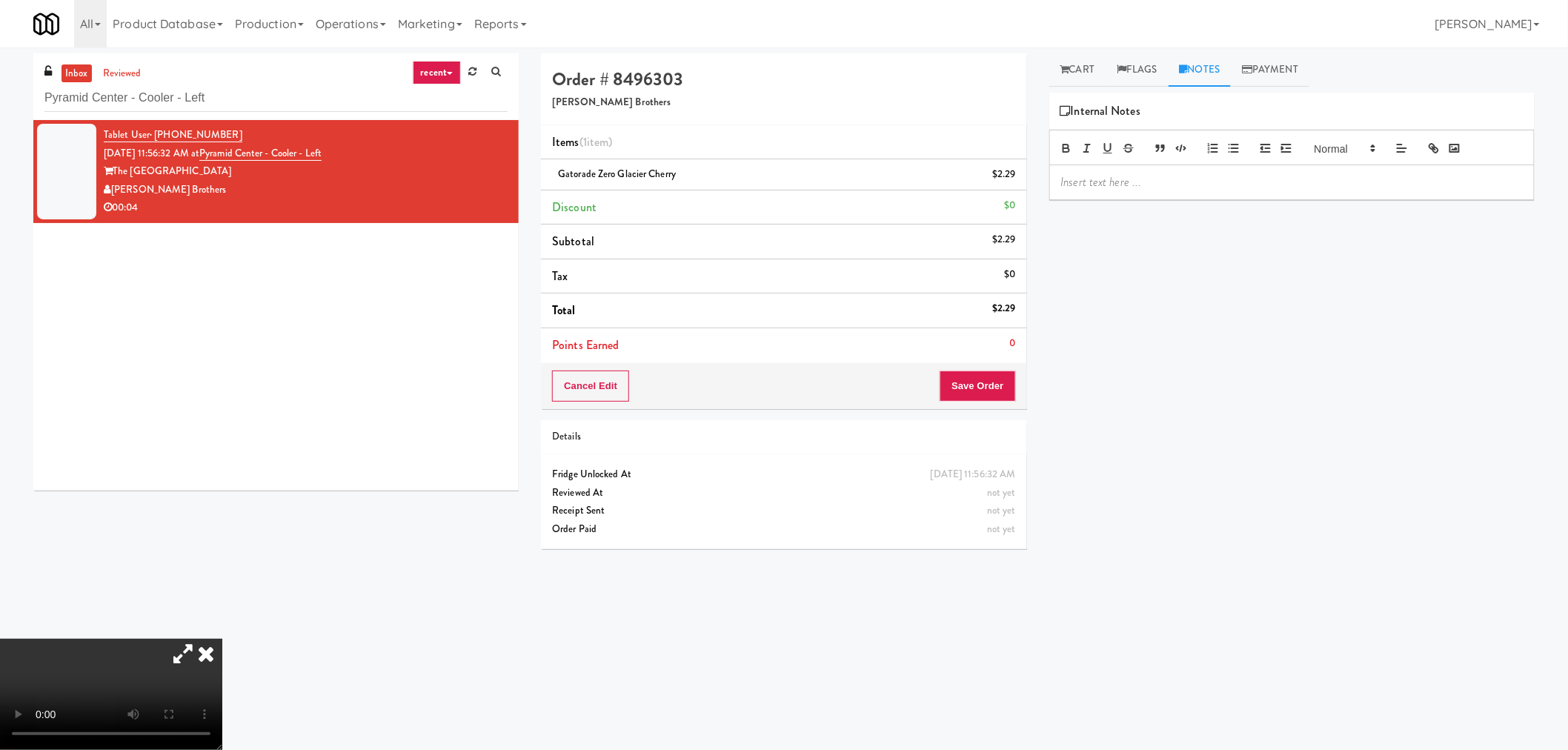
click at [1187, 179] on p at bounding box center [1292, 182] width 462 height 16
click at [1086, 75] on link "Cart" at bounding box center [1078, 71] width 57 height 34
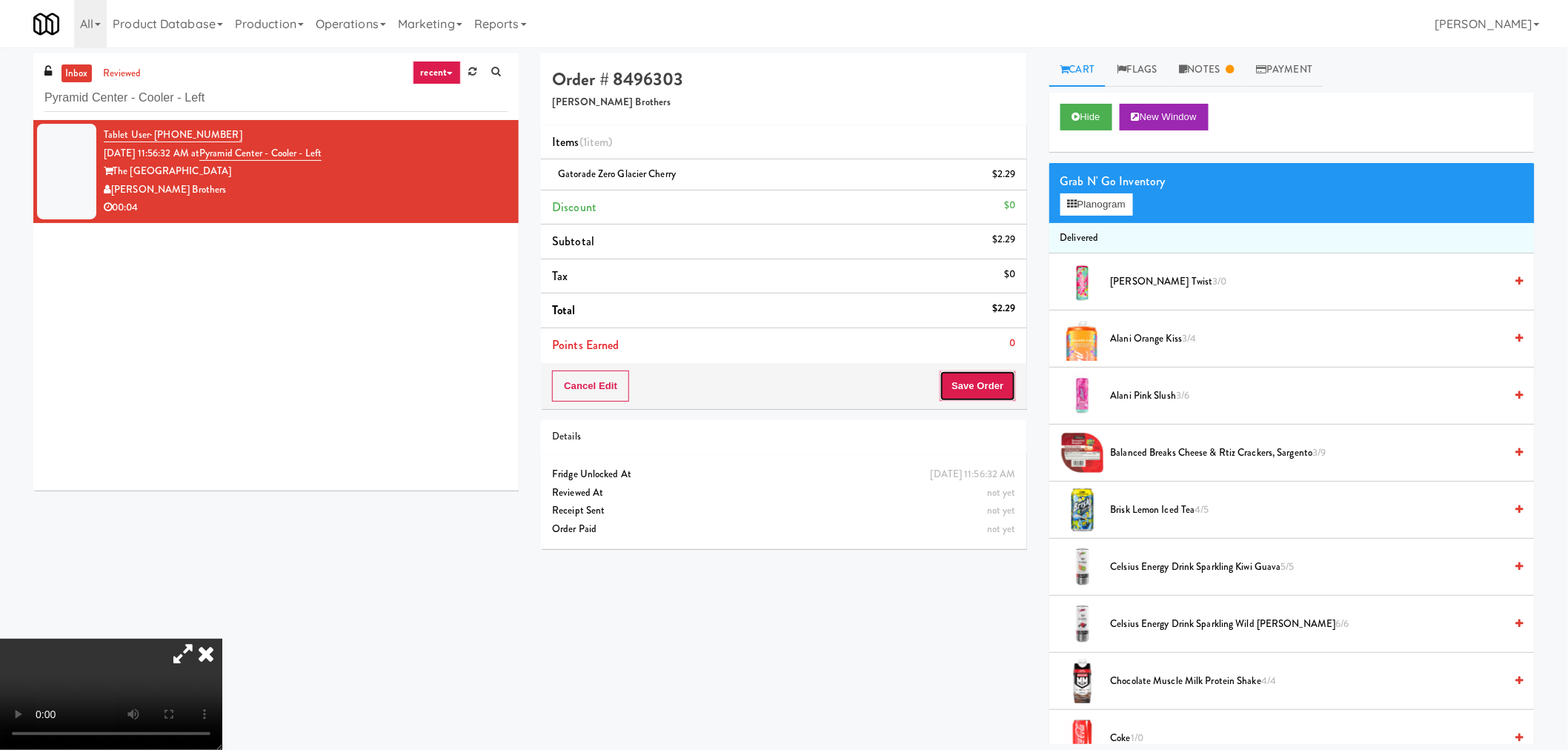
click at [995, 374] on button "Save Order" at bounding box center [977, 385] width 75 height 31
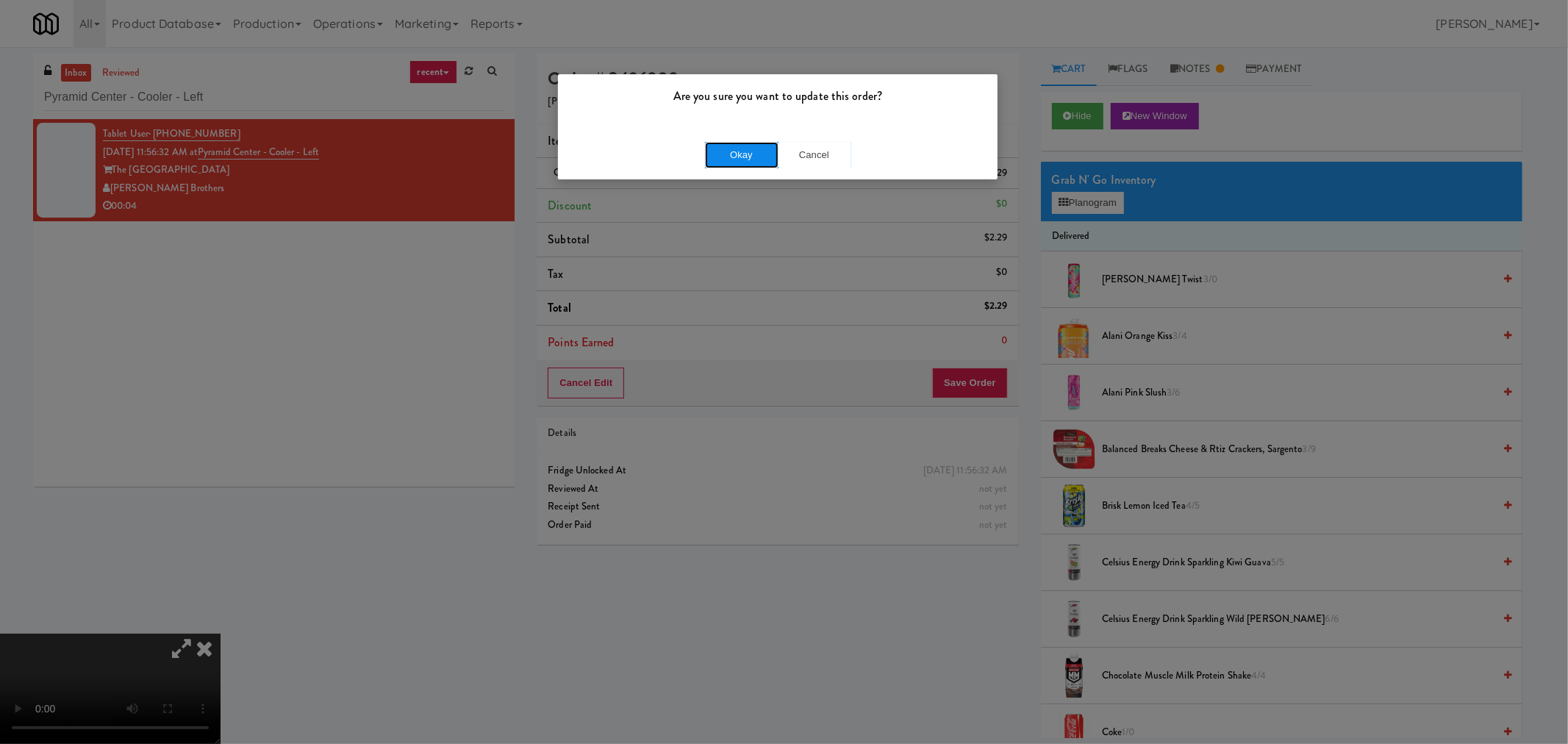
click at [748, 147] on button "Okay" at bounding box center [741, 154] width 73 height 26
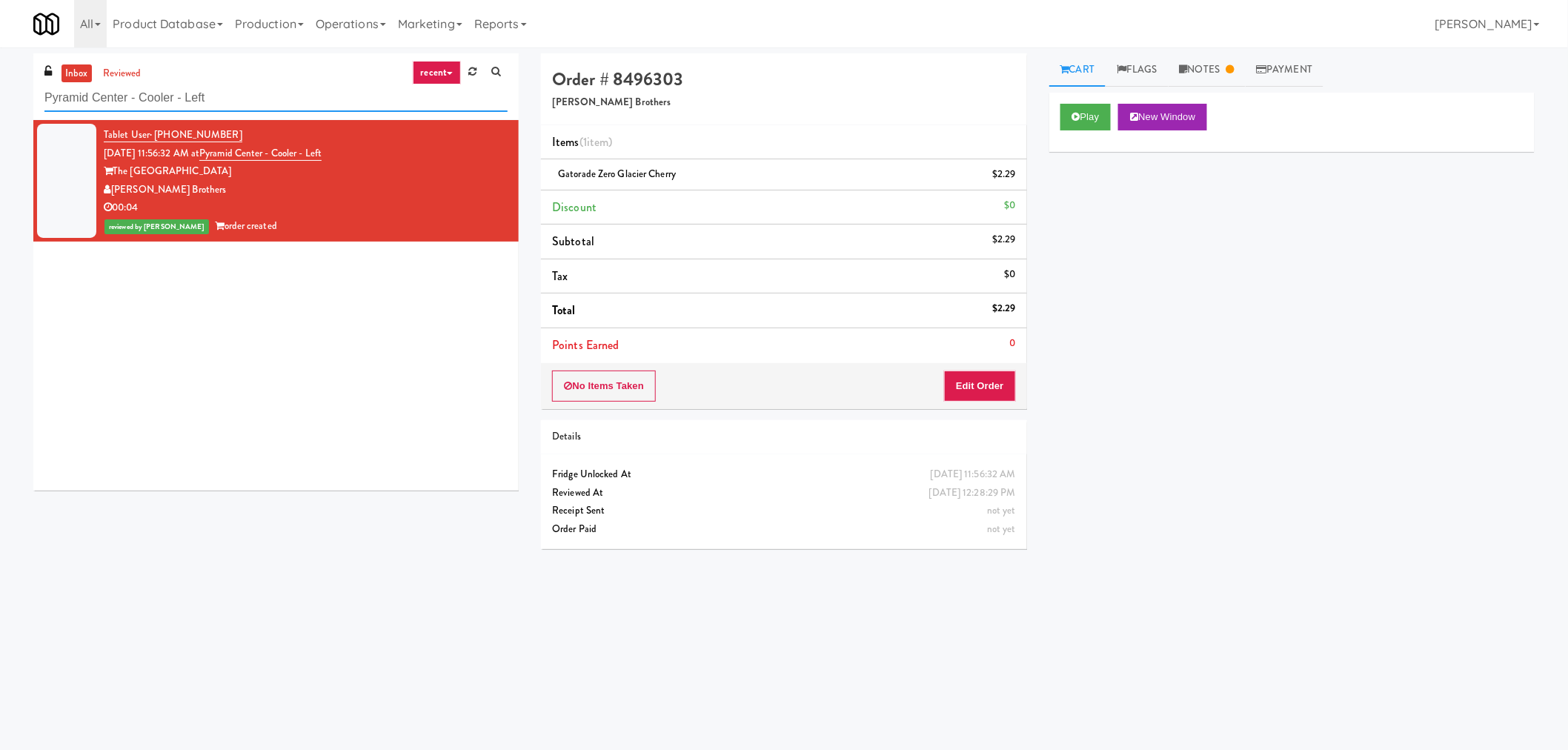
click at [191, 107] on input "Pyramid Center - Cooler - Left" at bounding box center [276, 98] width 463 height 27
paste input "RMU - Floor 6"
type input "RMU - Floor 6"
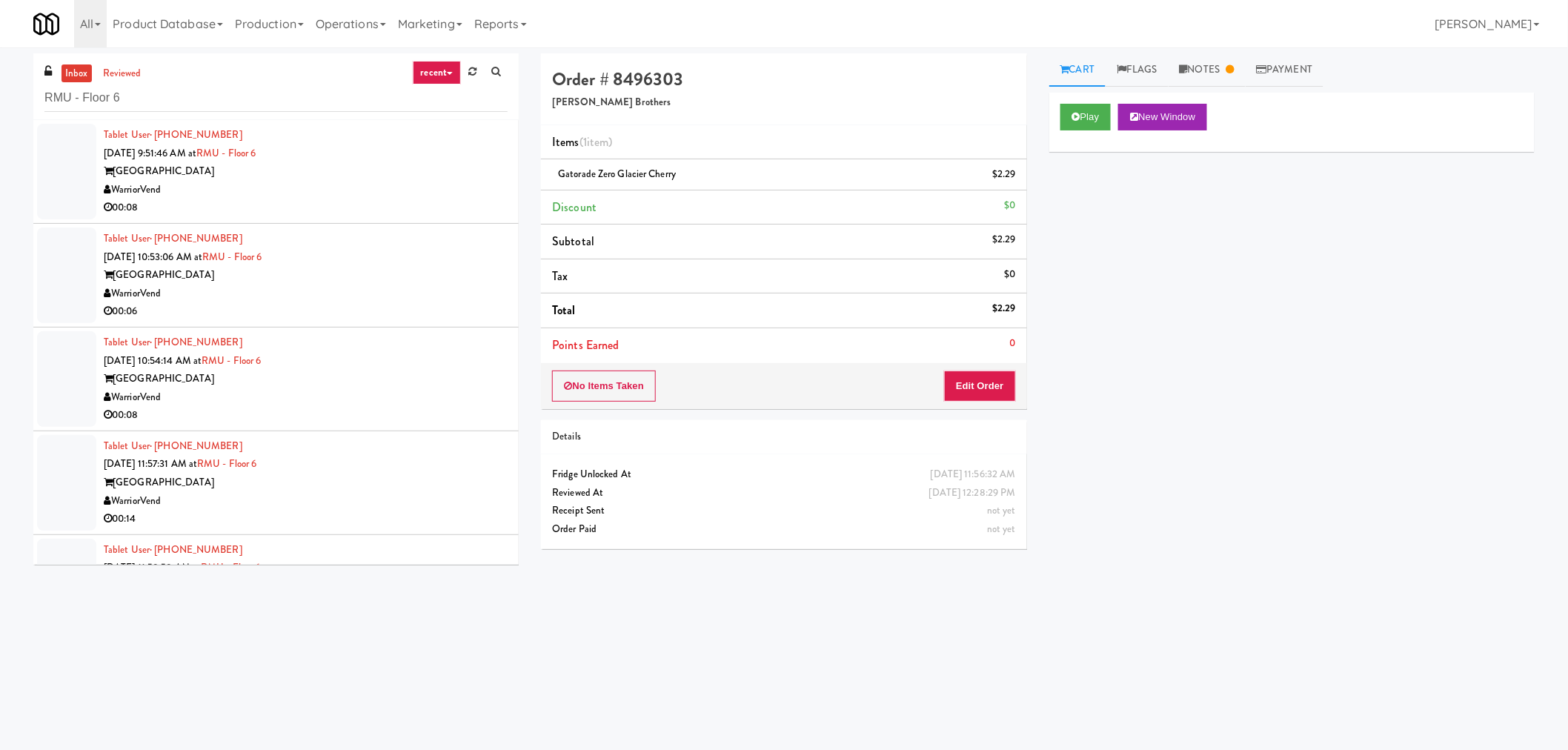
click at [391, 188] on div "WarriorVend" at bounding box center [305, 190] width 404 height 18
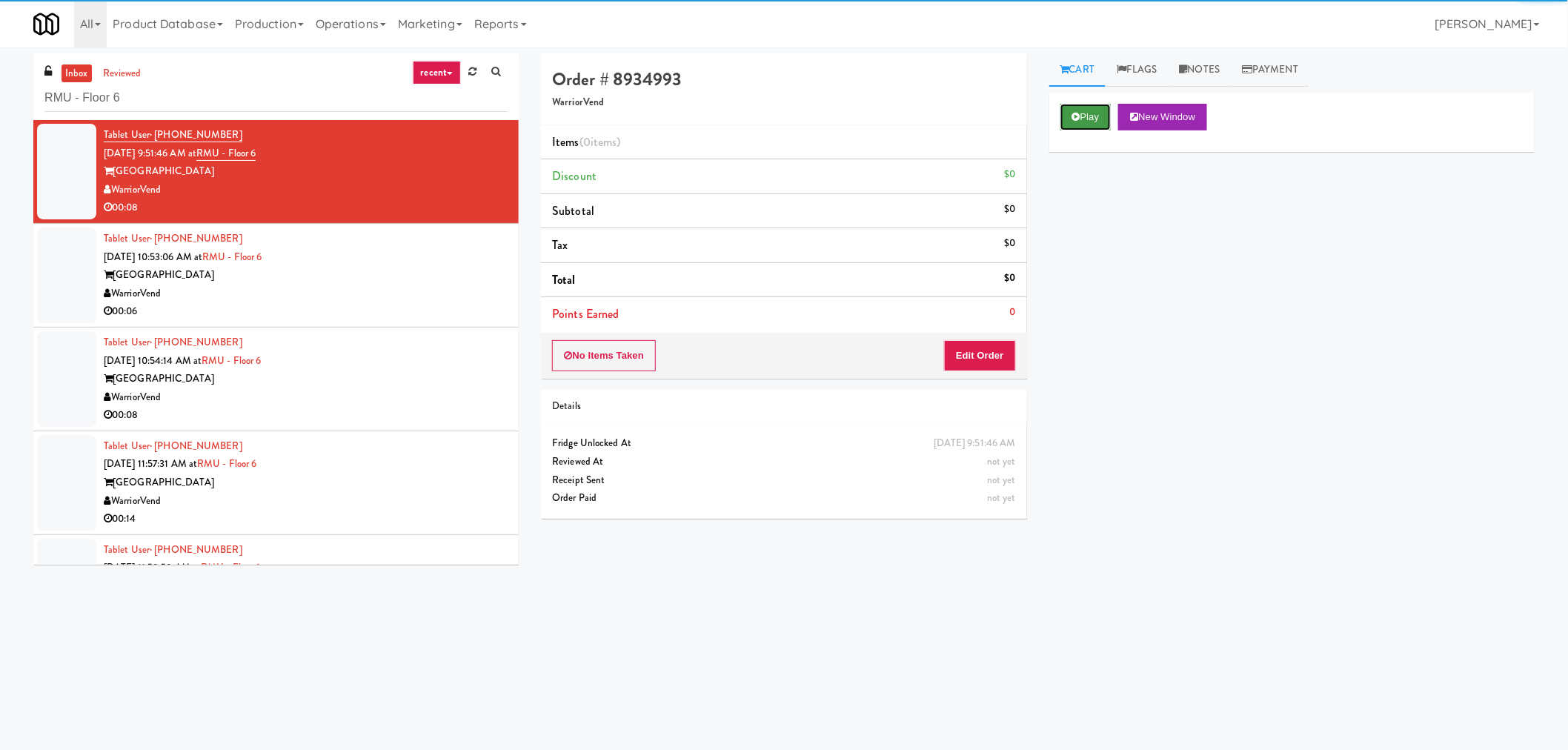
click at [1090, 113] on button "Play" at bounding box center [1086, 116] width 51 height 26
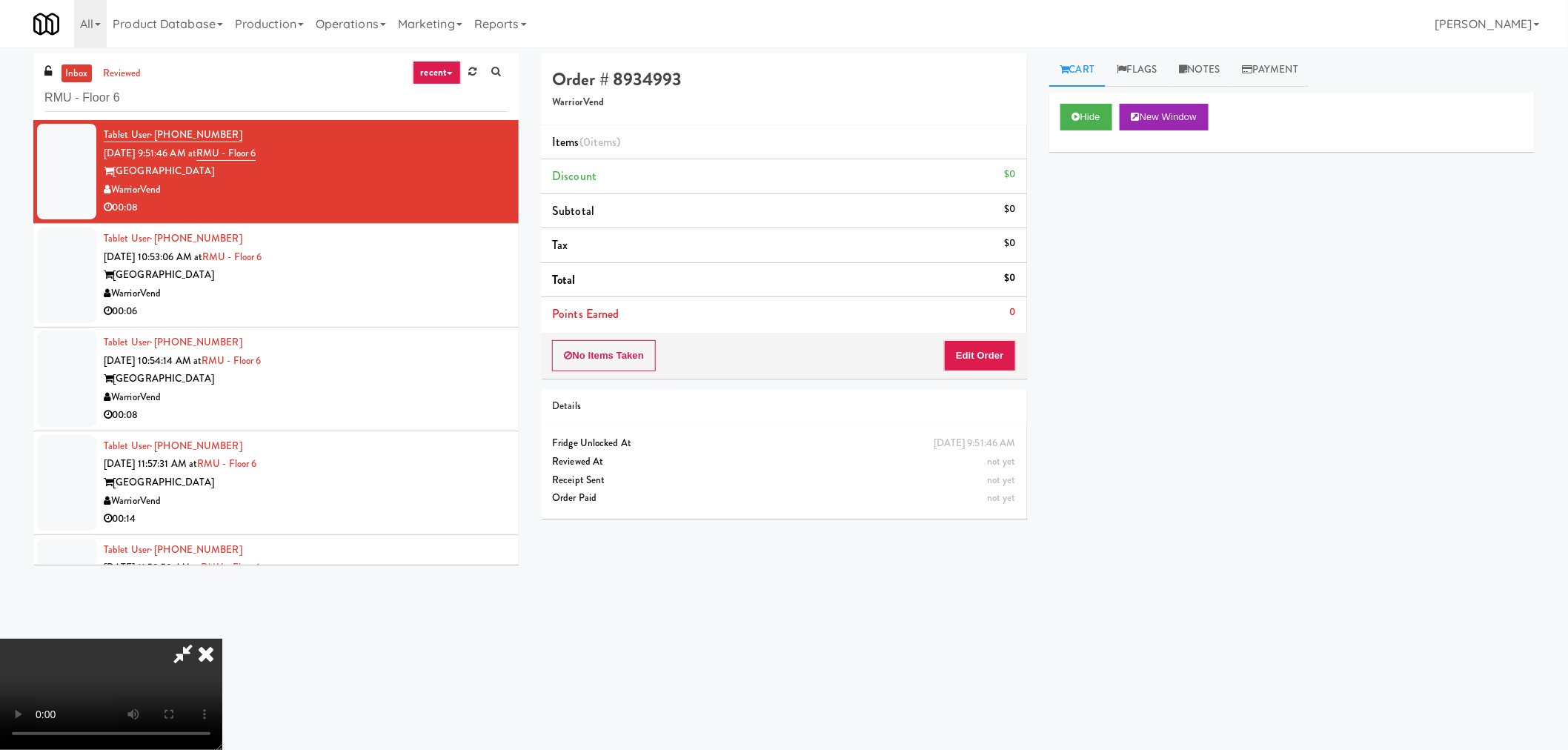
click at [176, 646] on icon at bounding box center [183, 653] width 34 height 30
click at [212, 658] on icon at bounding box center [206, 653] width 33 height 30
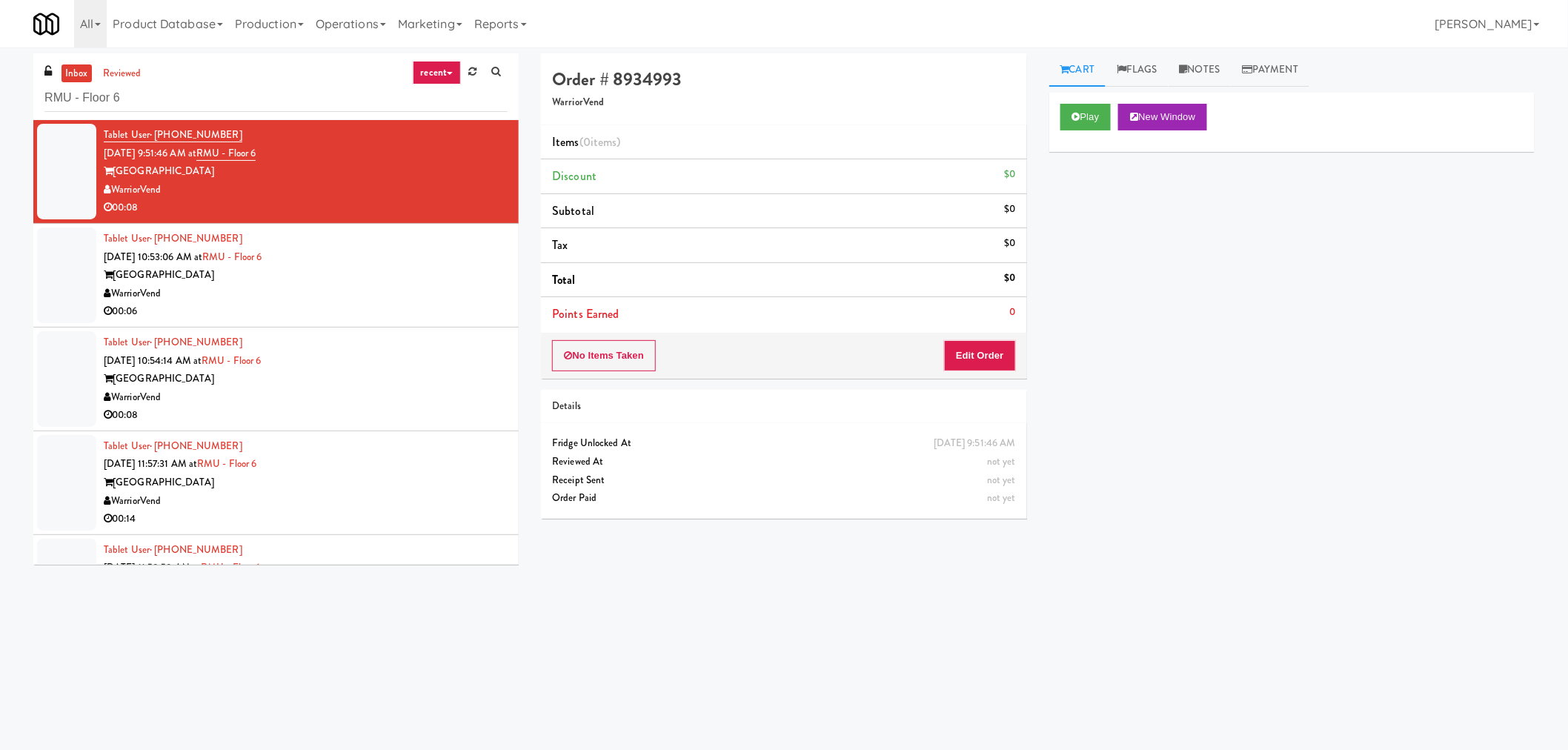
click at [387, 201] on div "00:08" at bounding box center [305, 208] width 404 height 18
click at [1090, 114] on button "Play" at bounding box center [1086, 116] width 51 height 26
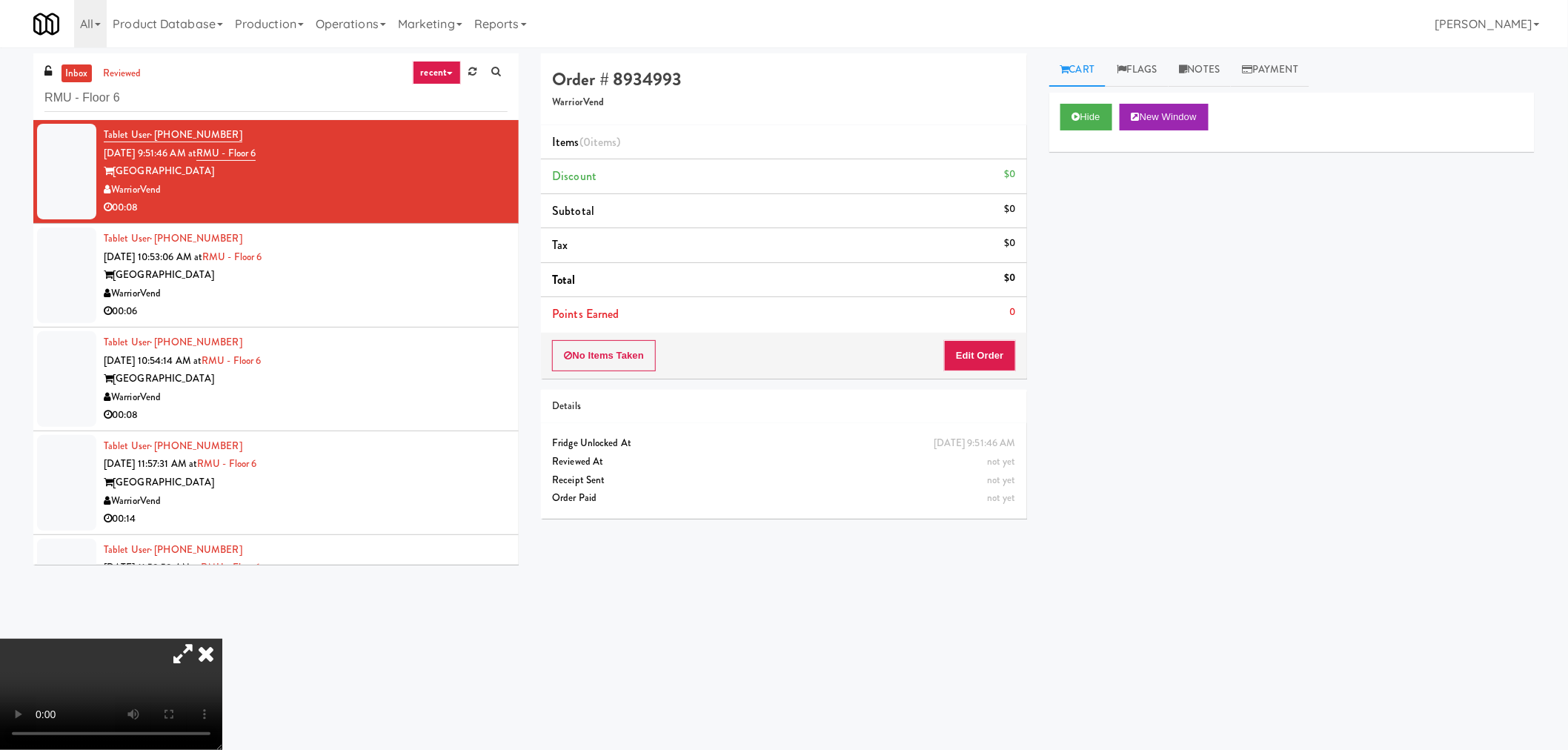
click at [188, 653] on icon at bounding box center [183, 653] width 34 height 30
click at [189, 652] on icon at bounding box center [183, 653] width 34 height 30
click at [204, 657] on icon at bounding box center [206, 653] width 33 height 30
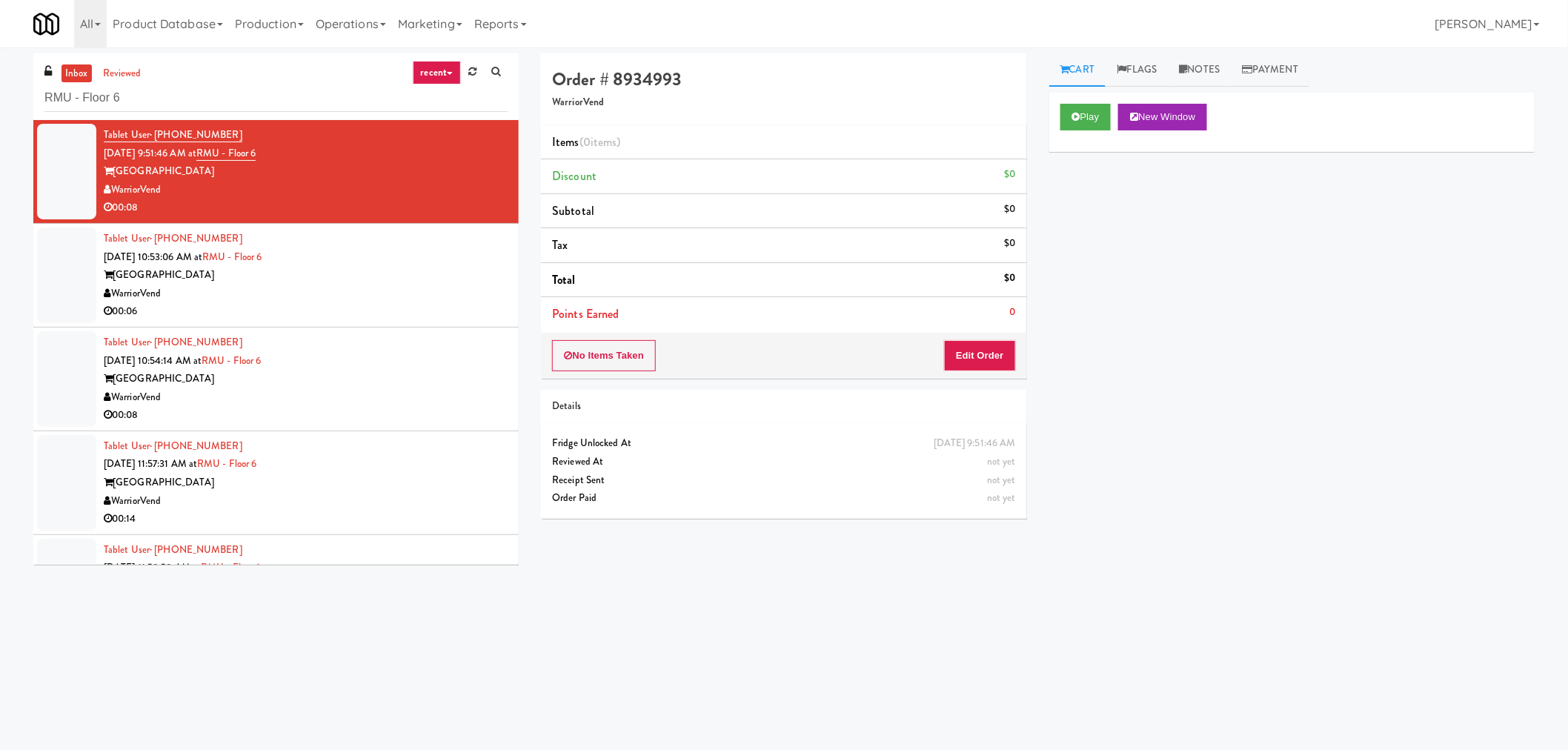
click at [1263, 410] on div "Play New Window Primary Flag Clear Flag if unable to determine what was taken o…" at bounding box center [1292, 371] width 486 height 556
click at [1090, 110] on button "Play" at bounding box center [1086, 116] width 51 height 26
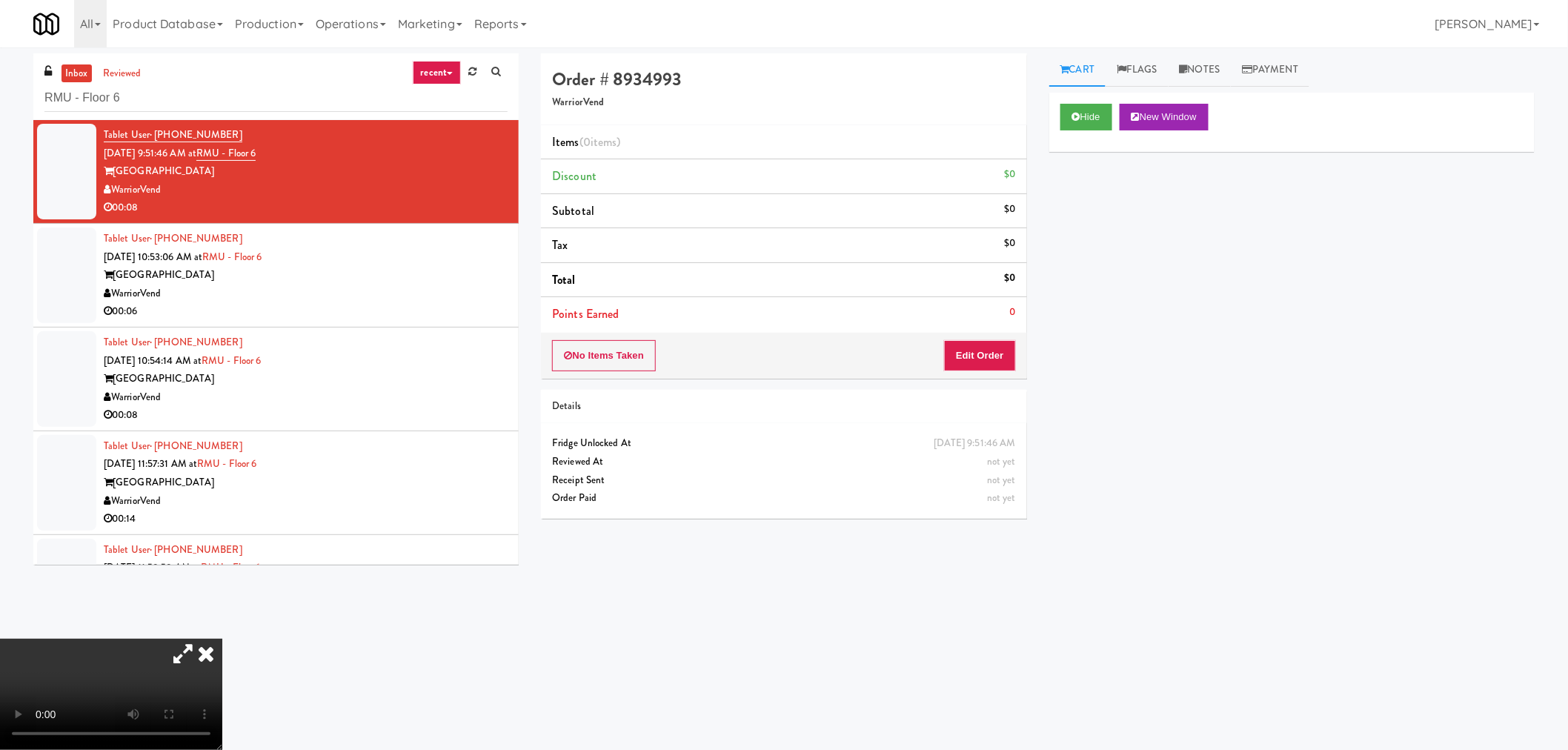
click at [206, 655] on icon at bounding box center [206, 653] width 33 height 30
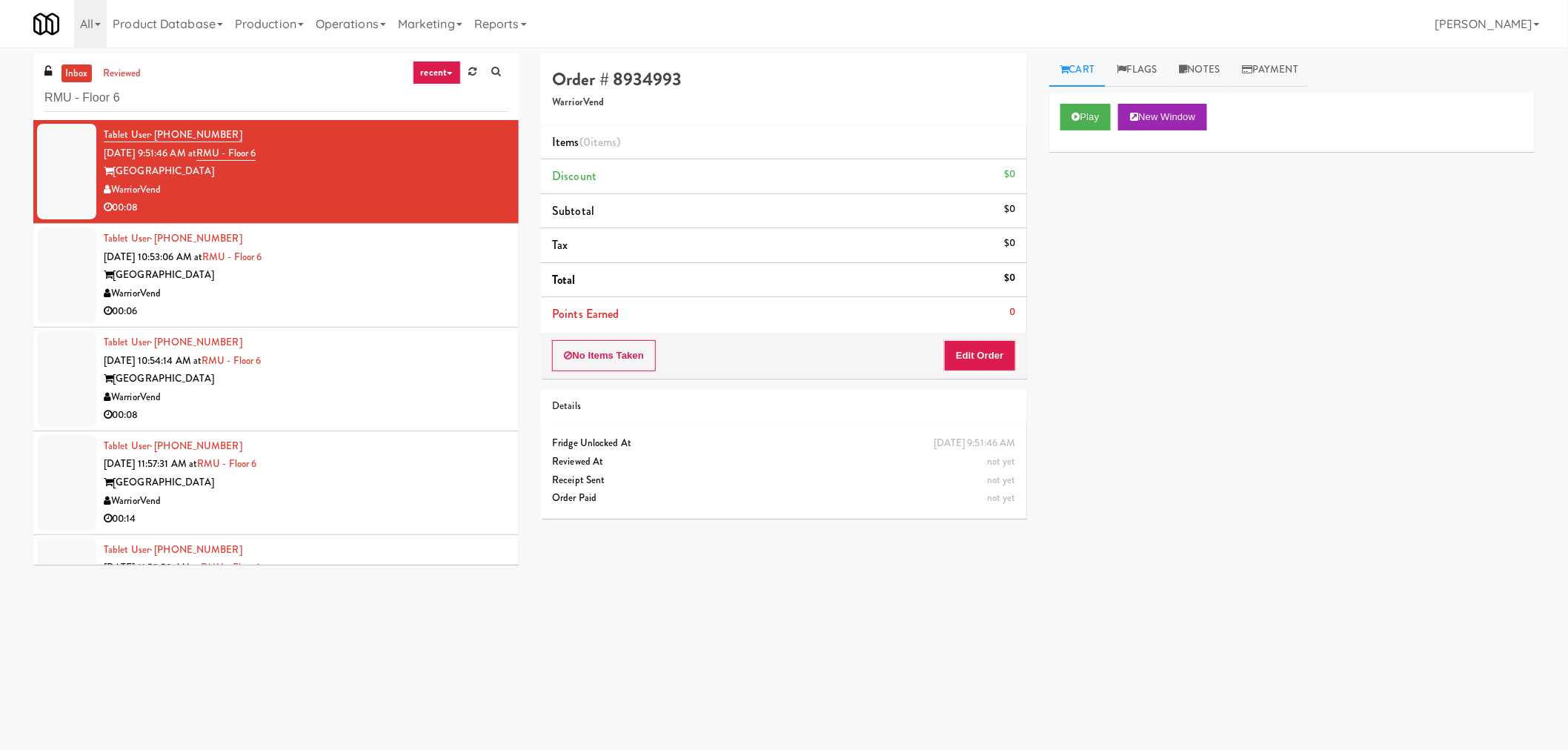
click at [390, 295] on div "WarriorVend" at bounding box center [305, 293] width 404 height 18
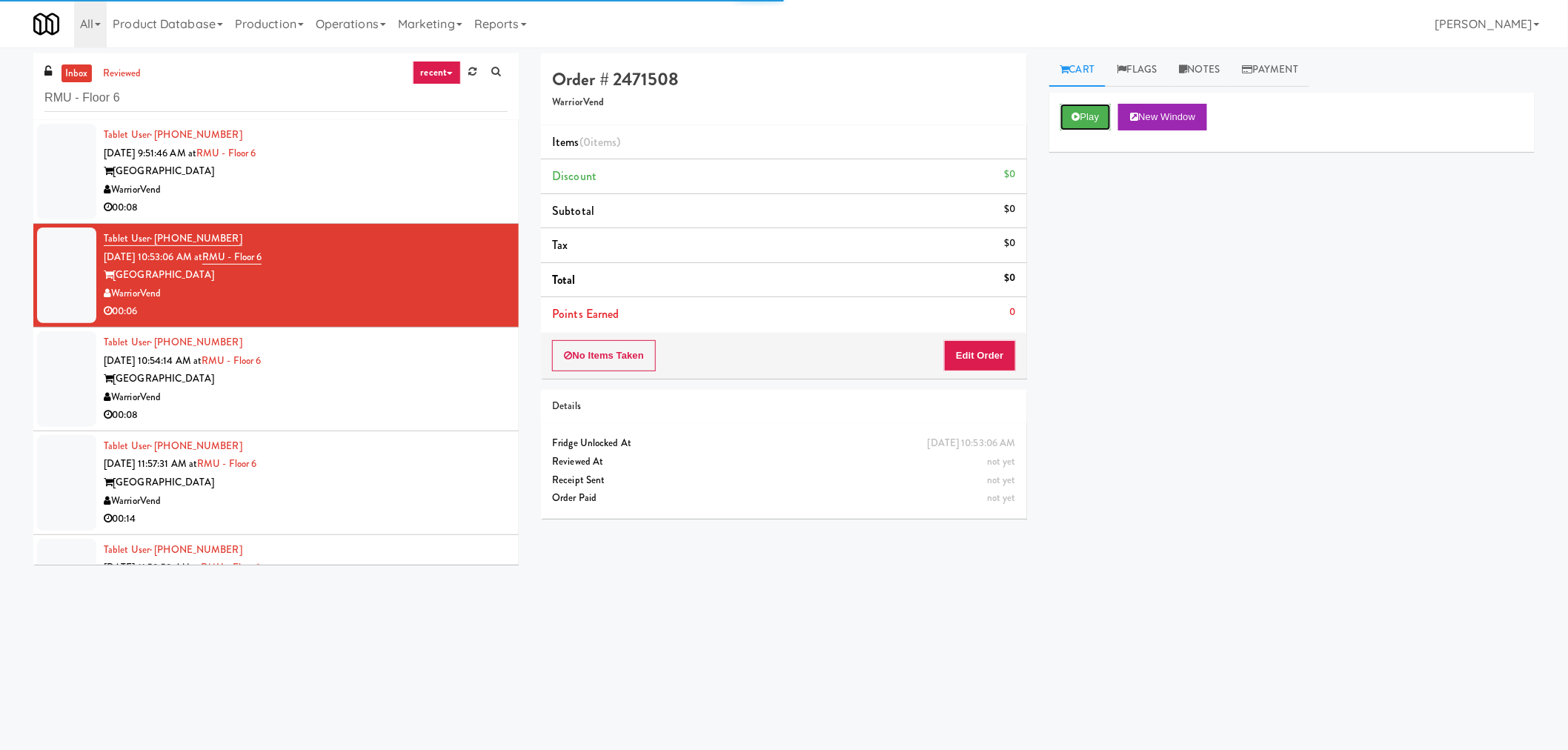
drag, startPoint x: 1090, startPoint y: 127, endPoint x: 1067, endPoint y: 261, distance: 136.0
click at [1090, 127] on button "Play" at bounding box center [1086, 116] width 51 height 26
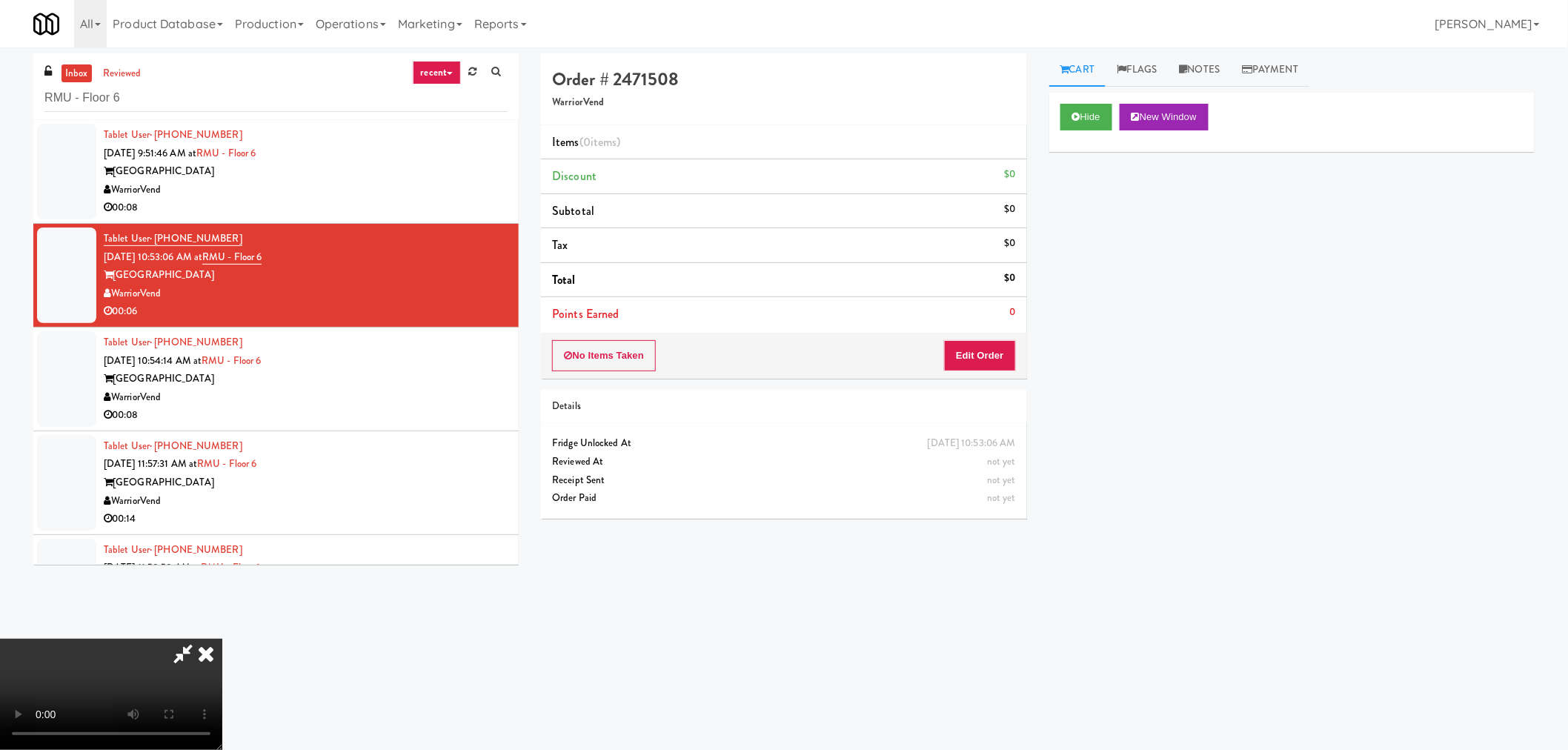
click at [178, 656] on icon at bounding box center [183, 653] width 34 height 30
click at [222, 673] on video at bounding box center [111, 694] width 222 height 111
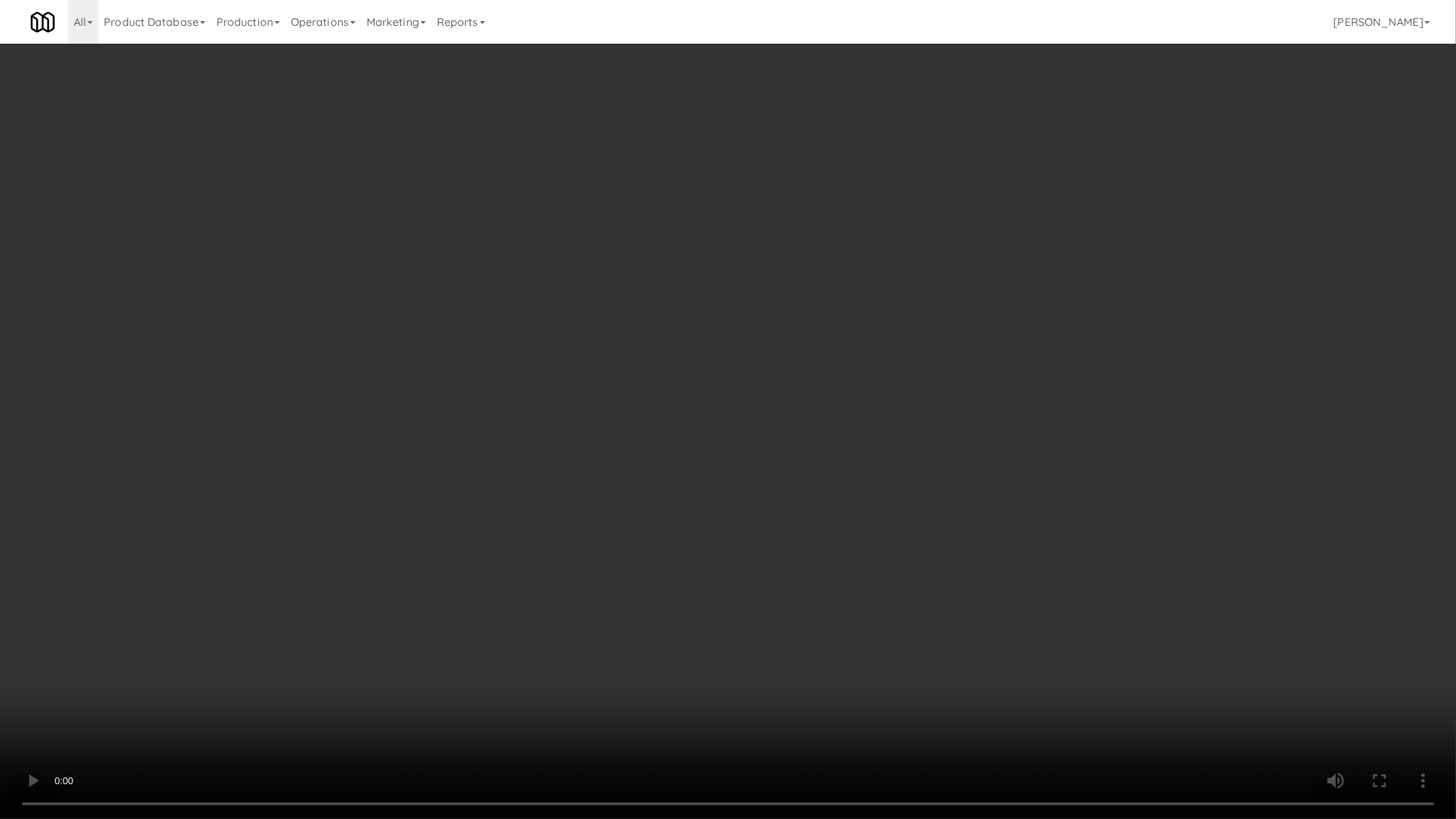
click at [706, 526] on video at bounding box center [728, 410] width 1456 height 819
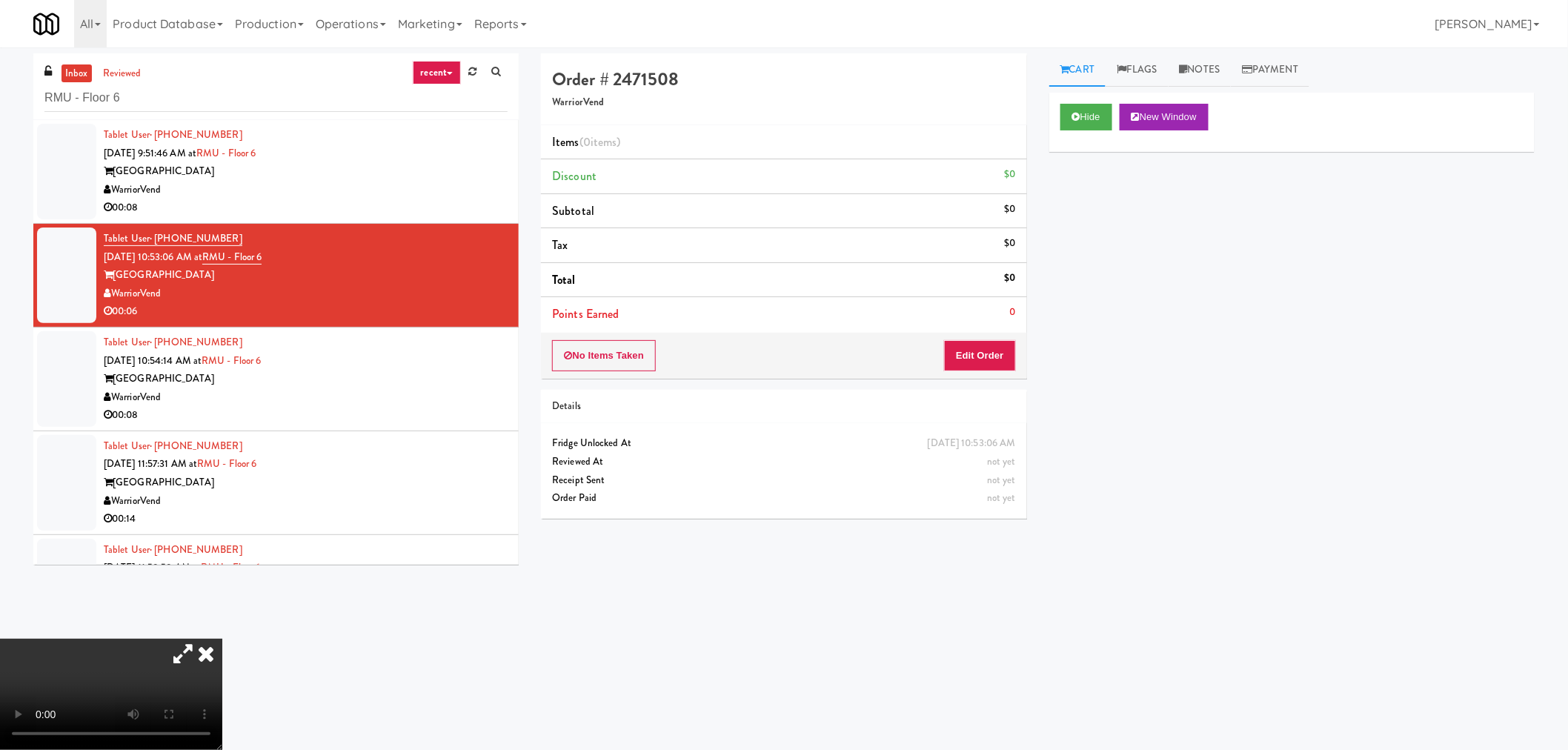
click at [222, 639] on icon at bounding box center [206, 653] width 33 height 30
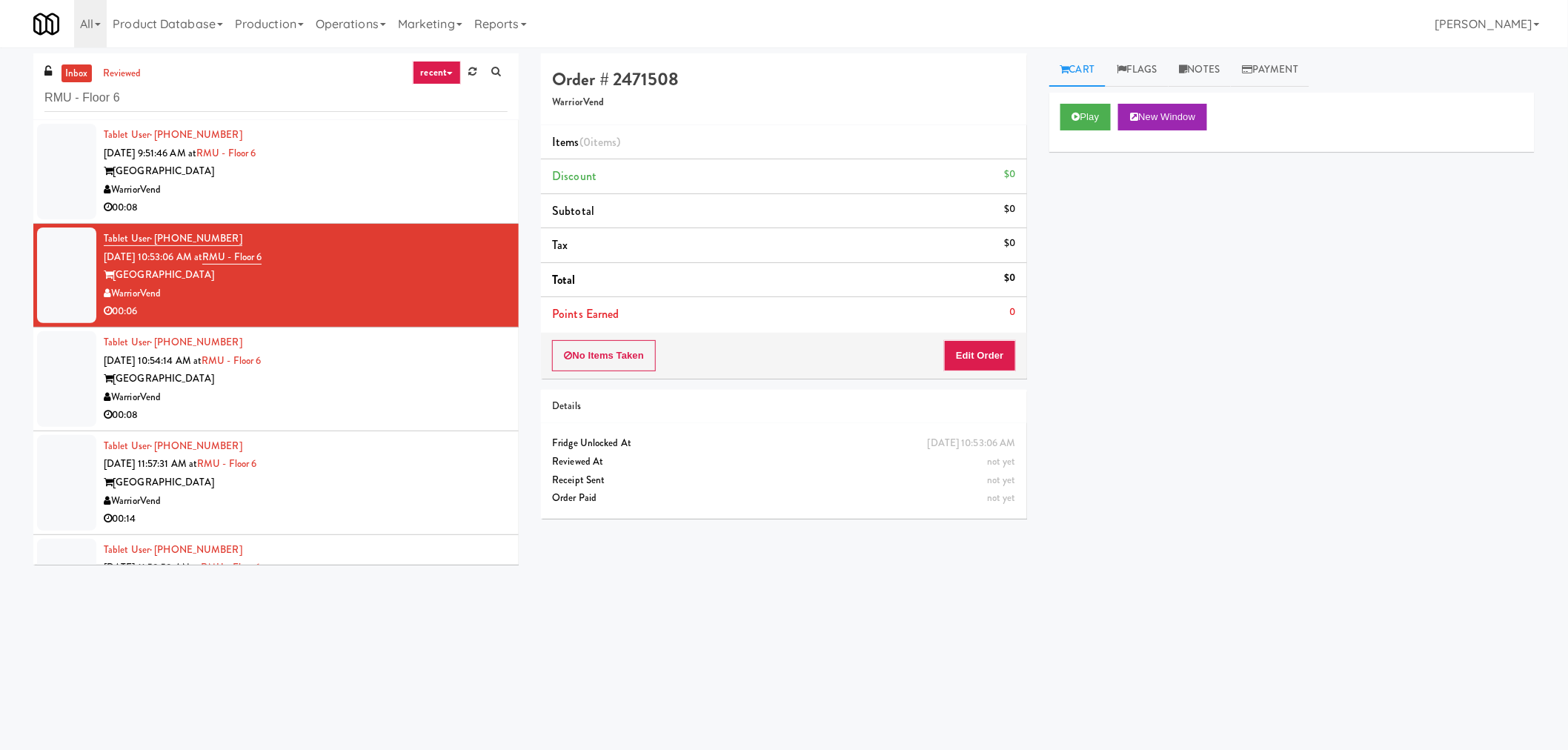
click at [1102, 99] on div "Play New Window" at bounding box center [1292, 123] width 486 height 59
click at [1094, 115] on button "Play" at bounding box center [1086, 116] width 51 height 26
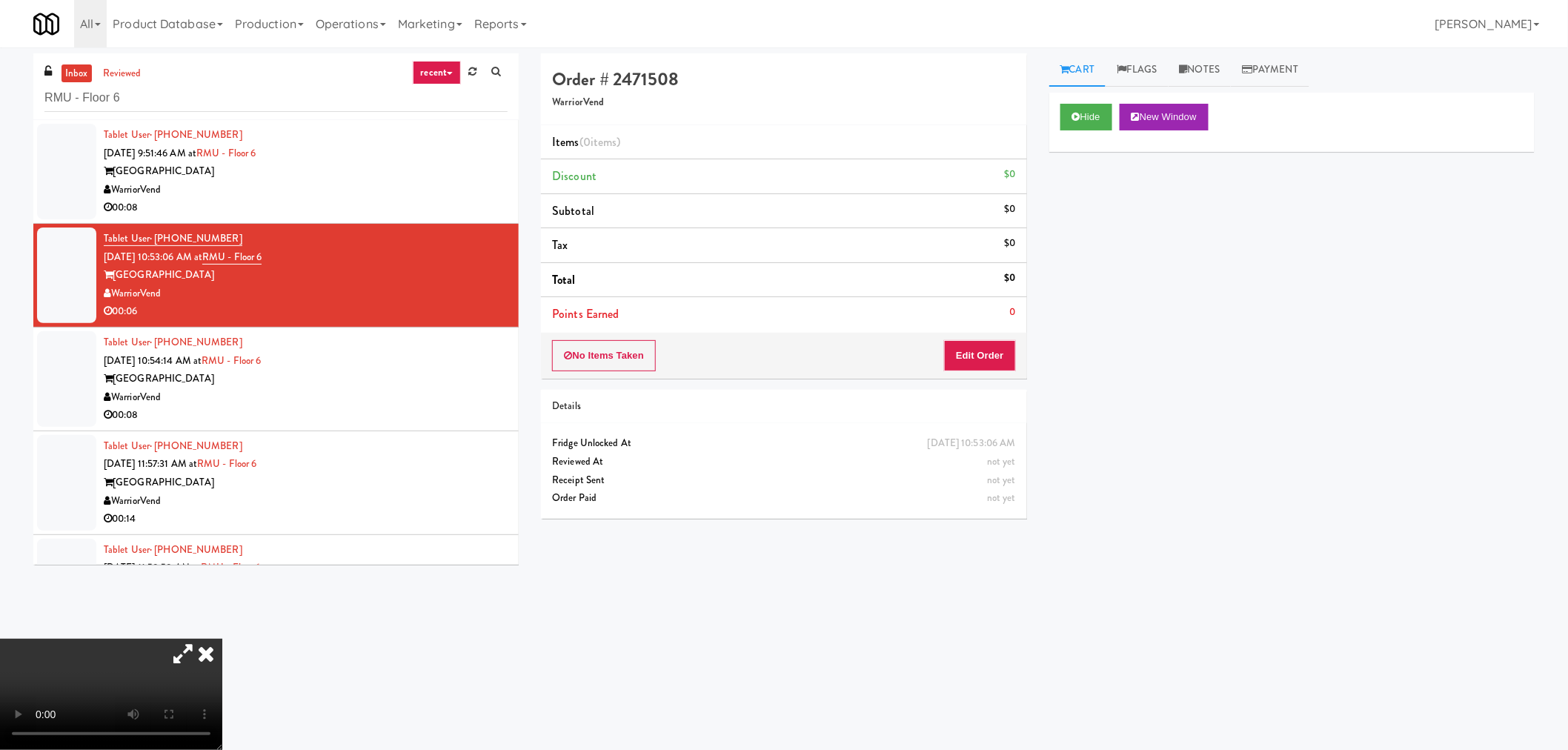
click at [222, 675] on video at bounding box center [111, 694] width 222 height 111
click at [222, 686] on video at bounding box center [111, 694] width 222 height 111
click at [222, 663] on video at bounding box center [111, 694] width 222 height 111
click at [222, 639] on video at bounding box center [111, 694] width 222 height 111
click at [200, 639] on icon at bounding box center [183, 653] width 34 height 30
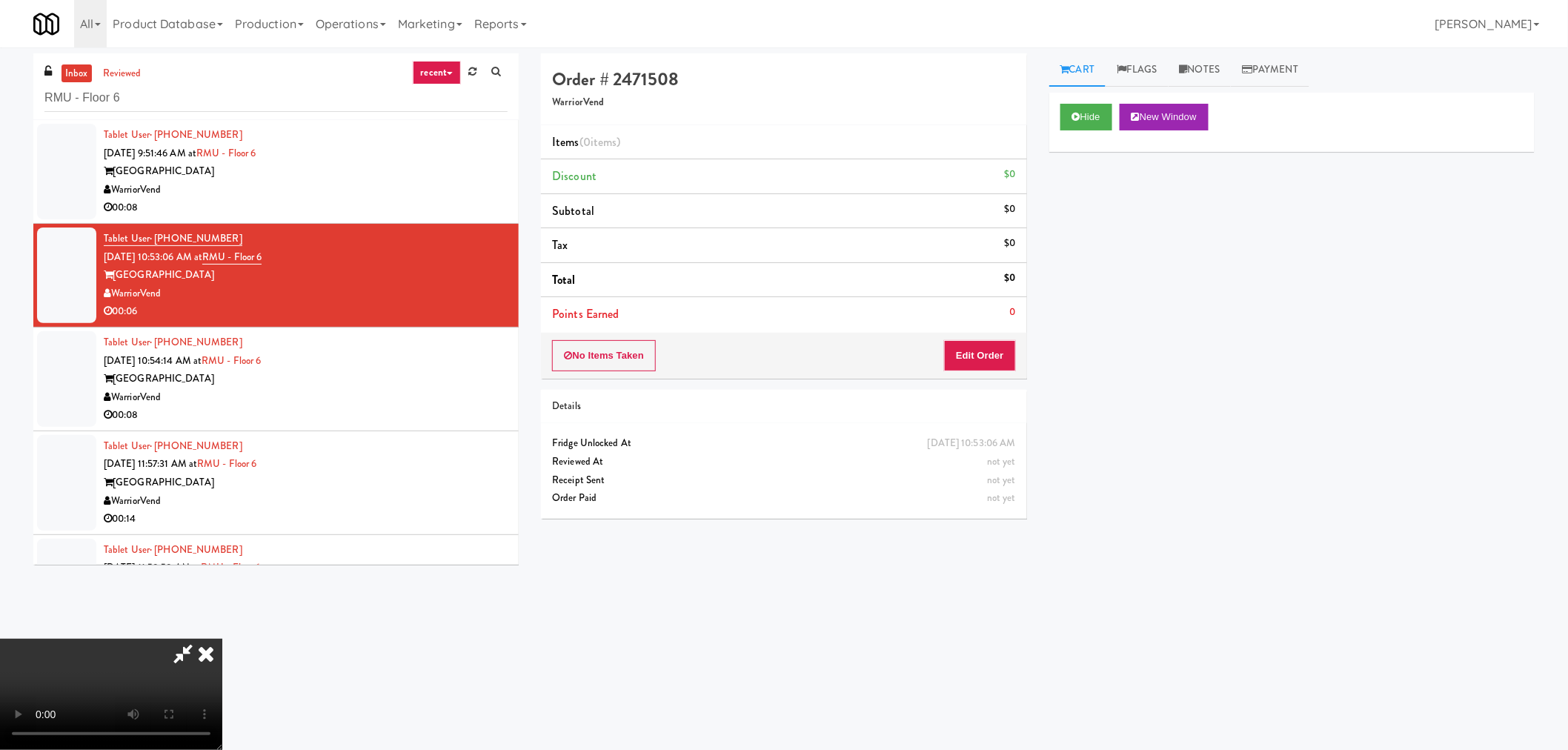
click at [200, 639] on icon at bounding box center [183, 653] width 34 height 30
click at [222, 639] on icon at bounding box center [206, 653] width 33 height 30
